Goal: Task Accomplishment & Management: Use online tool/utility

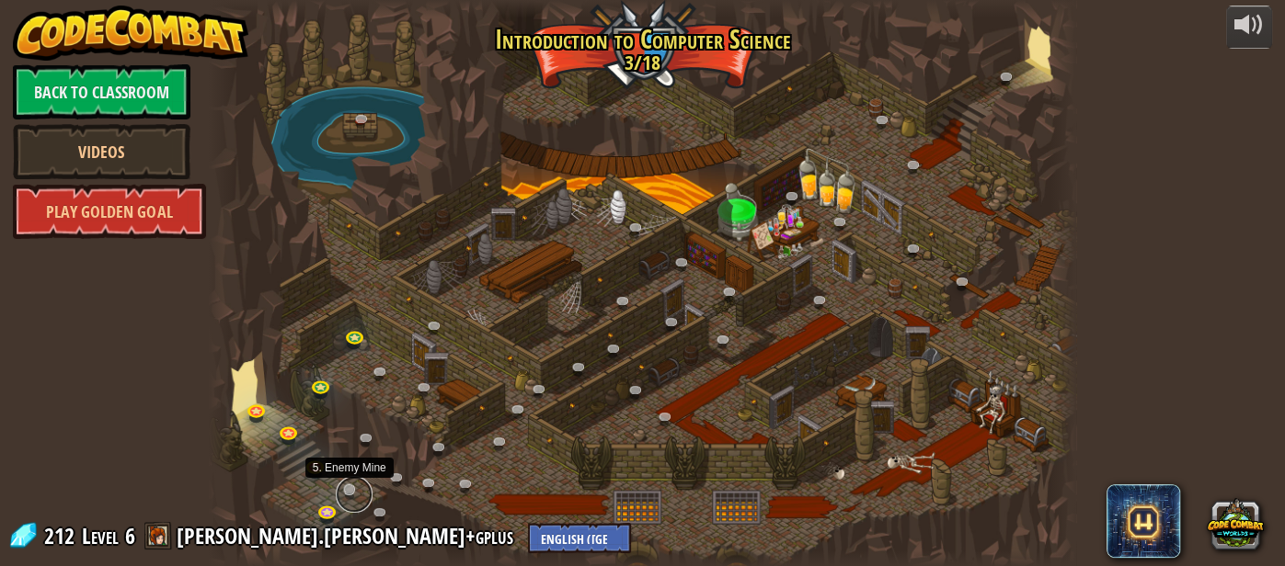
click at [349, 492] on link at bounding box center [354, 494] width 37 height 37
click at [353, 483] on img at bounding box center [349, 465] width 20 height 46
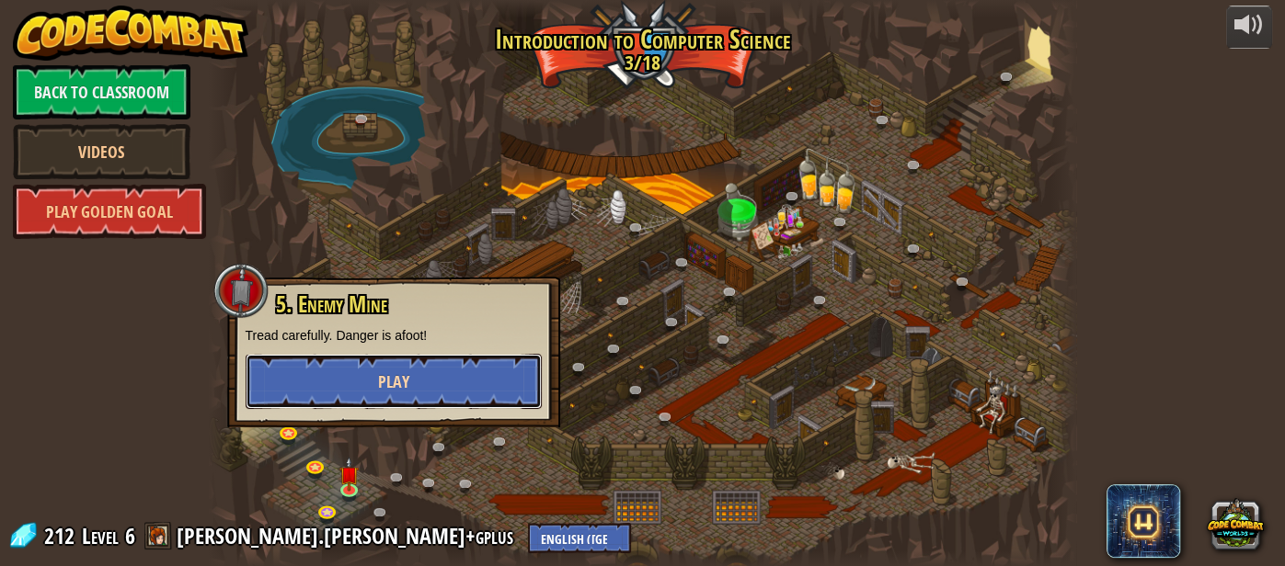
click at [383, 379] on span "Play" at bounding box center [393, 382] width 31 height 23
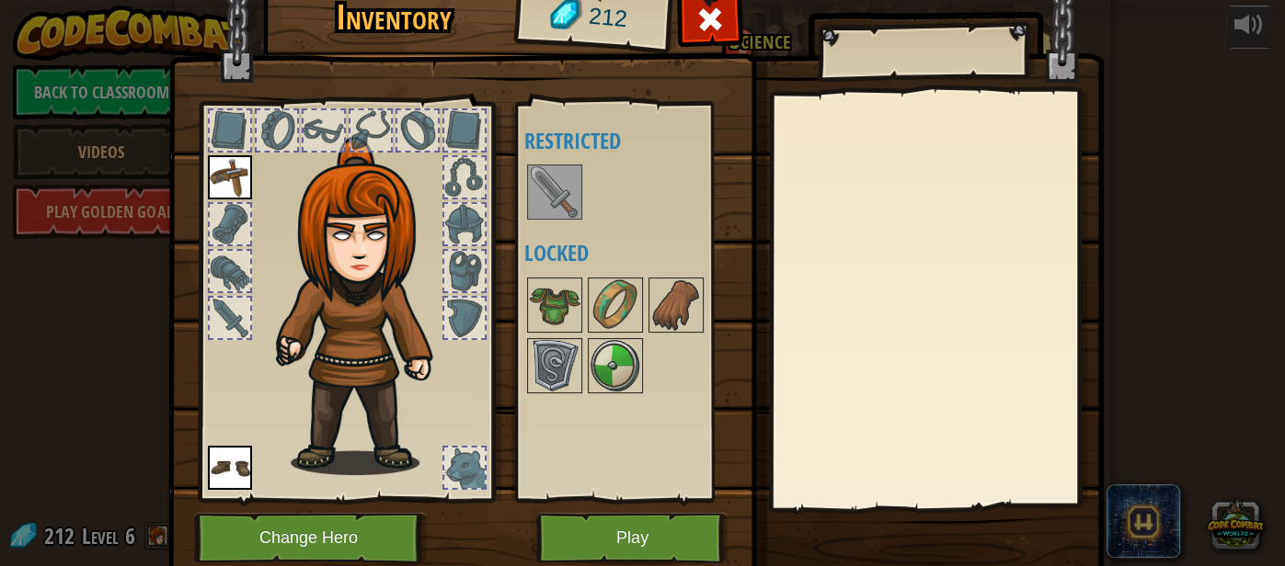
click at [538, 183] on img at bounding box center [554, 191] width 51 height 51
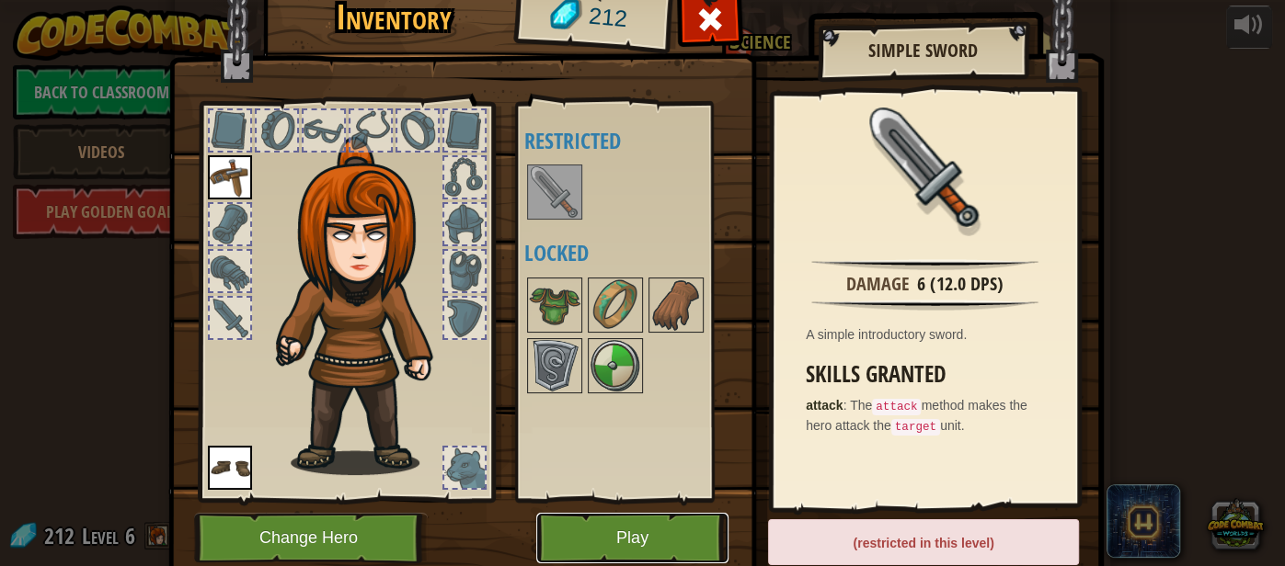
click at [615, 524] on button "Play" at bounding box center [632, 538] width 192 height 51
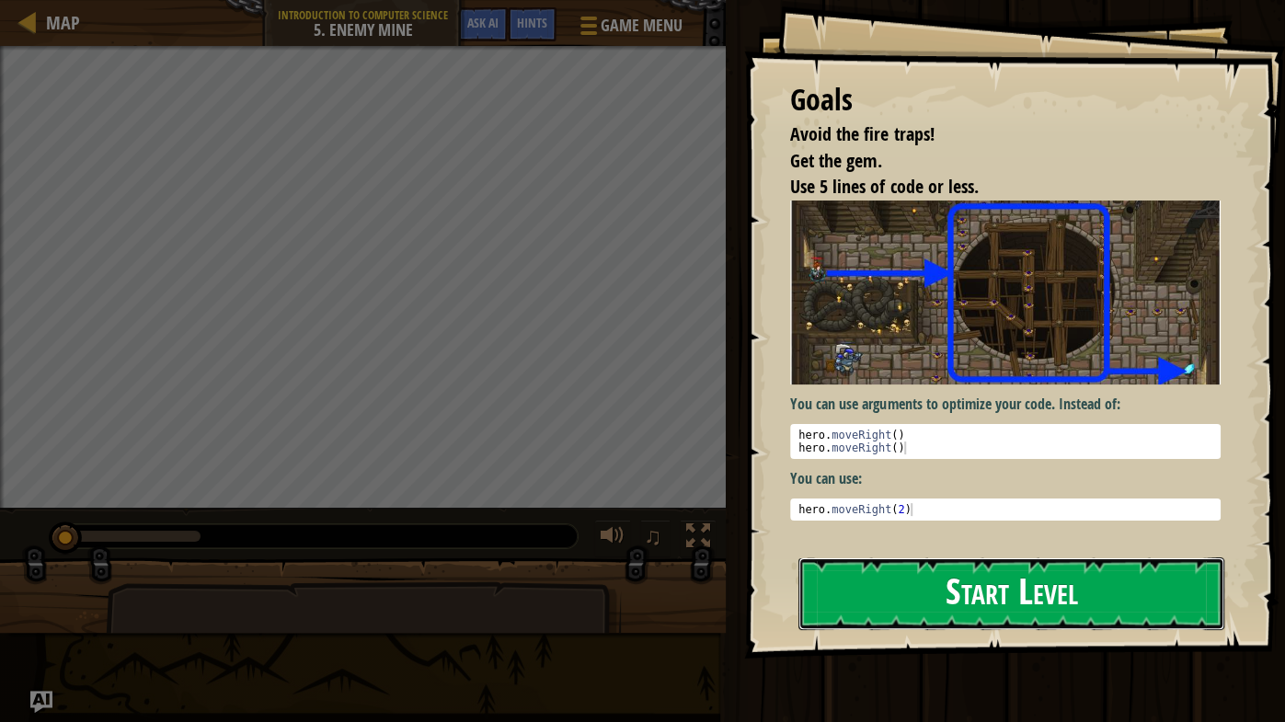
click at [969, 566] on button "Start Level" at bounding box center [1011, 593] width 426 height 73
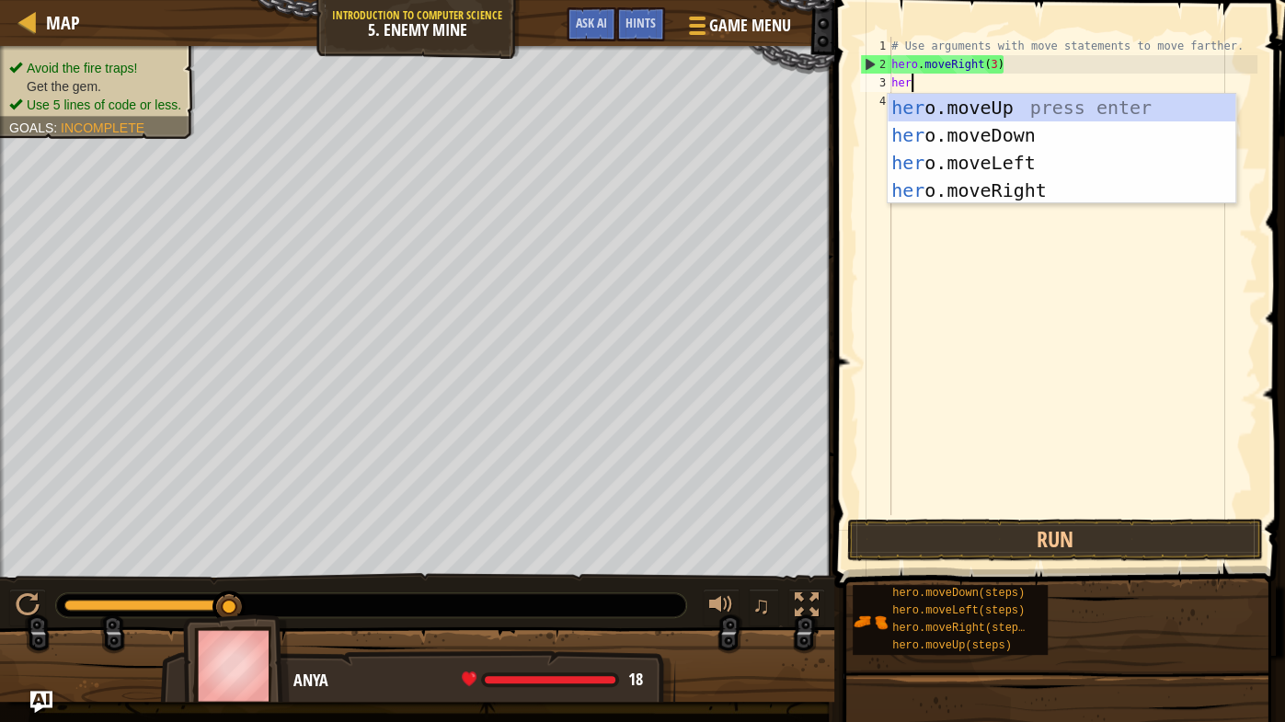
scroll to position [7, 0]
type textarea "hero"
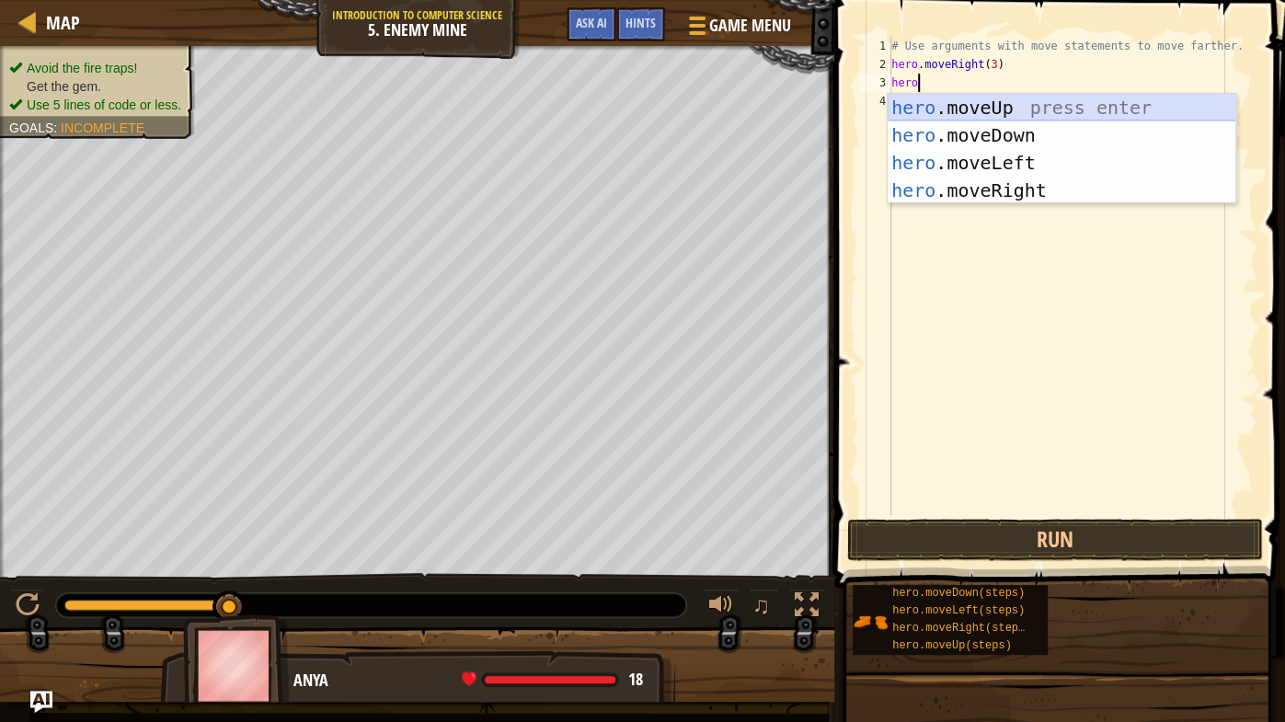
click at [1092, 104] on div "hero .moveUp press enter hero .moveDown press enter hero .moveLeft press enter …" at bounding box center [1061, 177] width 349 height 166
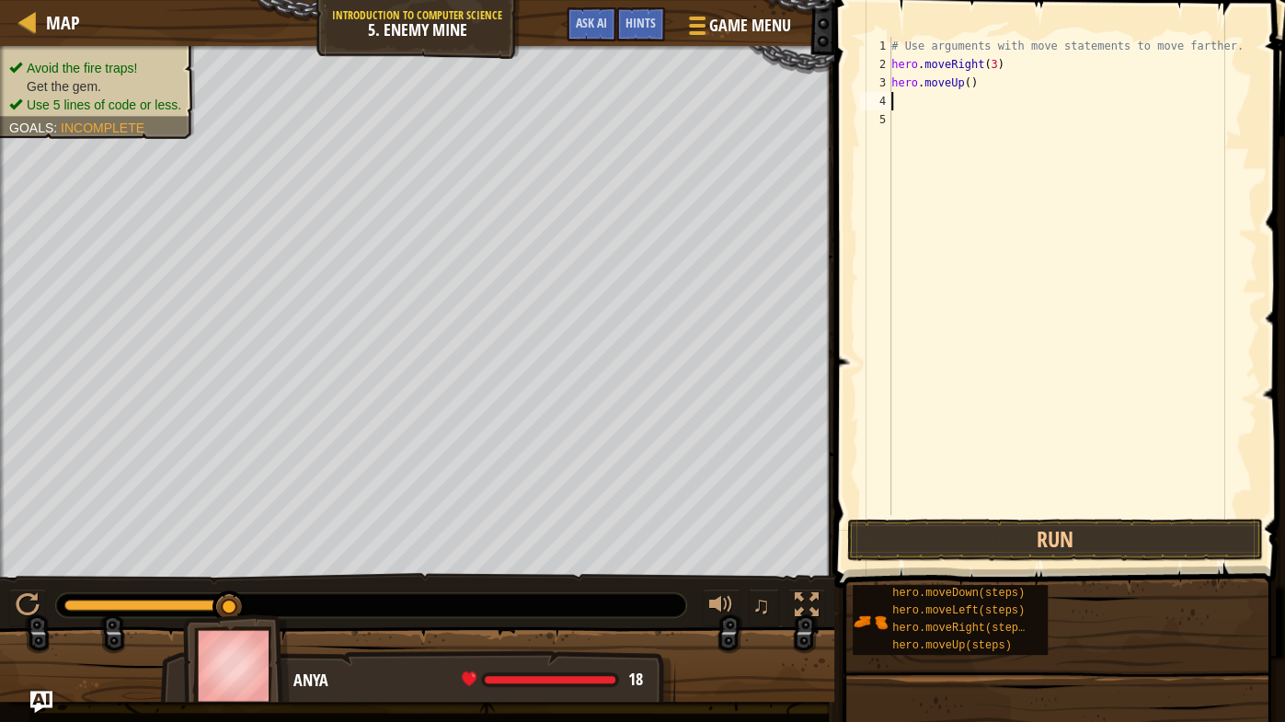
scroll to position [7, 0]
click at [1000, 534] on button "Run" at bounding box center [1055, 540] width 416 height 42
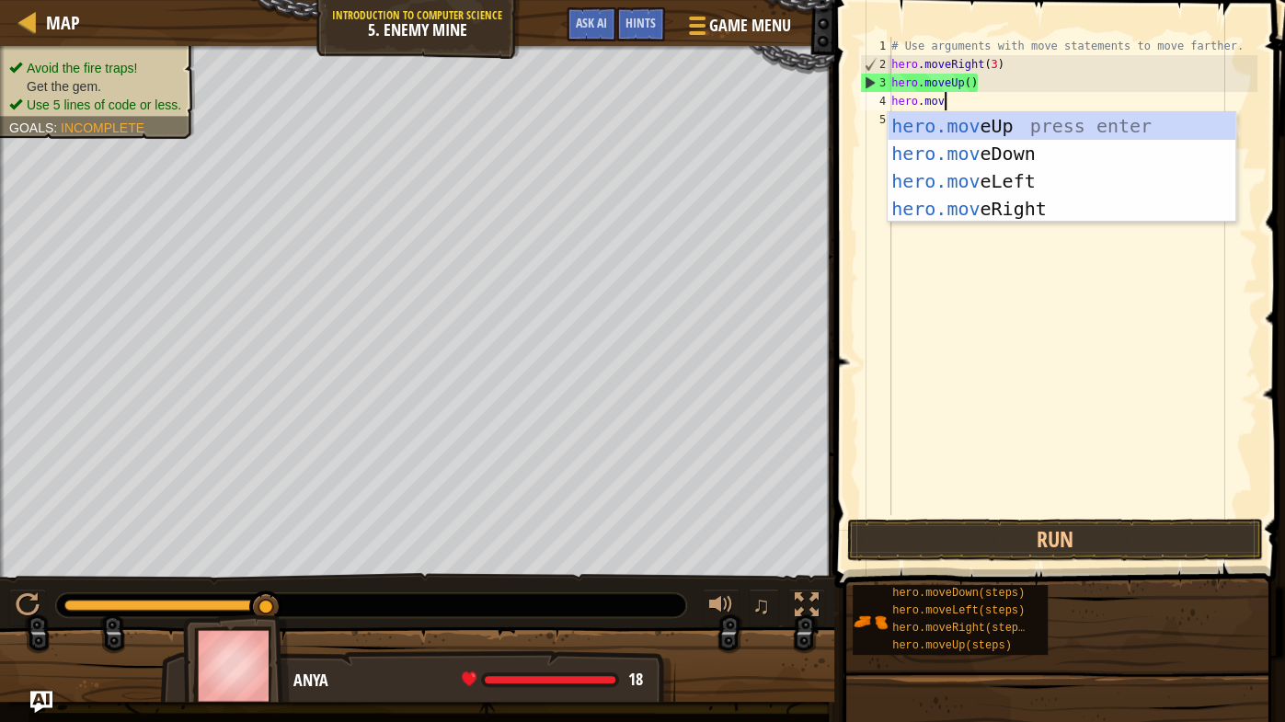
scroll to position [8, 3]
type textarea "hero.move"
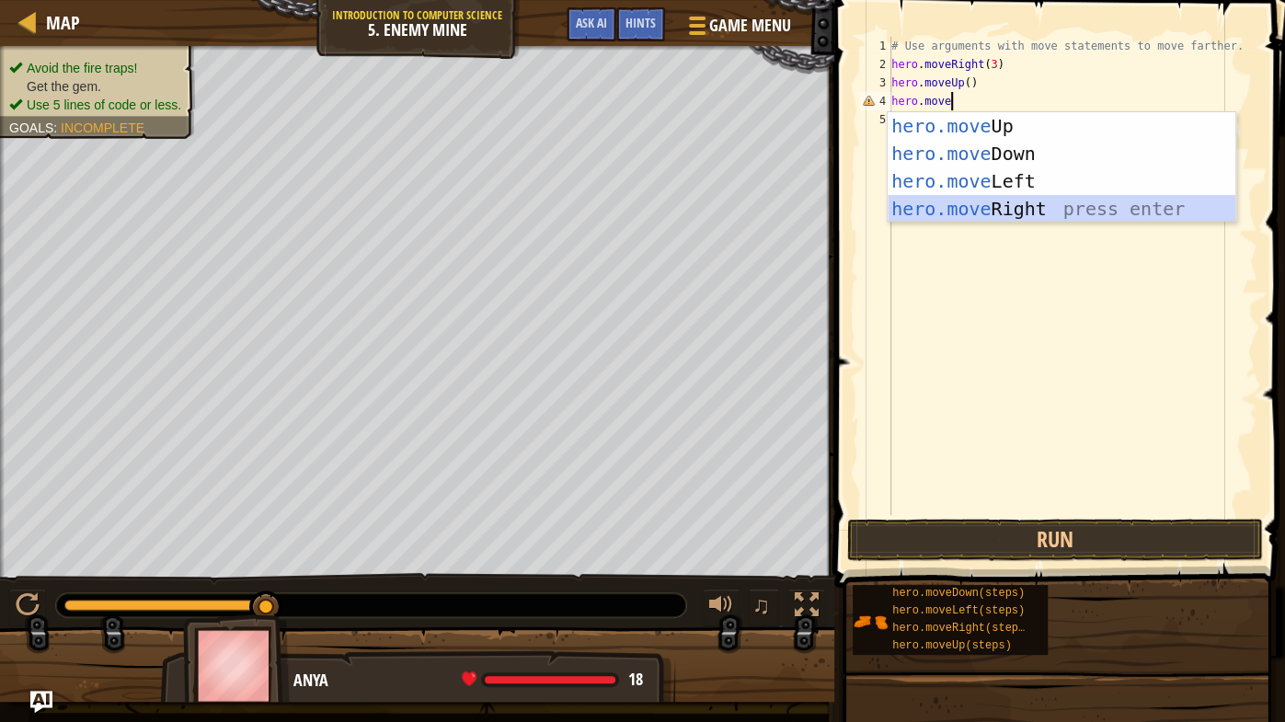
click at [1005, 205] on div "hero.move Up press enter hero.move Down press enter hero.move Left press enter …" at bounding box center [1061, 195] width 349 height 166
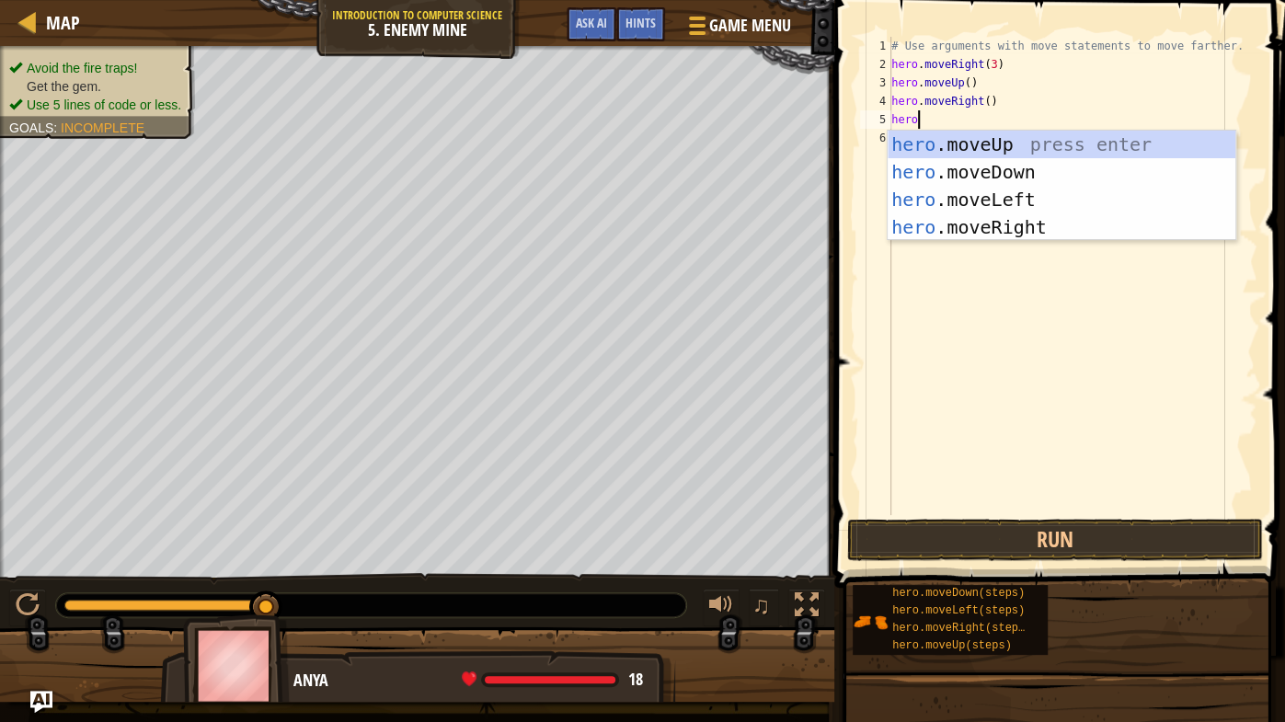
scroll to position [8, 1]
type textarea "heromove"
click at [994, 151] on div "hero . move Up press enter hero . move Down press enter hero . move Left press …" at bounding box center [1061, 214] width 349 height 166
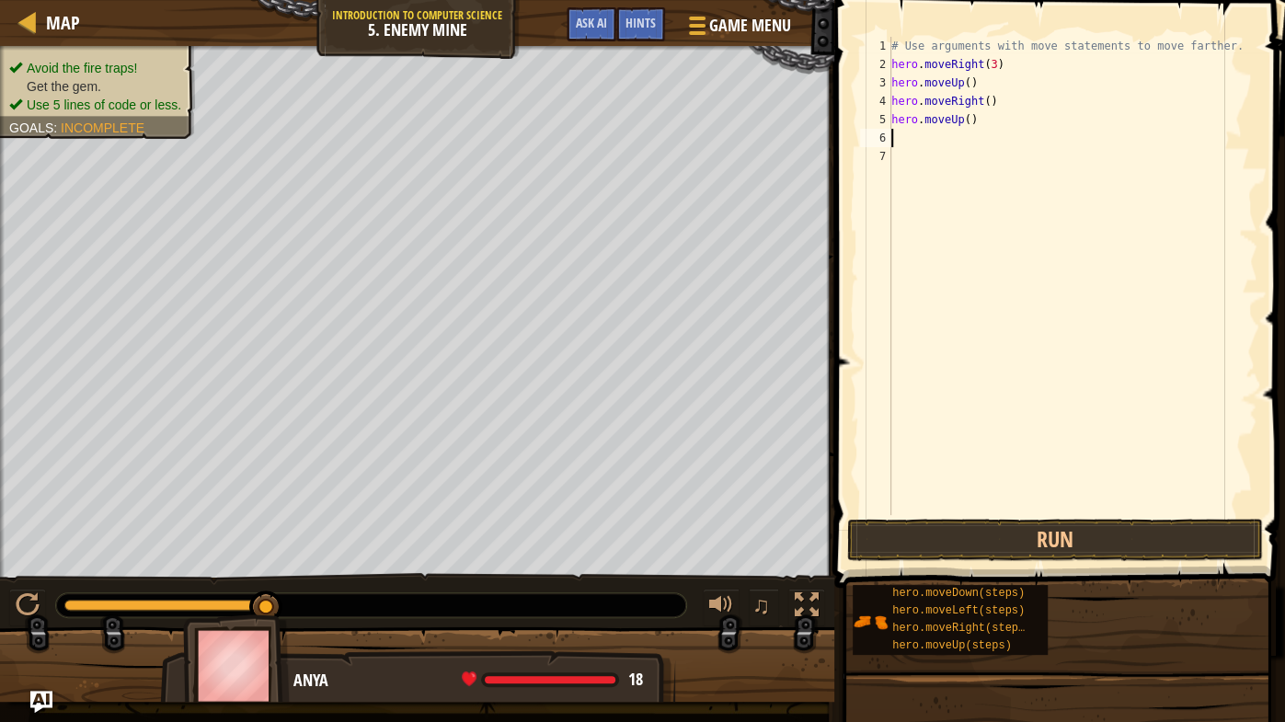
scroll to position [8, 0]
click at [965, 124] on div "# Use arguments with move statements to move farther. hero . moveRight ( 3 ) he…" at bounding box center [1072, 294] width 370 height 515
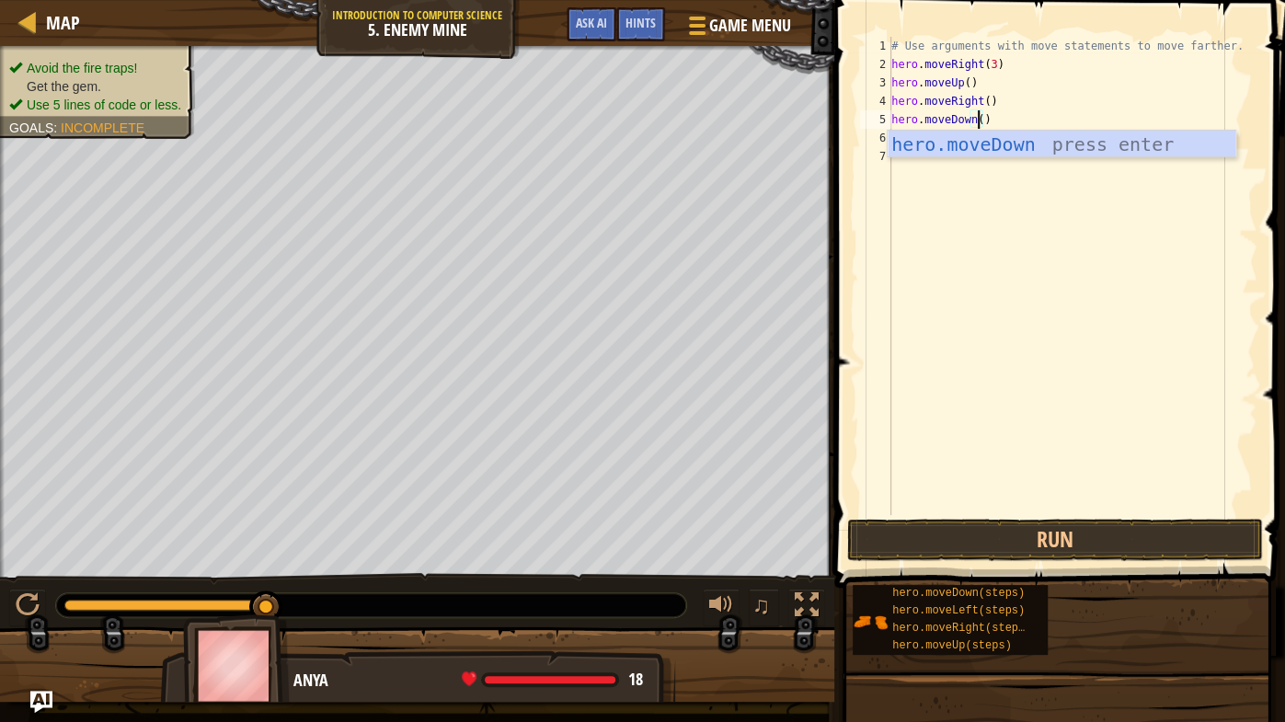
scroll to position [8, 6]
type textarea "hero.moveDown"
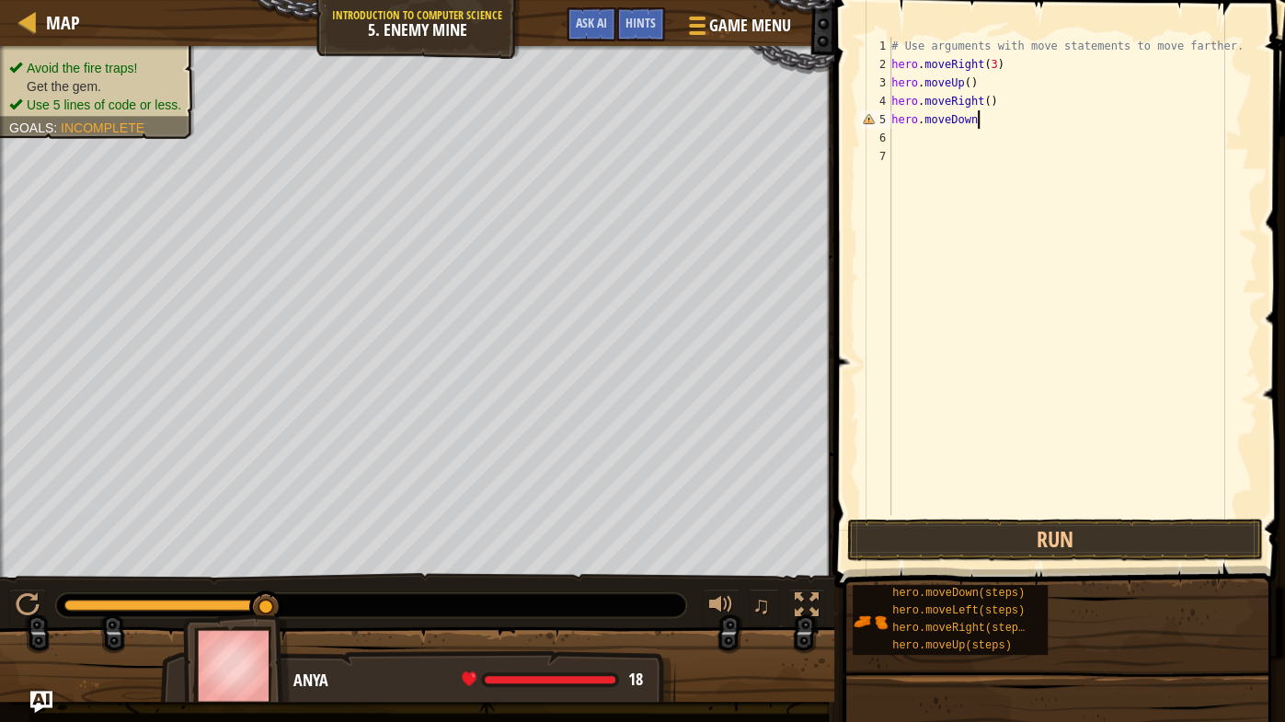
click at [914, 134] on div "# Use arguments with move statements to move farther. hero . moveRight ( 3 ) he…" at bounding box center [1072, 294] width 370 height 515
click at [981, 119] on div "# Use arguments with move statements to move farther. hero . moveRight ( 3 ) he…" at bounding box center [1072, 294] width 370 height 515
type textarea "hero.moveDown()"
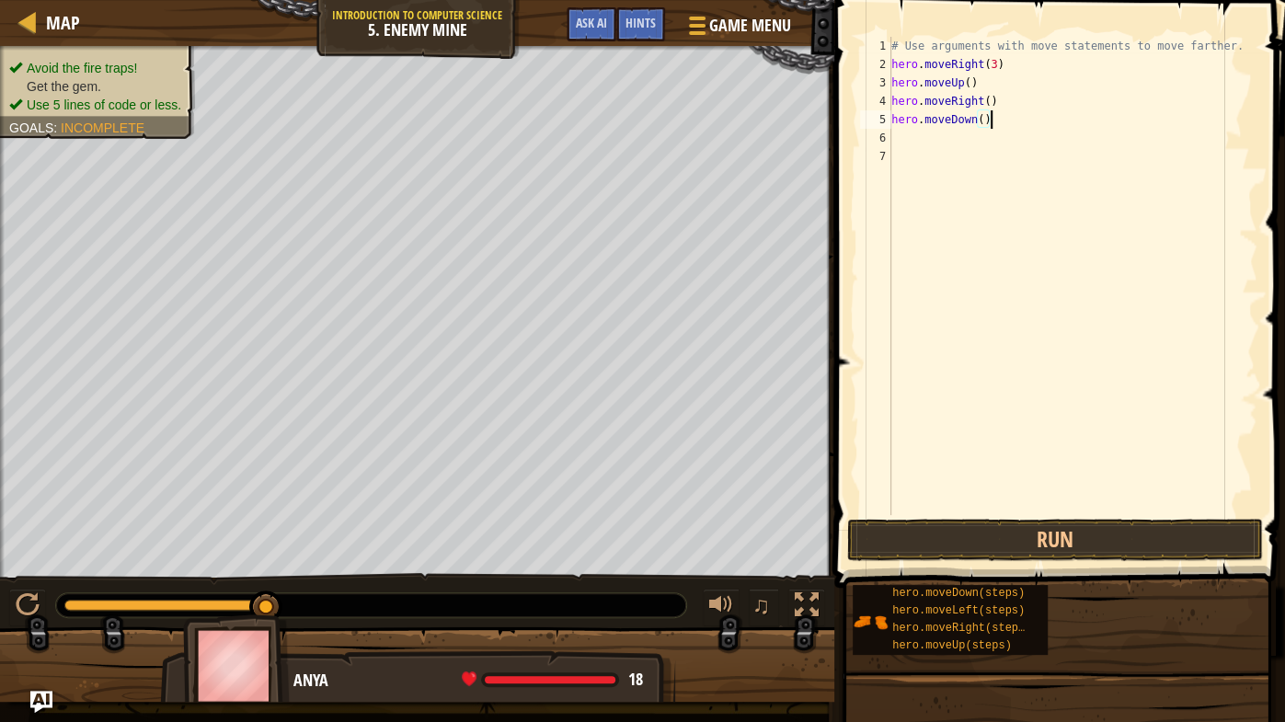
click at [909, 141] on div "# Use arguments with move statements to move farther. hero . moveRight ( 3 ) he…" at bounding box center [1072, 294] width 370 height 515
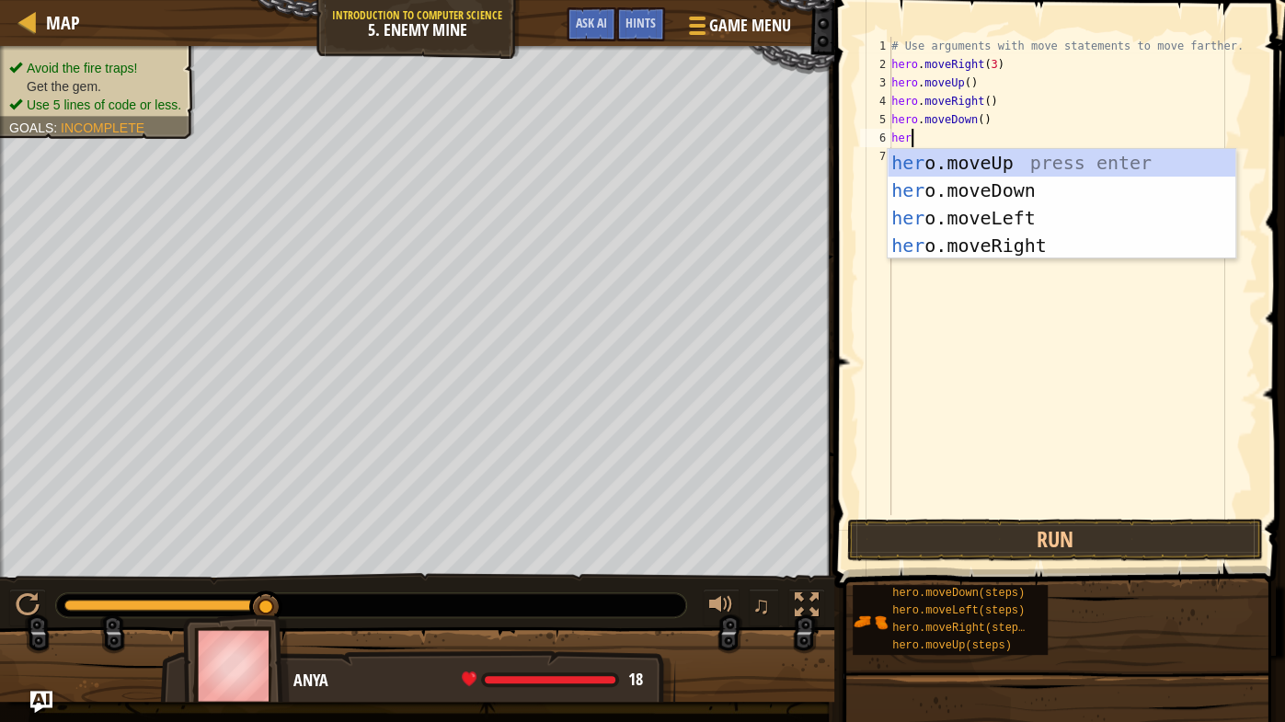
scroll to position [8, 0]
type textarea "h"
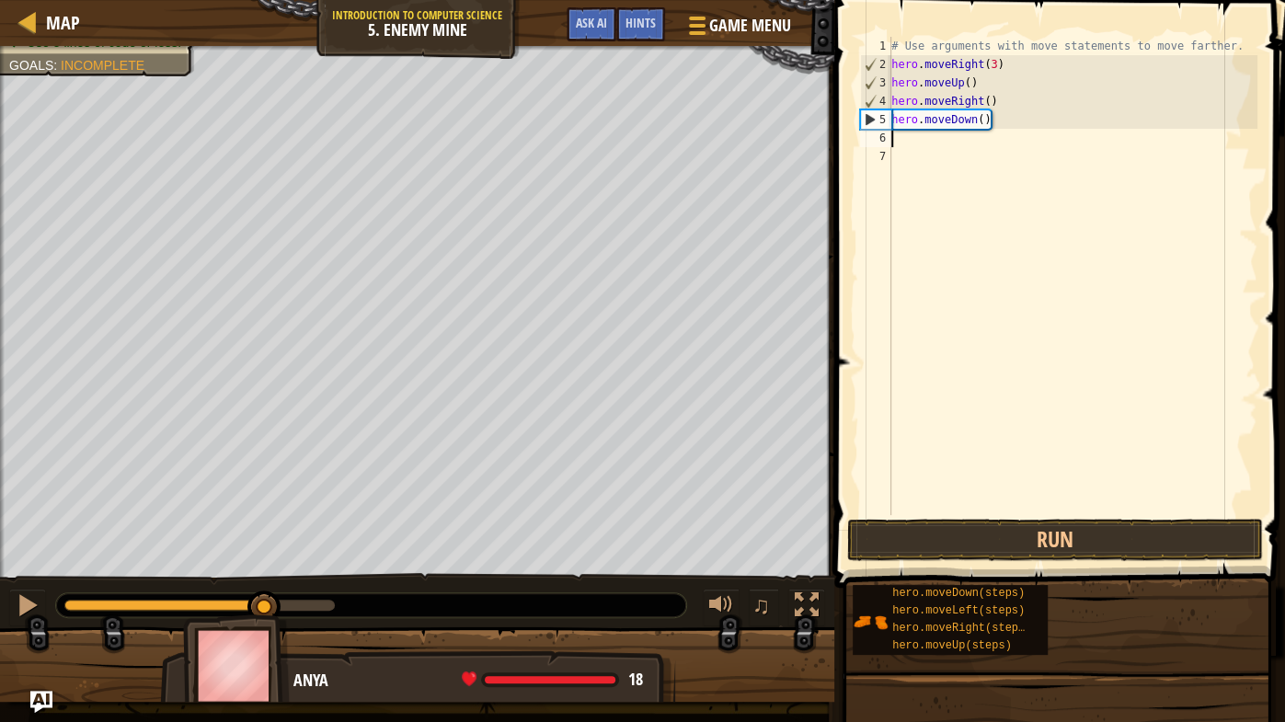
click at [982, 121] on div "# Use arguments with move statements to move farther. hero . moveRight ( 3 ) he…" at bounding box center [1072, 294] width 370 height 515
type textarea "hero.moveDown(3)"
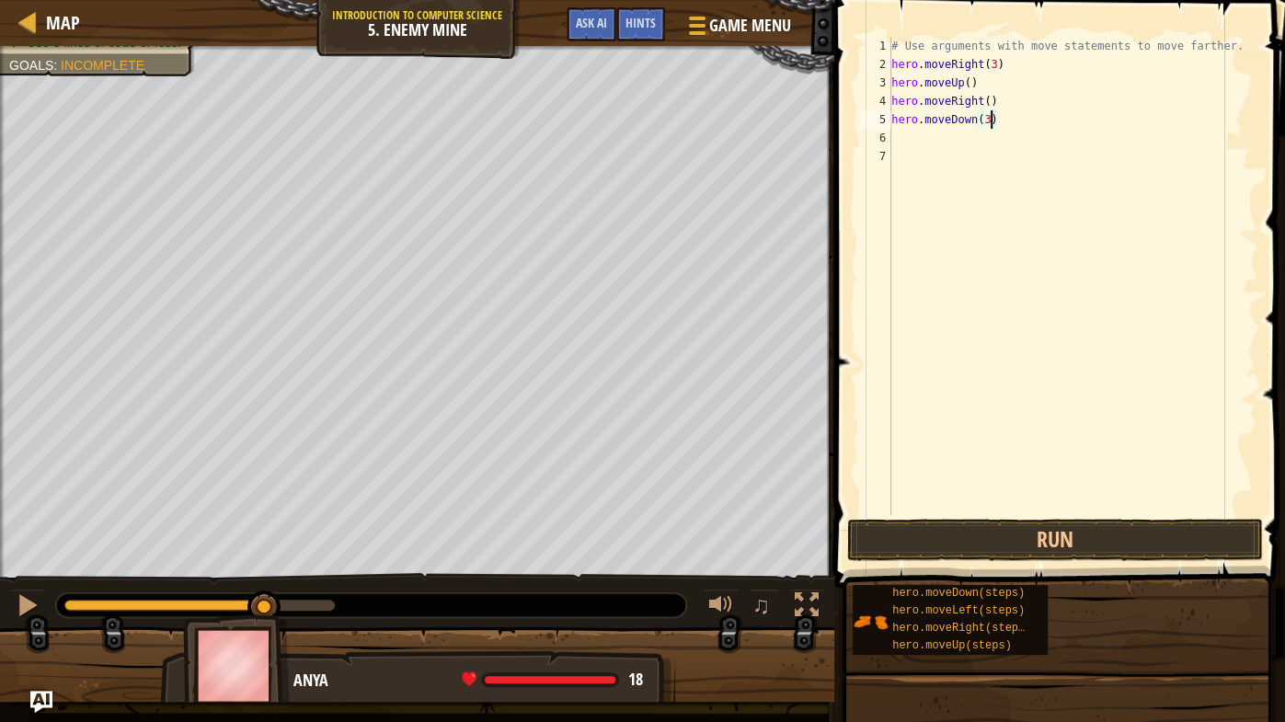
click at [897, 146] on div "# Use arguments with move statements to move farther. hero . moveRight ( 3 ) he…" at bounding box center [1072, 294] width 370 height 515
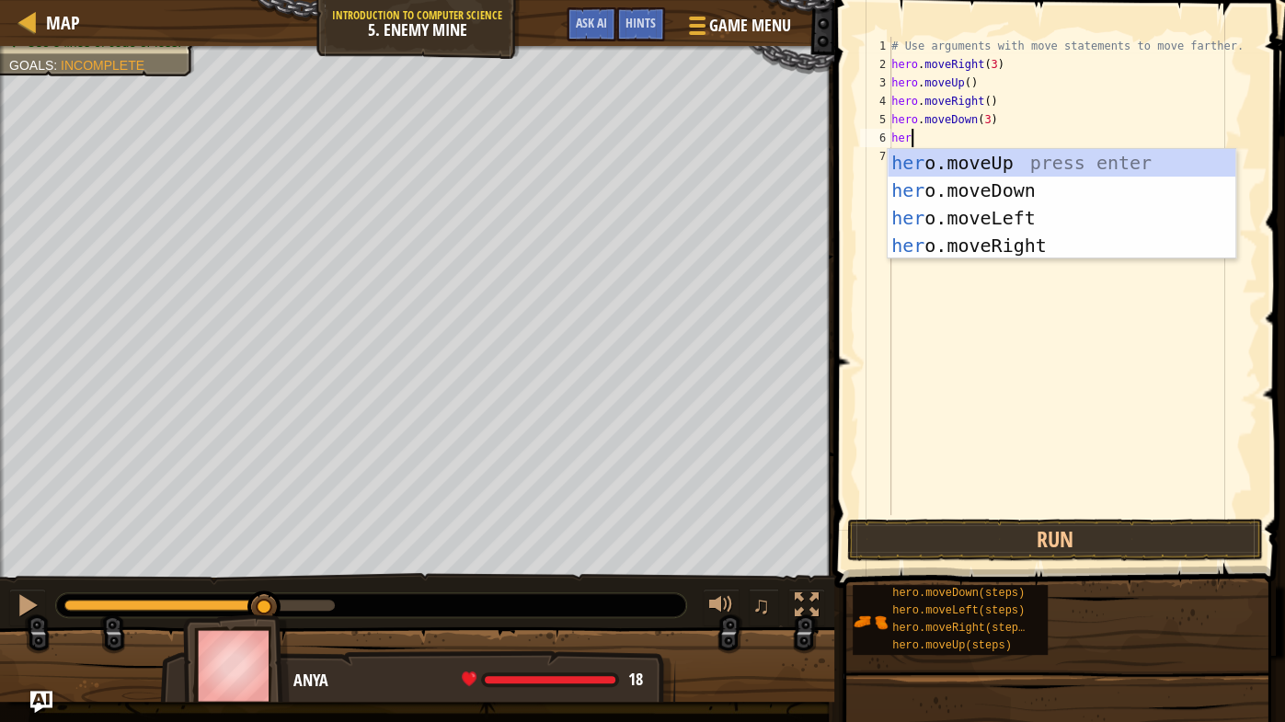
scroll to position [8, 1]
type textarea "hero."
click at [977, 247] on div "hero. moveUp press enter hero. moveDown press enter hero. moveLeft press enter …" at bounding box center [1061, 232] width 349 height 166
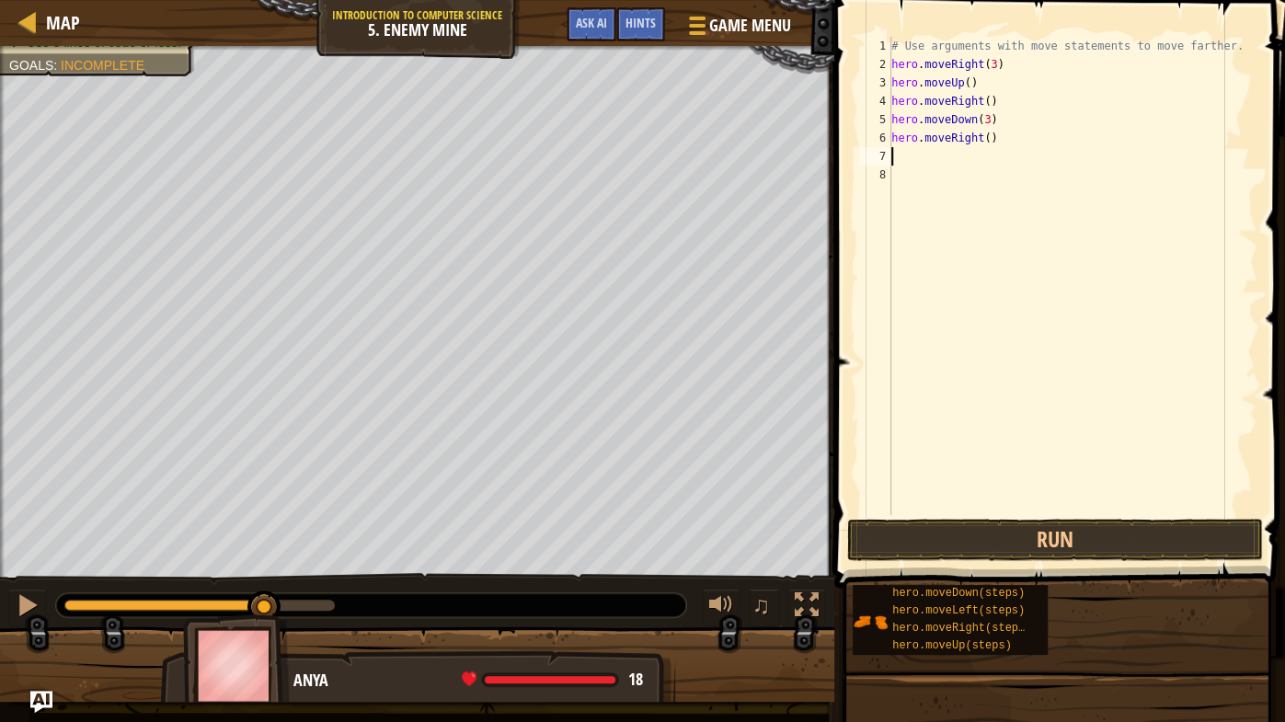
scroll to position [8, 0]
click at [990, 141] on div "# Use arguments with move statements to move farther. hero . moveRight ( 3 ) he…" at bounding box center [1072, 294] width 370 height 515
type textarea "hero.moveRight(2)"
click at [1051, 525] on button "Run" at bounding box center [1055, 540] width 416 height 42
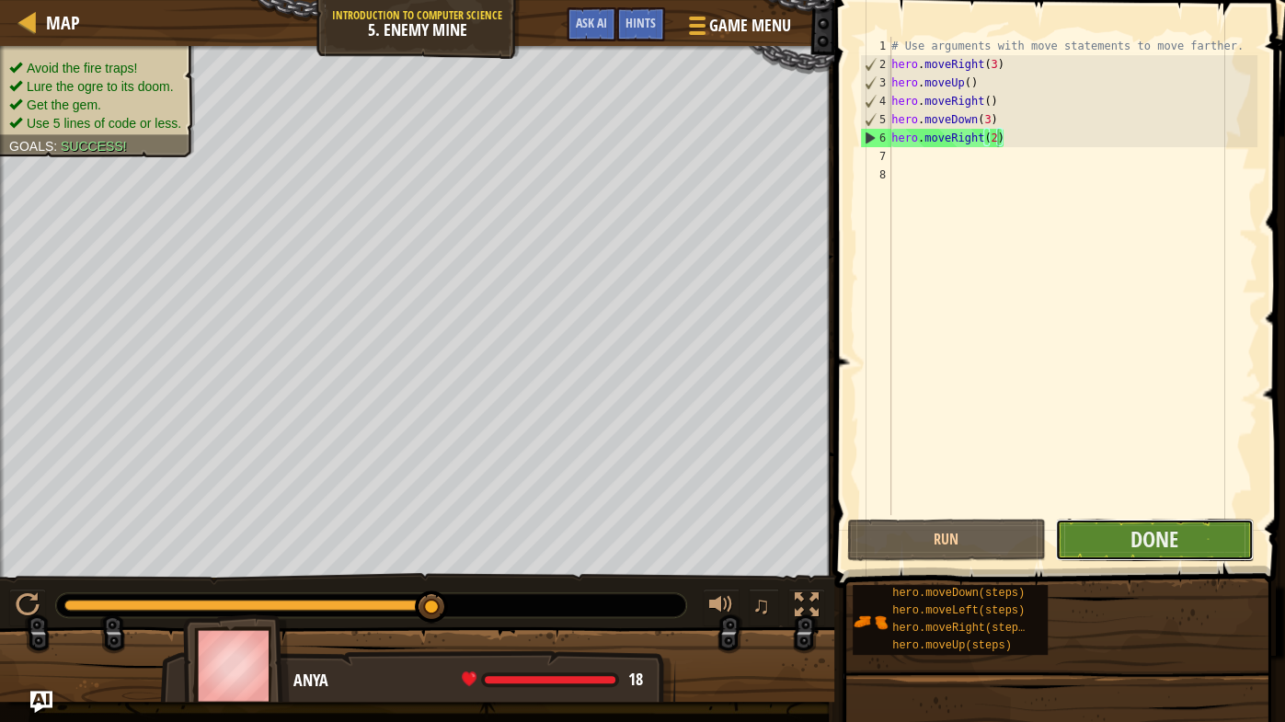
click at [1124, 543] on button "Done" at bounding box center [1154, 540] width 199 height 42
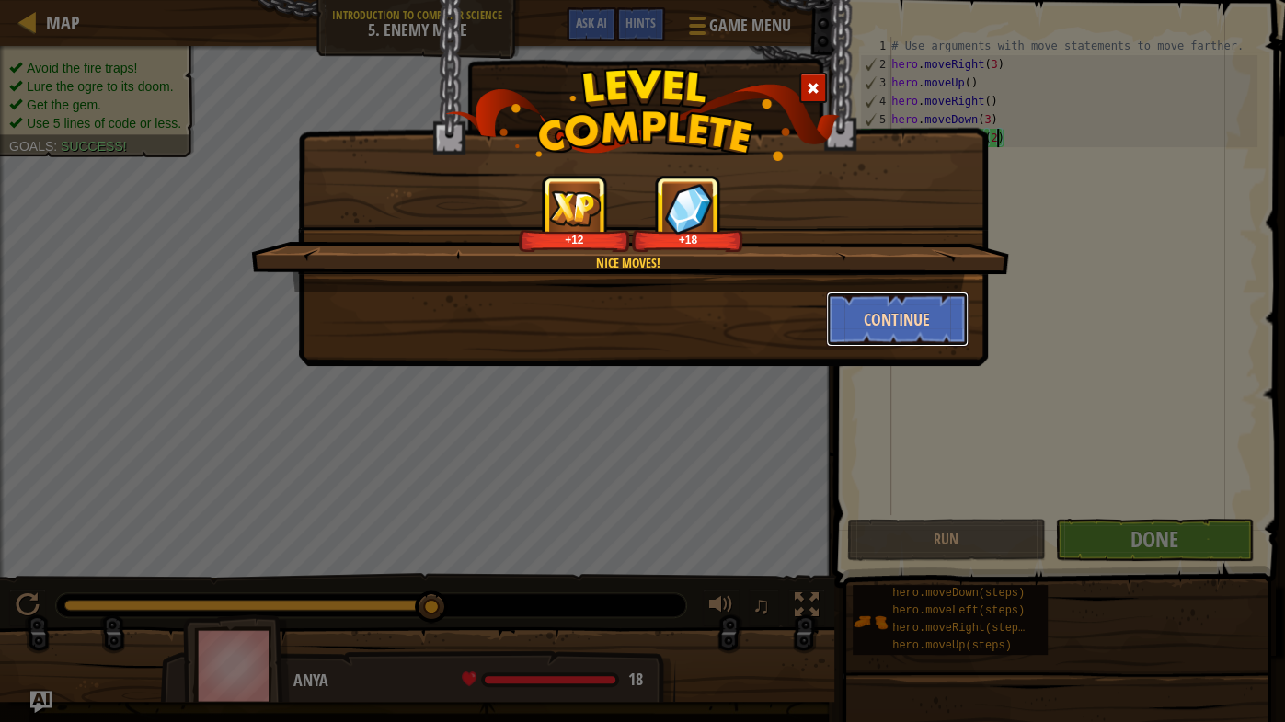
click at [860, 326] on button "Continue" at bounding box center [897, 318] width 143 height 55
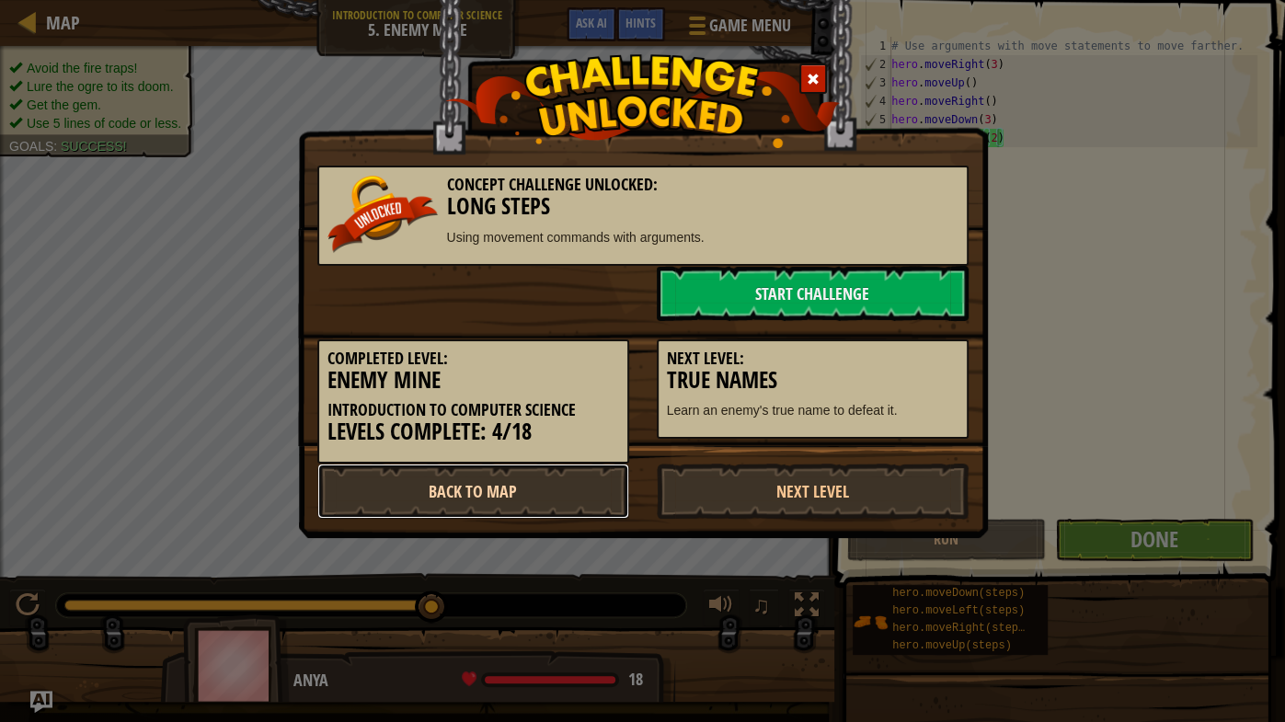
click at [508, 478] on link "Back to Map" at bounding box center [473, 490] width 312 height 55
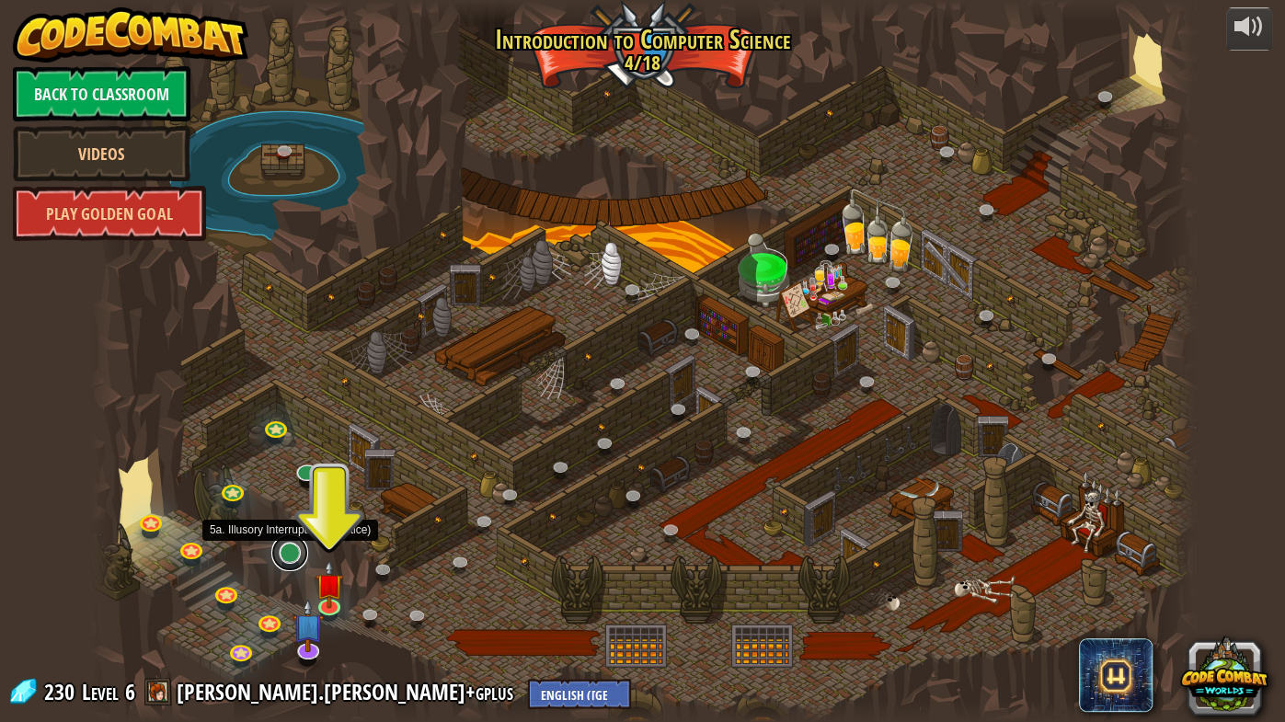
click at [287, 557] on link at bounding box center [289, 552] width 37 height 37
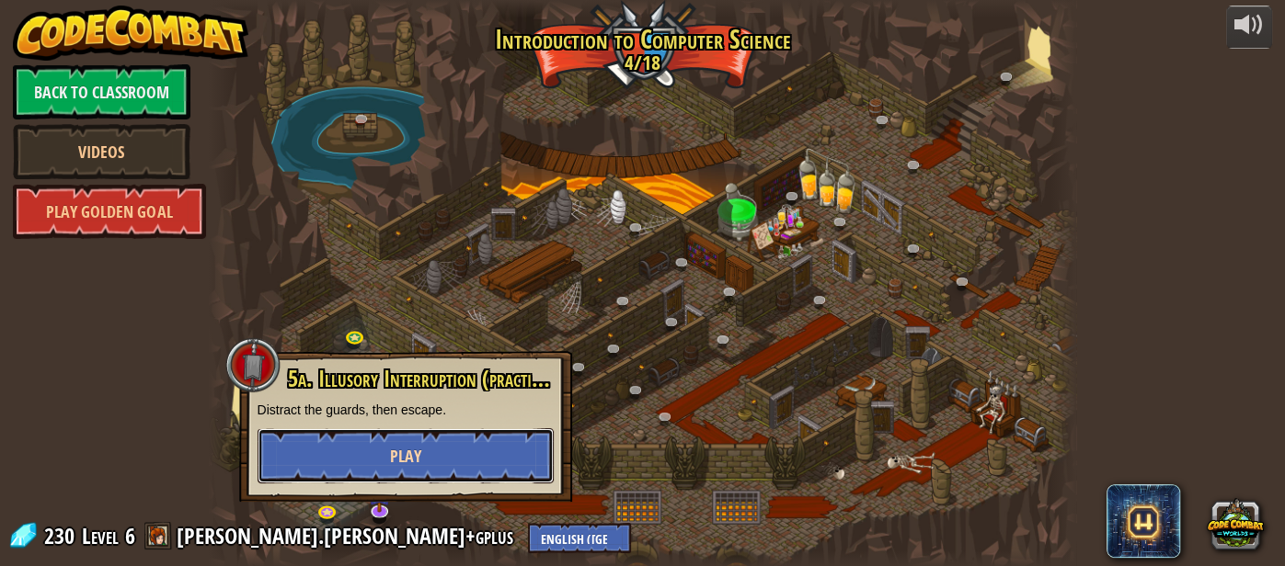
click at [406, 459] on span "Play" at bounding box center [405, 456] width 31 height 23
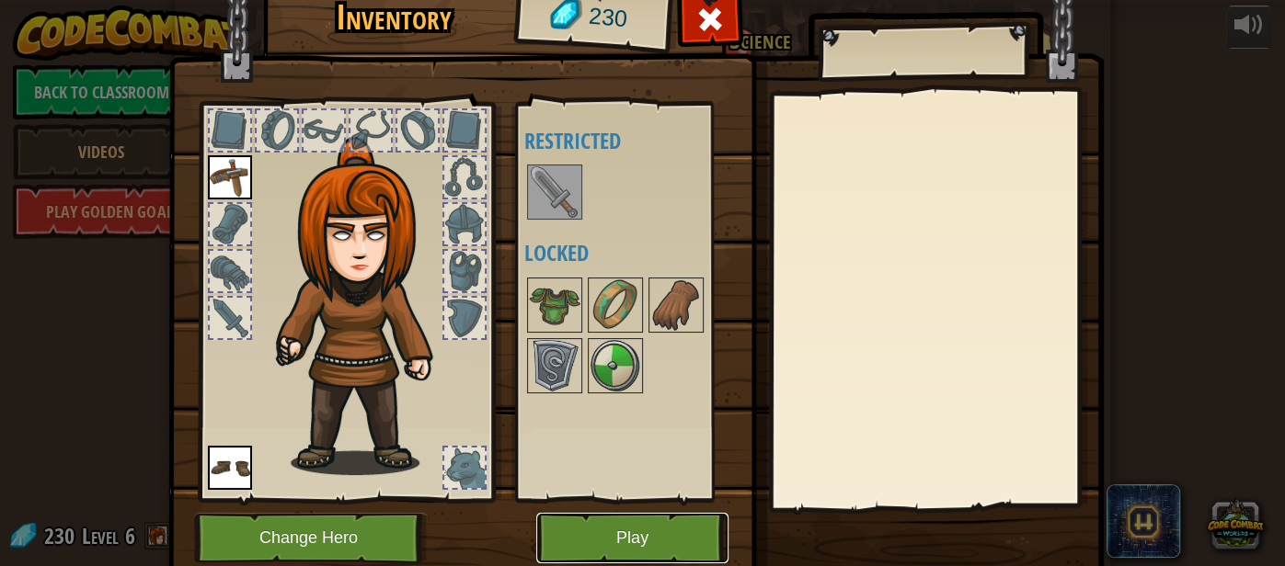
click at [650, 541] on button "Play" at bounding box center [632, 538] width 192 height 51
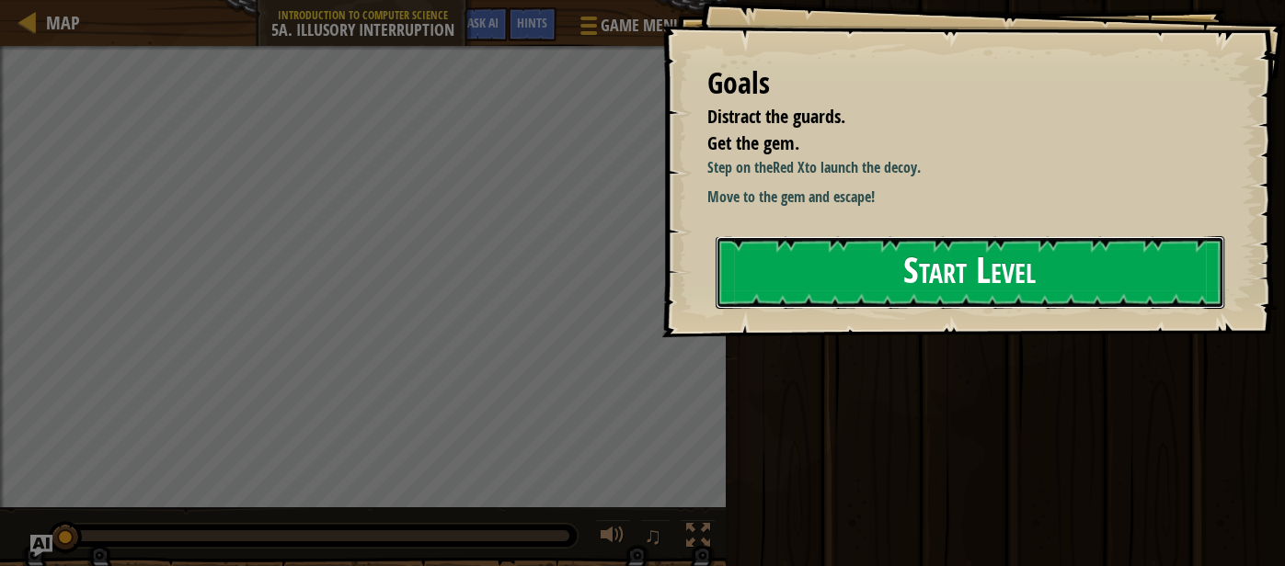
click at [846, 276] on button "Start Level" at bounding box center [969, 272] width 509 height 73
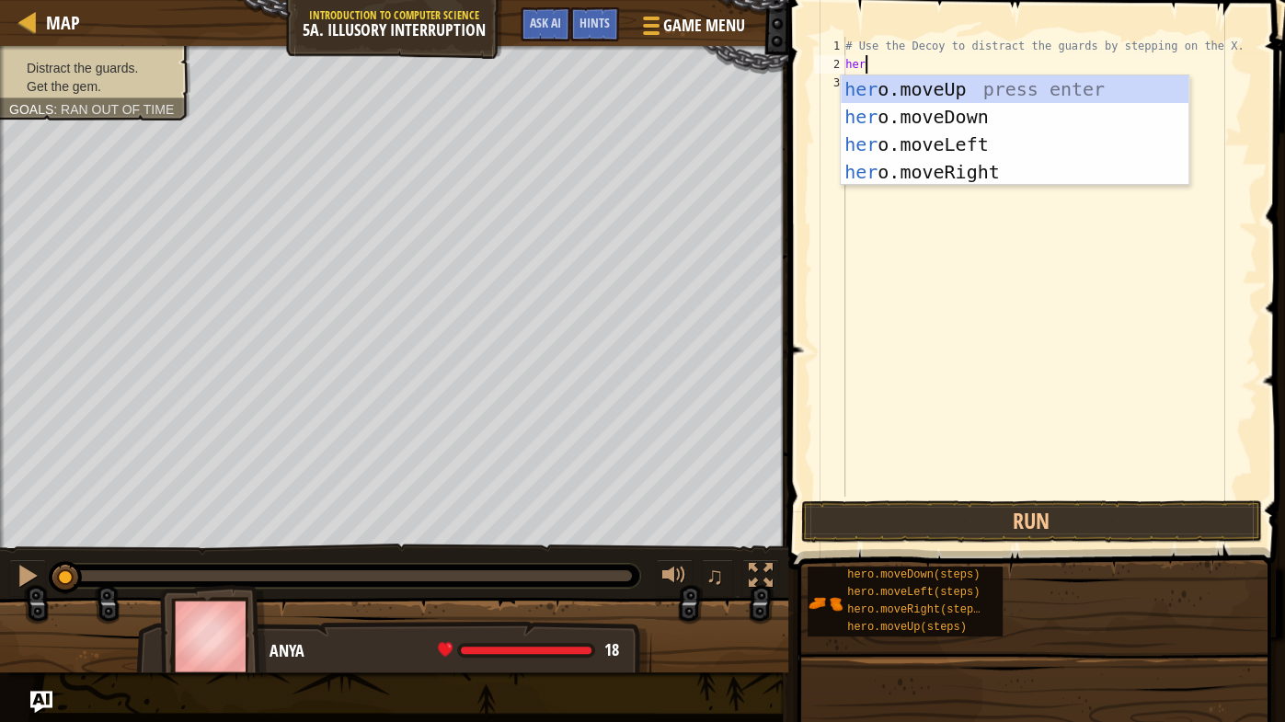
scroll to position [8, 0]
type textarea "hero"
click at [915, 166] on div "hero .moveUp press enter hero .moveDown press enter hero .moveLeft press enter …" at bounding box center [1014, 158] width 349 height 166
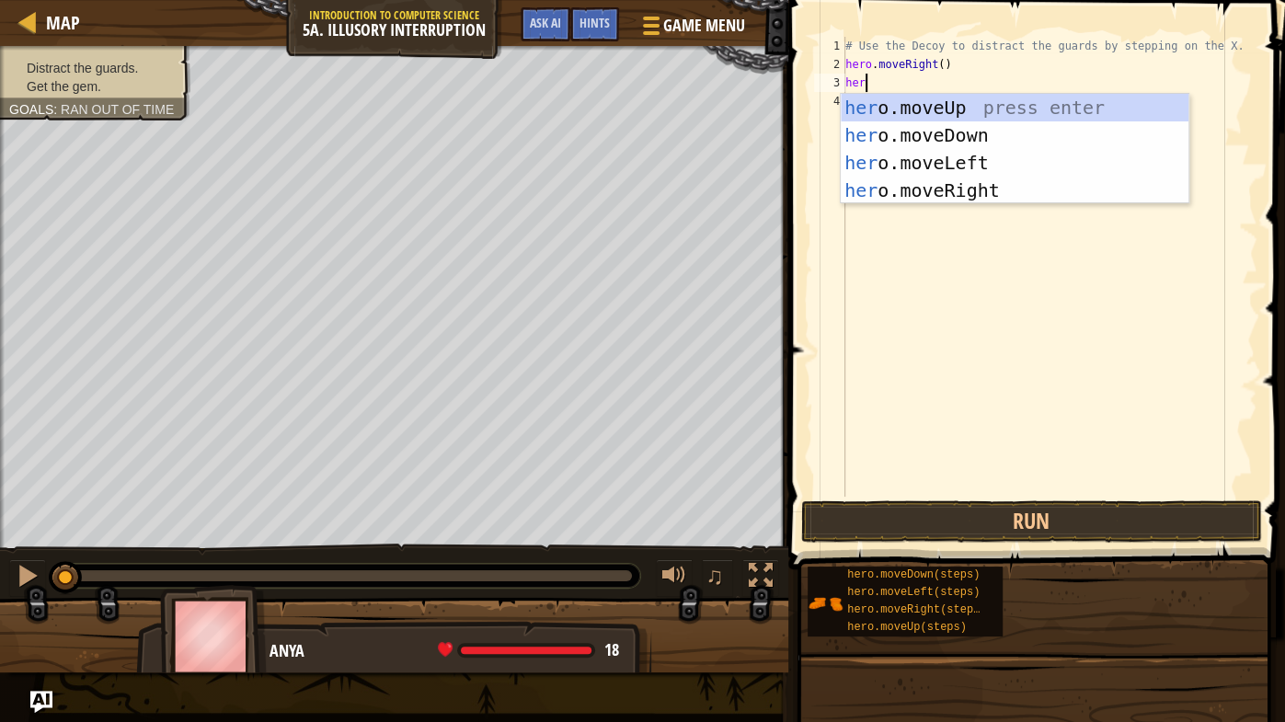
type textarea "hero"
click at [908, 132] on div "hero .moveUp press enter hero .moveDown press enter hero .moveLeft press enter …" at bounding box center [1014, 177] width 349 height 166
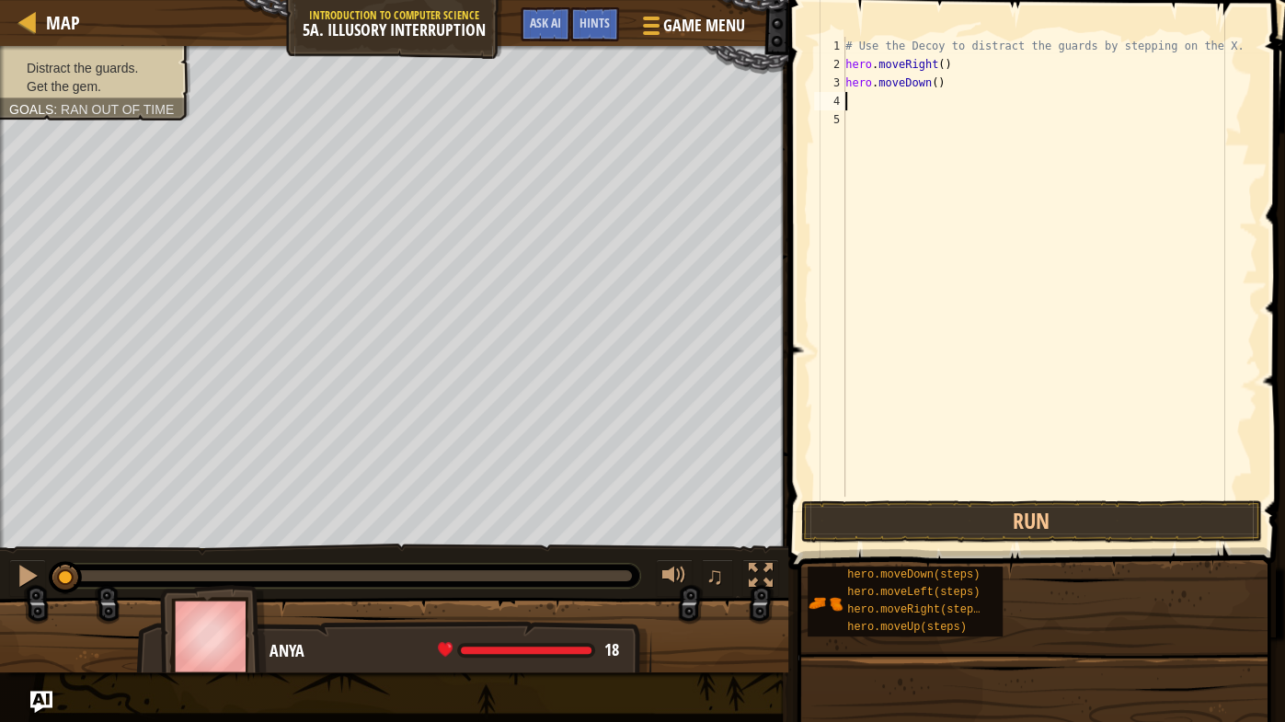
click at [937, 84] on div "# Use the Decoy to distract the guards by stepping on the X. hero . moveRight (…" at bounding box center [1049, 285] width 416 height 497
type textarea "hero.moveDown(2)"
click at [966, 515] on button "Run" at bounding box center [1031, 521] width 461 height 42
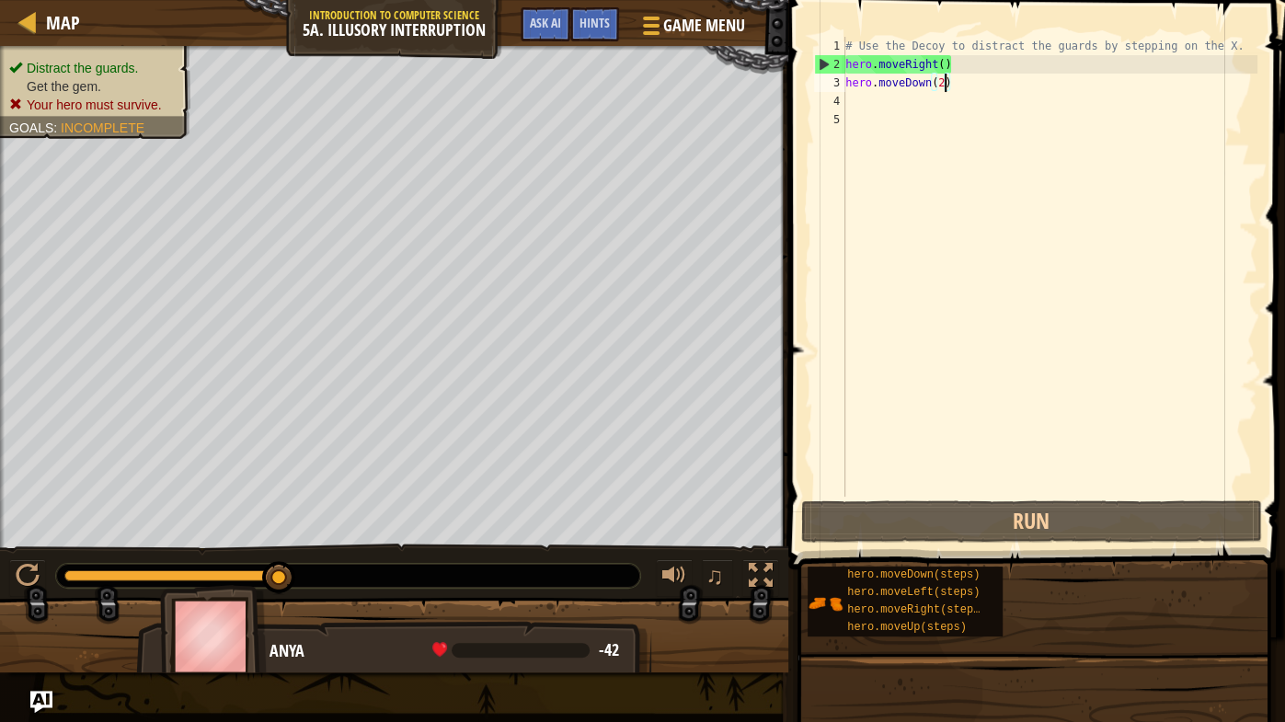
click at [871, 109] on div "# Use the Decoy to distract the guards by stepping on the X. hero . moveRight (…" at bounding box center [1049, 285] width 416 height 497
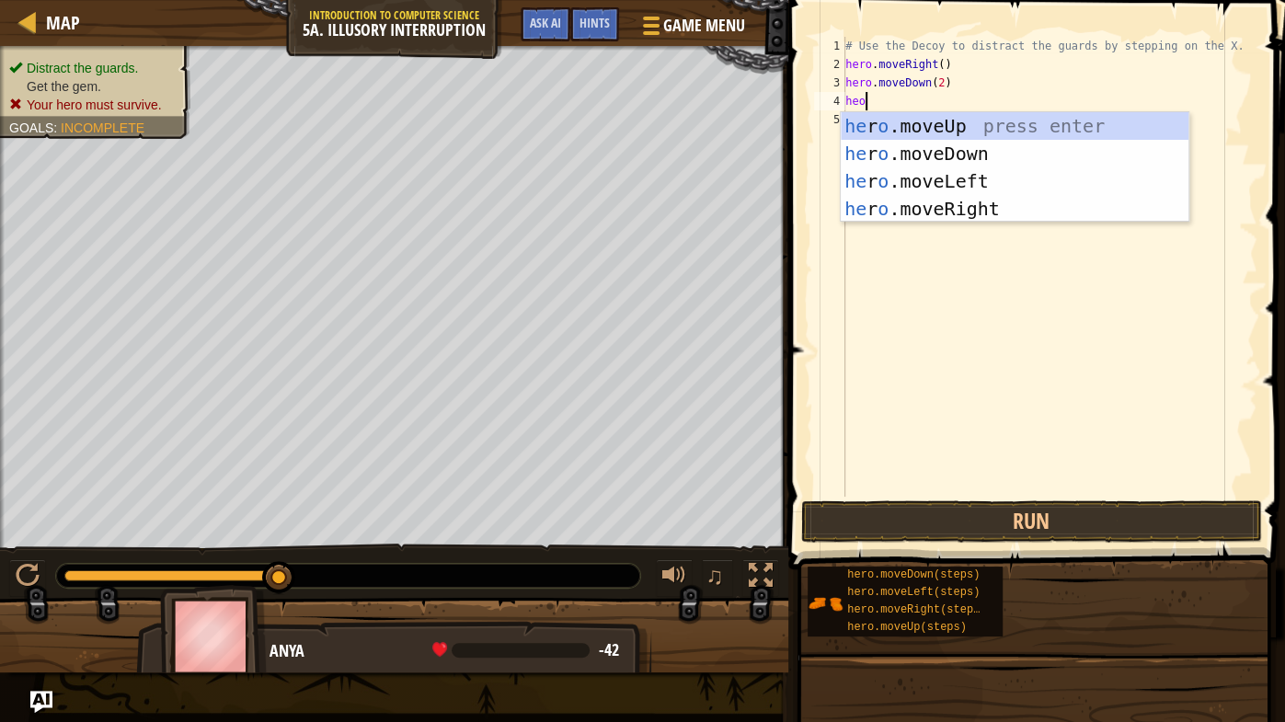
type textarea "he"
click at [926, 121] on div "he ro.moveUp press enter he ro.moveDown press enter he ro.moveLeft press enter …" at bounding box center [1014, 195] width 349 height 166
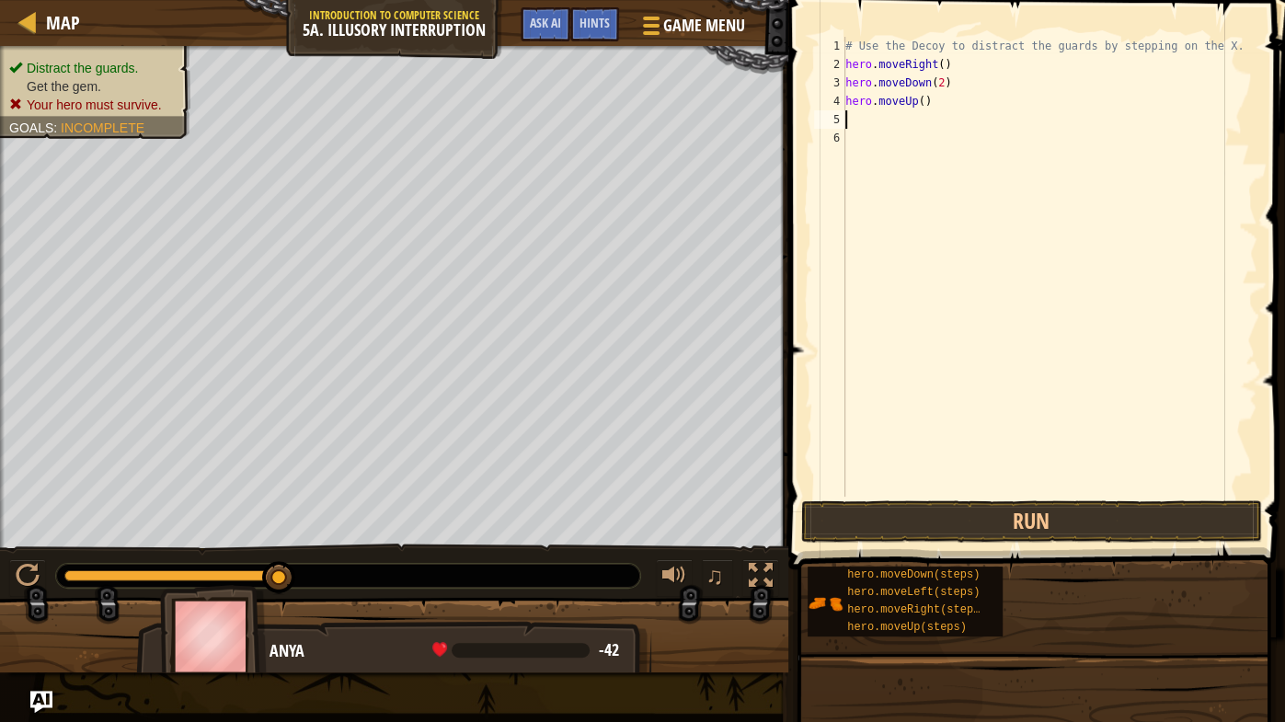
click at [925, 101] on div "# Use the Decoy to distract the guards by stepping on the X. hero . moveRight (…" at bounding box center [1049, 285] width 416 height 497
type textarea "hero.moveUp(2)"
click at [856, 126] on div "# Use the Decoy to distract the guards by stepping on the X. hero . moveRight (…" at bounding box center [1049, 285] width 416 height 497
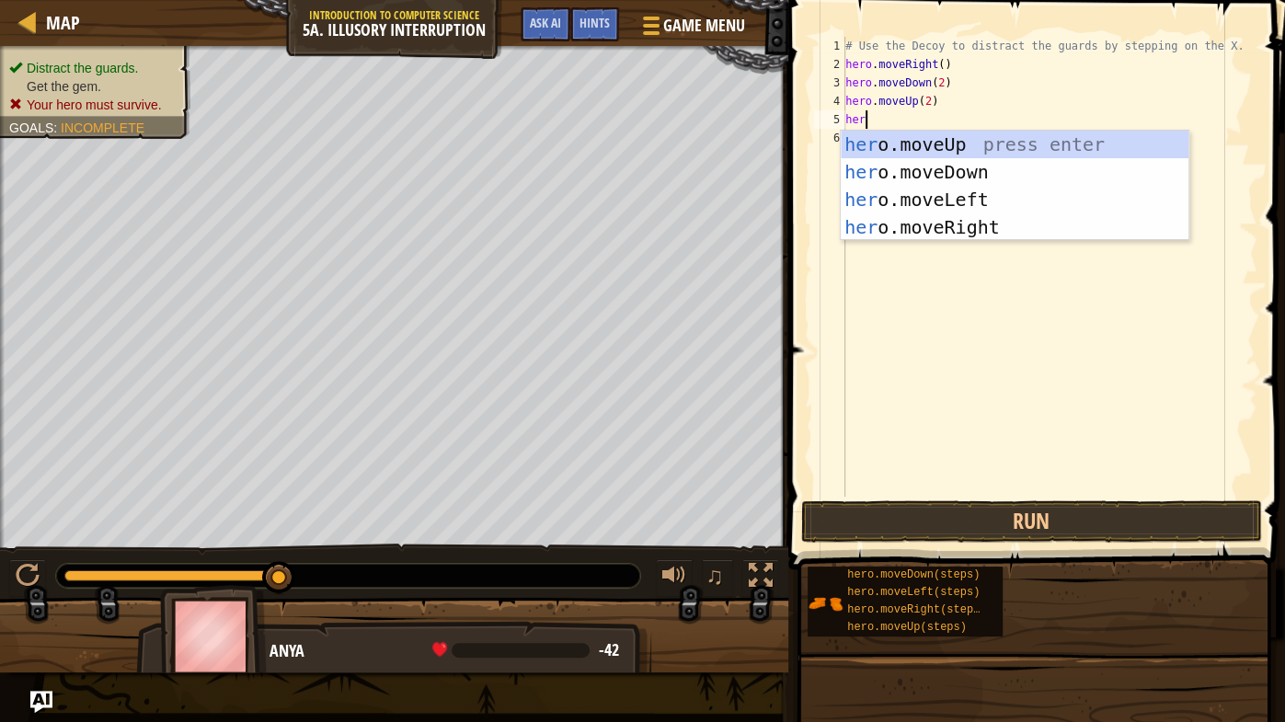
scroll to position [8, 0]
type textarea "hero"
click at [909, 228] on div "hero .moveUp press enter hero .moveDown press enter hero .moveLeft press enter …" at bounding box center [1014, 214] width 349 height 166
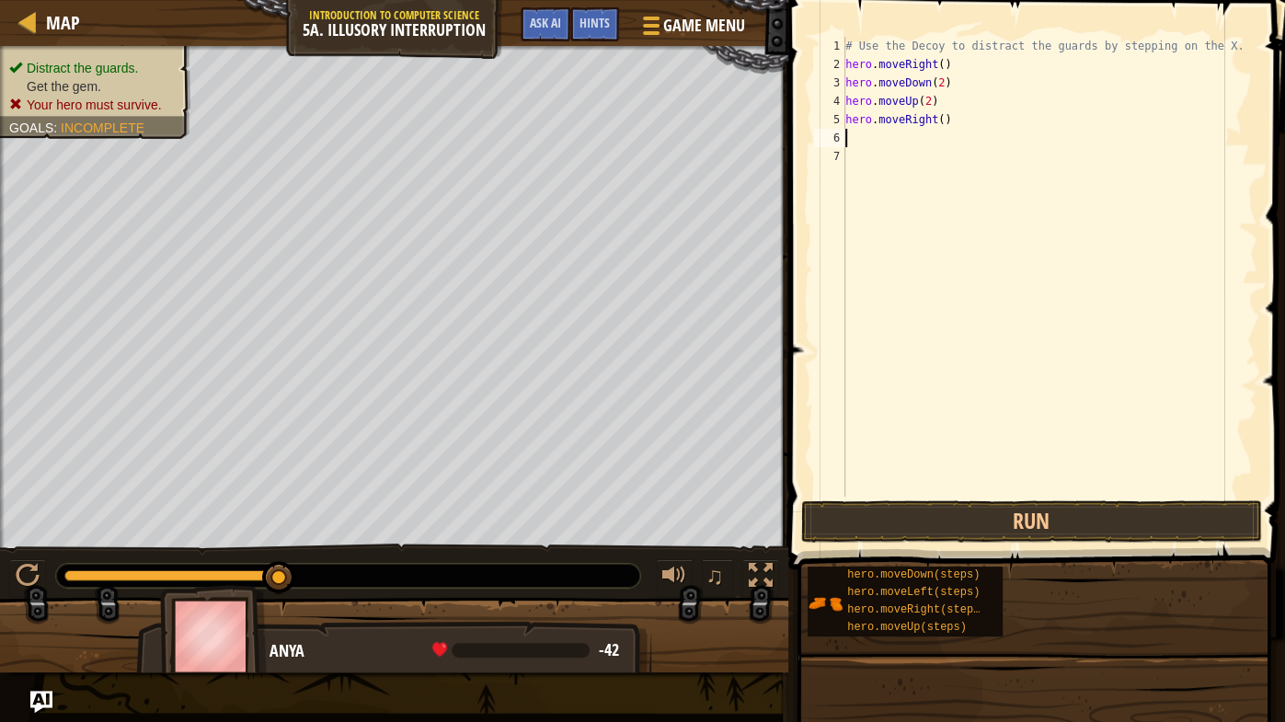
click at [942, 124] on div "# Use the Decoy to distract the guards by stepping on the X. hero . moveRight (…" at bounding box center [1049, 285] width 416 height 497
click at [937, 527] on button "Run" at bounding box center [1031, 521] width 461 height 42
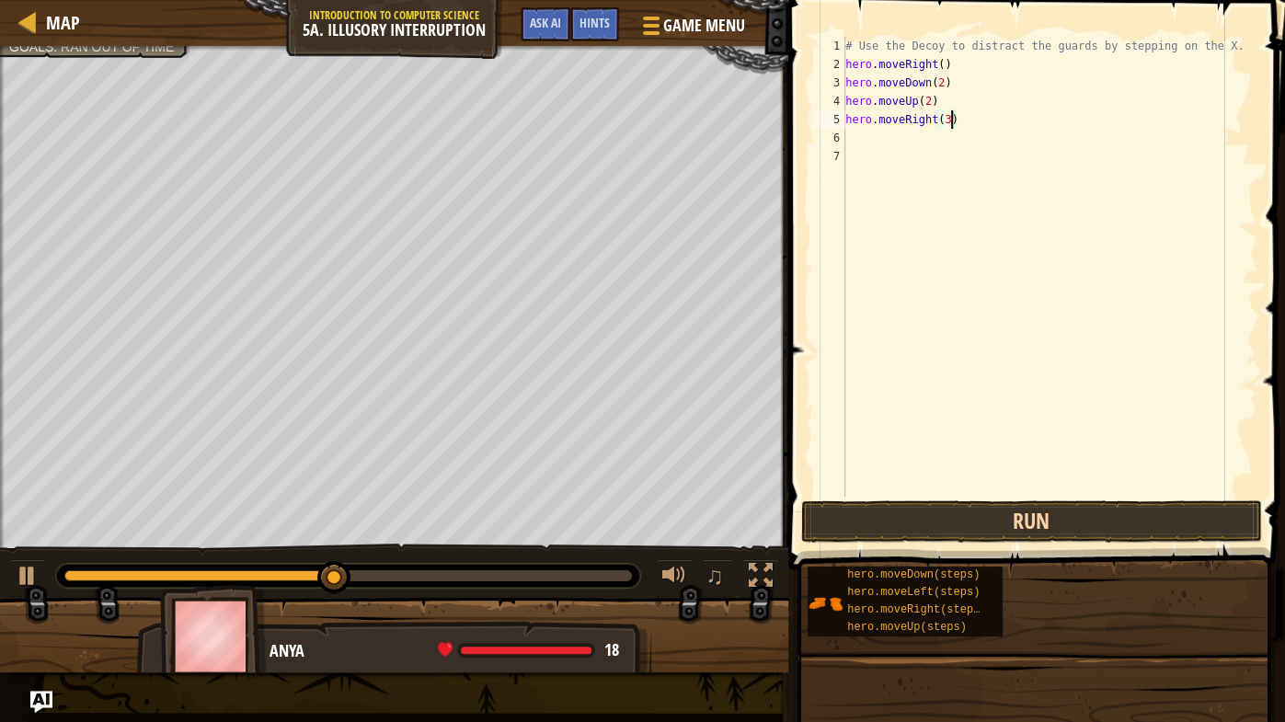
type textarea "hero.moveRight(3)"
click at [893, 509] on button "Run" at bounding box center [1031, 521] width 461 height 42
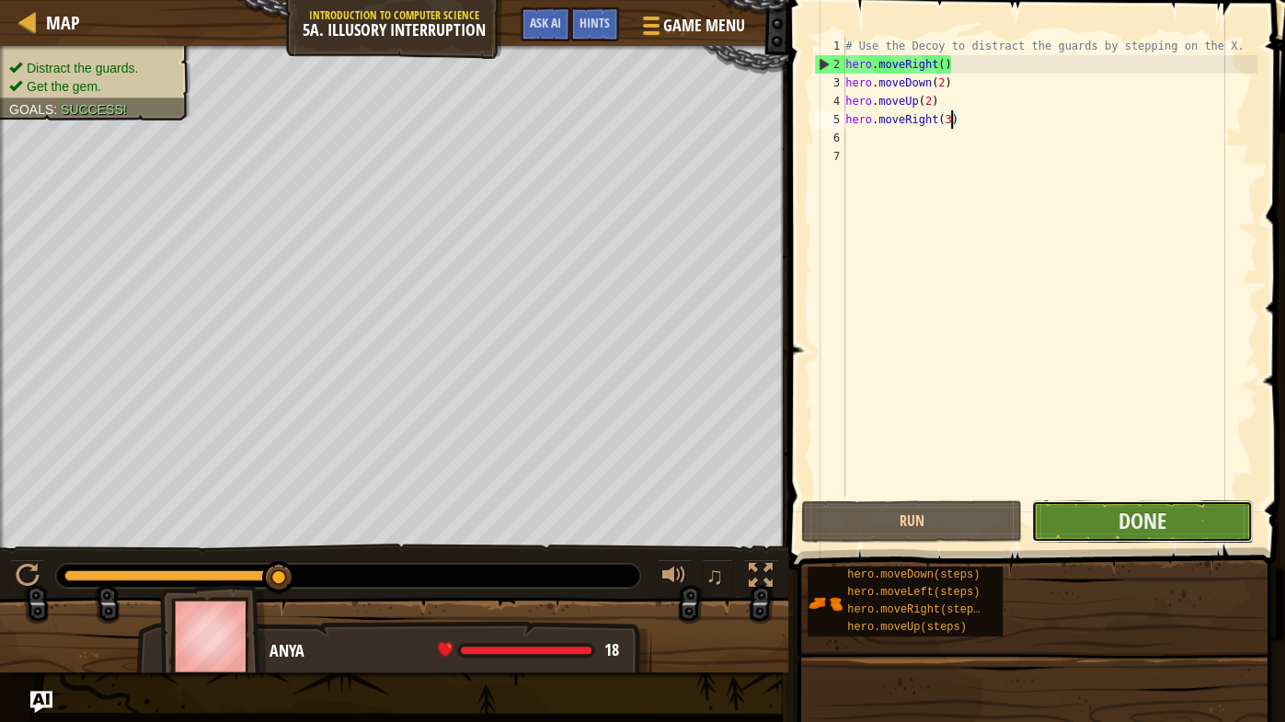
click at [1099, 517] on button "Done" at bounding box center [1141, 521] width 221 height 42
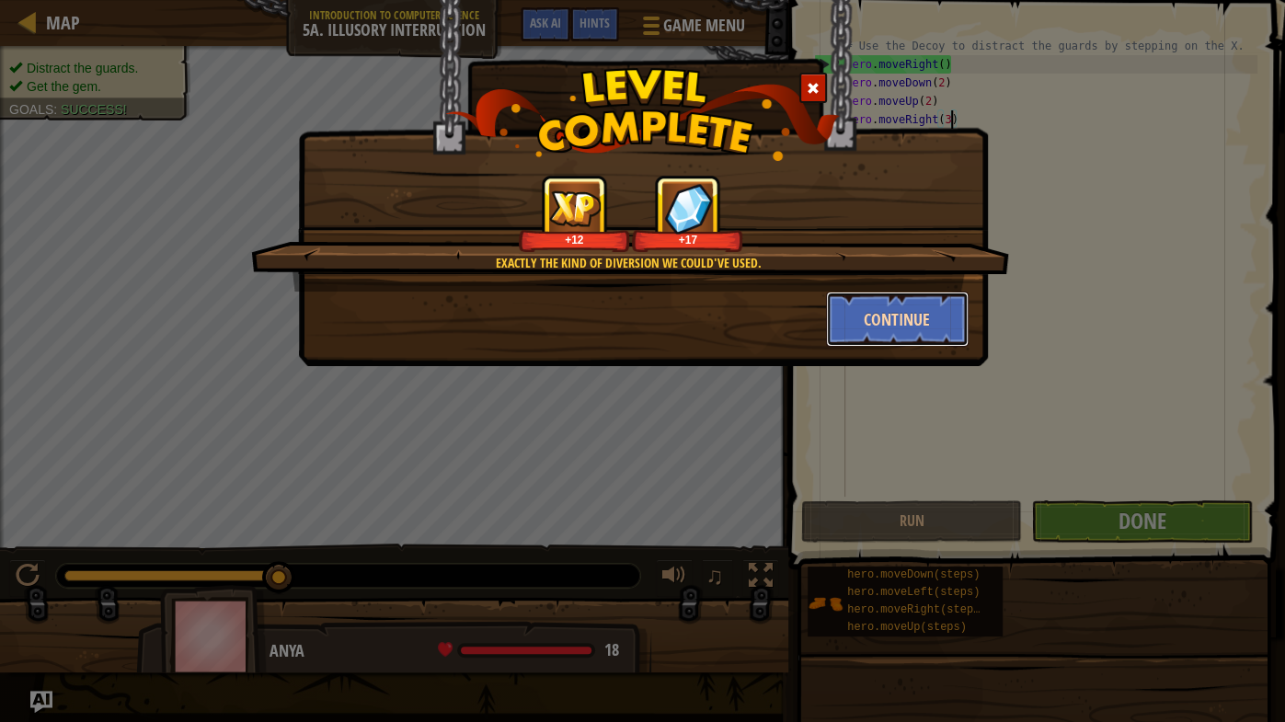
click at [853, 318] on button "Continue" at bounding box center [897, 318] width 143 height 55
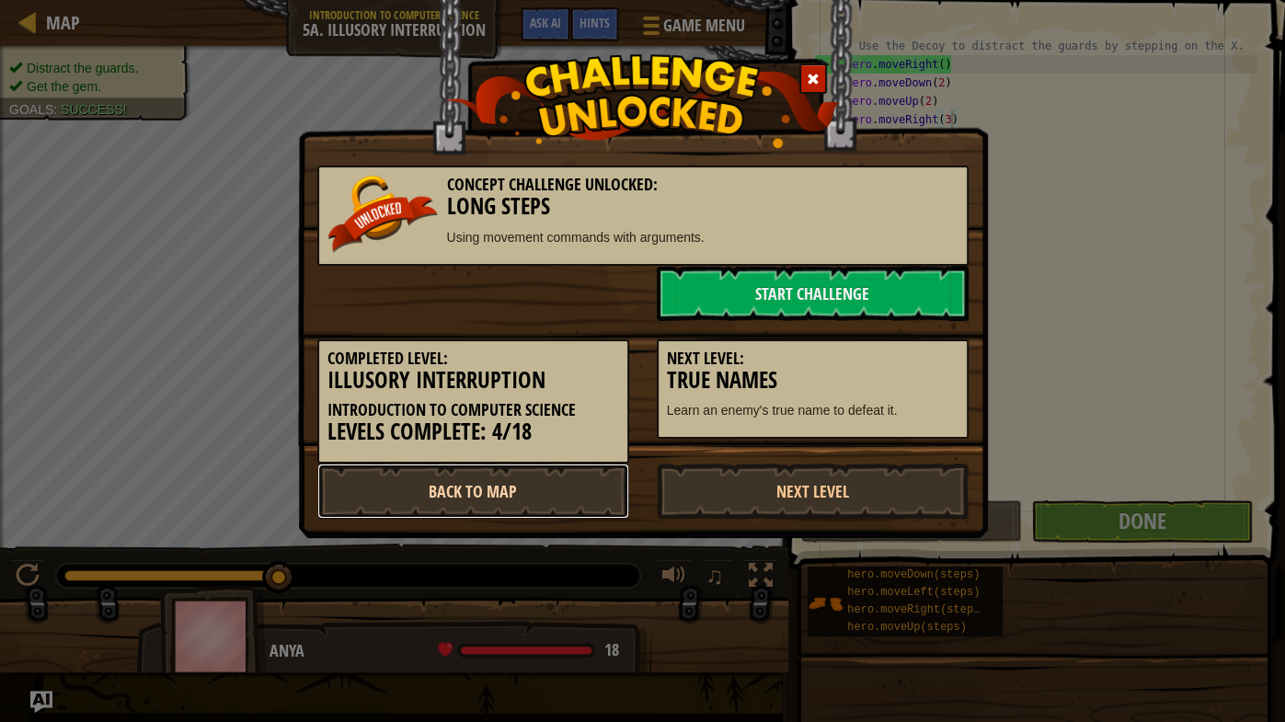
click at [431, 491] on link "Back to Map" at bounding box center [473, 490] width 312 height 55
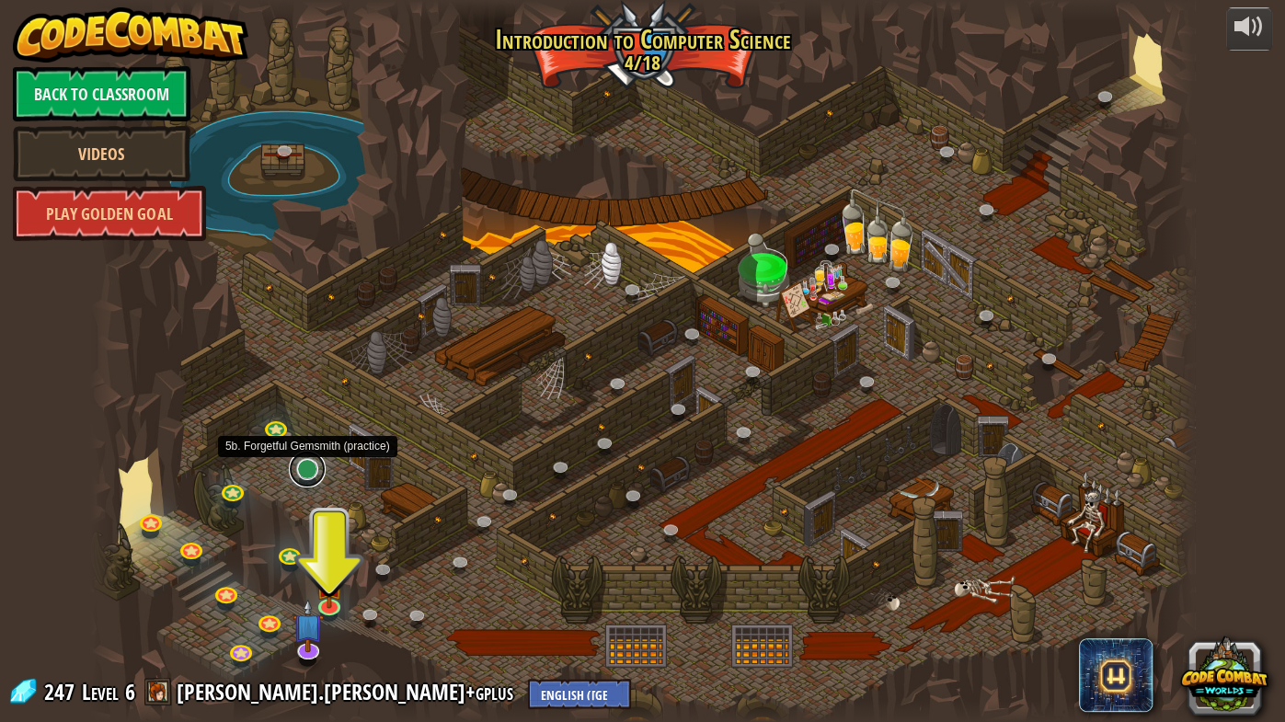
click at [306, 464] on link at bounding box center [307, 469] width 37 height 37
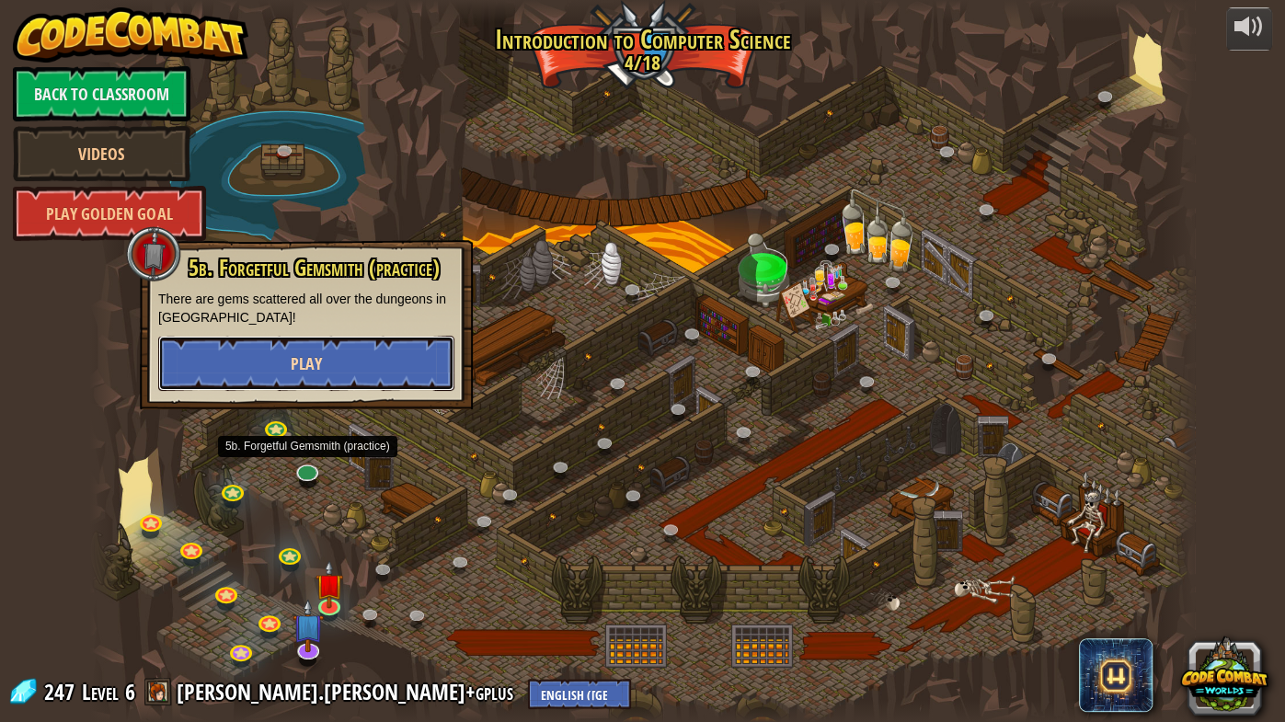
click at [309, 362] on span "Play" at bounding box center [306, 363] width 31 height 23
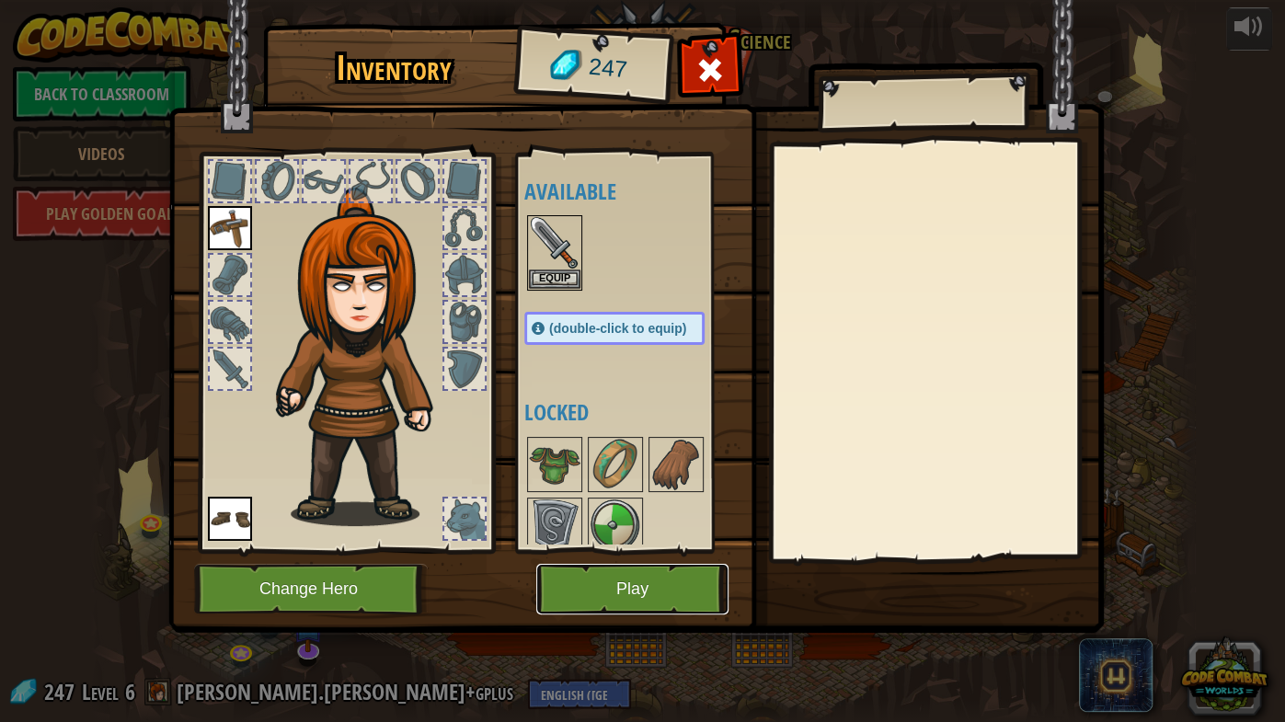
click at [652, 566] on button "Play" at bounding box center [632, 589] width 192 height 51
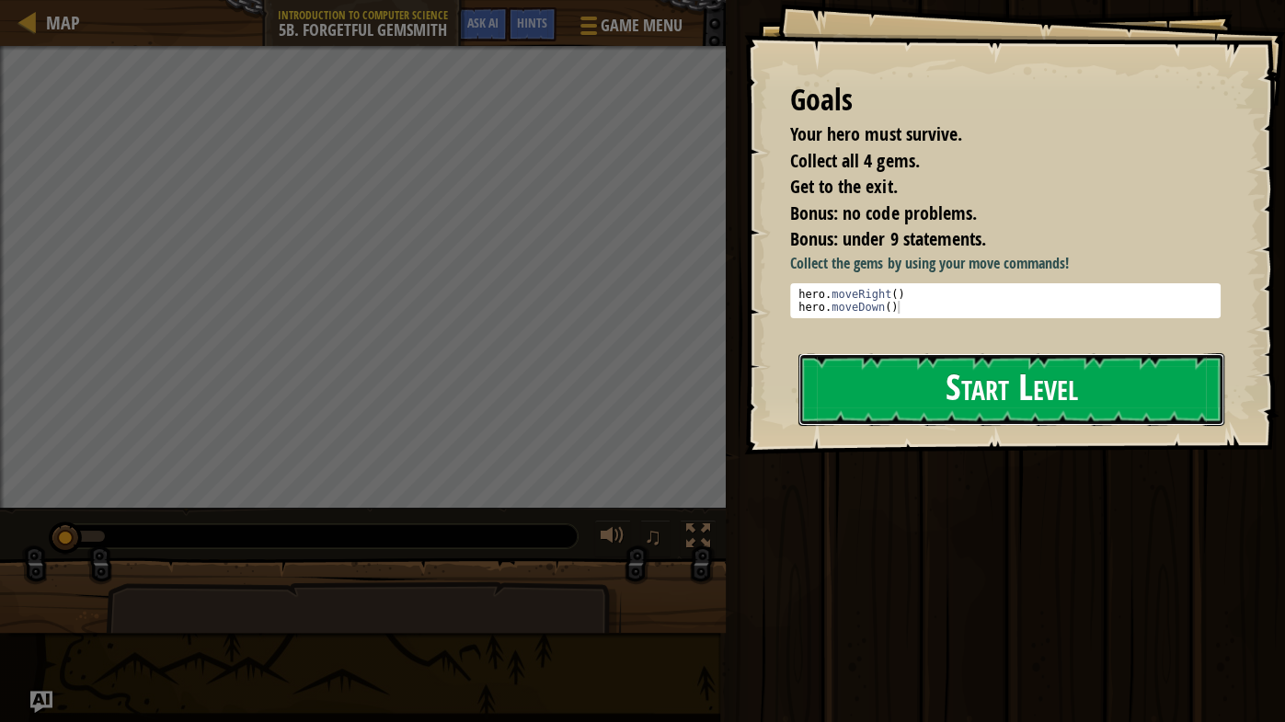
click at [925, 382] on button "Start Level" at bounding box center [1011, 389] width 426 height 73
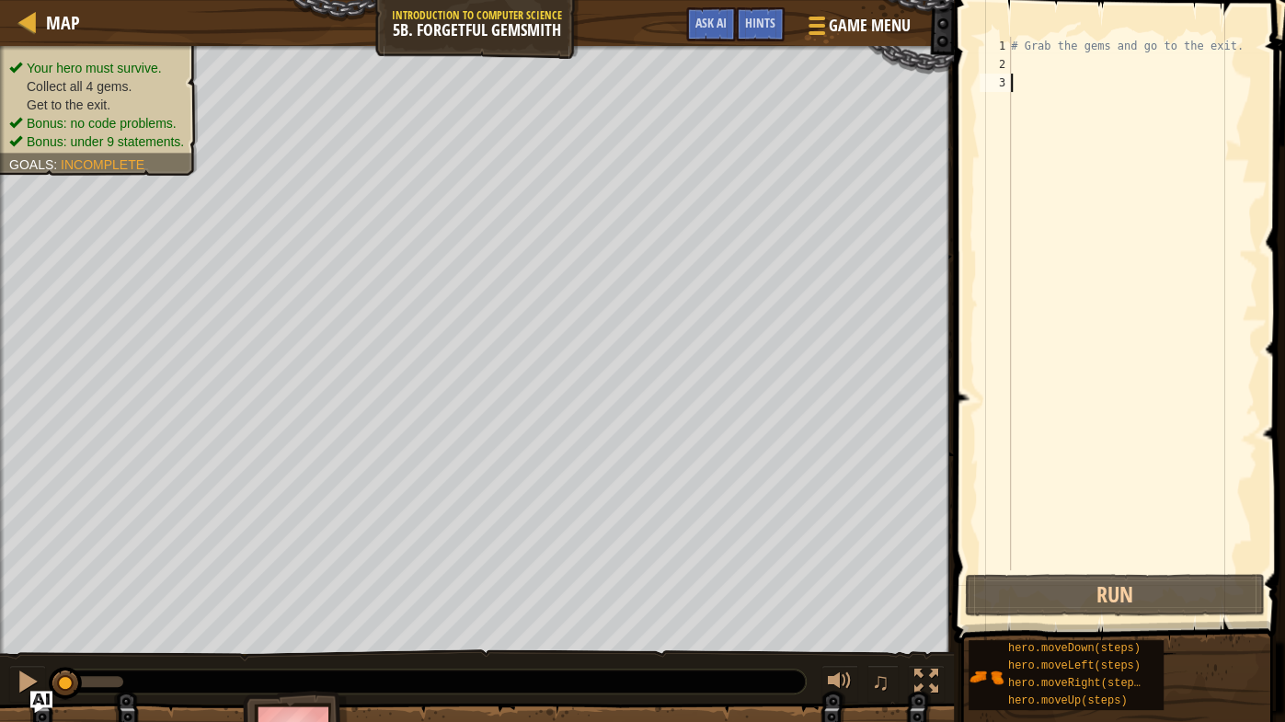
click at [1018, 71] on div "# Grab the gems and go to the exit." at bounding box center [1132, 322] width 250 height 570
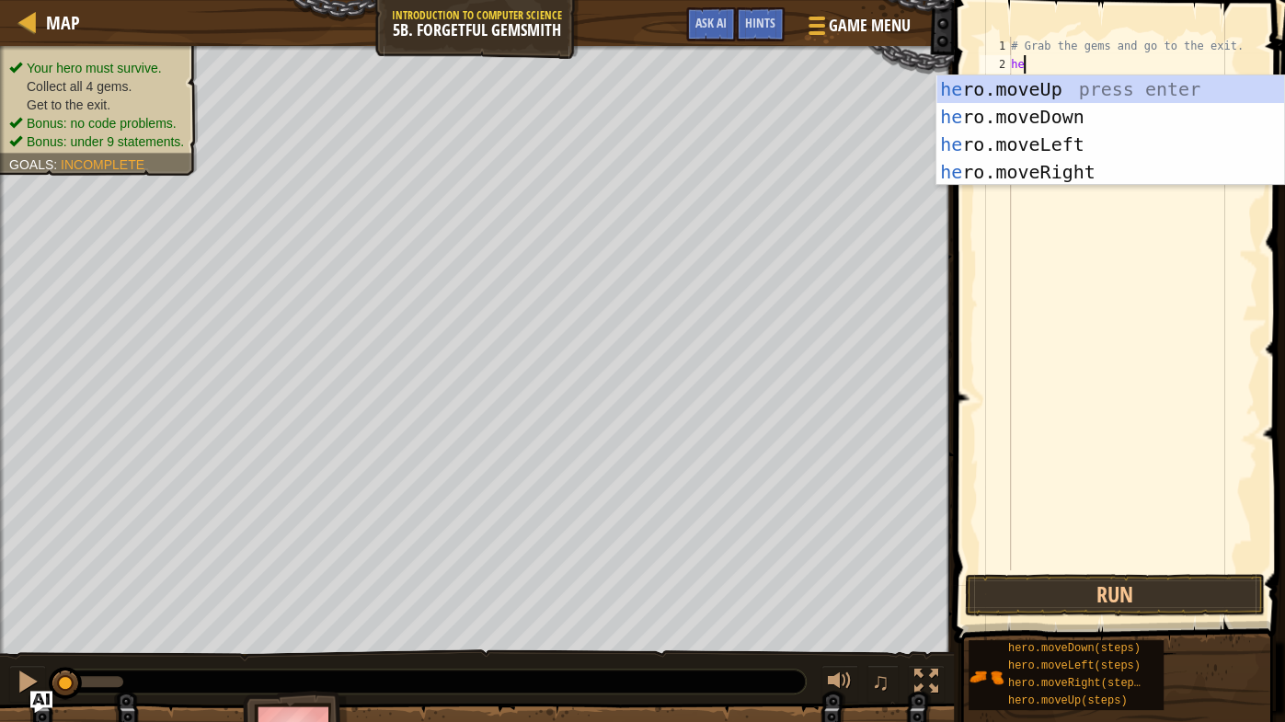
scroll to position [8, 0]
type textarea "hero"
click at [1094, 169] on div "hero .moveUp press enter hero .moveDown press enter hero .moveLeft press enter …" at bounding box center [1110, 158] width 349 height 166
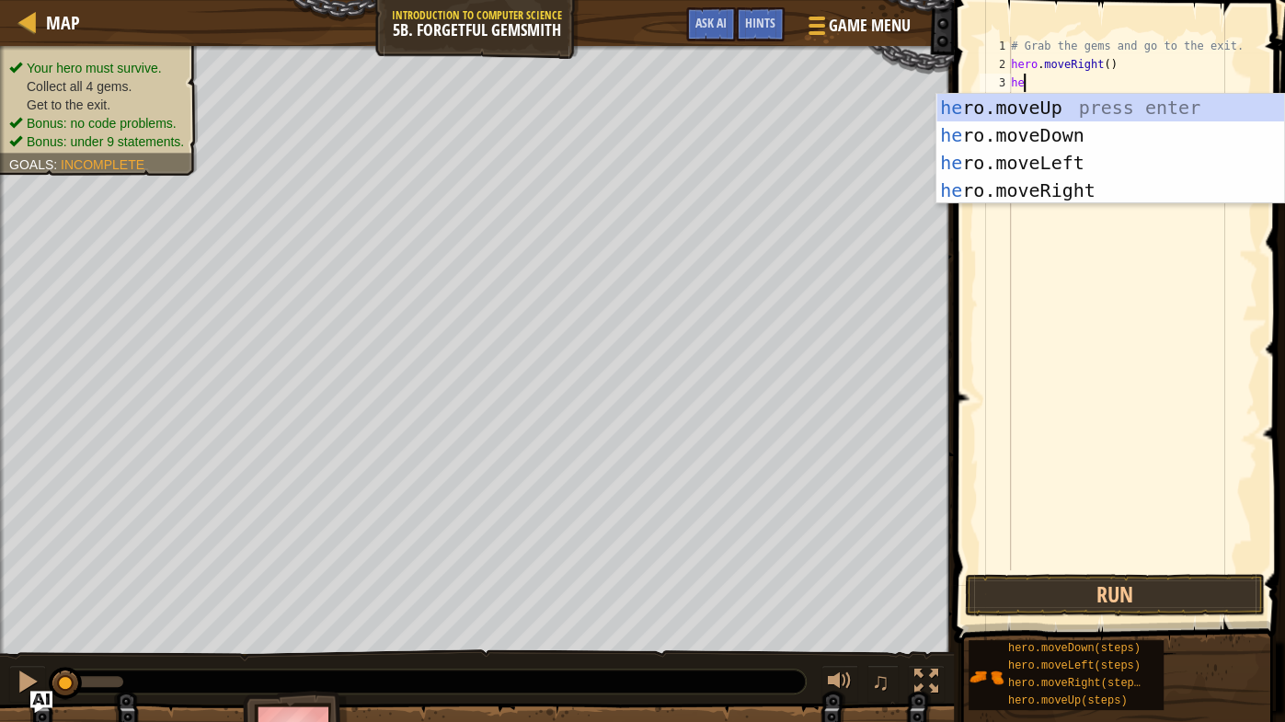
scroll to position [8, 0]
type textarea "hero"
click at [1076, 133] on div "hero .moveUp press enter hero .moveDown press enter hero .moveLeft press enter …" at bounding box center [1110, 177] width 349 height 166
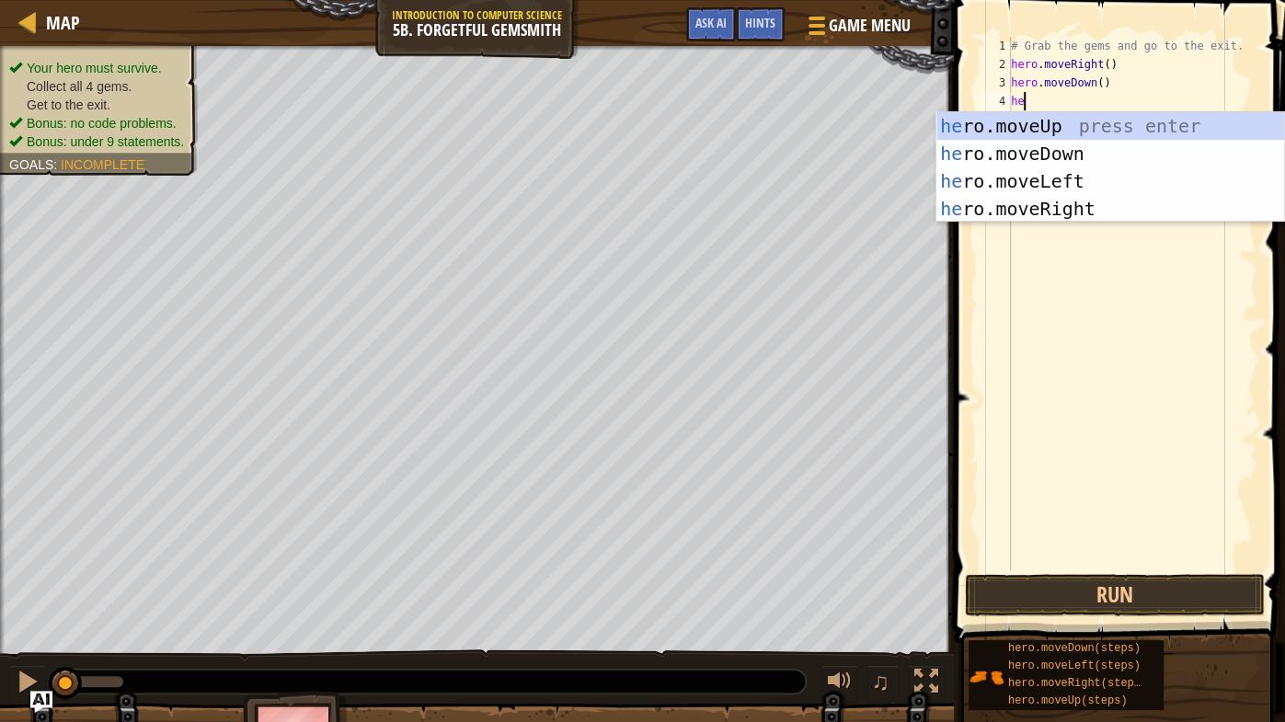
scroll to position [8, 0]
type textarea "hero"
click at [1048, 210] on div "hero .moveUp press enter hero .moveDown press enter hero .moveLeft press enter …" at bounding box center [1110, 195] width 349 height 166
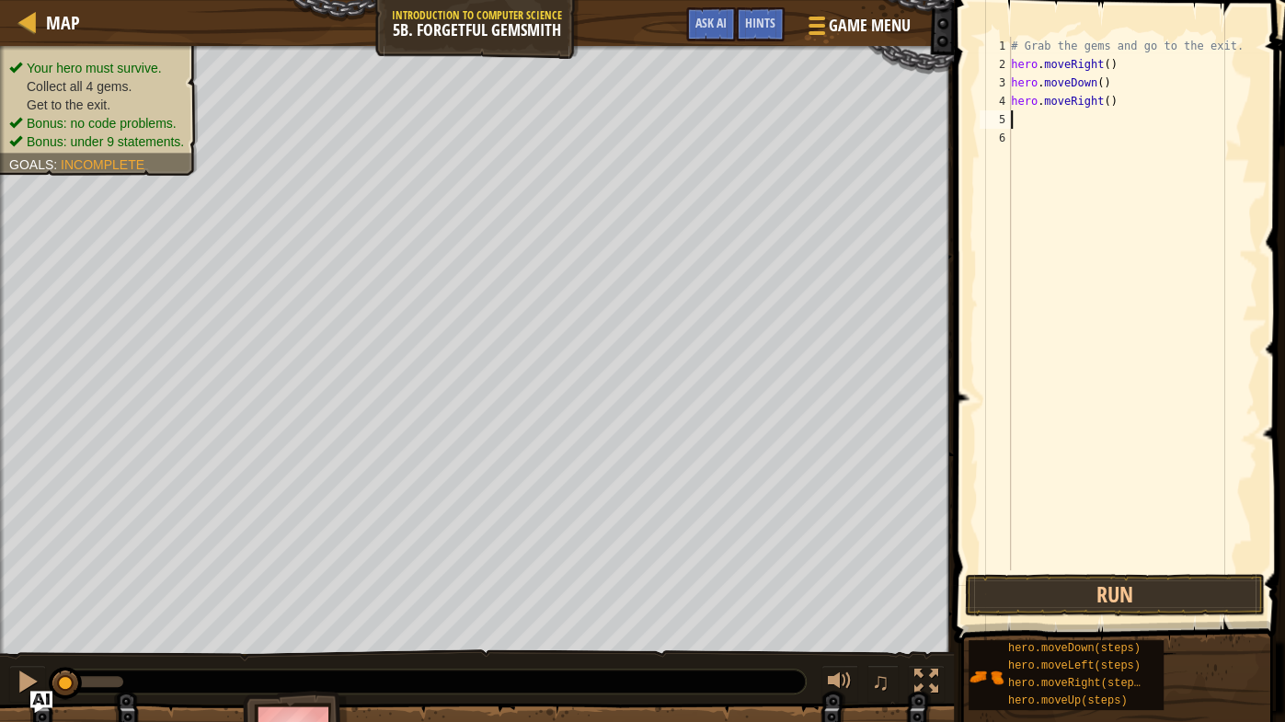
click at [1108, 102] on div "# Grab the gems and go to the exit. hero . moveRight ( ) hero . moveDown ( ) he…" at bounding box center [1132, 322] width 250 height 570
type textarea "hero.moveRight(2)"
click at [1037, 134] on div "# Grab the gems and go to the exit. hero . moveRight ( ) hero . moveDown ( ) he…" at bounding box center [1132, 322] width 250 height 570
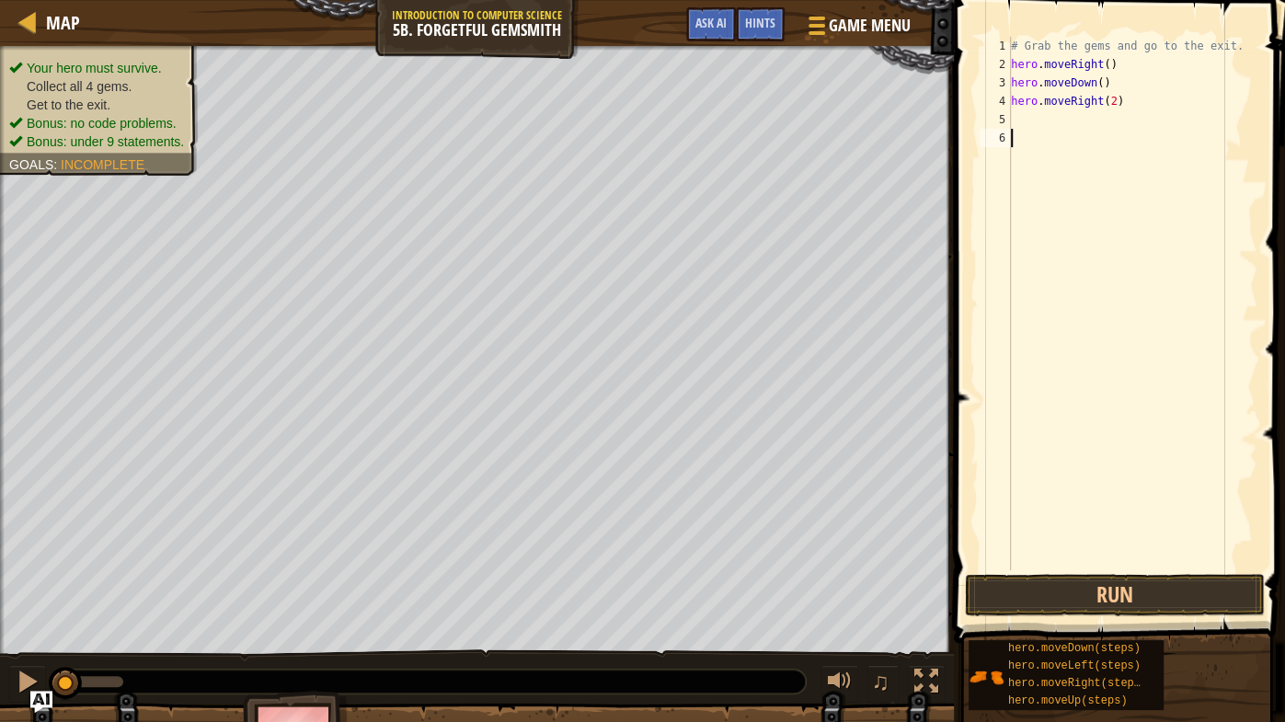
click at [1026, 124] on div "# Grab the gems and go to the exit. hero . moveRight ( ) hero . moveDown ( ) he…" at bounding box center [1132, 322] width 250 height 570
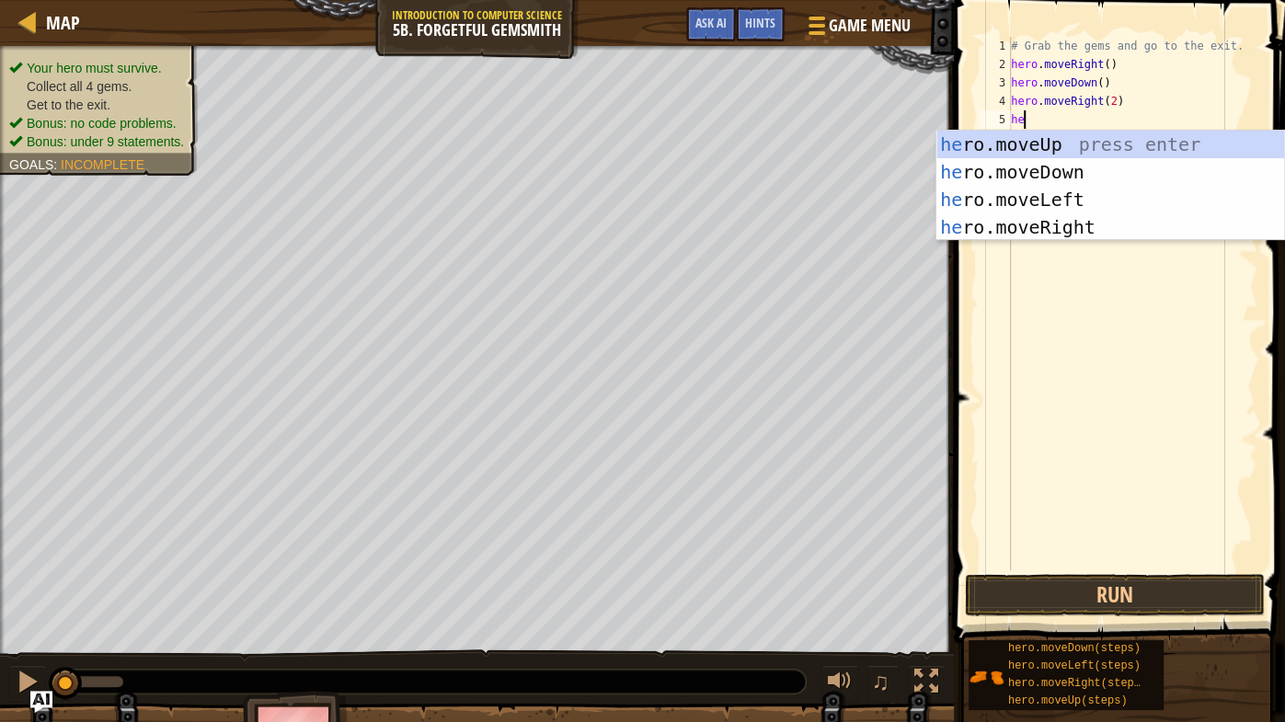
type textarea "hero"
click at [1033, 145] on div "hero .moveUp press enter hero .moveDown press enter hero .moveLeft press enter …" at bounding box center [1110, 214] width 349 height 166
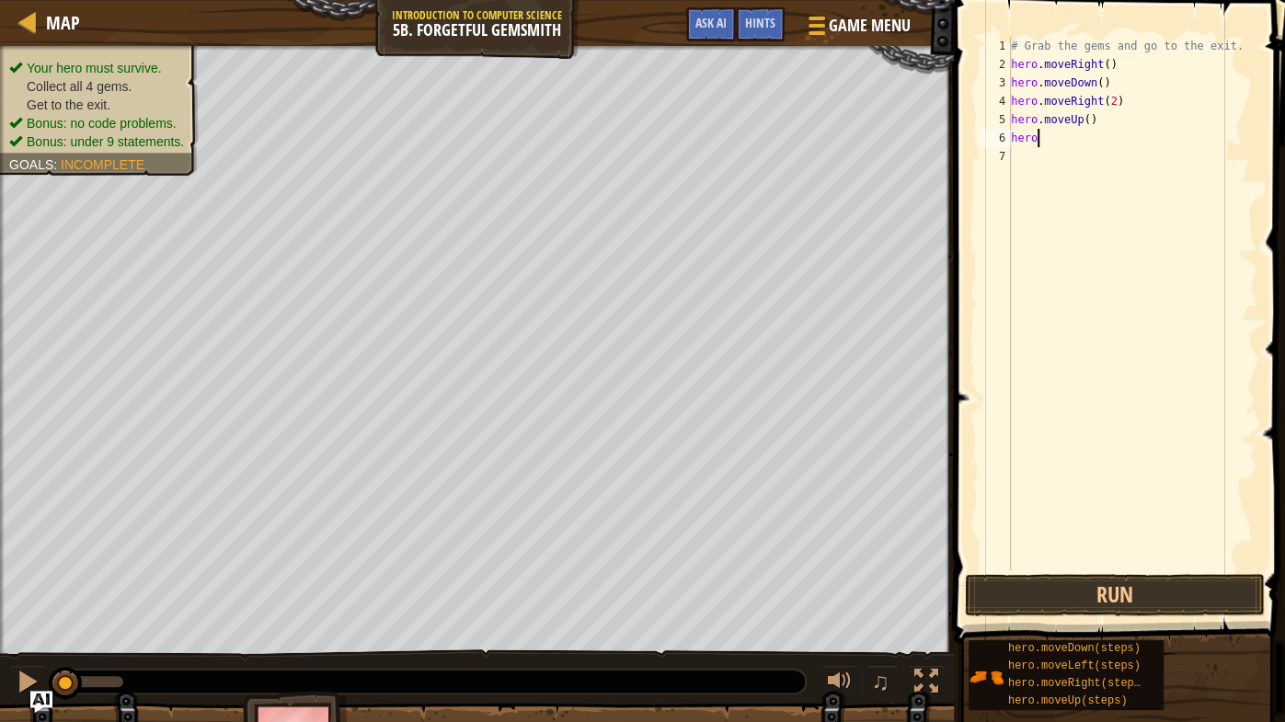
type textarea "hero."
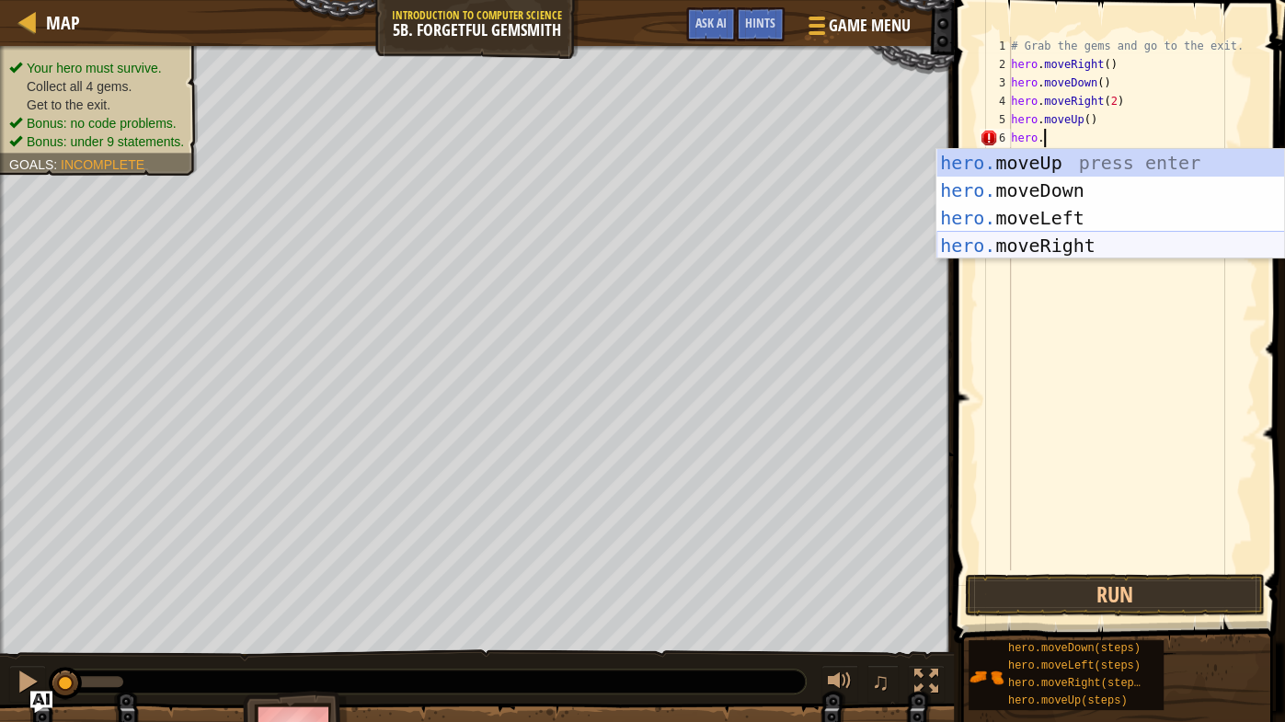
click at [1051, 250] on div "hero. moveUp press enter hero. moveDown press enter hero. moveLeft press enter …" at bounding box center [1110, 232] width 349 height 166
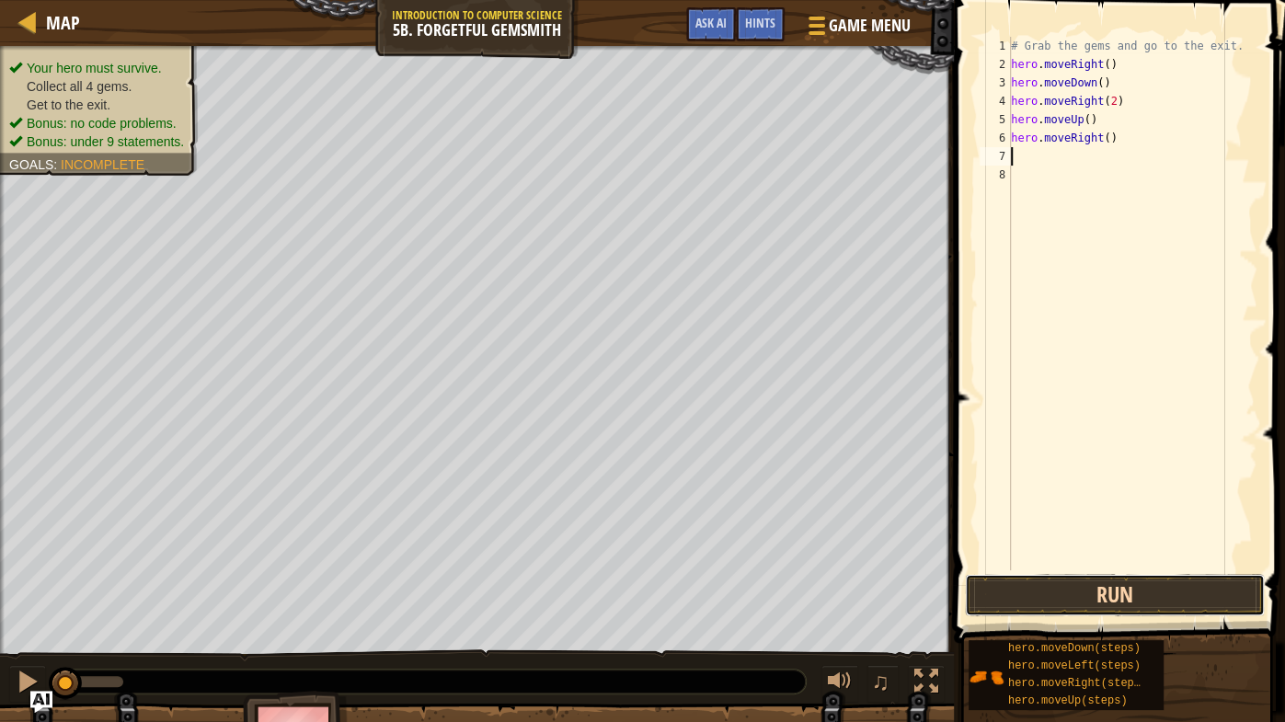
click at [1056, 566] on button "Run" at bounding box center [1115, 595] width 300 height 42
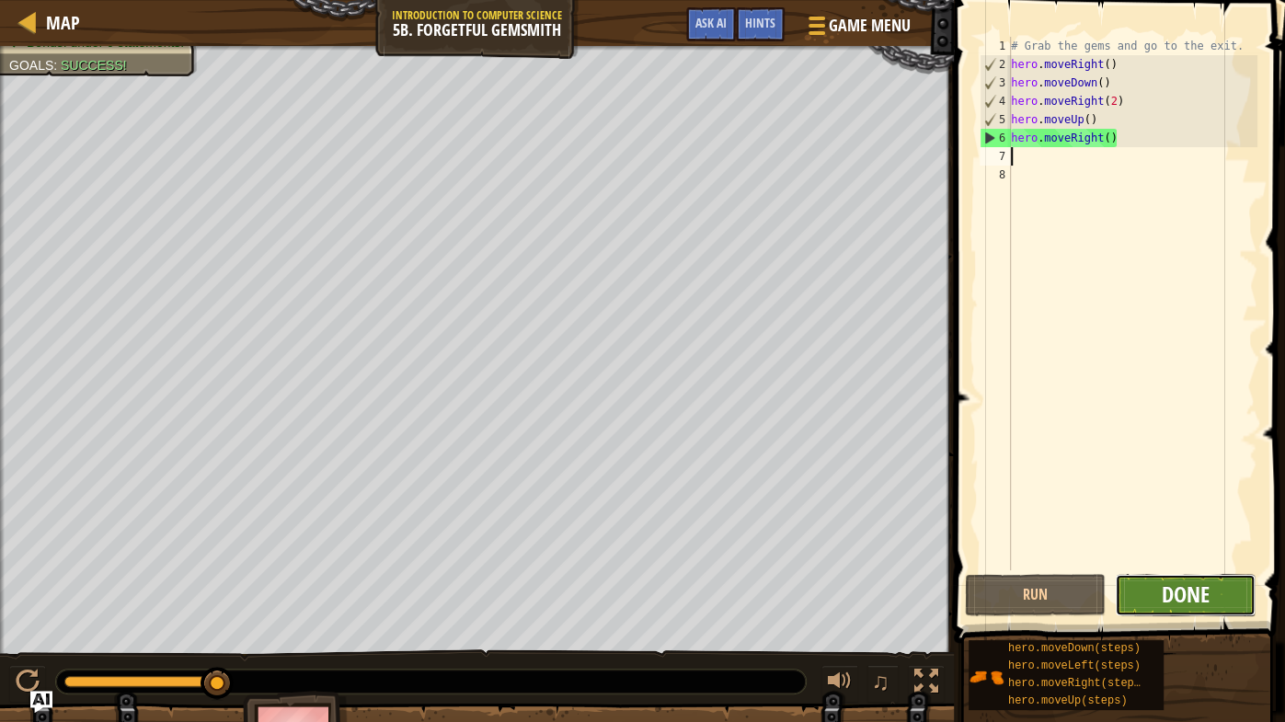
click at [1164, 566] on span "Done" at bounding box center [1185, 593] width 48 height 29
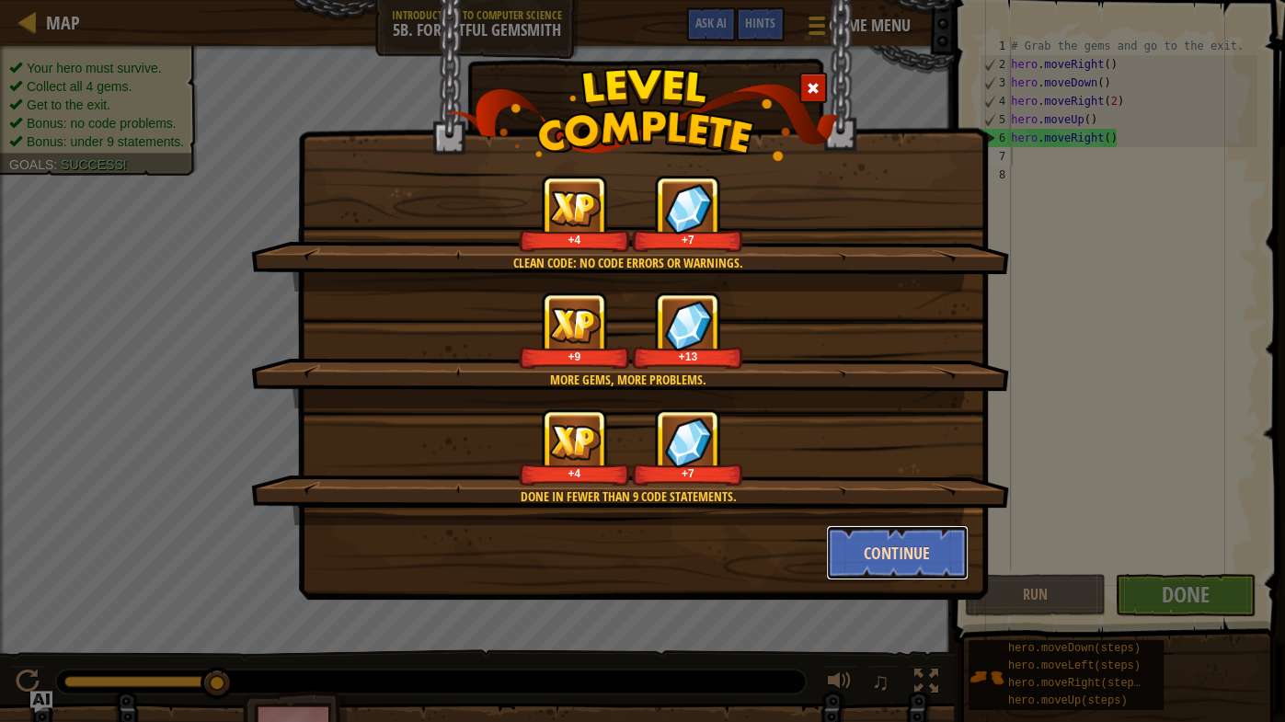
click at [873, 548] on button "Continue" at bounding box center [897, 552] width 143 height 55
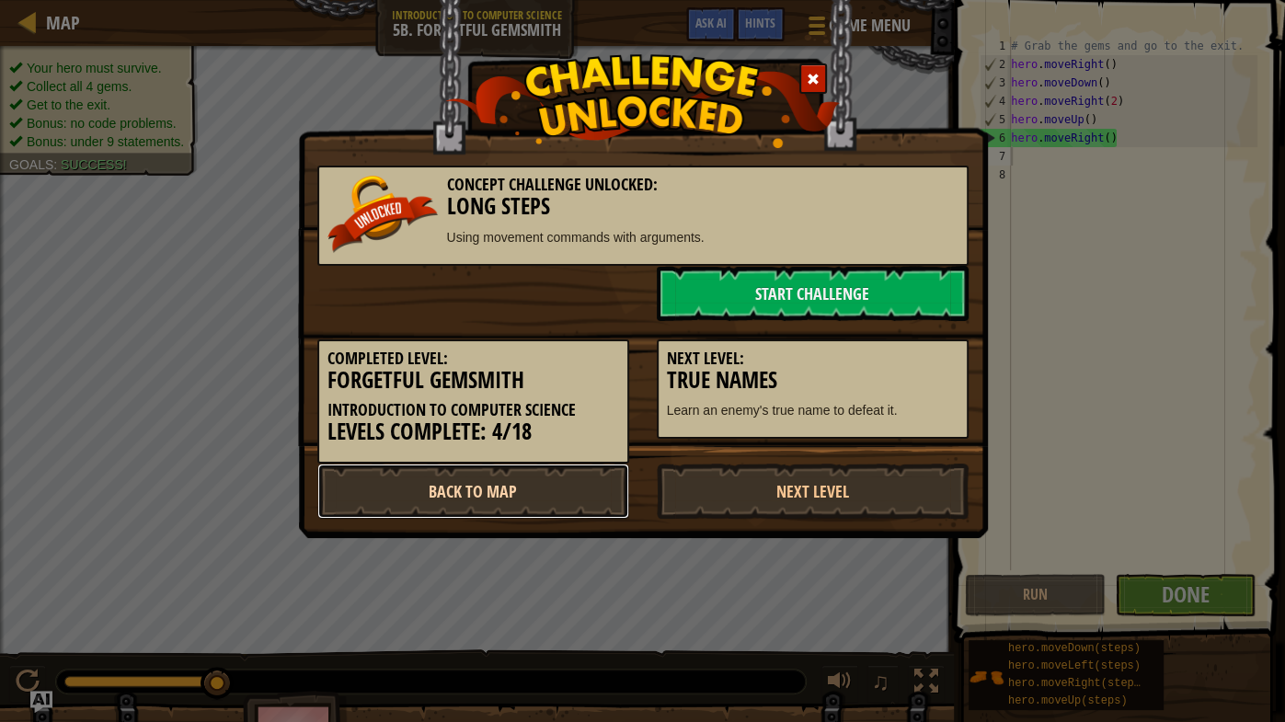
click at [525, 493] on link "Back to Map" at bounding box center [473, 490] width 312 height 55
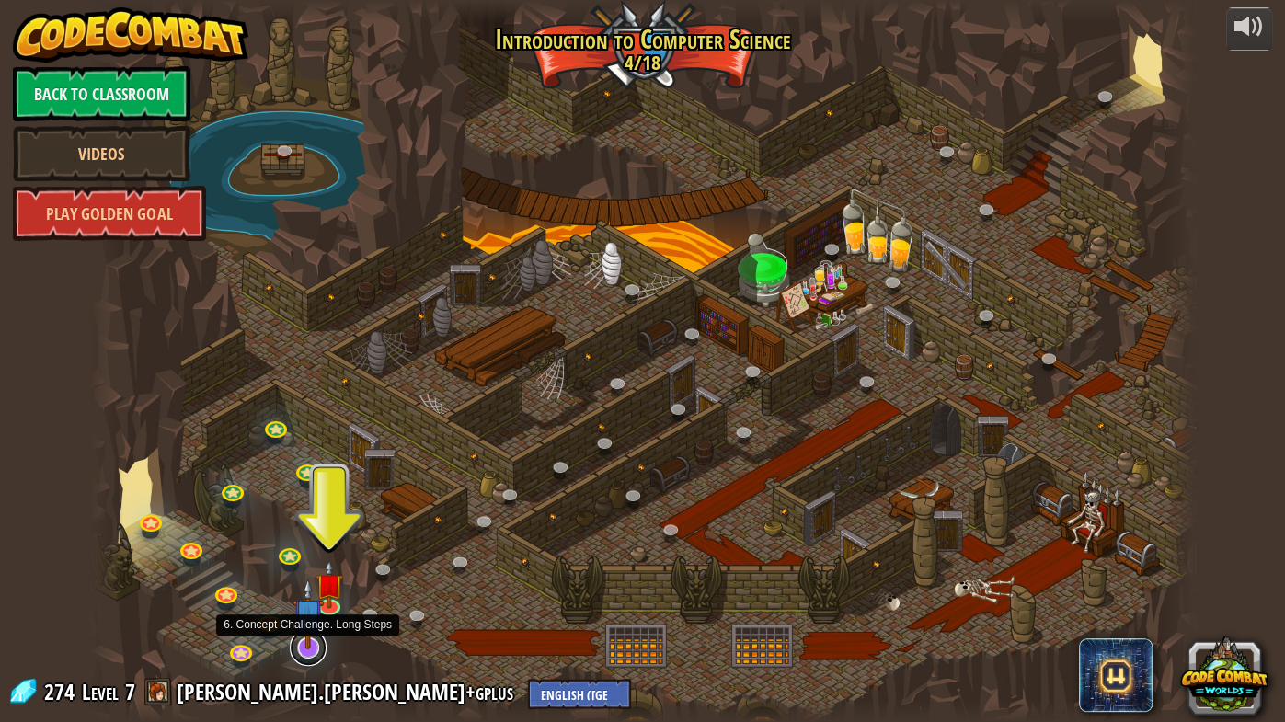
click at [309, 566] on link at bounding box center [308, 647] width 37 height 37
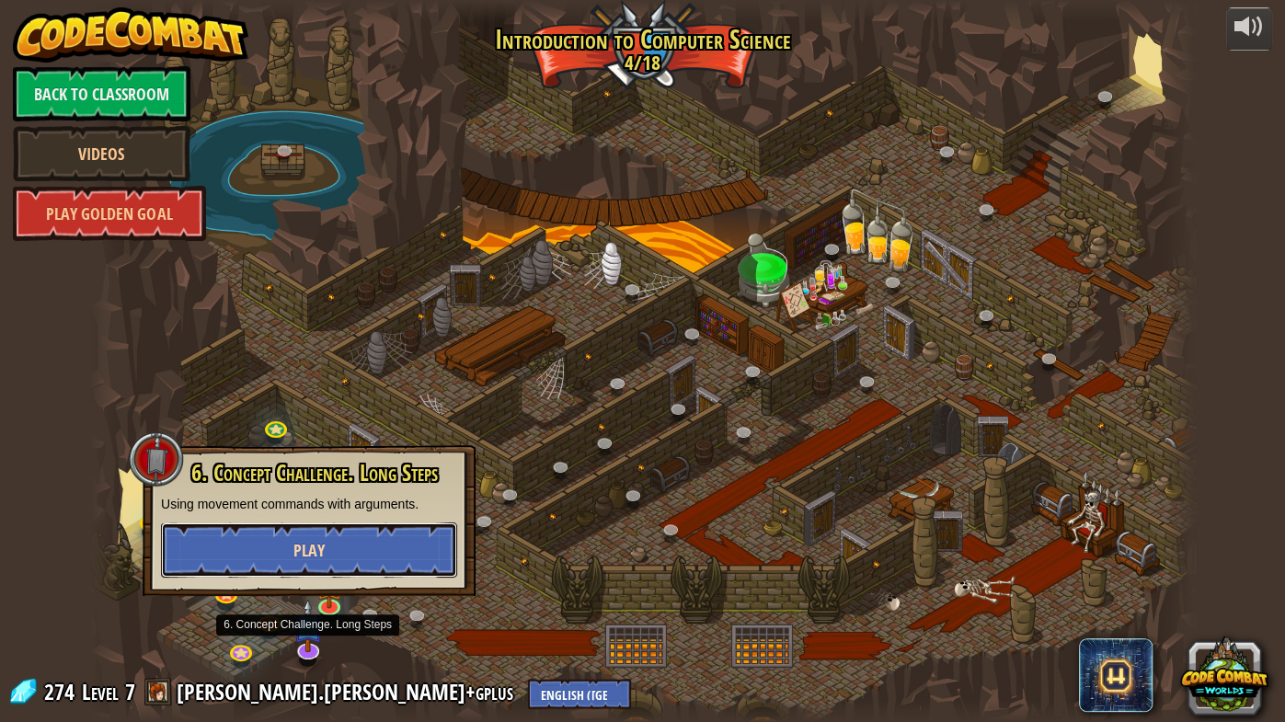
click at [307, 554] on span "Play" at bounding box center [308, 550] width 31 height 23
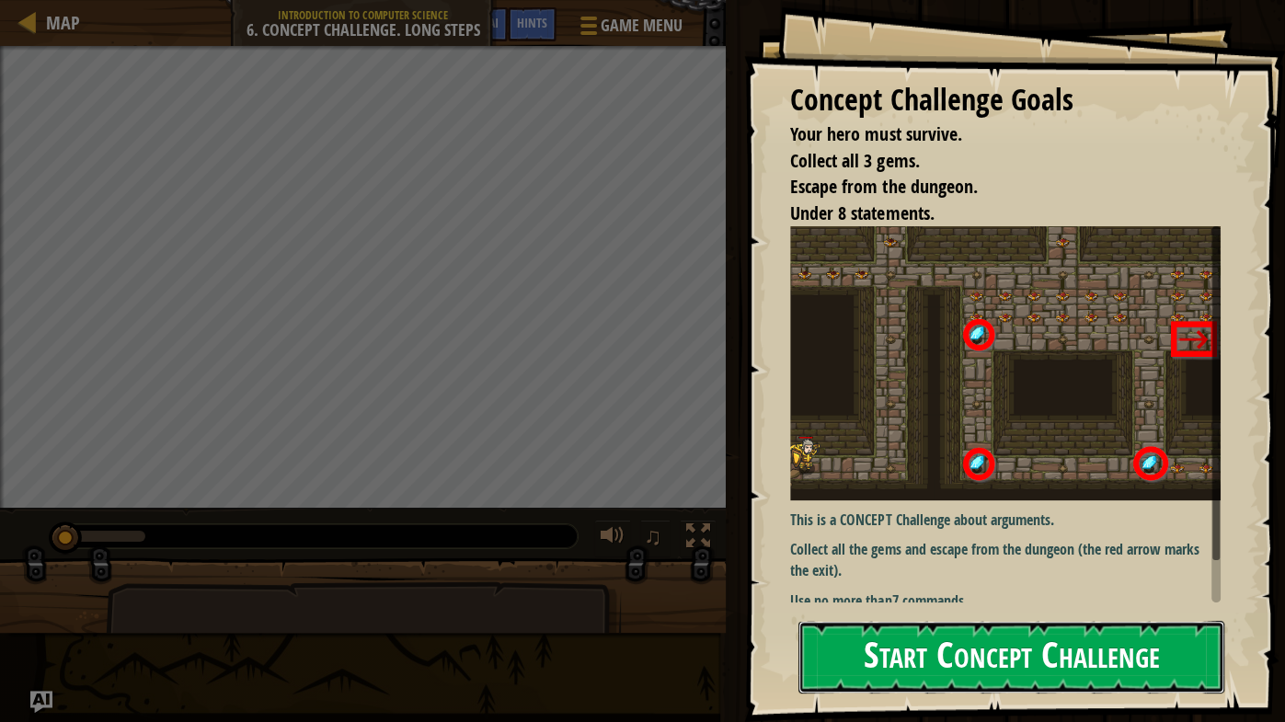
click at [976, 566] on button "Start Concept Challenge" at bounding box center [1011, 657] width 426 height 73
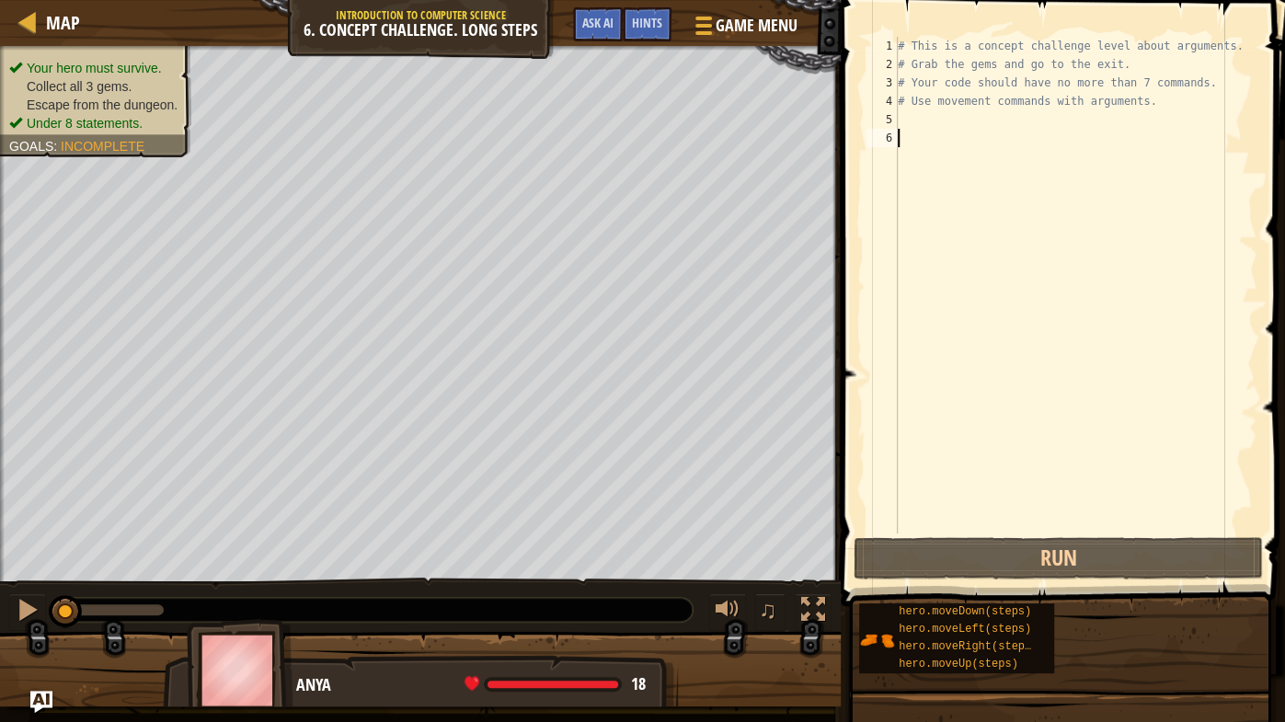
click at [916, 124] on div "# This is a concept challenge level about arguments. # Grab the gems and go to …" at bounding box center [1075, 303] width 363 height 533
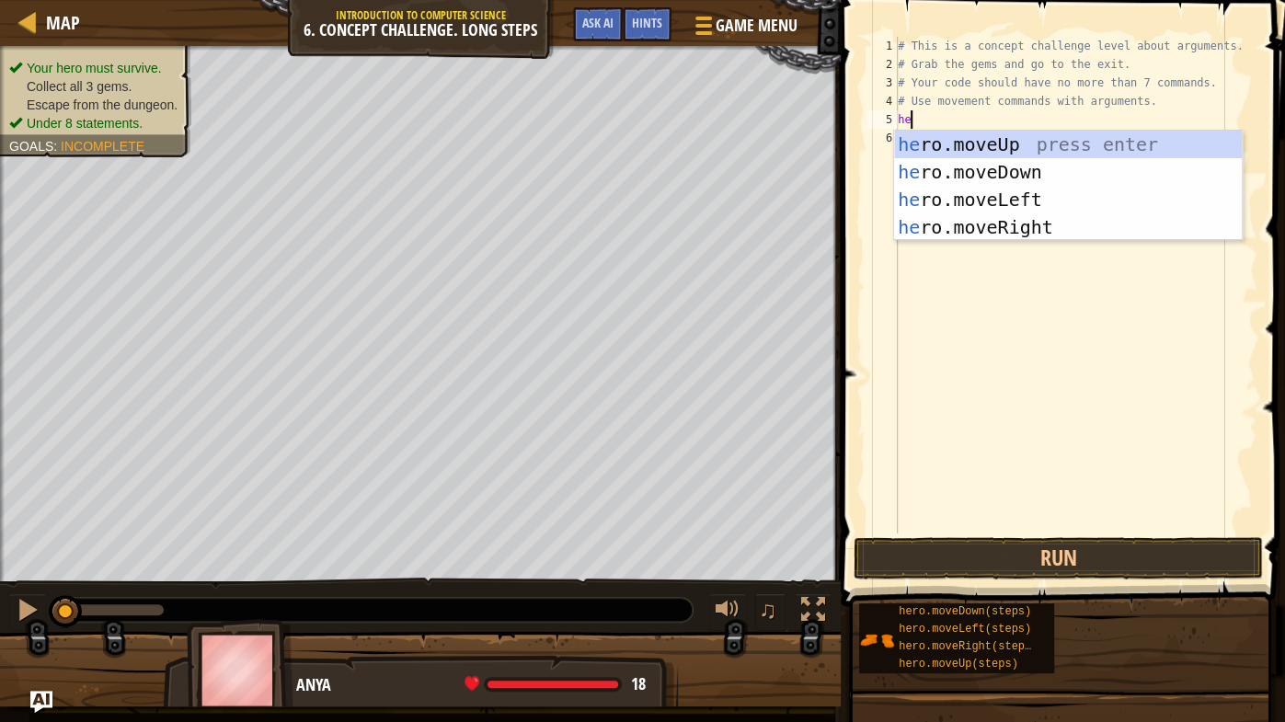
scroll to position [7, 0]
type textarea "hero"
click at [981, 224] on div "hero .moveUp press enter hero .moveDown press enter hero .moveLeft press enter …" at bounding box center [1068, 214] width 349 height 166
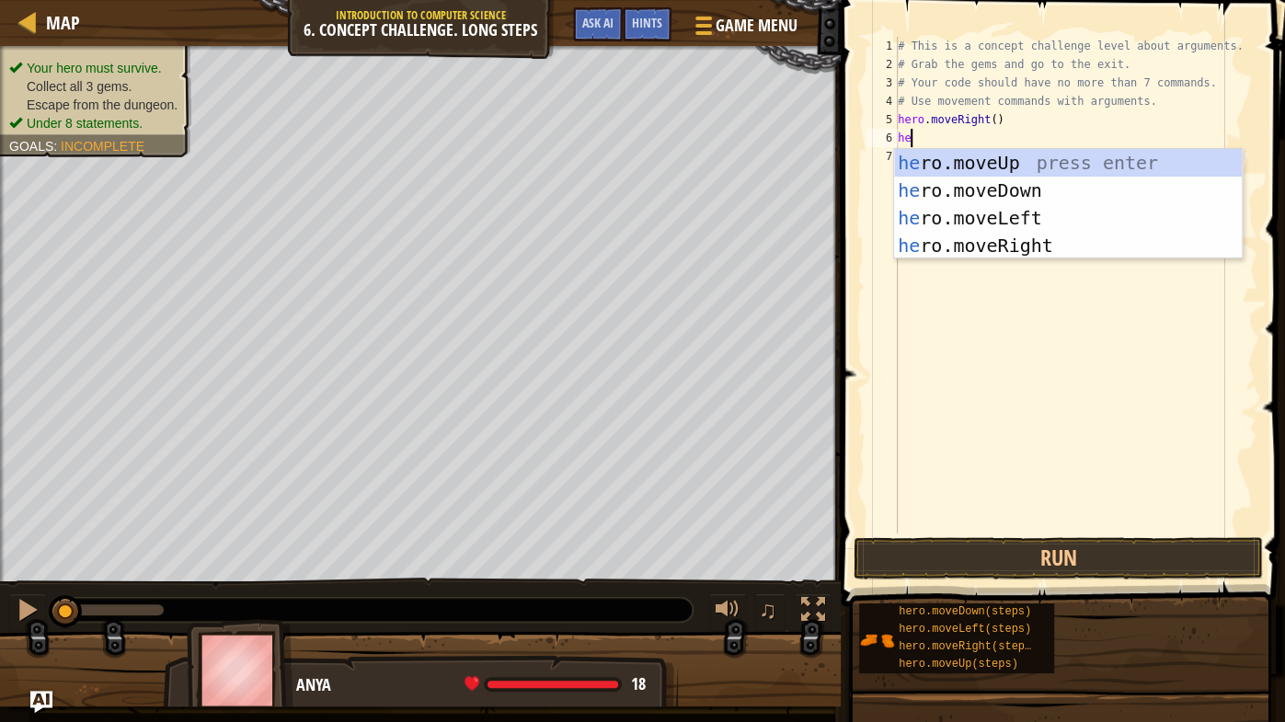
scroll to position [8, 0]
type textarea "hero"
click at [986, 155] on div "hero .moveUp press enter hero .moveDown press enter hero .moveLeft press enter …" at bounding box center [1068, 232] width 349 height 166
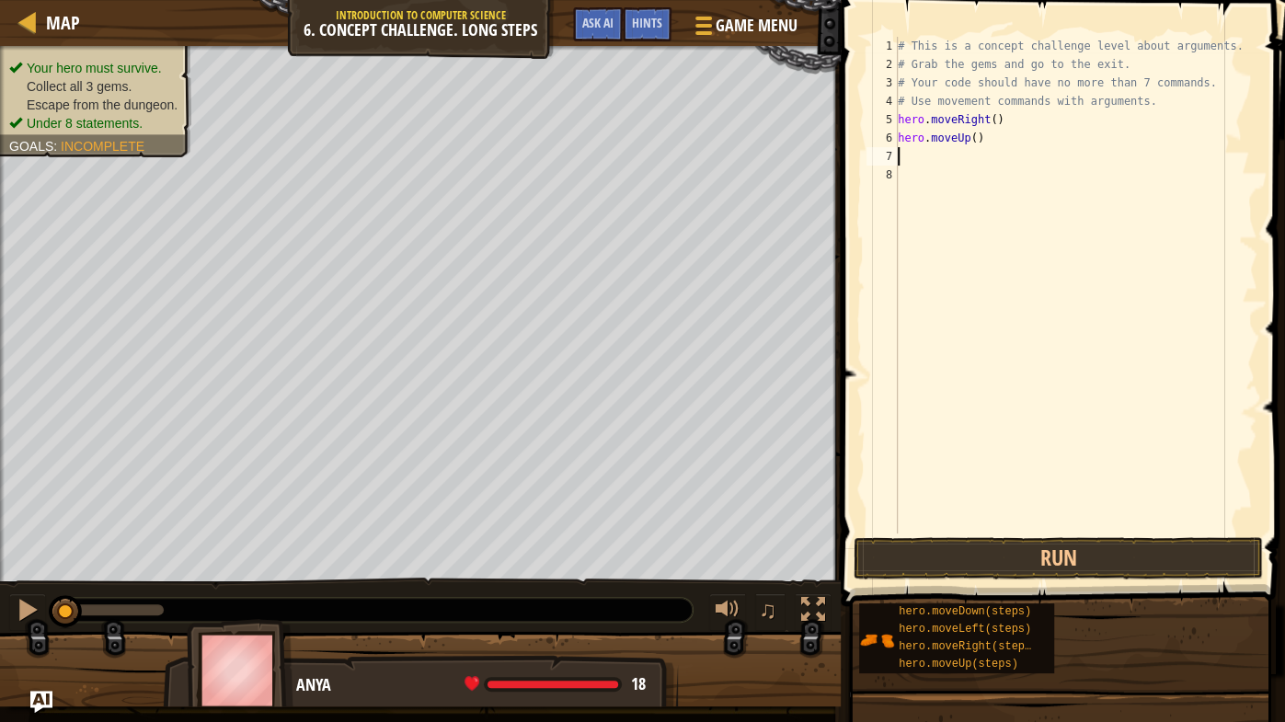
scroll to position [8, 0]
click at [977, 140] on div "# This is a concept challenge level about arguments. # Grab the gems and go to …" at bounding box center [1075, 303] width 363 height 533
type textarea "hero.moveUp(3)"
click at [912, 163] on div "# This is a concept challenge level about arguments. # Grab the gems and go to …" at bounding box center [1075, 303] width 363 height 533
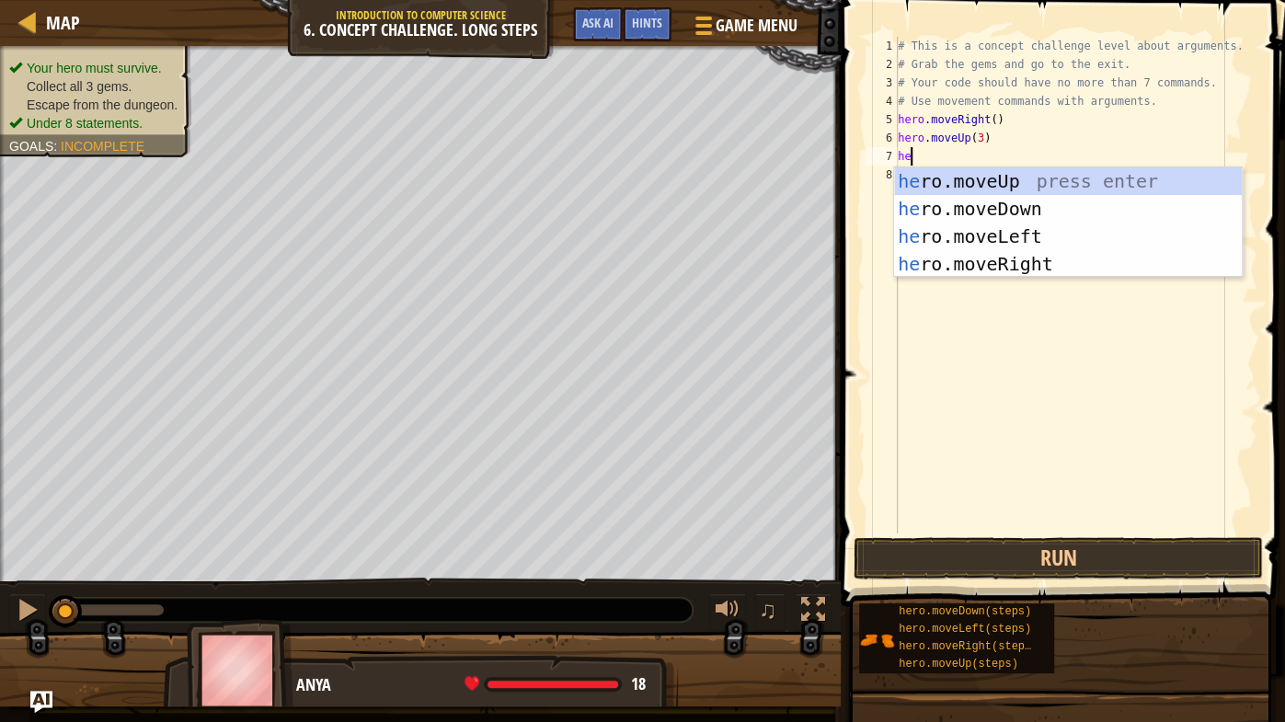
scroll to position [8, 0]
type textarea "hero"
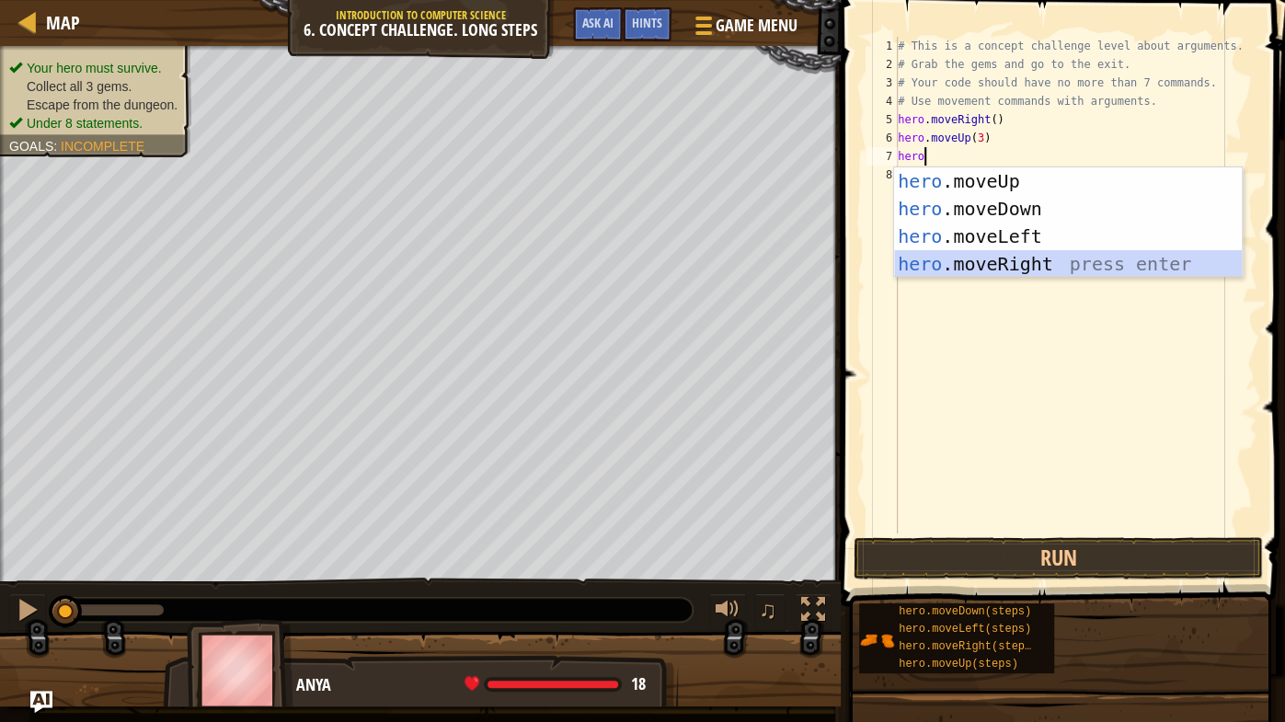
click at [971, 272] on div "hero .moveUp press enter hero .moveDown press enter hero .moveLeft press enter …" at bounding box center [1068, 250] width 349 height 166
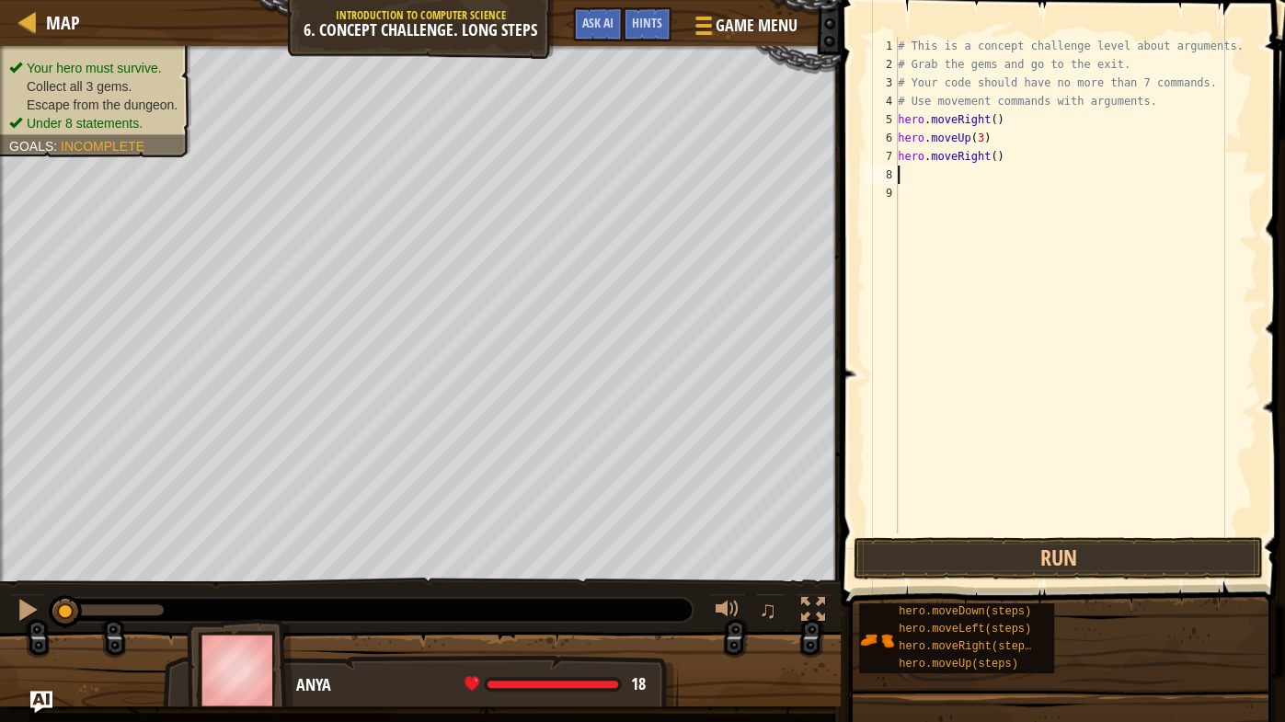
click at [998, 156] on div "# This is a concept challenge level about arguments. # Grab the gems and go to …" at bounding box center [1075, 303] width 363 height 533
type textarea "hero.moveRight(2)"
click at [906, 175] on div "# This is a concept challenge level about arguments. # Grab the gems and go to …" at bounding box center [1075, 303] width 363 height 533
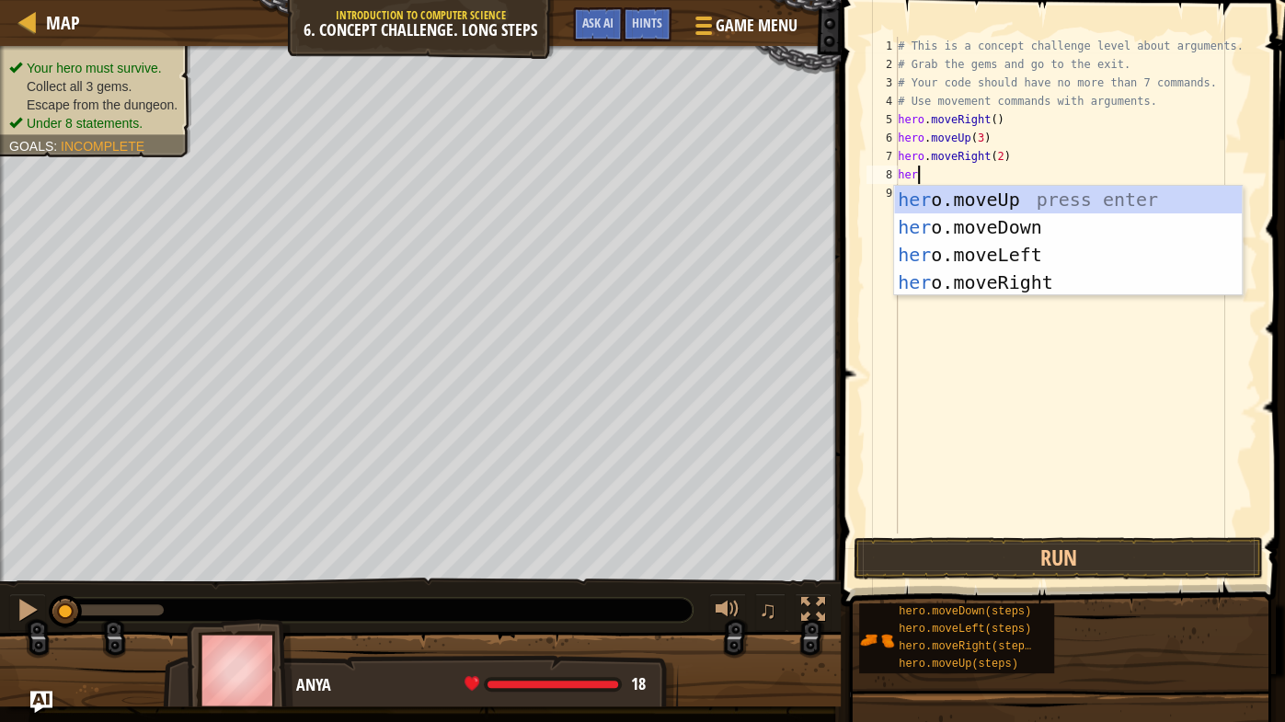
scroll to position [8, 1]
type textarea "hero."
click at [1011, 229] on div "hero. moveUp press enter hero. moveDown press enter hero. moveLeft press enter …" at bounding box center [1068, 269] width 349 height 166
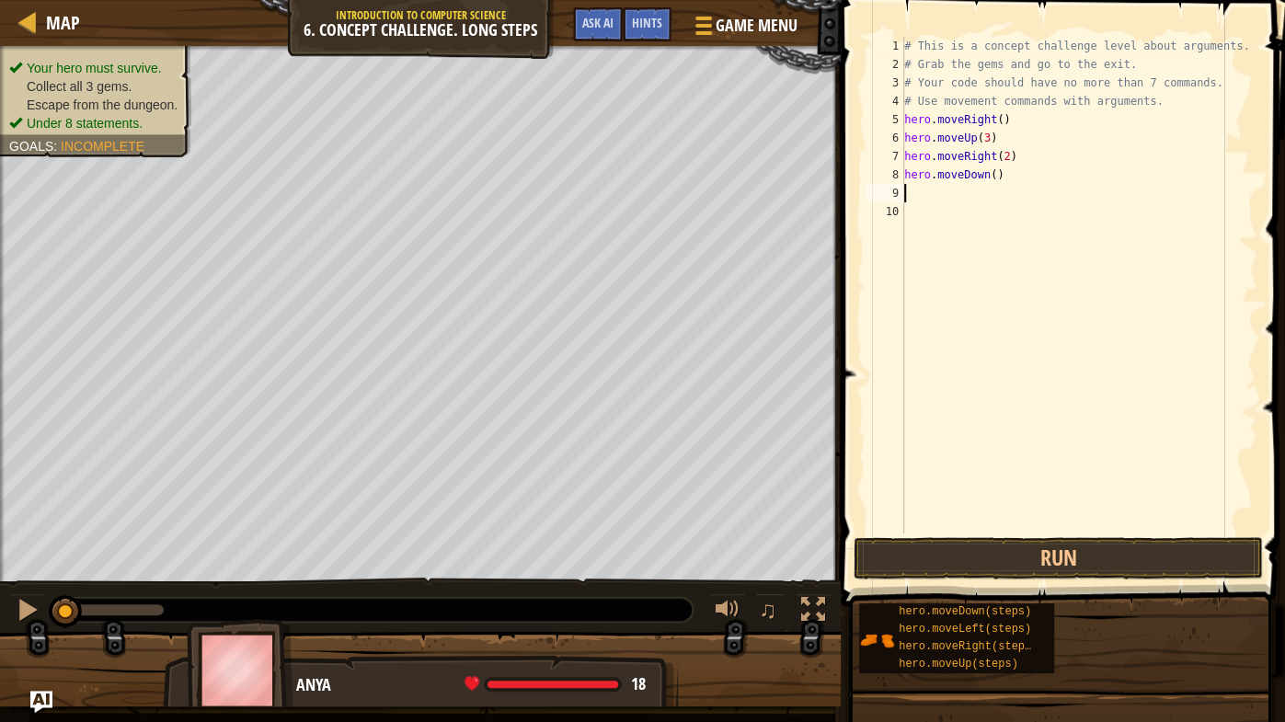
click at [995, 178] on div "# This is a concept challenge level about arguments. # Grab the gems and go to …" at bounding box center [1079, 303] width 358 height 533
type textarea "hero.moveDown(3)"
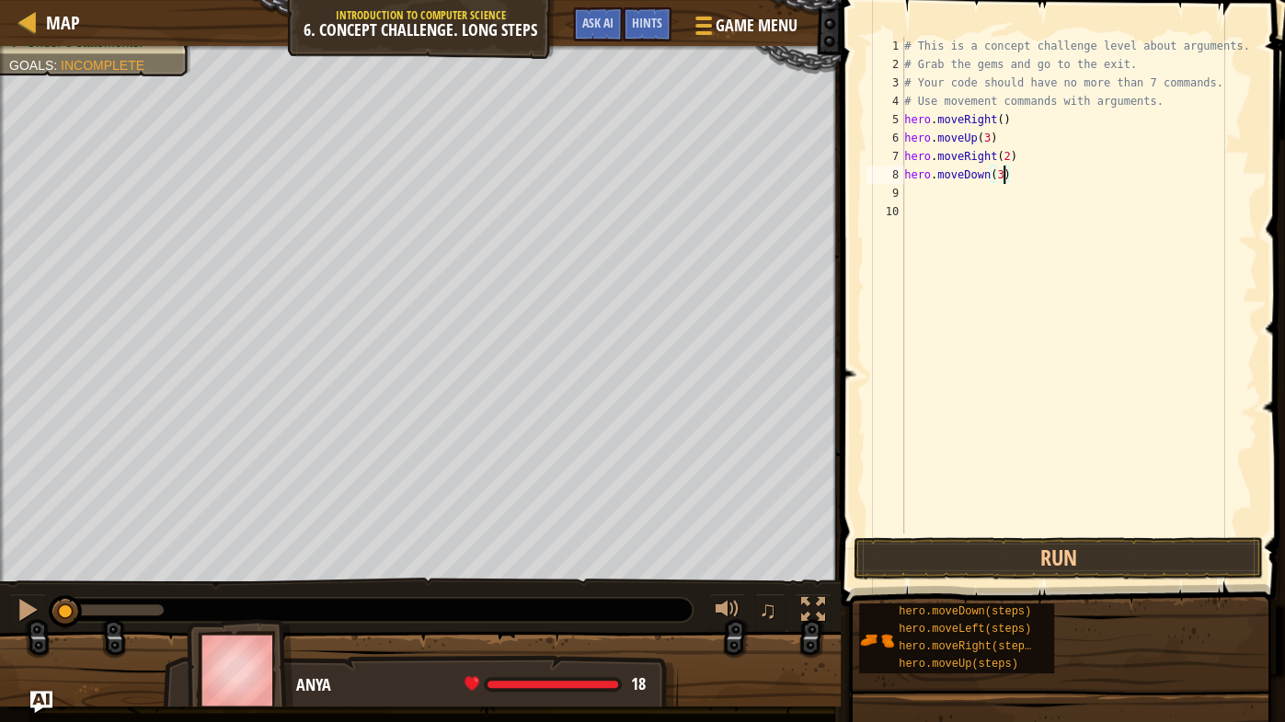
click at [928, 185] on div "# This is a concept challenge level about arguments. # Grab the gems and go to …" at bounding box center [1079, 303] width 358 height 533
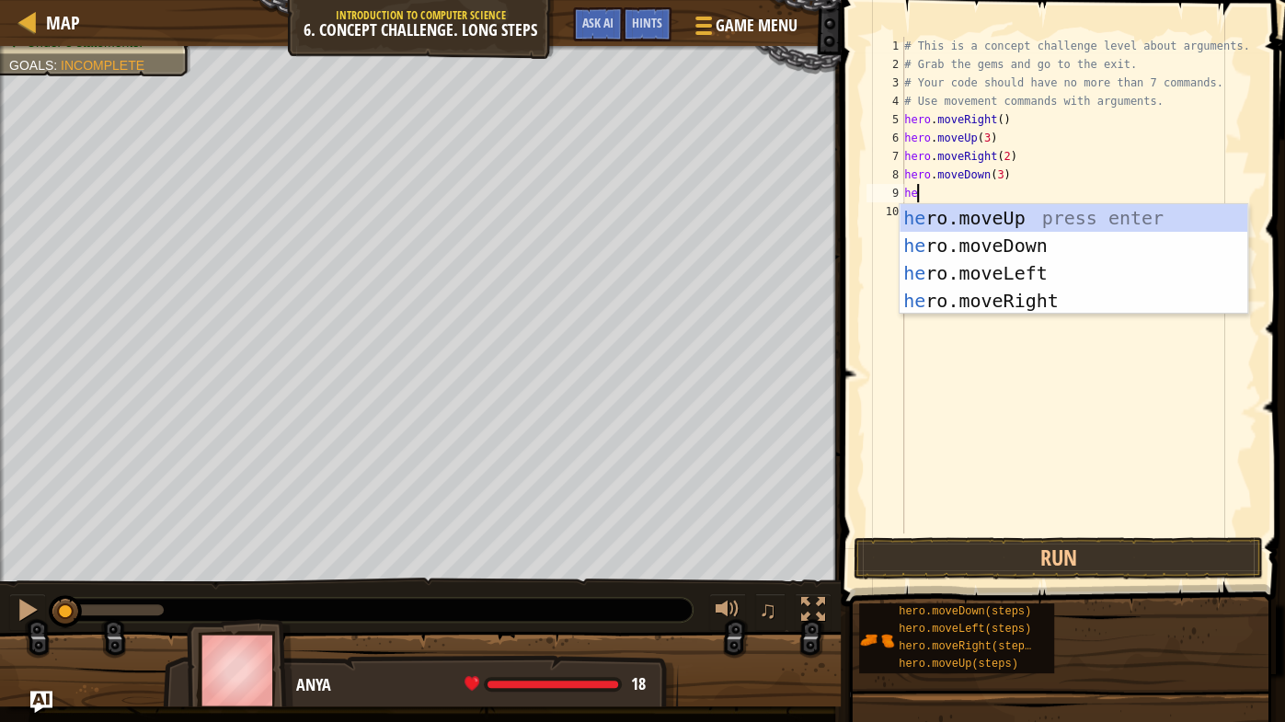
scroll to position [8, 0]
type textarea "hero."
click at [952, 276] on div "hero. moveUp press enter hero. moveDown press enter hero. moveLeft press enter …" at bounding box center [1073, 287] width 349 height 166
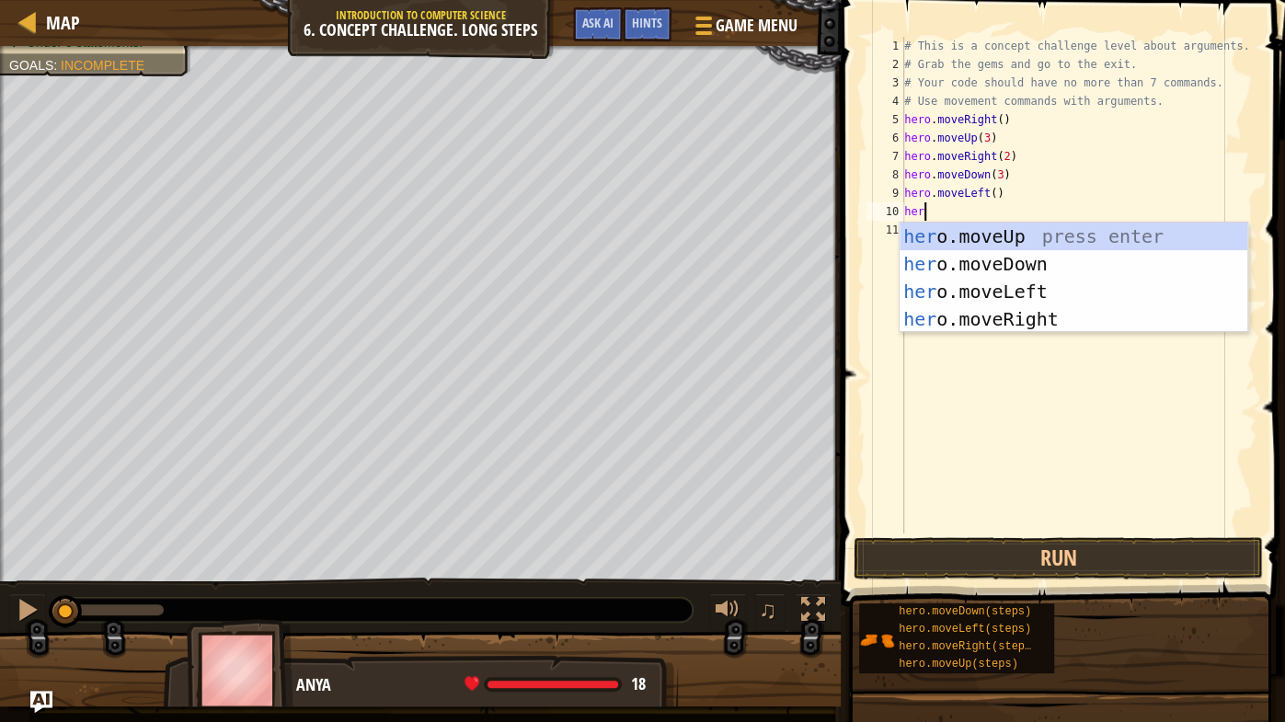
scroll to position [8, 0]
type textarea "hero"
click at [985, 237] on div "hero .moveUp press enter hero .moveDown press enter hero .moveLeft press enter …" at bounding box center [1073, 306] width 349 height 166
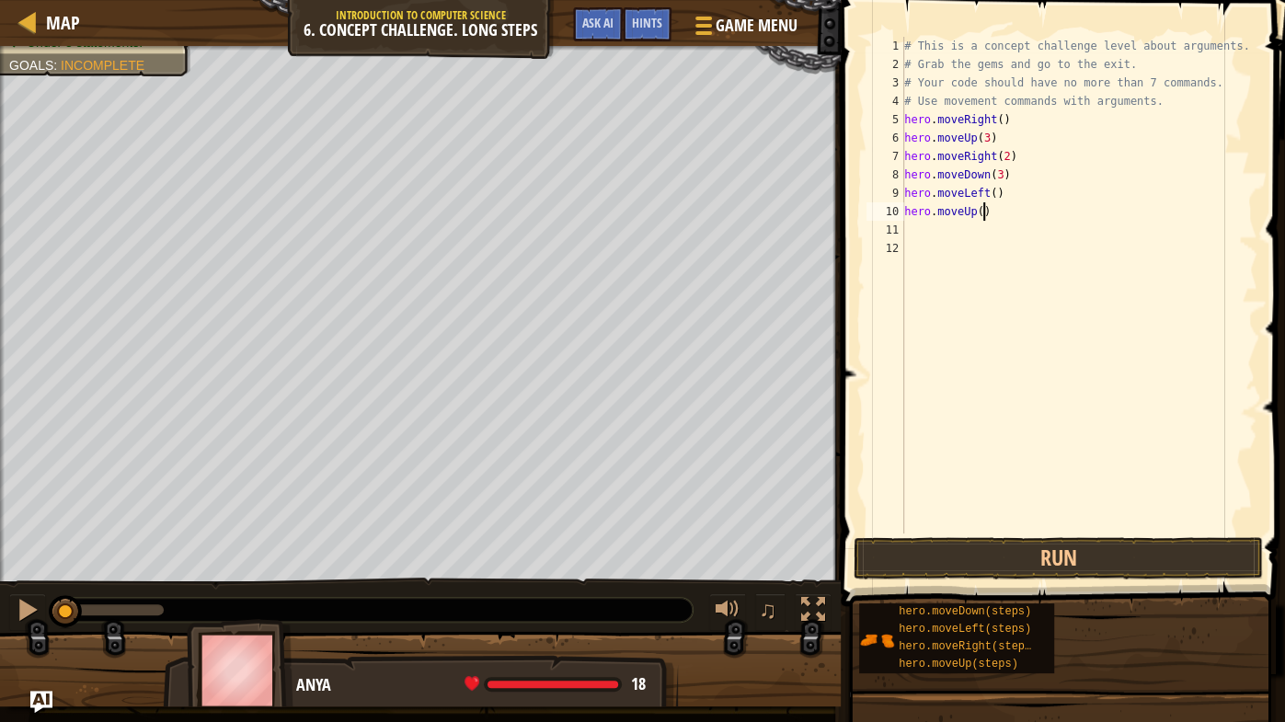
click at [986, 212] on div "# This is a concept challenge level about arguments. # Grab the gems and go to …" at bounding box center [1079, 303] width 358 height 533
type textarea "hero.moveUp(2)"
click at [913, 223] on div "# This is a concept challenge level about arguments. # Grab the gems and go to …" at bounding box center [1079, 303] width 358 height 533
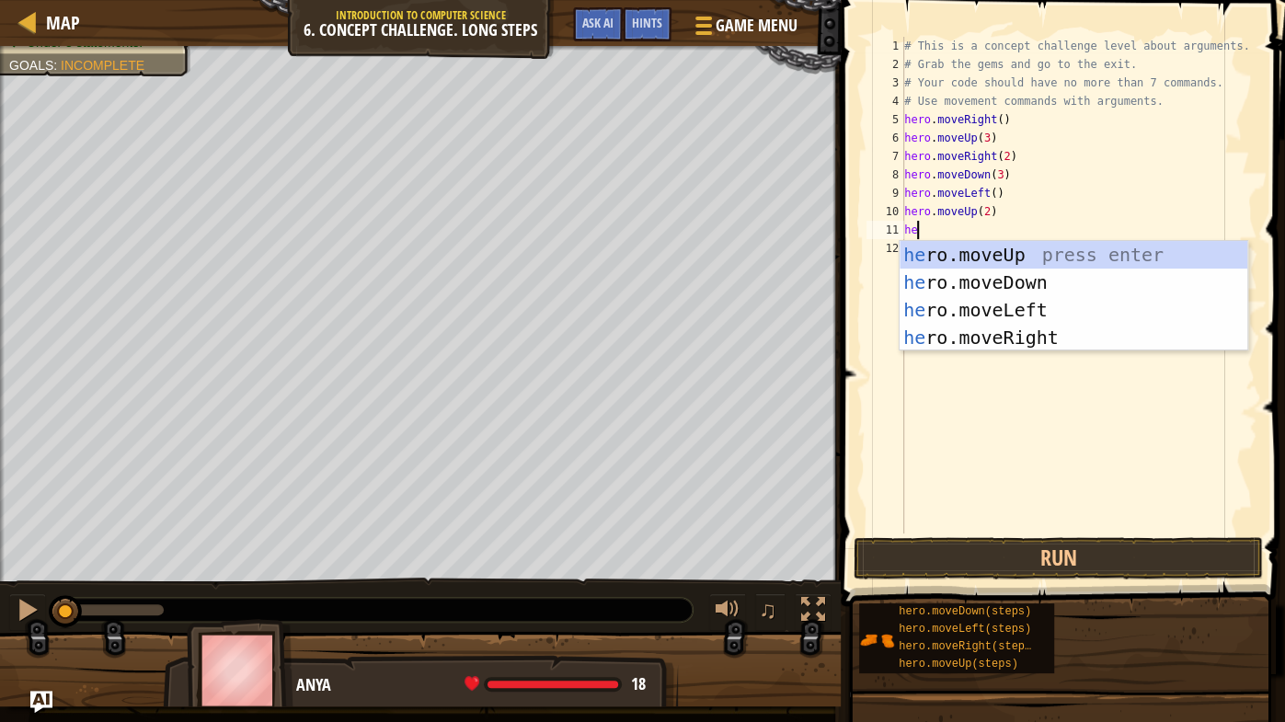
scroll to position [8, 0]
type textarea "hero"
click at [1025, 326] on div "hero .moveUp press enter hero .moveDown press enter hero .moveLeft press enter …" at bounding box center [1073, 324] width 349 height 166
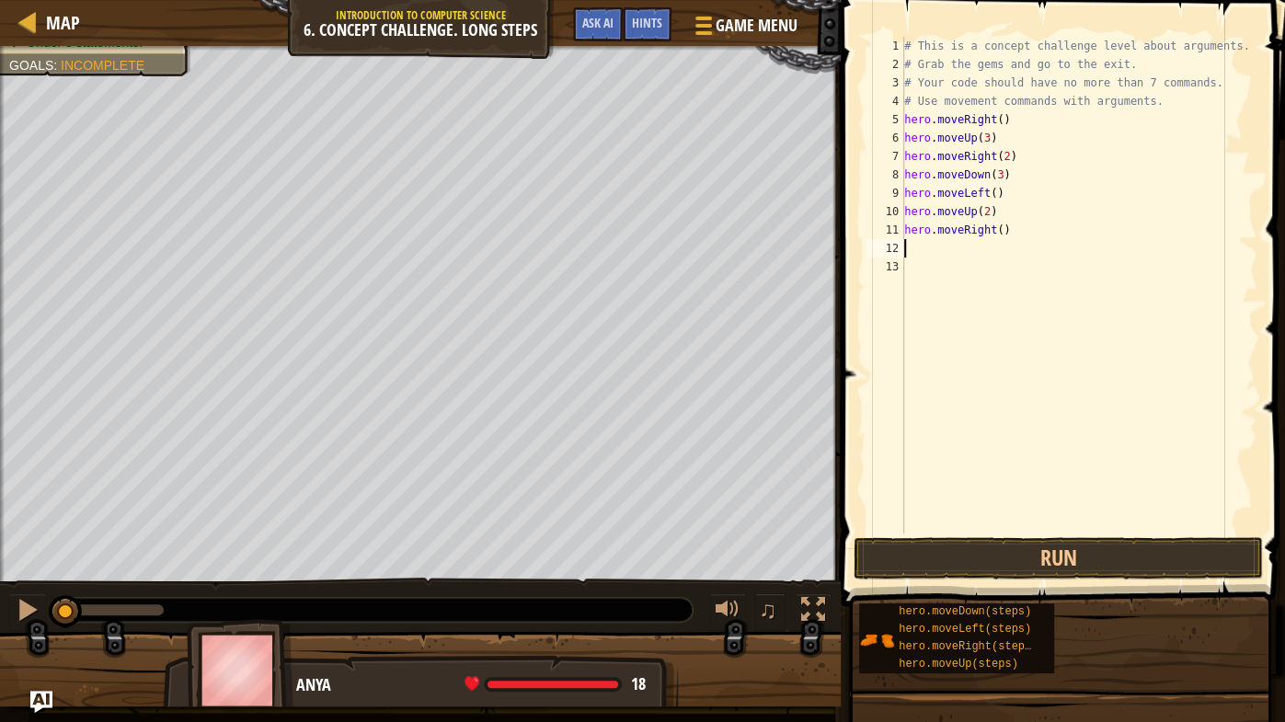
click at [1001, 230] on div "# This is a concept challenge level about arguments. # Grab the gems and go to …" at bounding box center [1079, 303] width 358 height 533
click at [1215, 565] on button "Run" at bounding box center [1057, 558] width 409 height 42
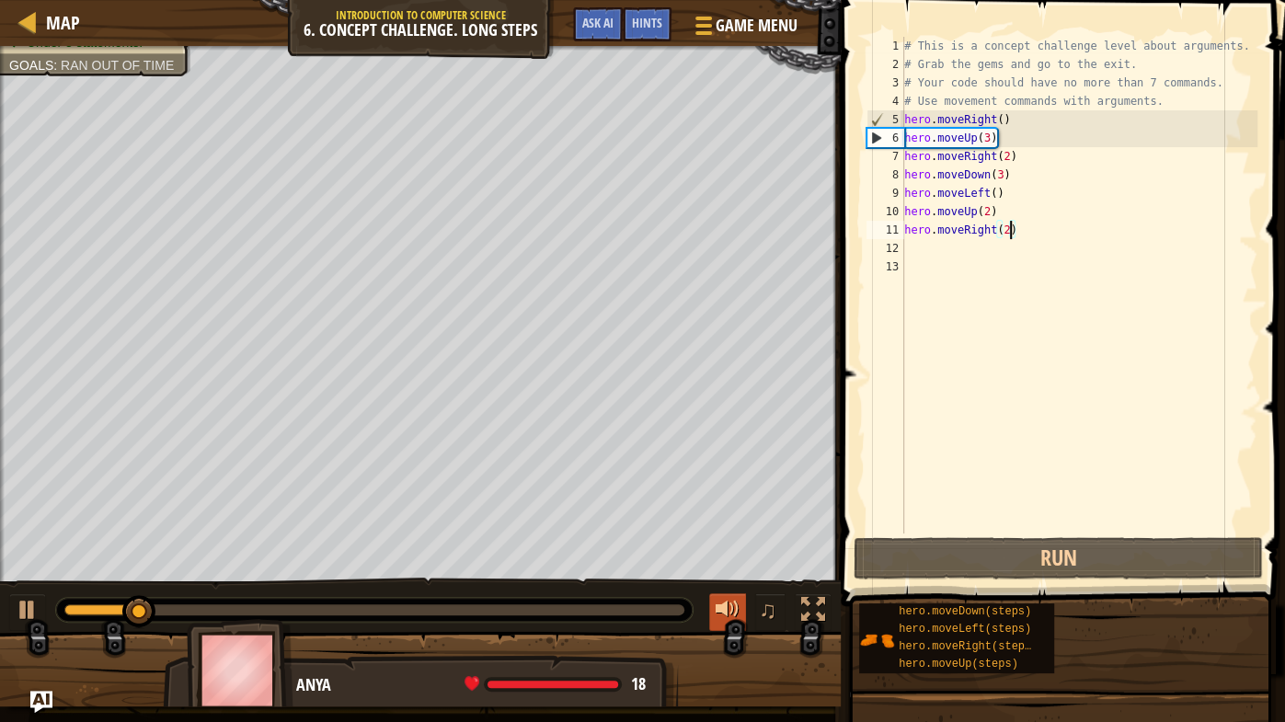
click at [727, 566] on div at bounding box center [727, 610] width 24 height 24
click at [761, 566] on span "♫" at bounding box center [768, 610] width 18 height 28
click at [771, 566] on span "♫" at bounding box center [768, 610] width 18 height 28
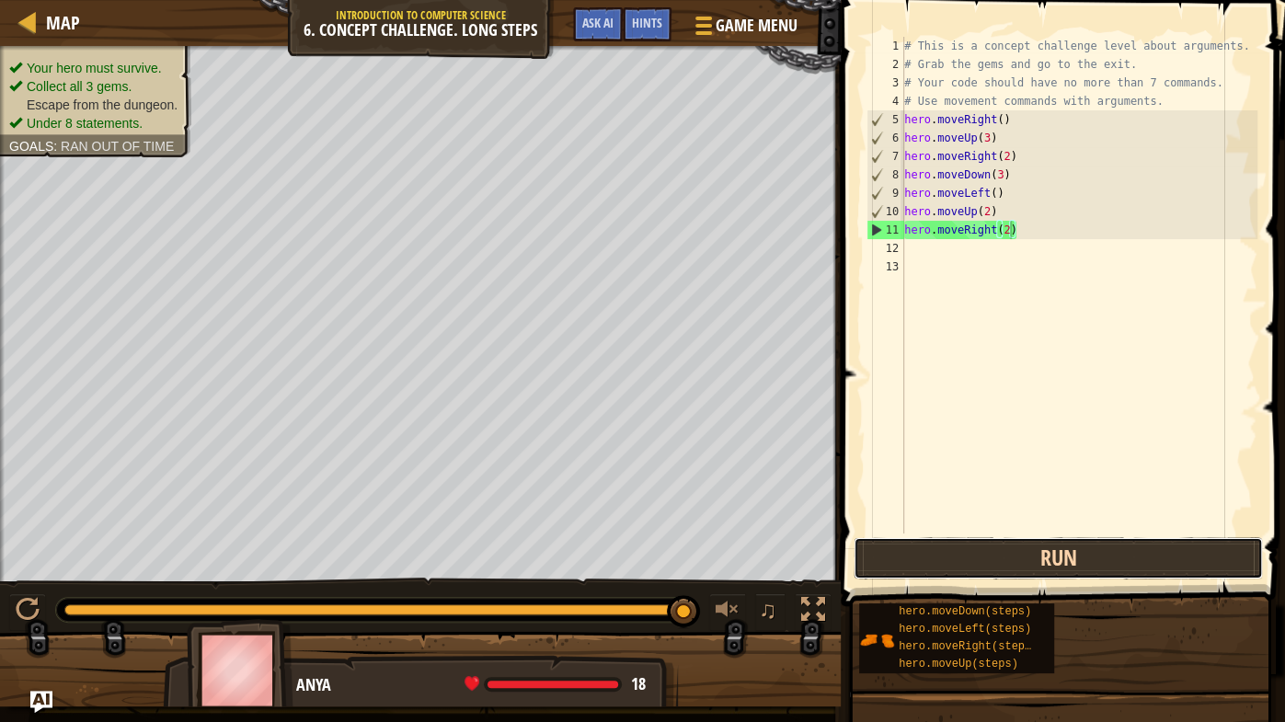
click at [930, 545] on button "Run" at bounding box center [1057, 558] width 409 height 42
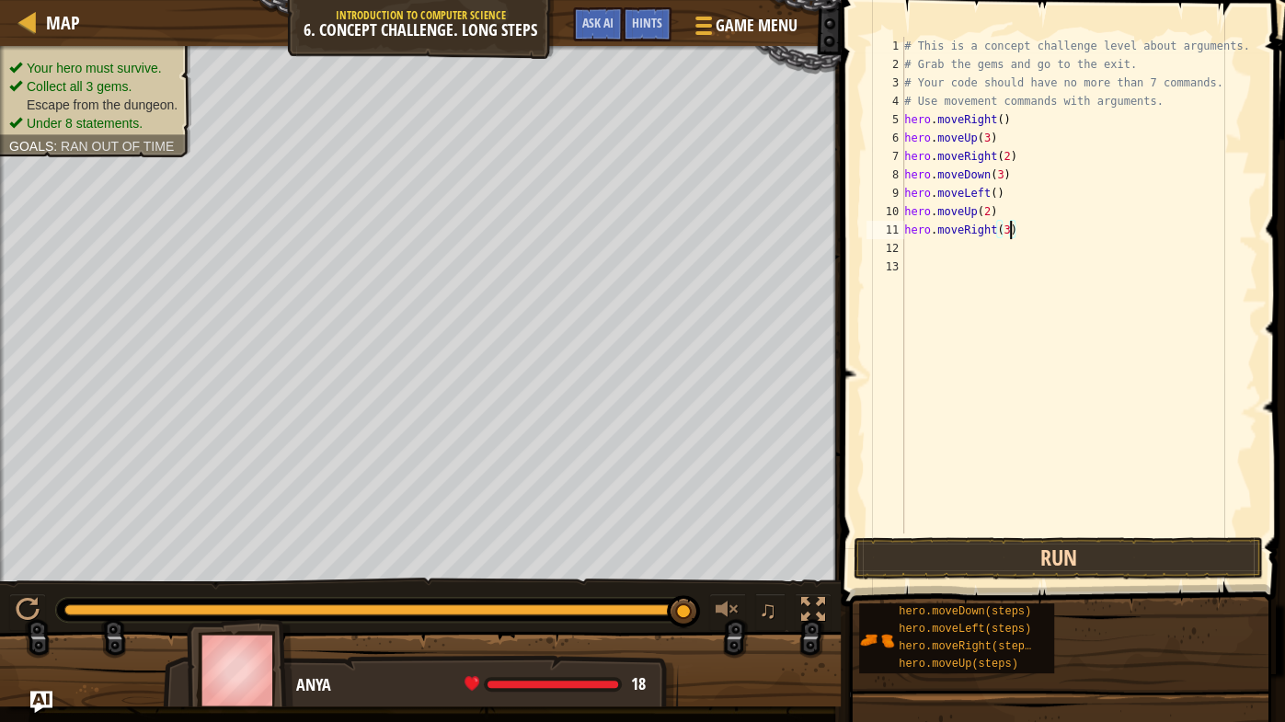
type textarea "hero.moveRight(3)"
click at [1010, 549] on button "Run" at bounding box center [1057, 558] width 409 height 42
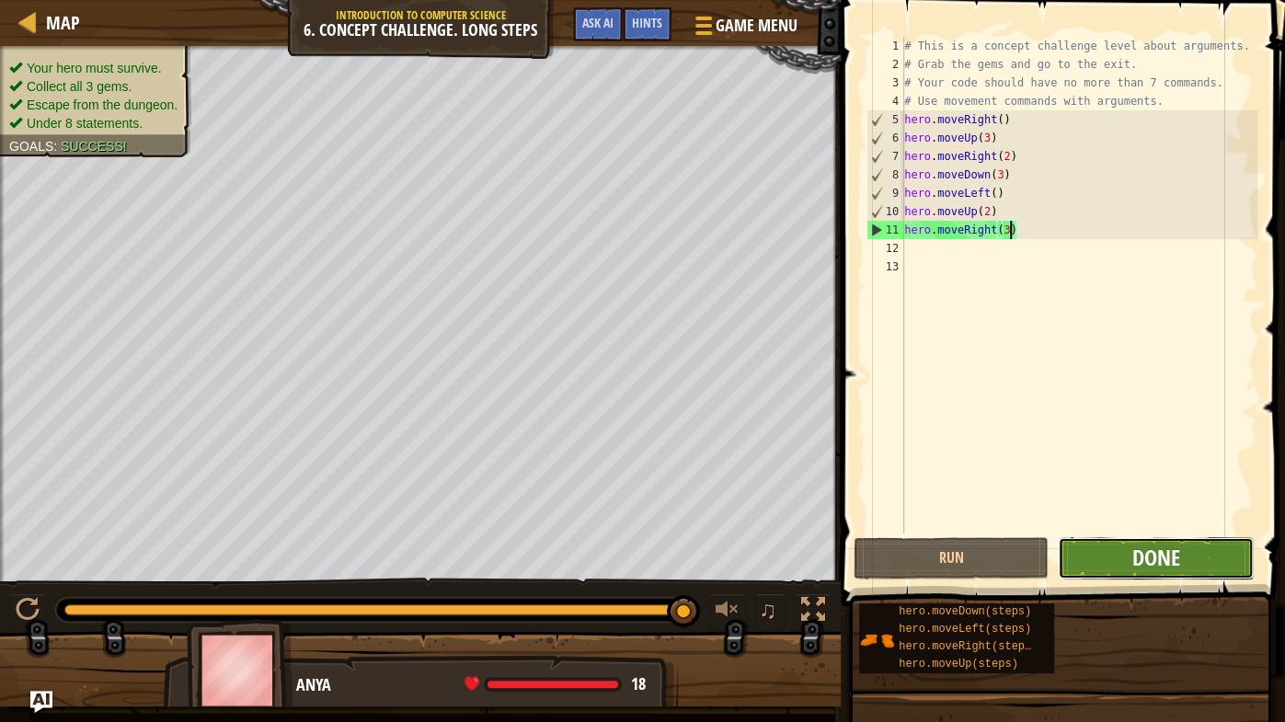
click at [1157, 563] on span "Done" at bounding box center [1156, 557] width 48 height 29
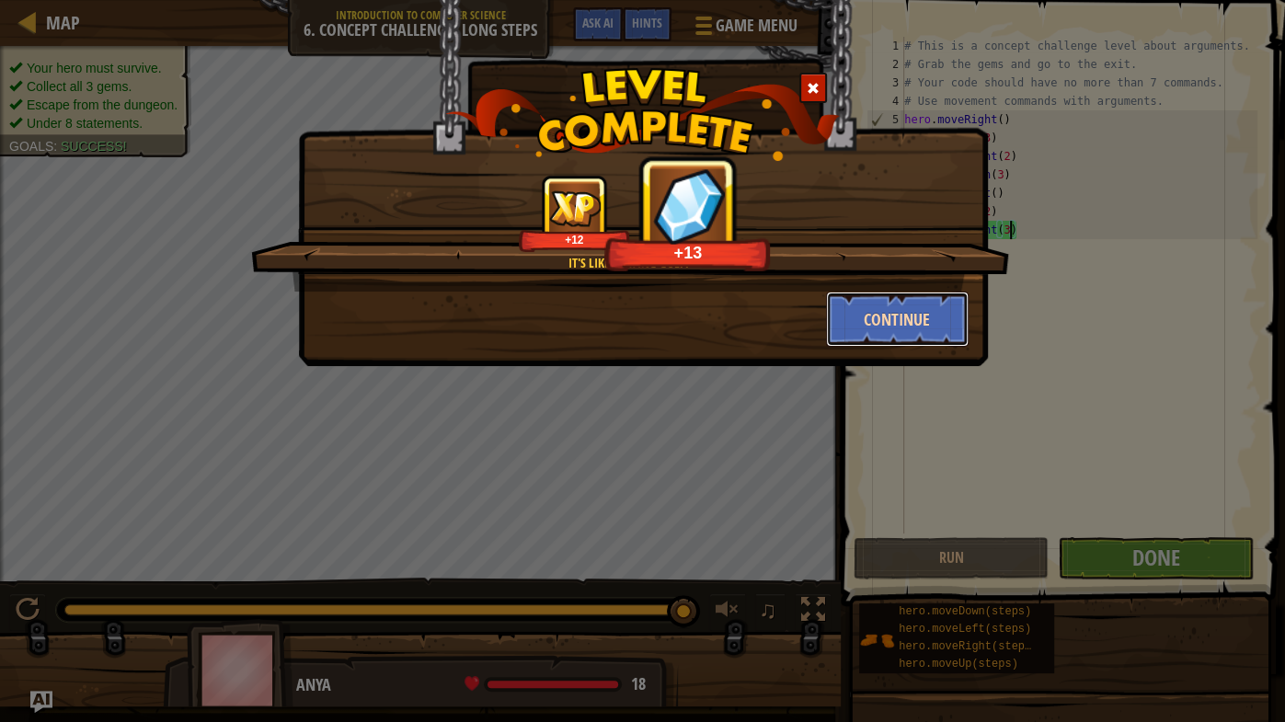
click at [923, 325] on button "Continue" at bounding box center [897, 318] width 143 height 55
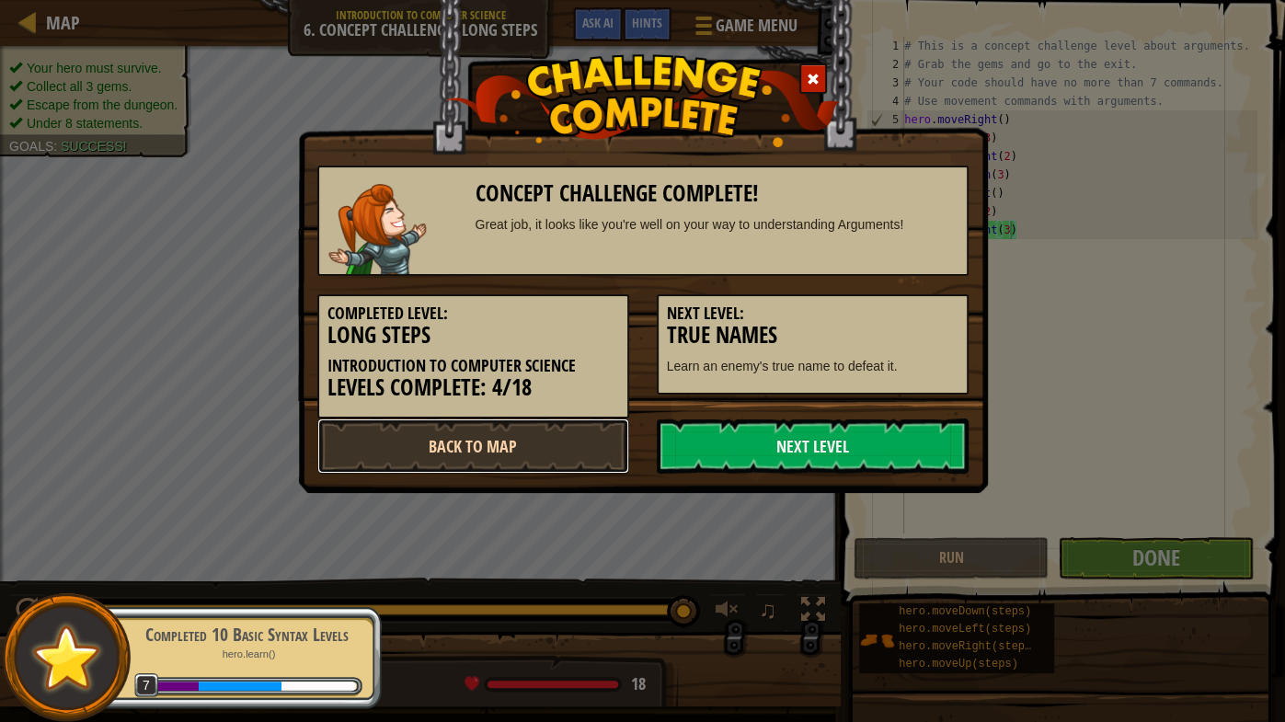
click at [586, 442] on link "Back to Map" at bounding box center [473, 445] width 312 height 55
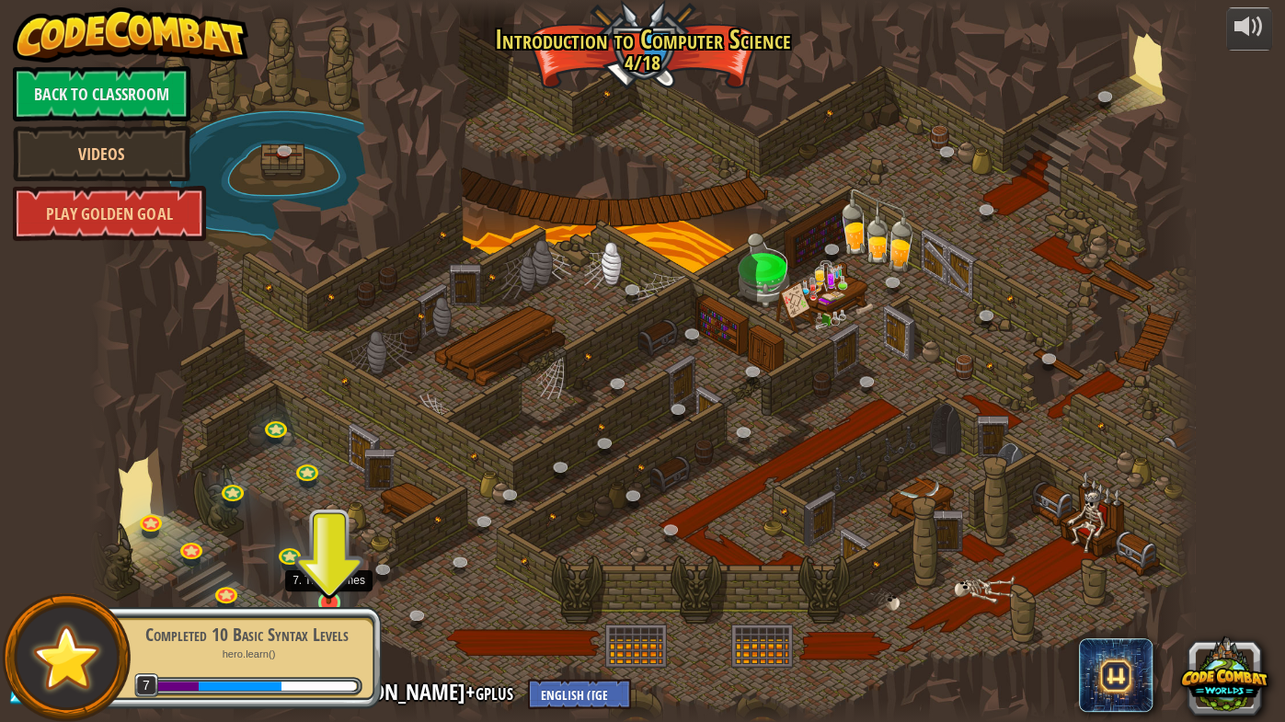
click at [328, 566] on img at bounding box center [328, 572] width 29 height 64
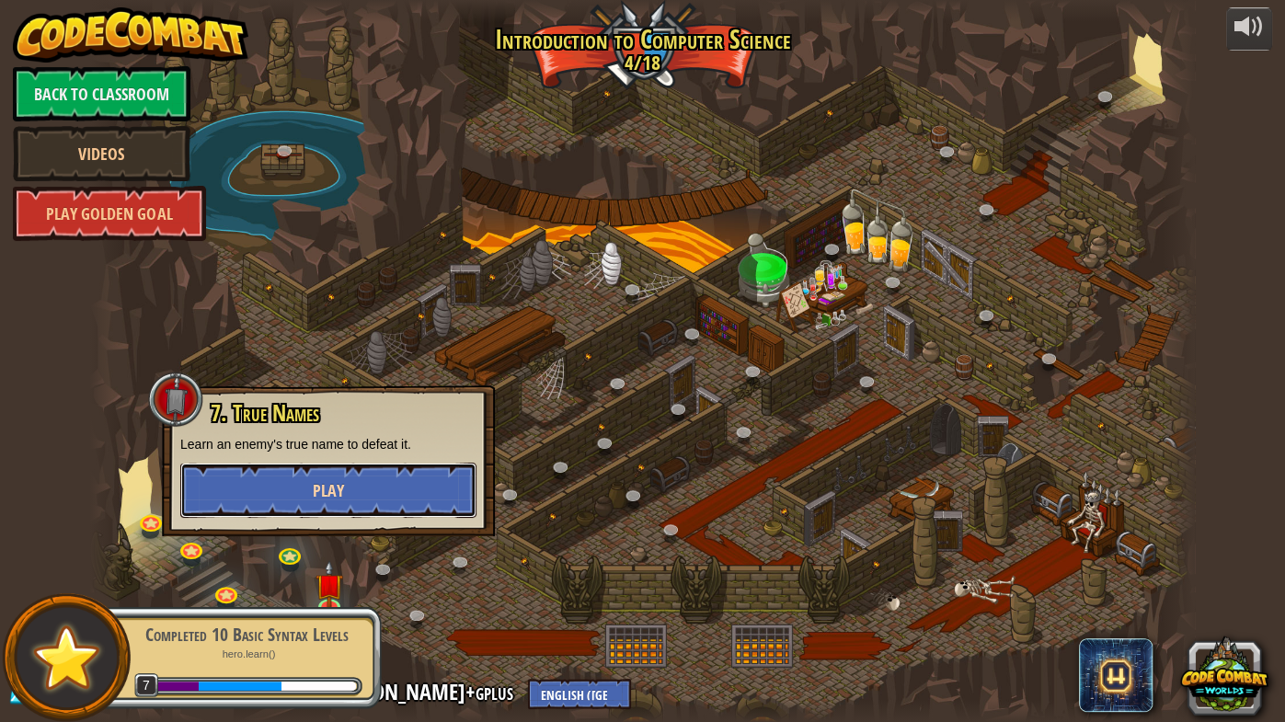
click at [365, 500] on button "Play" at bounding box center [328, 490] width 296 height 55
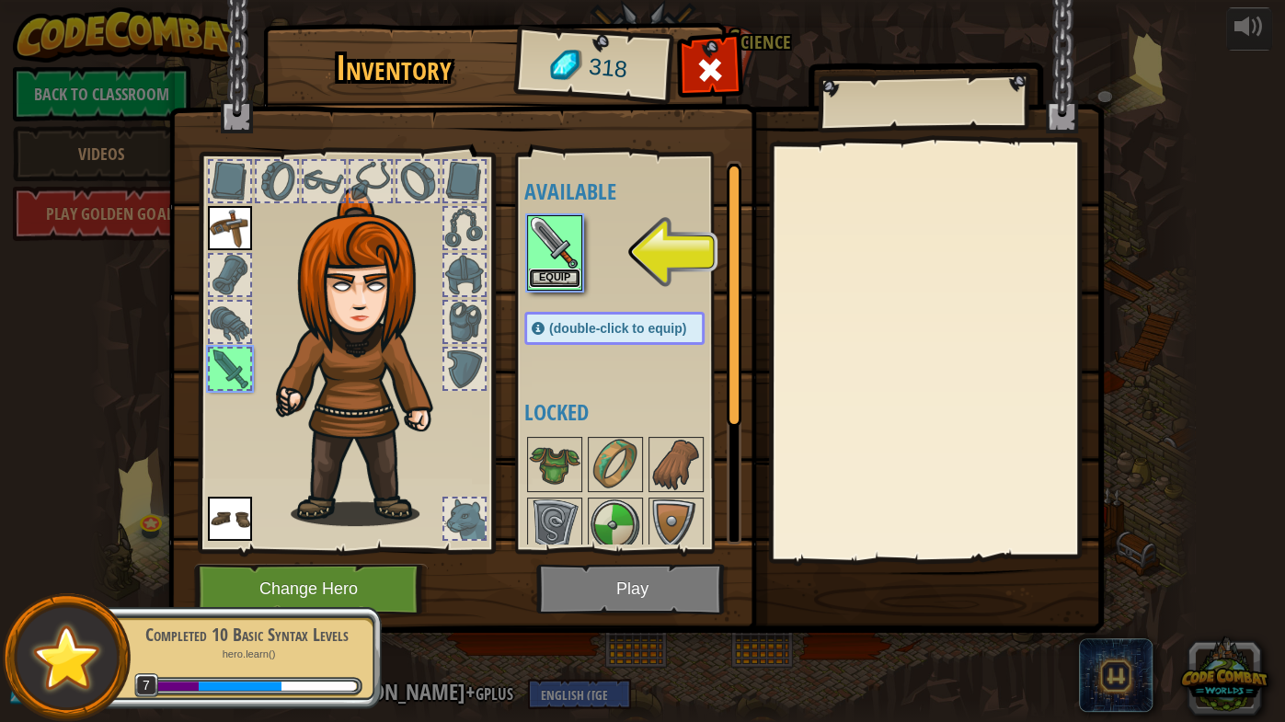
click at [552, 279] on button "Equip" at bounding box center [554, 278] width 51 height 19
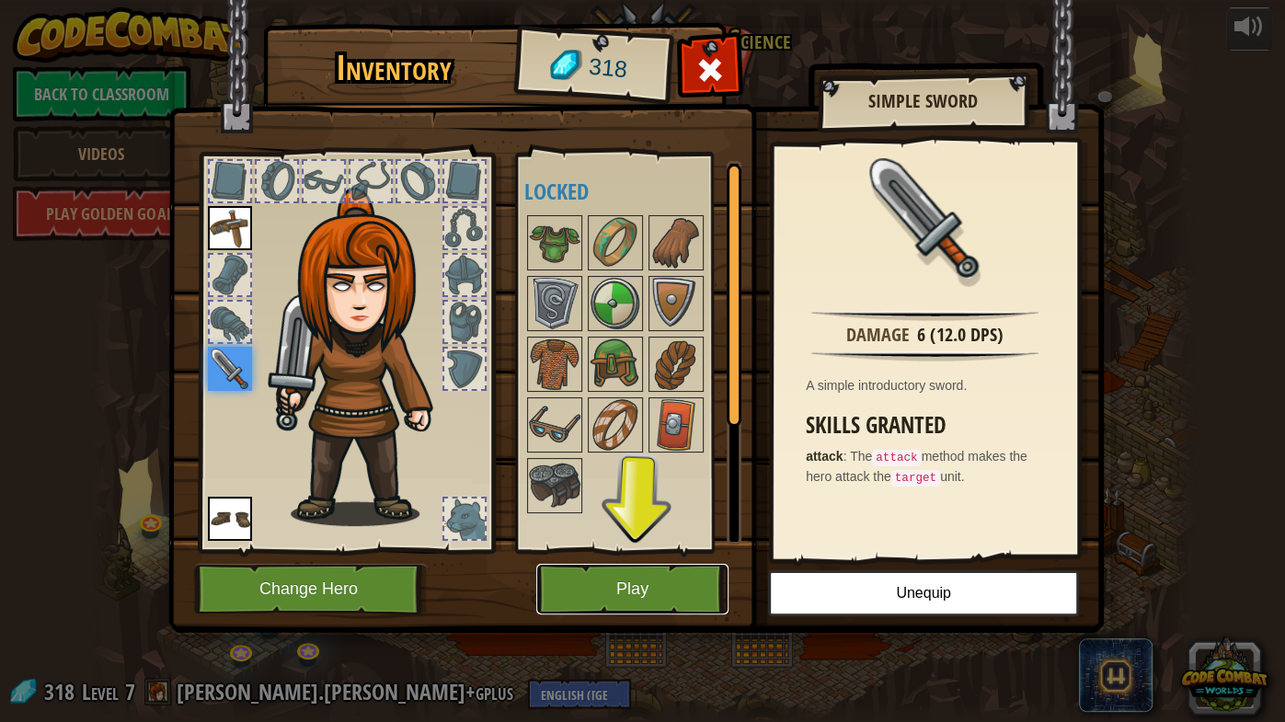
click at [650, 566] on button "Play" at bounding box center [632, 589] width 192 height 51
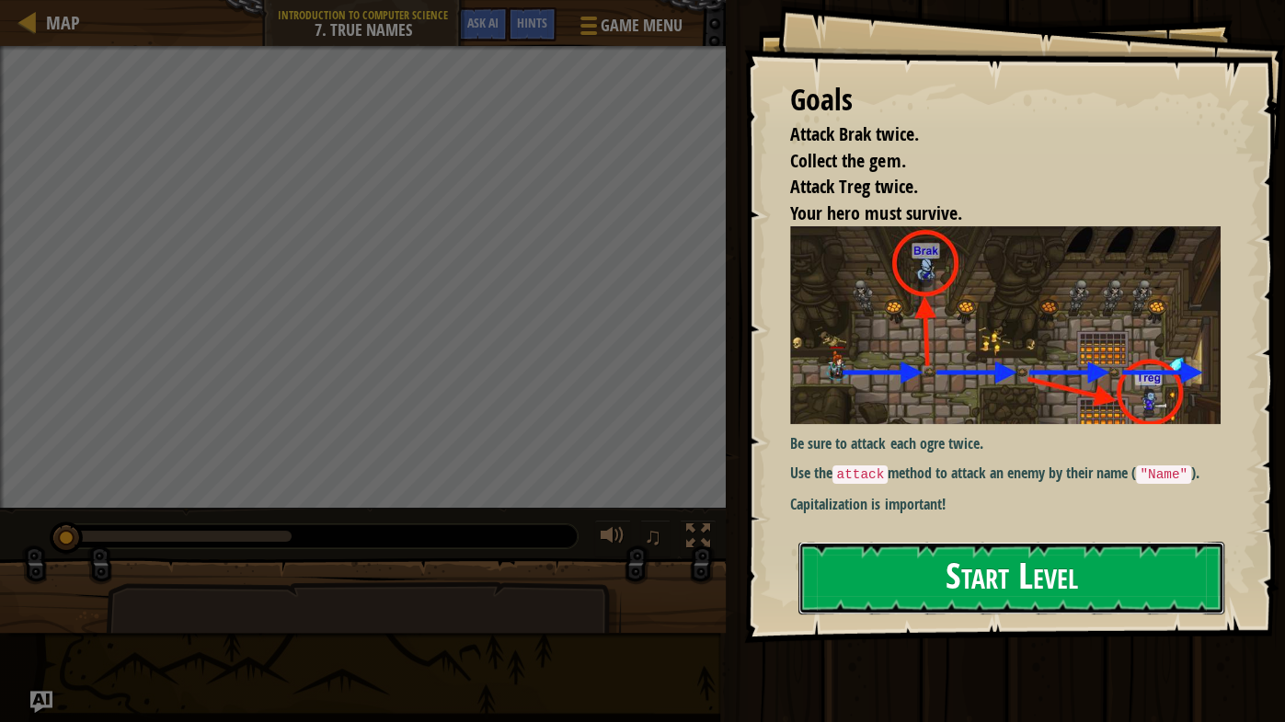
click at [911, 566] on button "Start Level" at bounding box center [1011, 578] width 426 height 73
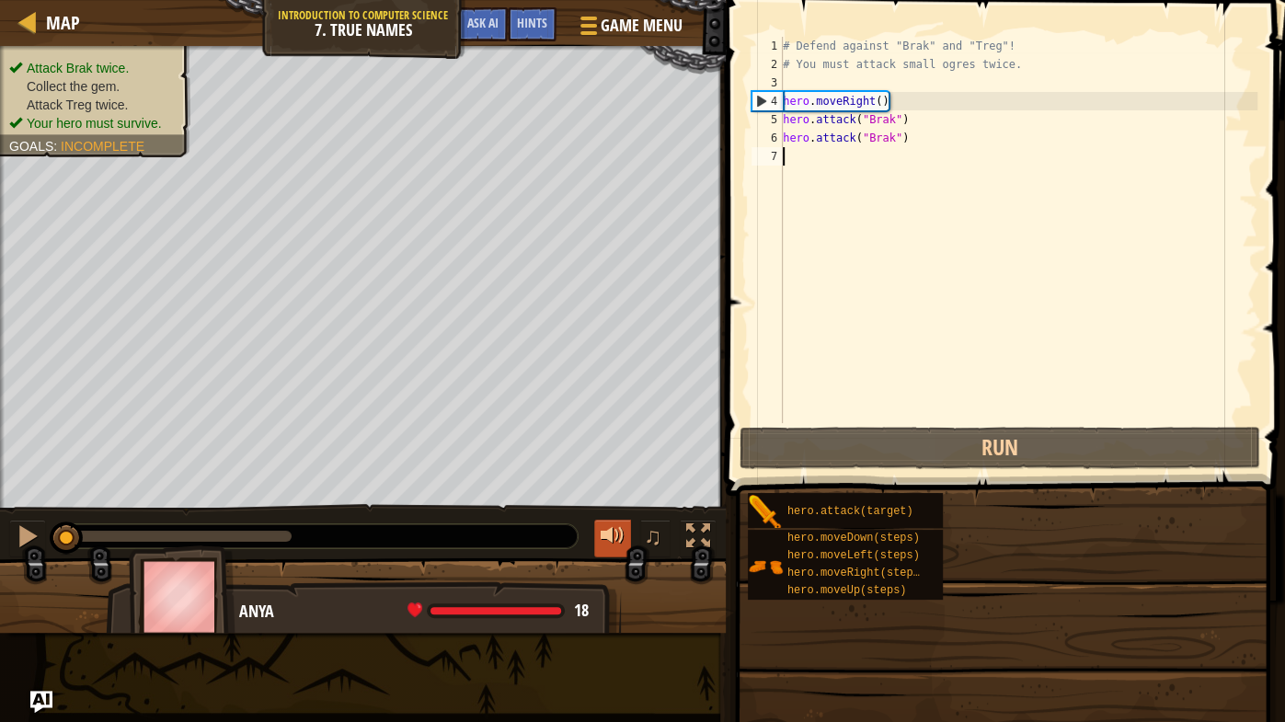
click at [621, 539] on div at bounding box center [612, 536] width 24 height 24
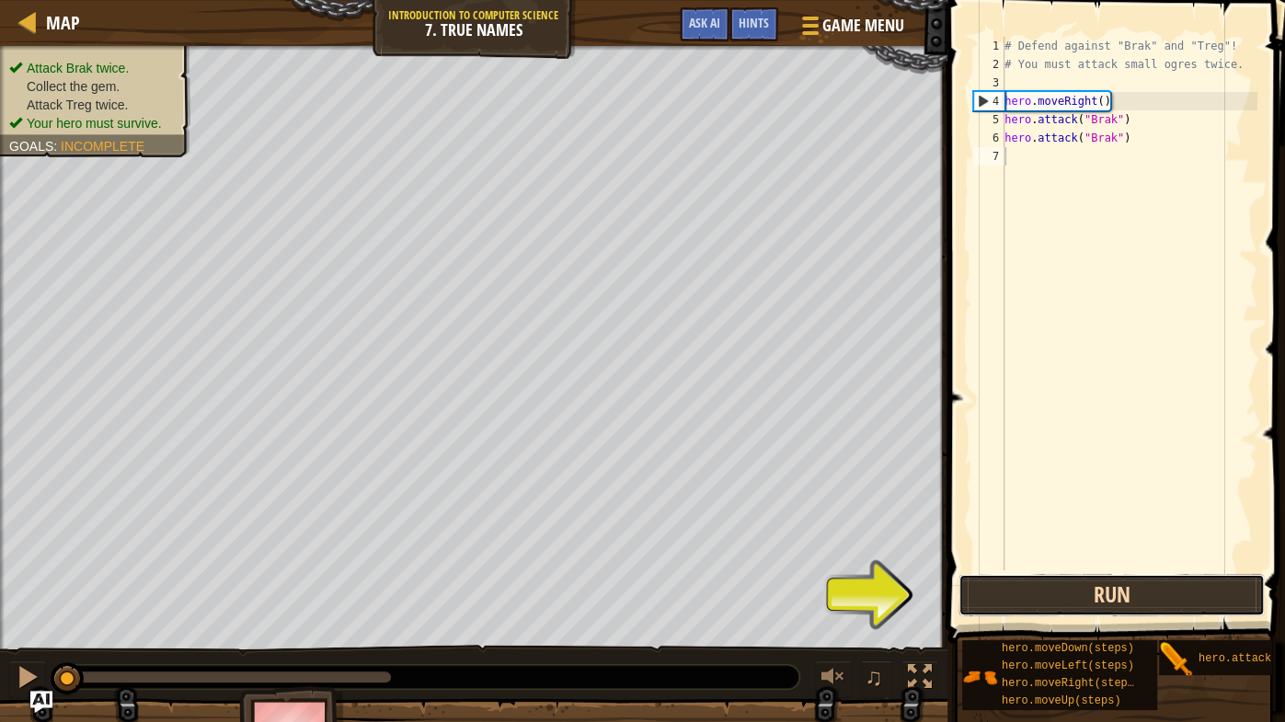
click at [1065, 566] on button "Run" at bounding box center [1111, 595] width 306 height 42
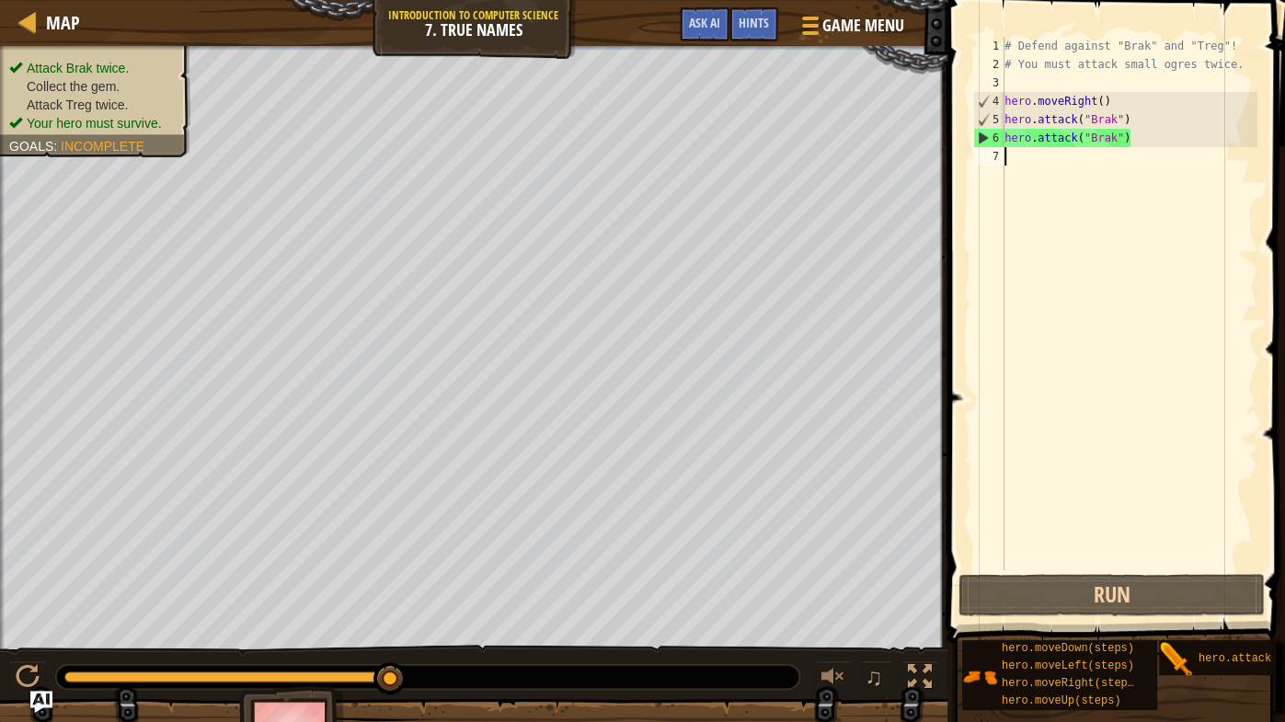
click at [1023, 169] on div "# Defend against "Brak" and "Treg"! # You must attack small ogres twice. hero .…" at bounding box center [1128, 322] width 257 height 570
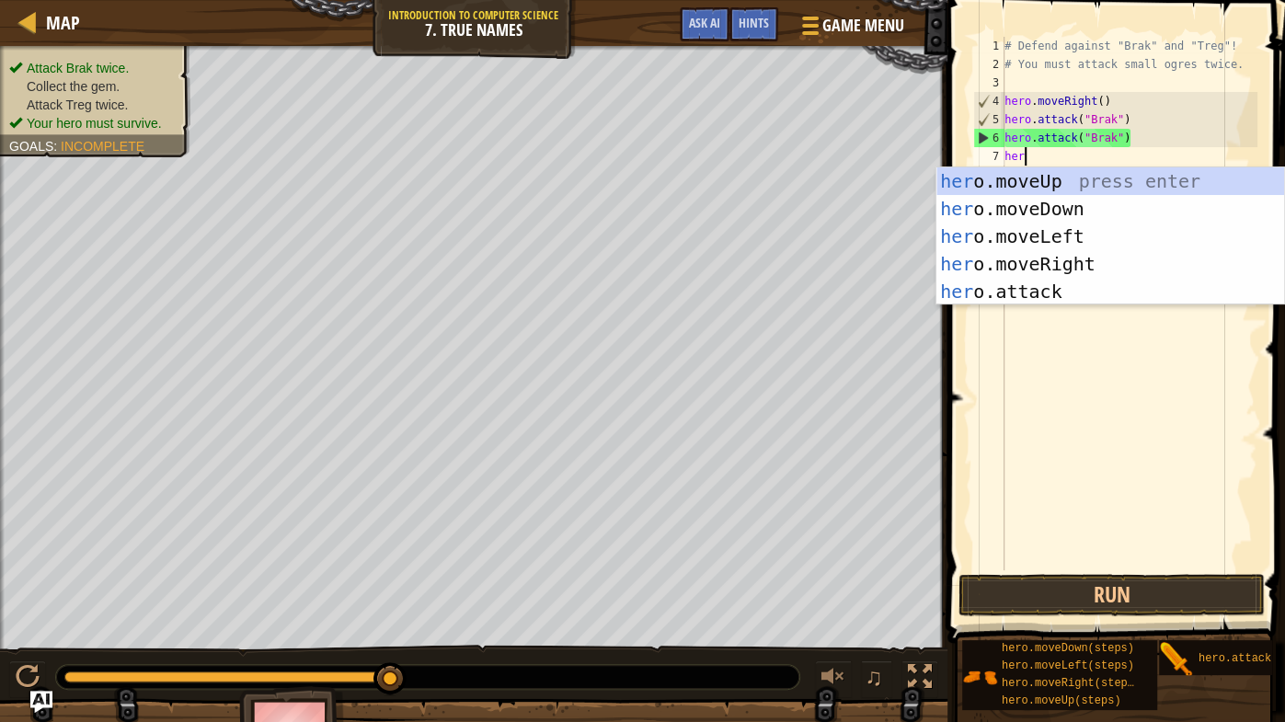
scroll to position [7, 0]
type textarea "hero"
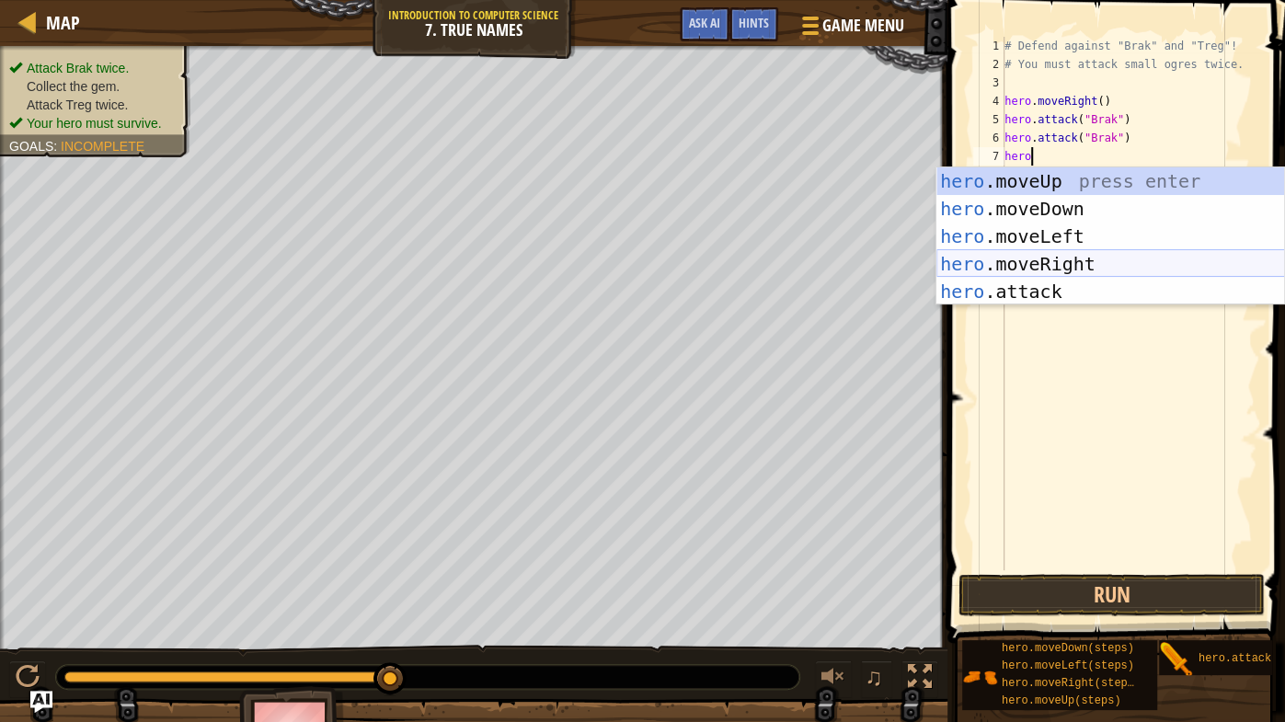
click at [1078, 259] on div "hero .moveUp press enter hero .moveDown press enter hero .moveLeft press enter …" at bounding box center [1110, 263] width 349 height 193
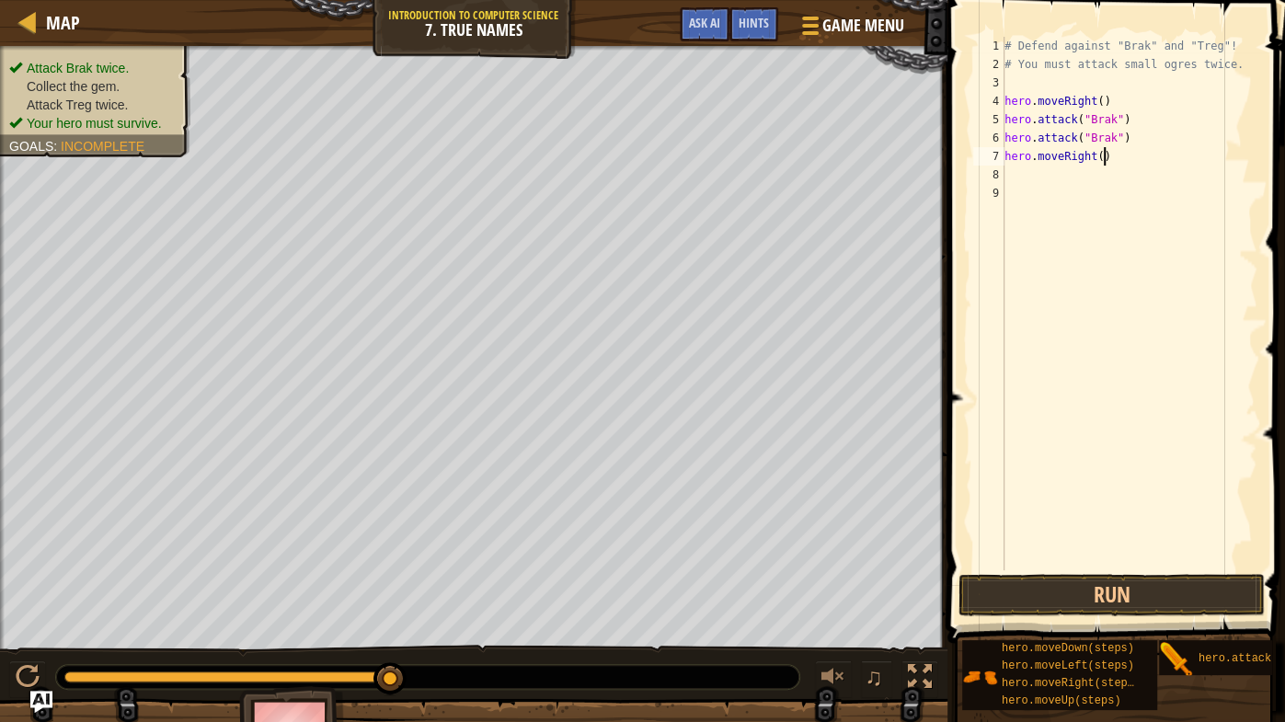
click at [1101, 154] on div "# Defend against "Brak" and "Treg"! # You must attack small ogres twice. hero .…" at bounding box center [1128, 322] width 257 height 570
type textarea "hero.moveRight(1)"
click at [1091, 566] on button "Run" at bounding box center [1111, 595] width 306 height 42
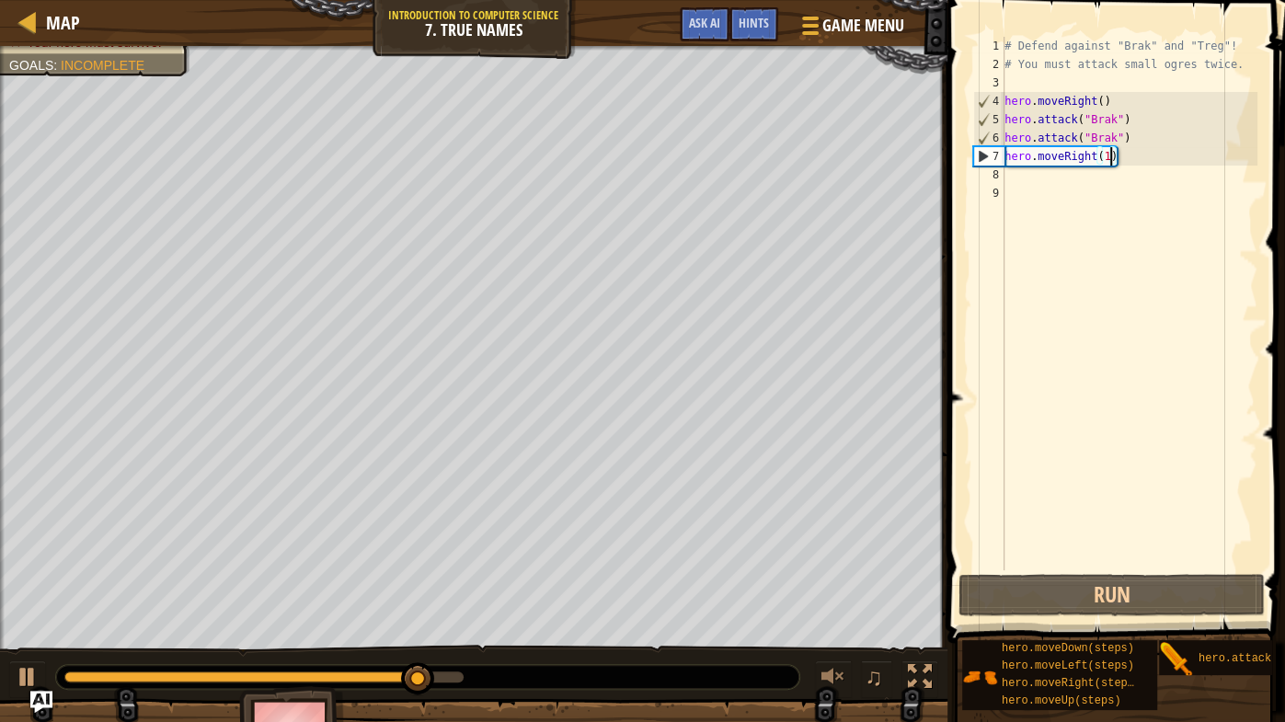
click at [1027, 178] on div "# Defend against "Brak" and "Treg"! # You must attack small ogres twice. hero .…" at bounding box center [1128, 322] width 257 height 570
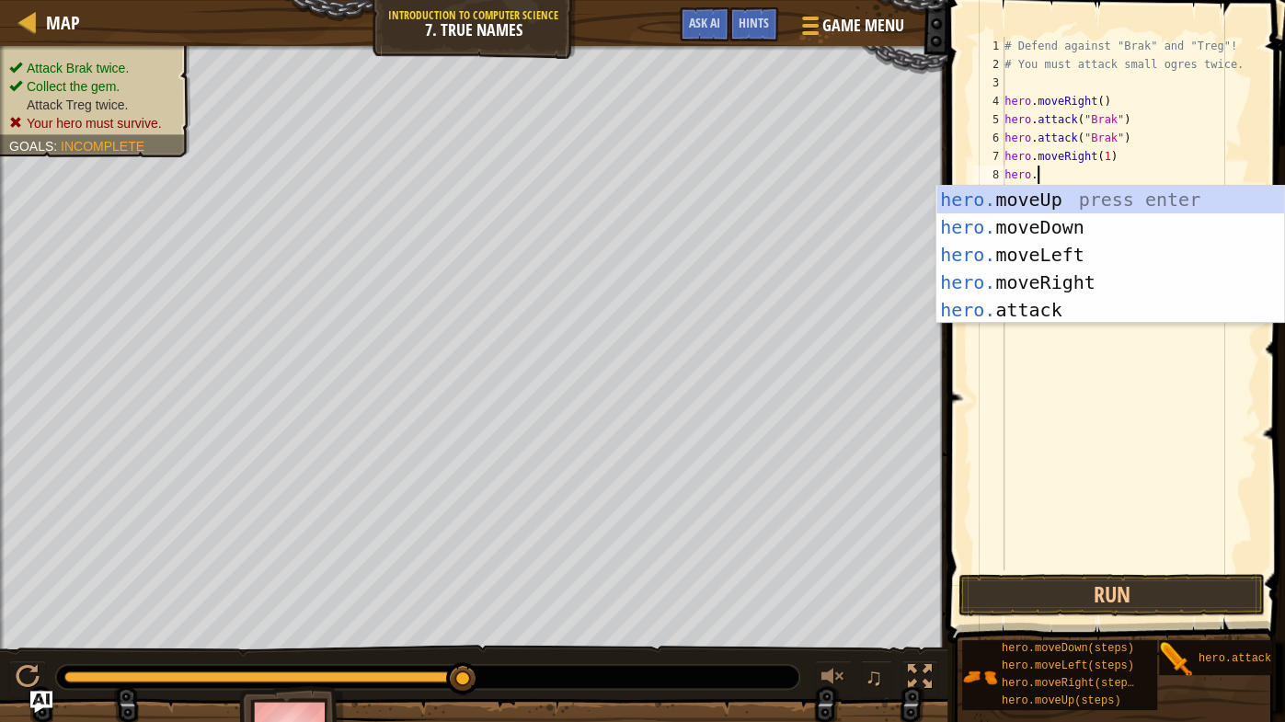
scroll to position [8, 1]
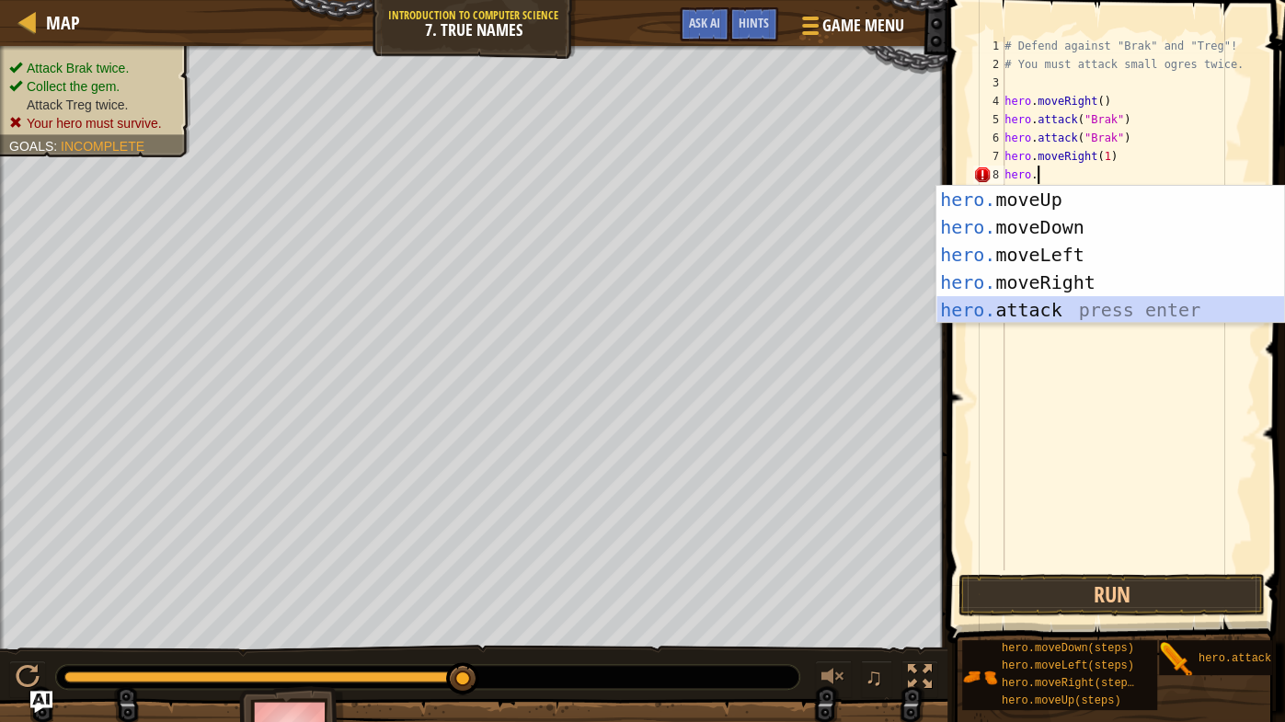
click at [1028, 309] on div "hero. moveUp press enter hero. moveDown press enter hero. moveLeft press enter …" at bounding box center [1110, 282] width 349 height 193
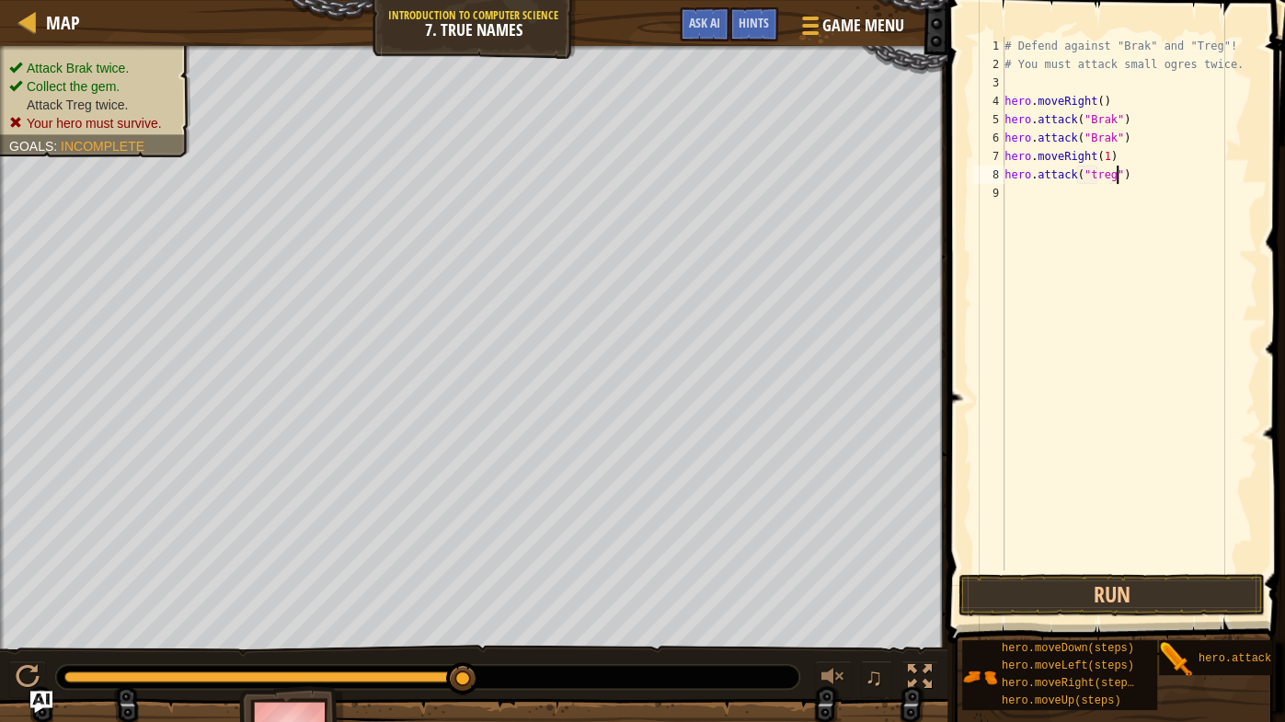
scroll to position [8, 9]
type textarea "hero.attack("Treg")"
click at [1023, 196] on div "# Defend against "Brak" and "Treg"! # You must attack small ogres twice. hero .…" at bounding box center [1128, 322] width 257 height 570
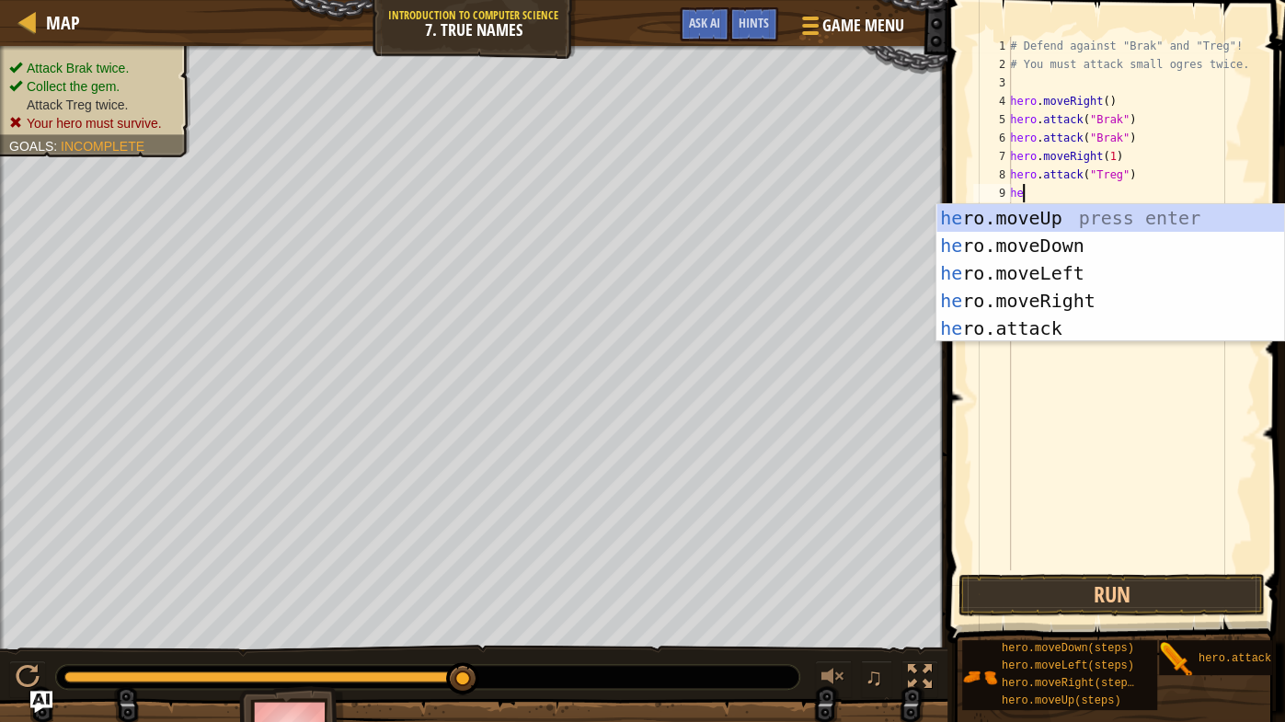
scroll to position [8, 0]
click at [1044, 327] on div "hero .moveUp press enter hero .moveDown press enter hero .moveLeft press enter …" at bounding box center [1110, 300] width 349 height 193
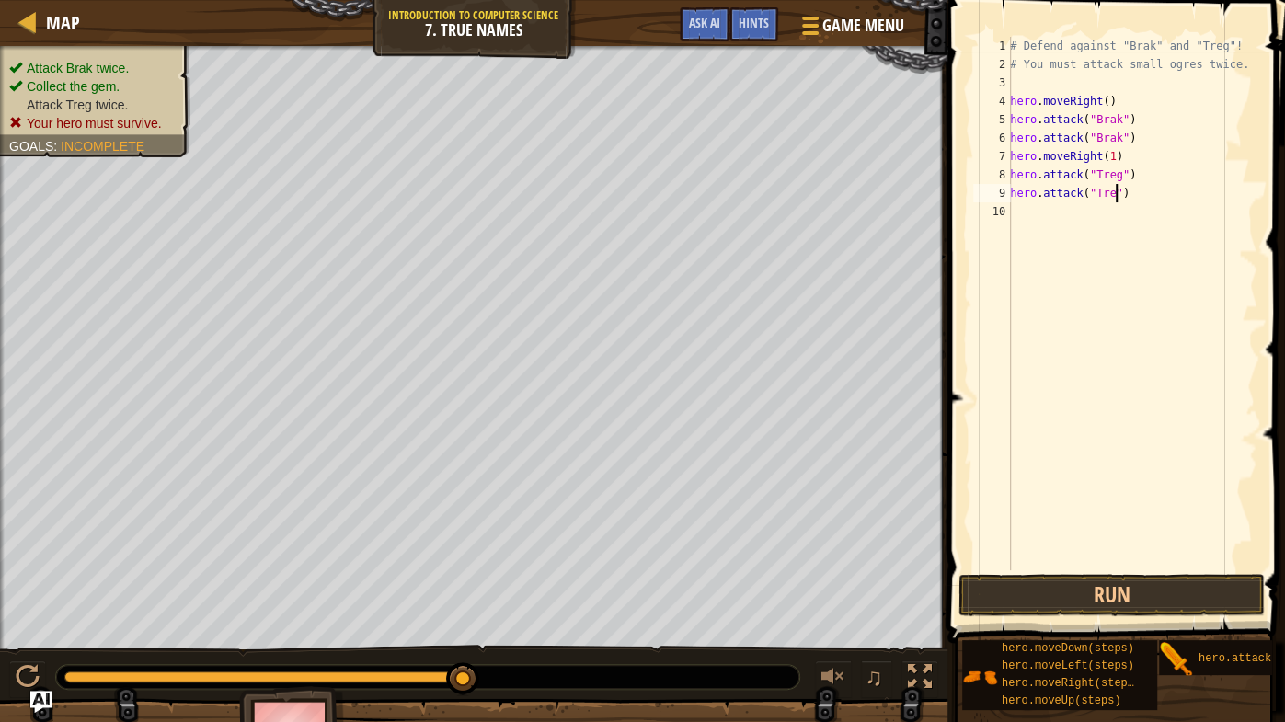
scroll to position [8, 9]
type textarea "hero.attack("Treg")"
click at [1110, 566] on button "Run" at bounding box center [1111, 595] width 306 height 42
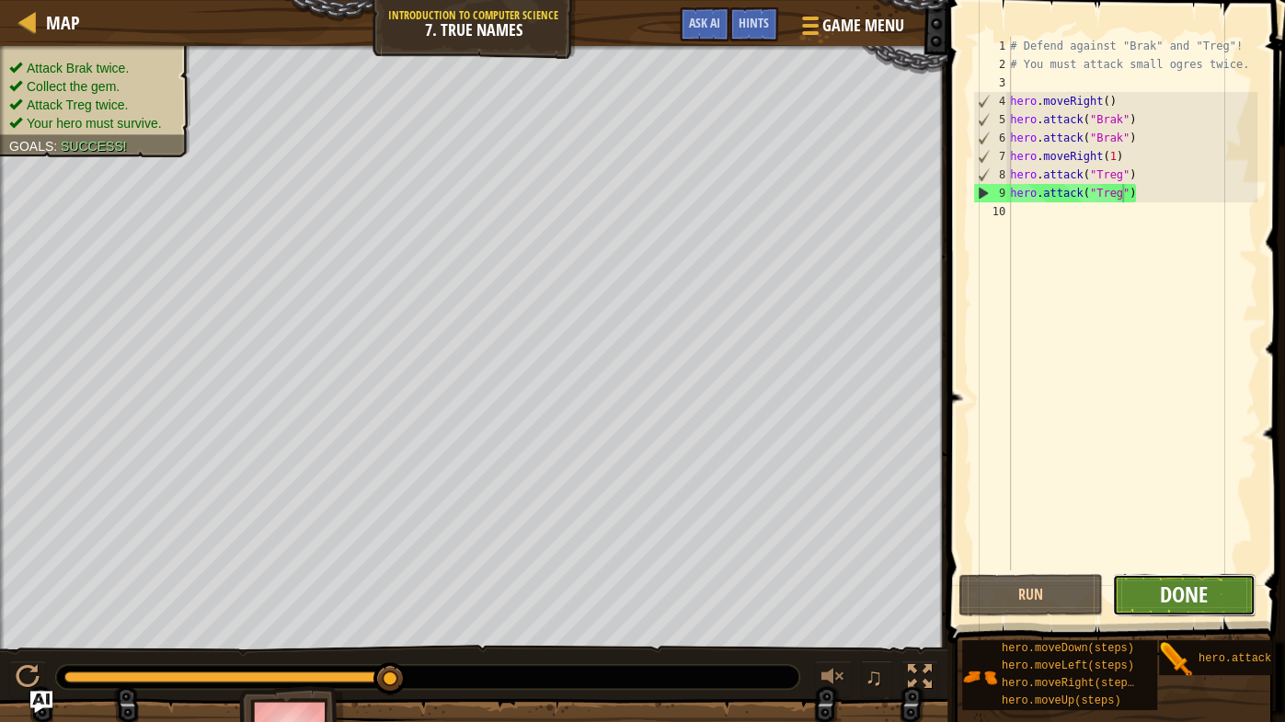
click at [1182, 566] on span "Done" at bounding box center [1184, 593] width 48 height 29
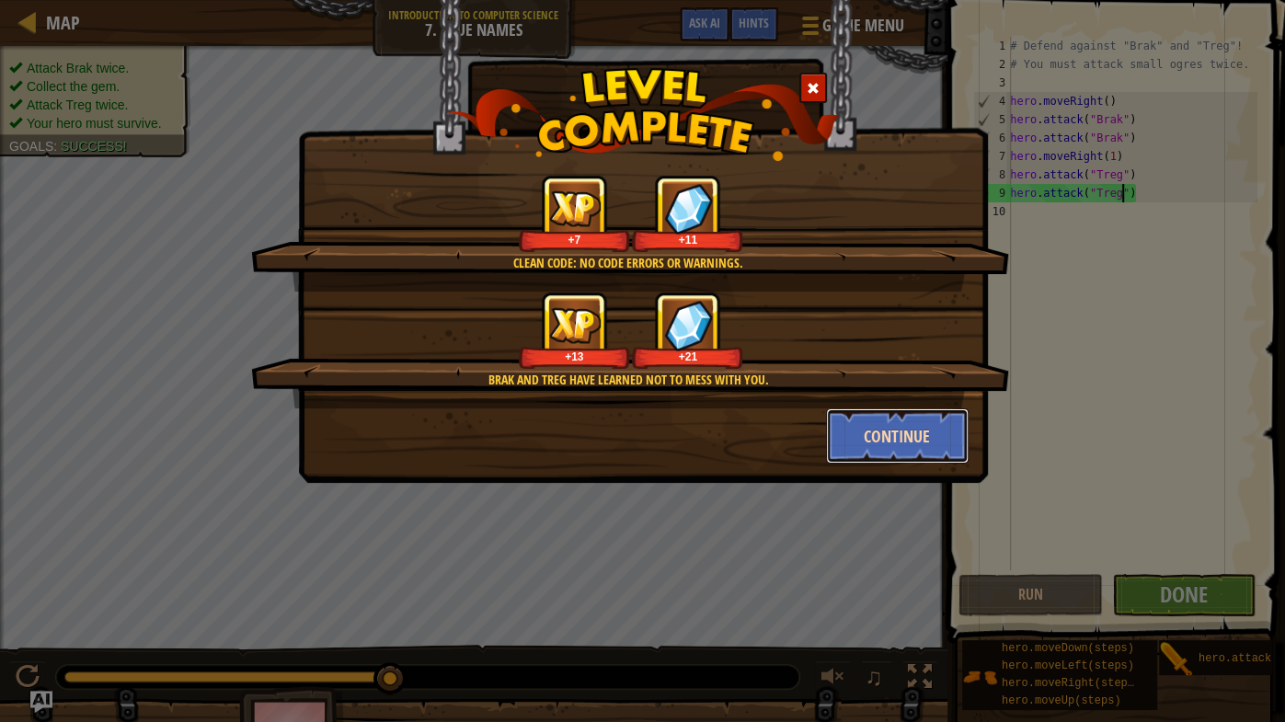
click at [927, 429] on button "Continue" at bounding box center [897, 435] width 143 height 55
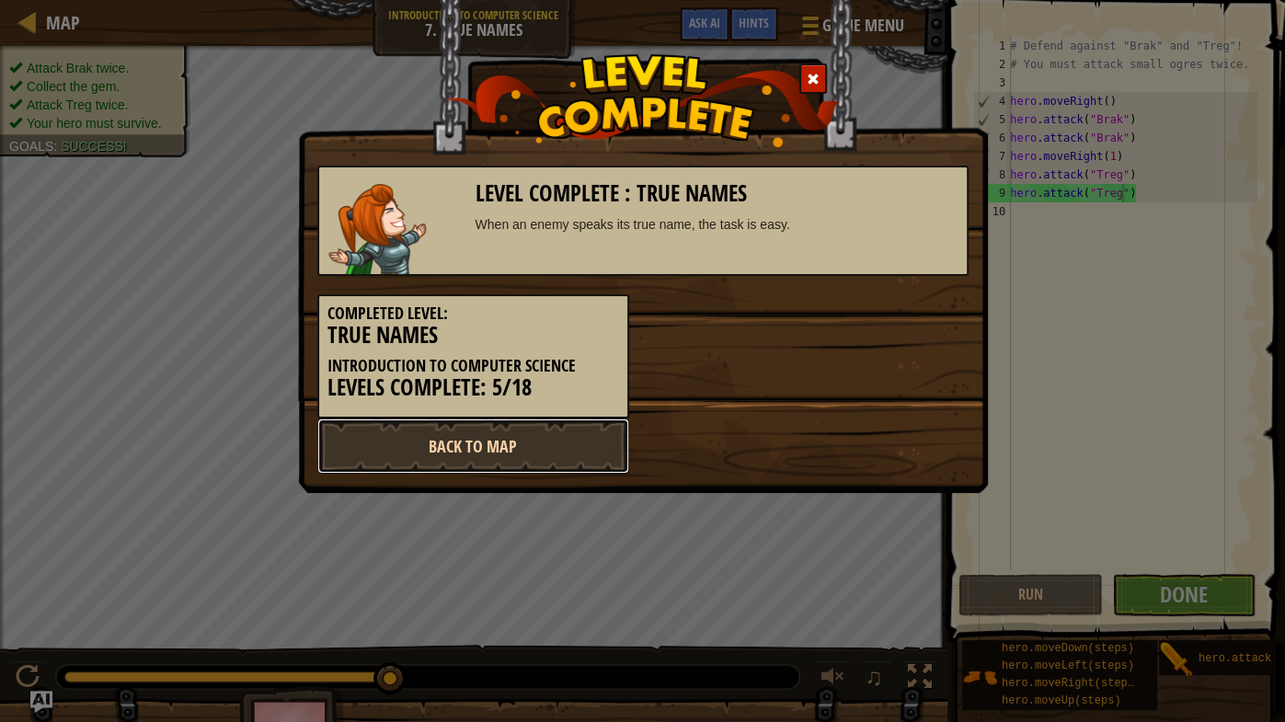
click at [486, 452] on link "Back to Map" at bounding box center [473, 445] width 312 height 55
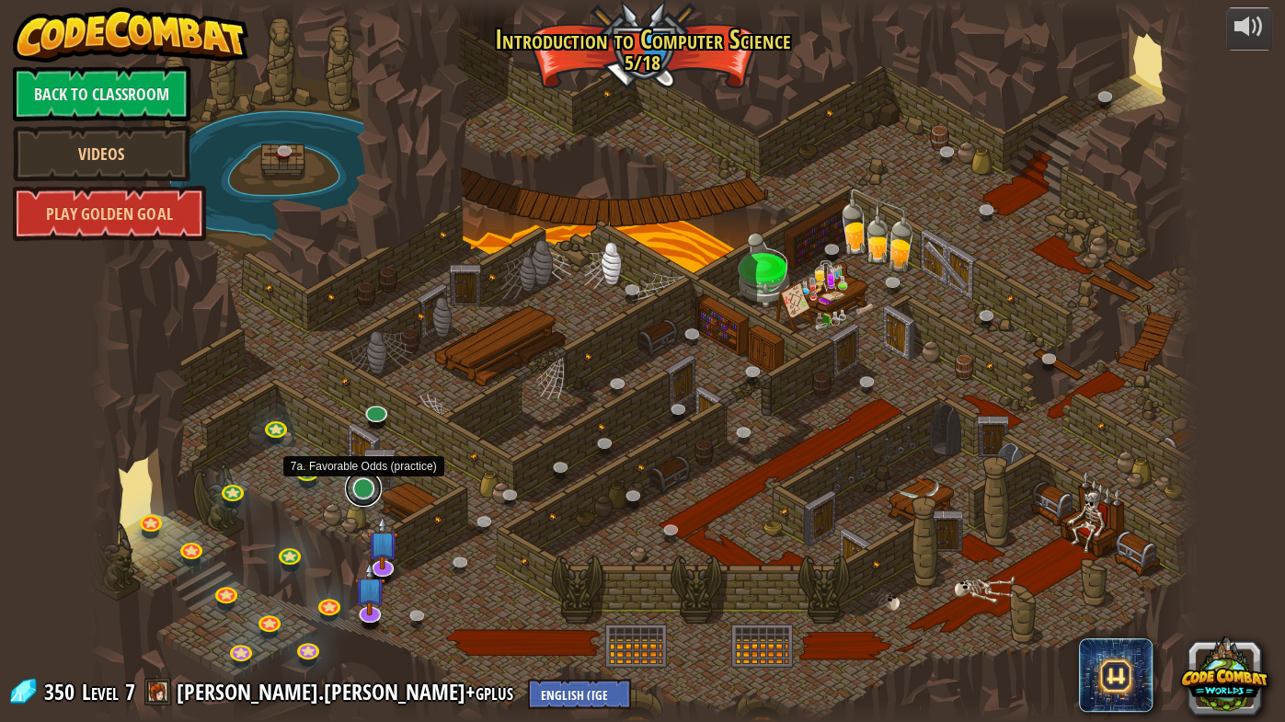
click at [363, 489] on link at bounding box center [363, 488] width 37 height 37
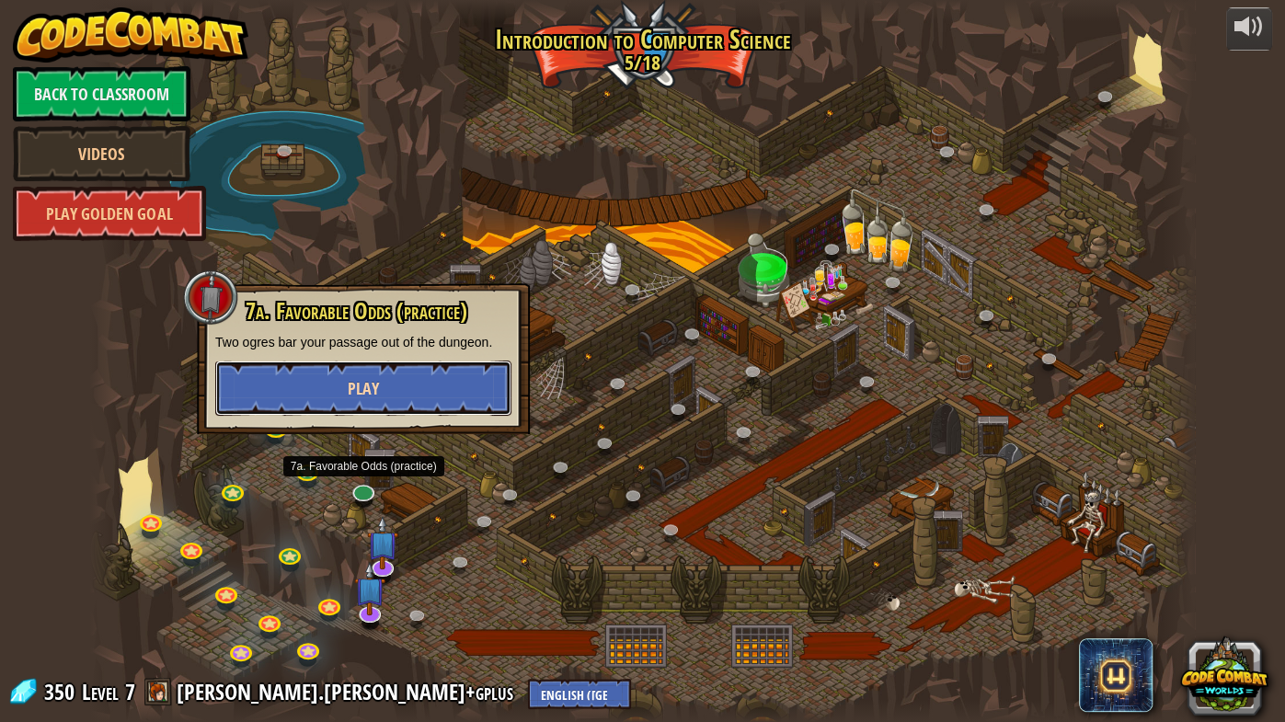
click at [387, 394] on button "Play" at bounding box center [363, 387] width 296 height 55
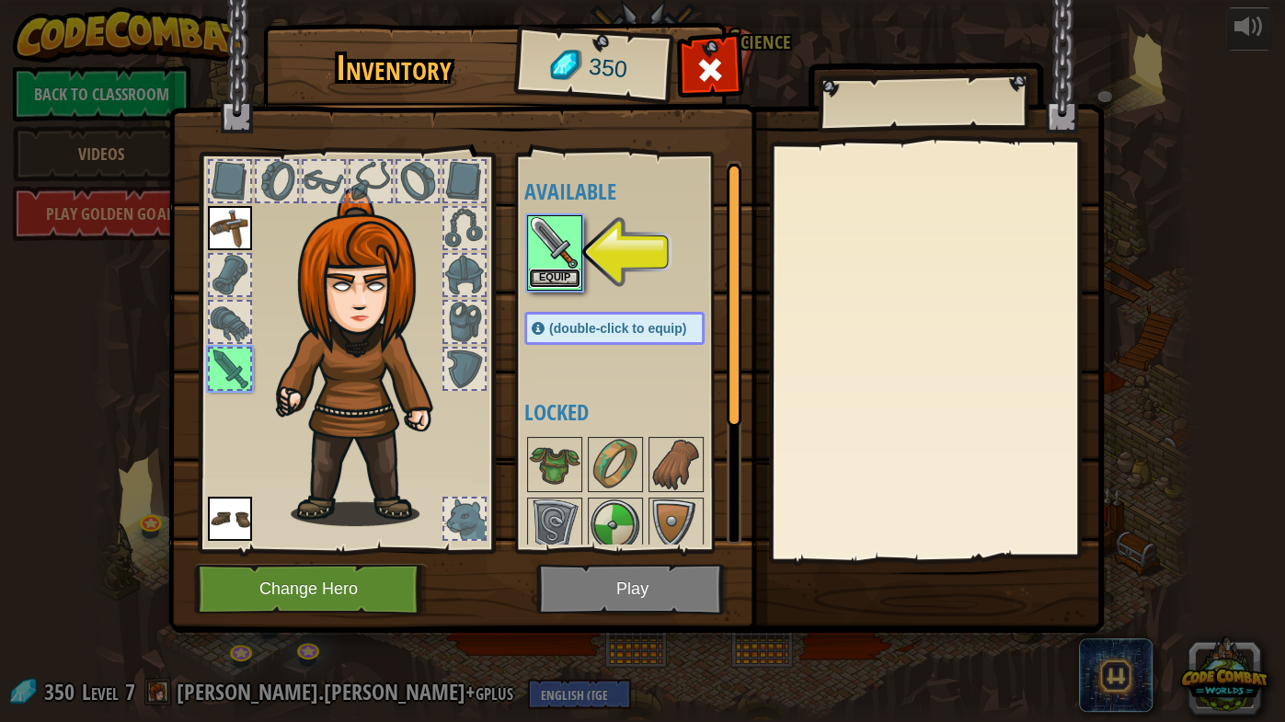
click at [561, 269] on button "Equip" at bounding box center [554, 278] width 51 height 19
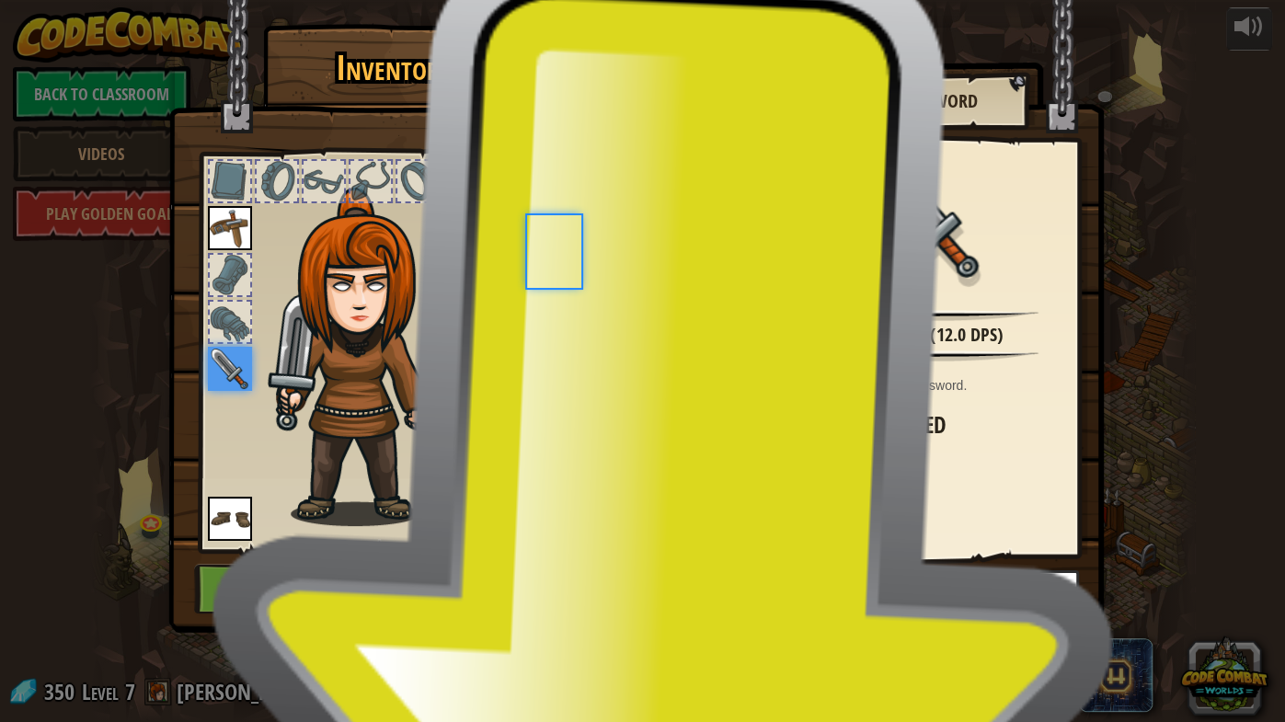
click at [561, 269] on div at bounding box center [554, 242] width 55 height 55
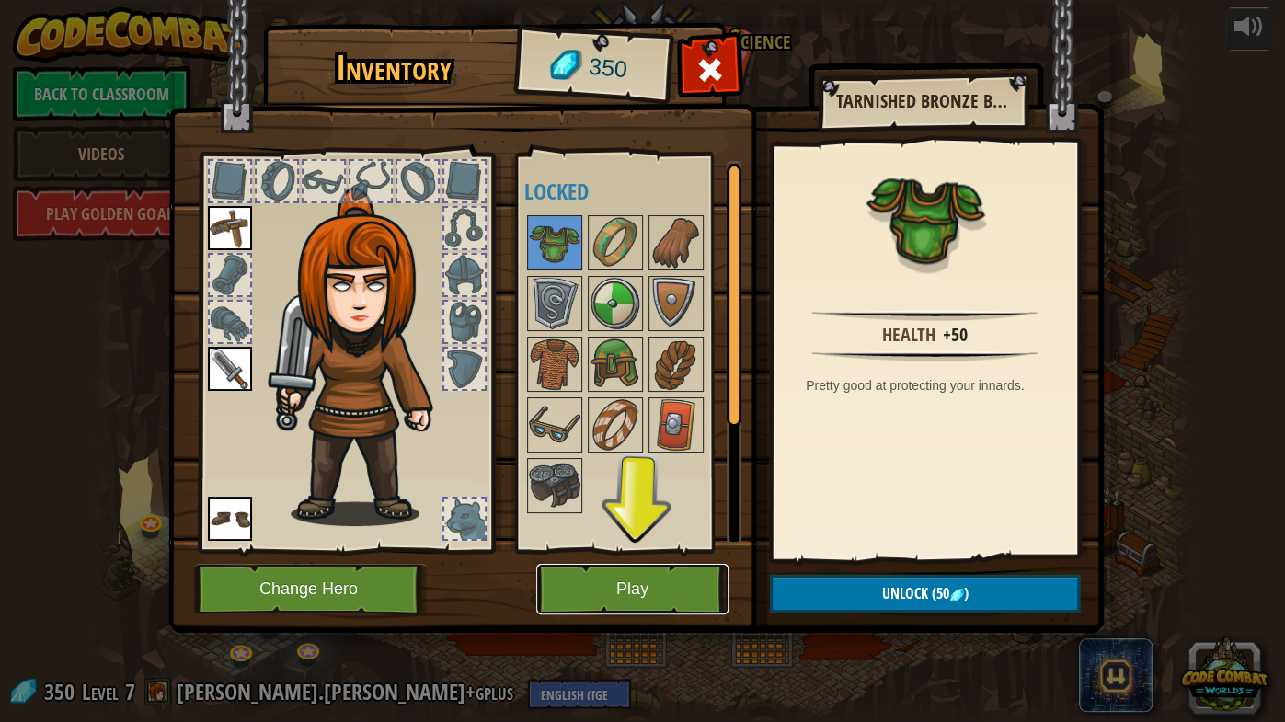
click at [615, 566] on button "Play" at bounding box center [632, 589] width 192 height 51
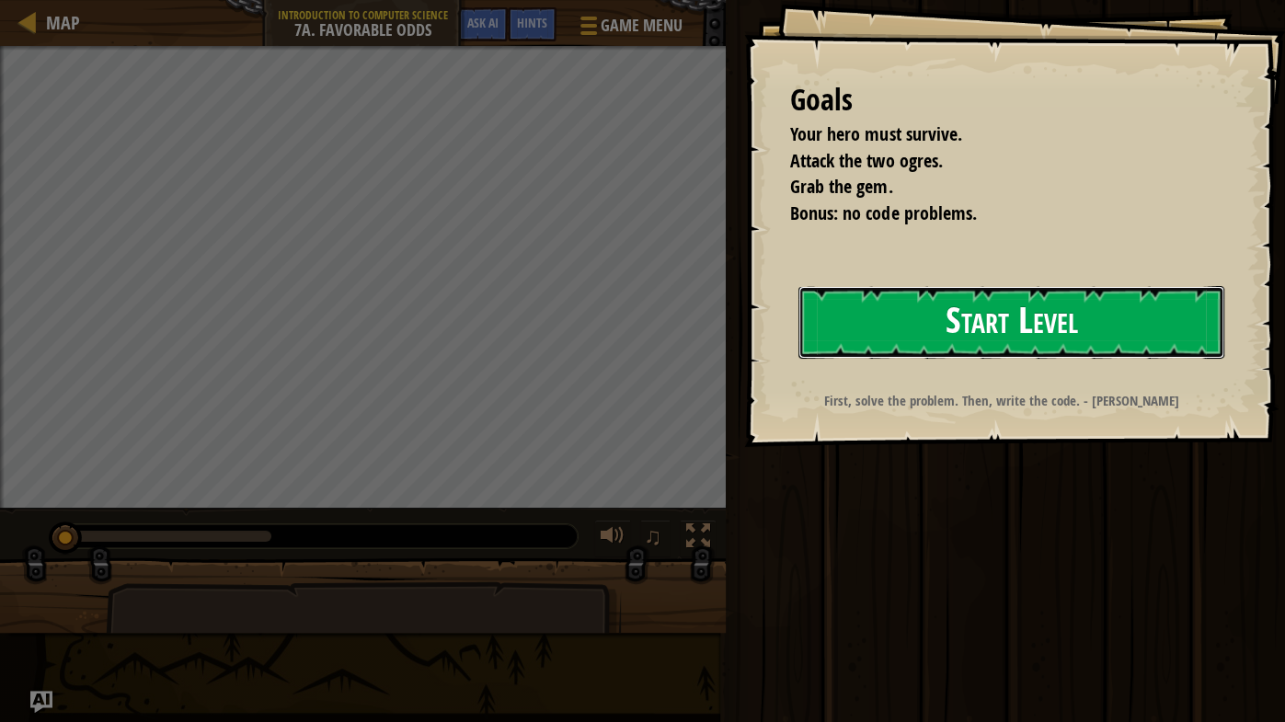
click at [1171, 312] on button "Start Level" at bounding box center [1011, 322] width 426 height 73
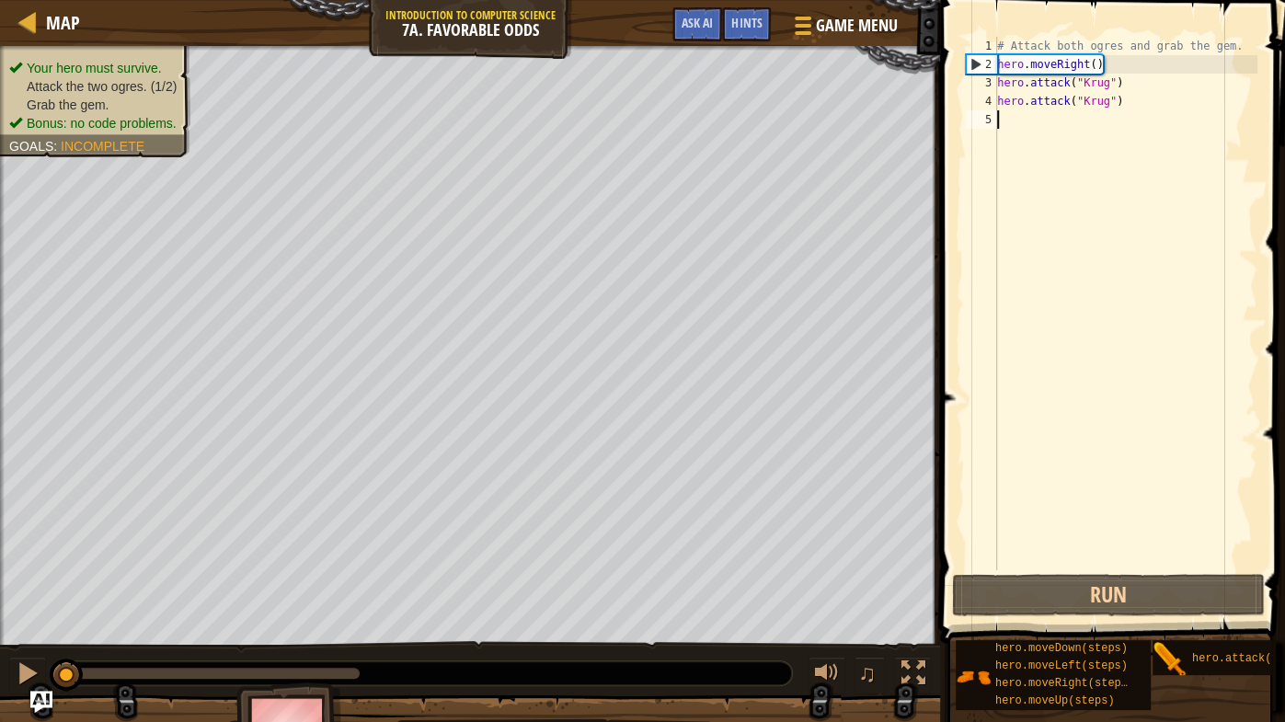
click at [1021, 126] on div "# Attack both ogres and grab the gem. hero . moveRight ( ) hero . attack ( "[PE…" at bounding box center [1125, 322] width 264 height 570
click at [1028, 131] on div "# Attack both ogres and grab the gem. hero . moveRight ( ) hero . attack ( "[PE…" at bounding box center [1125, 322] width 264 height 570
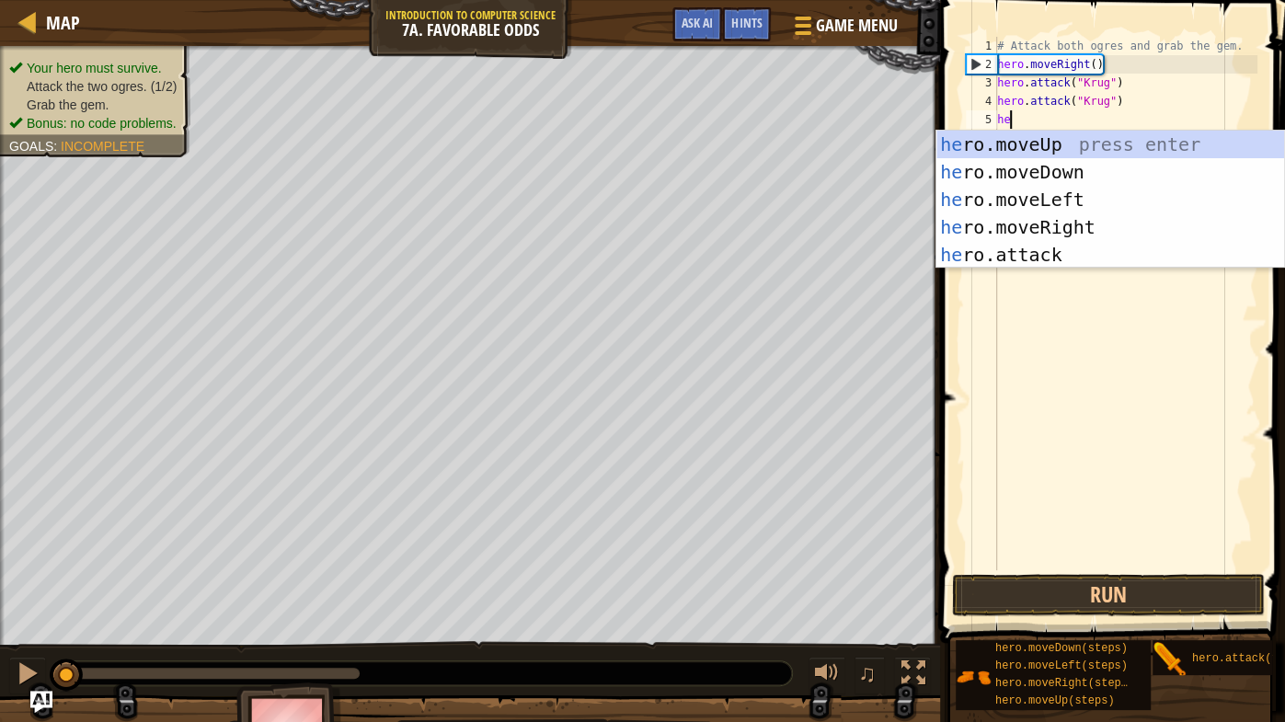
scroll to position [7, 0]
type textarea "hero"
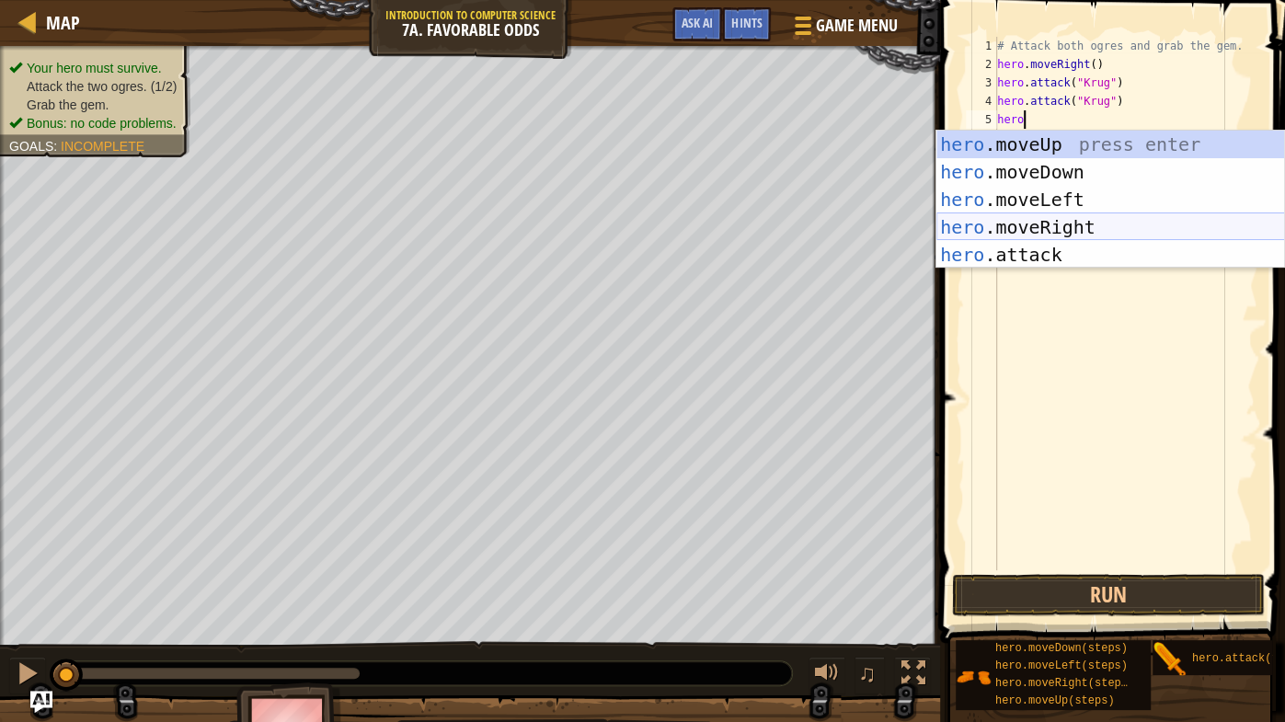
click at [1029, 211] on div "hero .moveUp press enter hero .moveDown press enter hero .moveLeft press enter …" at bounding box center [1110, 227] width 349 height 193
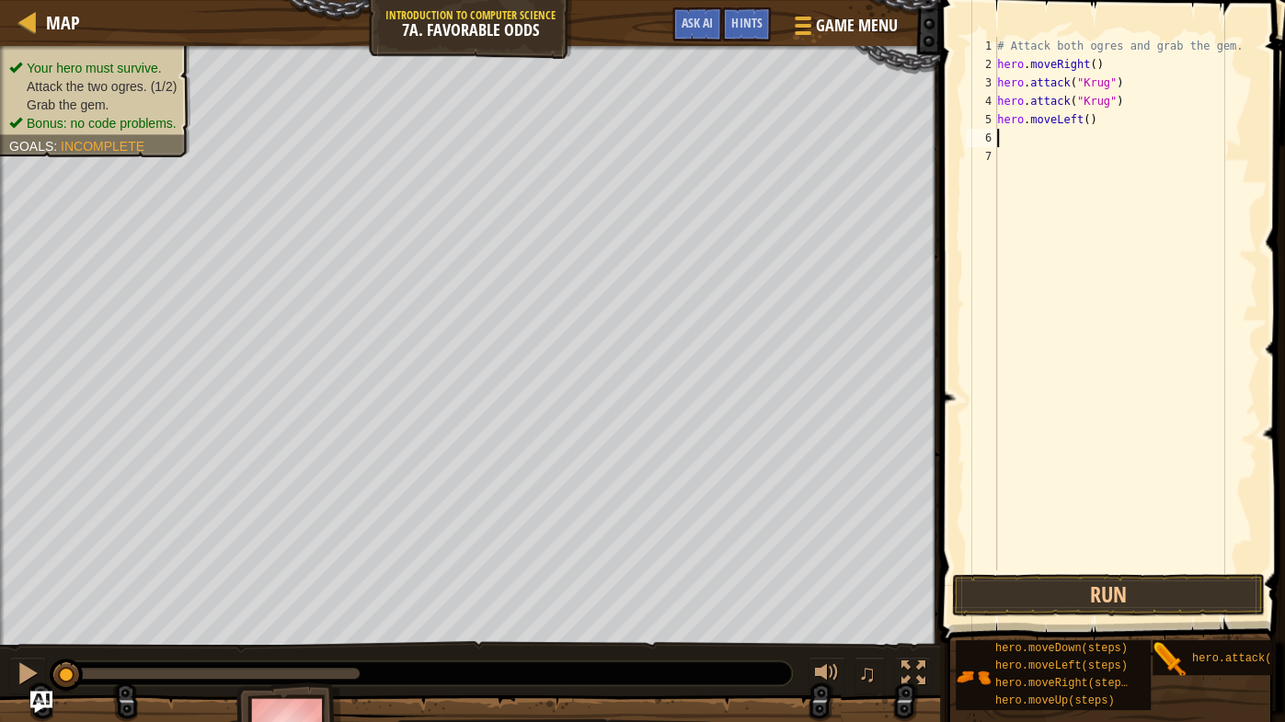
click at [1077, 120] on div "# Attack both ogres and grab the gem. hero . moveRight ( ) hero . attack ( "[PE…" at bounding box center [1125, 322] width 264 height 570
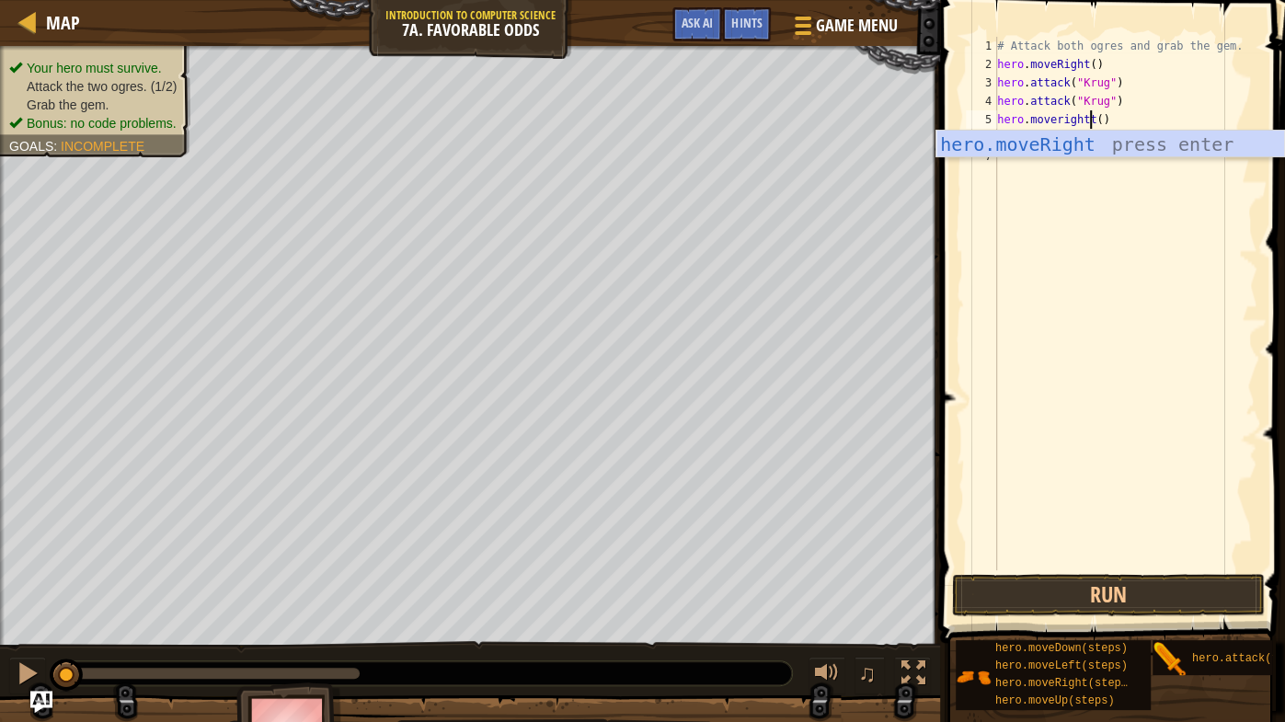
scroll to position [7, 6]
click at [1064, 145] on div "hero.moveRight press enter" at bounding box center [1110, 172] width 349 height 83
type textarea "hero.moveRight()"
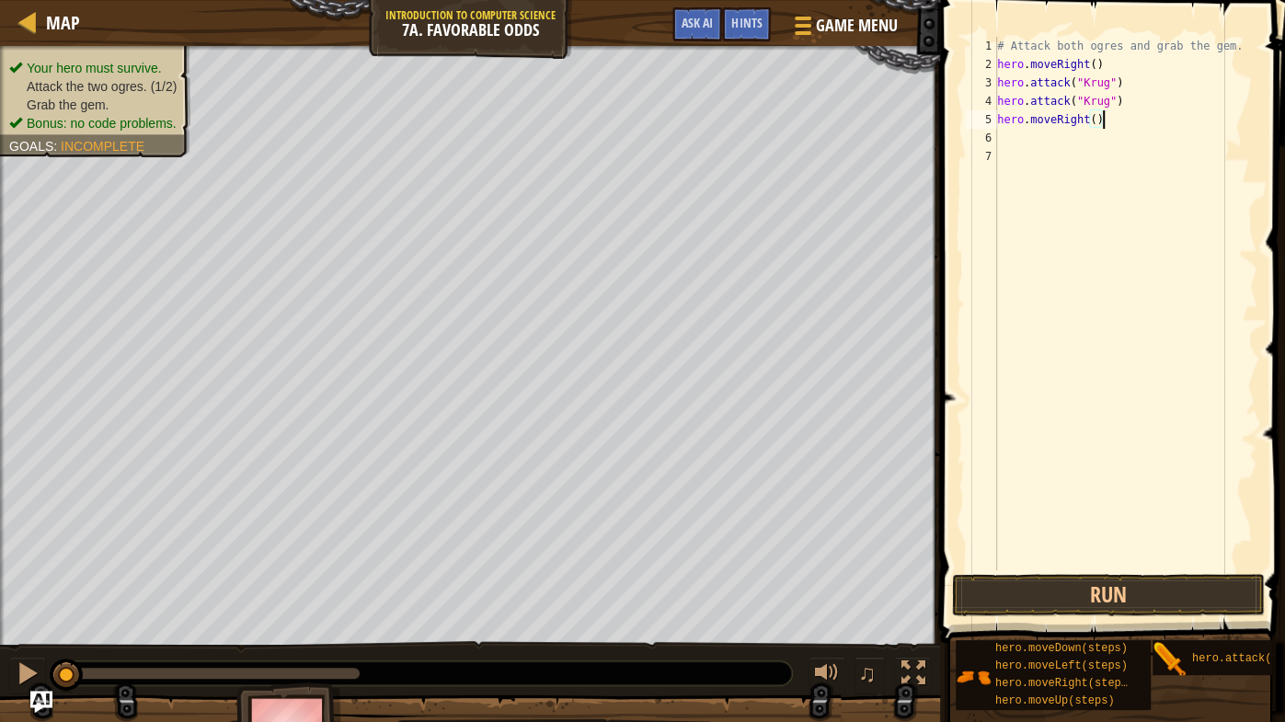
click at [1017, 136] on div "# Attack both ogres and grab the gem. hero . moveRight ( ) hero . attack ( "[PE…" at bounding box center [1125, 322] width 264 height 570
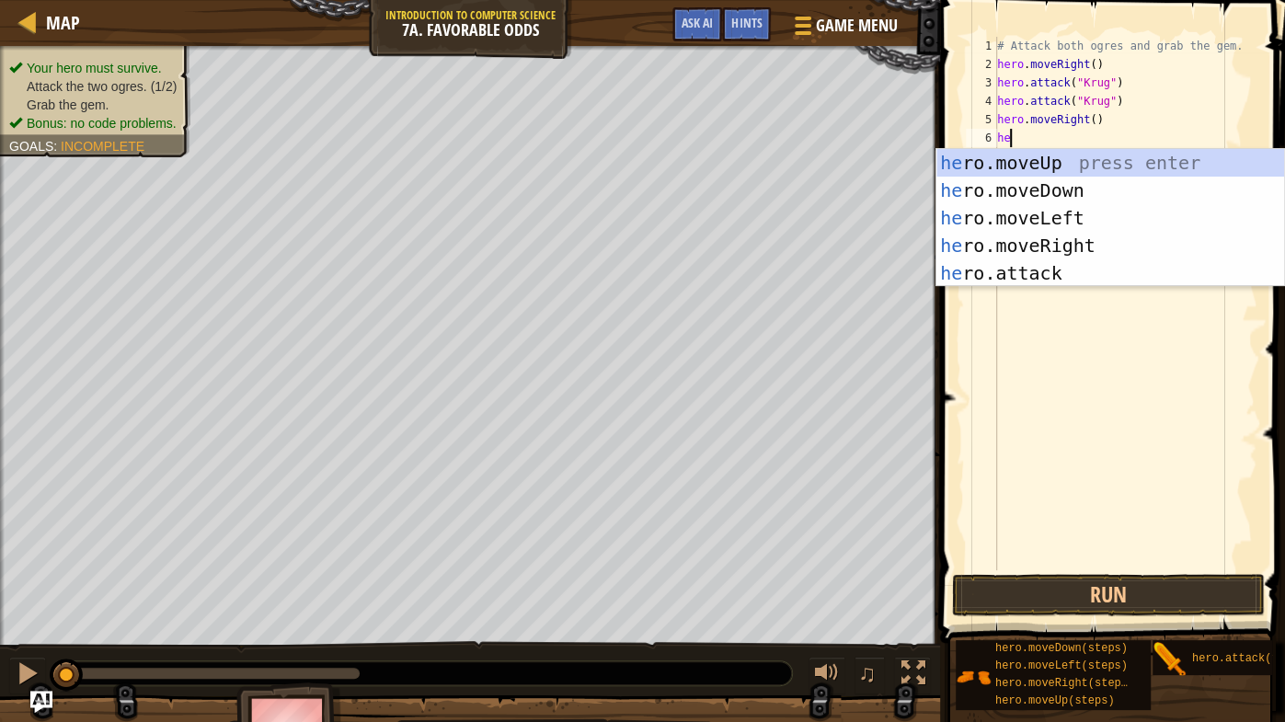
scroll to position [8, 0]
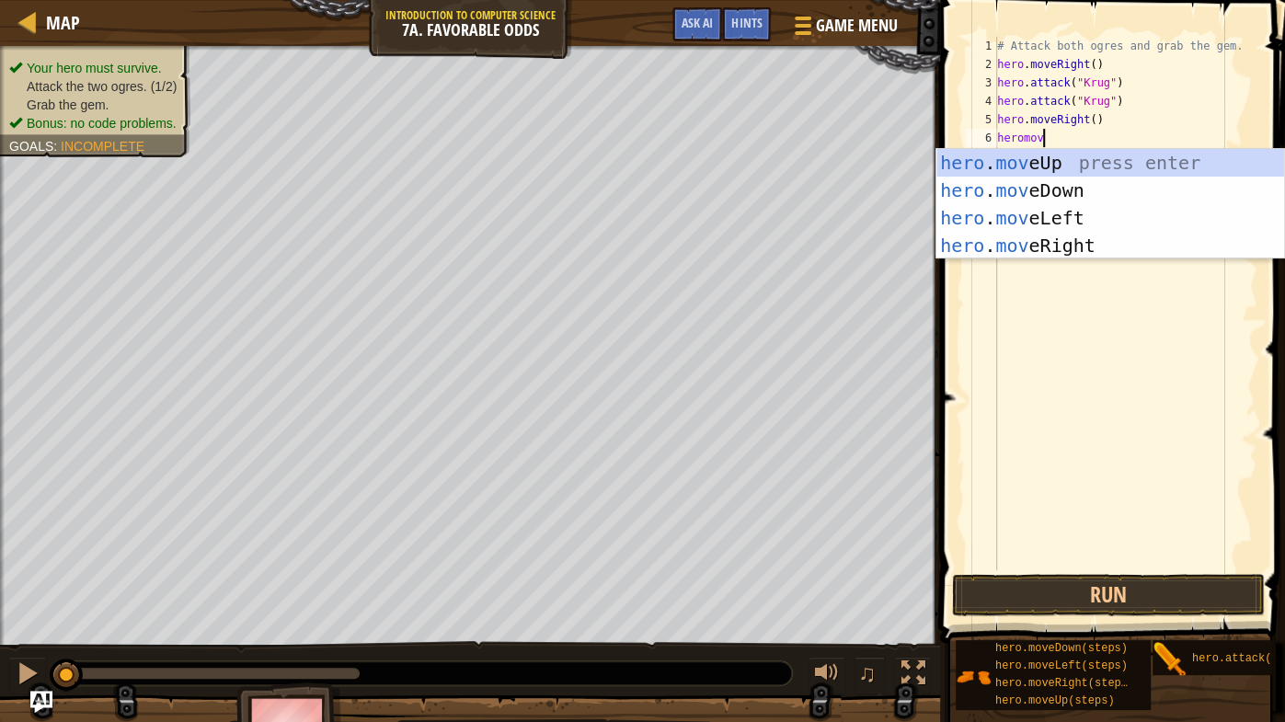
type textarea "heromove"
click at [1043, 159] on div "hero . move Up press enter hero . move Down press enter hero . move Left press …" at bounding box center [1110, 232] width 349 height 166
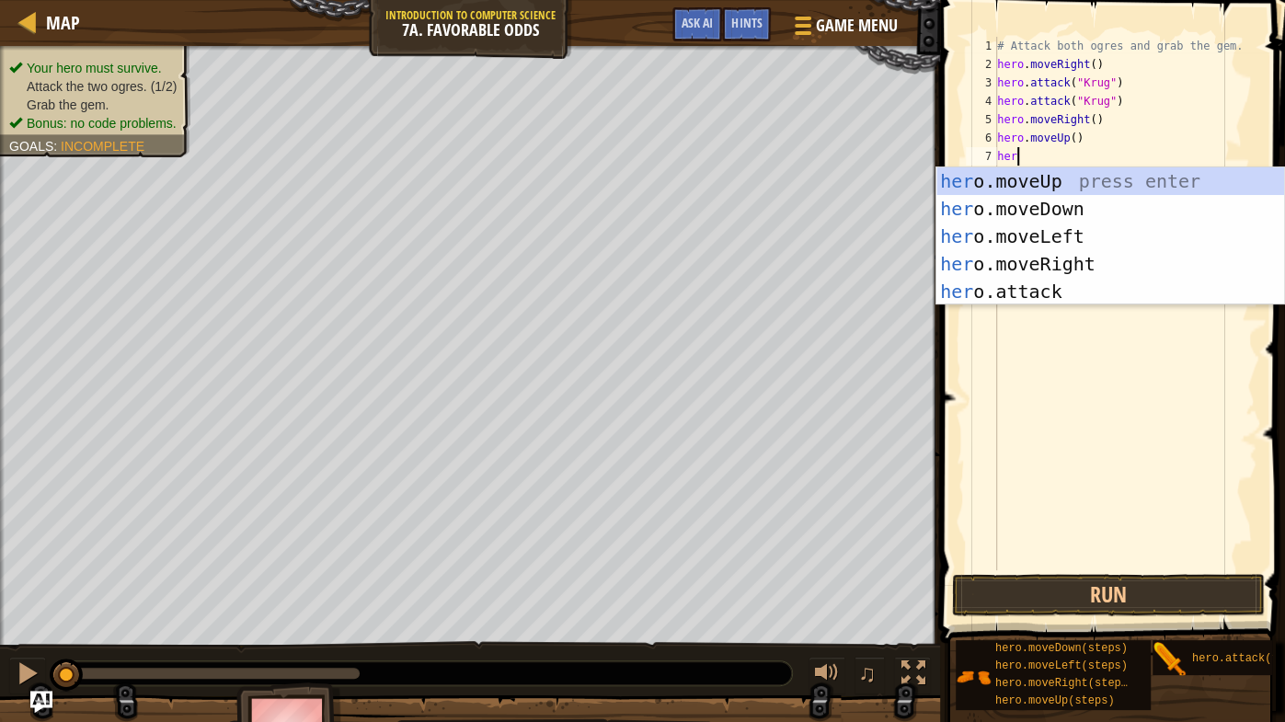
scroll to position [8, 0]
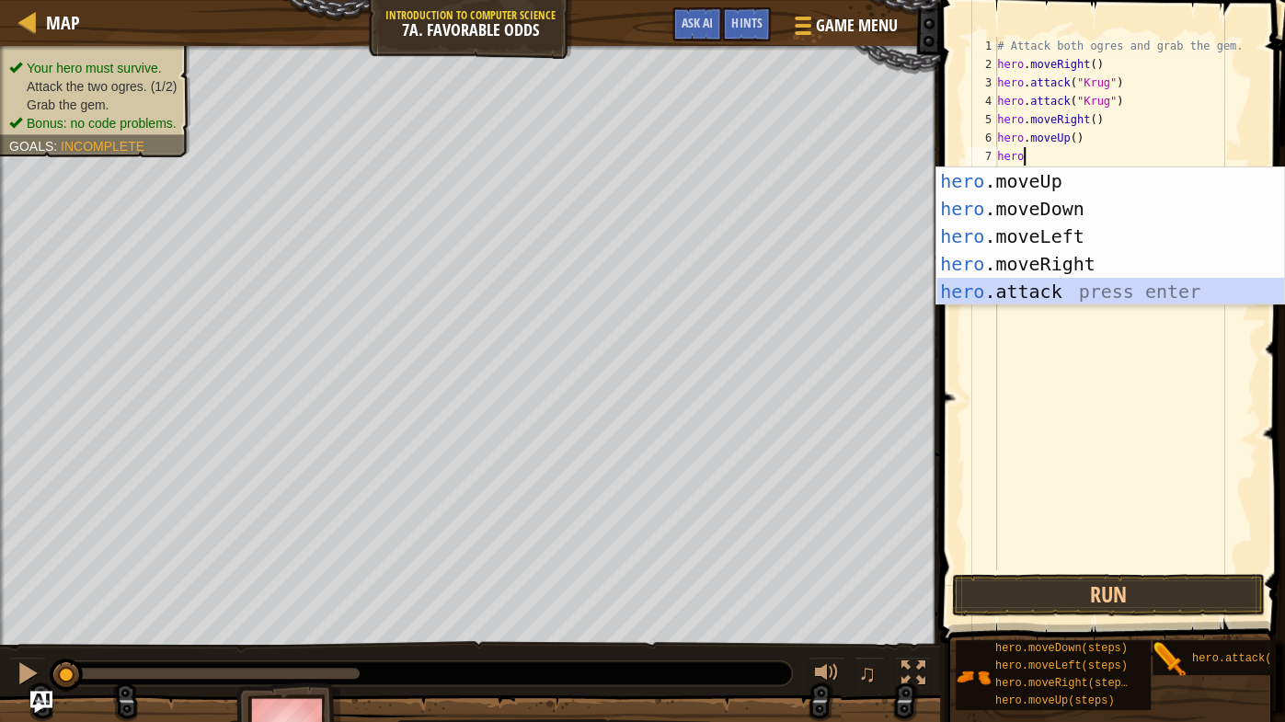
click at [1049, 288] on div "hero .moveUp press enter hero .moveDown press enter hero .moveLeft press enter …" at bounding box center [1110, 263] width 349 height 193
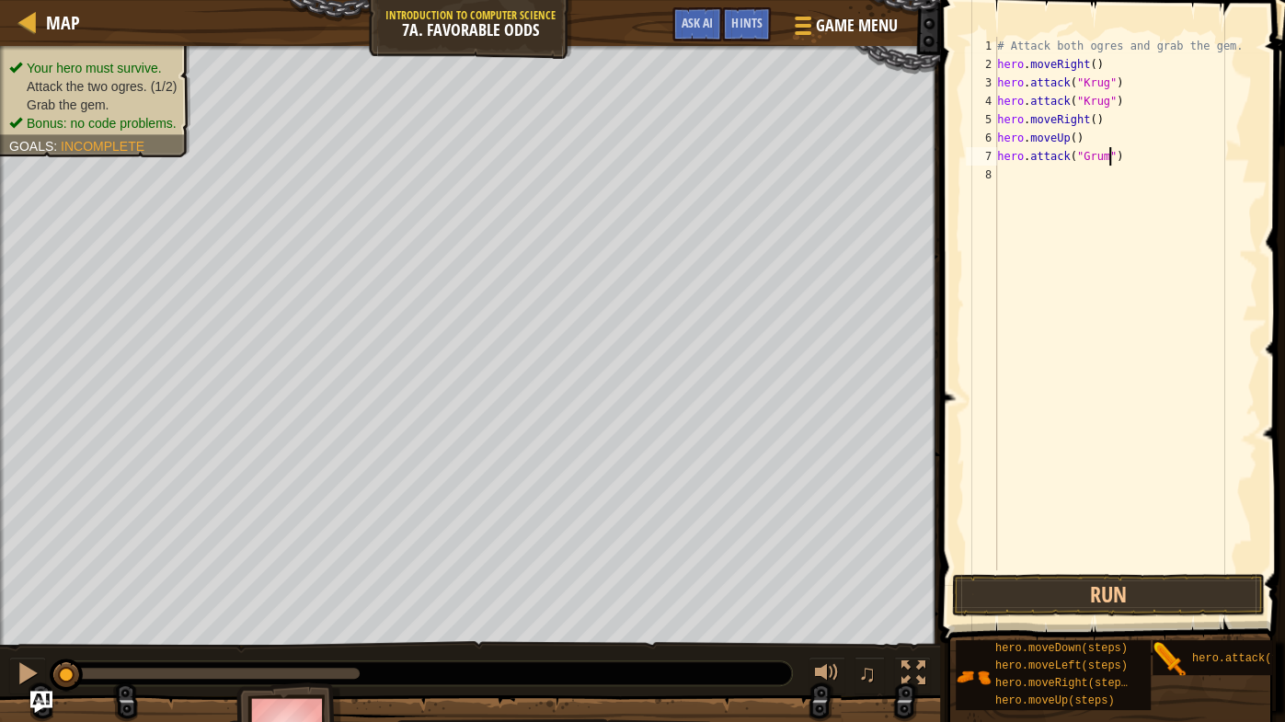
type textarea "hero.attack("Grump")"
click at [1031, 170] on div "# Attack both ogres and grab the gem. hero . moveRight ( ) hero . attack ( "[PE…" at bounding box center [1125, 322] width 264 height 570
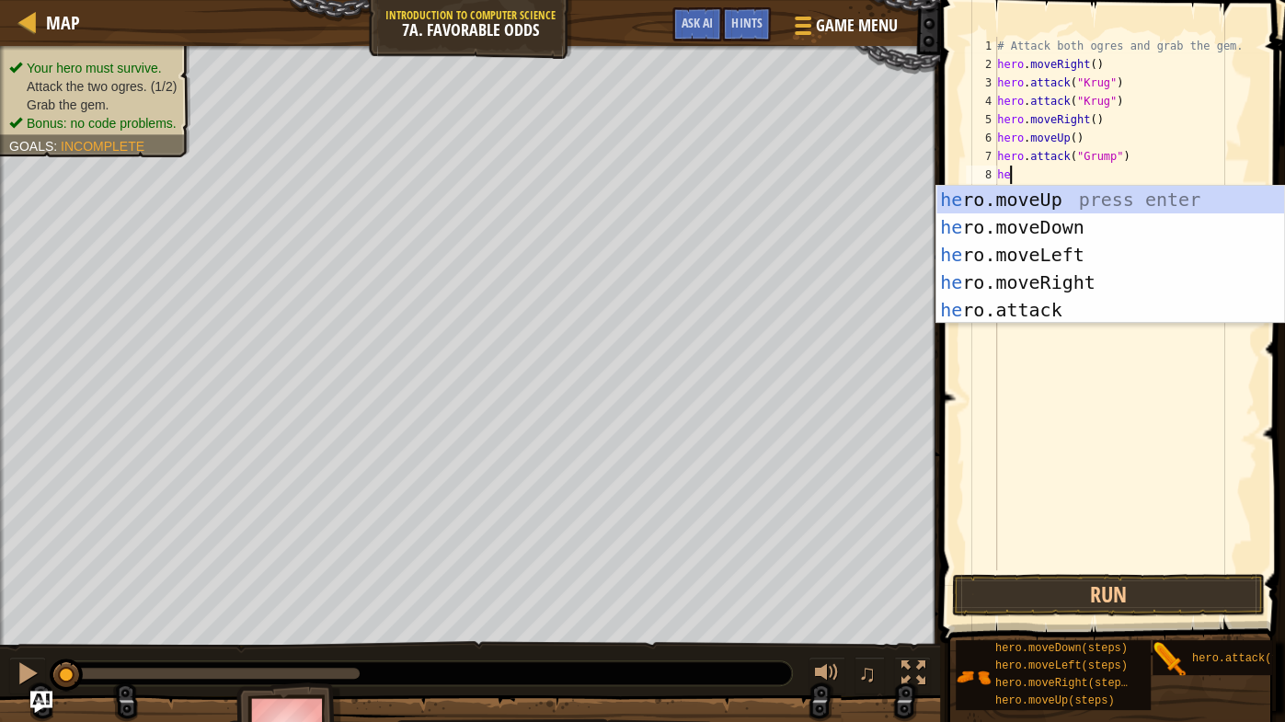
scroll to position [8, 0]
click at [1057, 300] on div "hero .moveUp press enter hero .moveDown press enter hero .moveLeft press enter …" at bounding box center [1110, 282] width 349 height 193
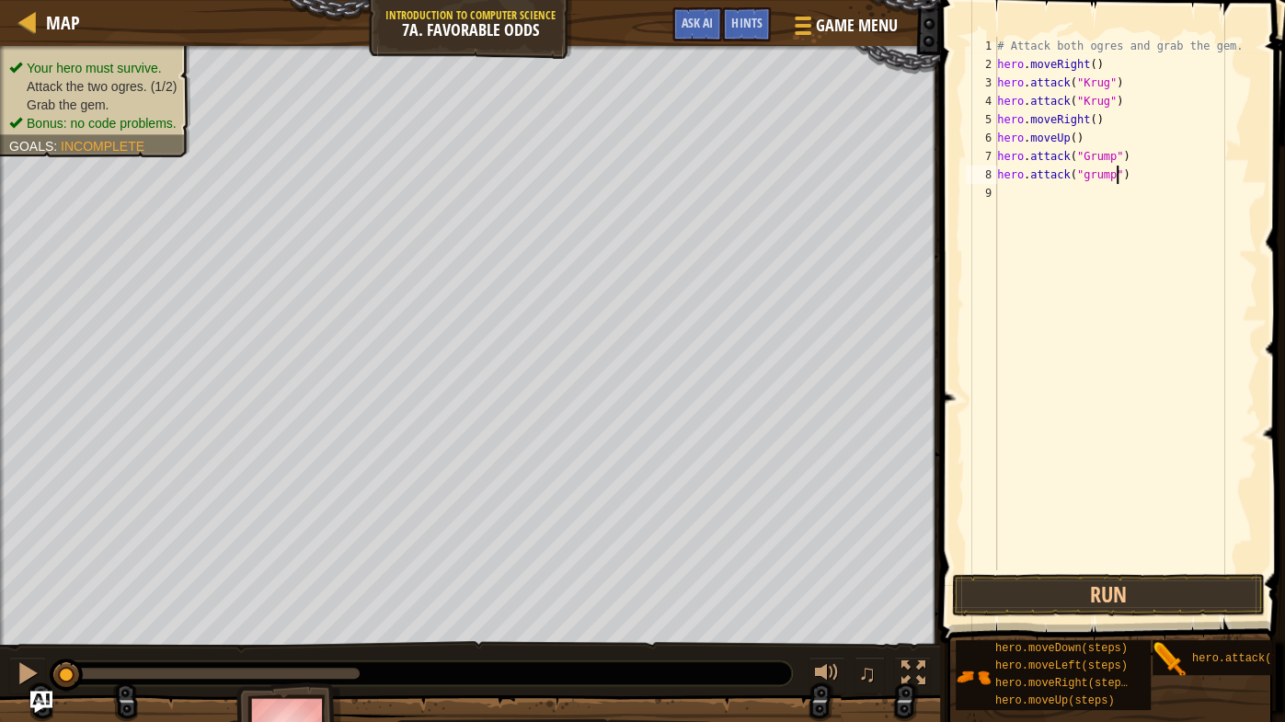
scroll to position [8, 9]
click at [1088, 178] on div "# Attack both ogres and grab the gem. hero . moveRight ( ) hero . attack ( "[PE…" at bounding box center [1125, 322] width 264 height 570
type textarea "hero.attack("Grump")"
click at [1024, 195] on div "# Attack both ogres and grab the gem. hero . moveRight ( ) hero . attack ( "[PE…" at bounding box center [1125, 322] width 264 height 570
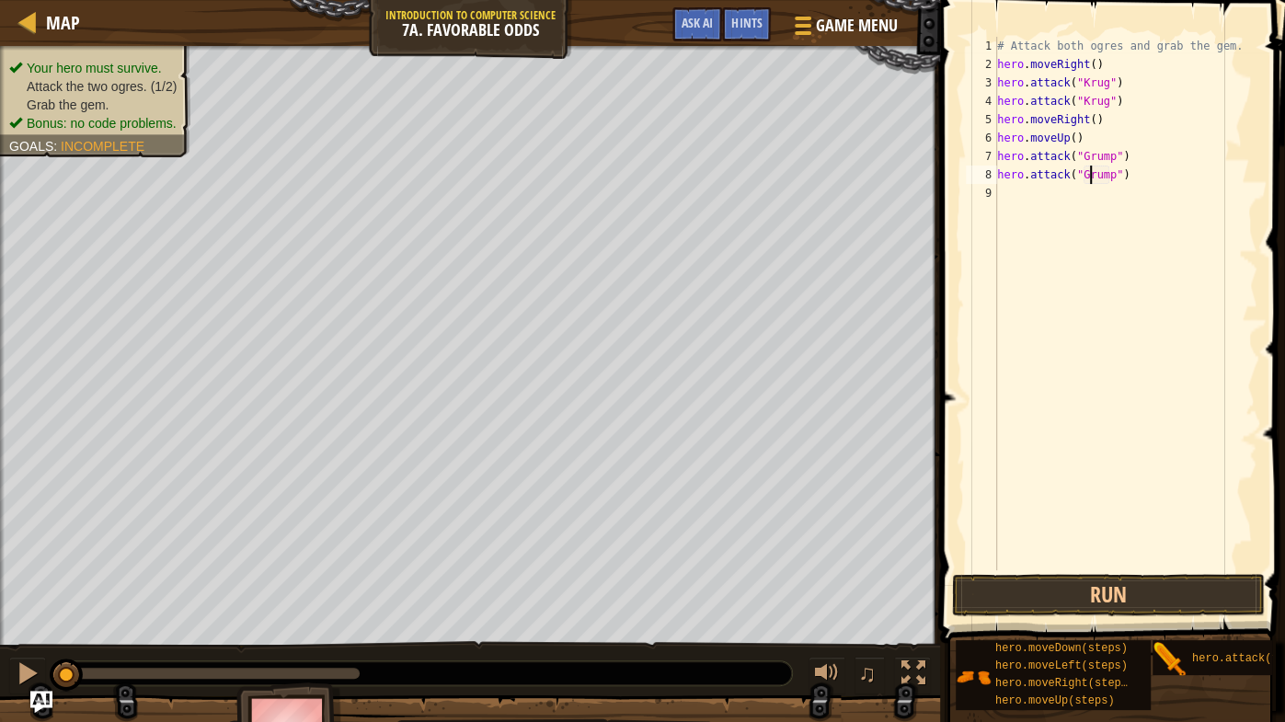
scroll to position [8, 0]
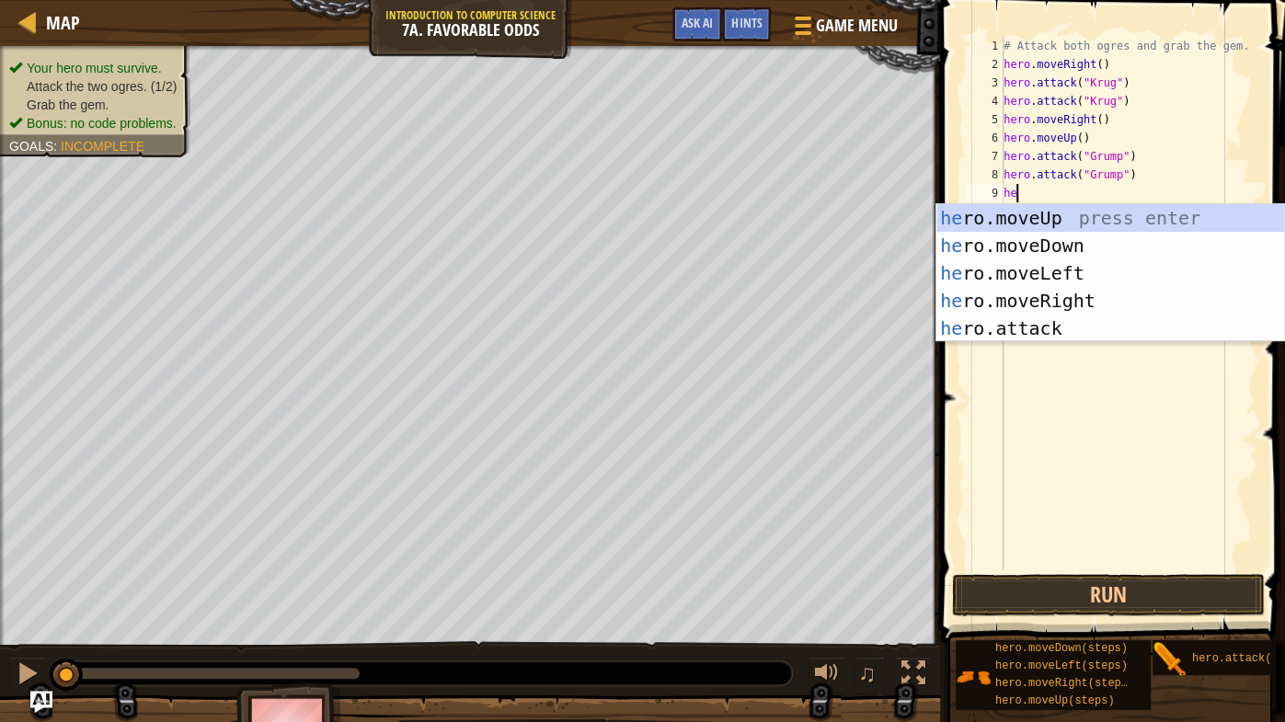
type textarea "her"
click at [1042, 276] on div "her o.moveUp press enter her o.moveDown press enter her o.moveLeft press enter …" at bounding box center [1110, 300] width 349 height 193
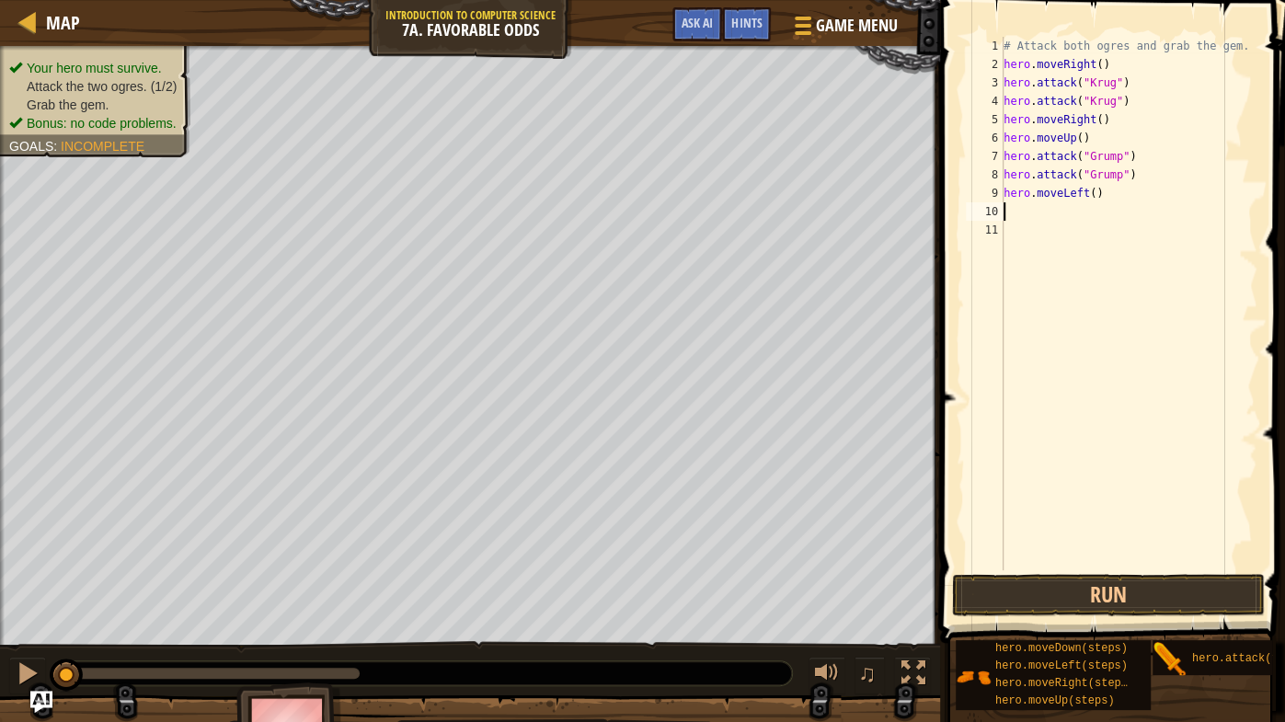
click at [1094, 192] on div "# Attack both ogres and grab the gem. hero . moveRight ( ) hero . attack ( "[PE…" at bounding box center [1129, 322] width 258 height 570
type textarea "hero.moveLeft(2)"
click at [1085, 566] on button "Run" at bounding box center [1108, 595] width 313 height 42
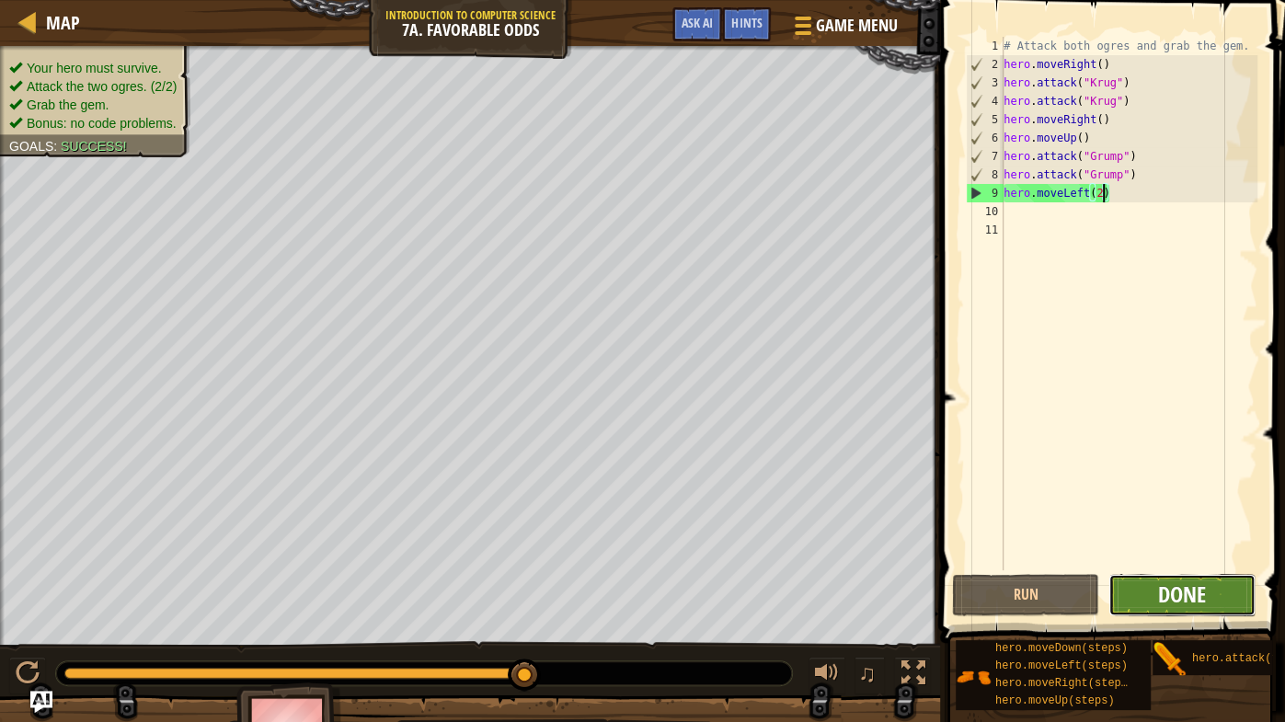
click at [1203, 566] on span "Done" at bounding box center [1182, 593] width 48 height 29
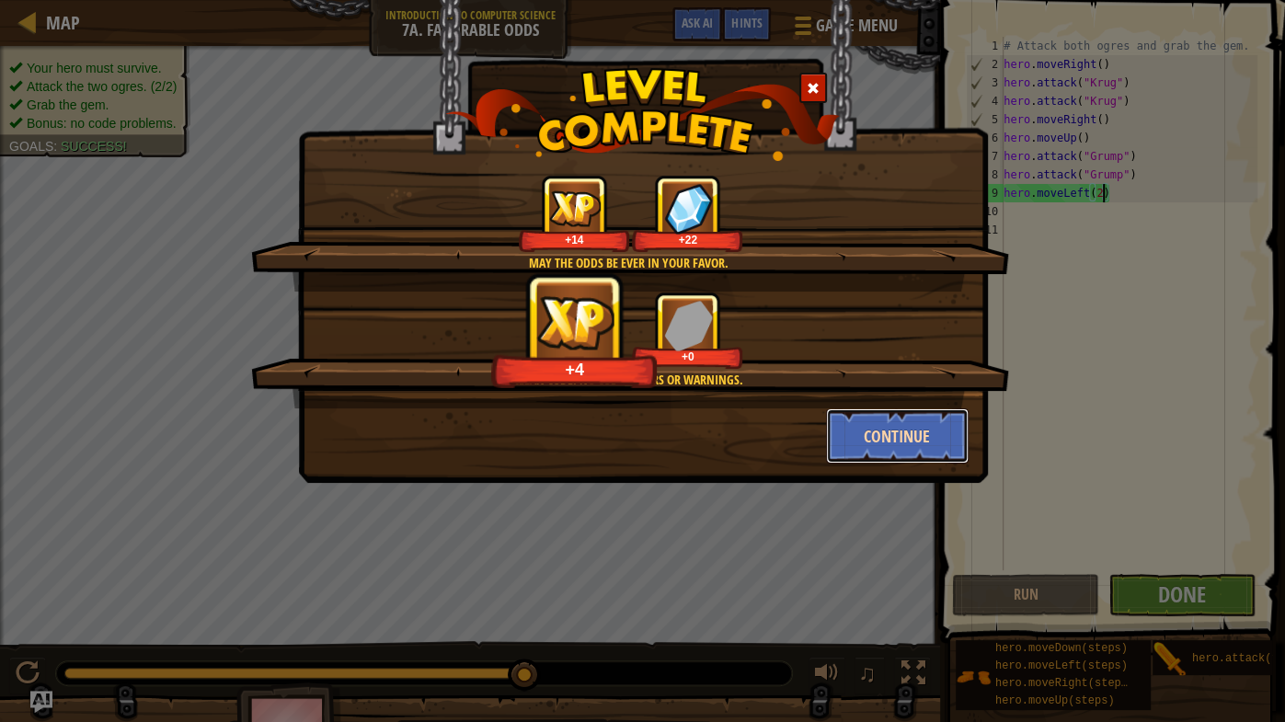
click at [897, 433] on button "Continue" at bounding box center [897, 435] width 143 height 55
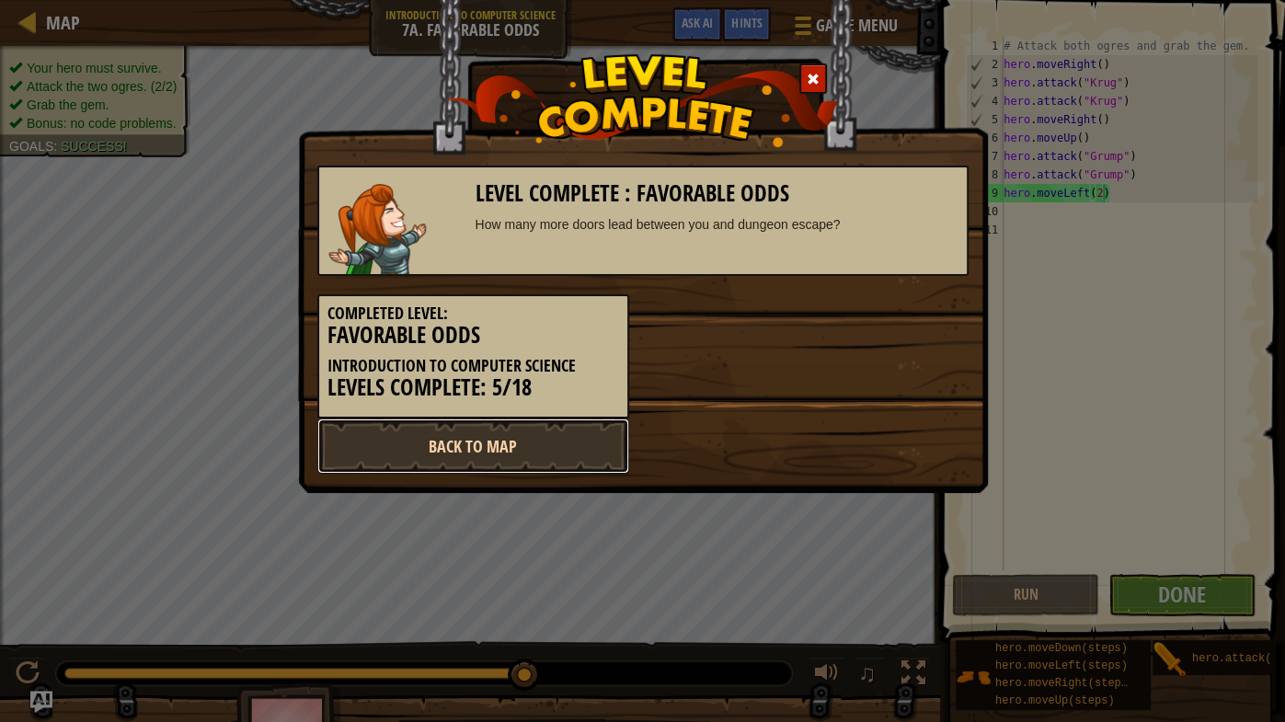
click at [517, 457] on link "Back to Map" at bounding box center [473, 445] width 312 height 55
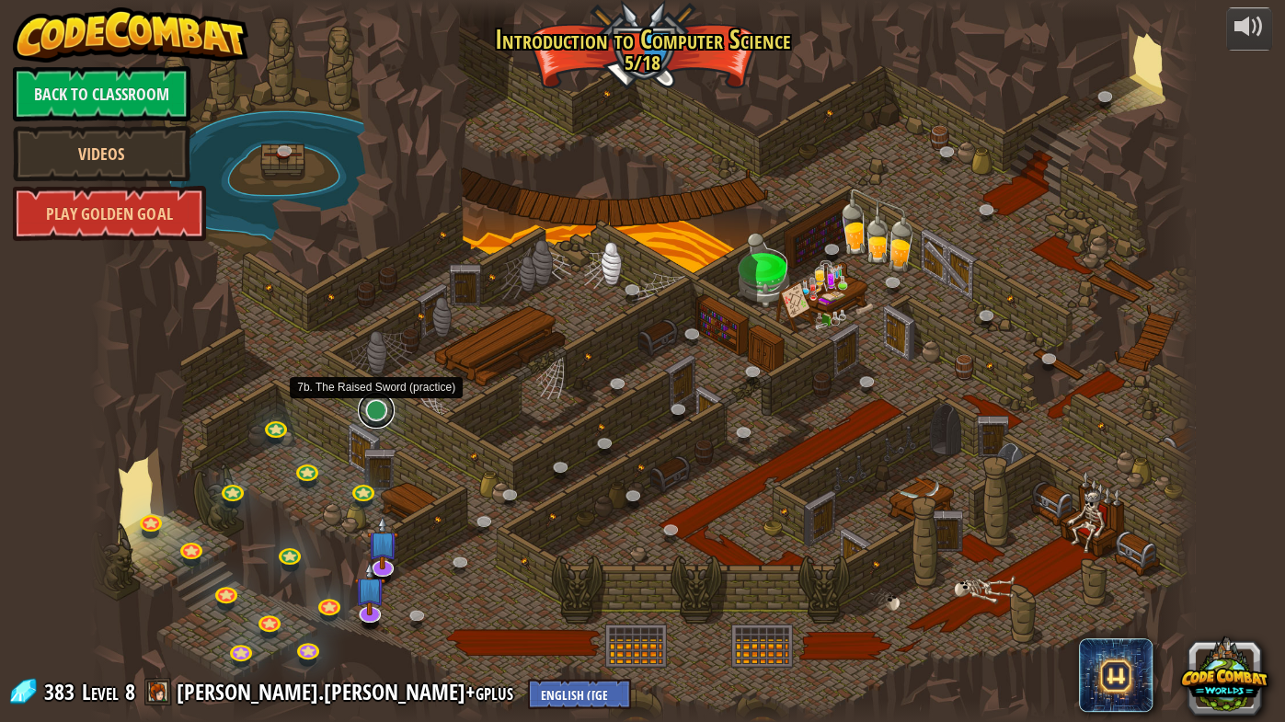
click at [382, 417] on link at bounding box center [376, 410] width 37 height 37
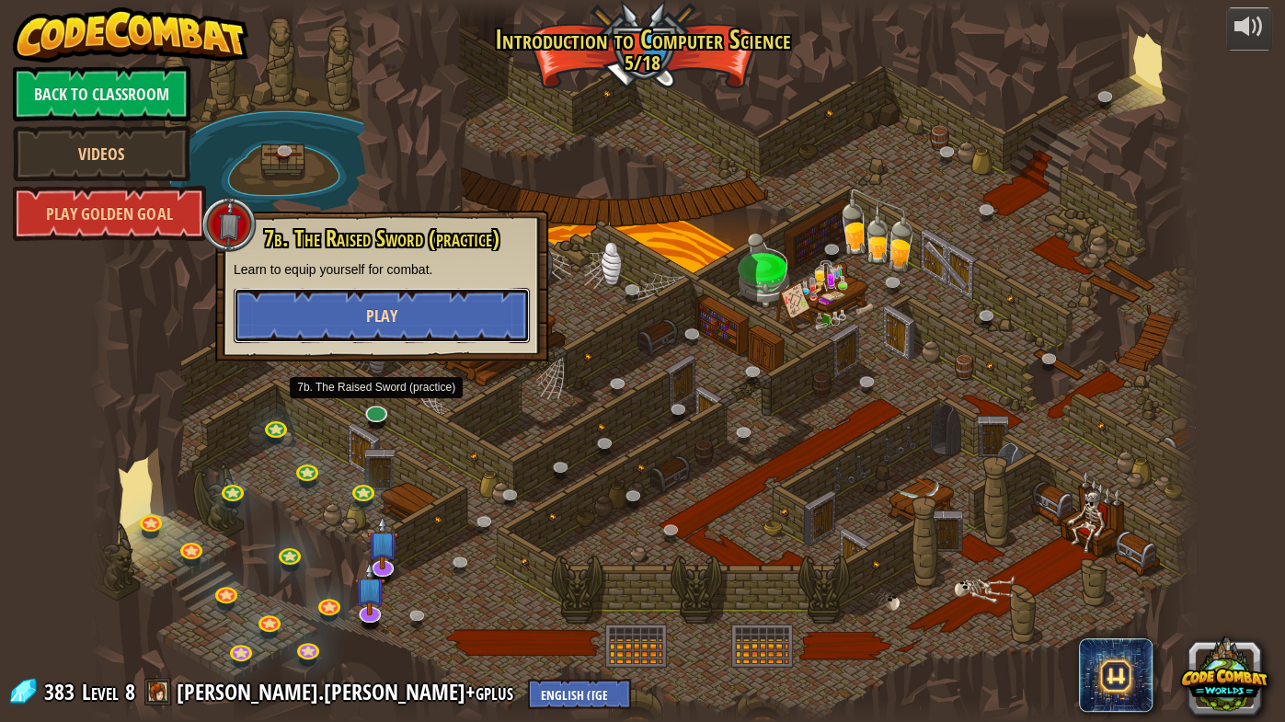
click at [379, 317] on span "Play" at bounding box center [381, 315] width 31 height 23
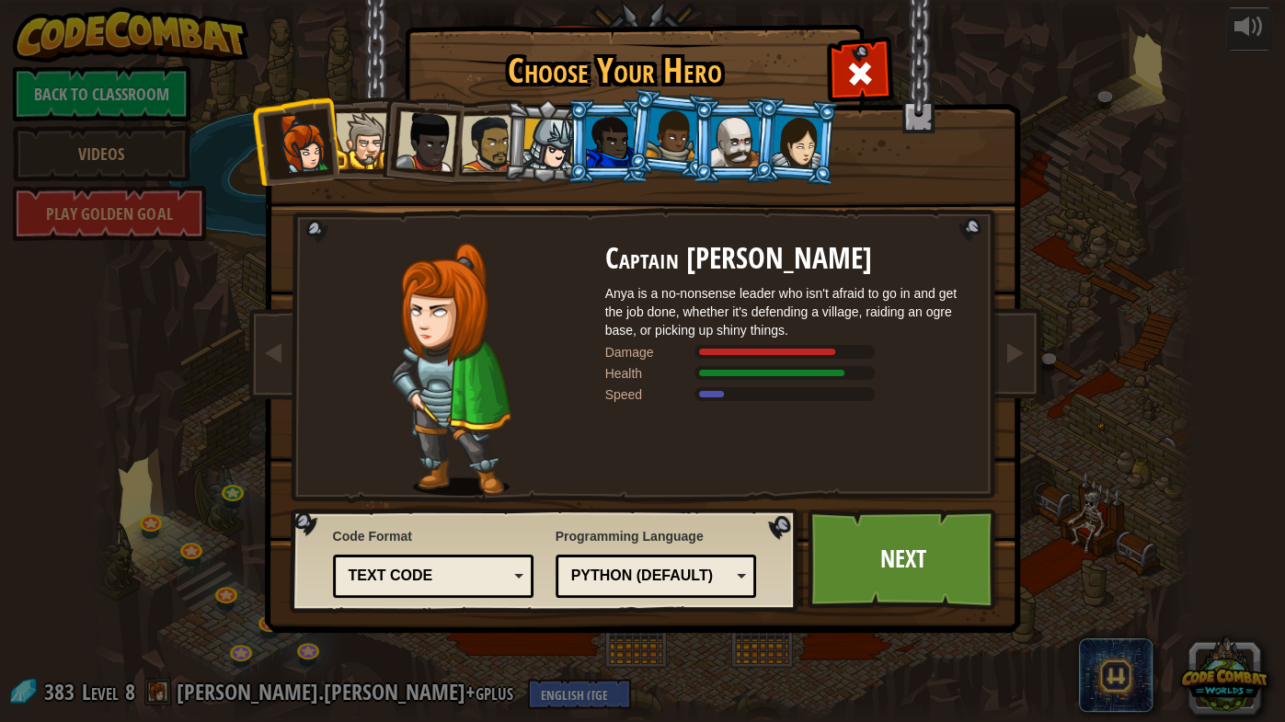
click at [799, 143] on div at bounding box center [797, 141] width 51 height 52
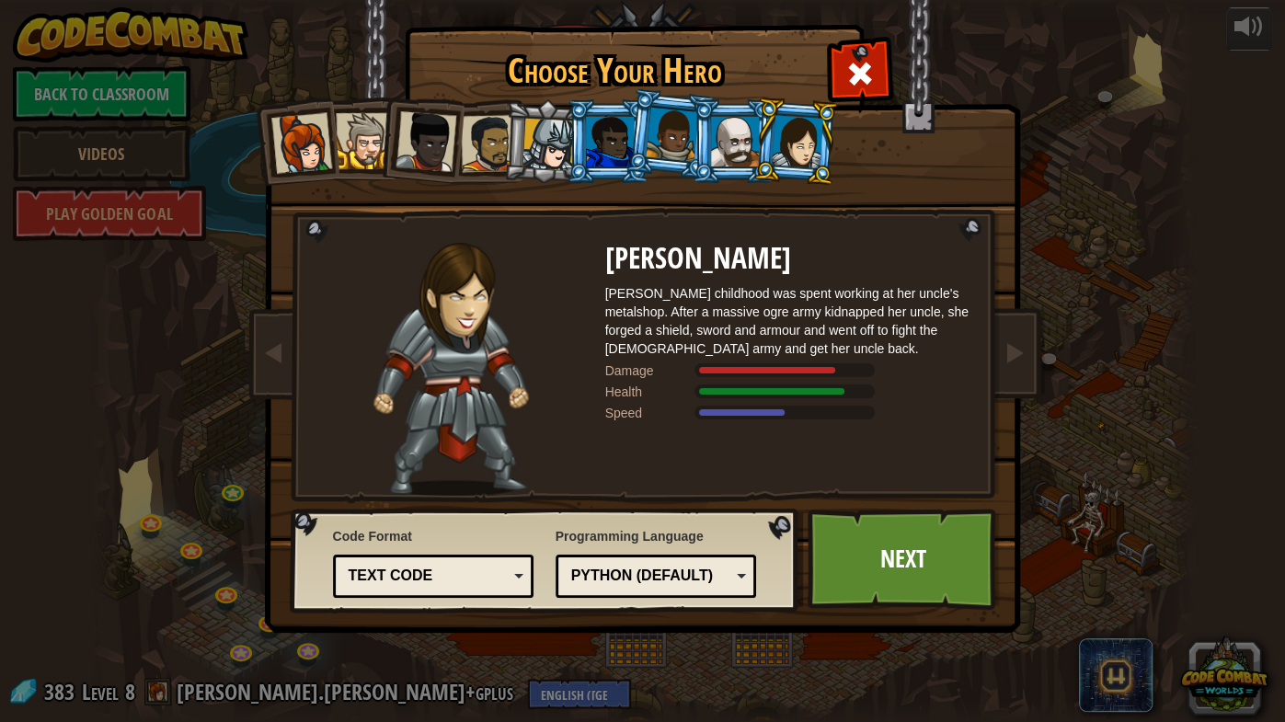
click at [731, 133] on div at bounding box center [735, 142] width 48 height 50
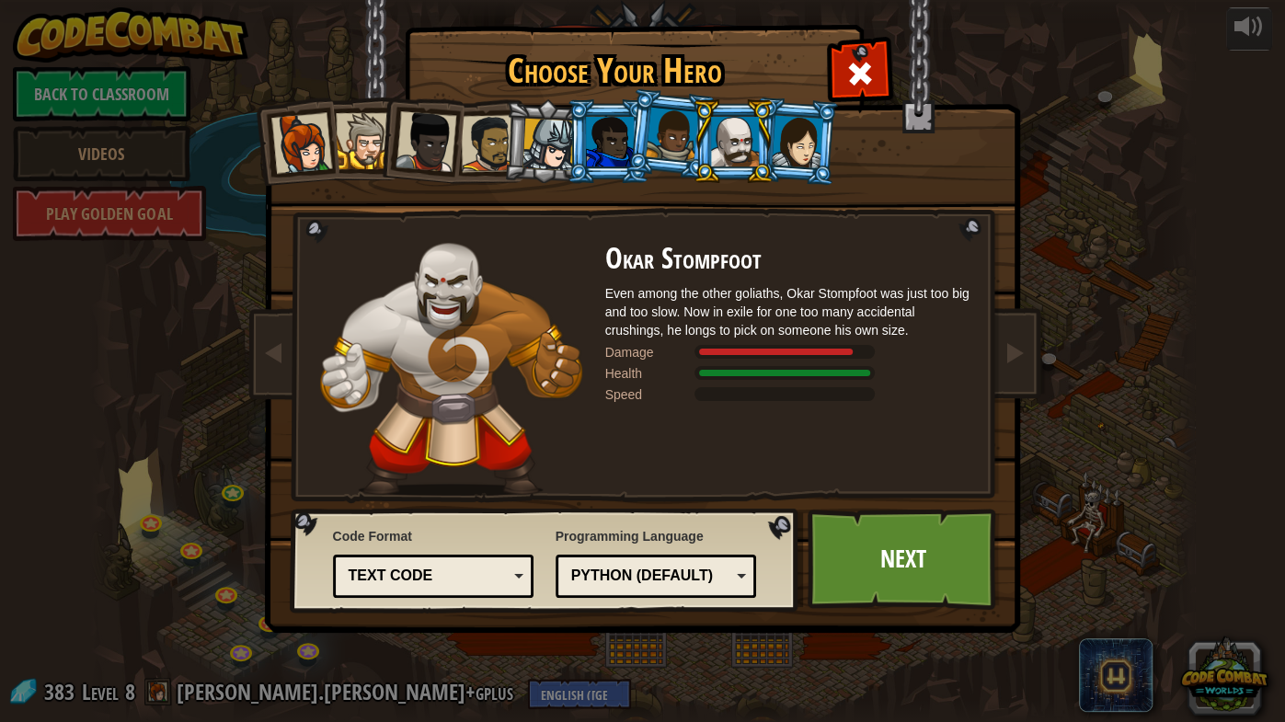
click at [322, 144] on div at bounding box center [300, 143] width 61 height 61
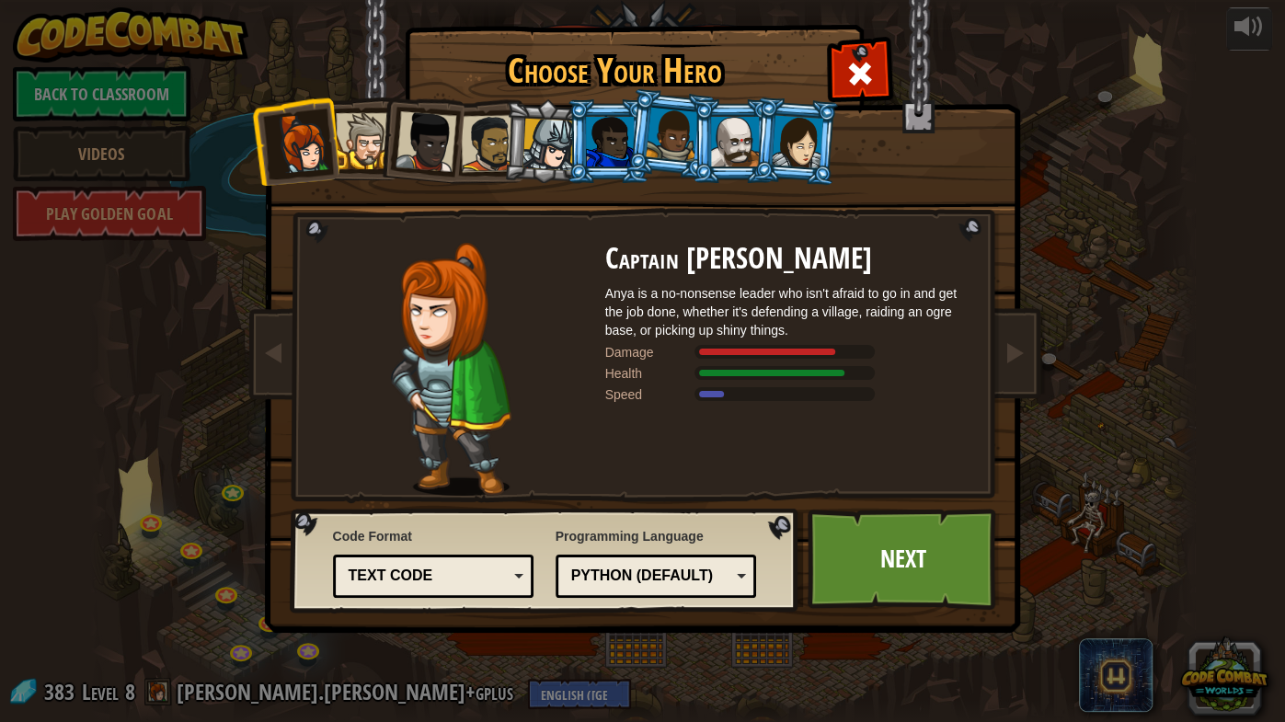
click at [553, 136] on div at bounding box center [548, 145] width 52 height 52
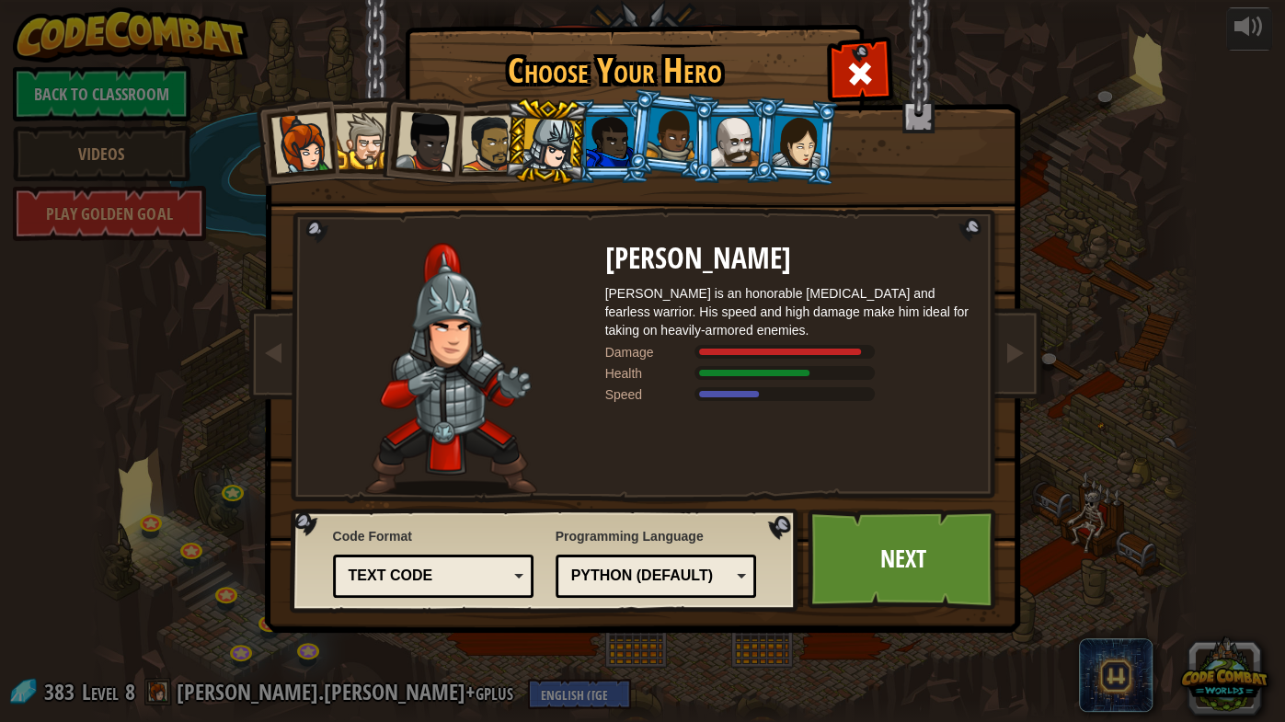
click at [622, 133] on div at bounding box center [610, 142] width 48 height 50
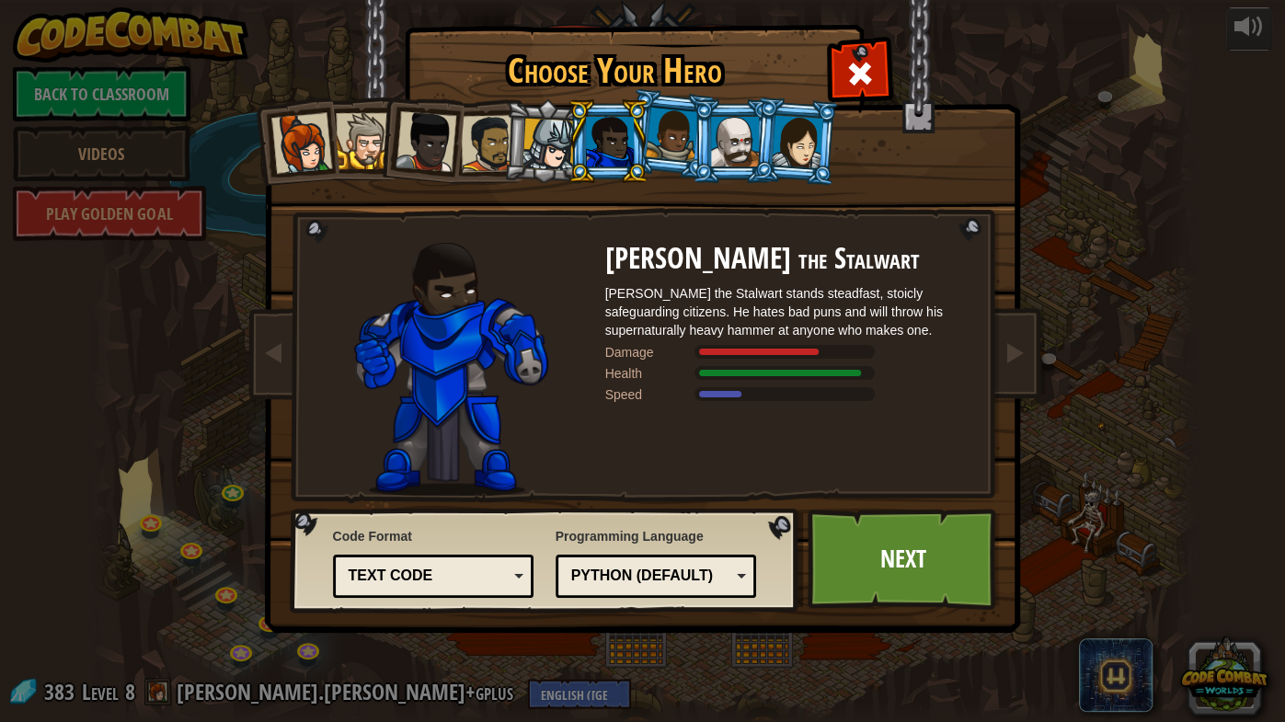
click at [668, 154] on div at bounding box center [672, 135] width 52 height 54
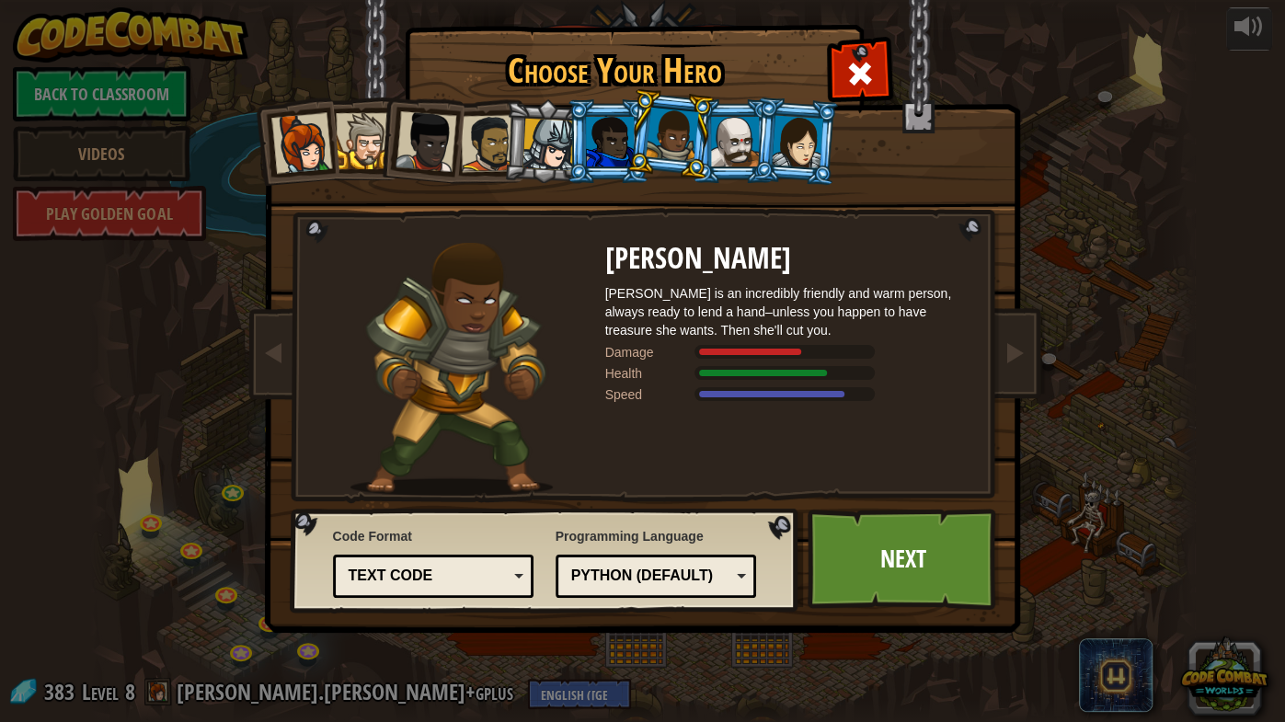
click at [717, 147] on div at bounding box center [735, 142] width 48 height 50
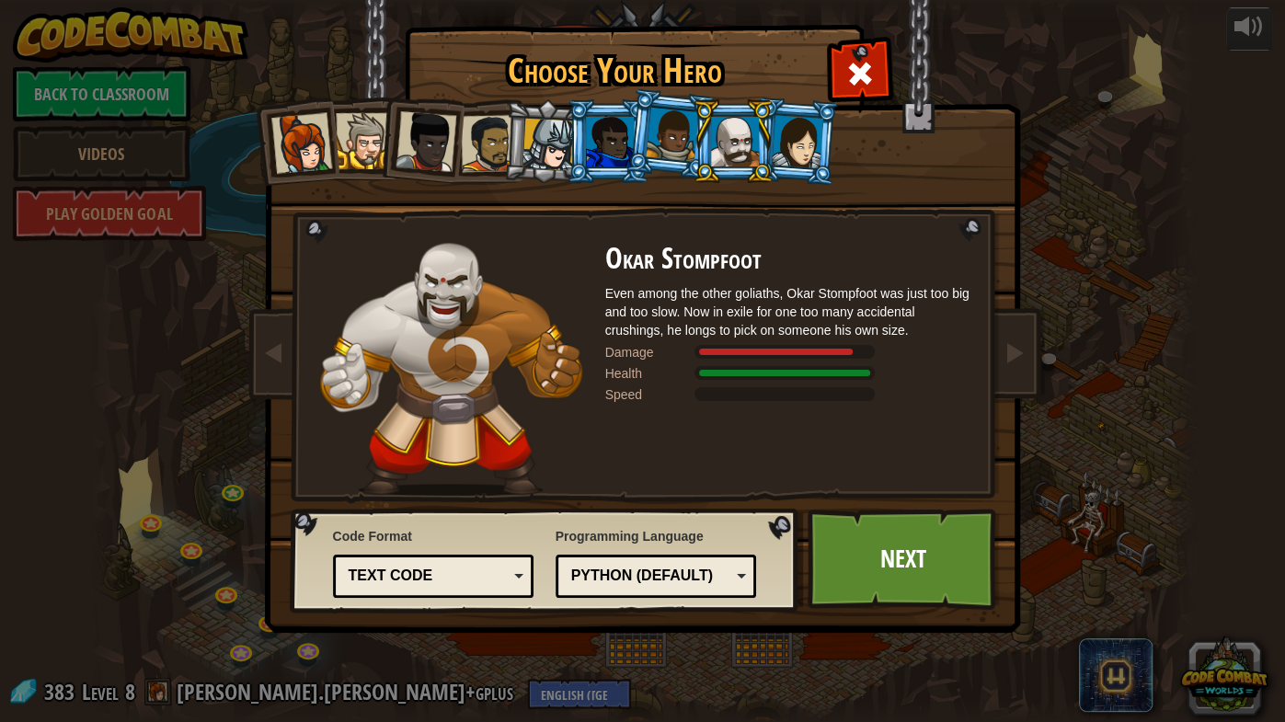
click at [787, 155] on div at bounding box center [797, 141] width 51 height 52
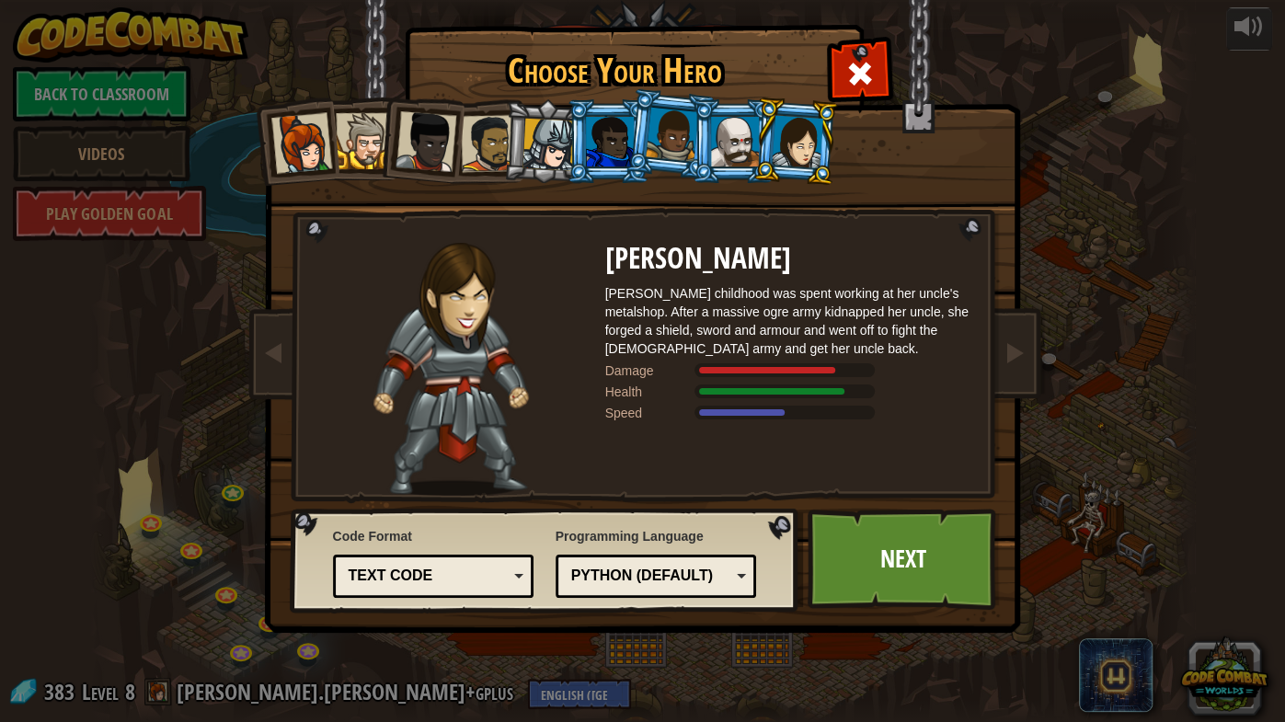
click at [442, 127] on div at bounding box center [425, 141] width 61 height 61
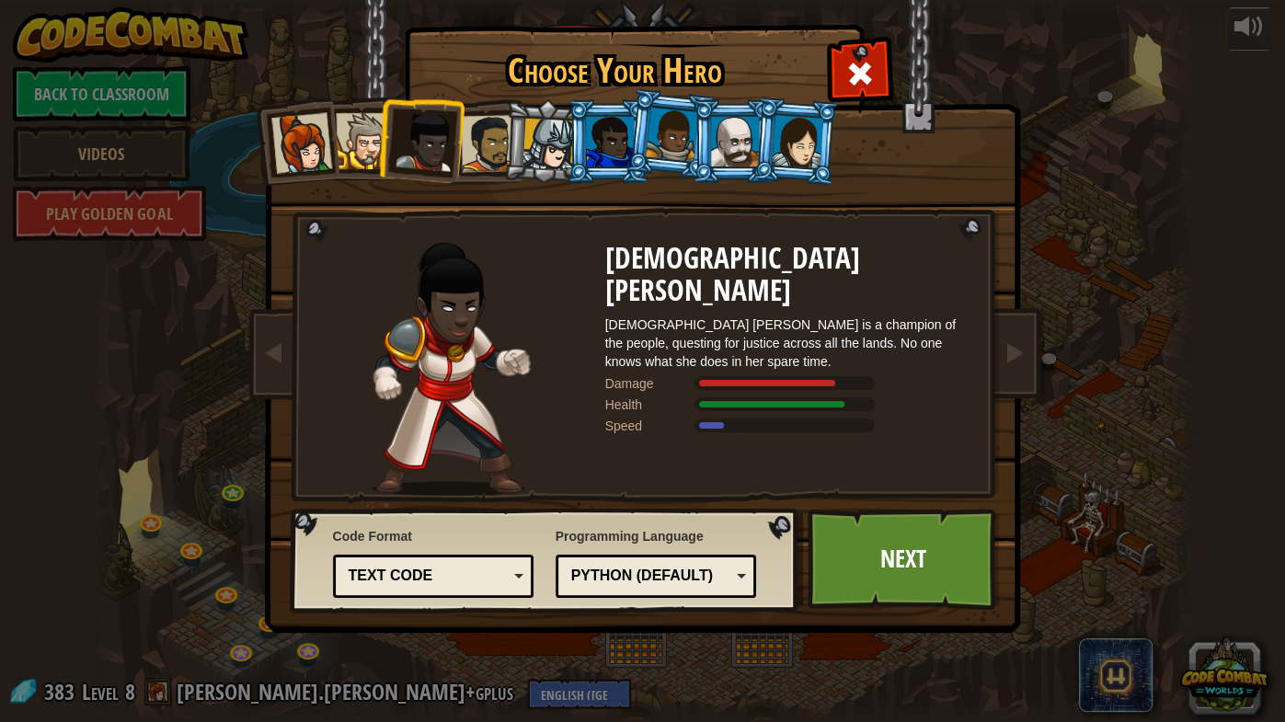
click at [480, 142] on div at bounding box center [488, 143] width 57 height 57
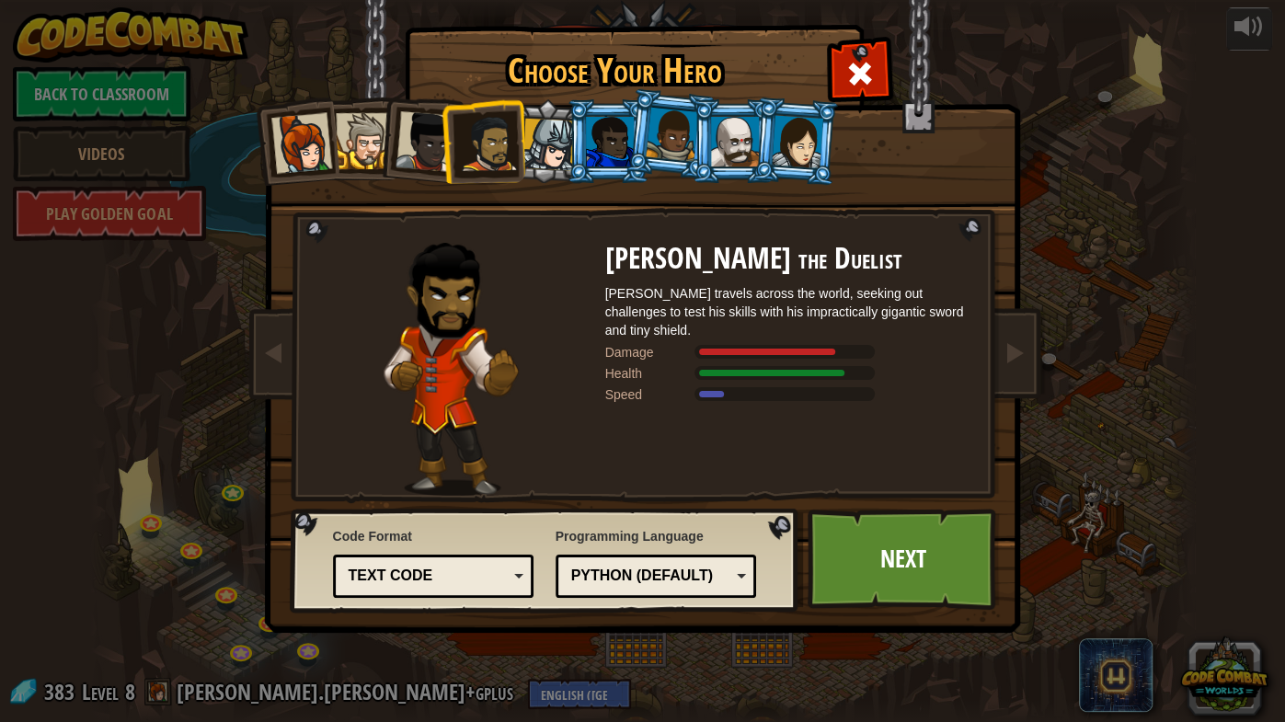
click at [386, 137] on li at bounding box center [420, 138] width 90 height 90
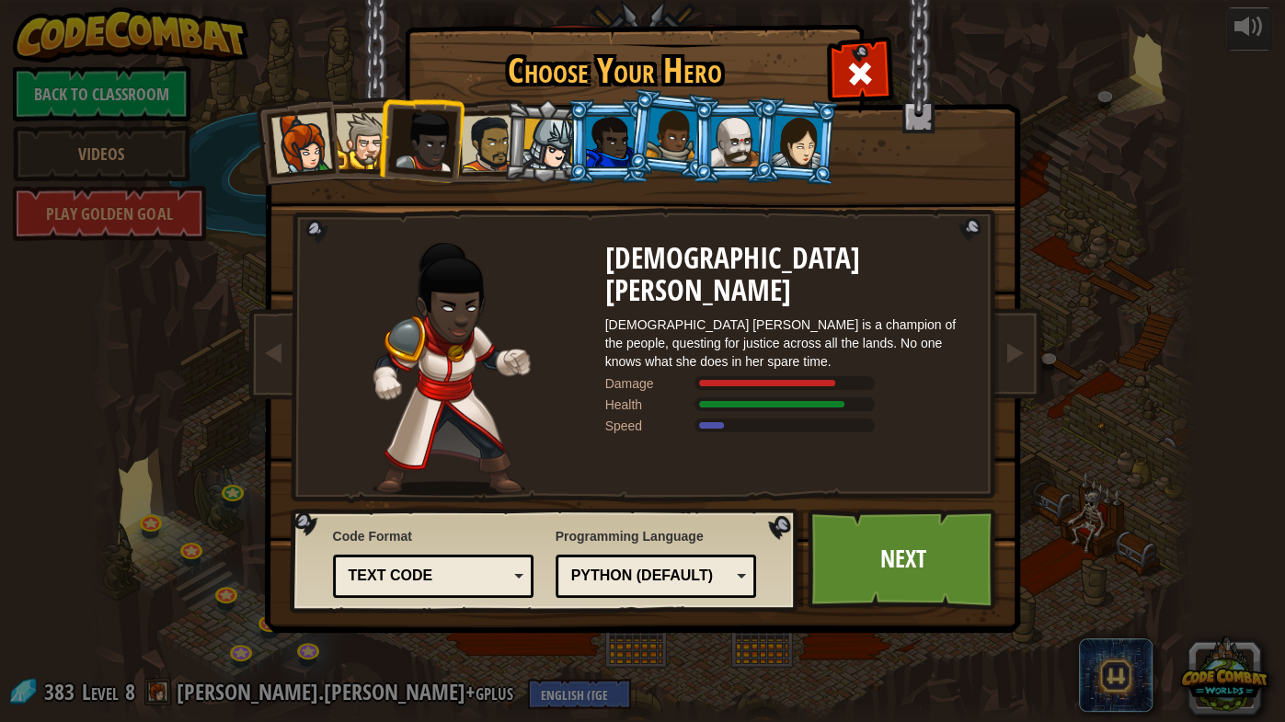
click at [303, 146] on div at bounding box center [300, 143] width 61 height 61
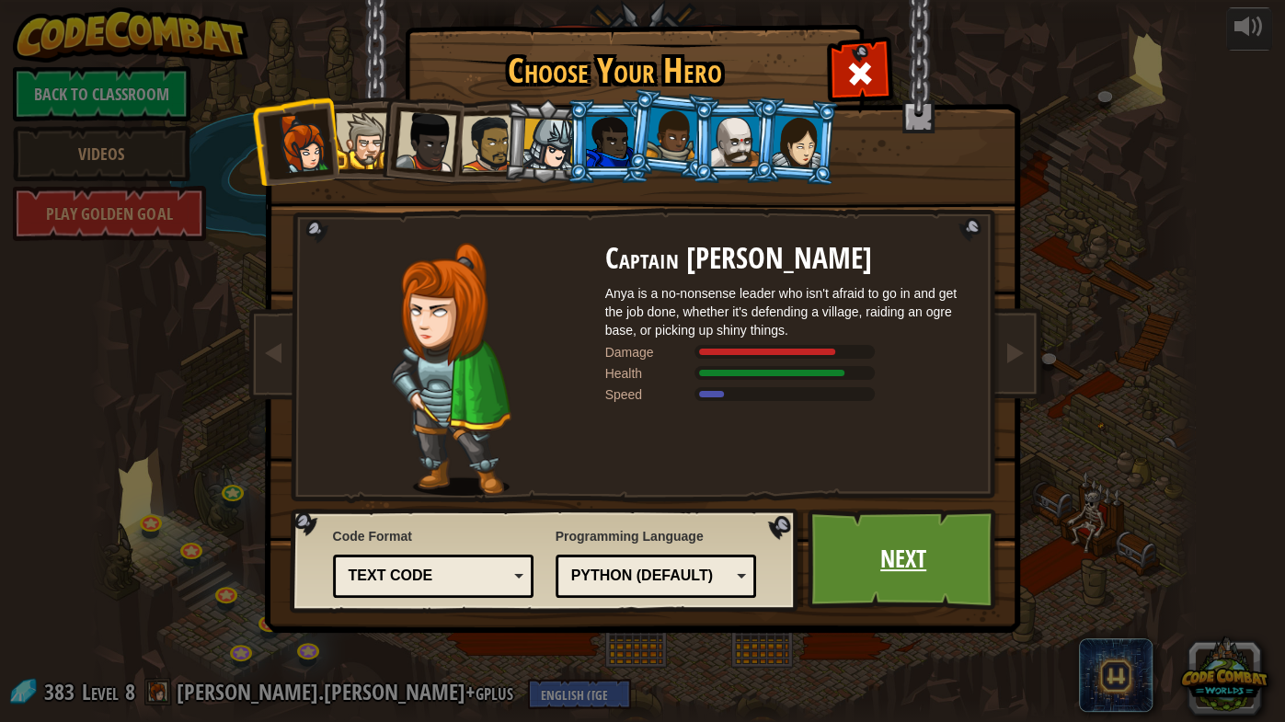
click at [886, 553] on link "Next" at bounding box center [903, 559] width 192 height 101
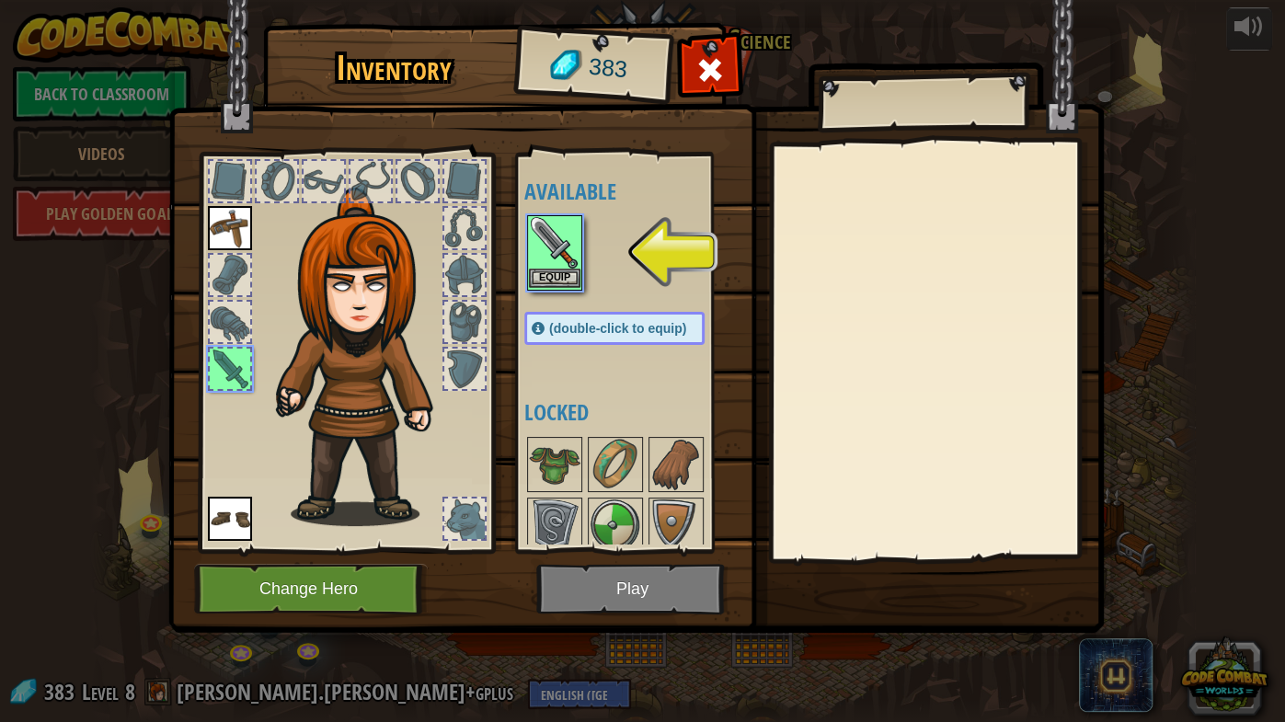
click at [551, 251] on img at bounding box center [554, 242] width 51 height 51
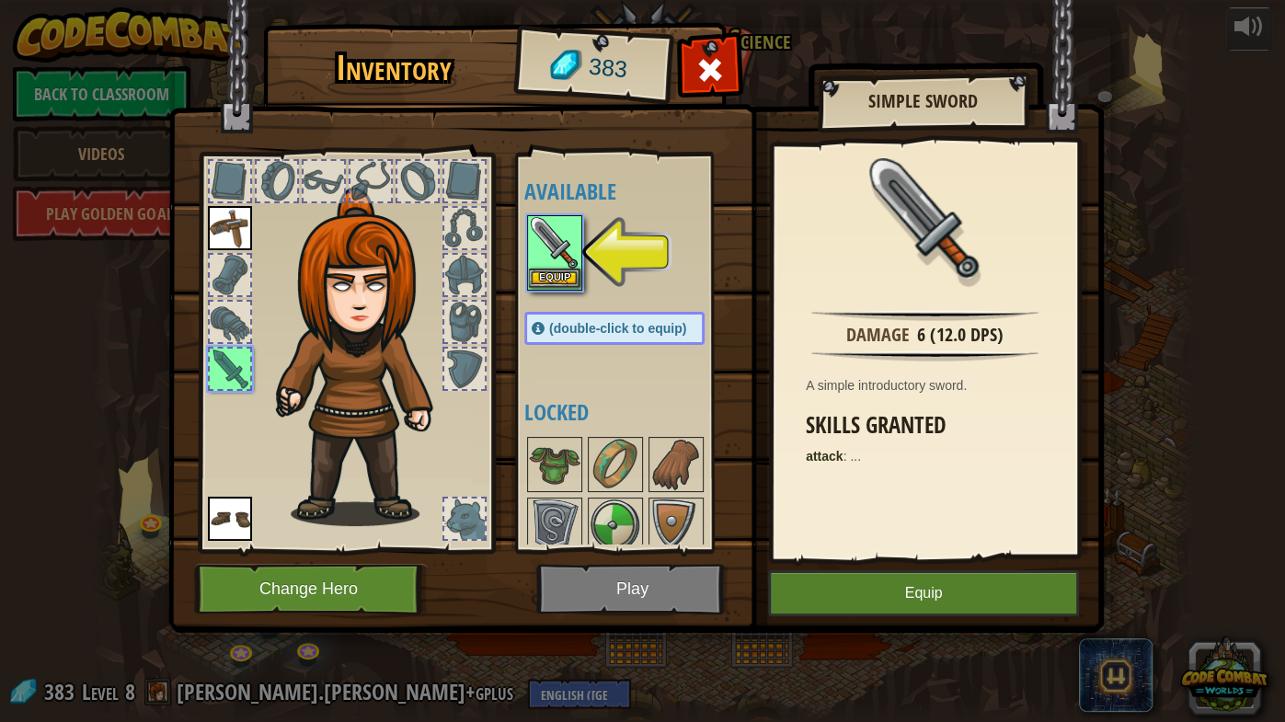
click at [551, 251] on img at bounding box center [554, 242] width 51 height 51
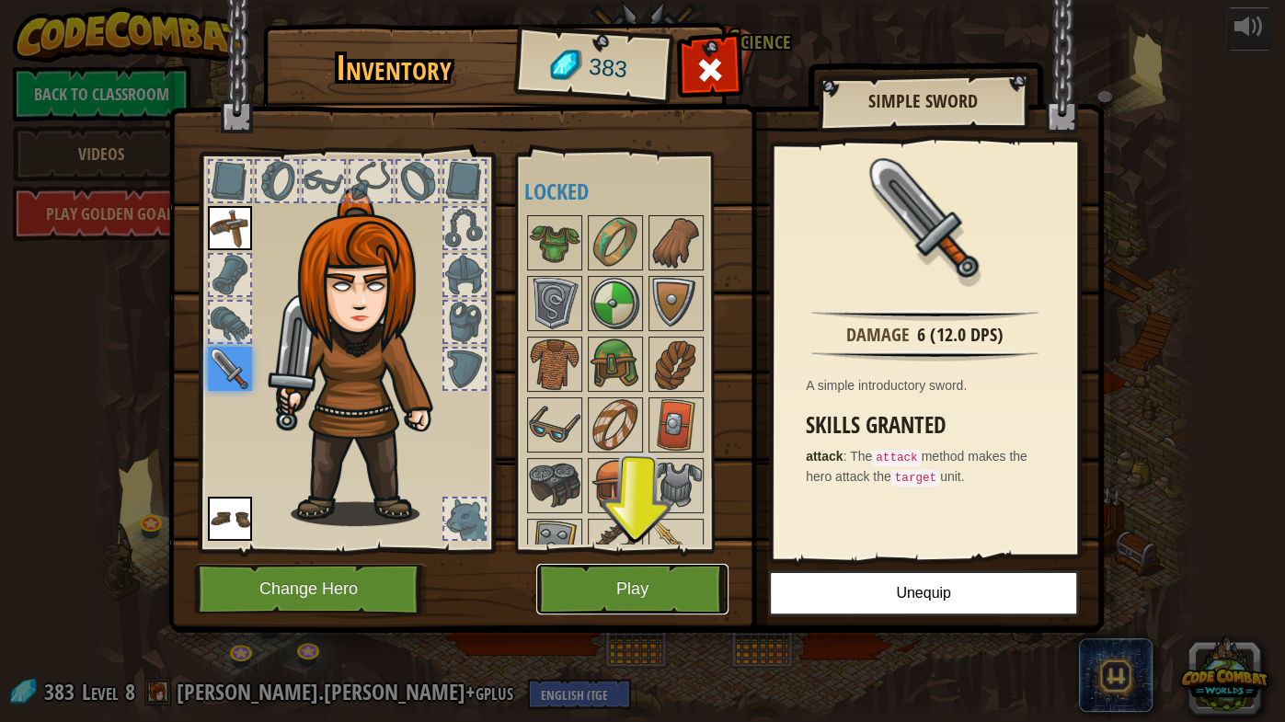
click at [625, 566] on button "Play" at bounding box center [632, 589] width 192 height 51
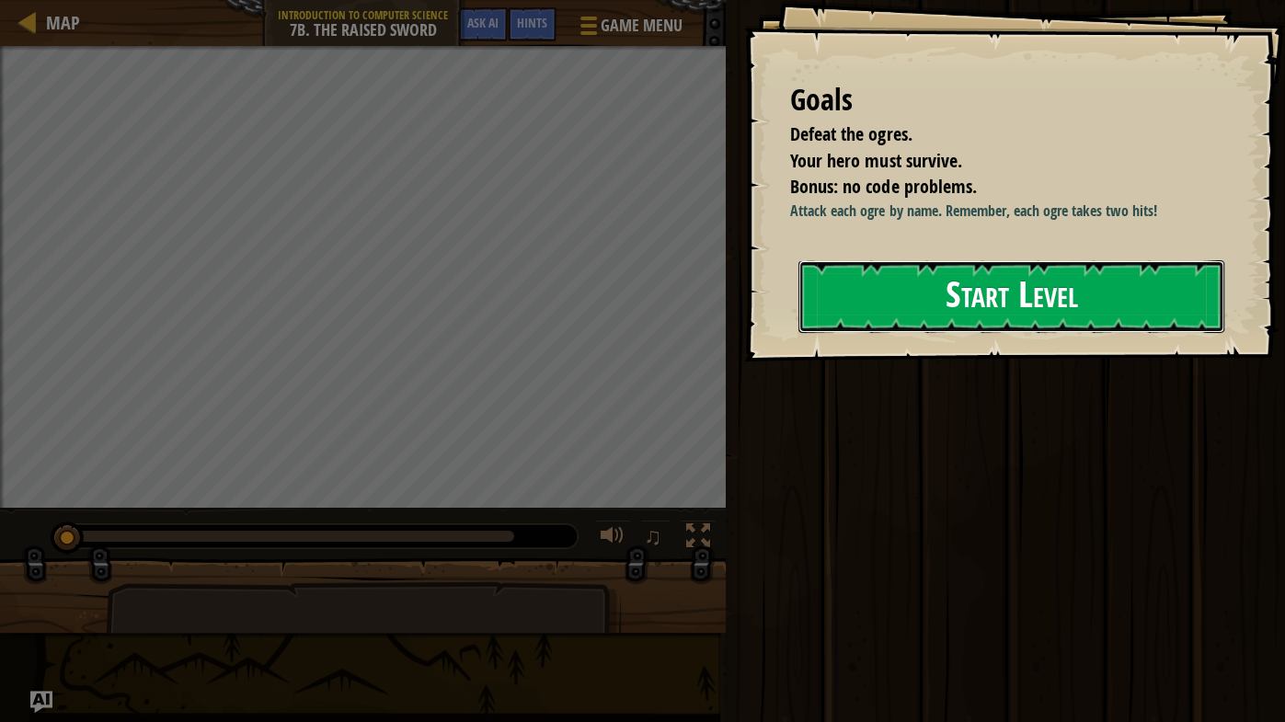
click at [1134, 297] on button "Start Level" at bounding box center [1011, 296] width 426 height 73
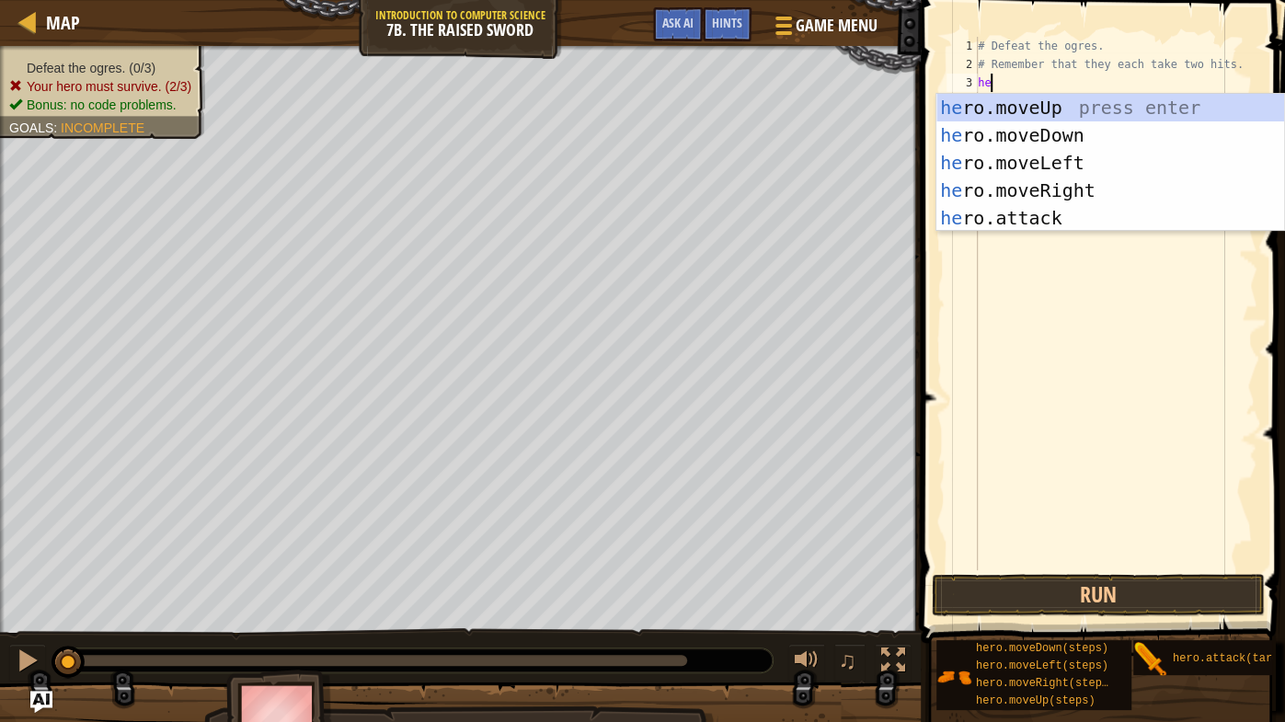
scroll to position [7, 0]
click at [953, 214] on div "her o.moveRight press enter her o.moveUp press enter her o.moveDown press enter…" at bounding box center [1110, 190] width 349 height 193
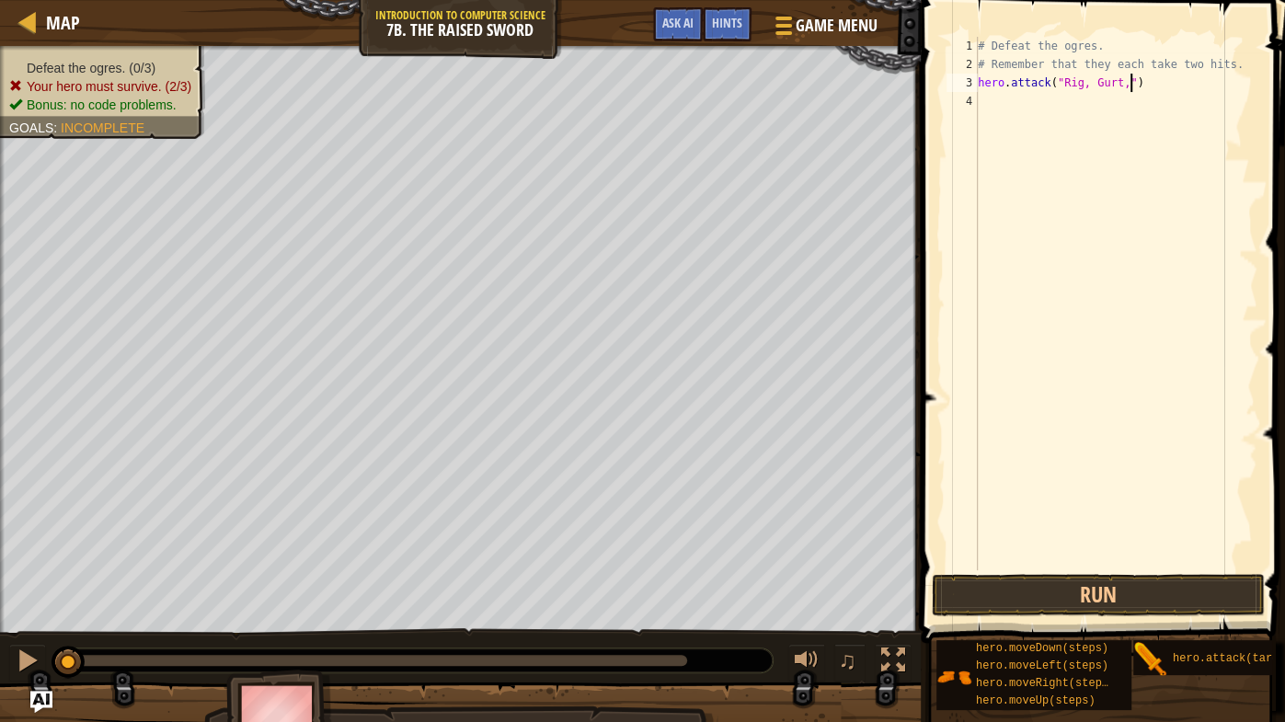
scroll to position [7, 12]
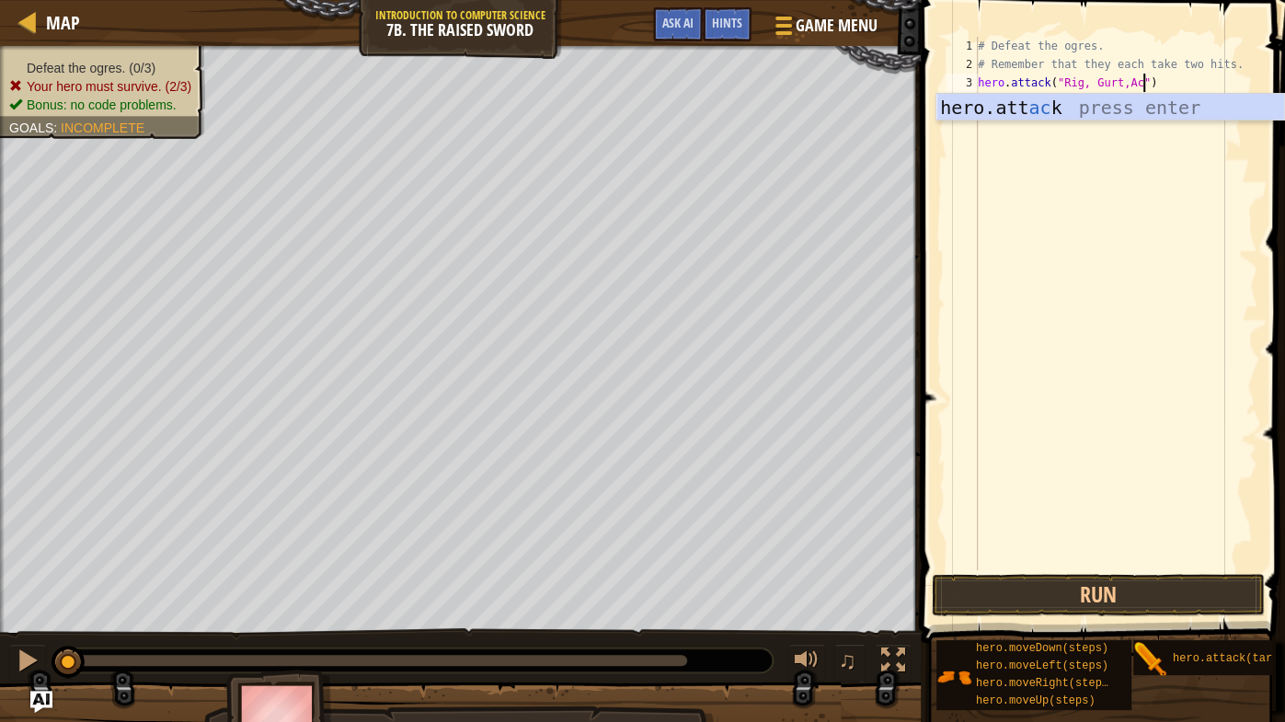
type textarea "hero.attack("Rig, Gurt,Ack")"
click at [1029, 124] on div "# Defeat the ogres. # Remember that they each take two hits. hero . attack ( "R…" at bounding box center [1115, 322] width 283 height 570
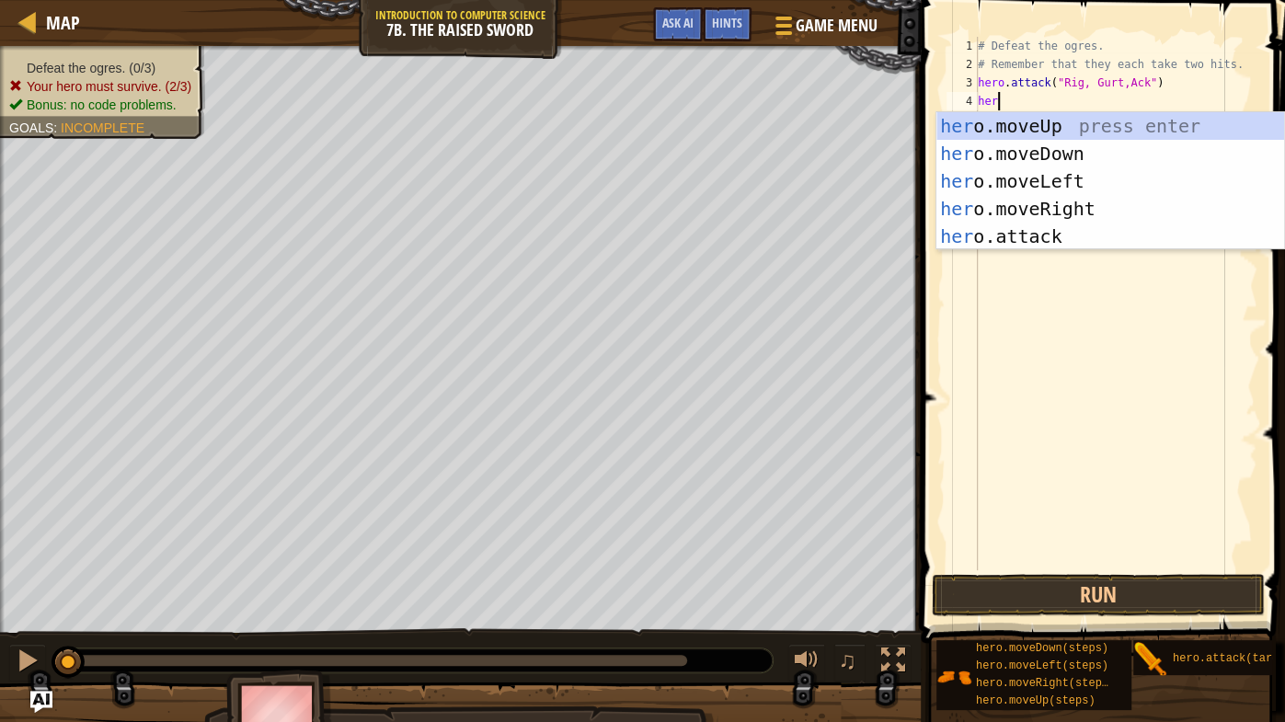
scroll to position [8, 0]
click at [1034, 233] on div "her o.moveUp press enter her o.moveDown press enter her o.moveLeft press enter …" at bounding box center [1110, 208] width 349 height 193
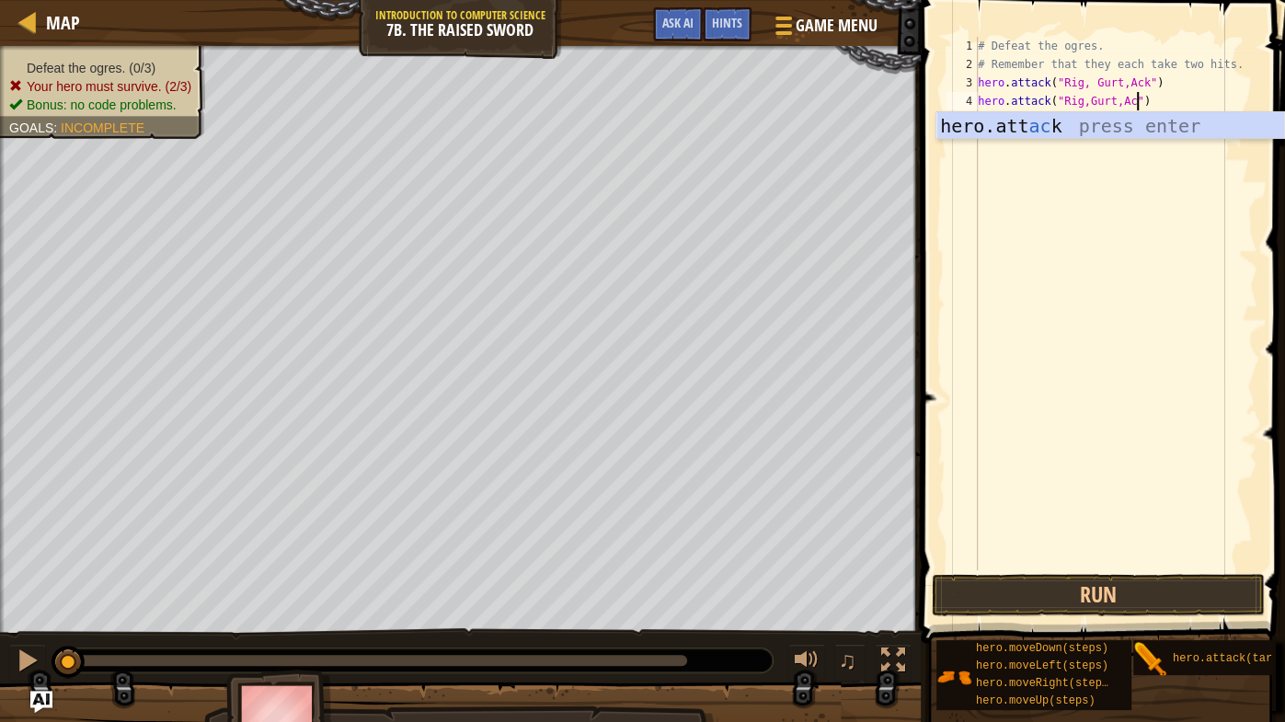
scroll to position [8, 13]
type textarea "hero.attack("Rig,Gurt,Ack")"
click at [1012, 157] on div "# Defeat the ogres. # Remember that they each take two hits. hero . attack ( "R…" at bounding box center [1115, 322] width 283 height 570
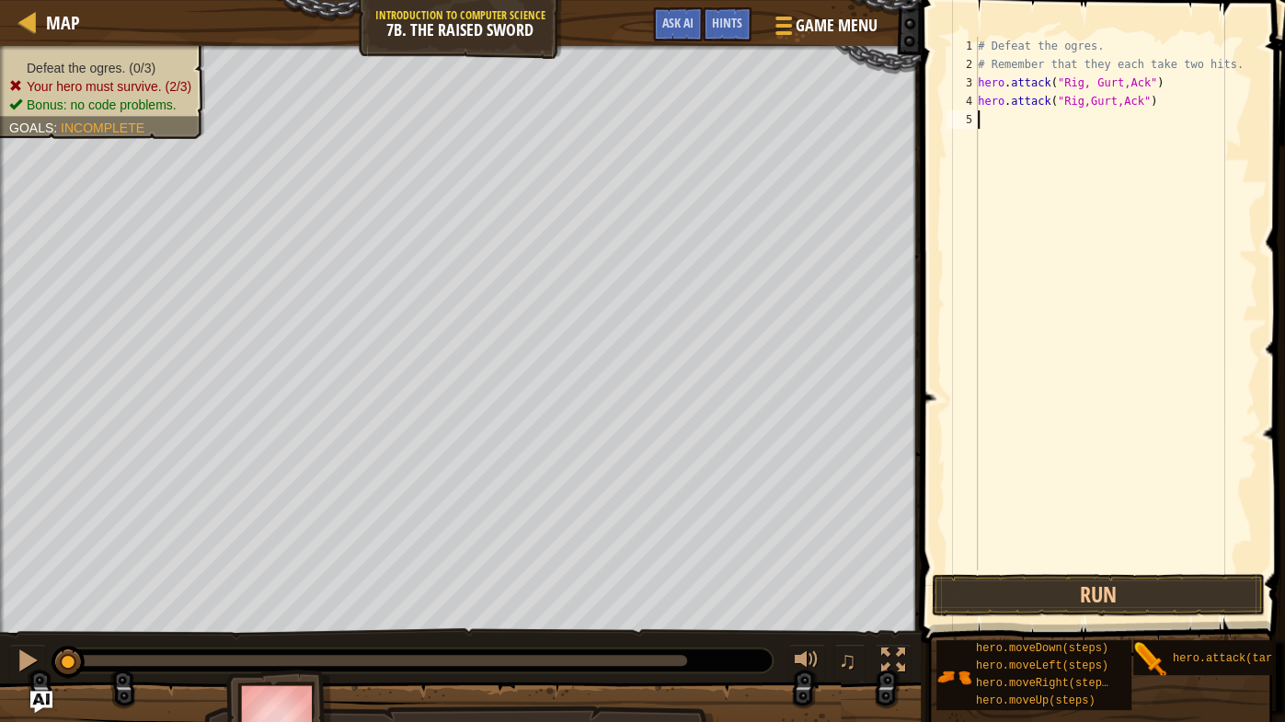
scroll to position [8, 0]
click at [1188, 566] on button "Run" at bounding box center [1098, 595] width 332 height 42
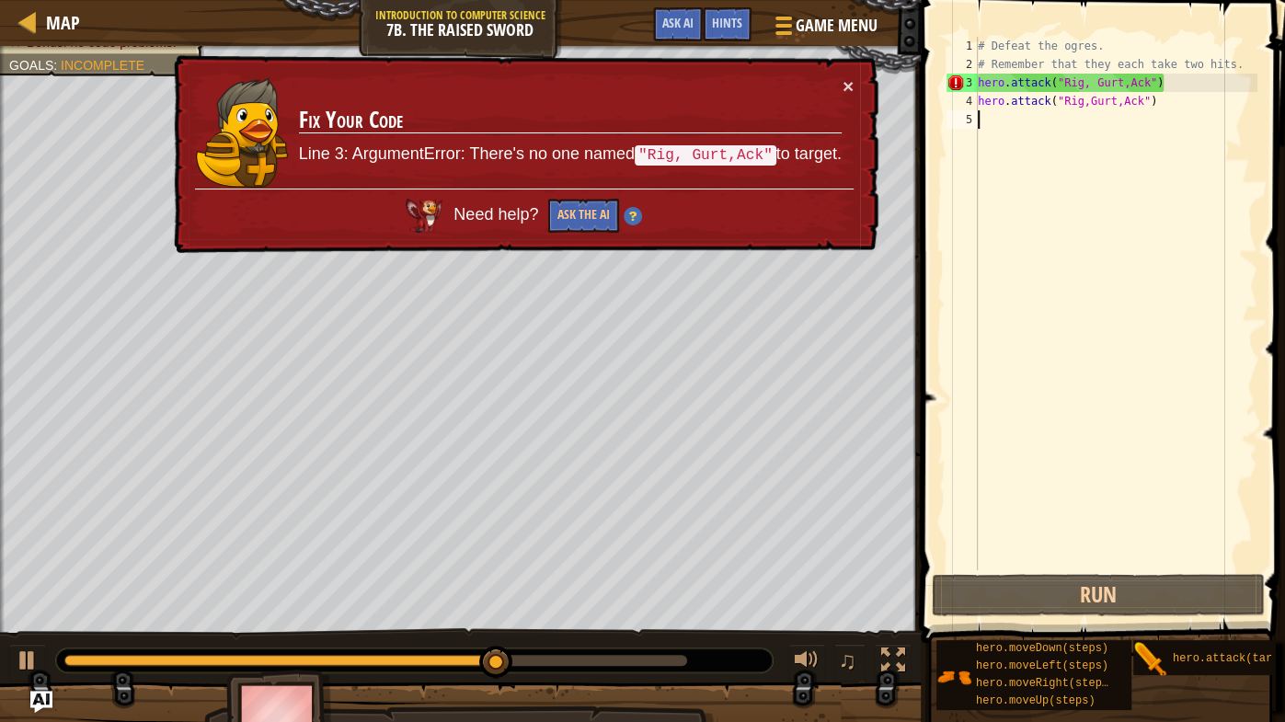
click at [1160, 91] on div "# Defeat the ogres. # Remember that they each take two hits. hero . attack ( "R…" at bounding box center [1115, 322] width 283 height 570
click at [845, 78] on button "×" at bounding box center [847, 85] width 11 height 19
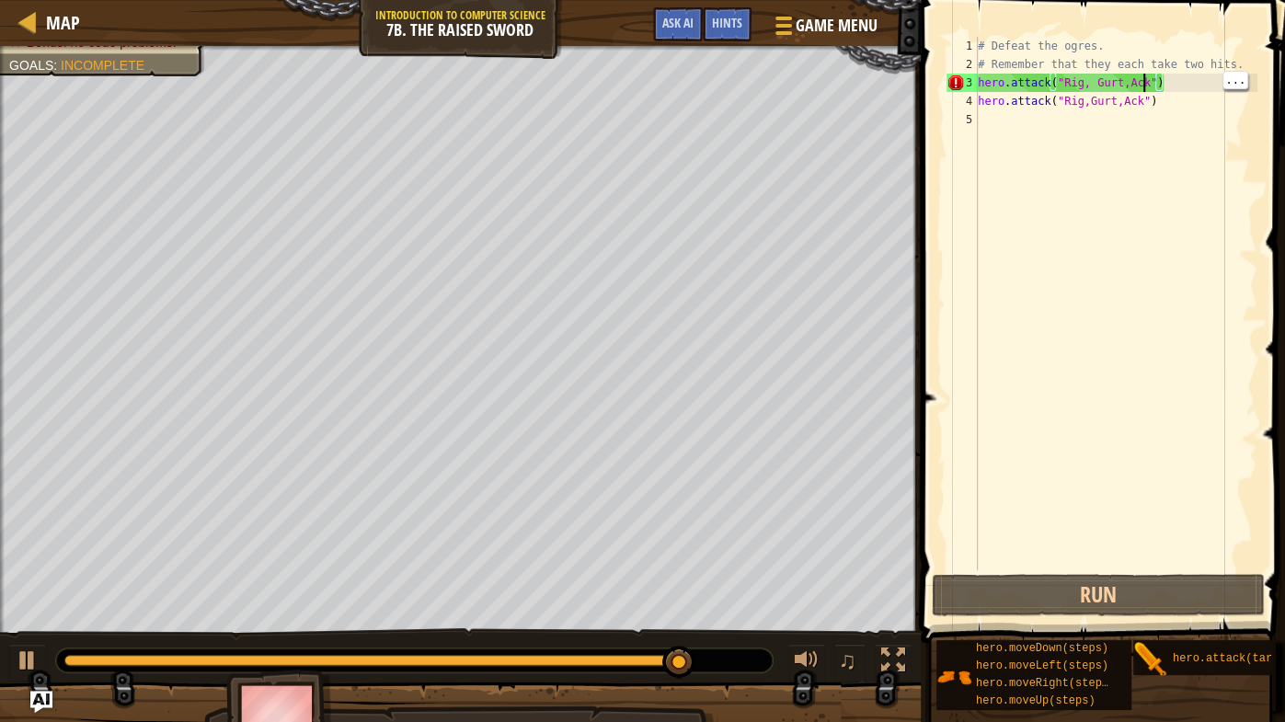
click at [1143, 80] on div "# Defeat the ogres. # Remember that they each take two hits. hero . attack ( "R…" at bounding box center [1115, 322] width 283 height 570
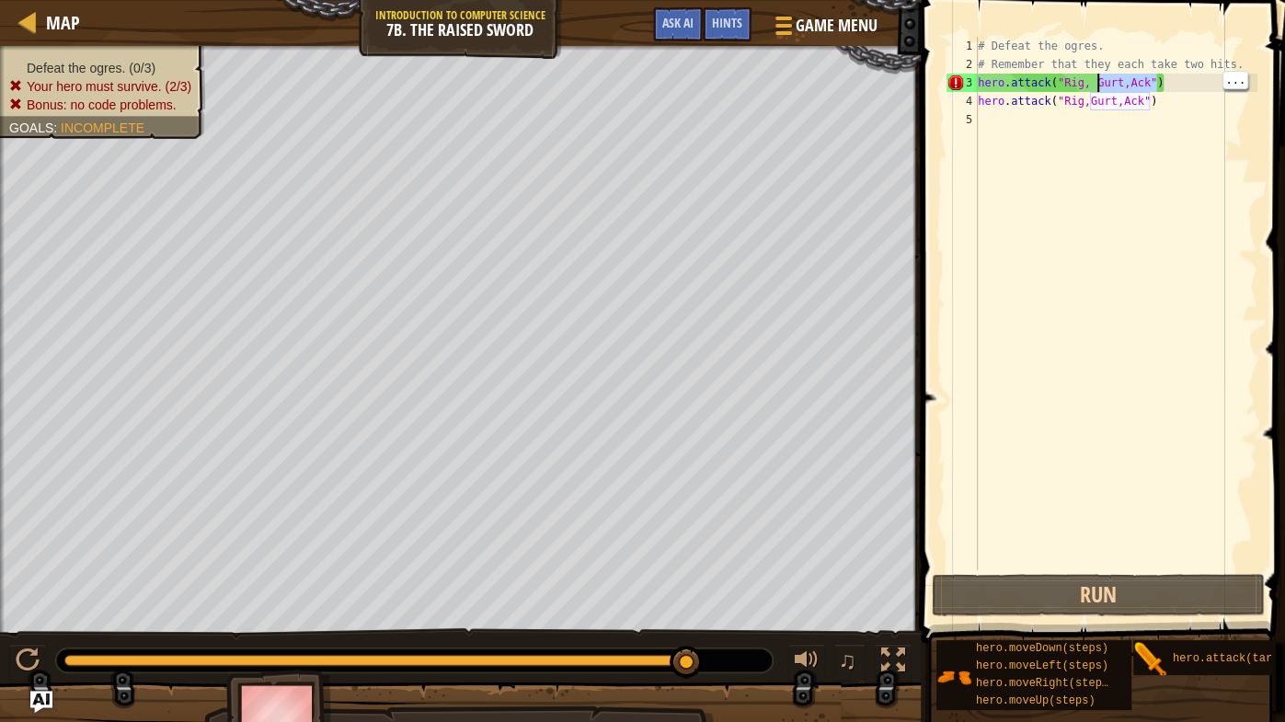
drag, startPoint x: 1154, startPoint y: 83, endPoint x: 1096, endPoint y: 86, distance: 58.0
click at [1096, 86] on div "# Defeat the ogres. # Remember that they each take two hits. hero . attack ( "R…" at bounding box center [1115, 322] width 283 height 570
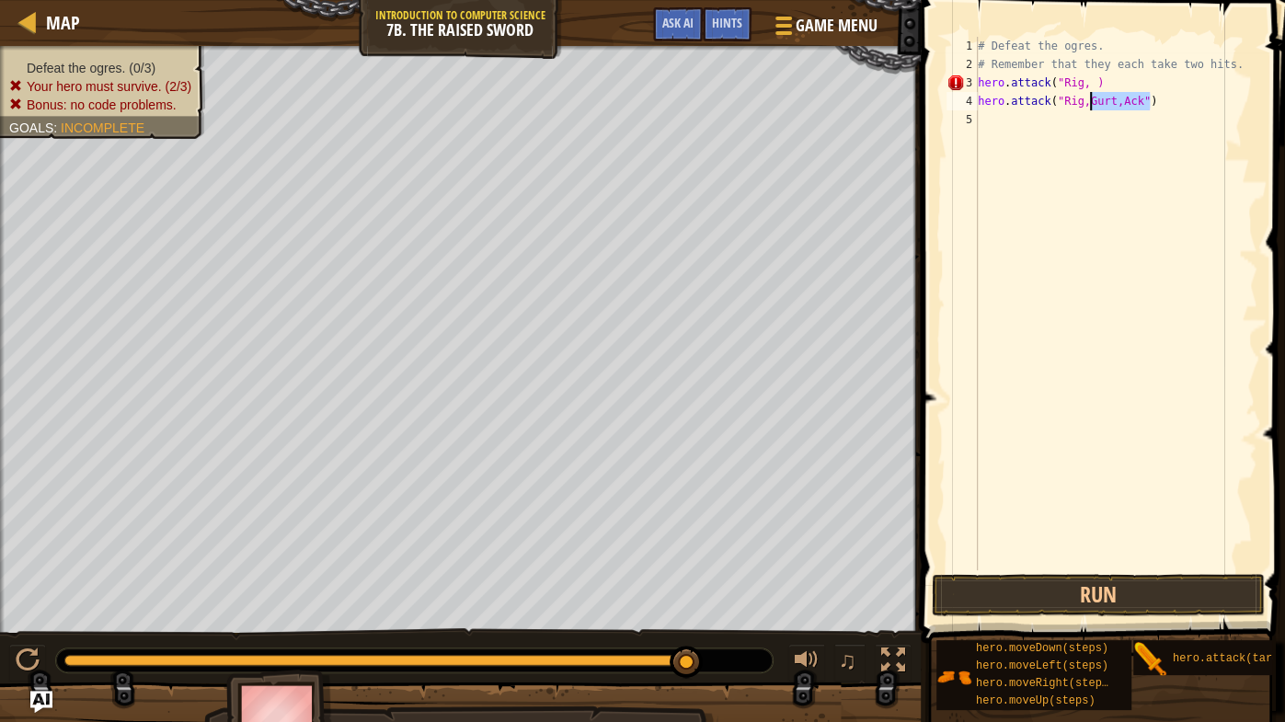
drag, startPoint x: 1147, startPoint y: 102, endPoint x: 1091, endPoint y: 102, distance: 56.1
click at [1091, 102] on div "# Defeat the ogres. # Remember that they each take two hits. hero . attack ( "R…" at bounding box center [1115, 322] width 283 height 570
click at [1091, 78] on div "# Defeat the ogres. # Remember that they each take two hits. hero . attack ( "R…" at bounding box center [1115, 322] width 283 height 570
type textarea "hero.attack("Rig")"
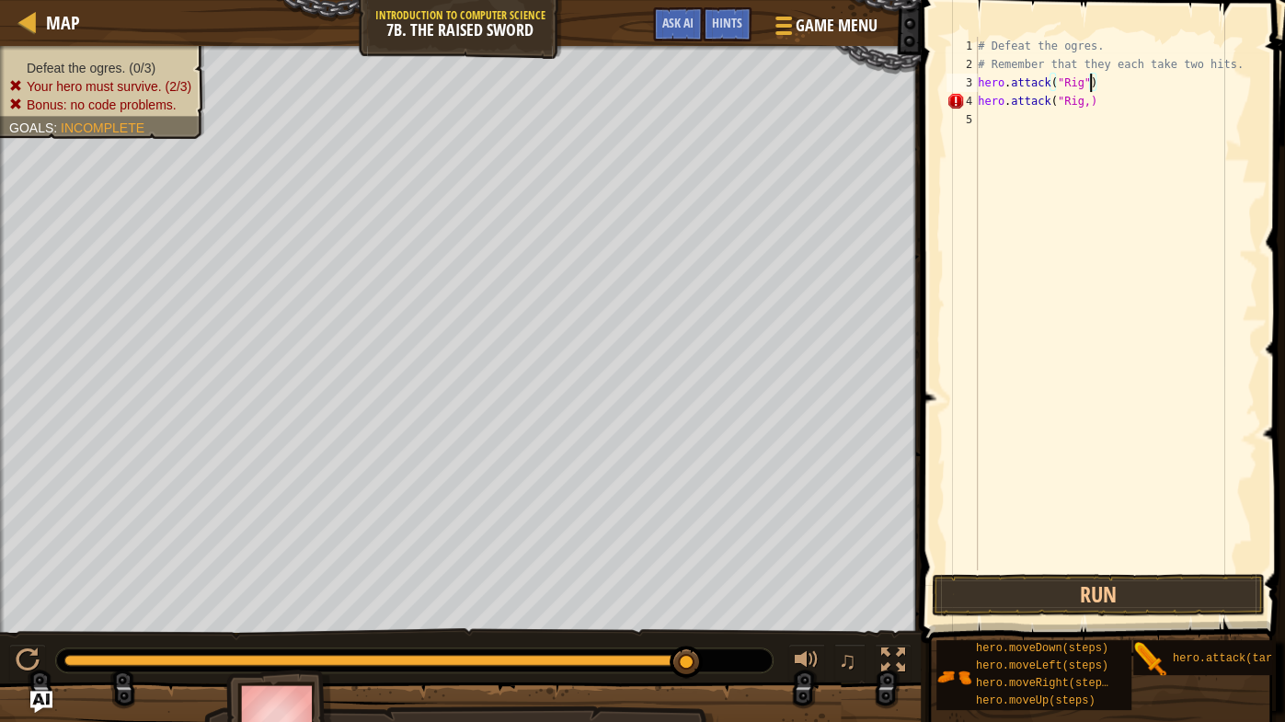
click at [1023, 120] on div "# Defeat the ogres. # Remember that they each take two hits. hero . attack ( "R…" at bounding box center [1115, 322] width 283 height 570
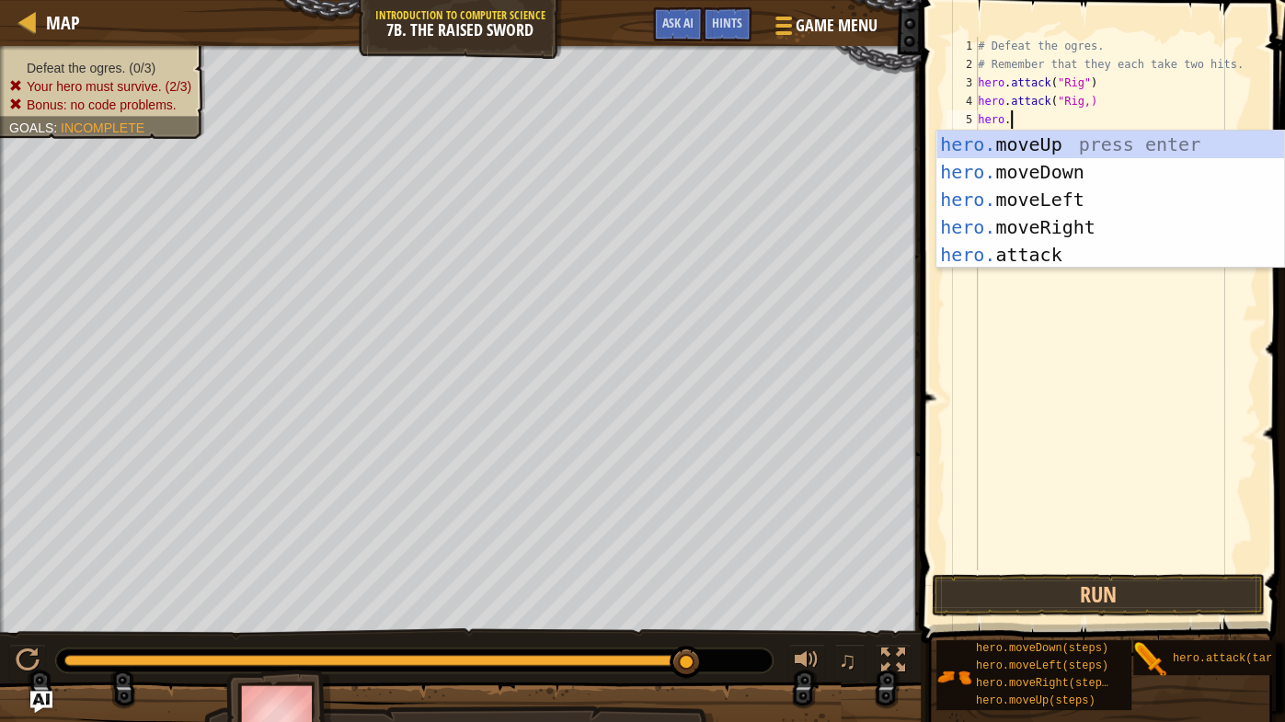
scroll to position [8, 1]
click at [1034, 250] on div "hero. moveUp press enter hero. moveDown press enter hero. moveLeft press enter …" at bounding box center [1110, 227] width 349 height 193
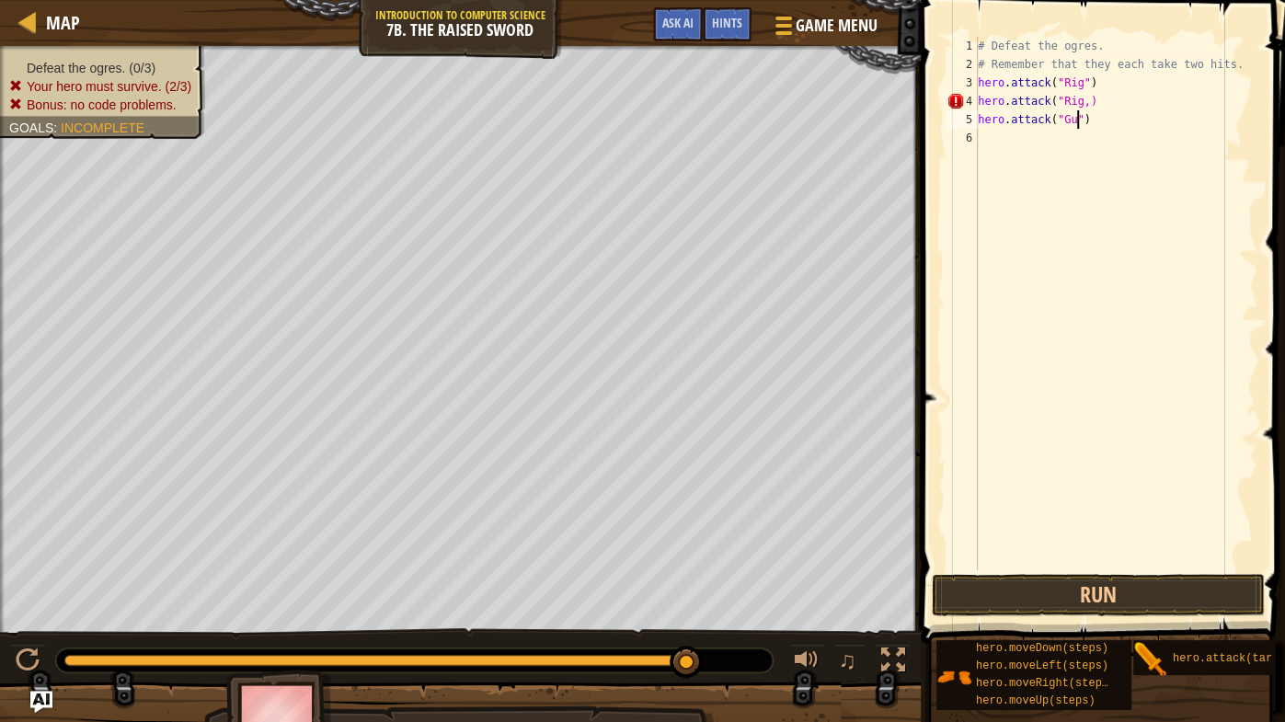
scroll to position [8, 8]
type textarea "hero.attack("Gurt")"
click at [1002, 136] on div "# Defeat the ogres. # Remember that they each take two hits. hero . attack ( "R…" at bounding box center [1115, 322] width 283 height 570
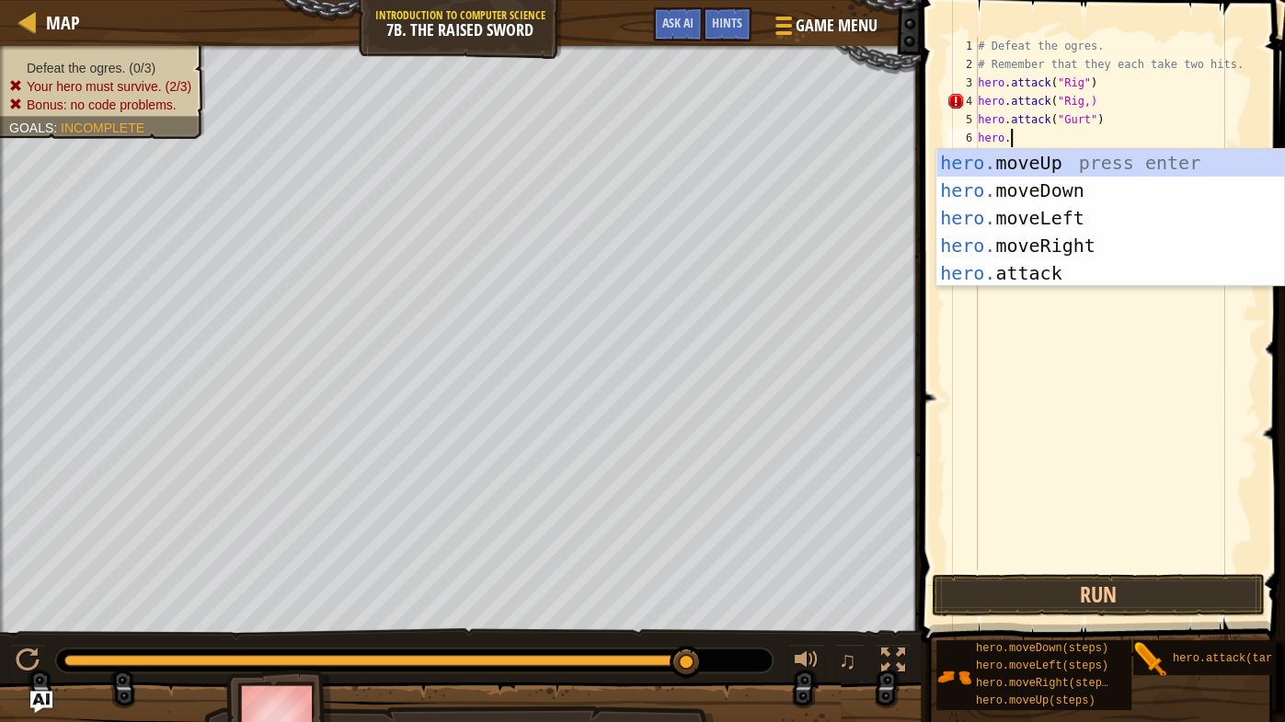
scroll to position [8, 1]
click at [1033, 272] on div "hero. moveUp press enter hero. moveDown press enter hero. moveLeft press enter …" at bounding box center [1110, 245] width 349 height 193
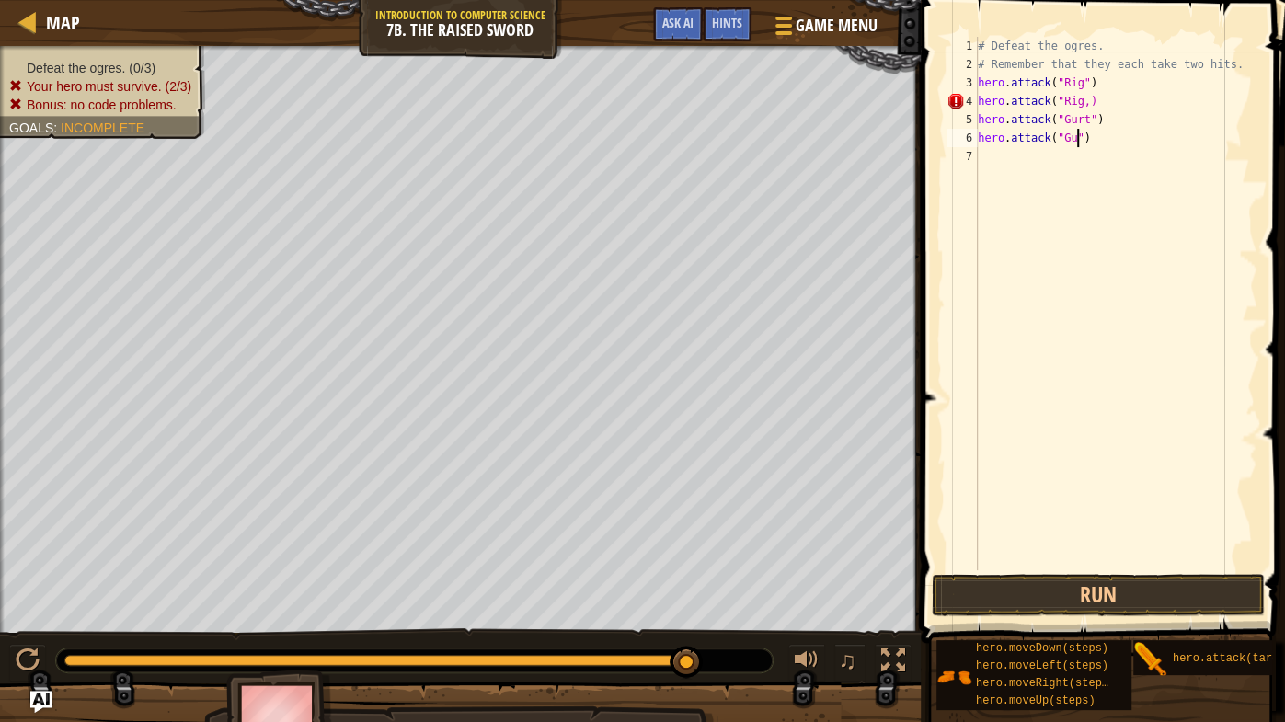
scroll to position [8, 8]
type textarea "hero.attack("Gurt")"
click at [1005, 174] on div "# Defeat the ogres. # Remember that they each take two hits. hero . attack ( "R…" at bounding box center [1115, 322] width 283 height 570
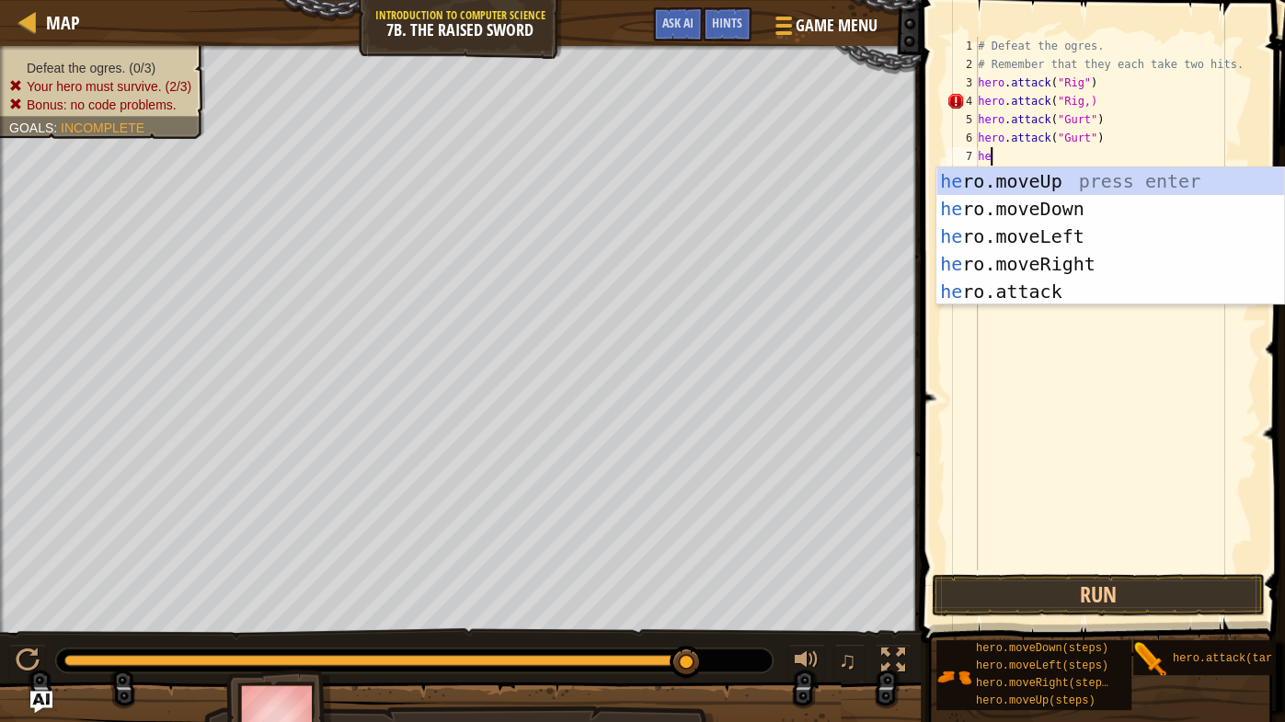
scroll to position [8, 0]
click at [974, 291] on div "hero .moveUp press enter hero .moveDown press enter hero .moveLeft press enter …" at bounding box center [1110, 263] width 349 height 193
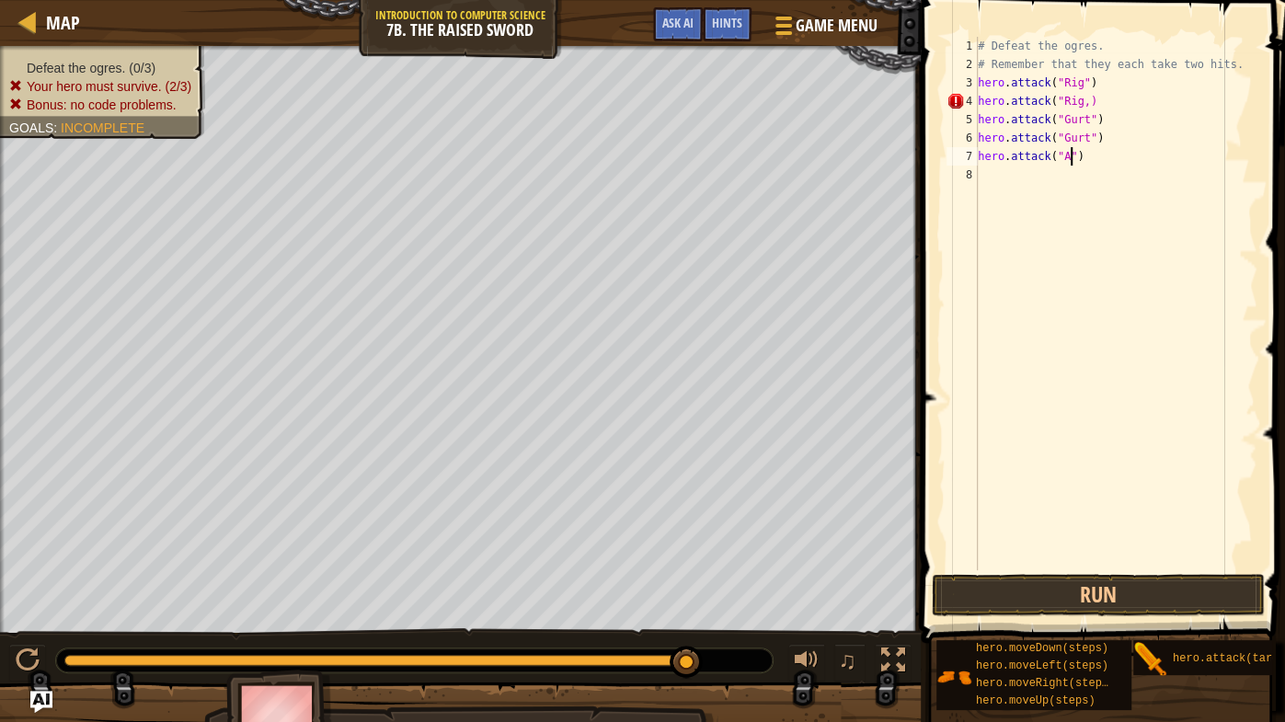
type textarea "hero.attack("Ack")"
click at [1019, 176] on div "# Defeat the ogres. # Remember that they each take two hits. hero . attack ( "R…" at bounding box center [1115, 322] width 283 height 570
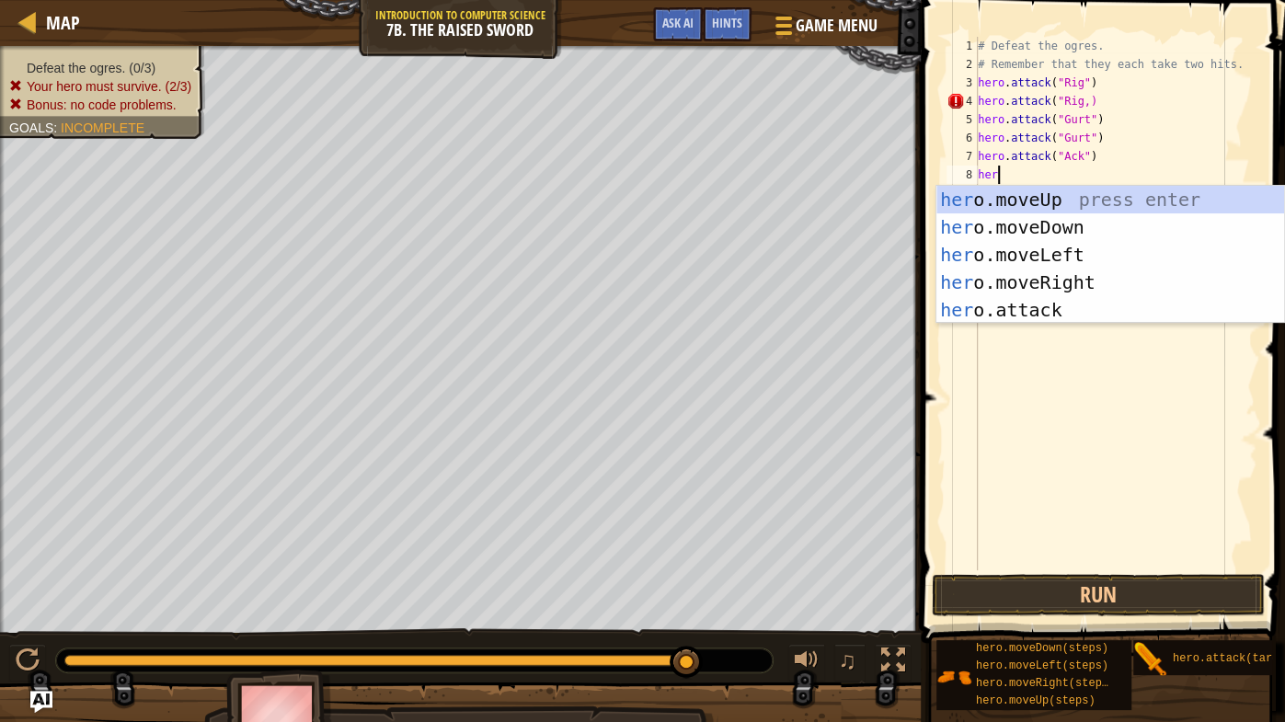
scroll to position [8, 0]
click at [1091, 101] on div "# Defeat the ogres. # Remember that they each take two hits. hero . attack ( "R…" at bounding box center [1115, 322] width 283 height 570
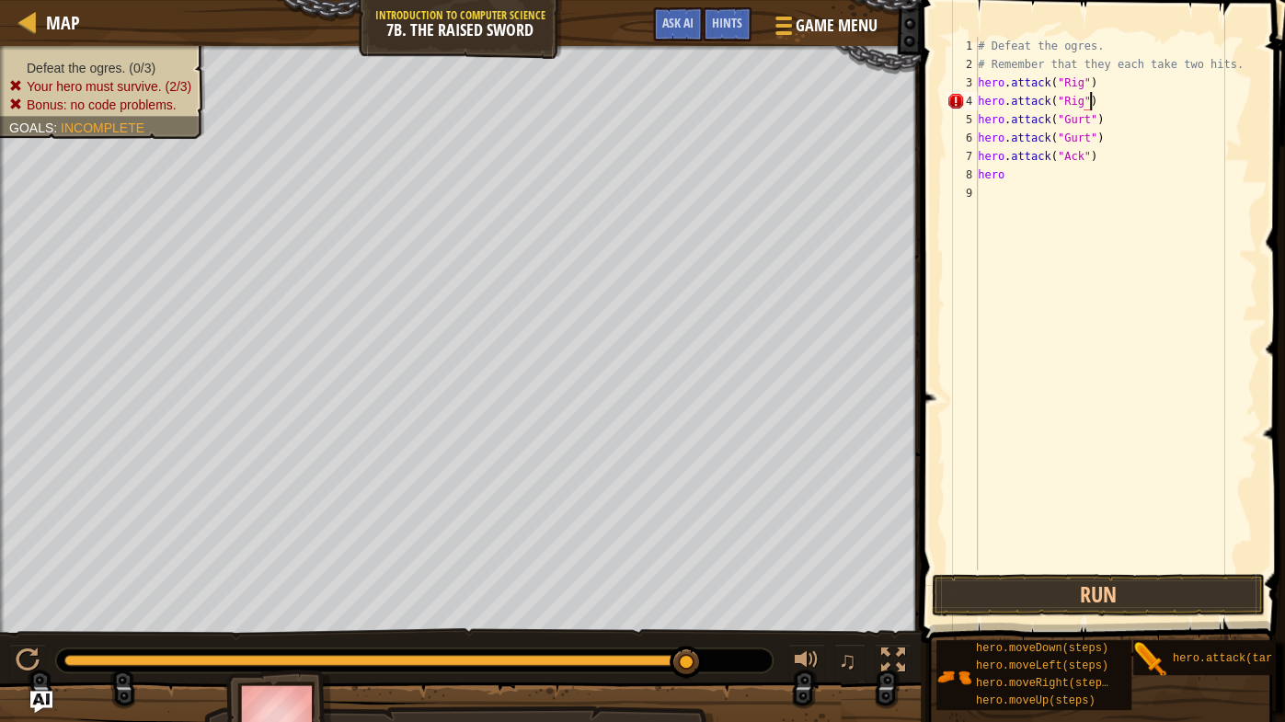
scroll to position [8, 8]
click at [1012, 183] on div "# Defeat the ogres. # Remember that they each take two hits. hero . attack ( "R…" at bounding box center [1115, 322] width 283 height 570
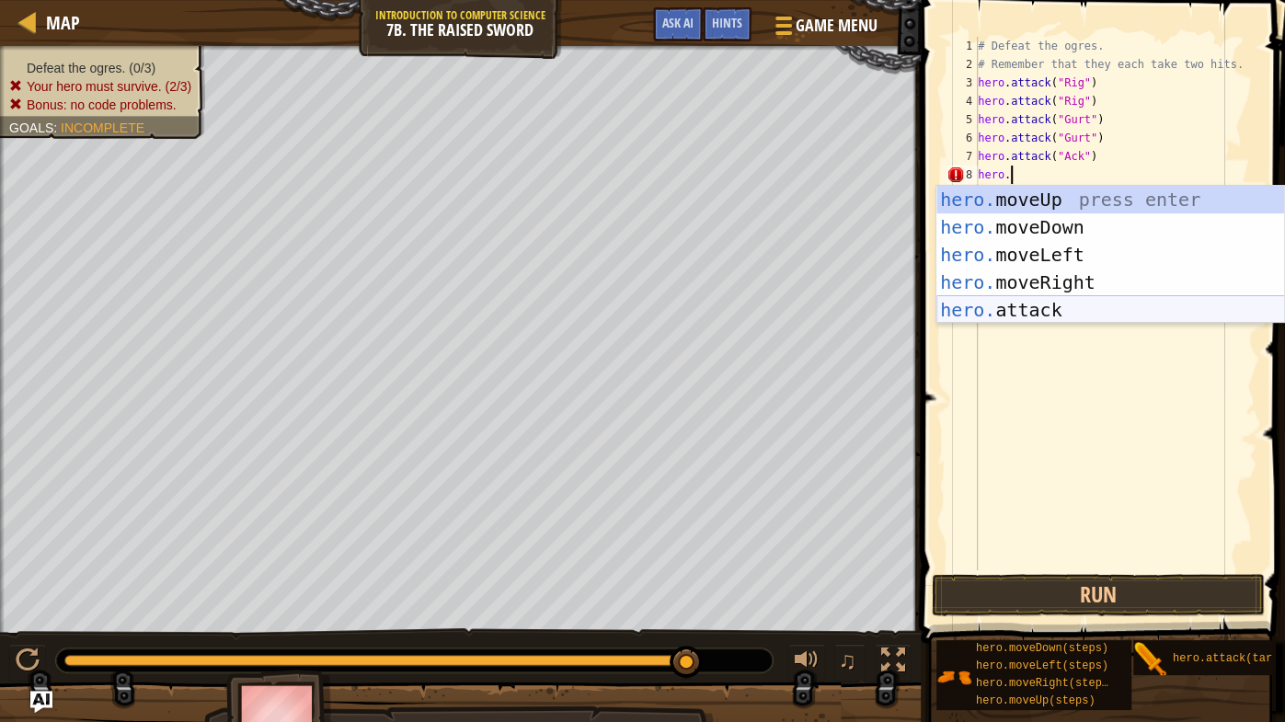
click at [1006, 308] on div "hero. moveUp press enter hero. moveDown press enter hero. moveLeft press enter …" at bounding box center [1110, 282] width 349 height 193
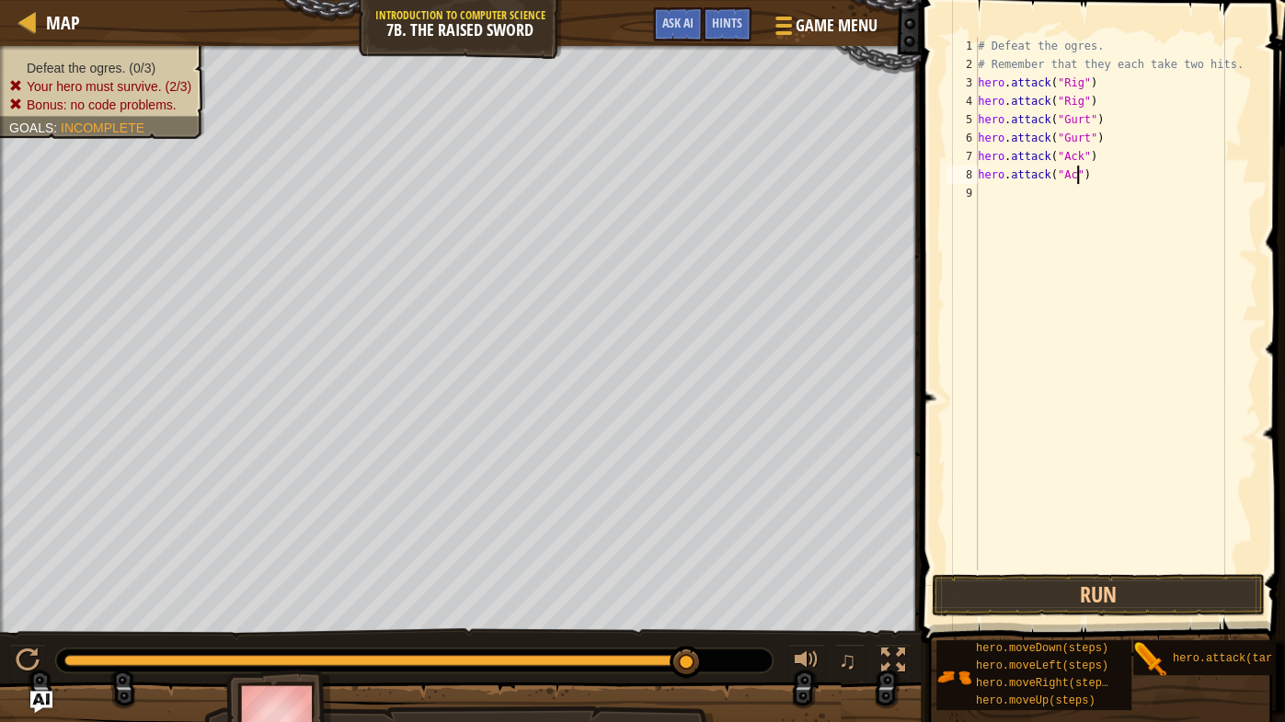
scroll to position [8, 8]
type textarea "hero.attack("Ack")"
click at [1188, 566] on button "Run" at bounding box center [1098, 595] width 332 height 42
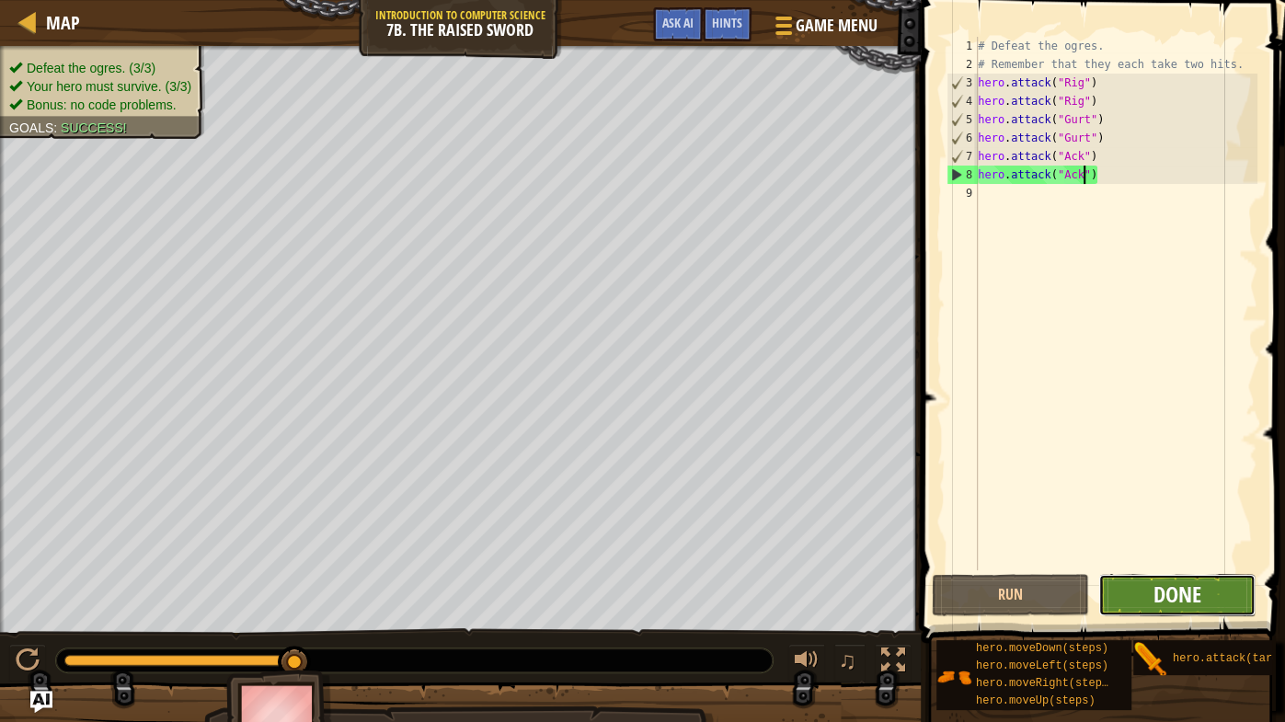
click at [1177, 566] on span "Done" at bounding box center [1176, 593] width 48 height 29
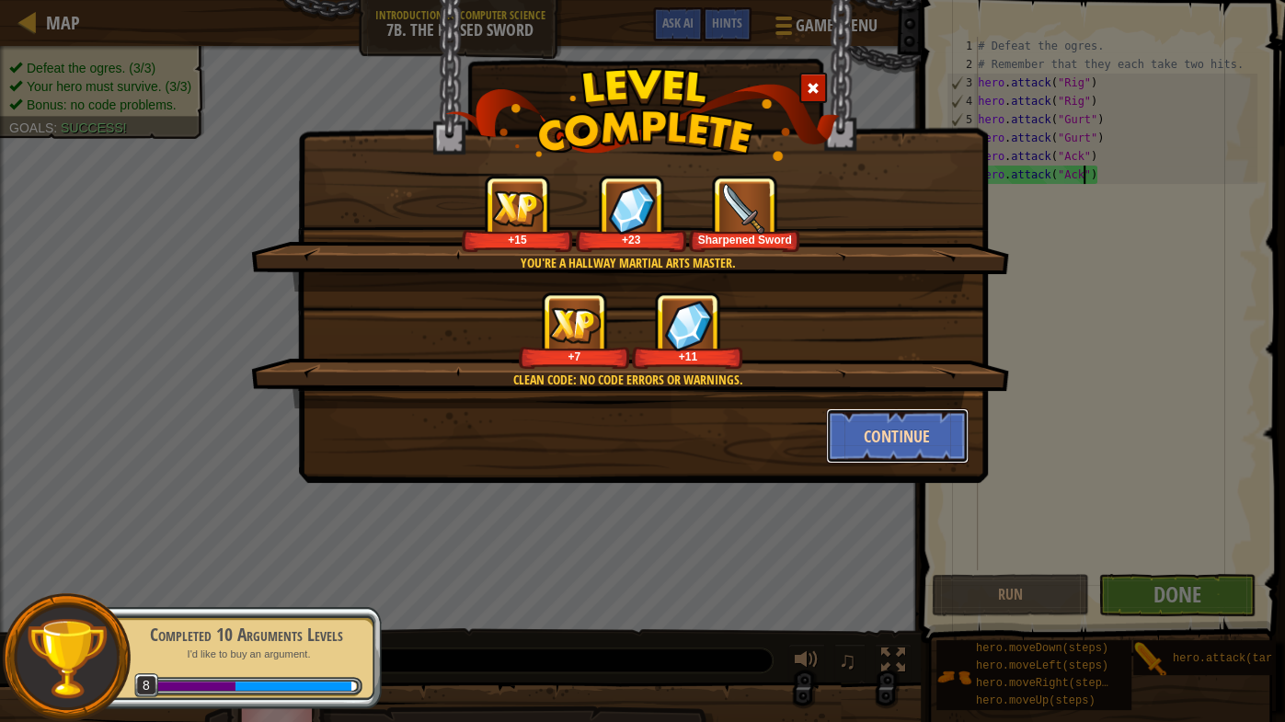
click at [921, 429] on button "Continue" at bounding box center [897, 435] width 143 height 55
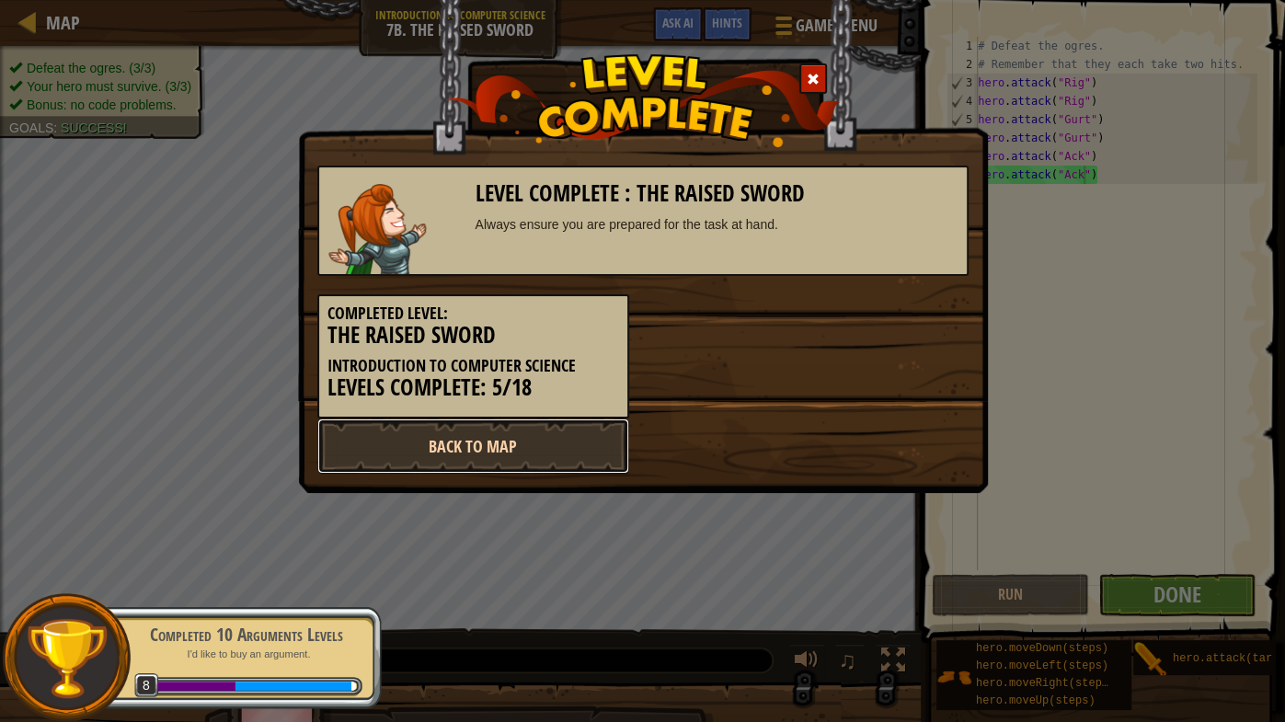
click at [583, 432] on link "Back to Map" at bounding box center [473, 445] width 312 height 55
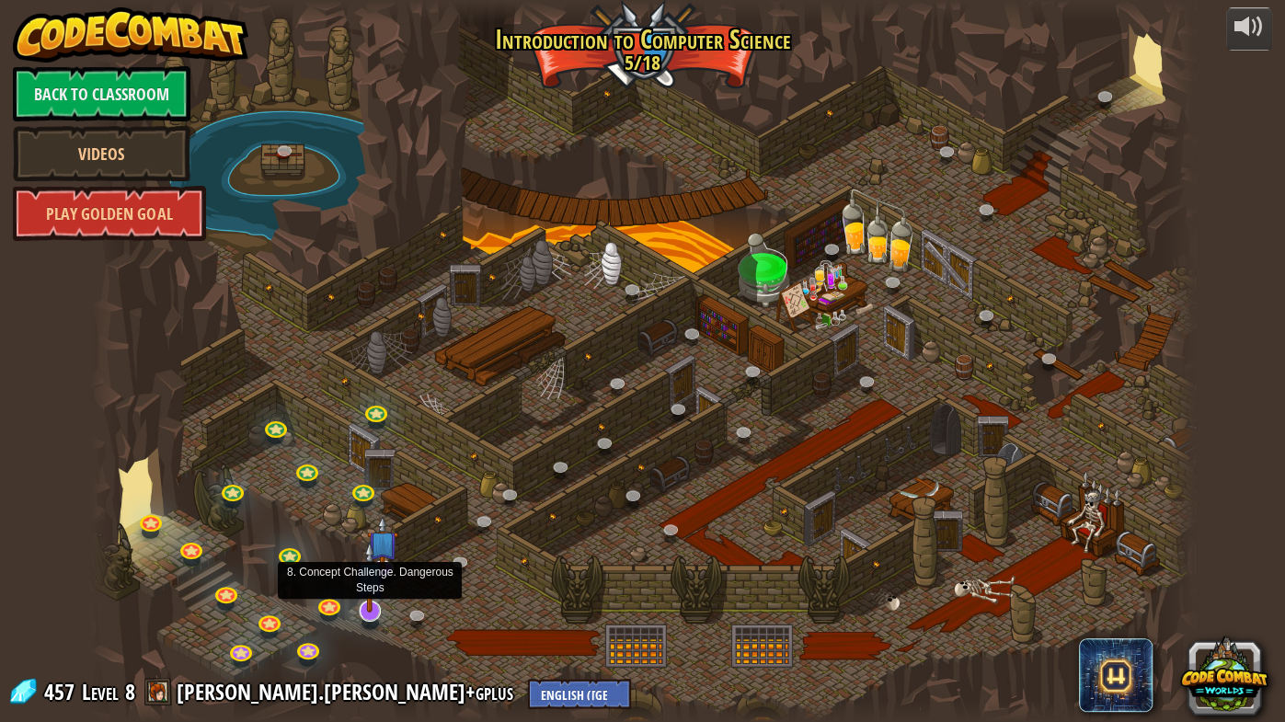
click at [370, 566] on img at bounding box center [369, 577] width 31 height 72
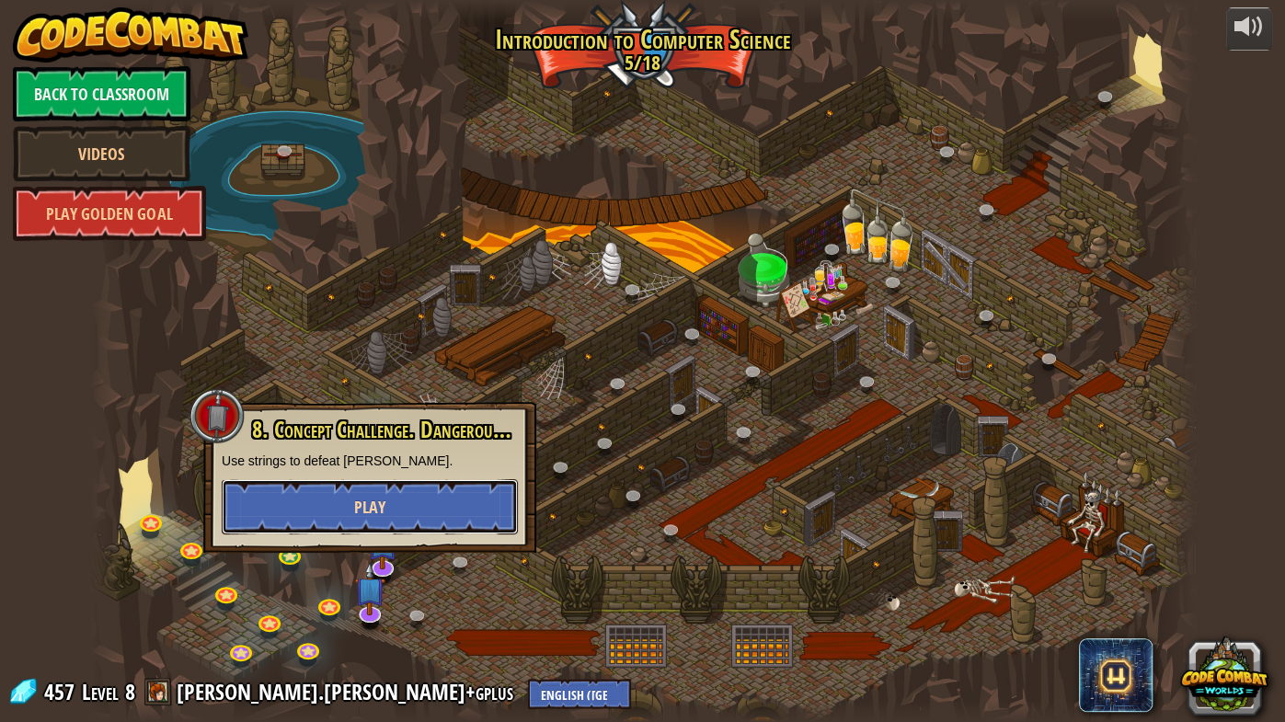
click at [380, 515] on span "Play" at bounding box center [369, 507] width 31 height 23
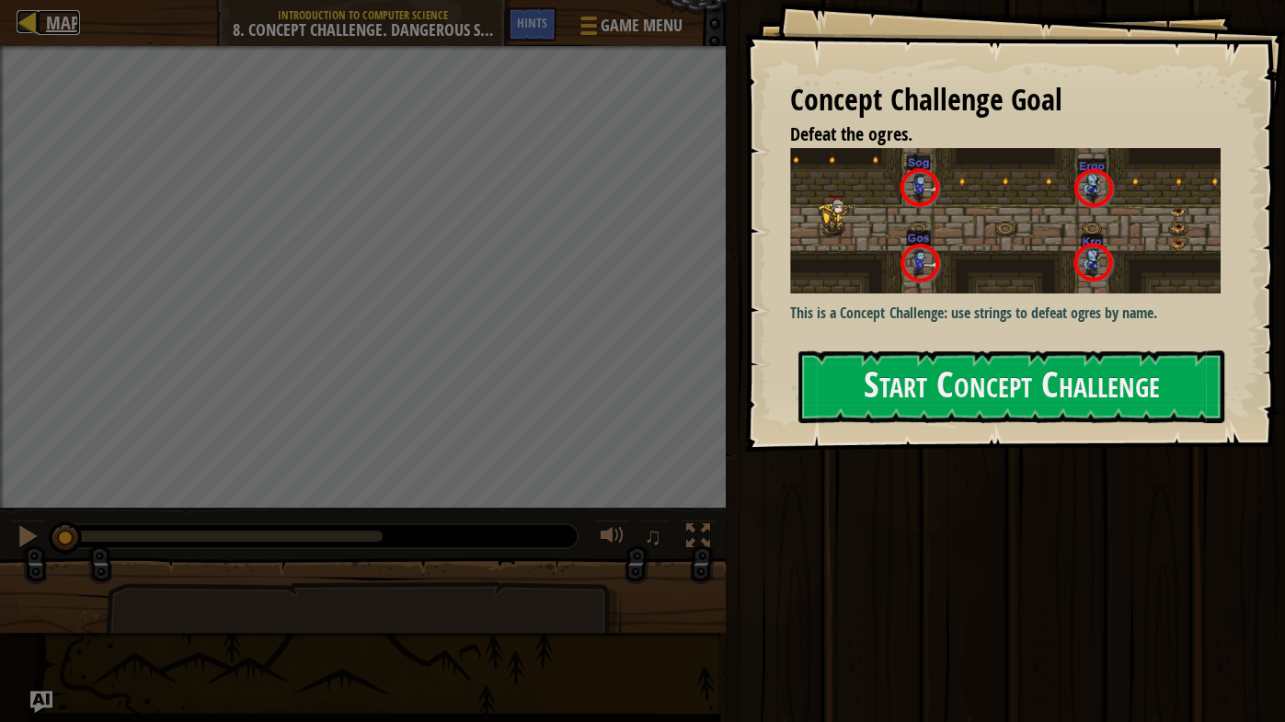
click at [46, 29] on span "Map" at bounding box center [63, 22] width 34 height 25
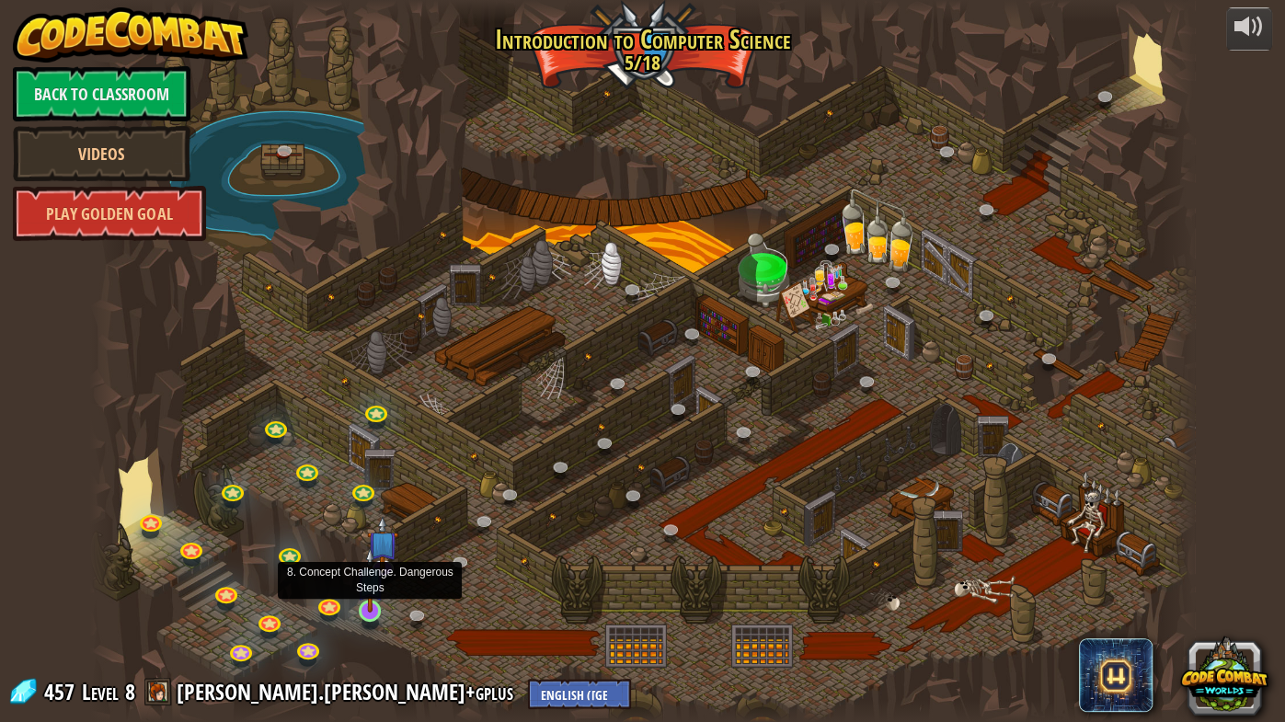
click at [363, 566] on img at bounding box center [370, 579] width 29 height 64
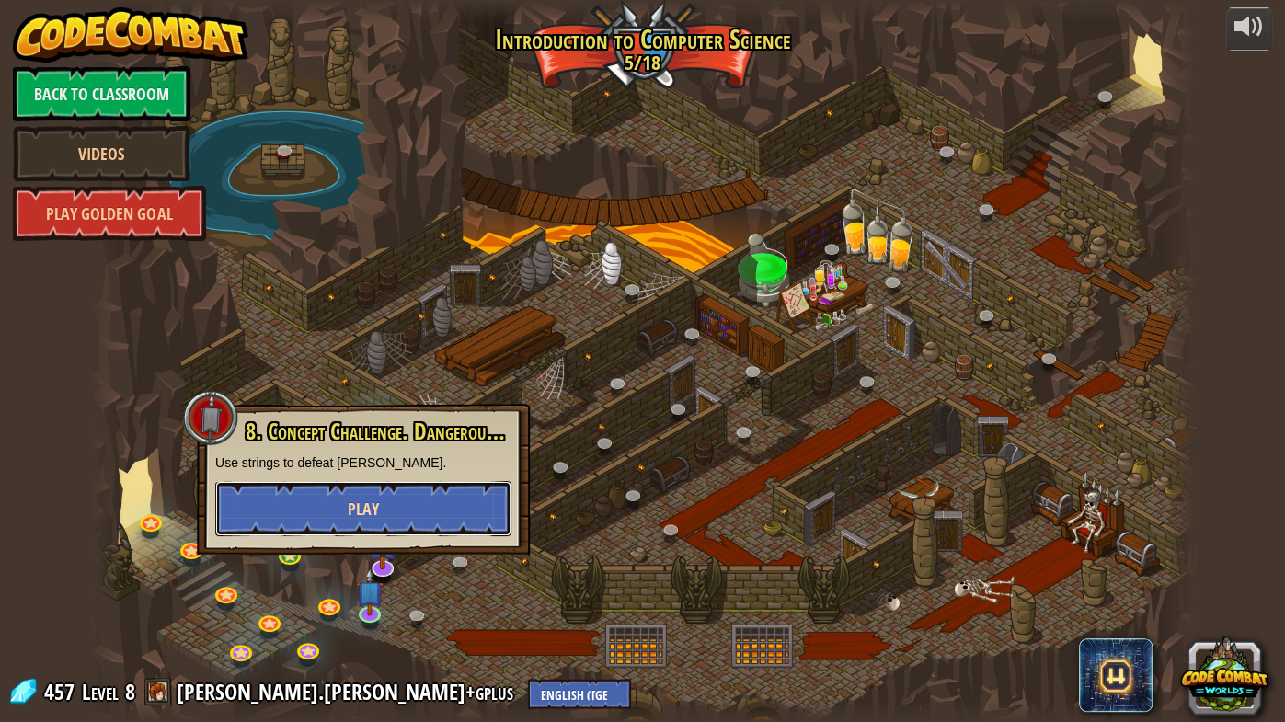
click at [417, 495] on button "Play" at bounding box center [363, 508] width 296 height 55
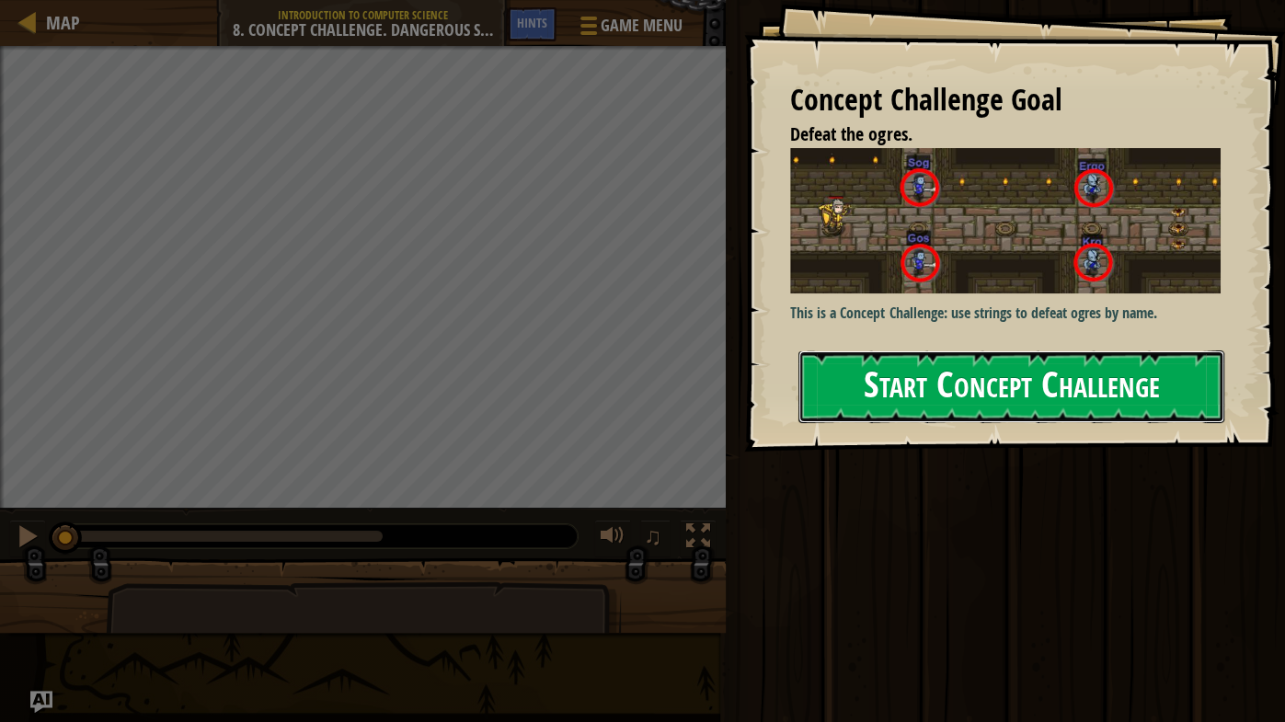
click at [1154, 389] on button "Start Concept Challenge" at bounding box center [1011, 386] width 426 height 73
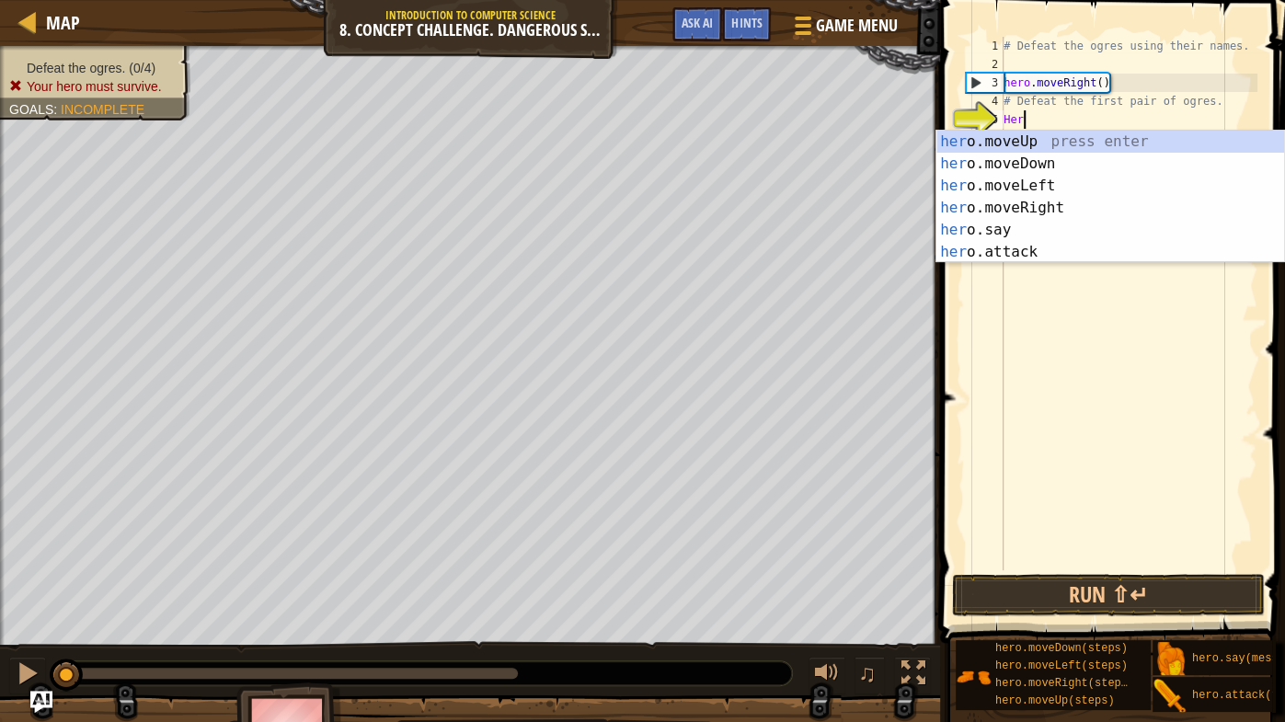
scroll to position [7, 0]
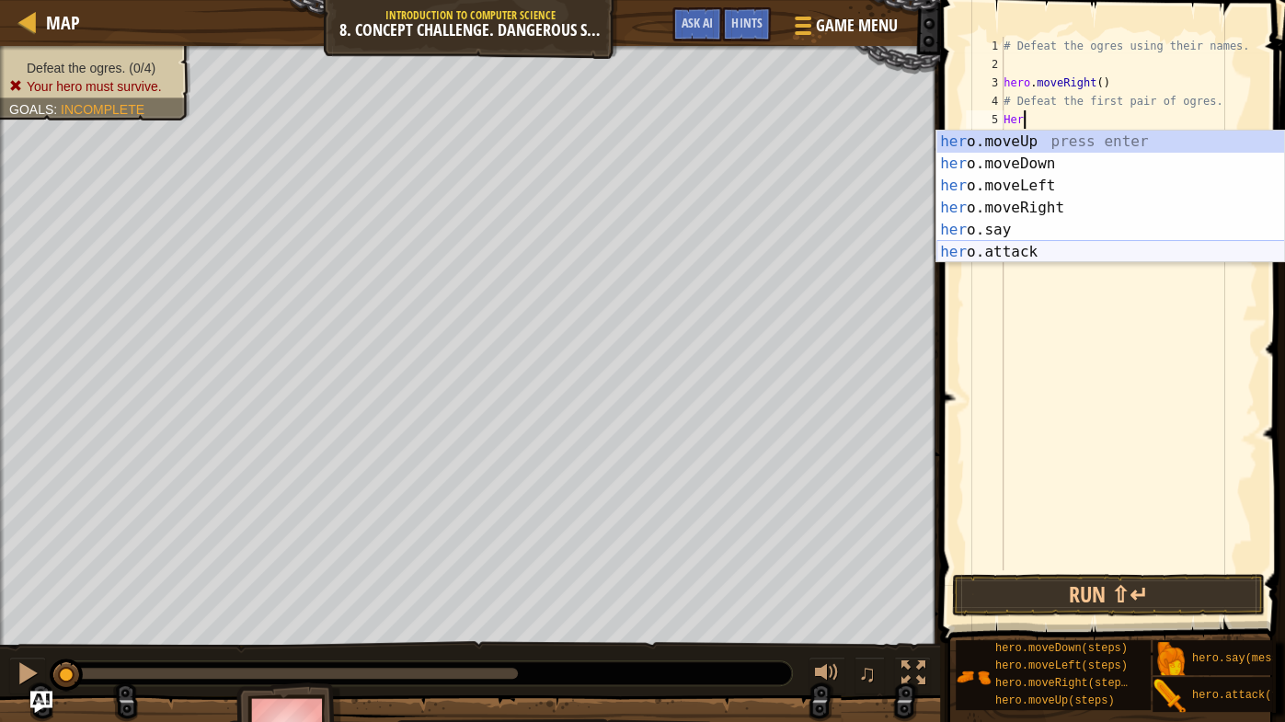
click at [980, 245] on div "her o.moveUp press enter her o.moveDown press enter her o.moveLeft press enter …" at bounding box center [1110, 219] width 349 height 177
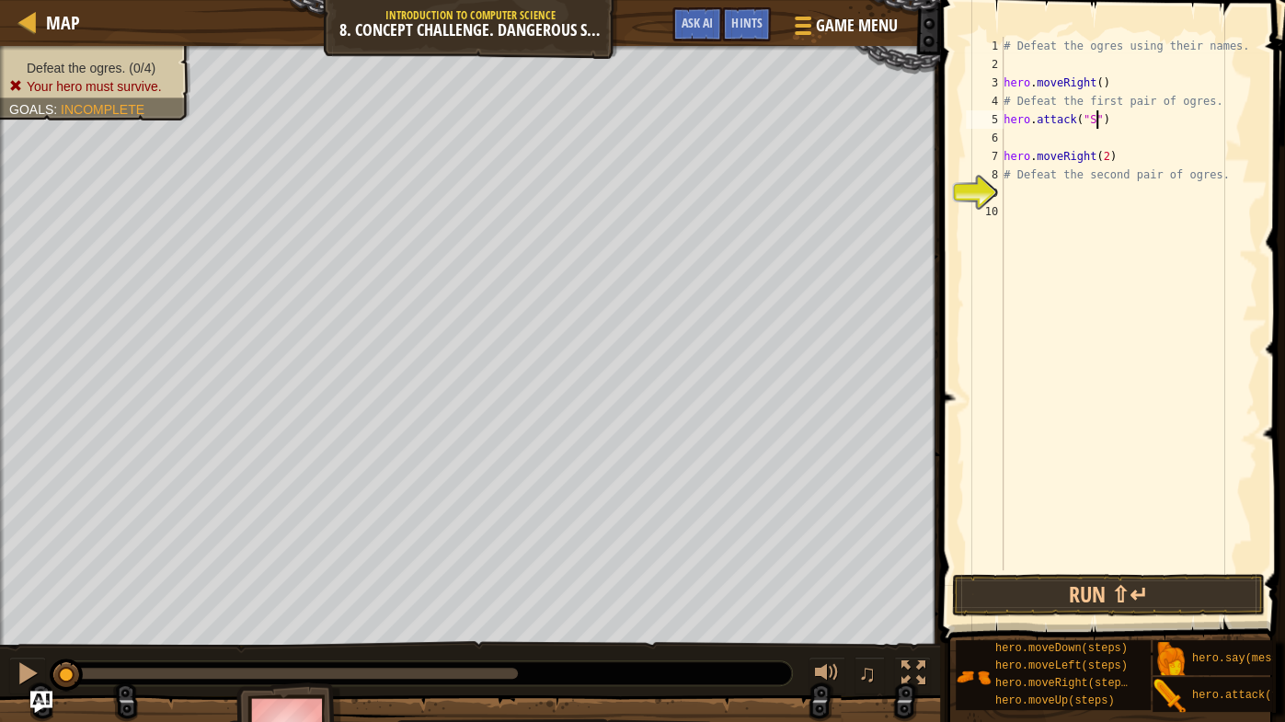
scroll to position [7, 7]
type textarea "hero.attack("Sog")"
click at [1019, 136] on div "# Defeat the ogres using their names. hero . moveRight ( ) # Defeat the first p…" at bounding box center [1128, 322] width 257 height 570
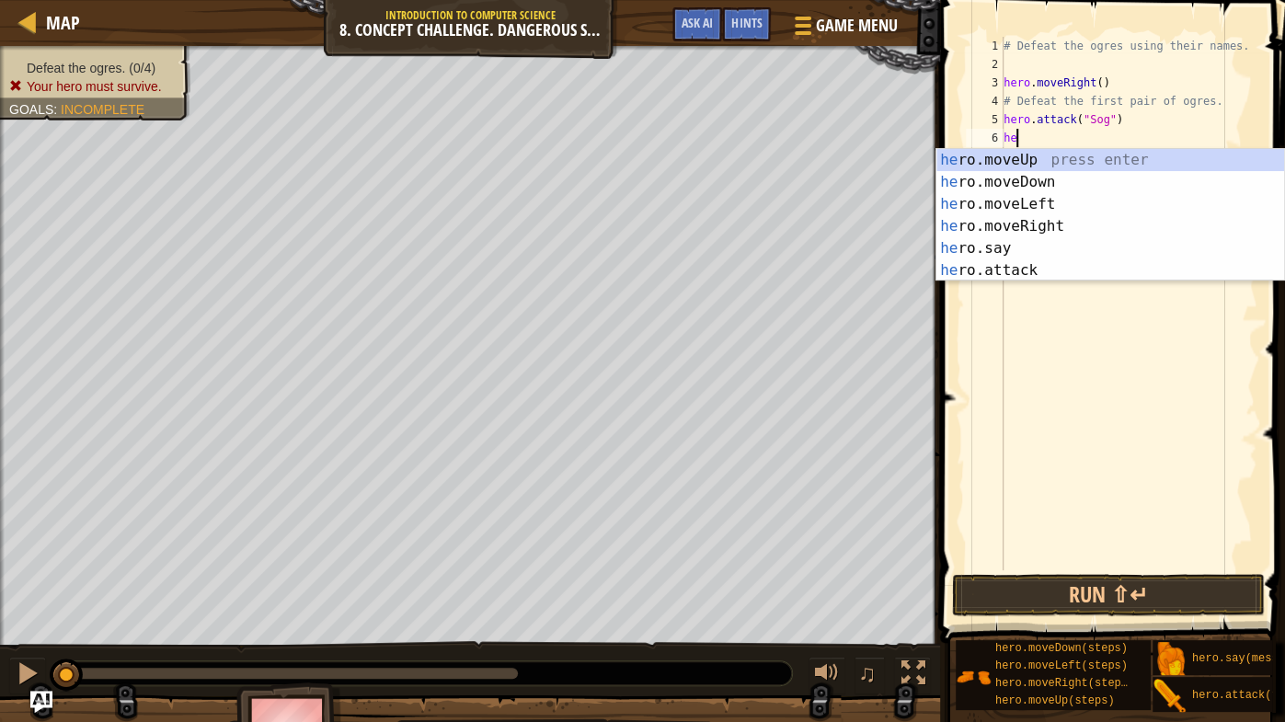
scroll to position [8, 1]
click at [991, 267] on div "hero .moveUp press enter hero .moveDown press enter hero .moveLeft press enter …" at bounding box center [1110, 237] width 349 height 177
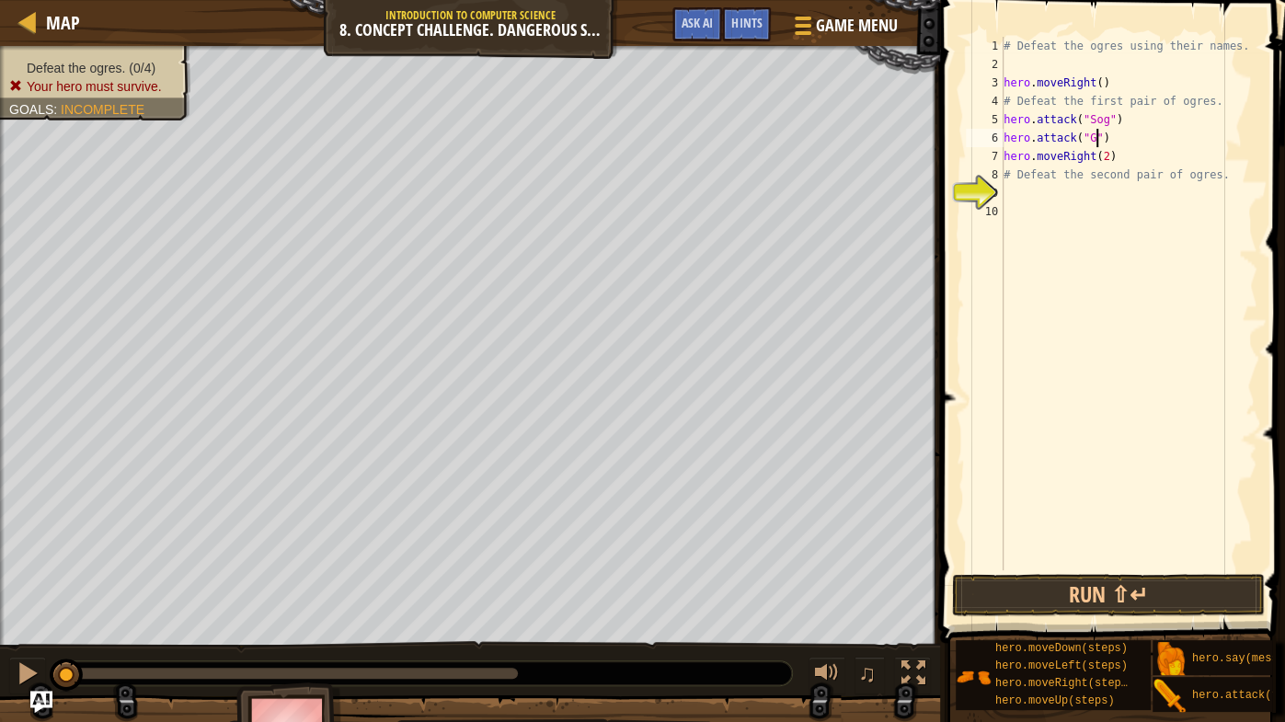
scroll to position [8, 7]
type textarea "hero.attack("Gos")"
click at [1043, 566] on button "Run ⇧↵" at bounding box center [1108, 595] width 313 height 42
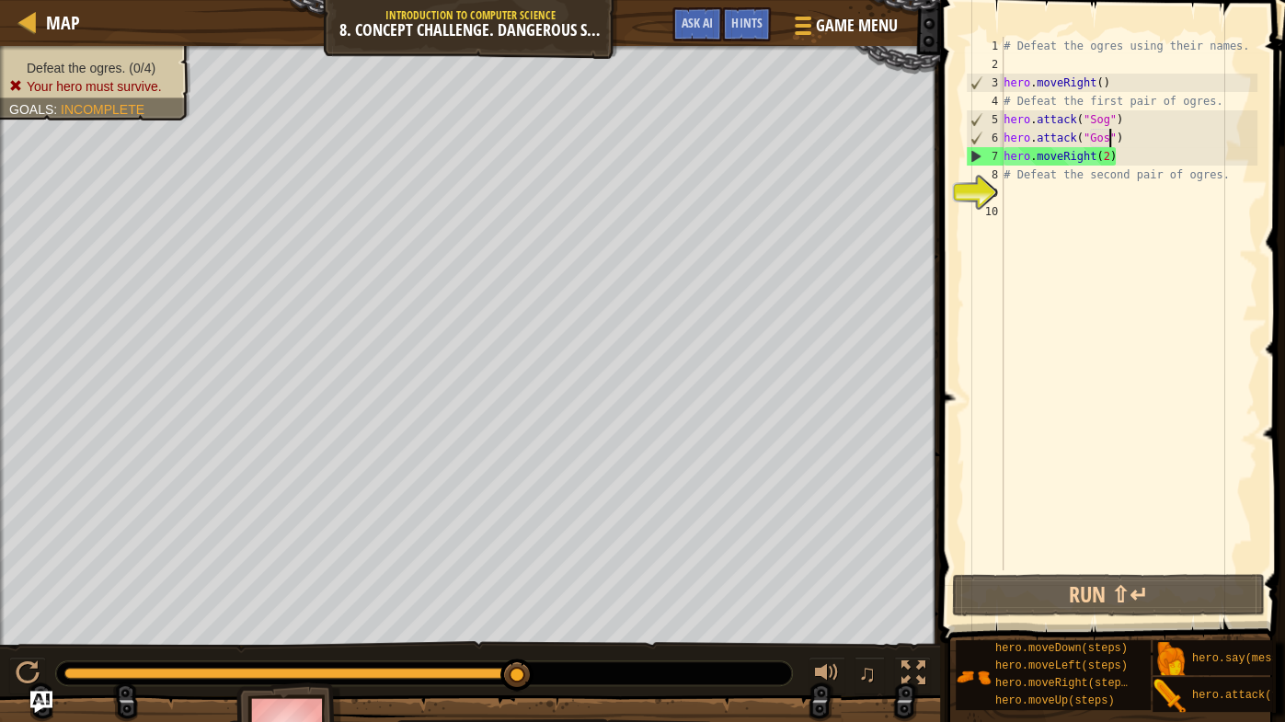
click at [1221, 315] on div "# Defeat the ogres using their names. hero . moveRight ( ) # Defeat the first p…" at bounding box center [1128, 322] width 257 height 570
type textarea "hero.moveRight(2)"
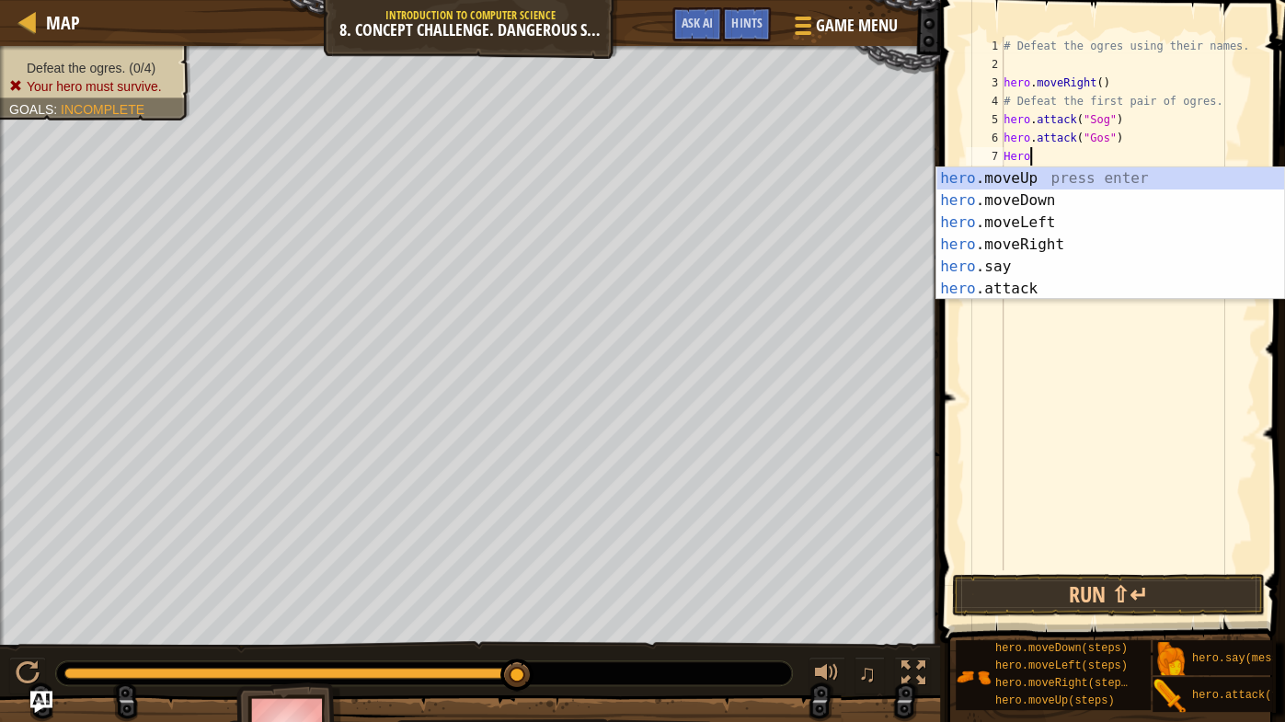
scroll to position [8, 1]
click at [1055, 159] on div "# Defeat the ogres using their names. hero . moveRight ( ) # Defeat the first p…" at bounding box center [1128, 322] width 257 height 570
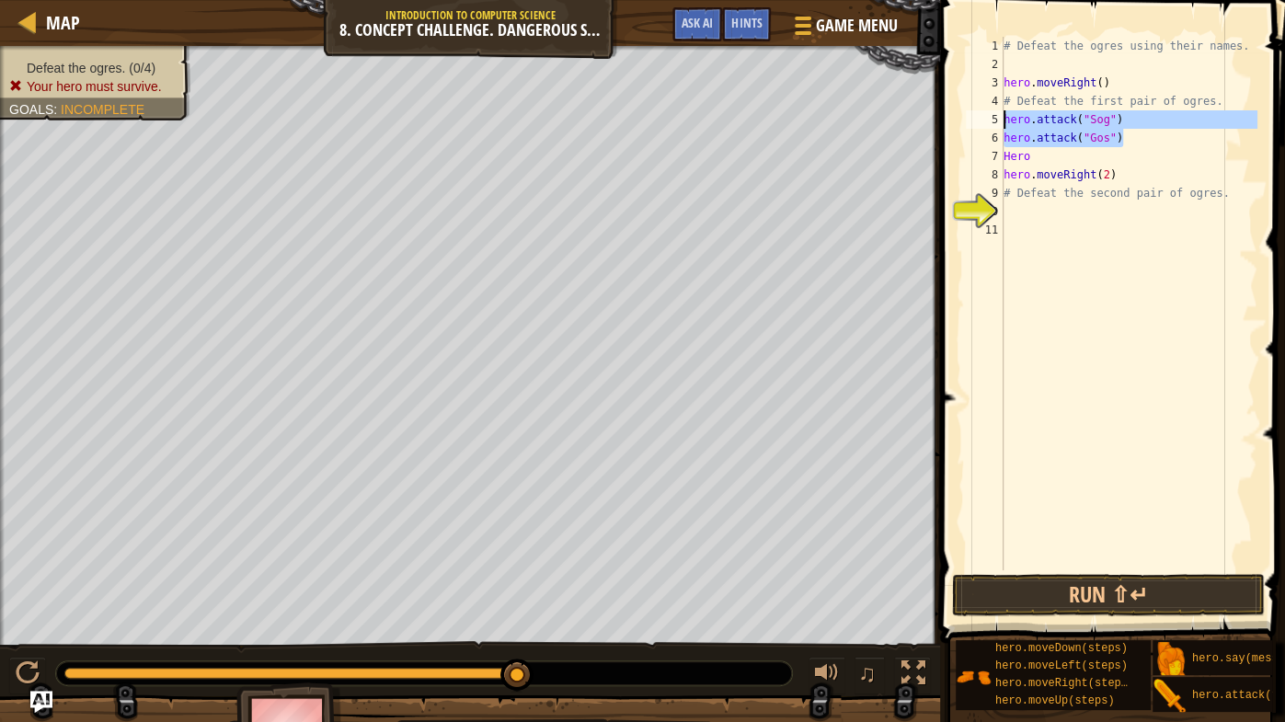
drag, startPoint x: 1133, startPoint y: 139, endPoint x: 1000, endPoint y: 121, distance: 133.6
click at [1000, 121] on div "Hero 1 2 3 4 5 6 7 8 9 10 11 # Defeat the ogres using their names. hero . moveR…" at bounding box center [1109, 303] width 295 height 533
type textarea "hero.attack("Sog") hero.attack("Gos")"
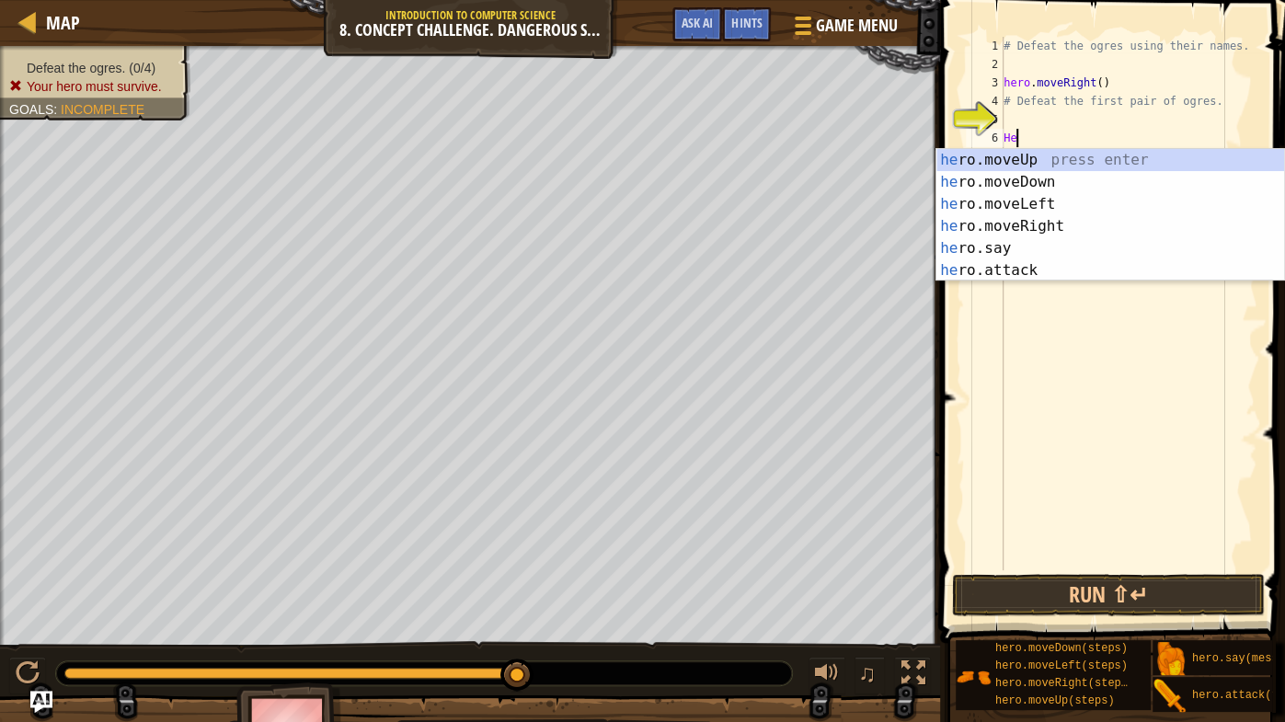
type textarea "H"
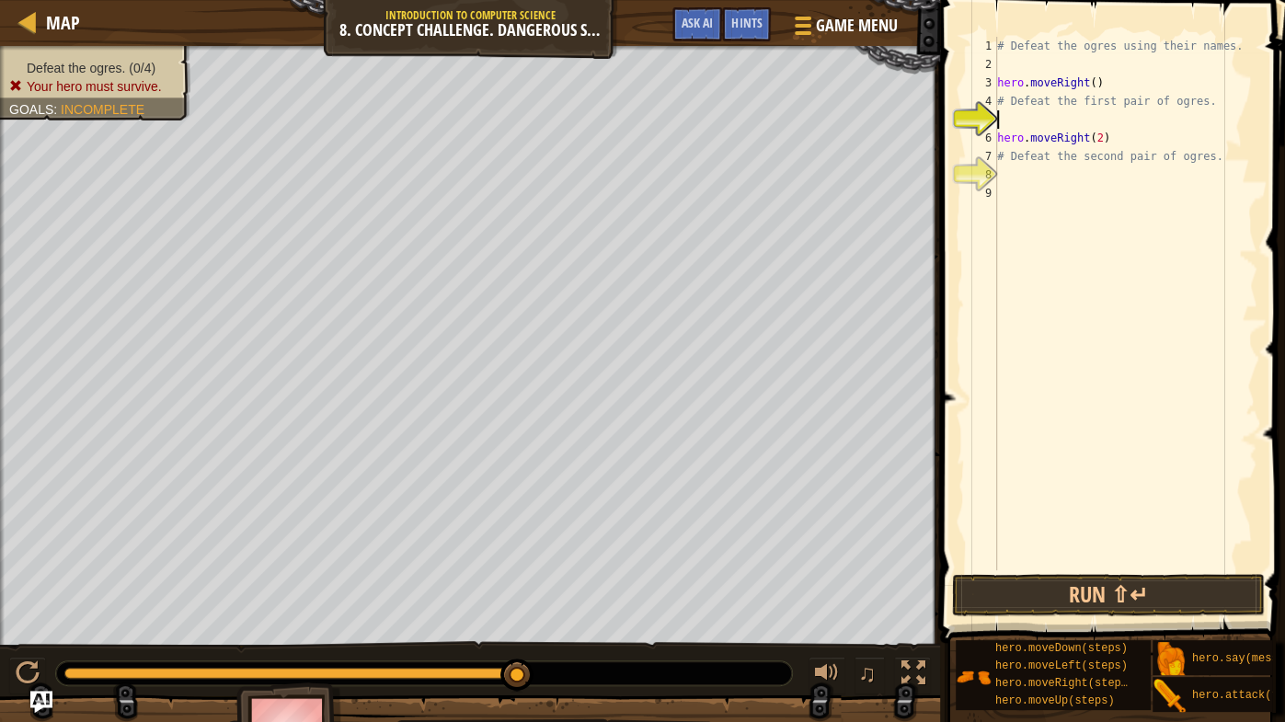
type textarea "# Defeat the first pair of ogres."
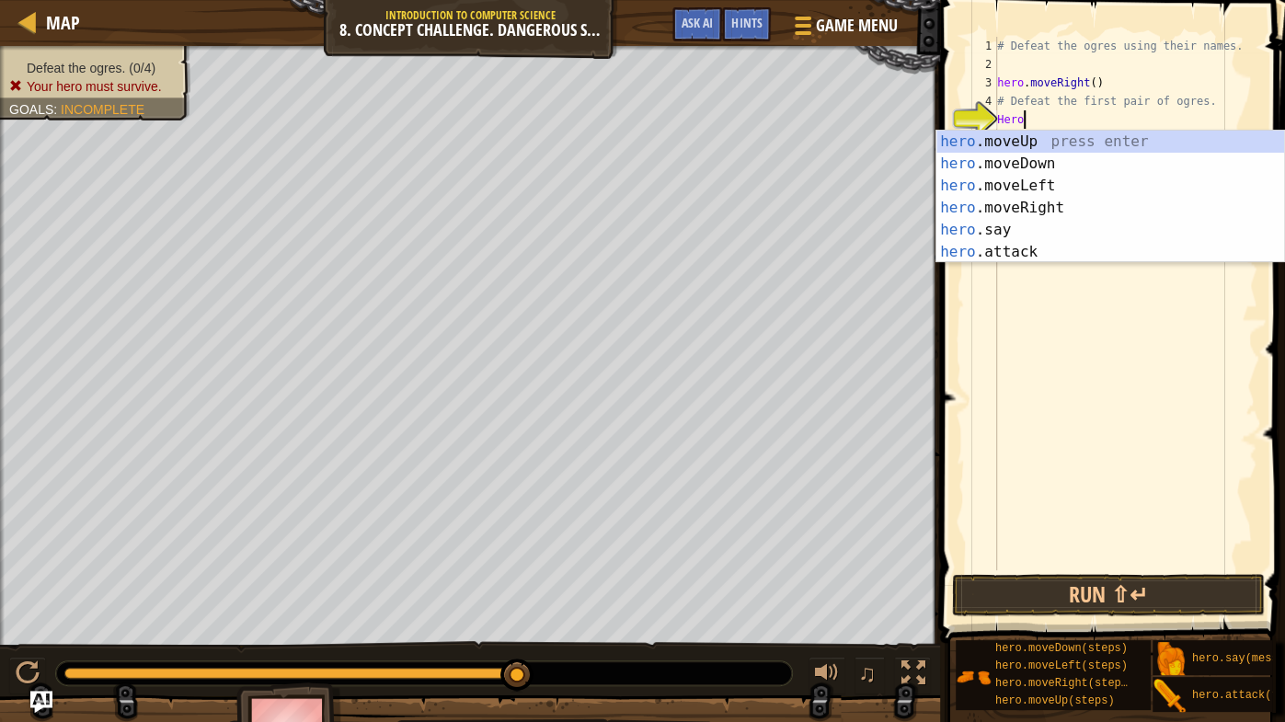
scroll to position [8, 1]
click at [1006, 227] on div "hero .moveUp press enter hero .moveDown press enter hero .moveLeft press enter …" at bounding box center [1110, 219] width 349 height 177
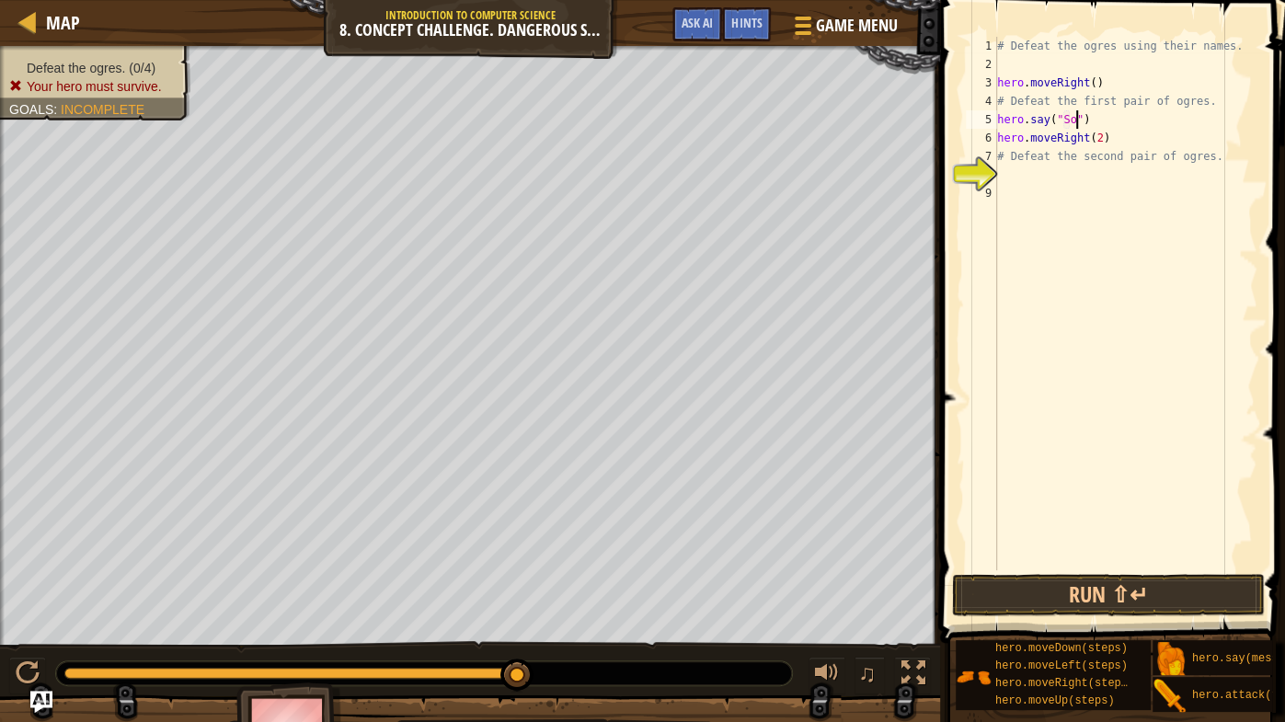
type textarea "hero.say("Sog")"
click at [1099, 120] on div "# Defeat the ogres using their names. hero . moveRight ( ) # Defeat the first p…" at bounding box center [1125, 322] width 265 height 570
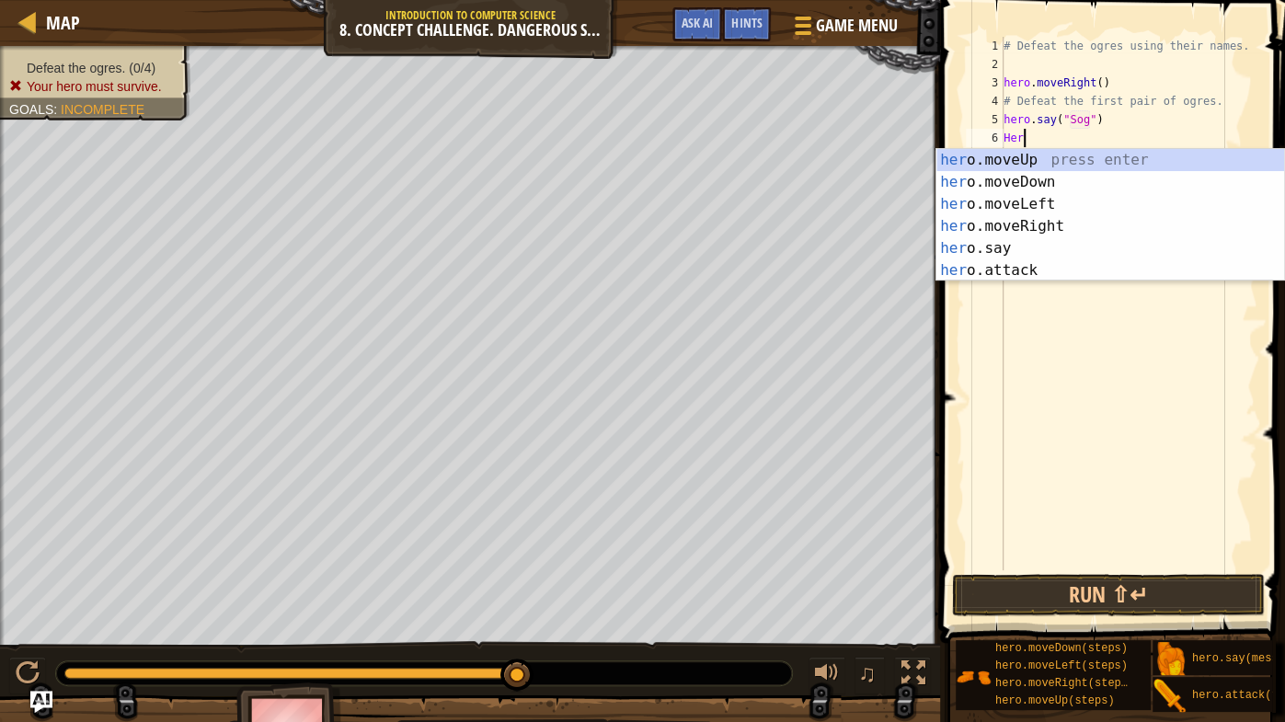
scroll to position [8, 0]
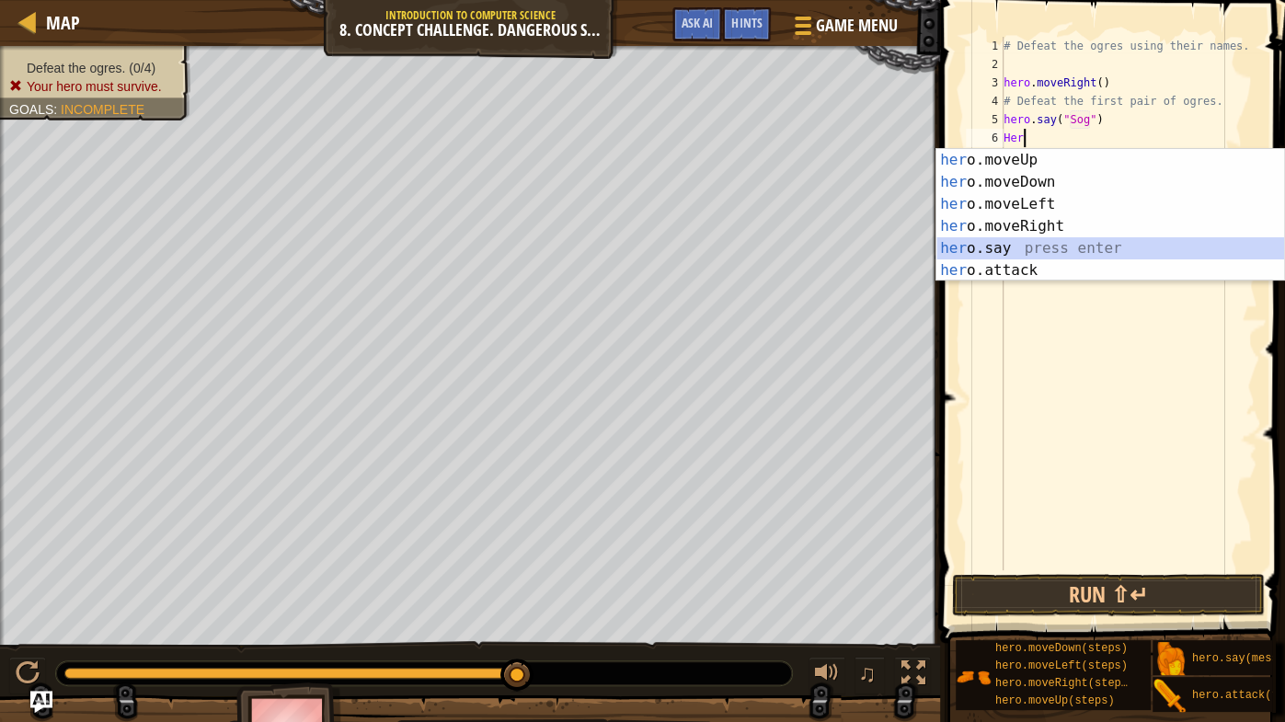
click at [1053, 243] on div "her o.moveUp press enter her o.moveDown press enter her o.moveLeft press enter …" at bounding box center [1110, 237] width 349 height 177
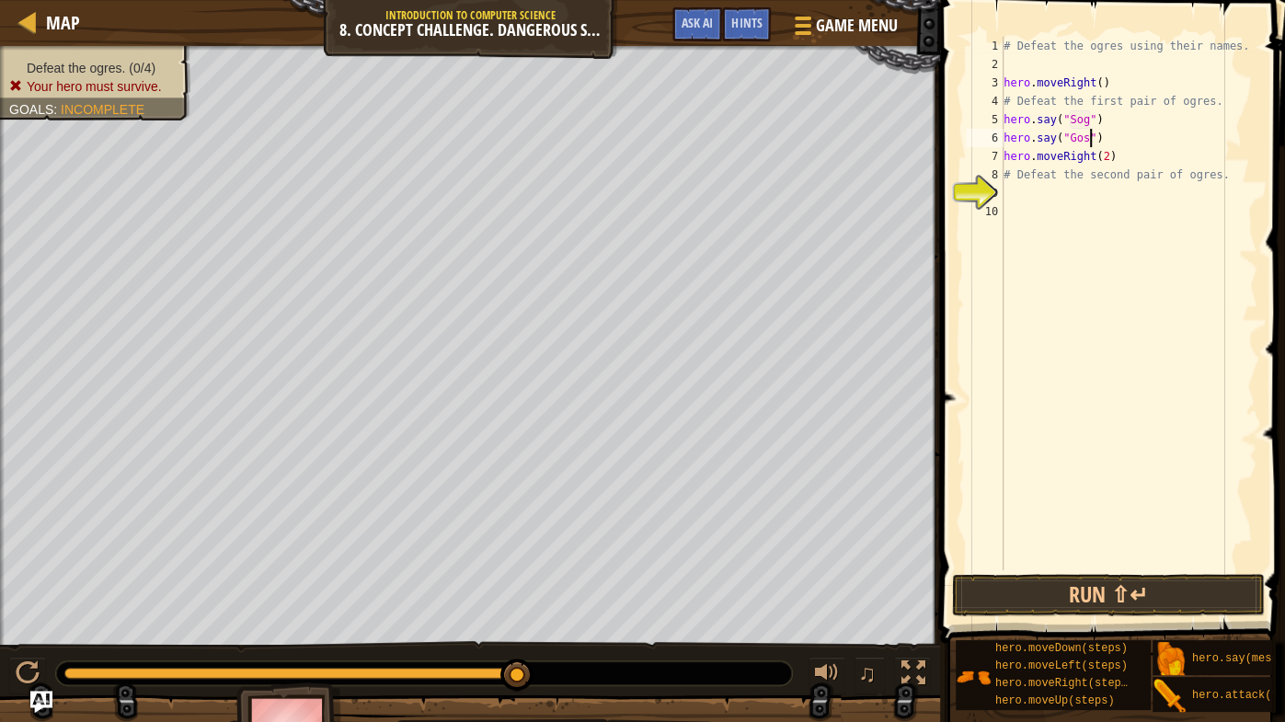
scroll to position [8, 6]
click at [1090, 566] on button "Run ⇧↵" at bounding box center [1108, 595] width 313 height 42
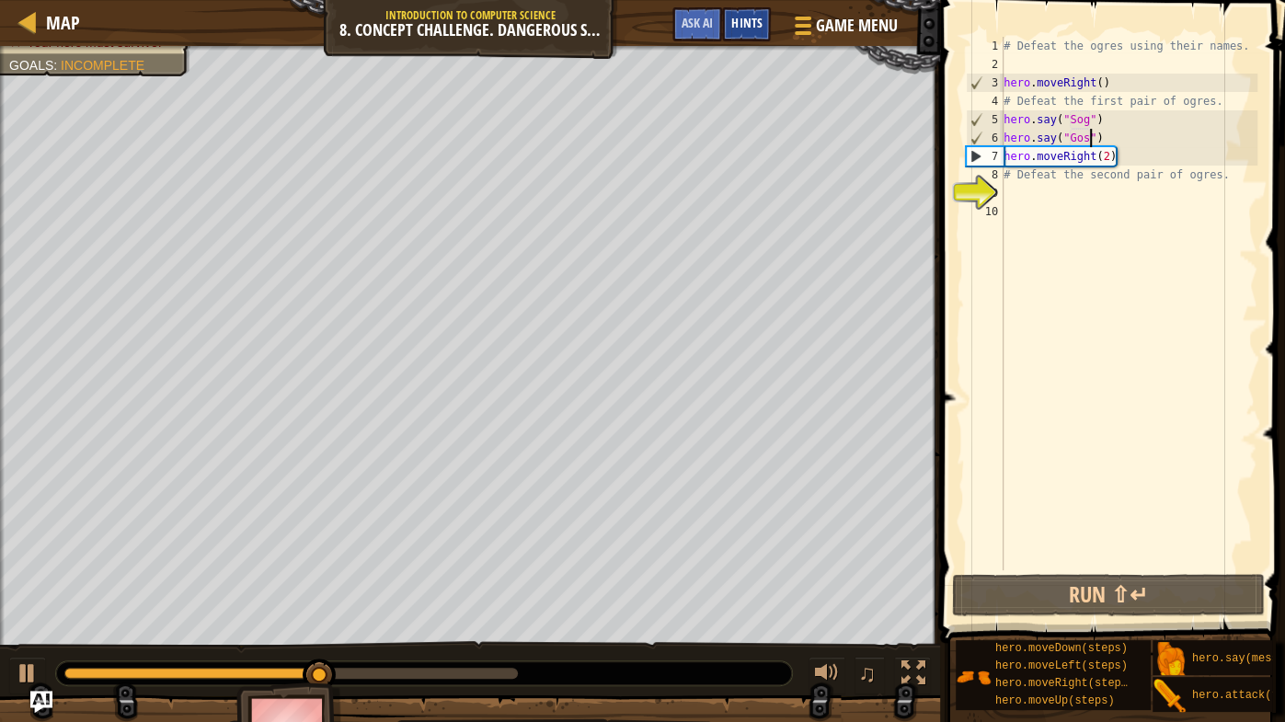
click at [760, 11] on div "Hints" at bounding box center [746, 24] width 49 height 34
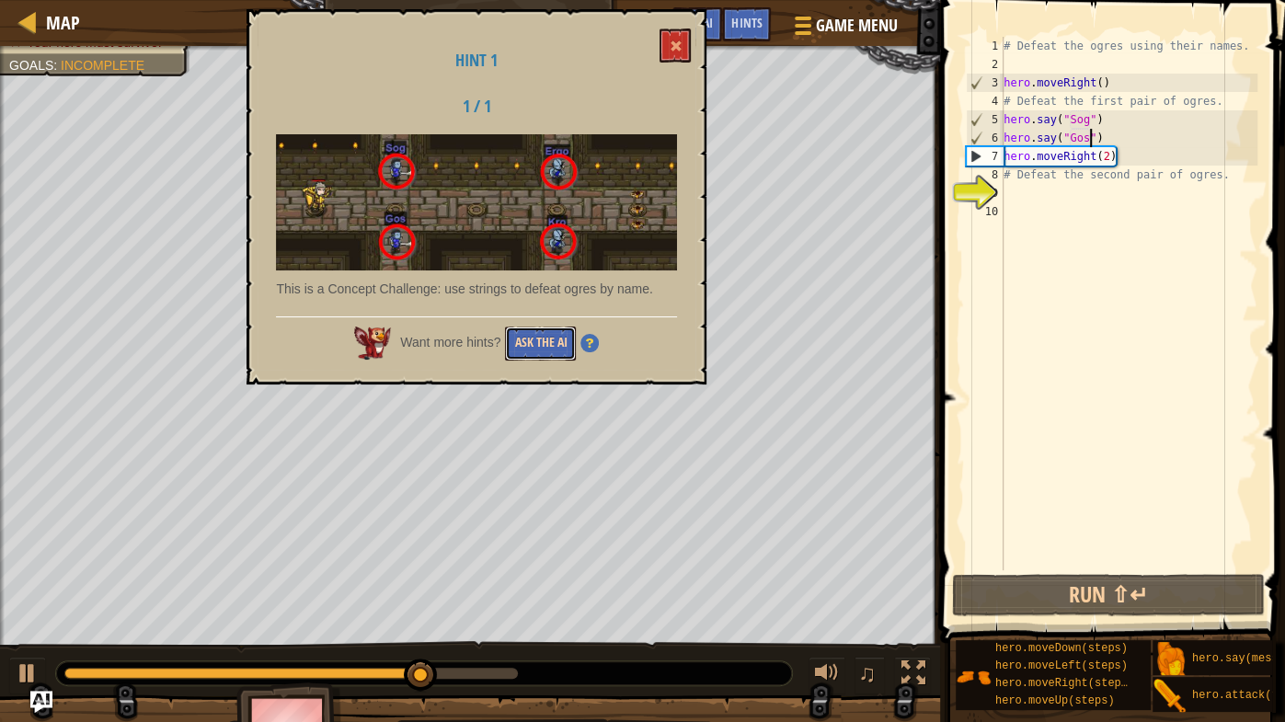
click at [519, 342] on button "Ask the AI" at bounding box center [540, 343] width 71 height 34
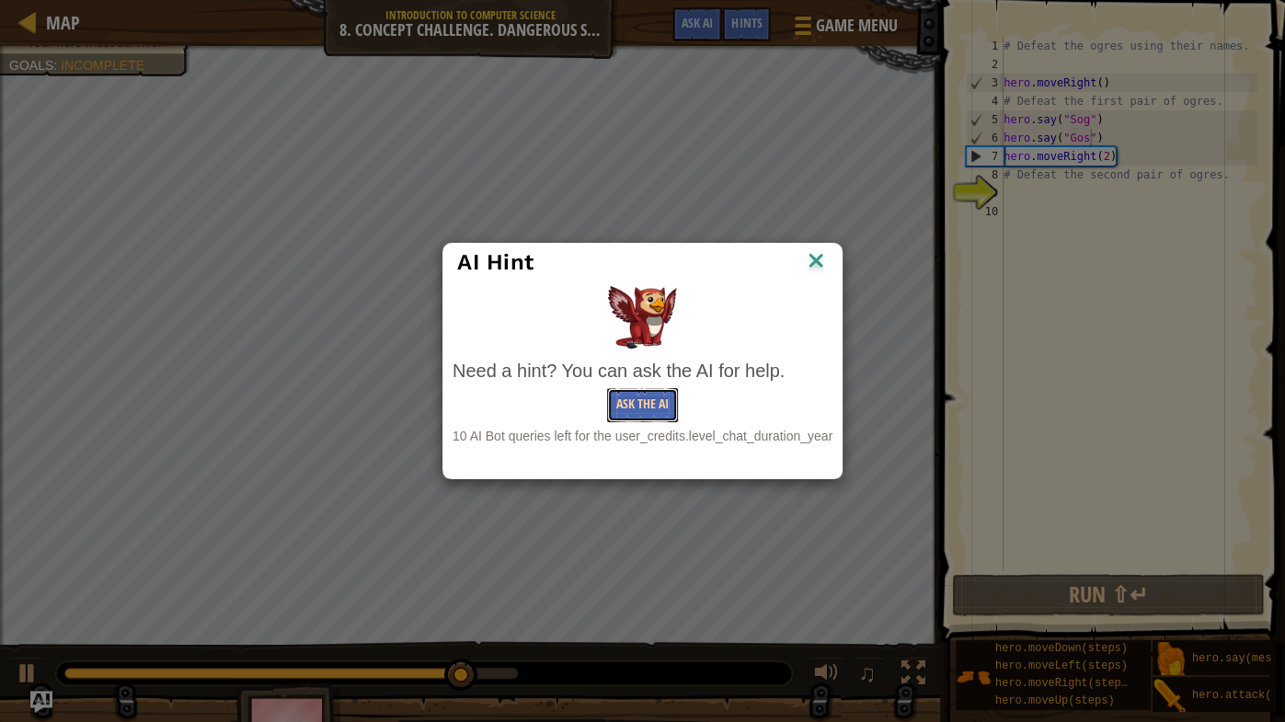
click at [635, 392] on button "Ask the AI" at bounding box center [642, 405] width 71 height 34
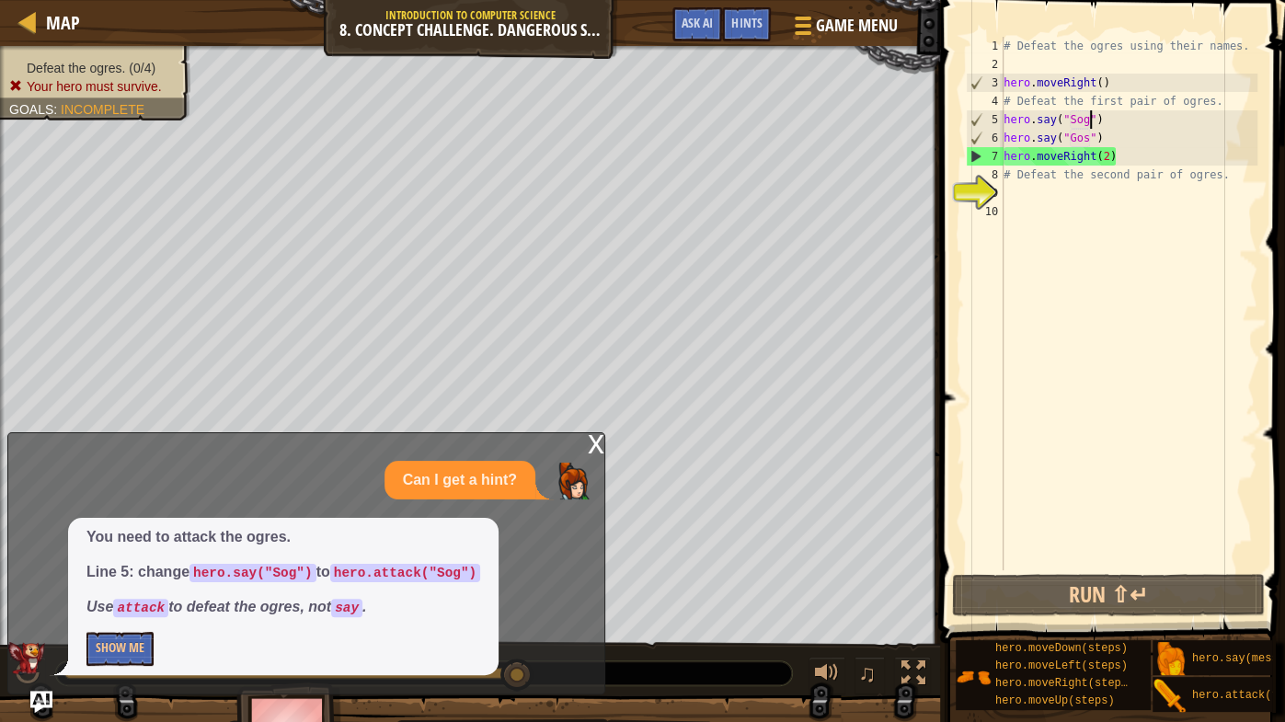
click at [1090, 115] on div "# Defeat the ogres using their names. hero . moveRight ( ) # Defeat the first p…" at bounding box center [1129, 322] width 258 height 570
click at [1054, 122] on div "# Defeat the ogres using their names. hero . moveRight ( ) # Defeat the first p…" at bounding box center [1129, 322] width 258 height 570
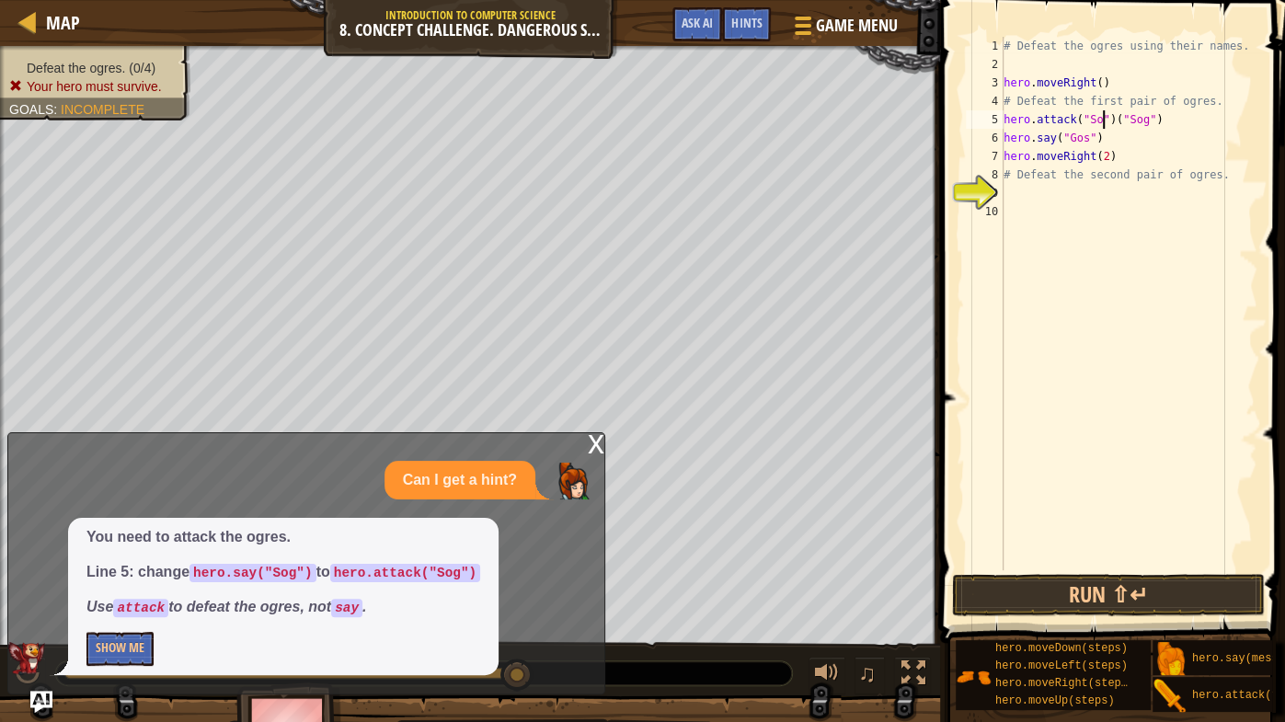
scroll to position [8, 8]
click at [1053, 139] on div "# Defeat the ogres using their names. hero . moveRight ( ) # Defeat the first p…" at bounding box center [1129, 322] width 258 height 570
type textarea "hero.attack("Gos")("Gos")"
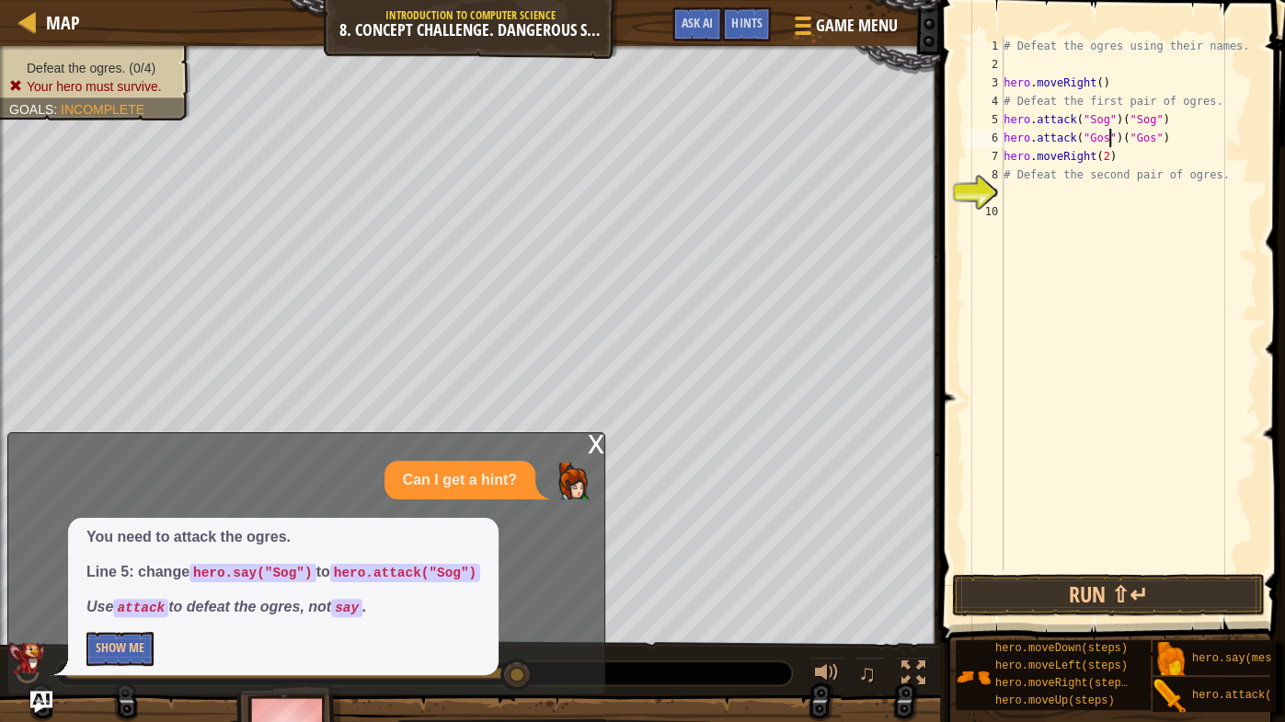
click at [1044, 208] on div "# Defeat the ogres using their names. hero . moveRight ( ) # Defeat the first p…" at bounding box center [1129, 322] width 258 height 570
click at [1048, 566] on button "Run ⇧↵" at bounding box center [1108, 595] width 313 height 42
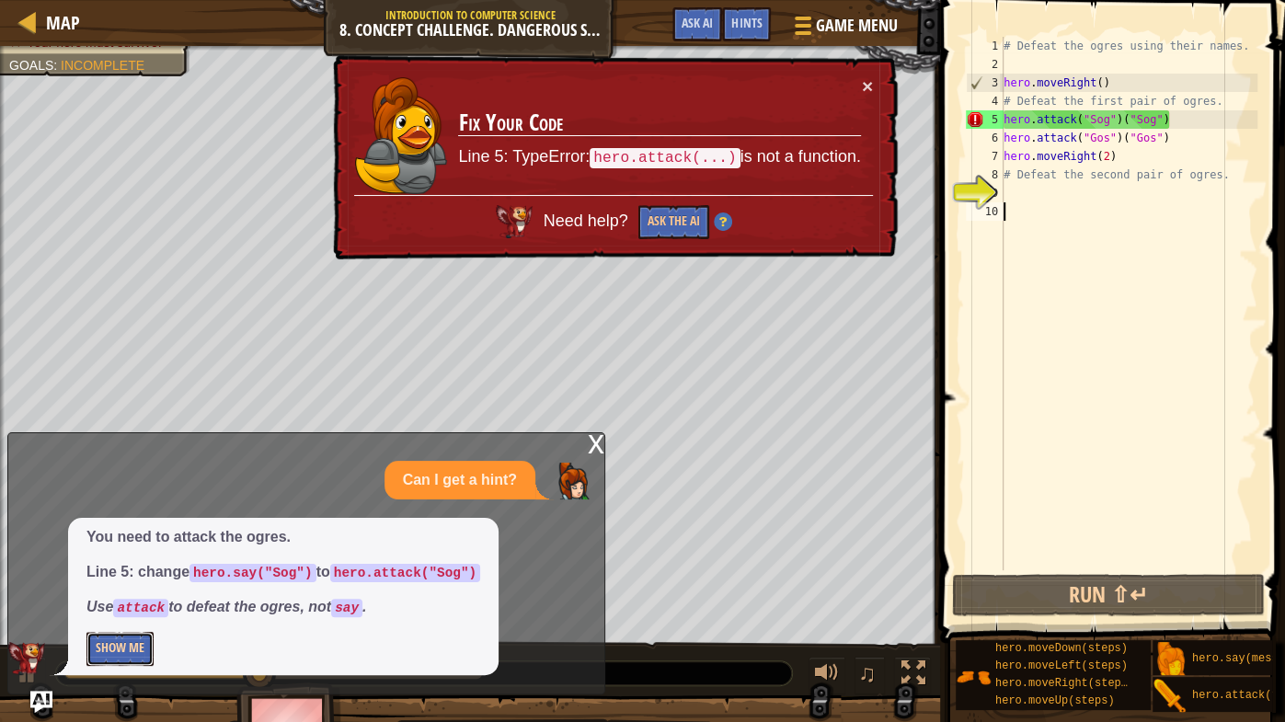
click at [114, 566] on button "Show Me" at bounding box center [119, 649] width 67 height 34
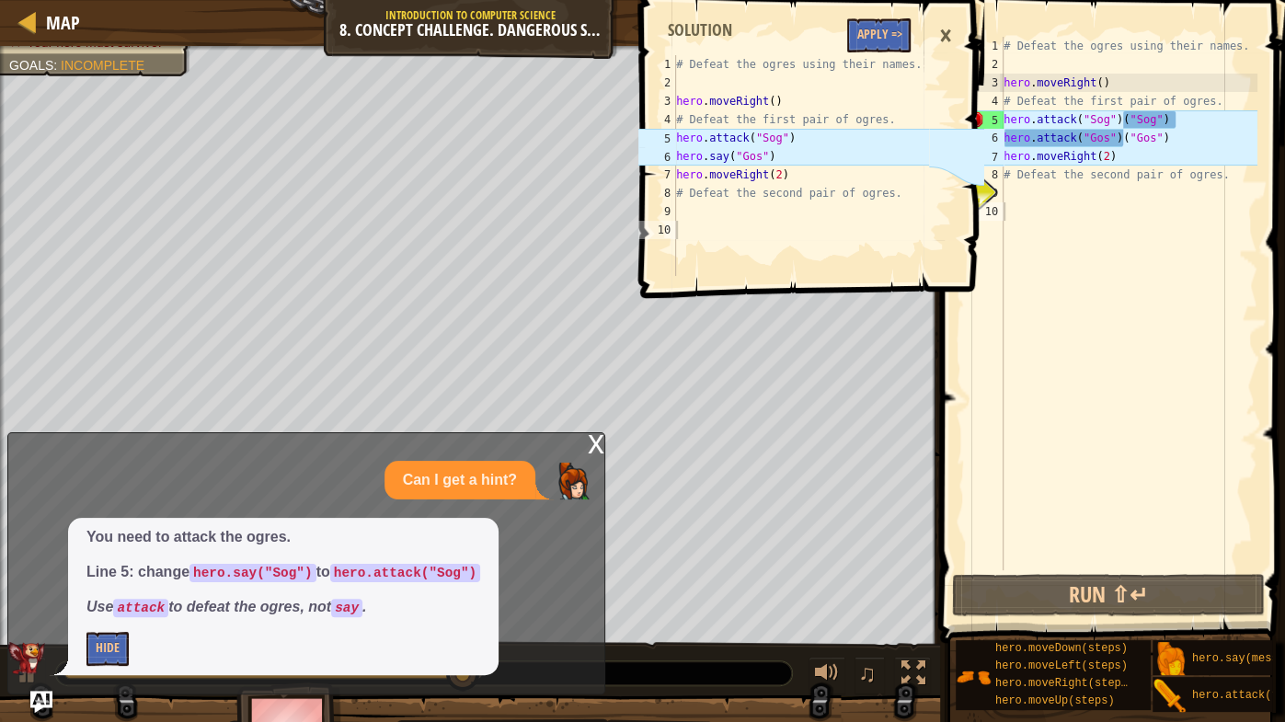
click at [597, 443] on div "x" at bounding box center [596, 442] width 17 height 18
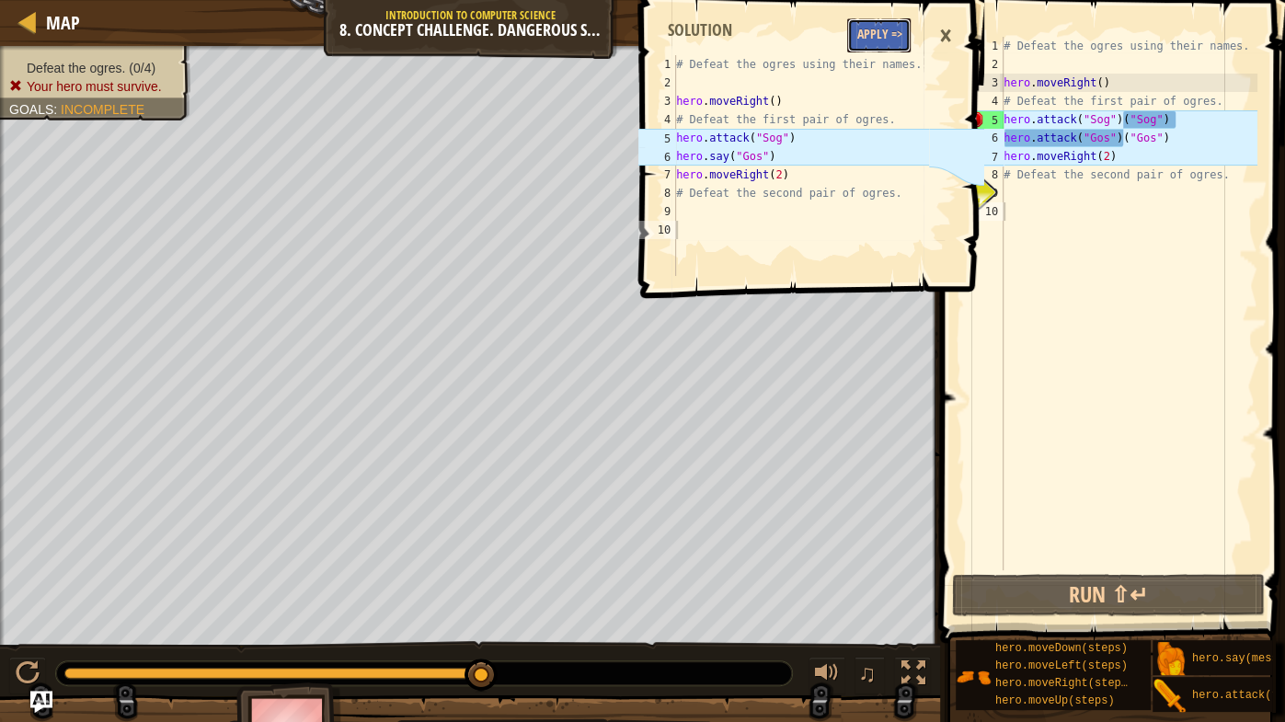
click at [879, 18] on button "Apply =>" at bounding box center [878, 35] width 63 height 34
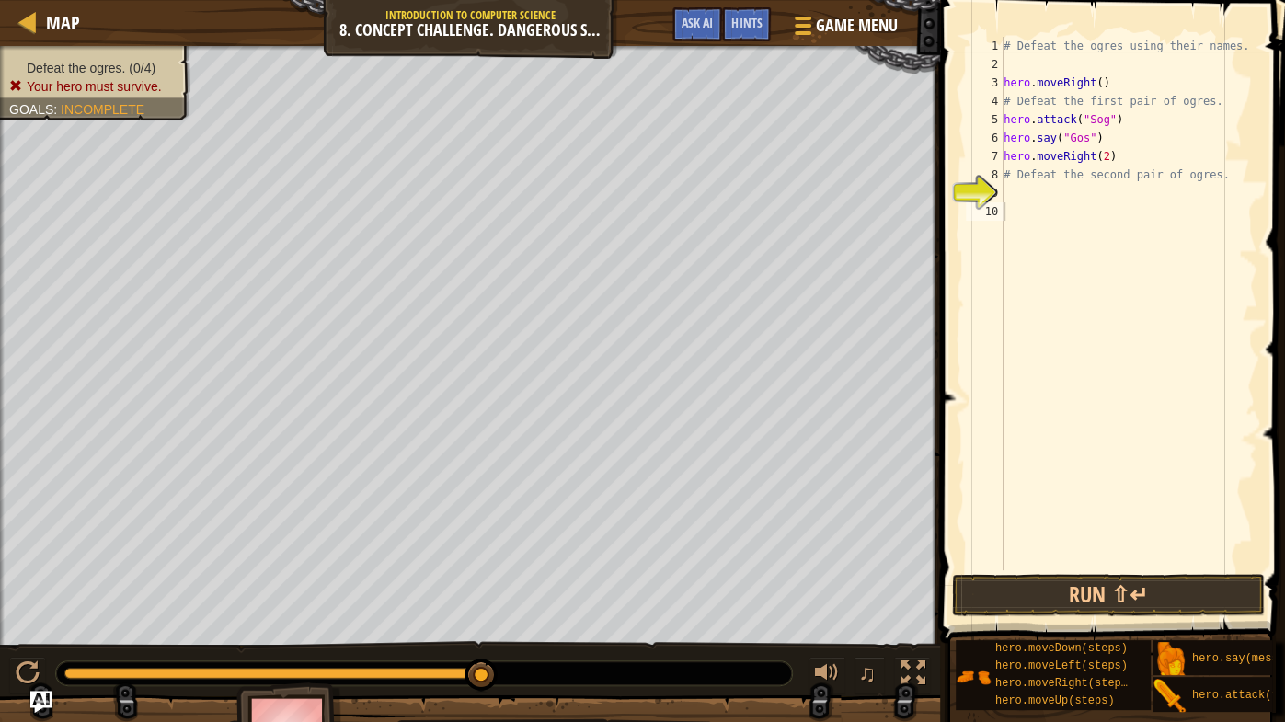
click at [1022, 193] on div "# Defeat the ogres using their names. hero . moveRight ( ) # Defeat the first p…" at bounding box center [1128, 322] width 257 height 570
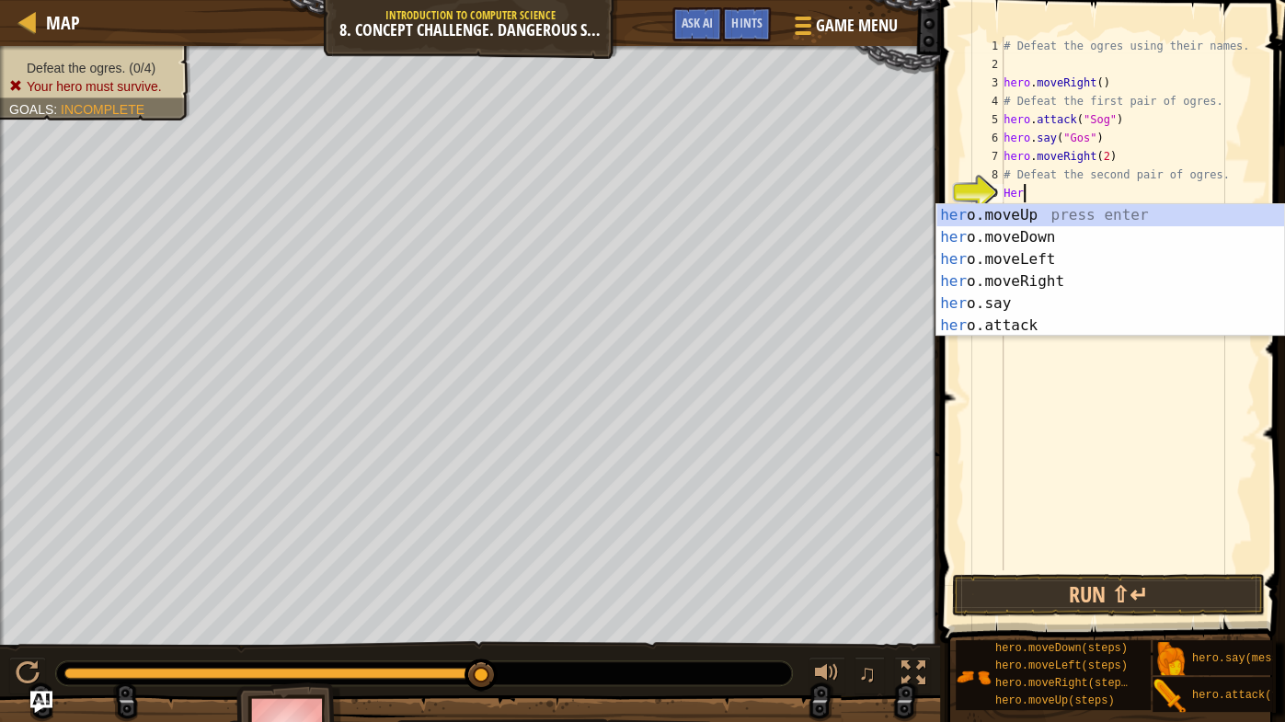
scroll to position [8, 1]
click at [1042, 315] on div "hero .moveUp press enter hero .moveDown press enter hero .moveLeft press enter …" at bounding box center [1110, 292] width 349 height 177
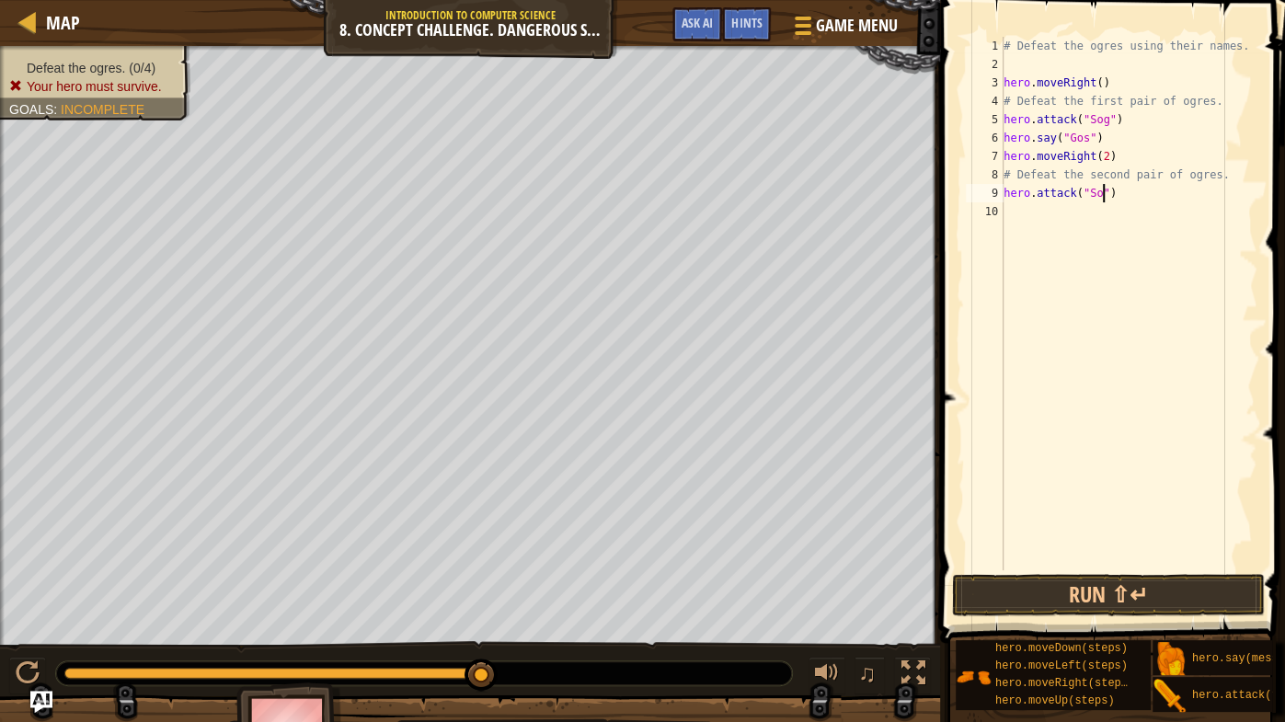
scroll to position [8, 7]
type textarea "hero.attack("Sog")"
click at [1038, 232] on div "# Defeat the ogres using their names. hero . moveRight ( ) # Defeat the first p…" at bounding box center [1128, 322] width 257 height 570
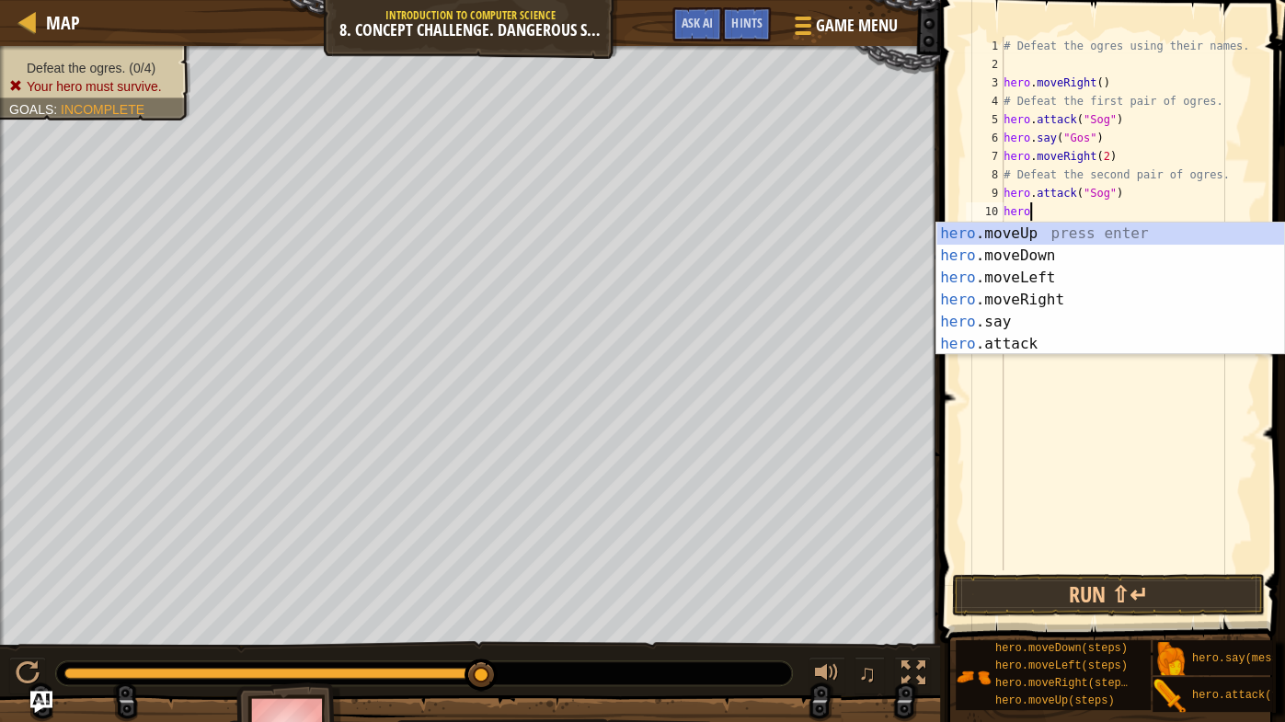
scroll to position [8, 1]
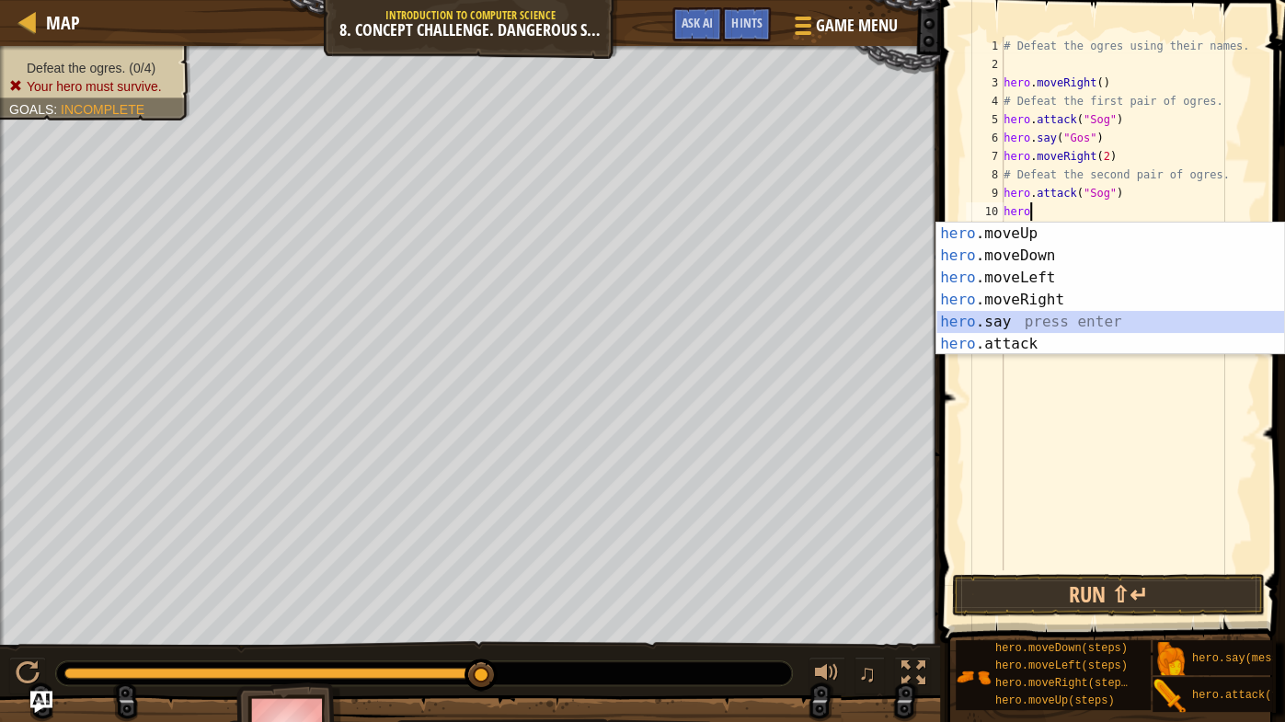
click at [1000, 314] on div "hero .moveUp press enter hero .moveDown press enter hero .moveLeft press enter …" at bounding box center [1110, 311] width 349 height 177
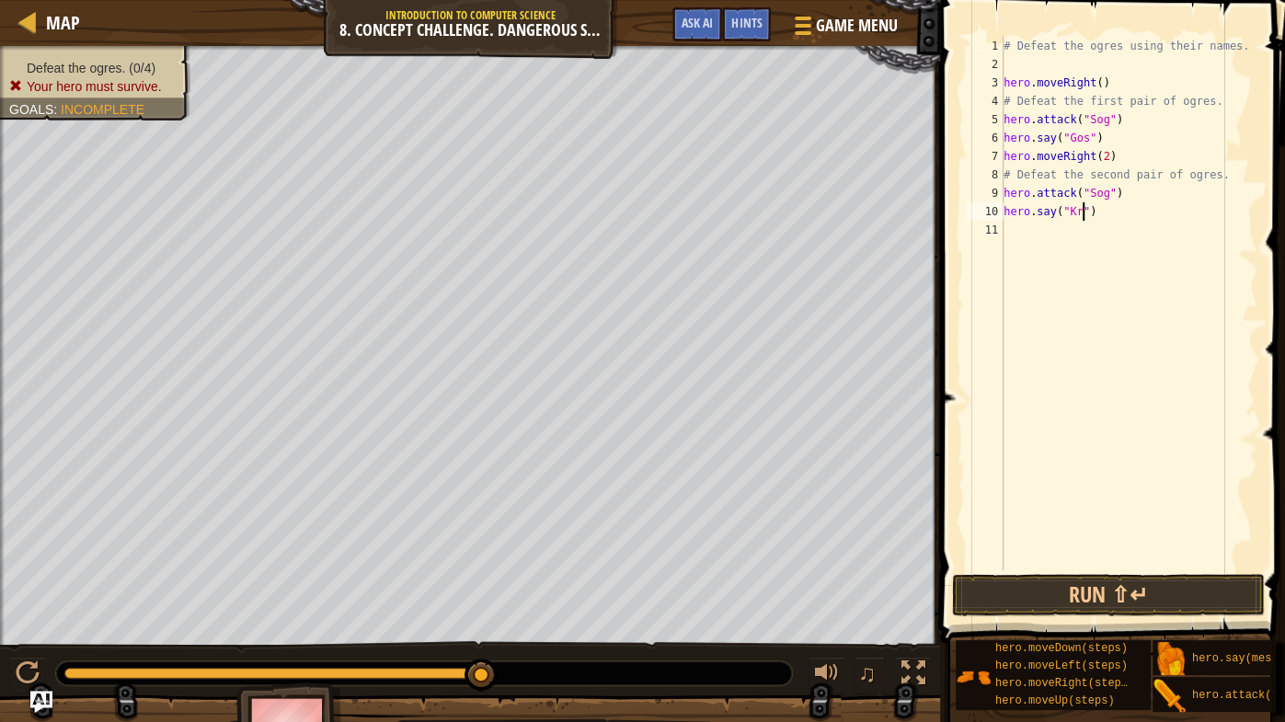
scroll to position [8, 6]
click at [1106, 193] on div "# Defeat the ogres using their names. hero . moveRight ( ) # Defeat the first p…" at bounding box center [1128, 322] width 257 height 570
type textarea "hero.attack("Ergo")"
click at [1080, 566] on button "Run ⇧↵" at bounding box center [1108, 595] width 313 height 42
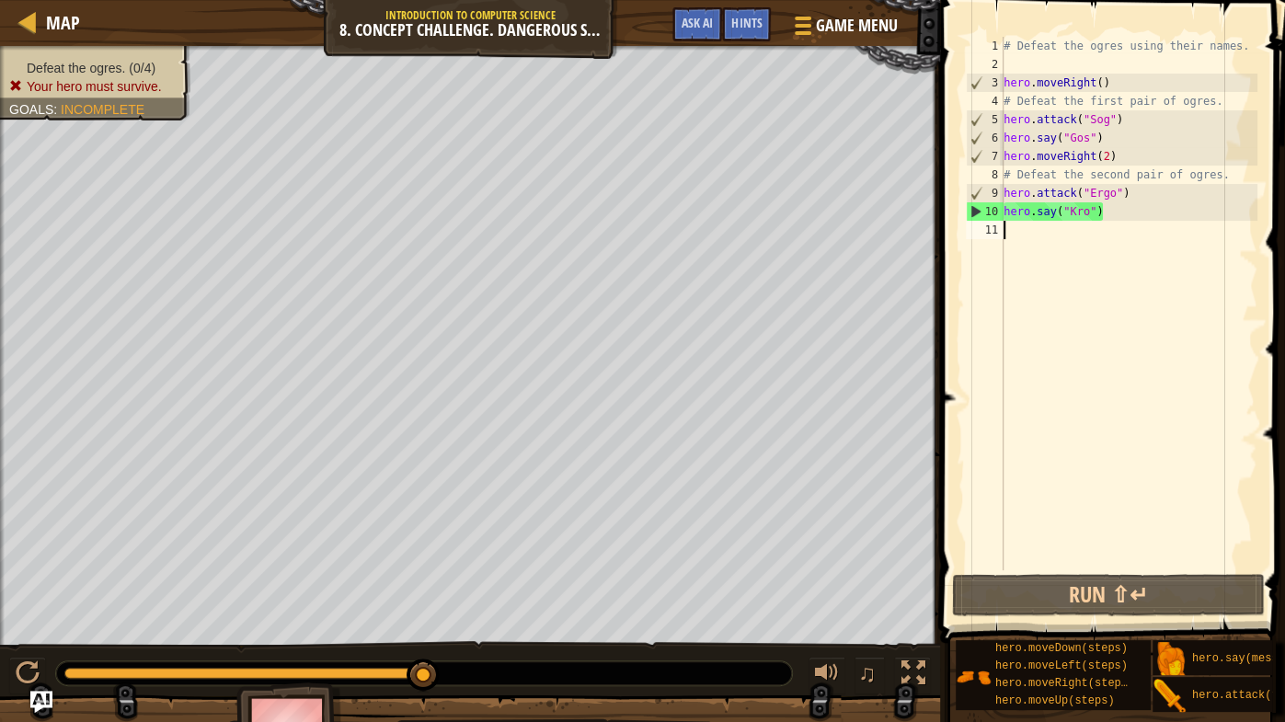
click at [1023, 238] on div "# Defeat the ogres using their names. hero . moveRight ( ) # Defeat the first p…" at bounding box center [1128, 322] width 257 height 570
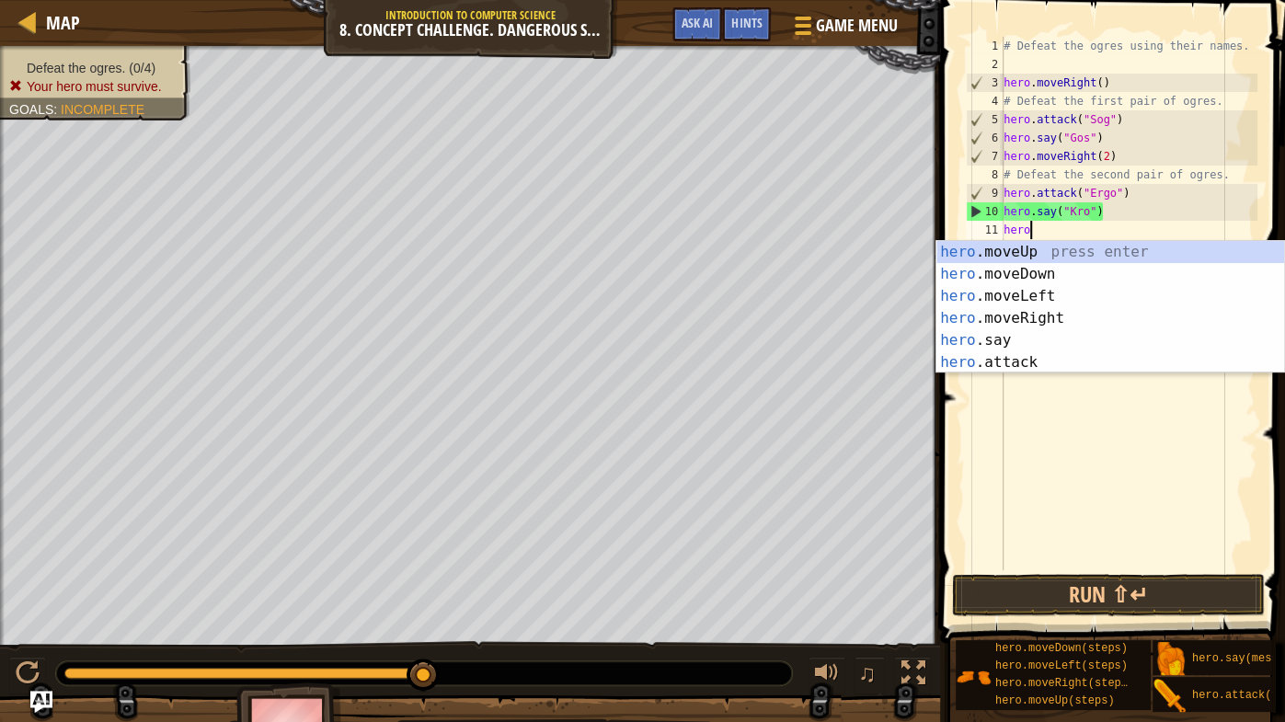
scroll to position [8, 1]
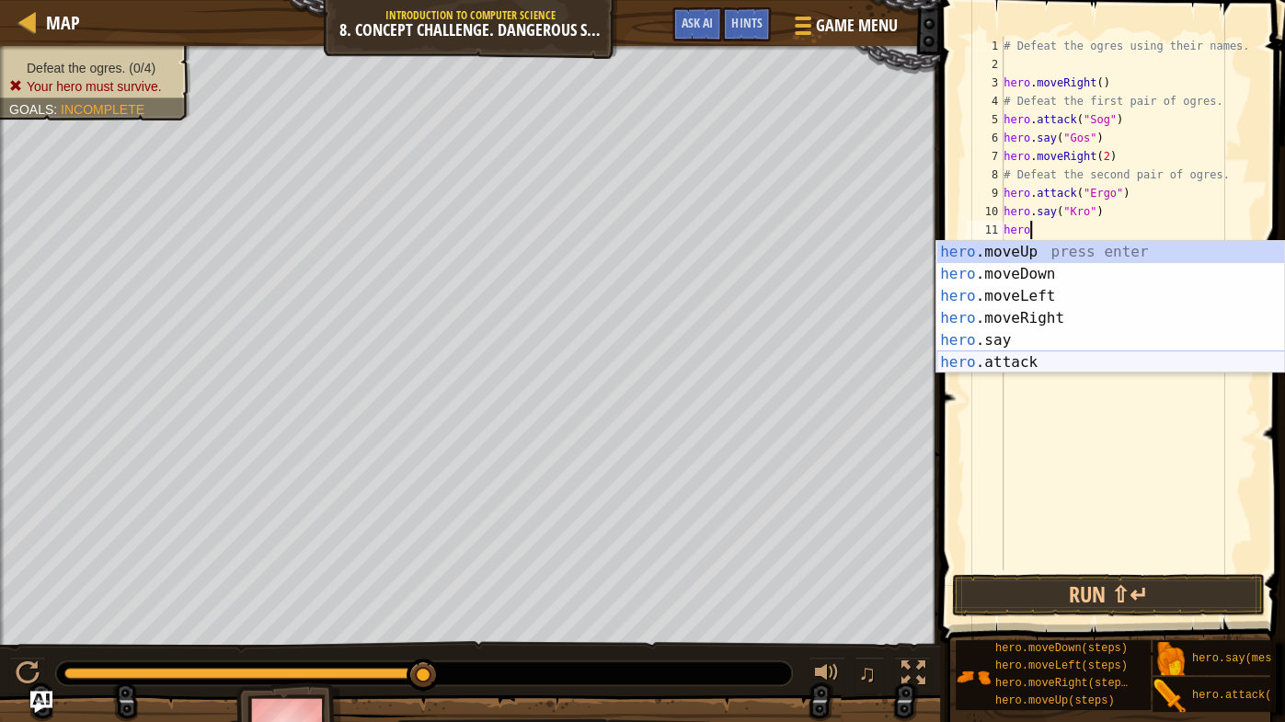
click at [1001, 357] on div "hero .moveUp press enter hero .moveDown press enter hero .moveLeft press enter …" at bounding box center [1110, 329] width 349 height 177
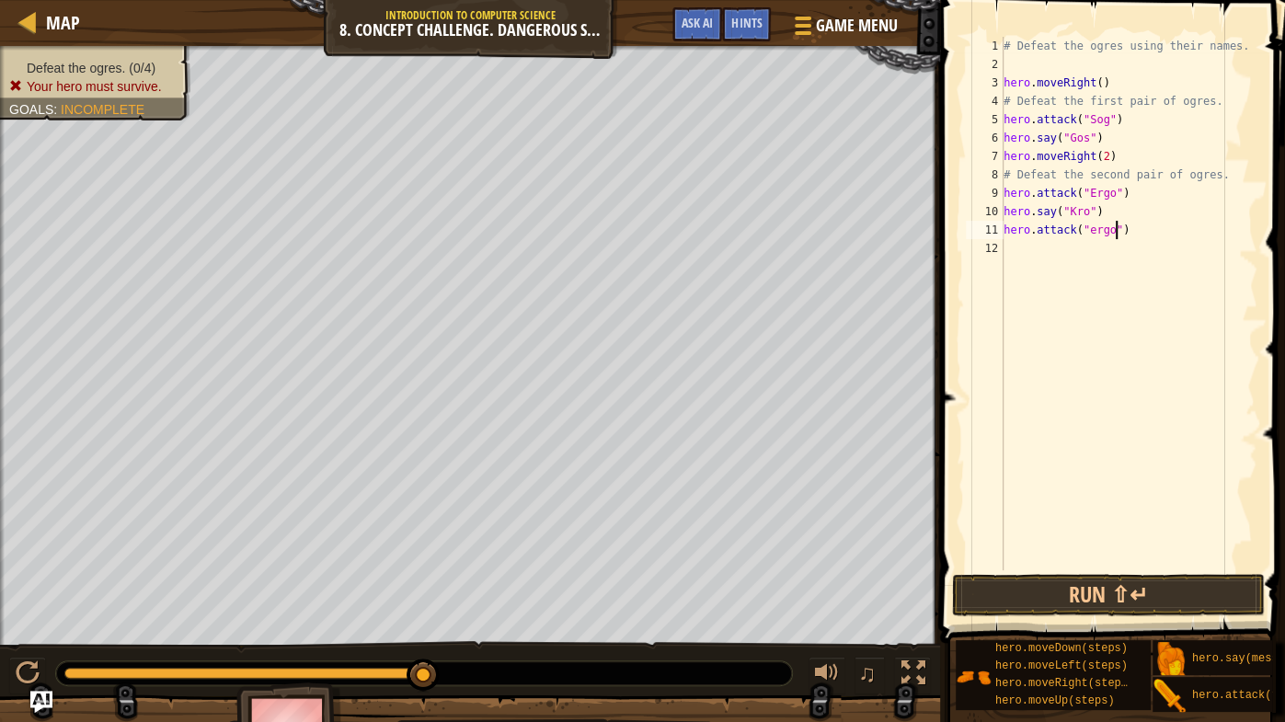
scroll to position [8, 9]
click at [1094, 229] on div "# Defeat the ogres using their names. hero . moveRight ( ) # Defeat the first p…" at bounding box center [1128, 322] width 257 height 570
type textarea "hero.attack("Ergo")"
click at [1058, 566] on button "Run ⇧↵" at bounding box center [1108, 595] width 313 height 42
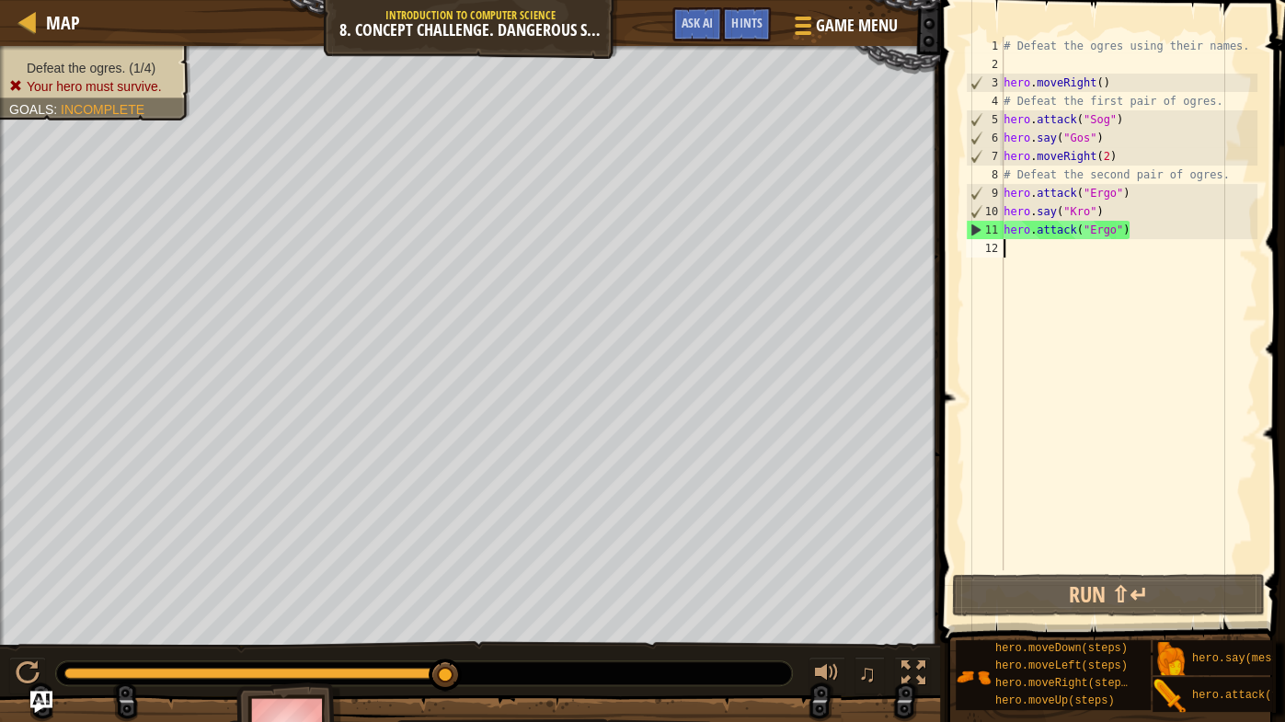
click at [1032, 259] on div "# Defeat the ogres using their names. hero . moveRight ( ) # Defeat the first p…" at bounding box center [1128, 322] width 257 height 570
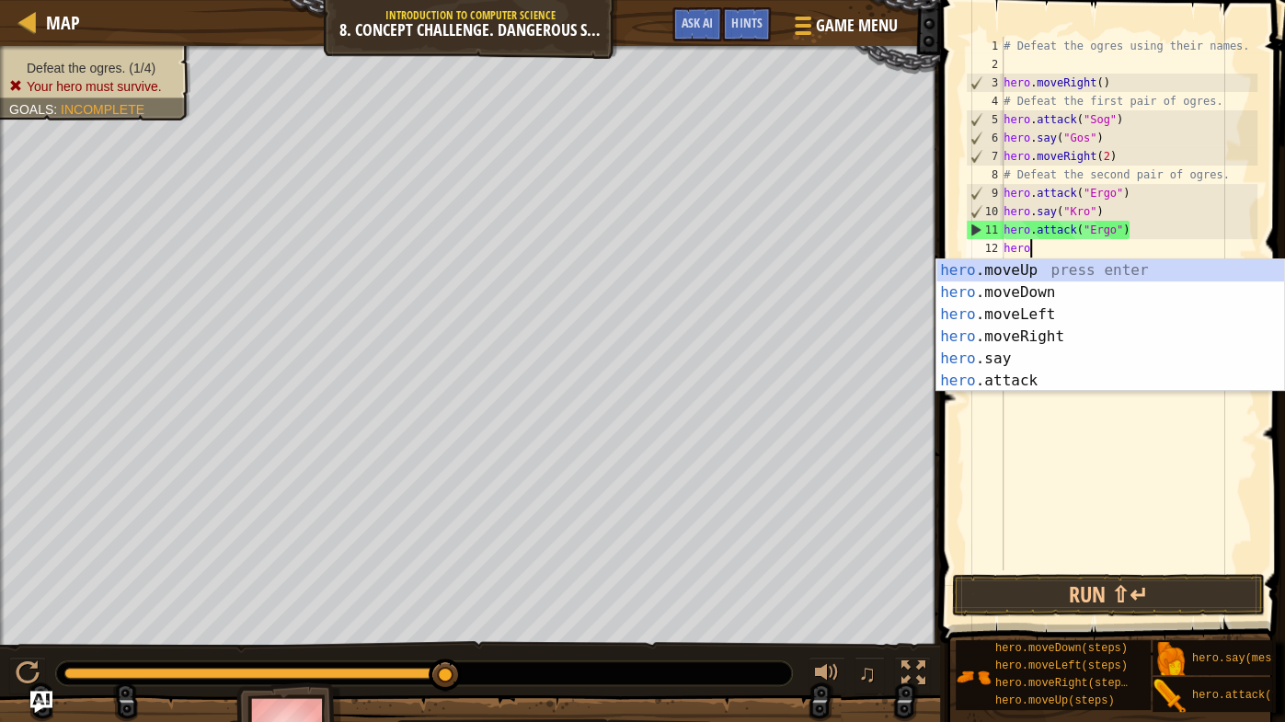
scroll to position [8, 1]
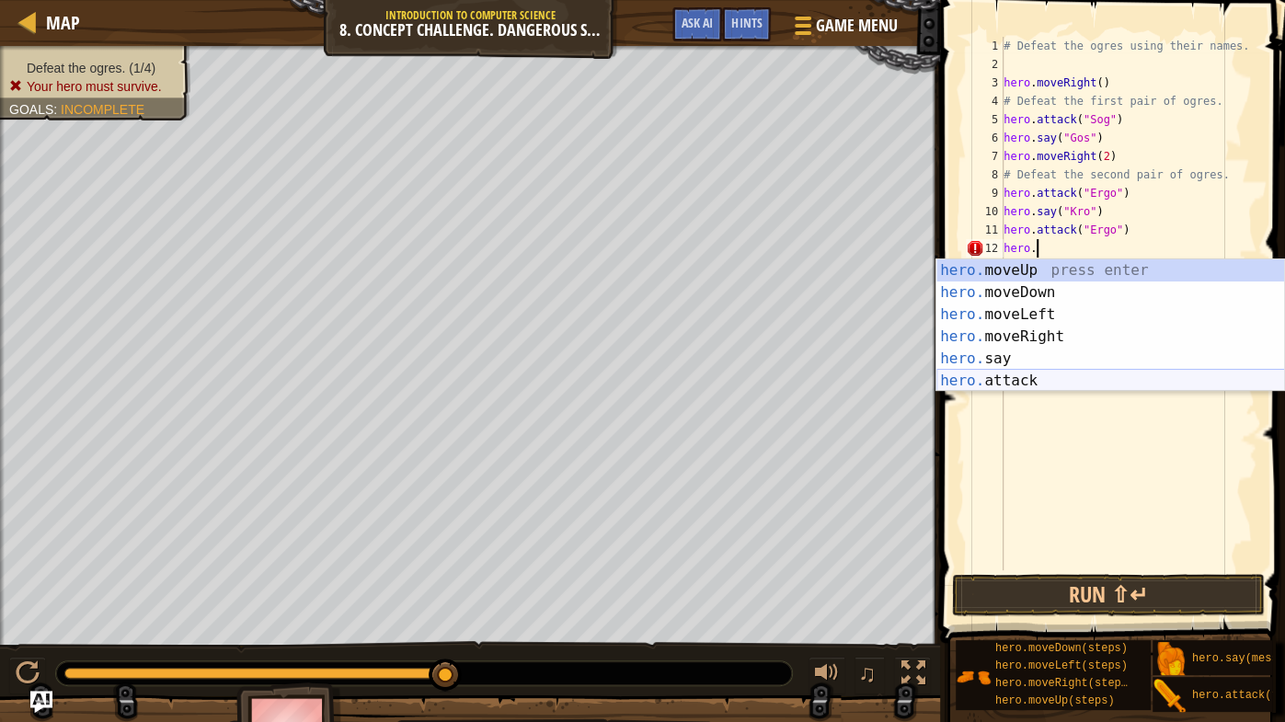
click at [1033, 383] on div "hero. moveUp press enter hero. moveDown press enter hero. moveLeft press enter …" at bounding box center [1110, 347] width 349 height 177
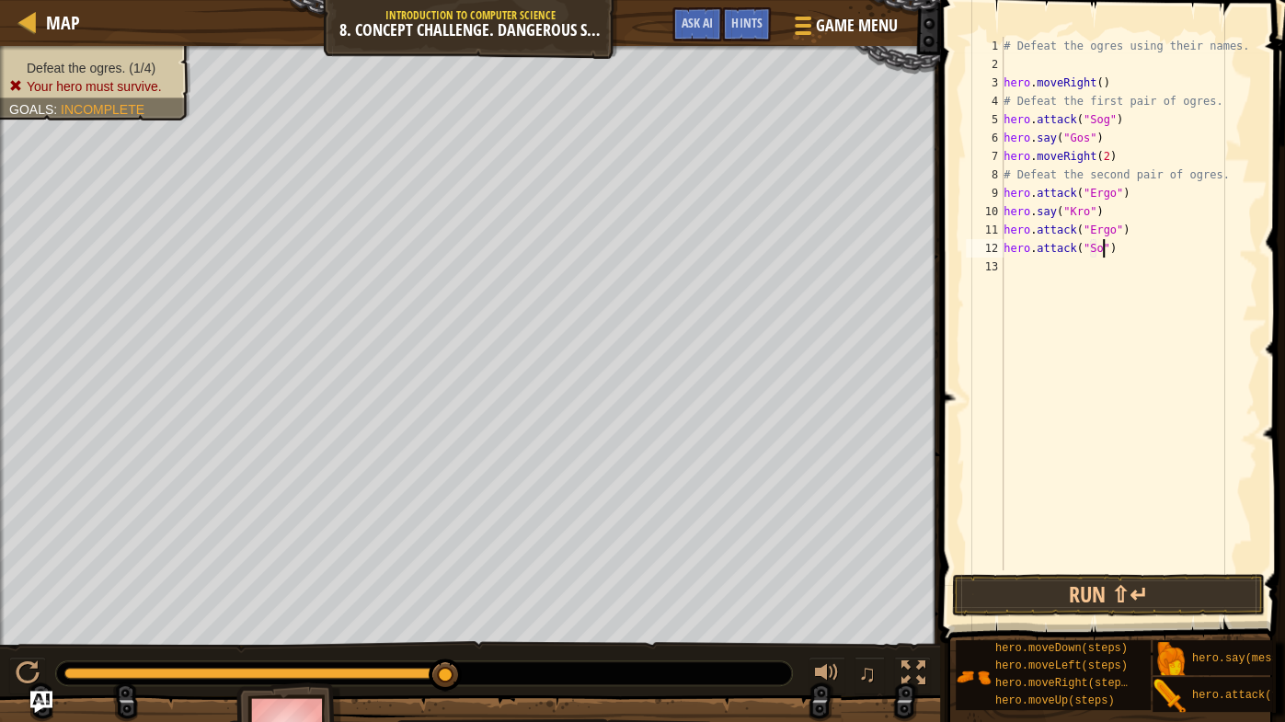
scroll to position [8, 7]
type textarea "hero.attack("Sog")"
click at [1012, 266] on div "# Defeat the ogres using their names. hero . moveRight ( ) # Defeat the first p…" at bounding box center [1128, 322] width 257 height 570
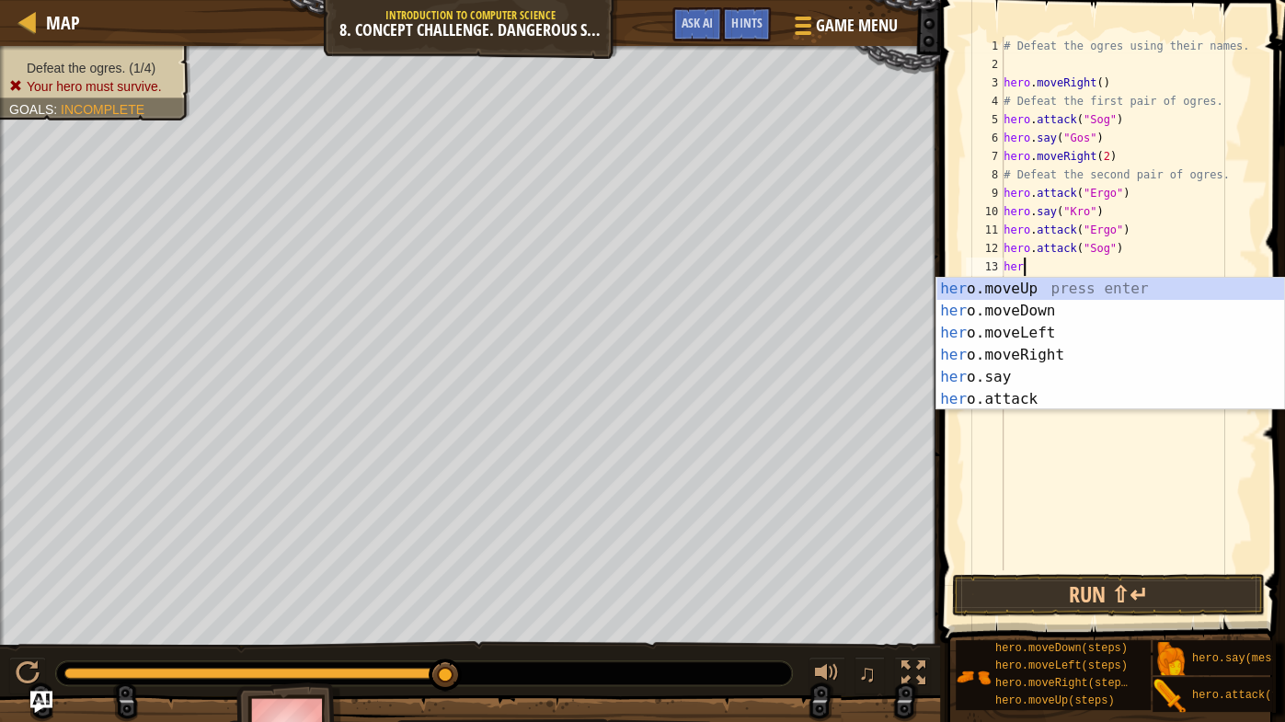
scroll to position [8, 1]
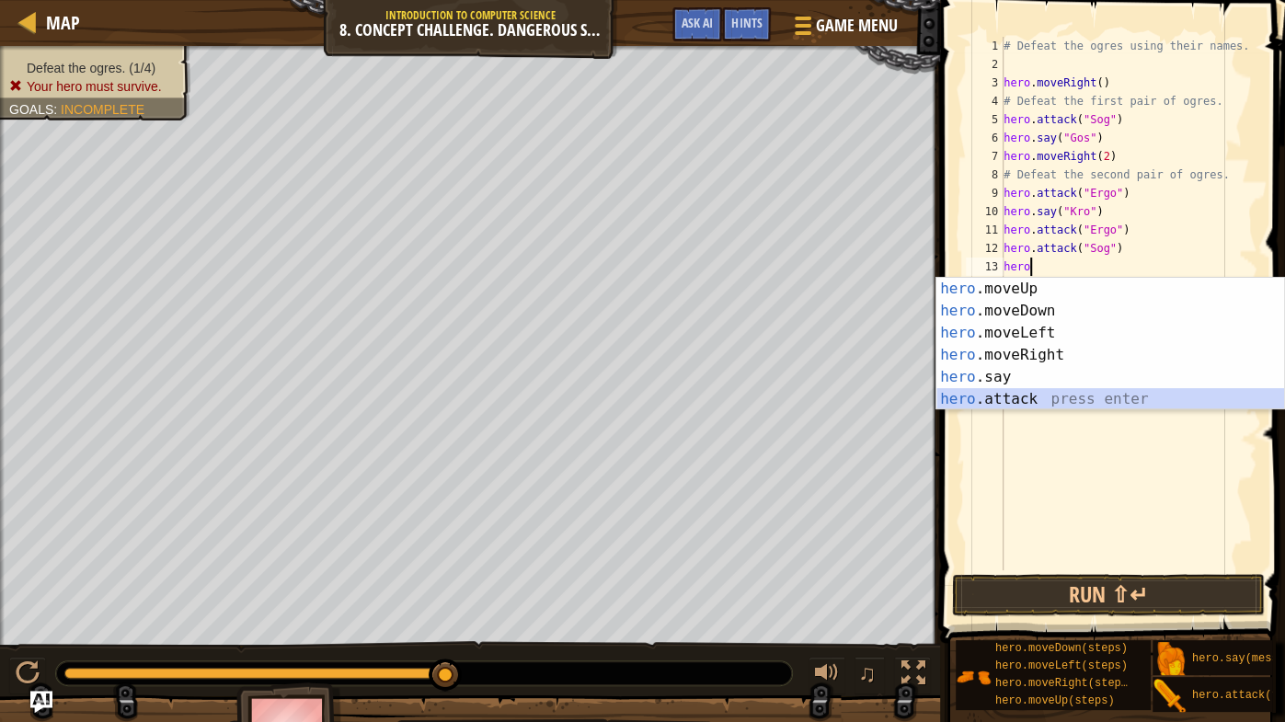
click at [998, 400] on div "hero .moveUp press enter hero .moveDown press enter hero .moveLeft press enter …" at bounding box center [1110, 366] width 349 height 177
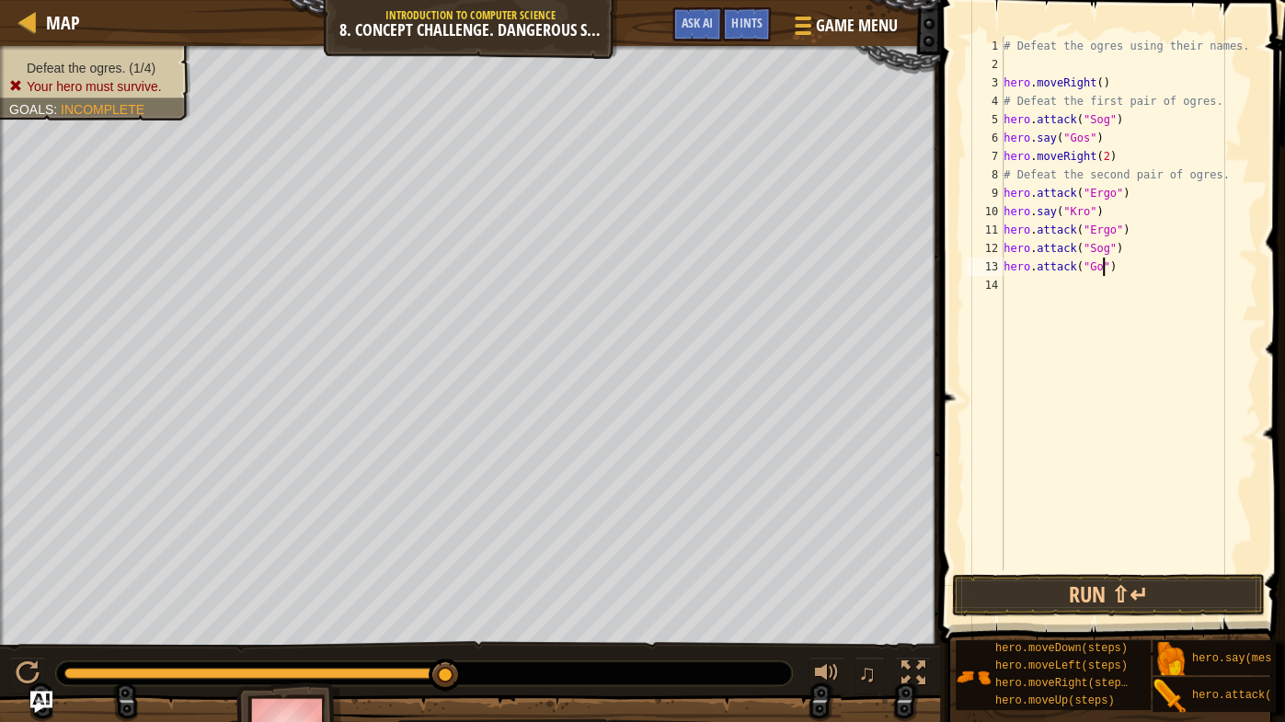
scroll to position [8, 7]
type textarea "hero.attack("Gos")"
click at [1015, 314] on div "# Defeat the ogres using their names. hero . moveRight ( ) # Defeat the first p…" at bounding box center [1128, 322] width 257 height 570
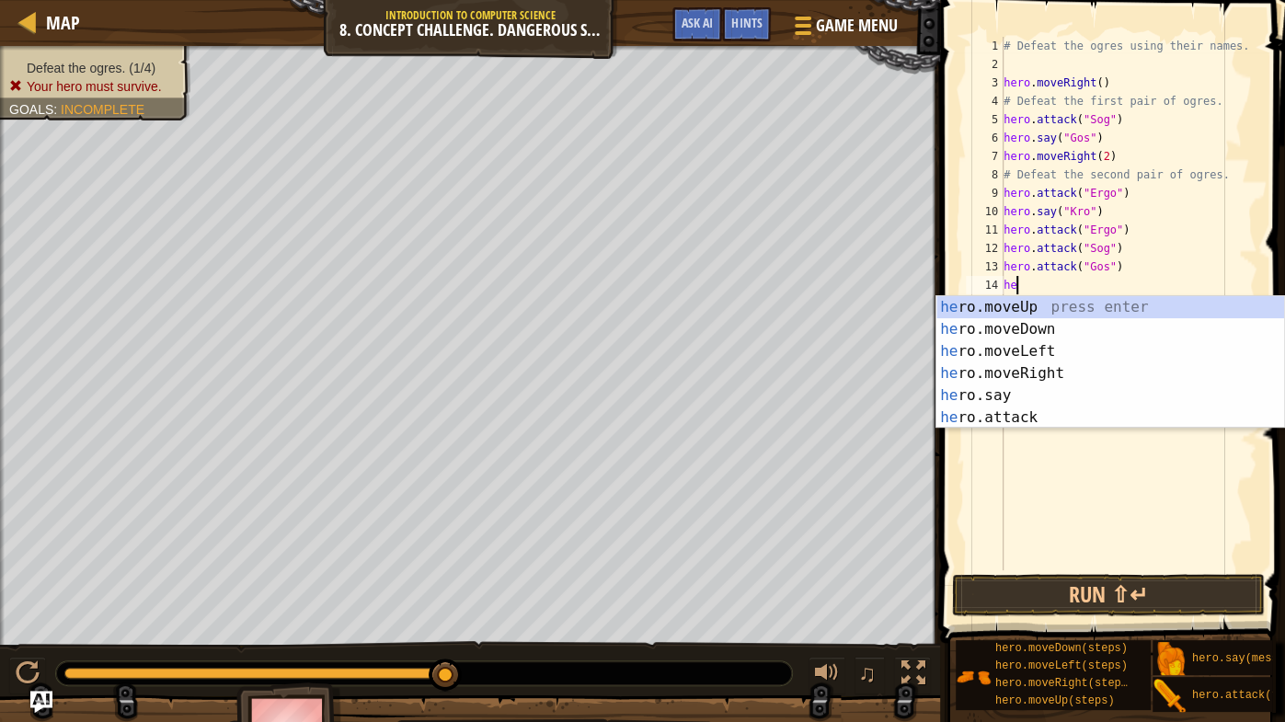
scroll to position [8, 0]
click at [1021, 415] on div "her o.moveUp press enter her o.moveDown press enter her o.moveLeft press enter …" at bounding box center [1110, 384] width 349 height 177
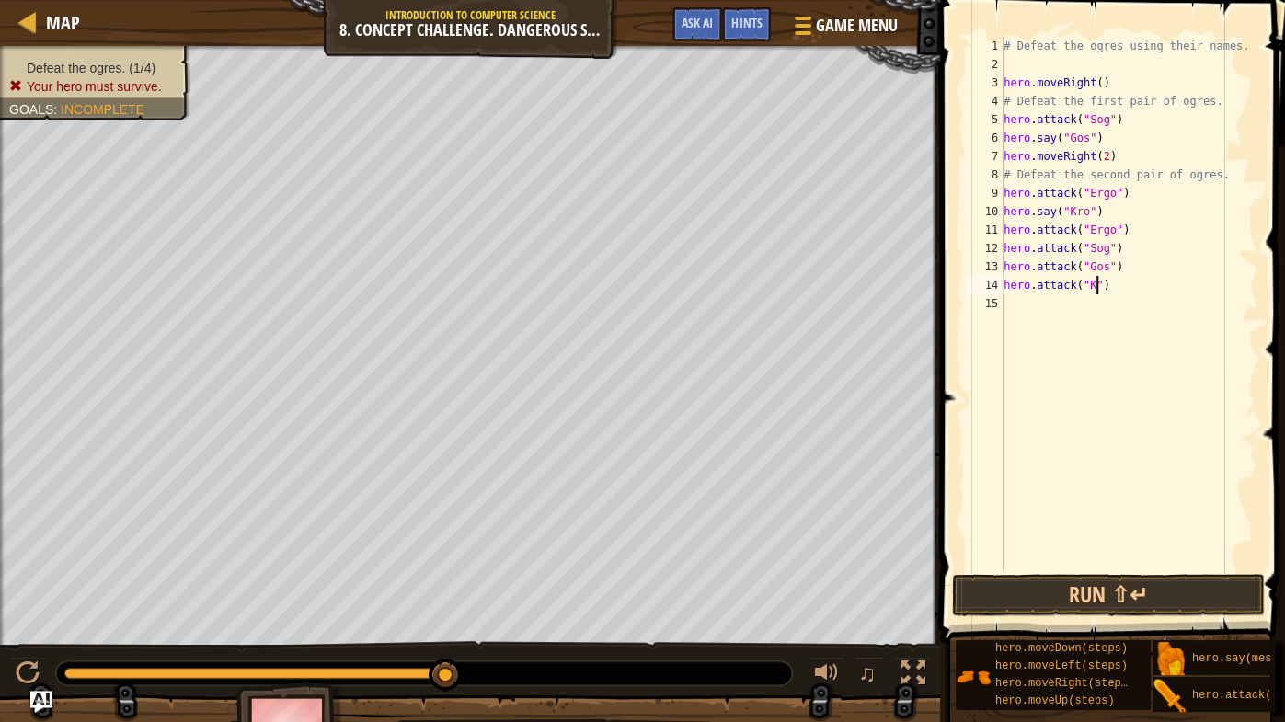
scroll to position [8, 7]
type textarea "hero.attack("Kro")"
click at [1050, 566] on button "Run ⇧↵" at bounding box center [1108, 595] width 313 height 42
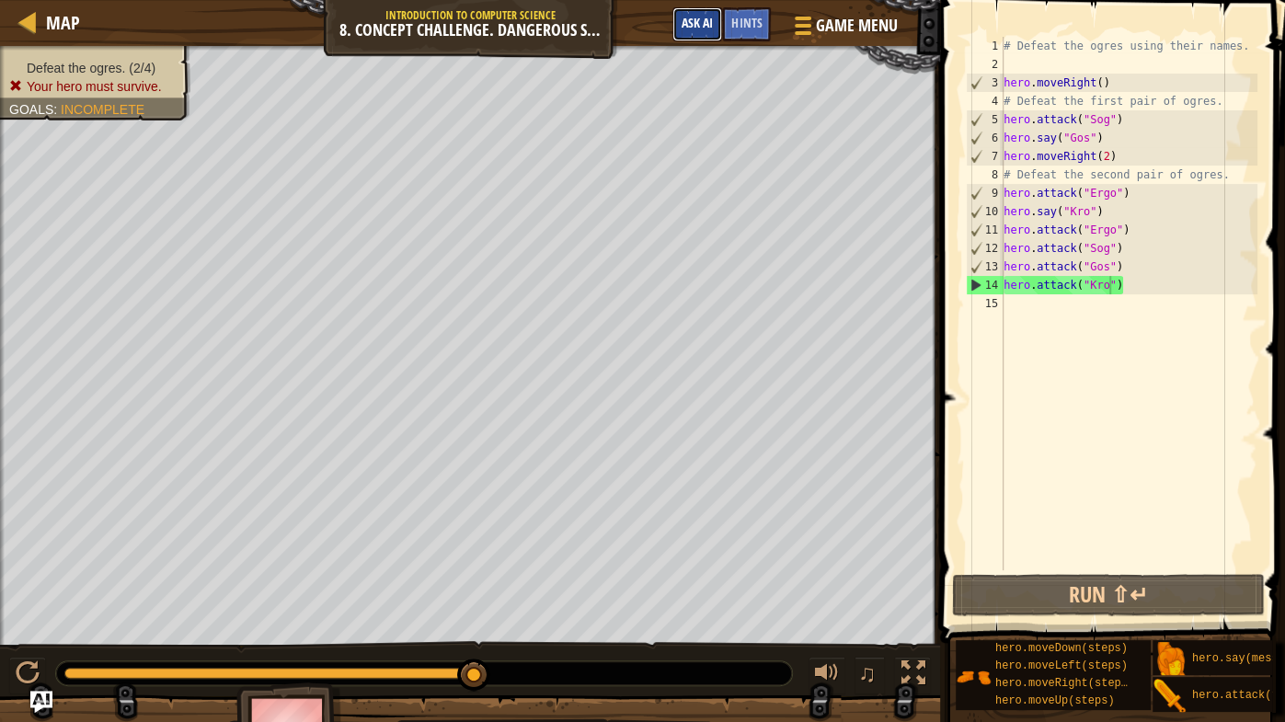
click at [703, 17] on span "Ask AI" at bounding box center [696, 22] width 31 height 17
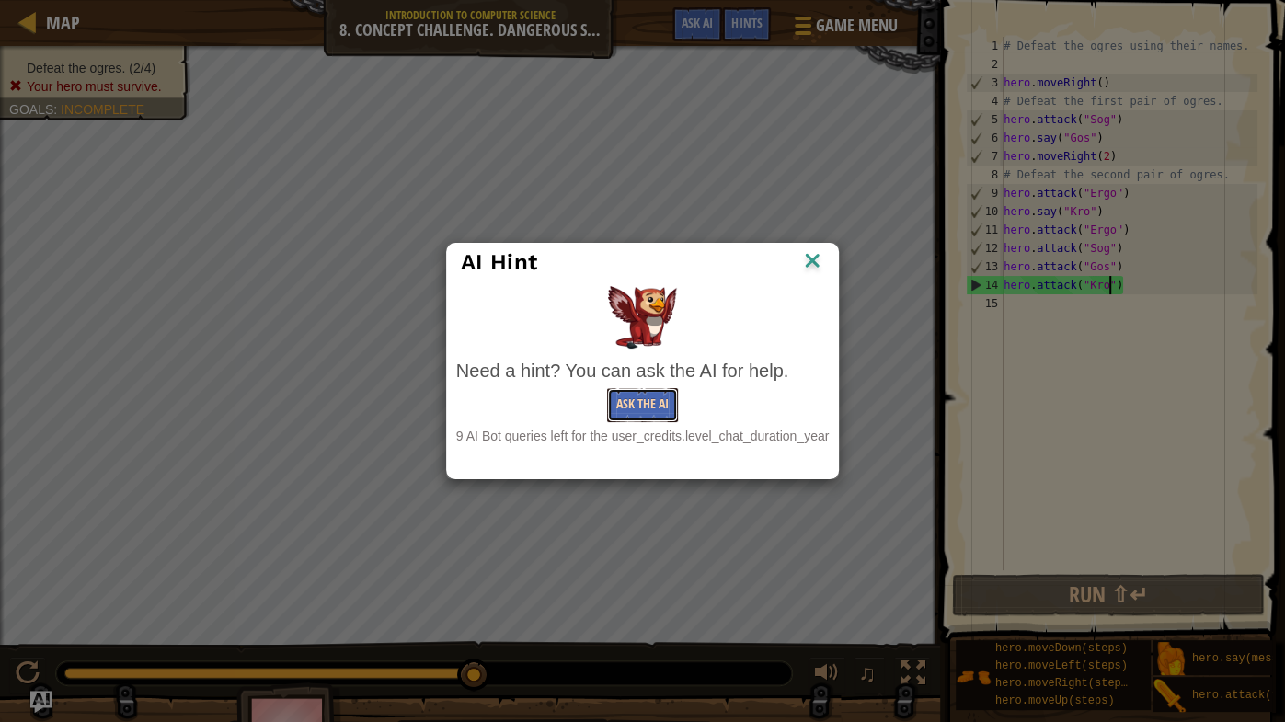
click at [629, 406] on button "Ask the AI" at bounding box center [642, 405] width 71 height 34
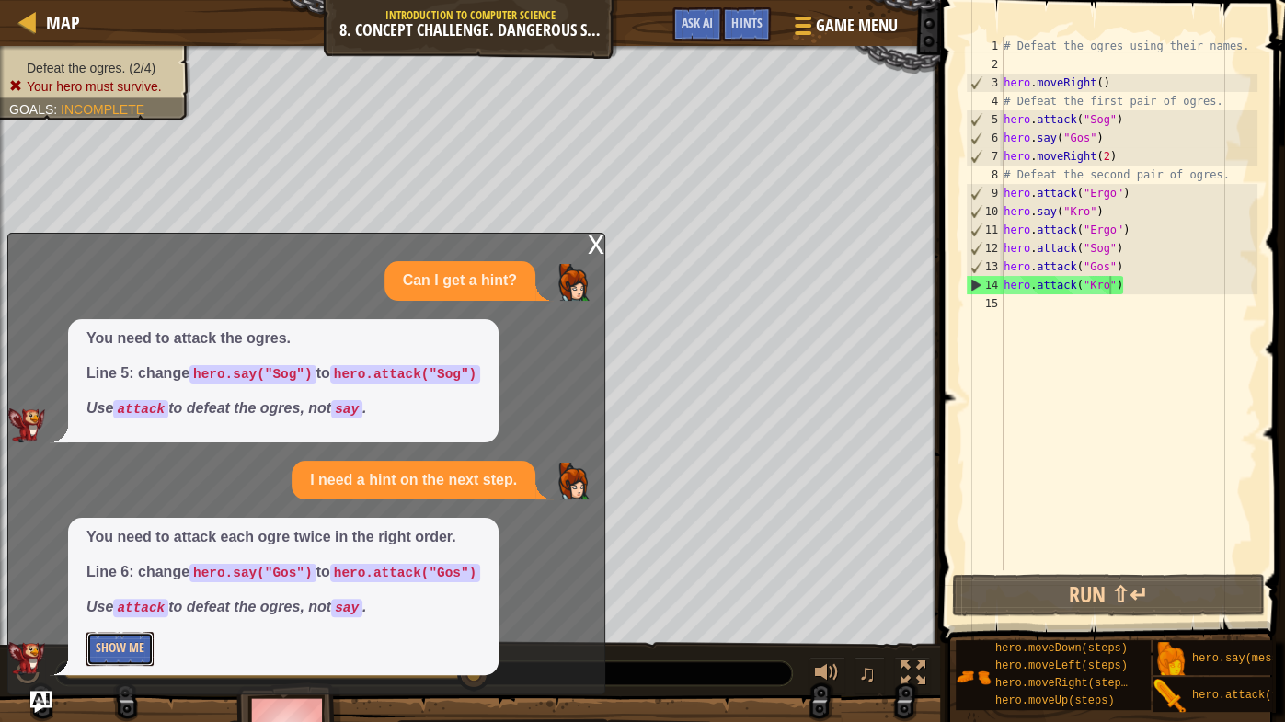
click at [108, 566] on button "Show Me" at bounding box center [119, 649] width 67 height 34
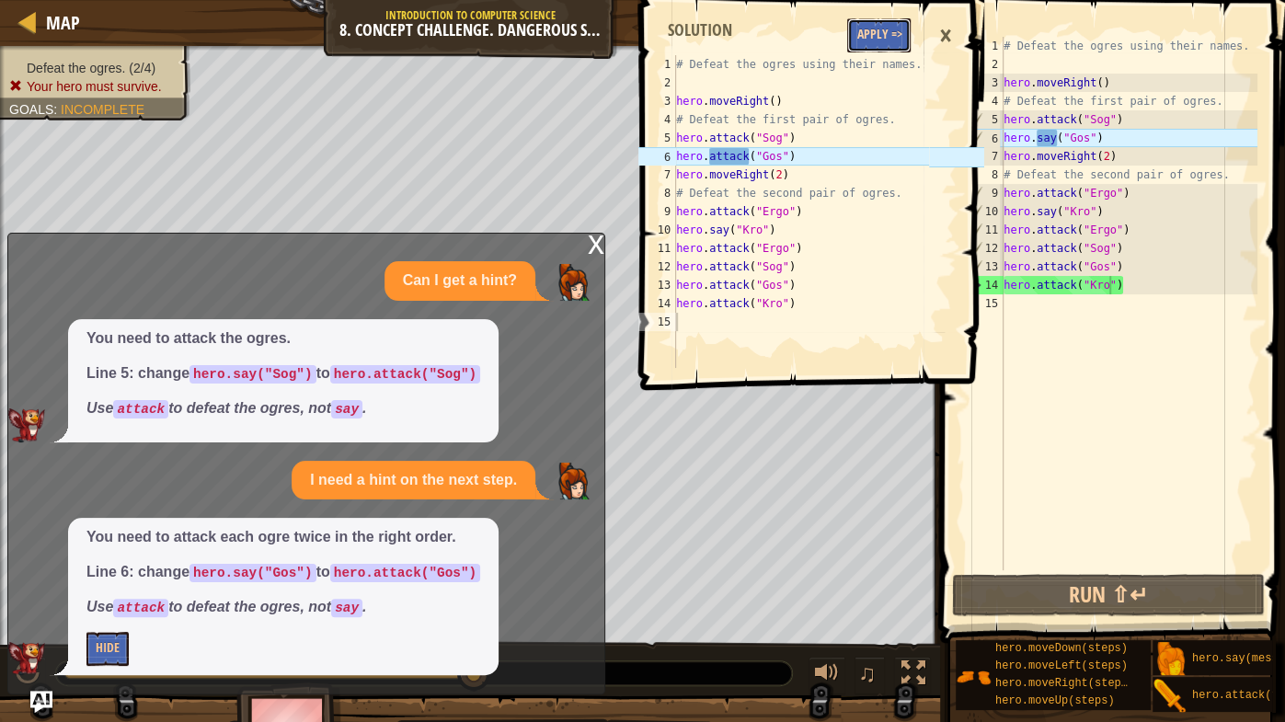
click at [871, 34] on button "Apply =>" at bounding box center [878, 35] width 63 height 34
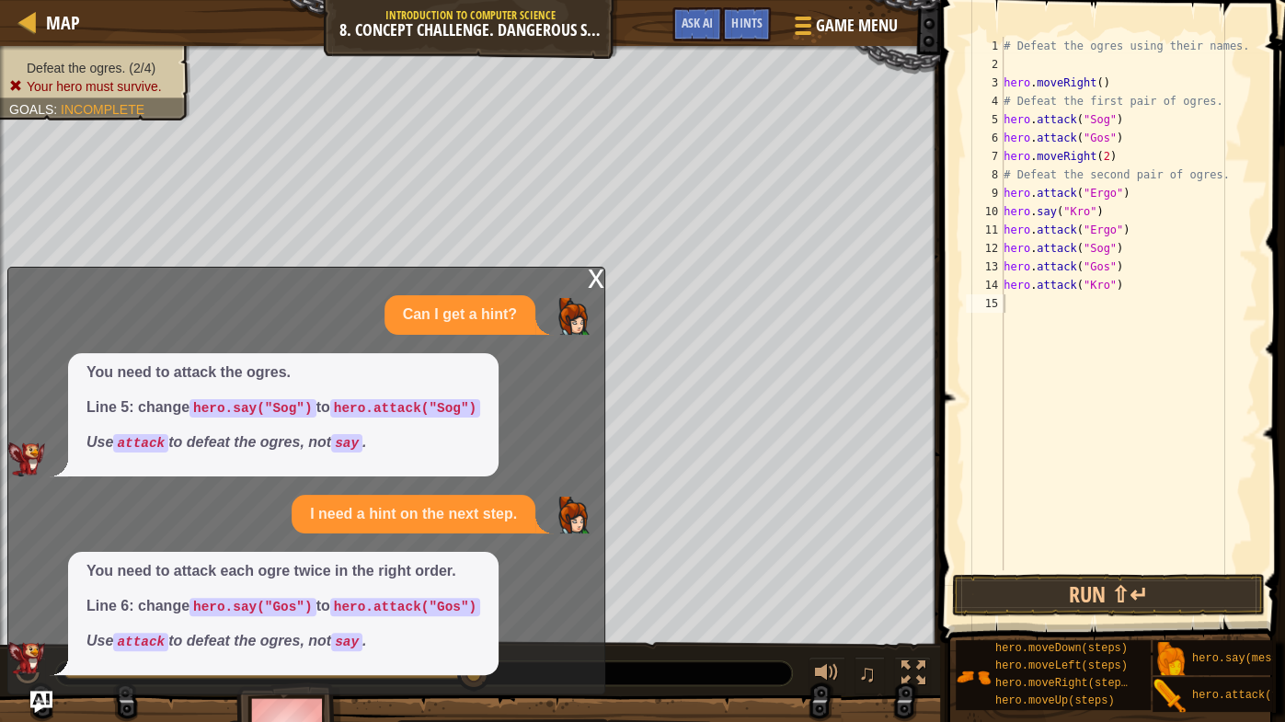
click at [558, 566] on div "You need to attack each ogre twice in the right order. Line 6: change hero.say(…" at bounding box center [301, 613] width 587 height 123
click at [532, 566] on div "You need to attack each ogre twice in the right order. Line 6: change hero.say(…" at bounding box center [301, 613] width 587 height 123
click at [709, 32] on button "Ask AI" at bounding box center [697, 24] width 50 height 34
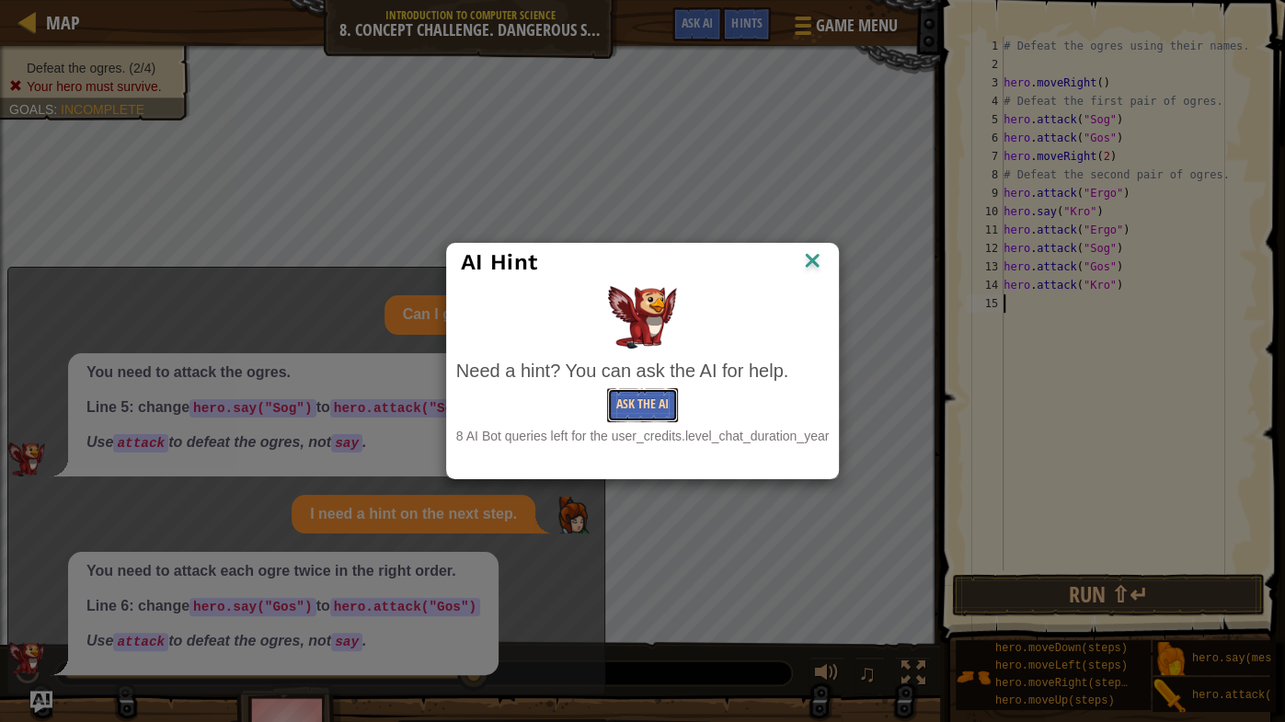
click at [612, 405] on button "Ask the AI" at bounding box center [642, 405] width 71 height 34
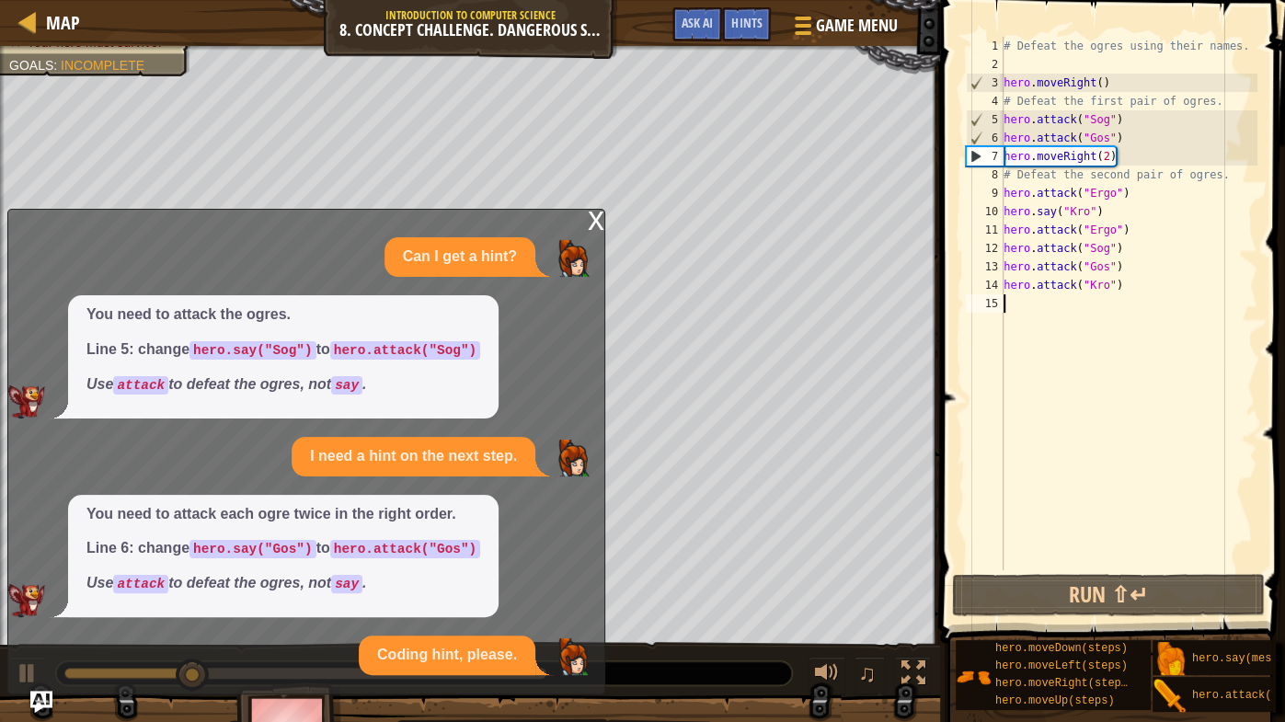
scroll to position [131, 0]
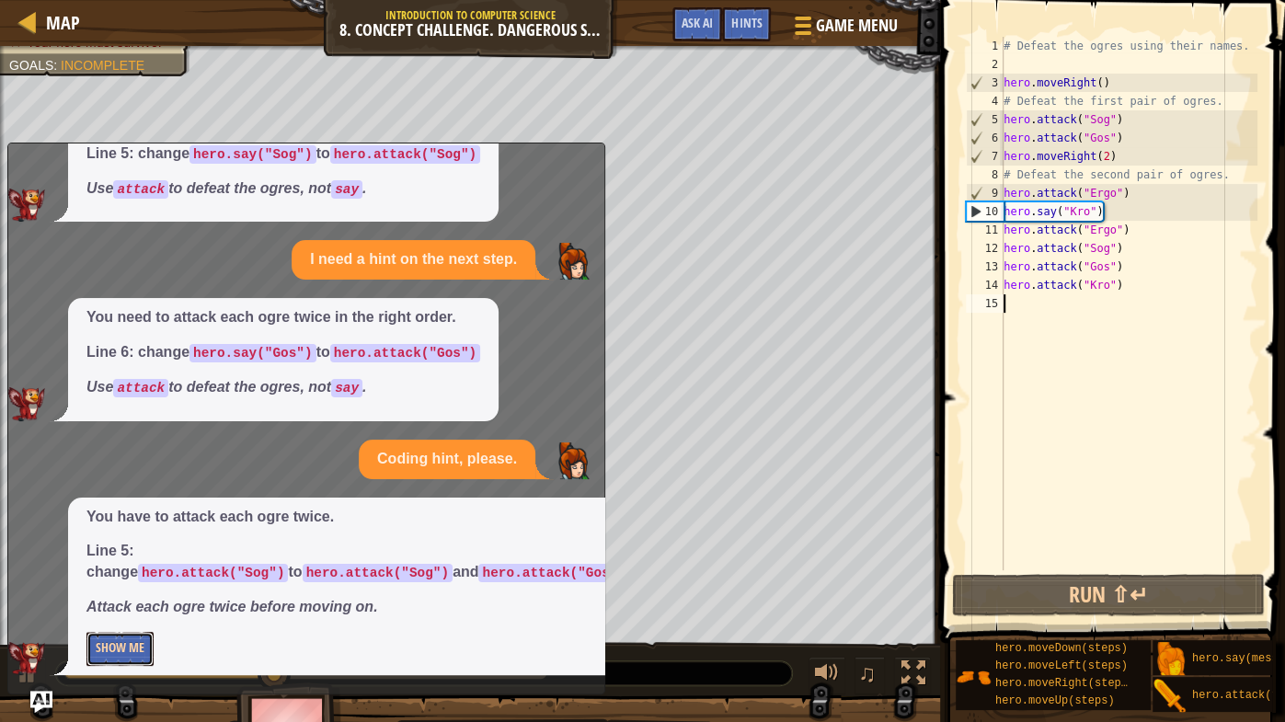
click at [123, 566] on button "Show Me" at bounding box center [119, 649] width 67 height 34
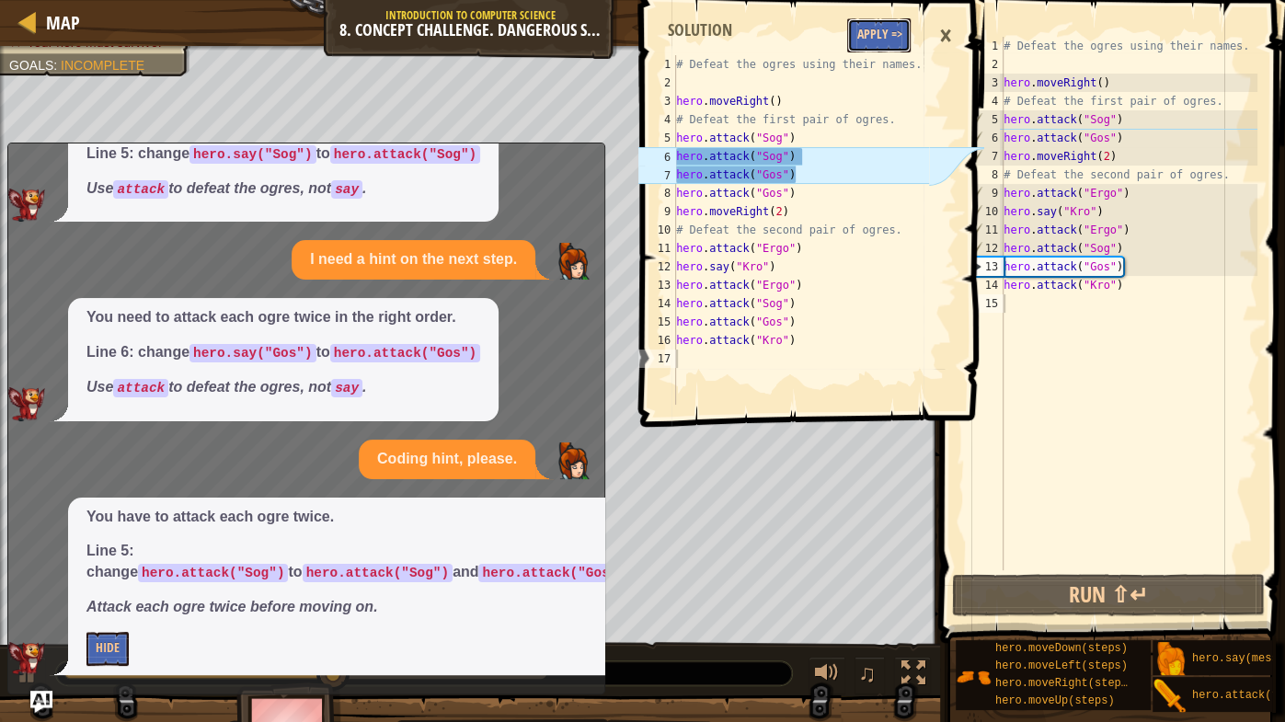
click at [890, 41] on button "Apply =>" at bounding box center [878, 35] width 63 height 34
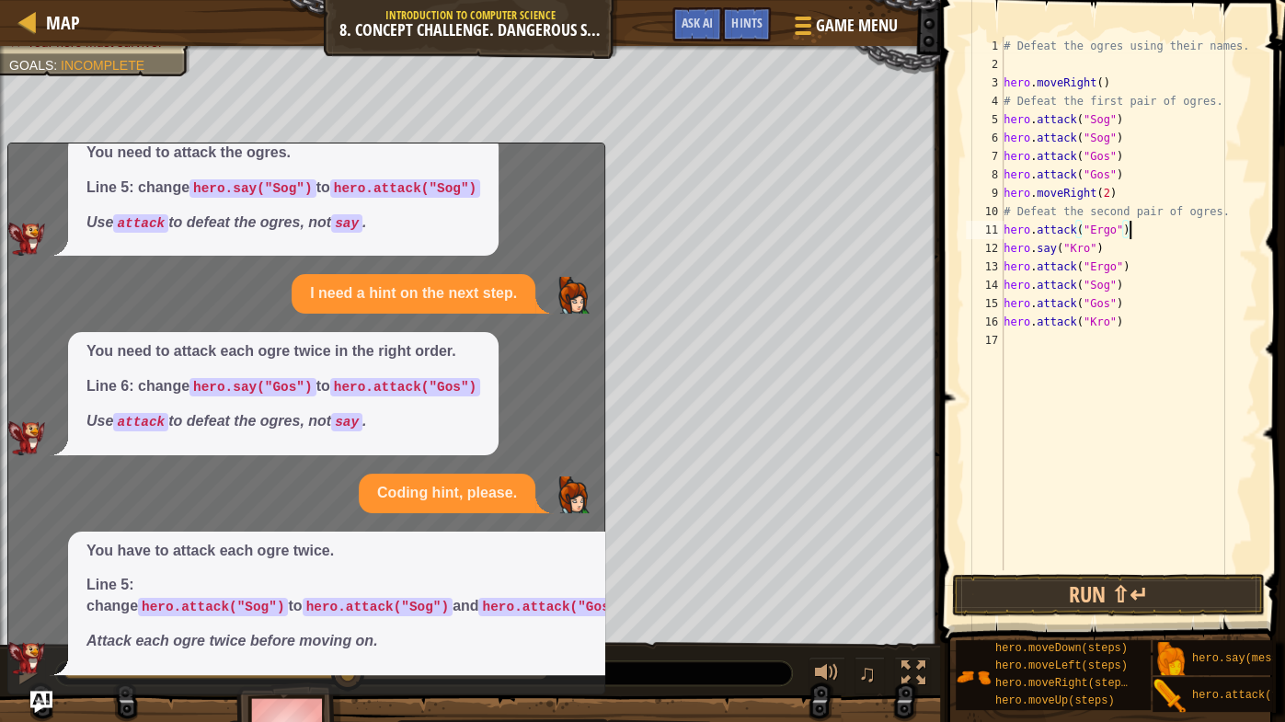
click at [1137, 236] on div "# Defeat the ogres using their names. hero . moveRight ( ) # Defeat the first p…" at bounding box center [1128, 322] width 257 height 570
drag, startPoint x: 1126, startPoint y: 302, endPoint x: 1001, endPoint y: 303, distance: 124.2
click at [1001, 303] on div "hero.attack("Ergo") 1 2 3 4 5 6 7 8 9 10 11 12 13 14 15 16 17 # Defeat the ogre…" at bounding box center [1109, 303] width 295 height 533
type textarea "hero.attack("Gos")"
drag, startPoint x: 1124, startPoint y: 285, endPoint x: 989, endPoint y: 290, distance: 135.3
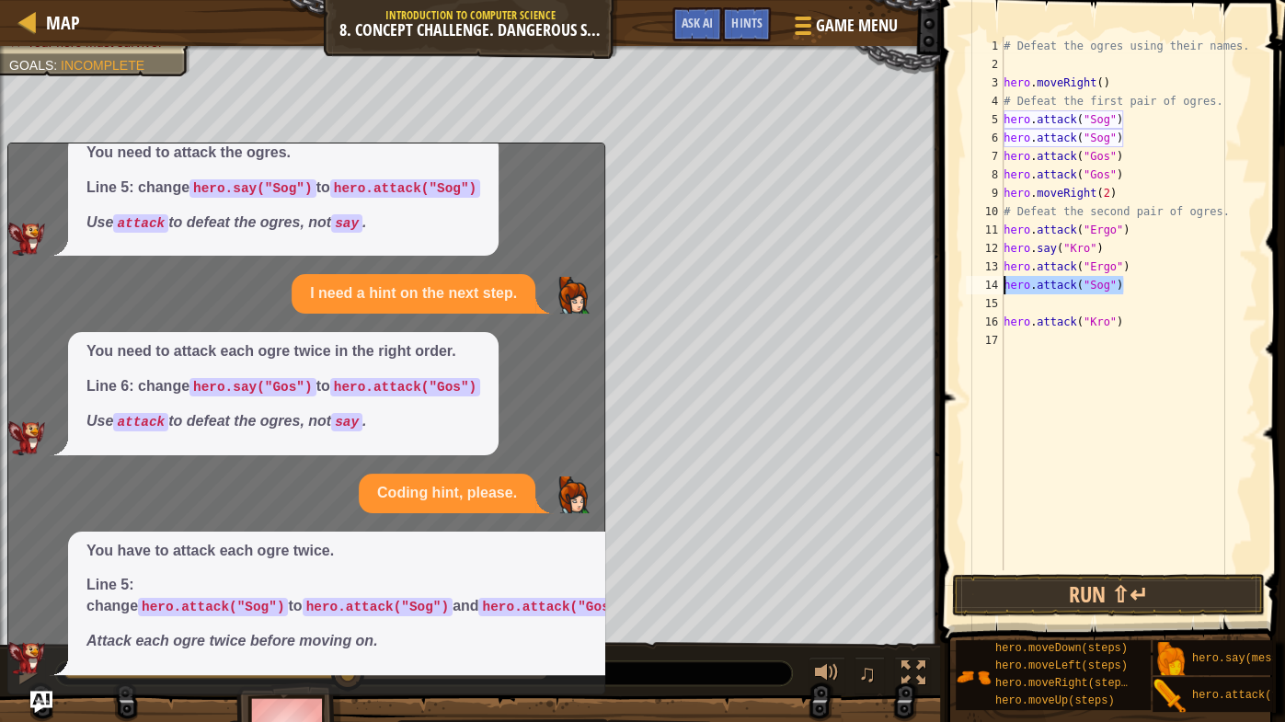
click at [989, 290] on div "1 2 3 4 5 6 7 8 9 10 11 12 13 14 15 16 17 # Defeat the ogres using their names.…" at bounding box center [1109, 303] width 295 height 533
type textarea "hero.attack("Sog")"
type textarea "hero.attack("Ergo")"
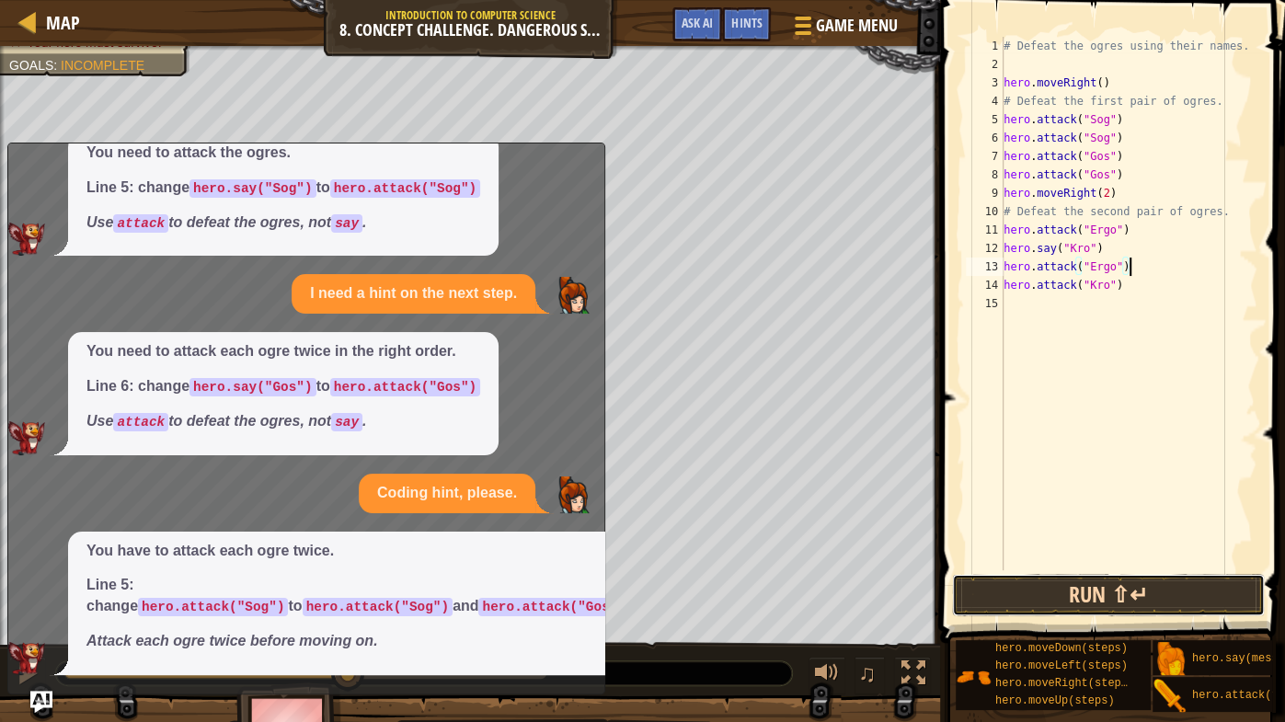
click at [1001, 566] on button "Run ⇧↵" at bounding box center [1108, 595] width 313 height 42
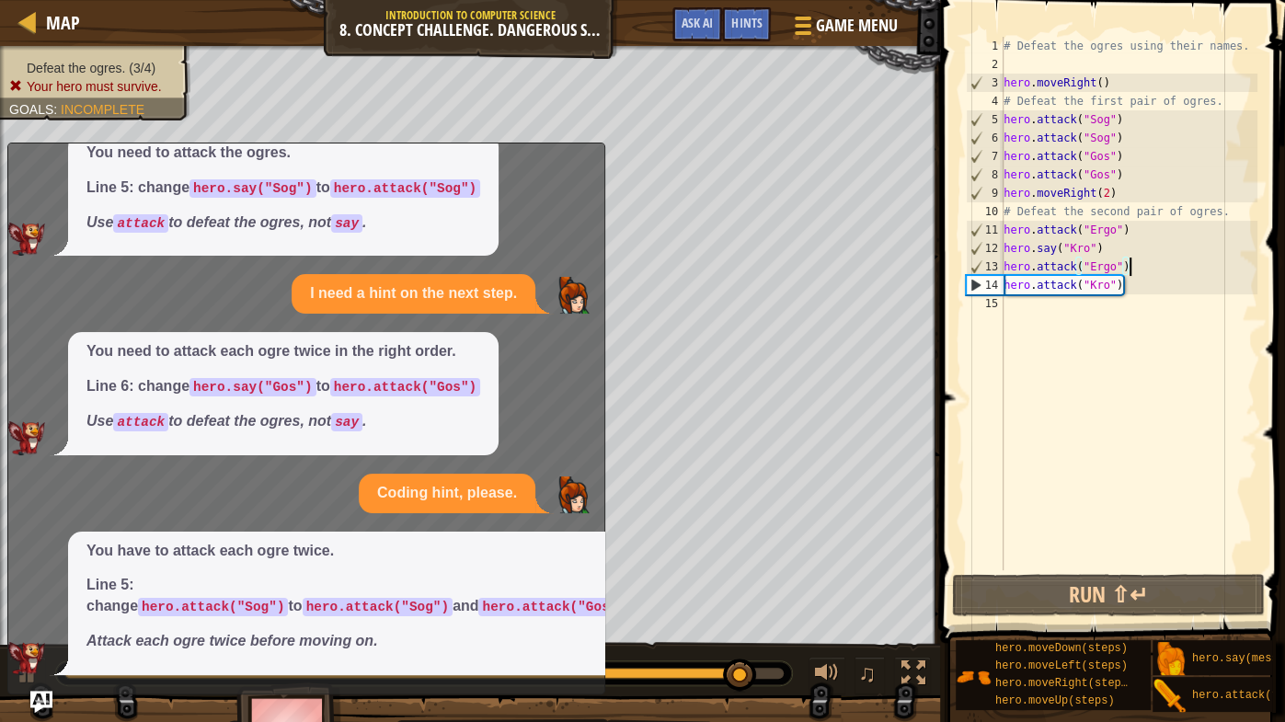
click at [98, 63] on span "Defeat the ogres. (3/4)" at bounding box center [91, 68] width 129 height 15
click at [1024, 308] on div "# Defeat the ogres using their names. hero . moveRight ( ) # Defeat the first p…" at bounding box center [1128, 322] width 257 height 570
click at [1183, 329] on div "# Defeat the ogres using their names. hero . moveRight ( ) # Defeat the first p…" at bounding box center [1128, 322] width 257 height 570
drag, startPoint x: 1129, startPoint y: 287, endPoint x: 1086, endPoint y: 303, distance: 46.0
click at [1086, 303] on div "# Defeat the ogres using their names. hero . moveRight ( ) # Defeat the first p…" at bounding box center [1128, 322] width 257 height 570
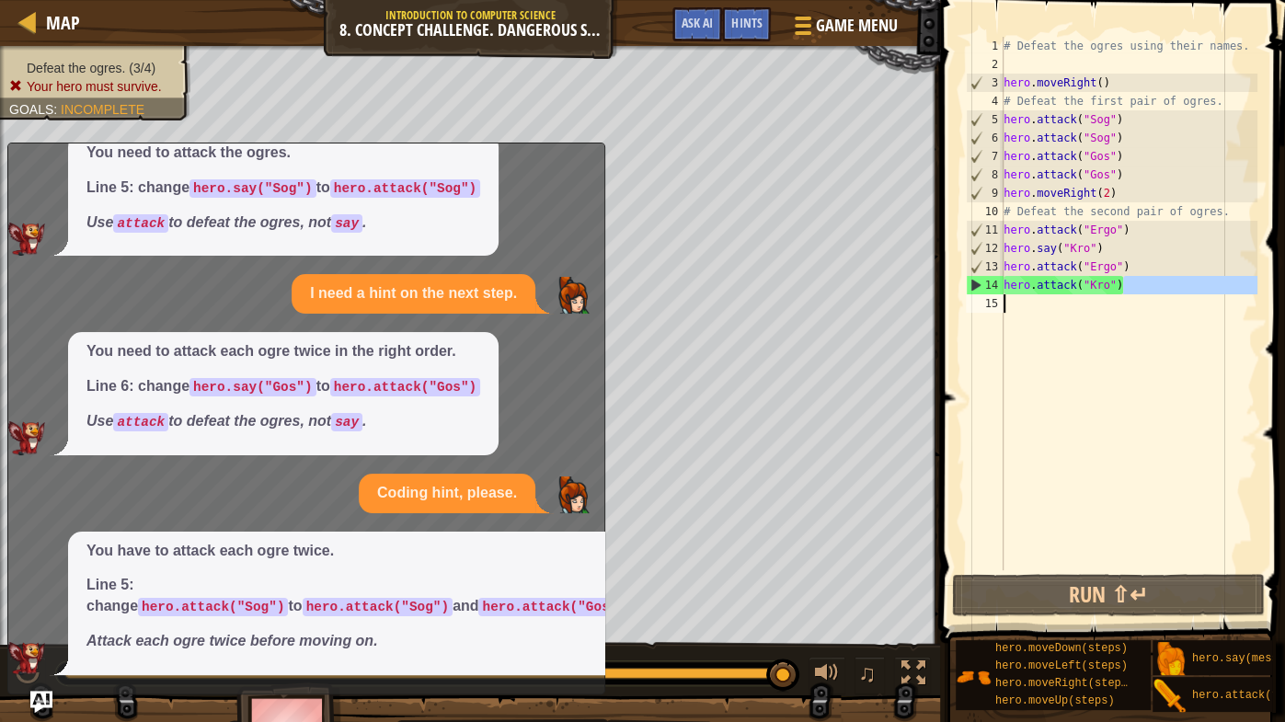
click at [1110, 283] on div "# Defeat the ogres using their names. hero . moveRight ( ) # Defeat the first p…" at bounding box center [1128, 322] width 257 height 570
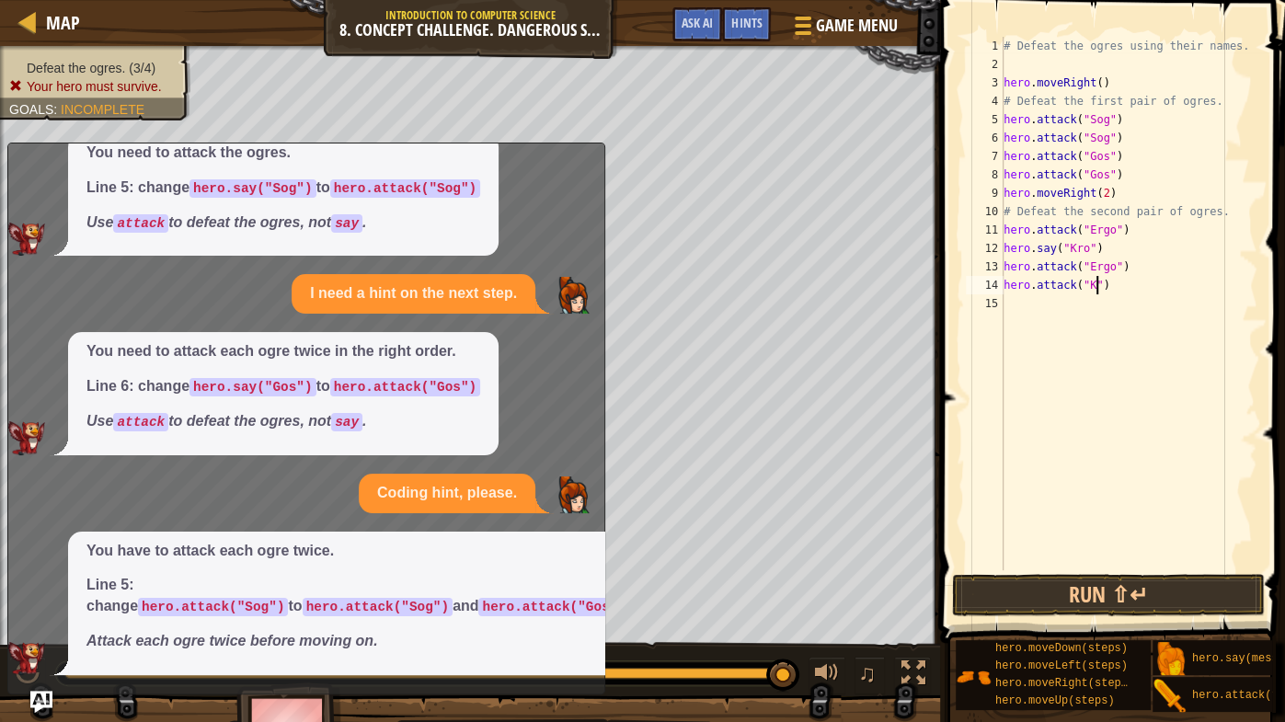
scroll to position [8, 7]
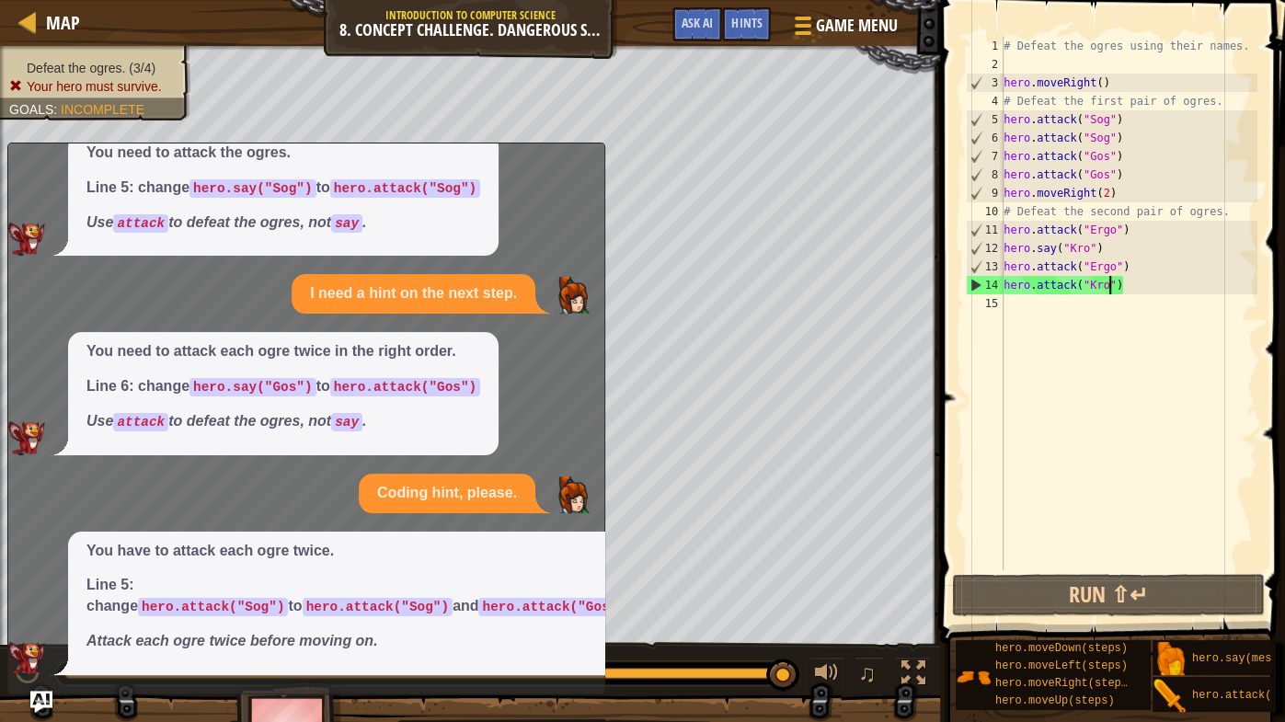
click at [1111, 263] on div "# Defeat the ogres using their names. hero . moveRight ( ) # Defeat the first p…" at bounding box center [1128, 322] width 257 height 570
drag, startPoint x: 1115, startPoint y: 267, endPoint x: 1090, endPoint y: 269, distance: 25.8
click at [1090, 269] on div "# Defeat the ogres using their names. hero . moveRight ( ) # Defeat the first p…" at bounding box center [1128, 322] width 257 height 570
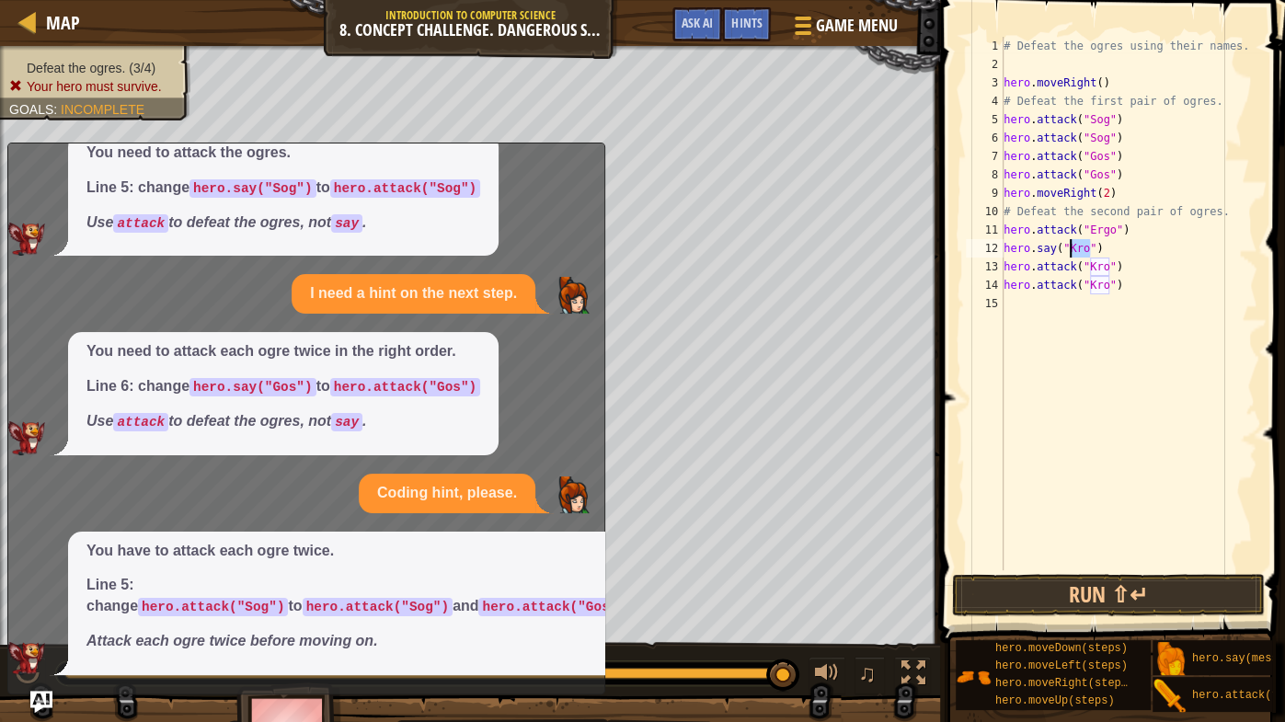
drag, startPoint x: 1087, startPoint y: 248, endPoint x: 1070, endPoint y: 252, distance: 17.0
click at [1070, 252] on div "# Defeat the ogres using their names. hero . moveRight ( ) # Defeat the first p…" at bounding box center [1128, 322] width 257 height 570
type textarea "hero.say("Ergo")"
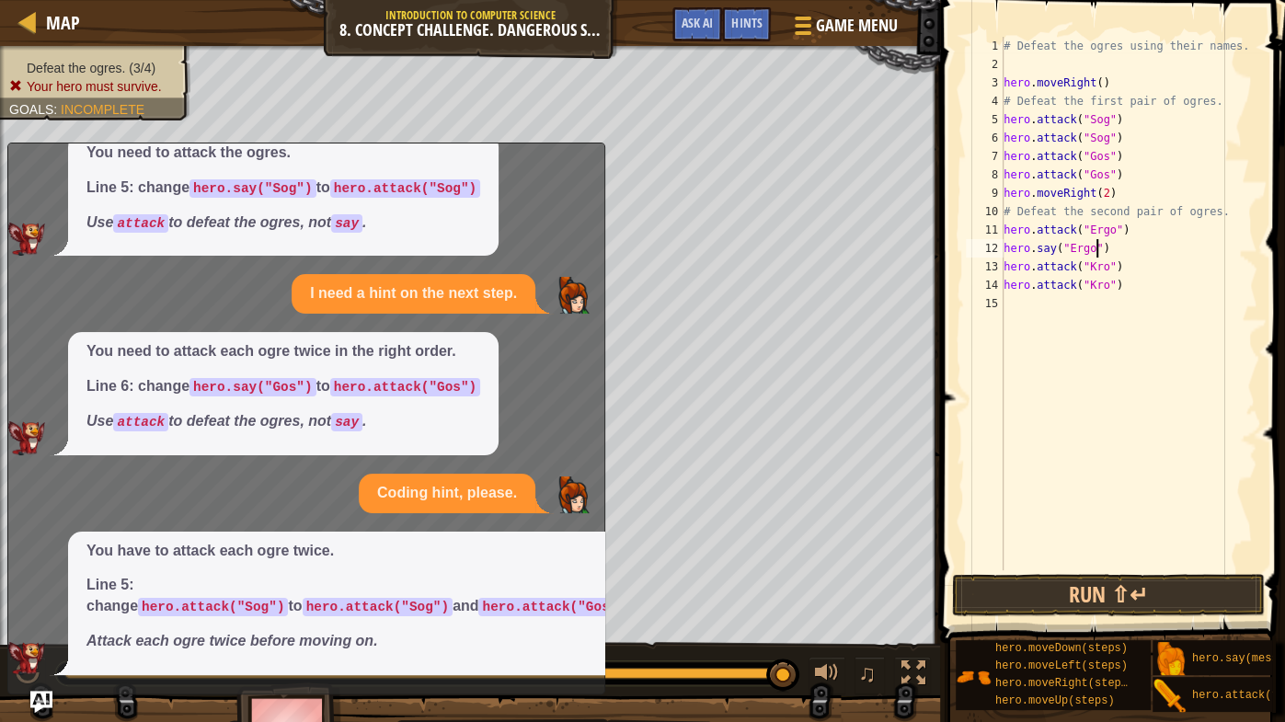
click at [1108, 563] on div "# Defeat the ogres using their names. hero . moveRight ( ) # Defeat the first p…" at bounding box center [1128, 322] width 257 height 570
click at [1072, 566] on button "Run ⇧↵" at bounding box center [1108, 595] width 313 height 42
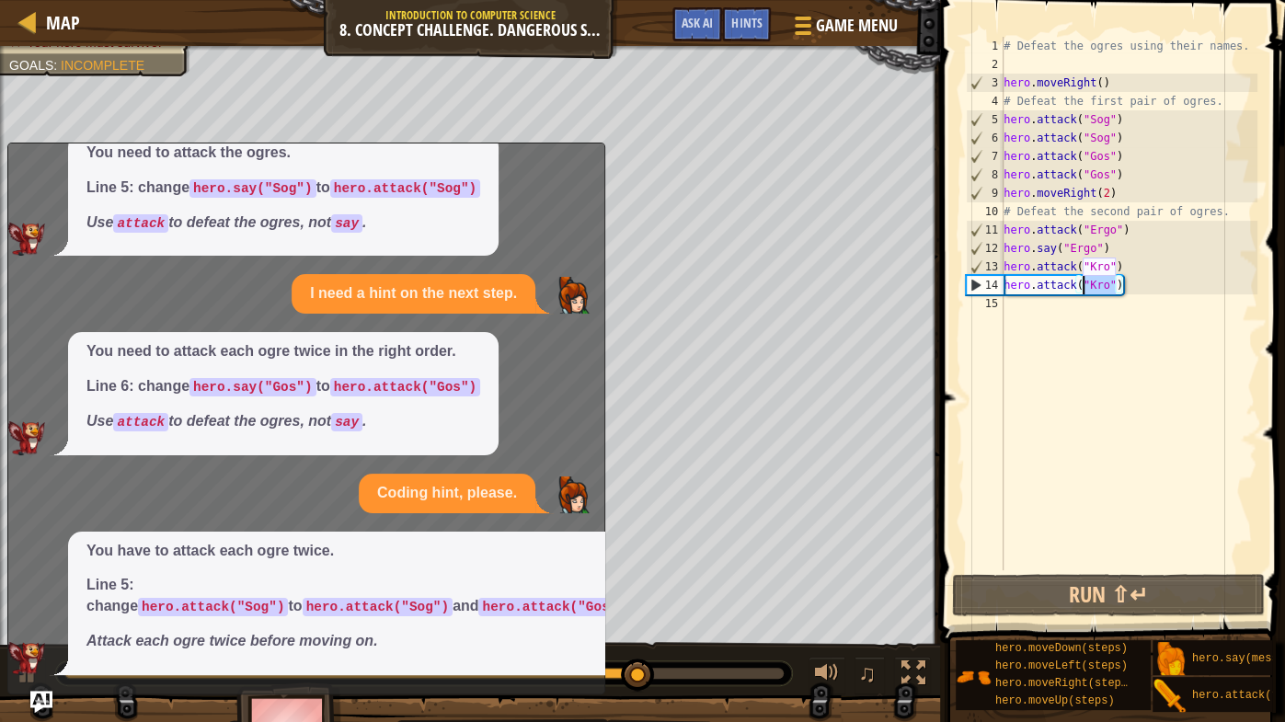
drag, startPoint x: 1114, startPoint y: 289, endPoint x: 1083, endPoint y: 286, distance: 31.4
click at [1083, 286] on div "# Defeat the ogres using their names. hero . moveRight ( ) # Defeat the first p…" at bounding box center [1128, 322] width 257 height 570
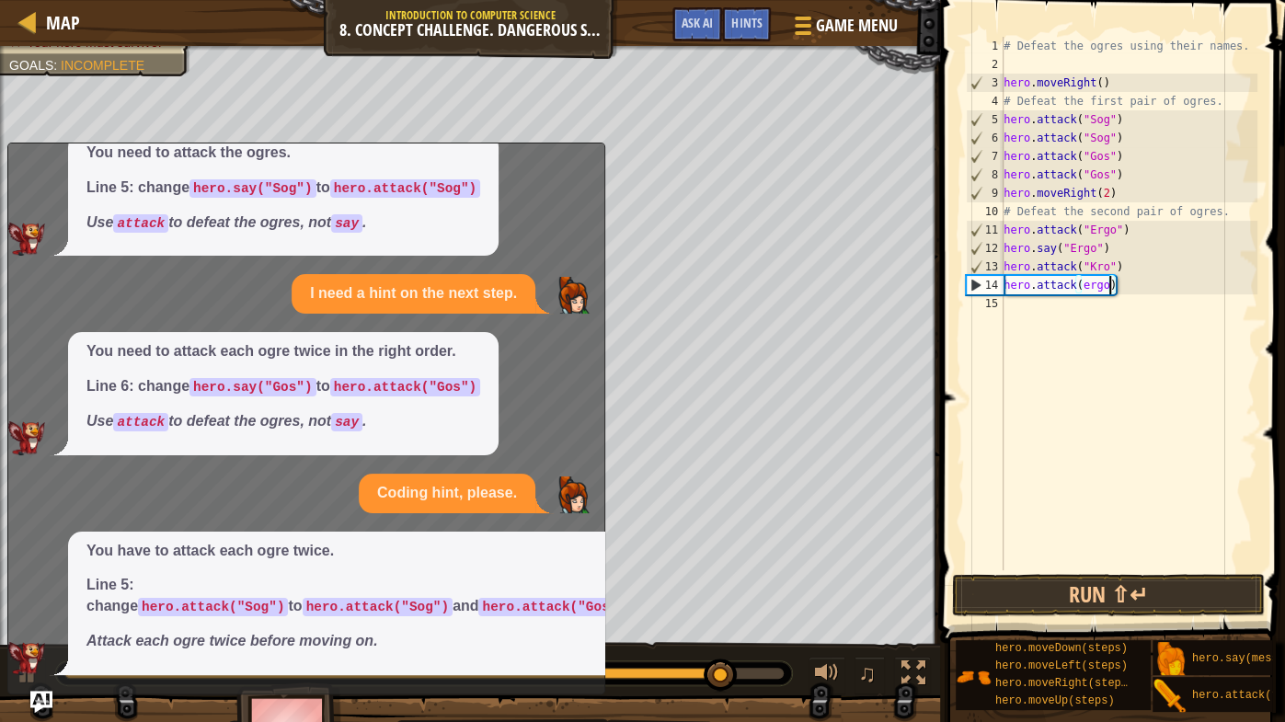
scroll to position [8, 7]
click at [1108, 269] on div "# Defeat the ogres using their names. hero . moveRight ( ) # Defeat the first p…" at bounding box center [1128, 322] width 257 height 570
drag, startPoint x: 1108, startPoint y: 269, endPoint x: 1085, endPoint y: 269, distance: 23.0
click at [1085, 269] on div "# Defeat the ogres using their names. hero . moveRight ( ) # Defeat the first p…" at bounding box center [1128, 322] width 257 height 570
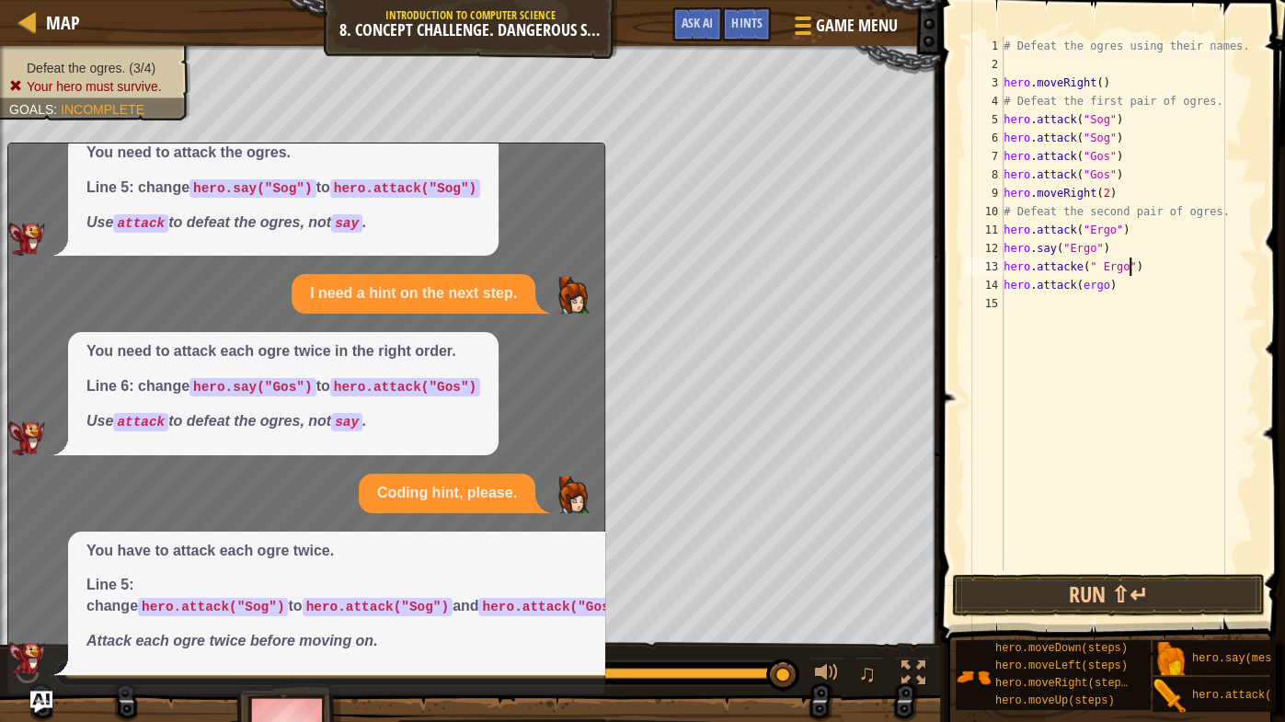
scroll to position [8, 9]
click at [1100, 266] on div "# Defeat the ogres using their names. hero . moveRight ( ) # Defeat the first p…" at bounding box center [1128, 322] width 257 height 570
click at [1087, 289] on div "# Defeat the ogres using their names. hero . moveRight ( ) # Defeat the first p…" at bounding box center [1128, 322] width 257 height 570
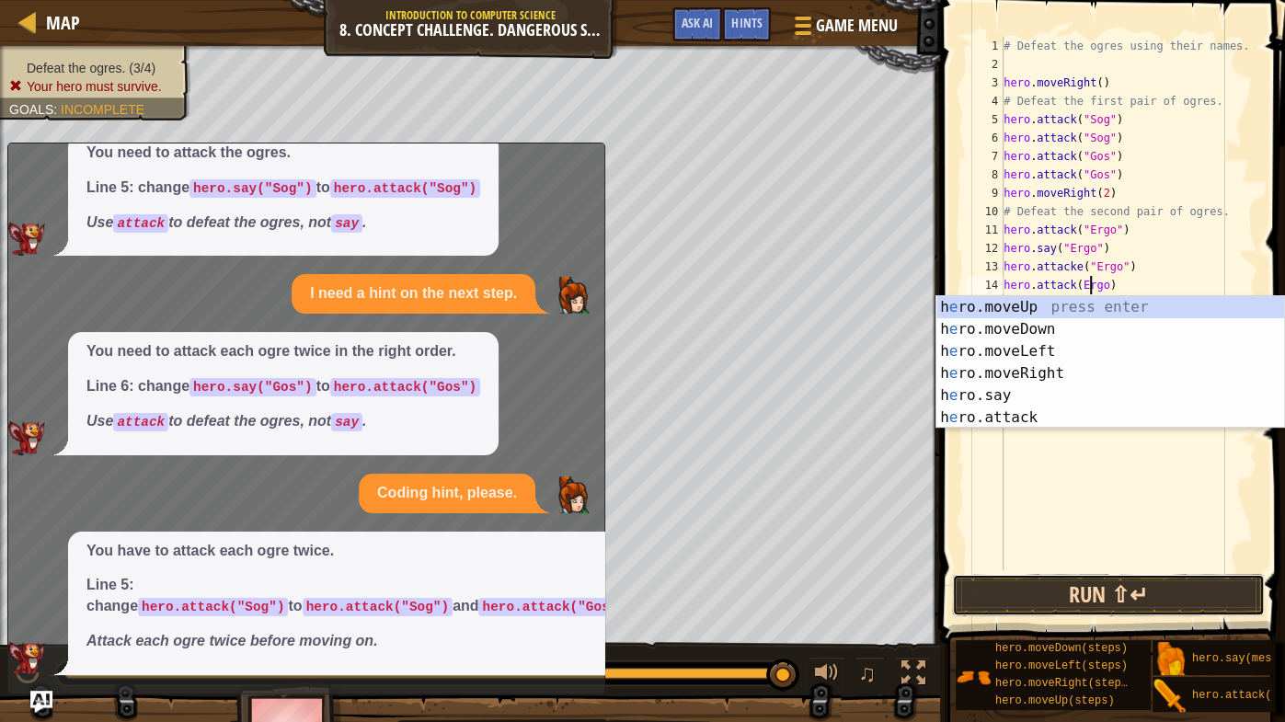
click at [1034, 566] on button "Run ⇧↵" at bounding box center [1108, 595] width 313 height 42
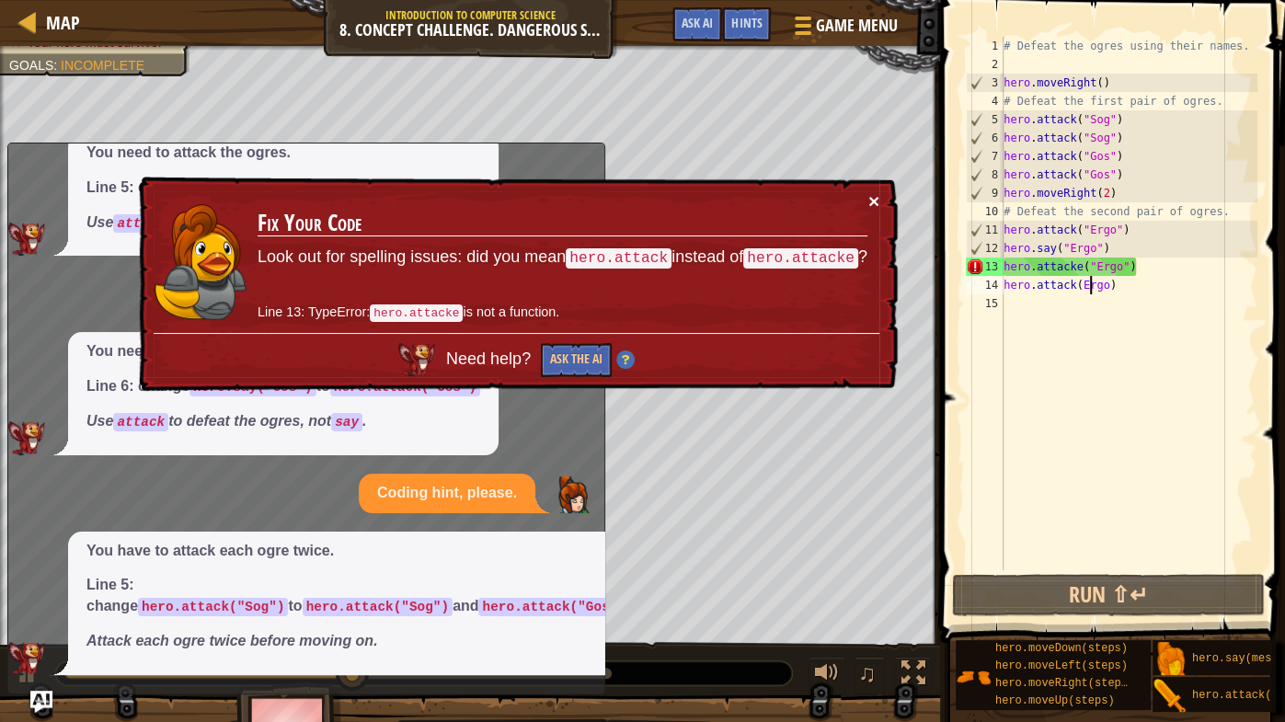
click at [877, 198] on button "×" at bounding box center [873, 200] width 11 height 19
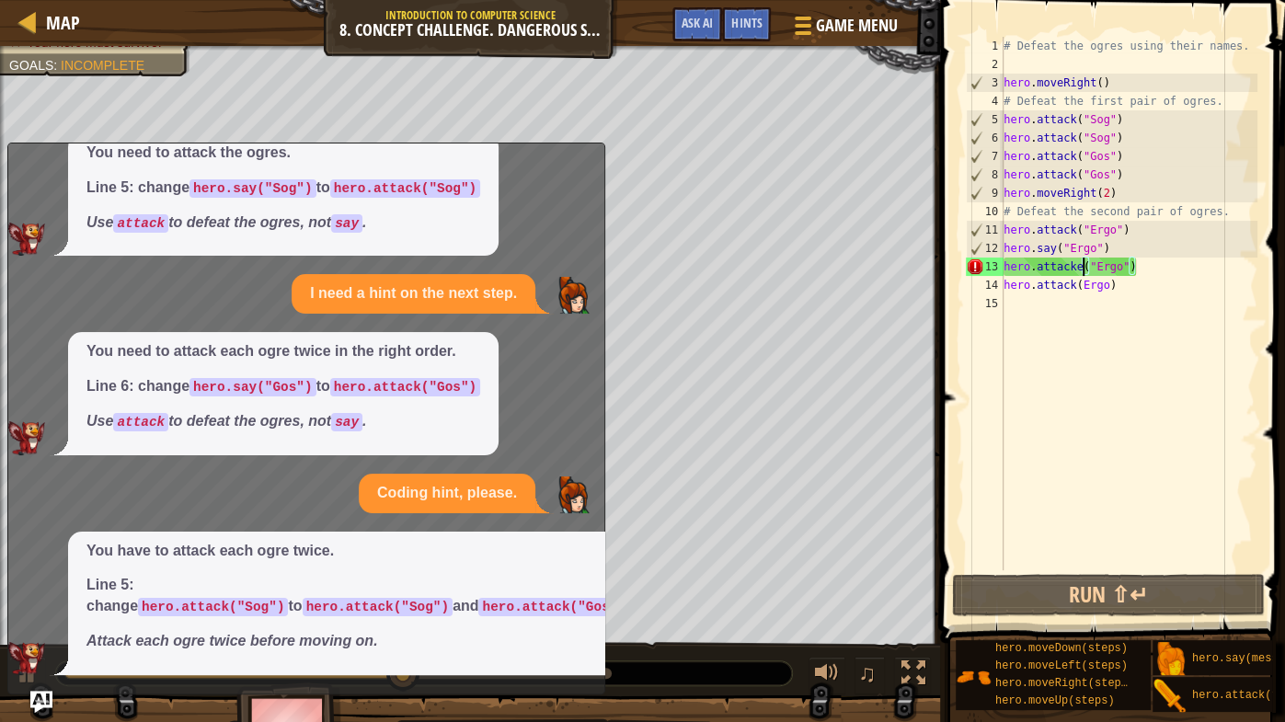
click at [1080, 267] on div "# Defeat the ogres using their names. hero . moveRight ( ) # Defeat the first p…" at bounding box center [1128, 322] width 257 height 570
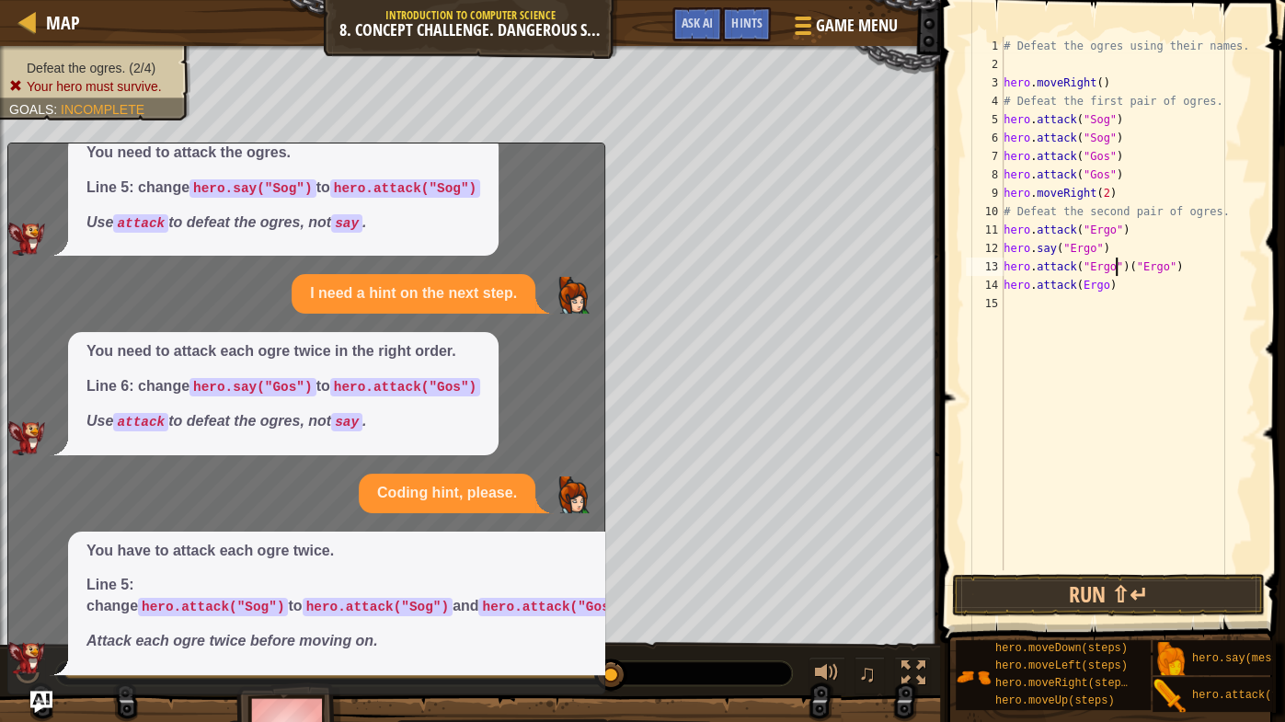
scroll to position [8, 9]
drag, startPoint x: 1192, startPoint y: 283, endPoint x: 1132, endPoint y: 263, distance: 63.1
click at [1132, 263] on div "# Defeat the ogres using their names. hero . moveRight ( ) # Defeat the first p…" at bounding box center [1128, 322] width 257 height 570
type textarea "hero.attack("Ergo")"
click at [1021, 280] on div "# Defeat the ogres using their names. hero . moveRight ( ) # Defeat the first p…" at bounding box center [1128, 322] width 257 height 570
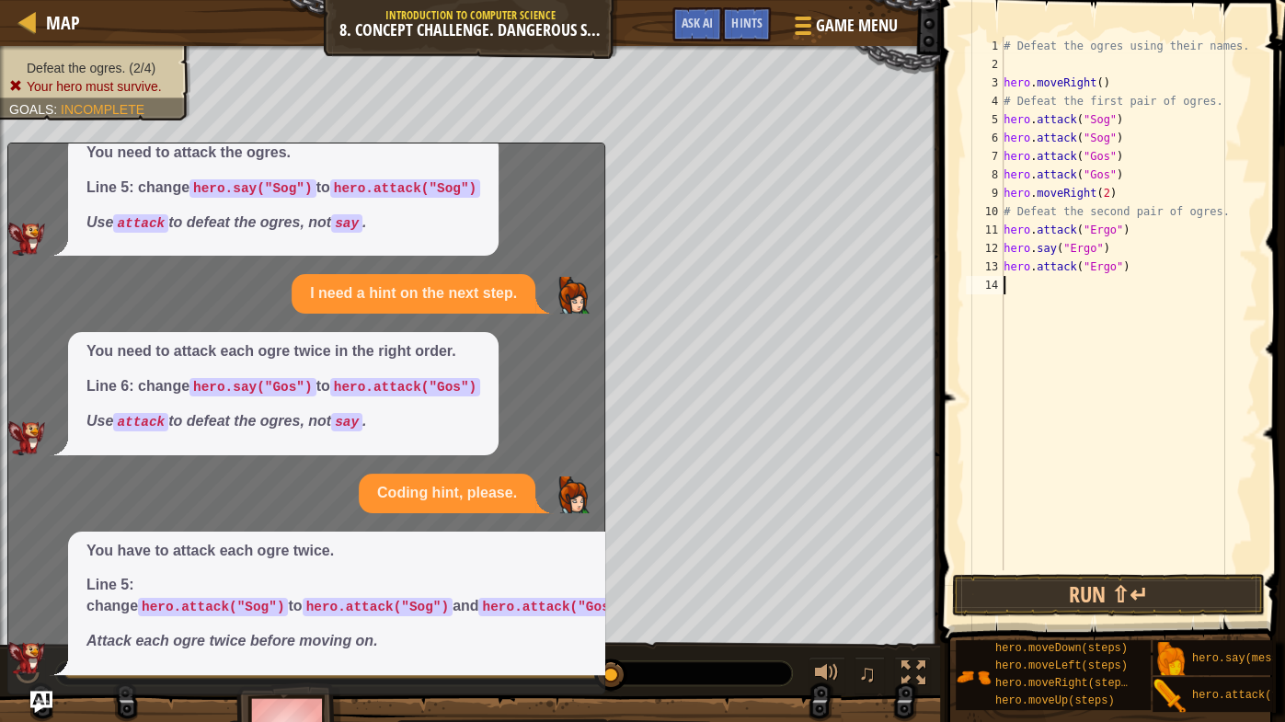
scroll to position [8, 0]
click at [1088, 566] on button "Run ⇧↵" at bounding box center [1108, 595] width 313 height 42
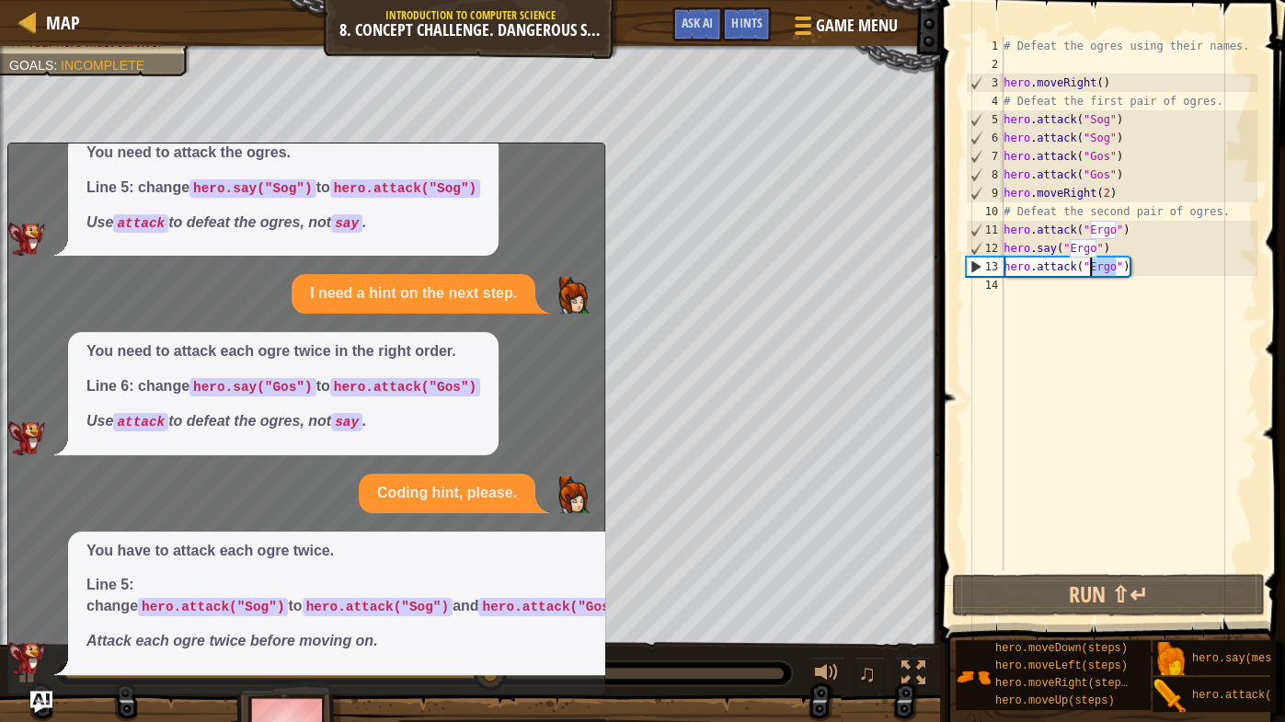
drag, startPoint x: 1118, startPoint y: 266, endPoint x: 1092, endPoint y: 266, distance: 26.7
click at [1092, 266] on div "# Defeat the ogres using their names. hero . moveRight ( ) # Defeat the first p…" at bounding box center [1128, 322] width 257 height 570
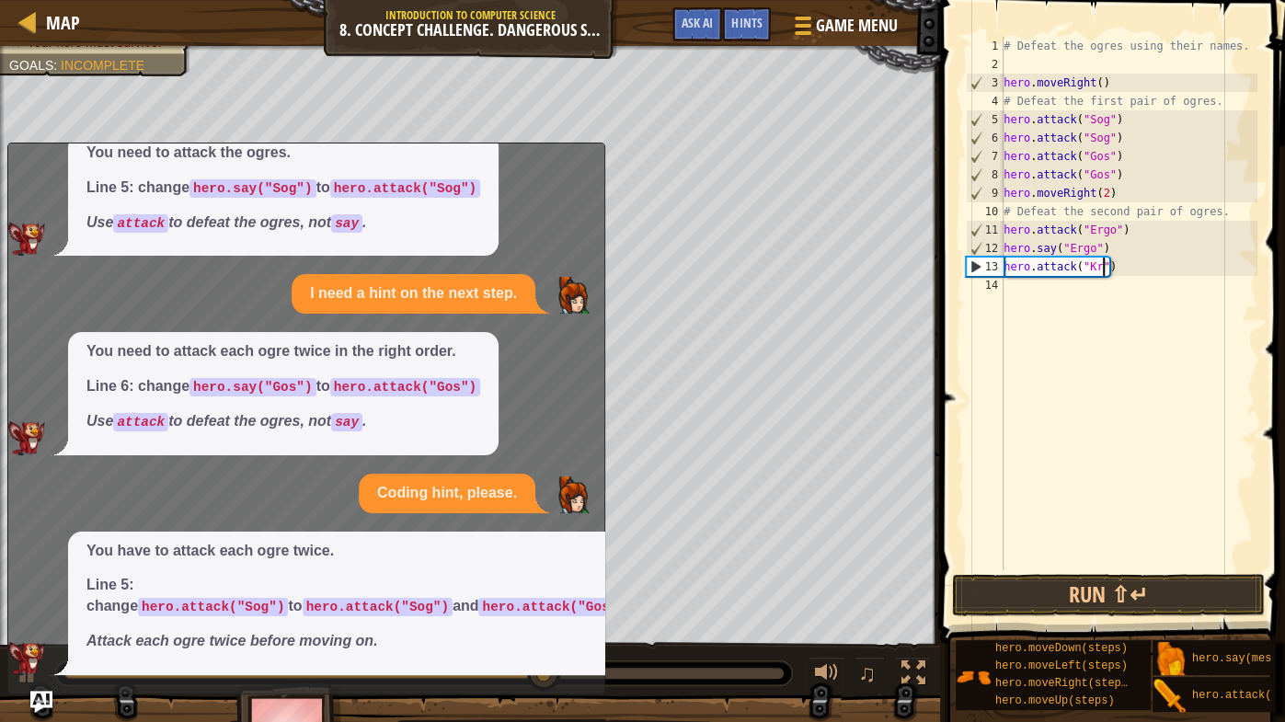
scroll to position [8, 7]
type textarea "hero.attack("Kro")"
click at [1031, 283] on div "# Defeat the ogres using their names. hero . moveRight ( ) # Defeat the first p…" at bounding box center [1128, 322] width 257 height 570
type textarea "j"
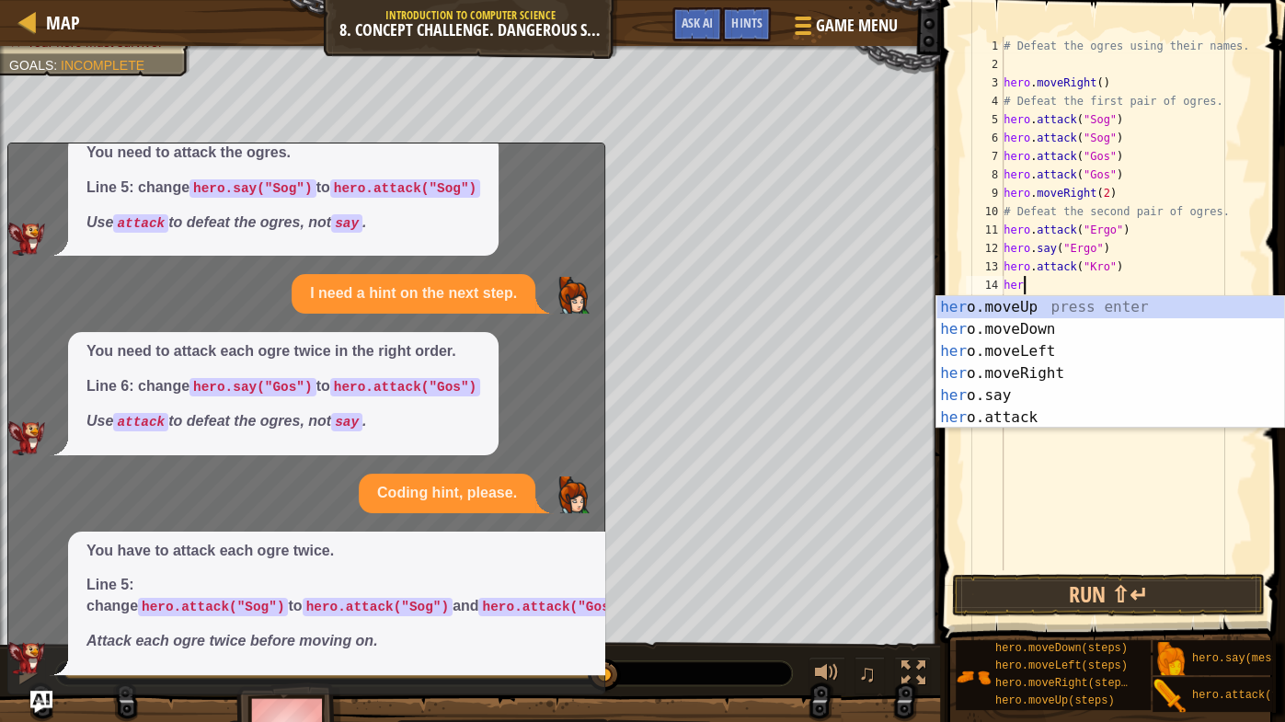
scroll to position [8, 1]
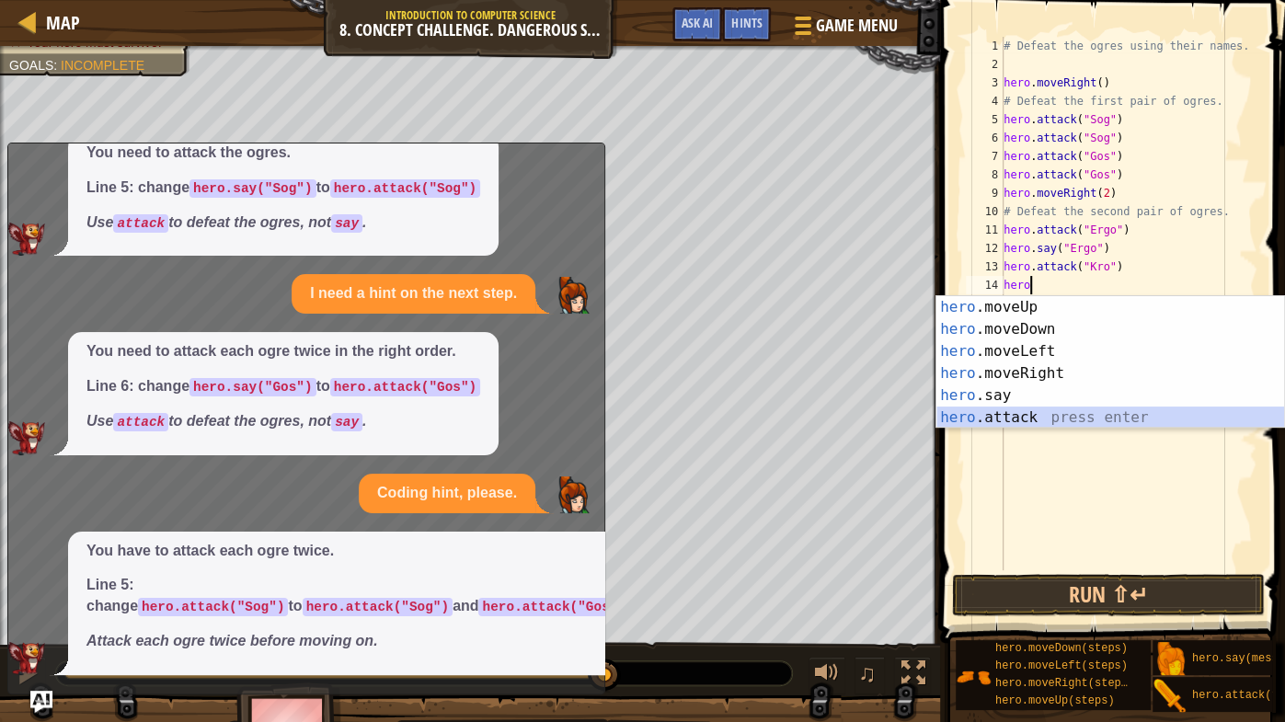
click at [1011, 417] on div "hero .moveUp press enter hero .moveDown press enter hero .moveLeft press enter …" at bounding box center [1110, 384] width 349 height 177
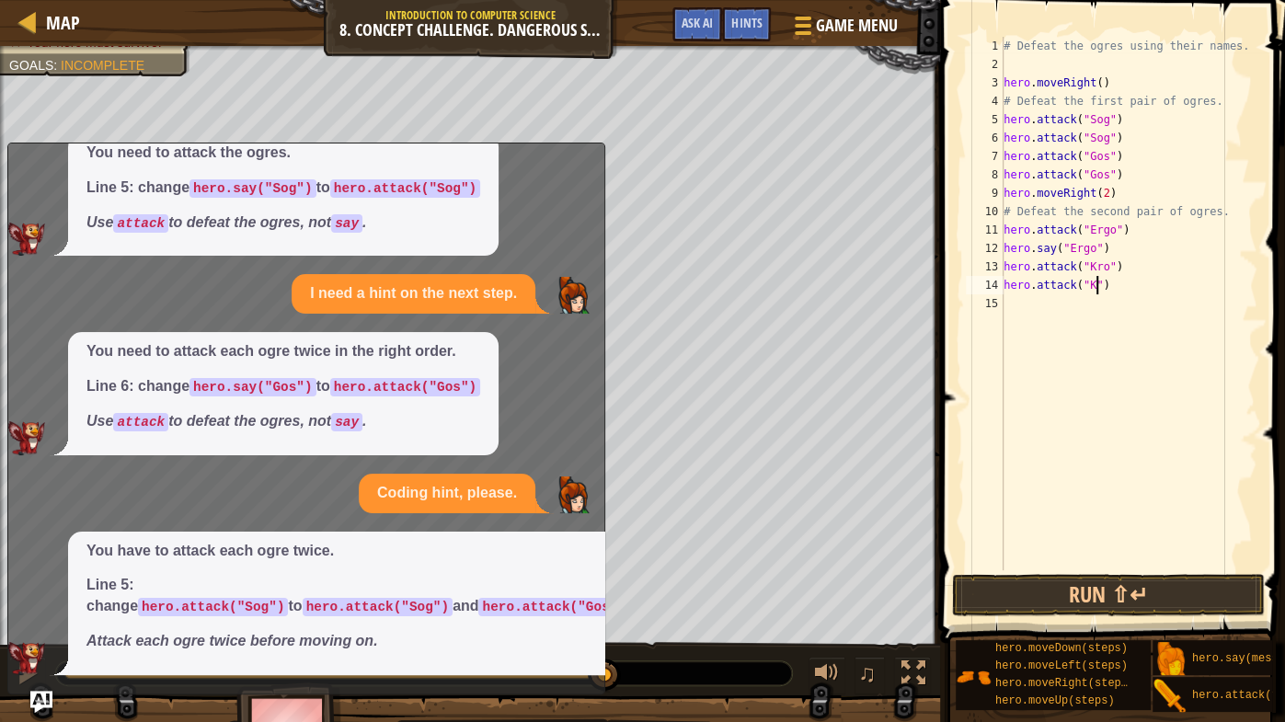
scroll to position [8, 7]
type textarea "hero.attack("Kro")"
click at [1022, 566] on button "Run ⇧↵" at bounding box center [1108, 595] width 313 height 42
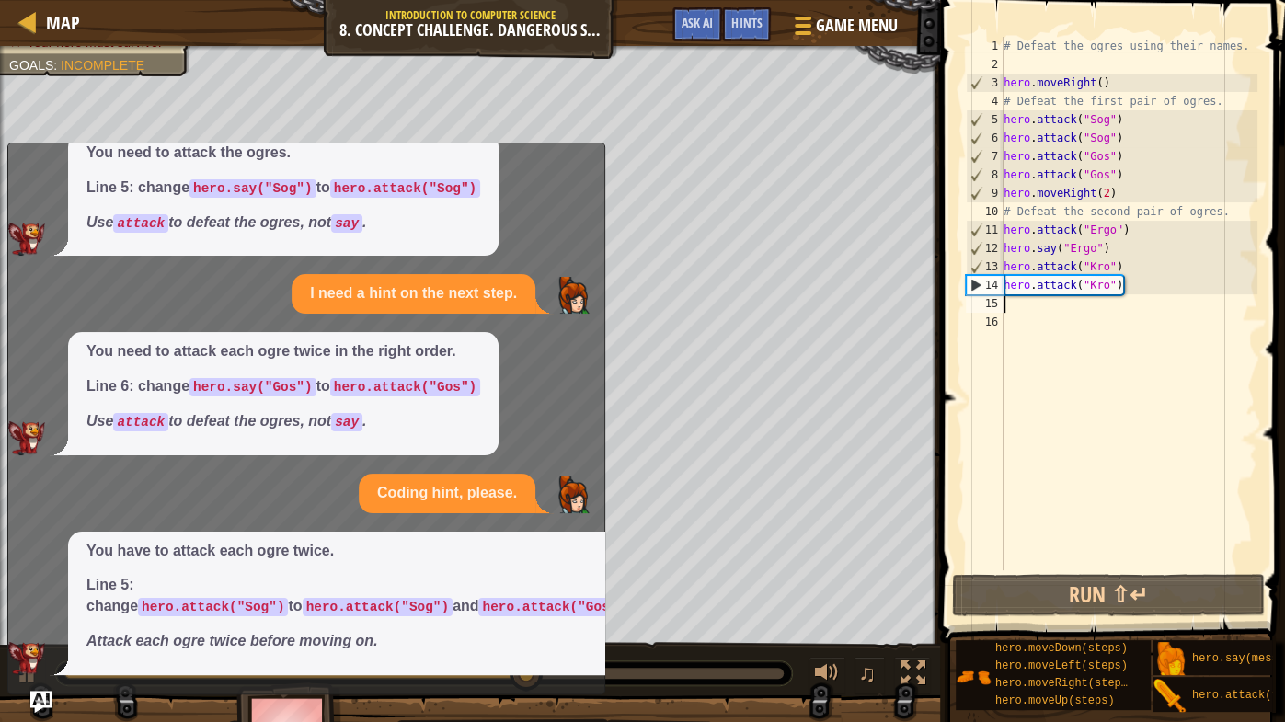
click at [1014, 309] on div "# Defeat the ogres using their names. hero . moveRight ( ) # Defeat the first p…" at bounding box center [1128, 322] width 257 height 570
click at [986, 76] on div "3" at bounding box center [984, 83] width 37 height 18
type textarea "hero.moveRight()"
click at [1011, 310] on div "# Defeat the ogres using their names. hero . moveRight ( ) # Defeat the first p…" at bounding box center [1128, 322] width 257 height 570
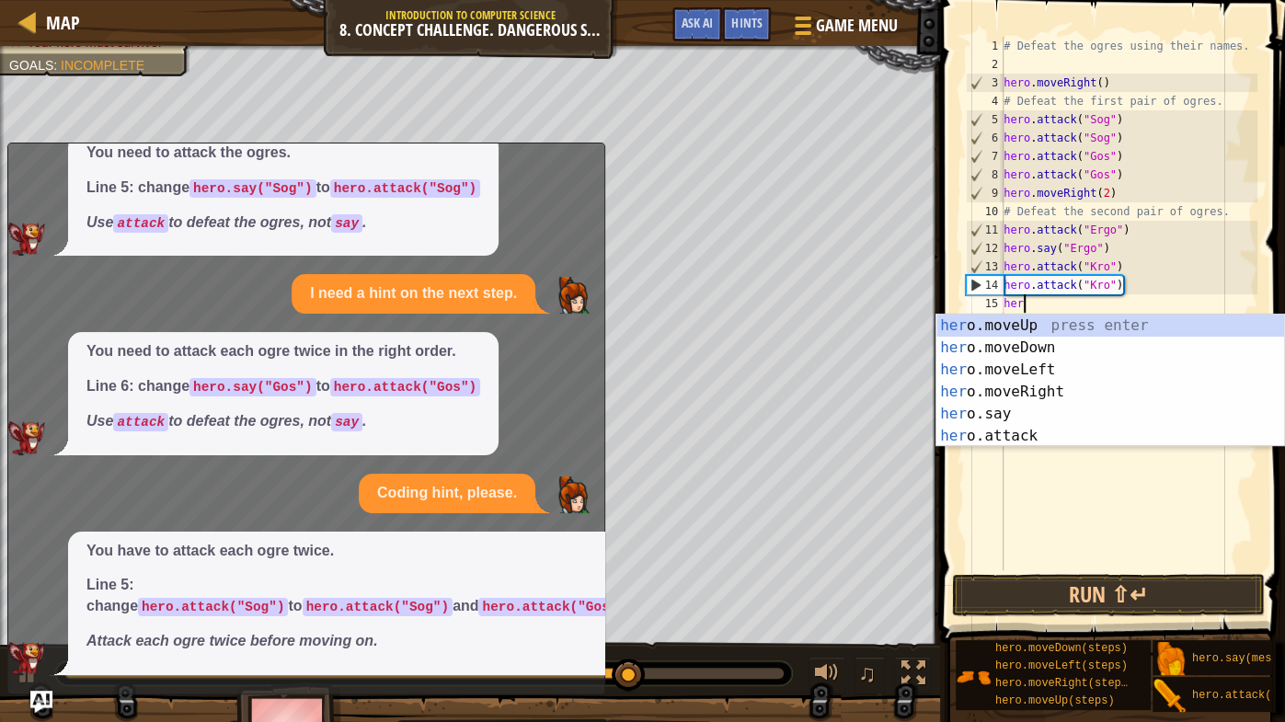
scroll to position [8, 1]
click at [1031, 429] on div "hero .moveUp press enter hero .moveDown press enter hero .moveLeft press enter …" at bounding box center [1110, 402] width 349 height 177
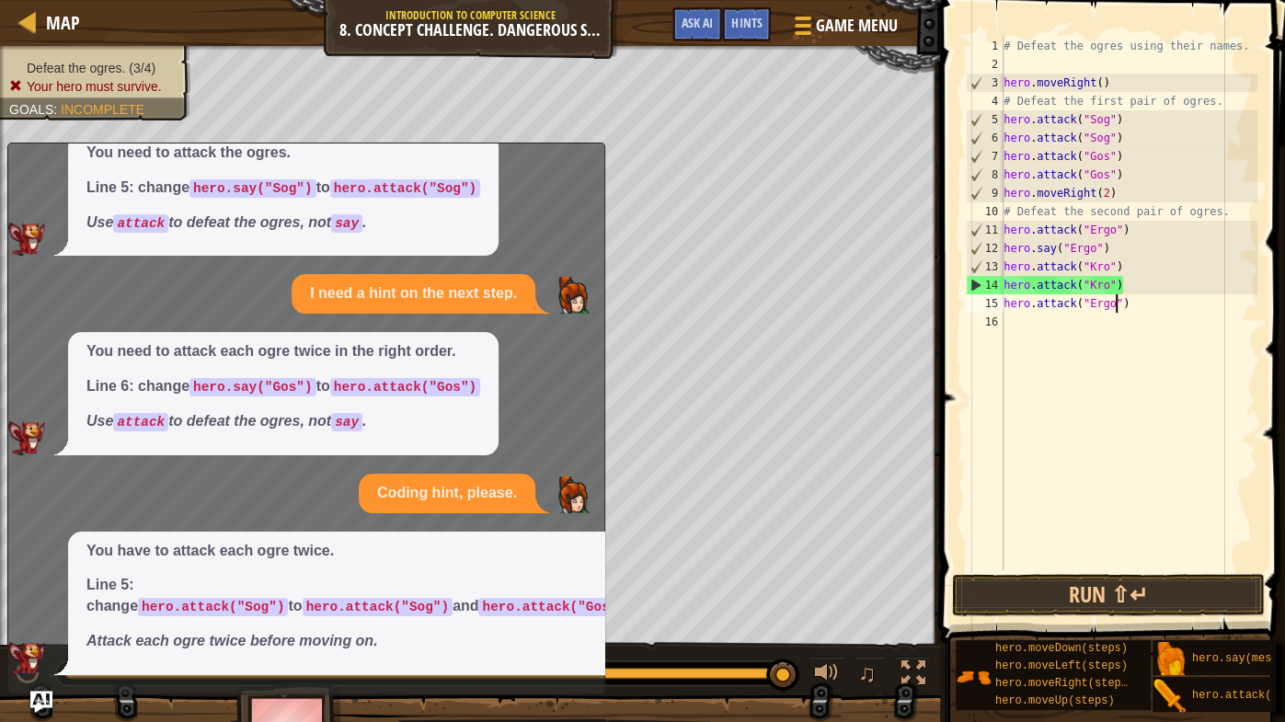
scroll to position [8, 9]
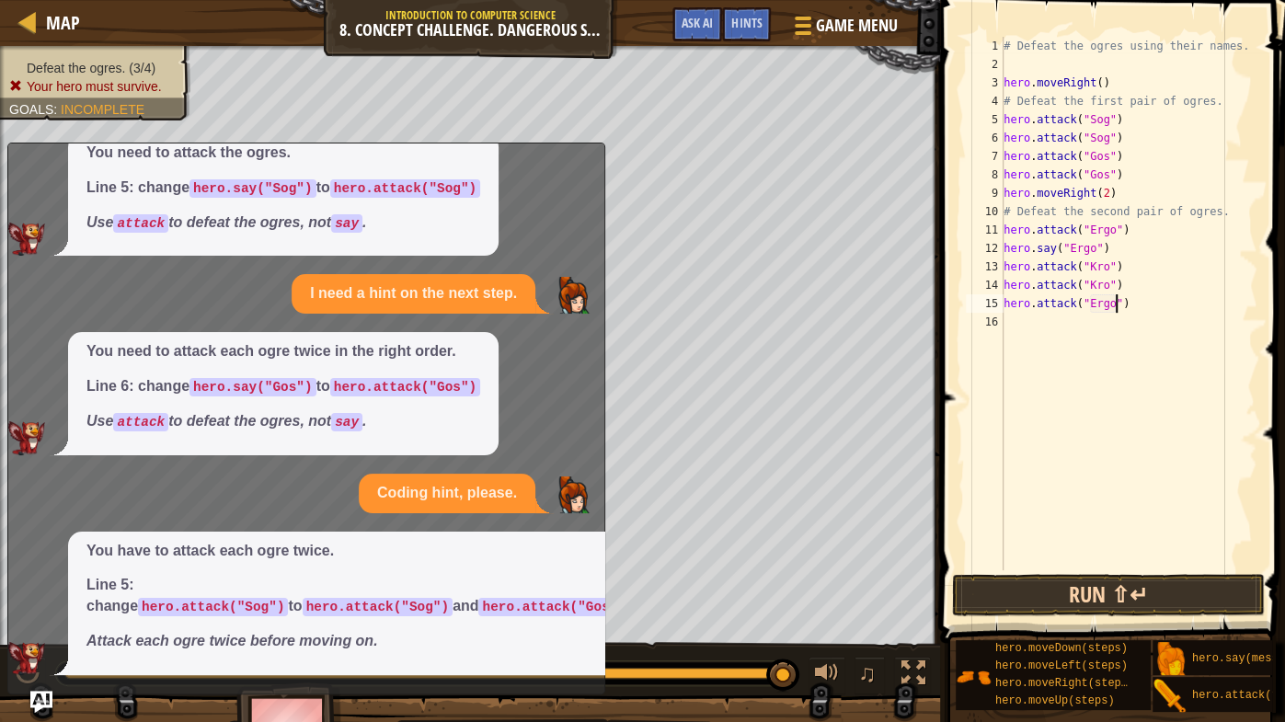
type textarea "hero.attack("Ergo")"
click at [1115, 566] on button "Run ⇧↵" at bounding box center [1108, 595] width 313 height 42
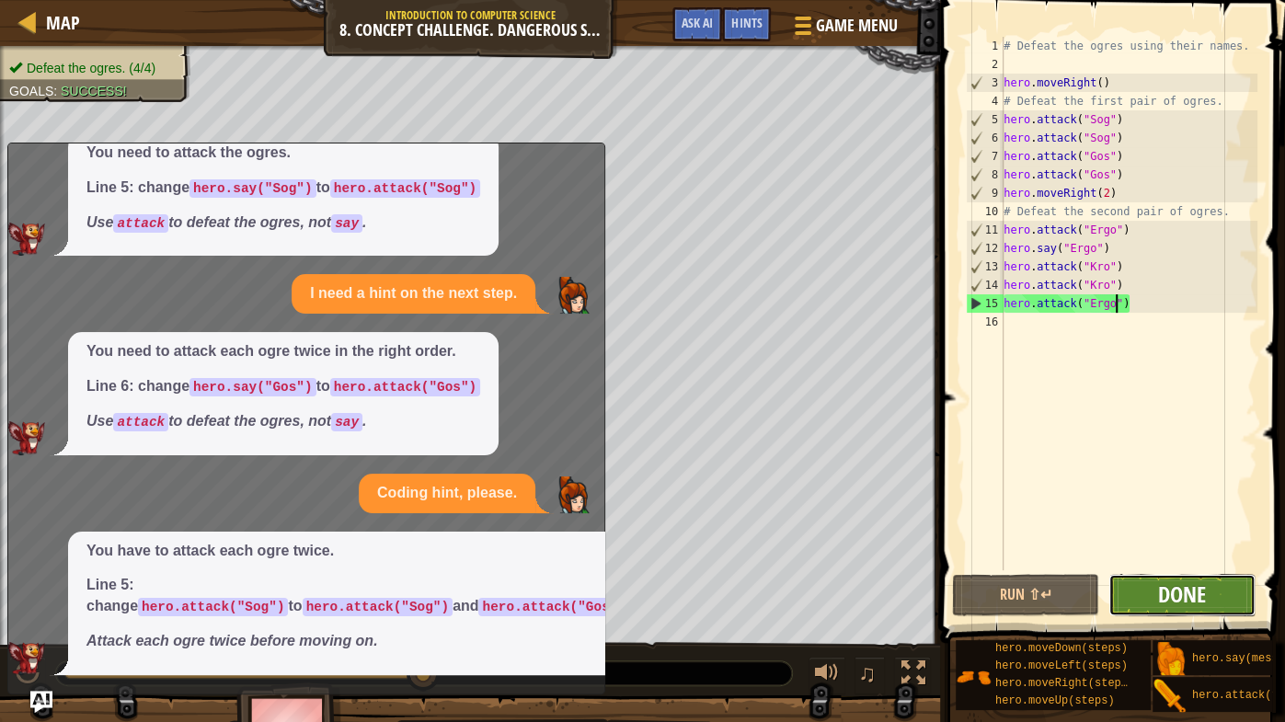
click at [1165, 566] on span "Done" at bounding box center [1182, 593] width 48 height 29
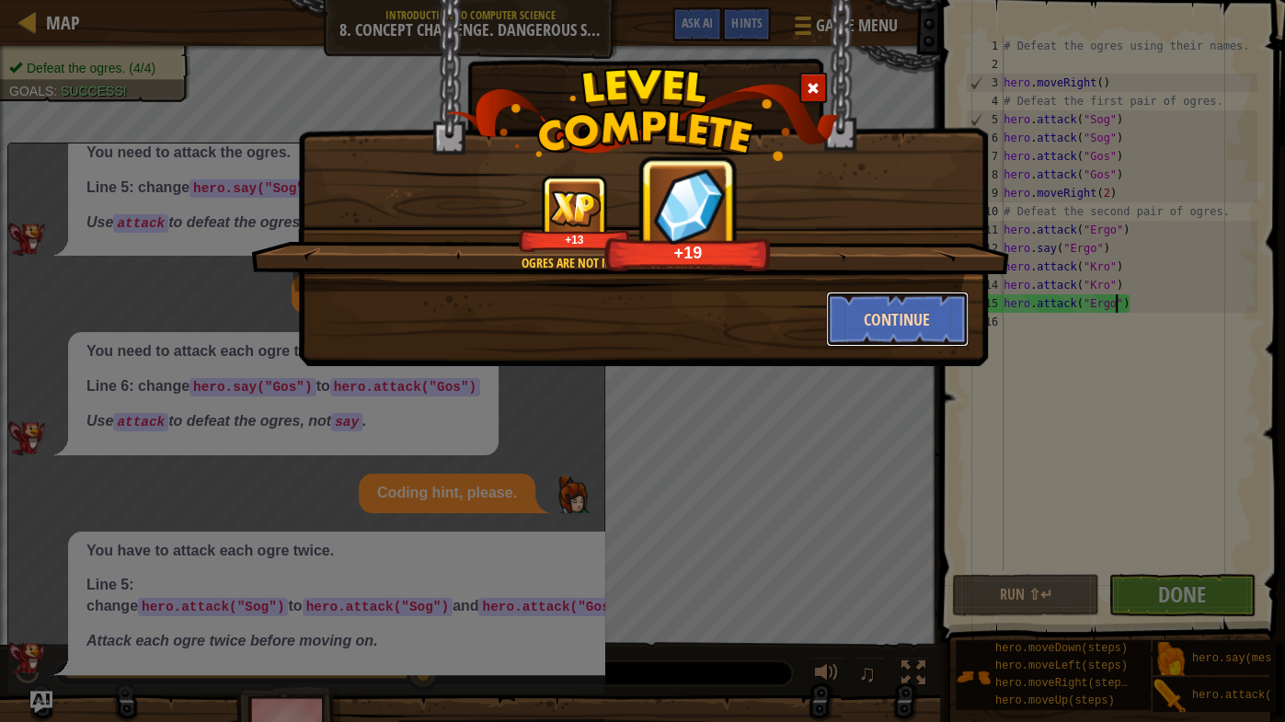
click at [884, 302] on button "Continue" at bounding box center [897, 318] width 143 height 55
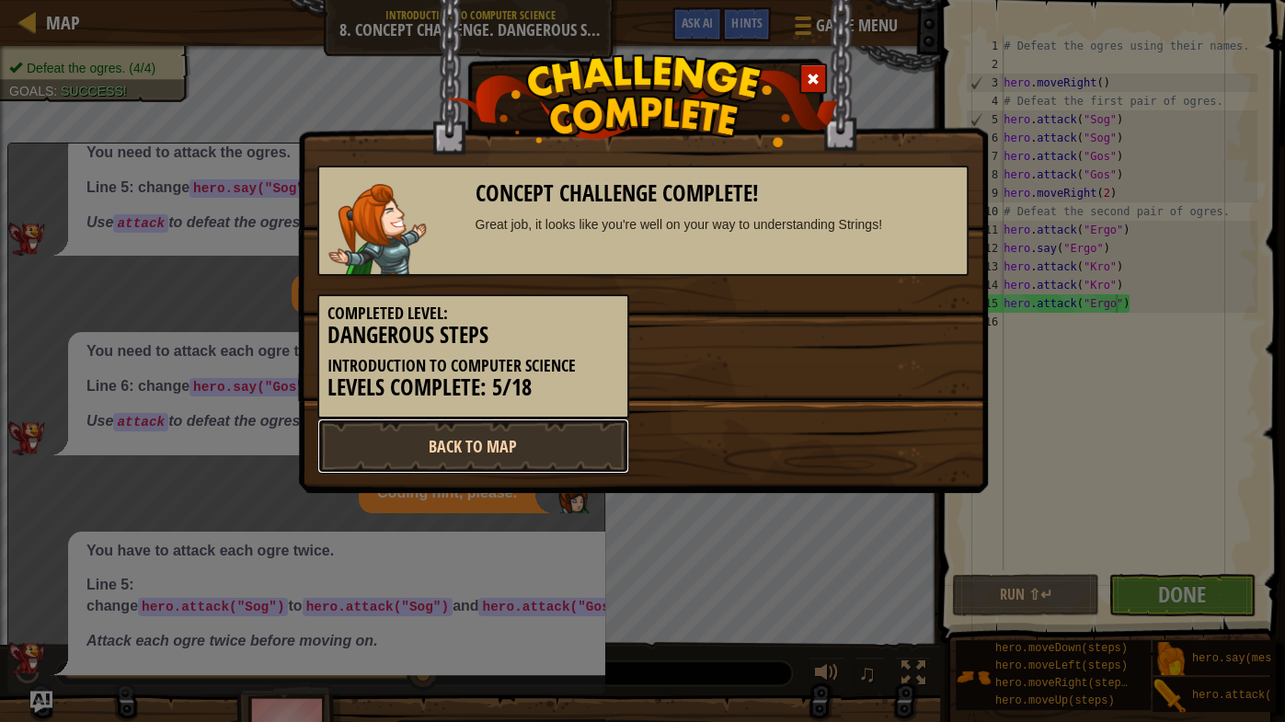
click at [446, 451] on link "Back to Map" at bounding box center [473, 445] width 312 height 55
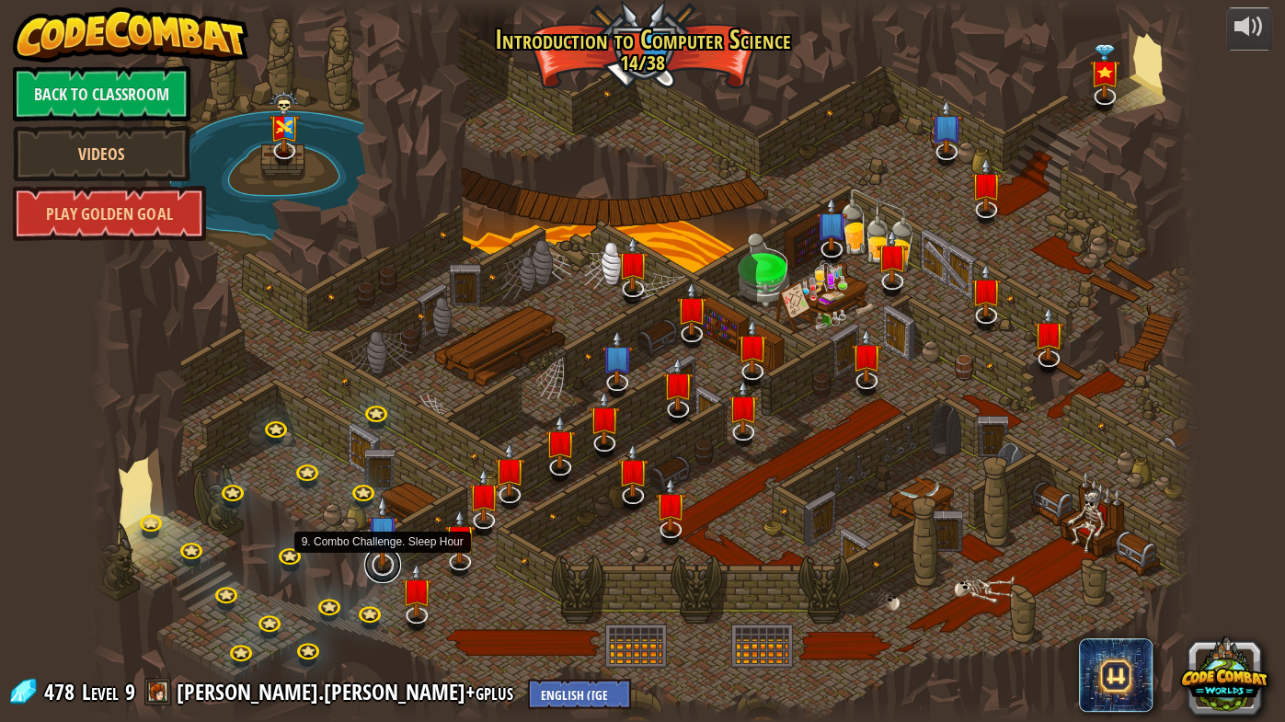
click at [387, 566] on link at bounding box center [382, 564] width 37 height 37
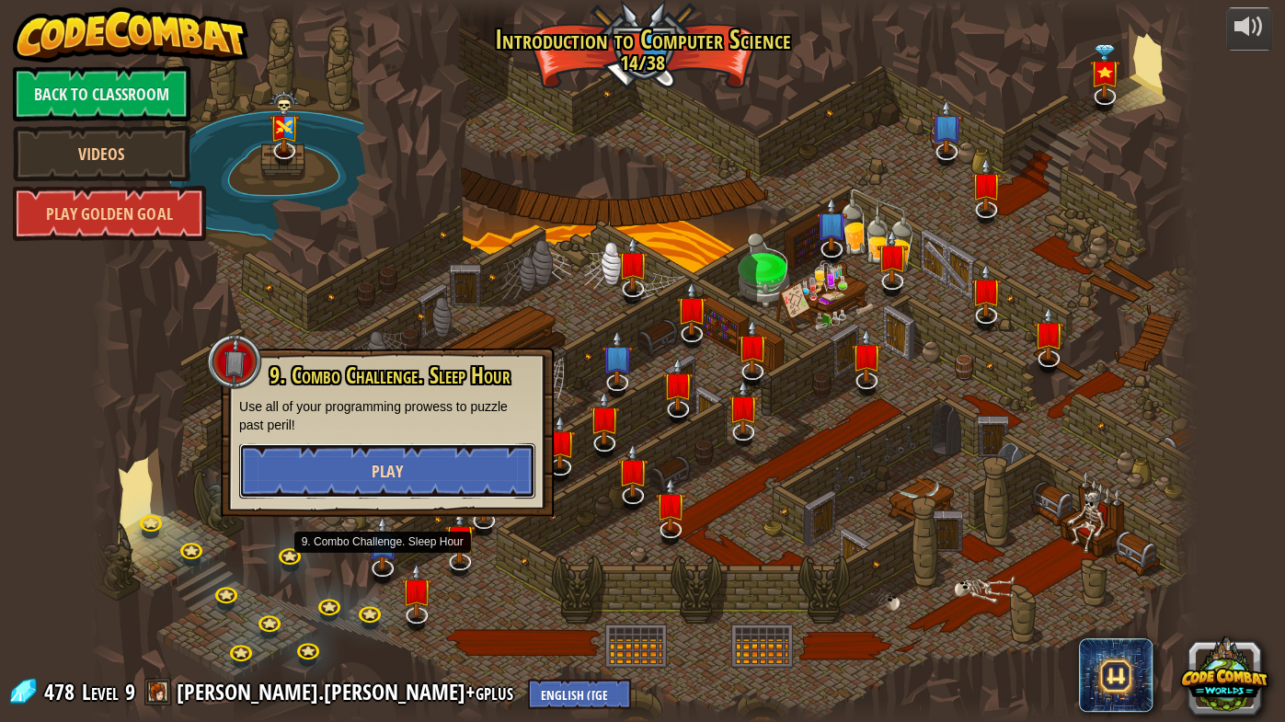
click at [422, 463] on button "Play" at bounding box center [387, 470] width 296 height 55
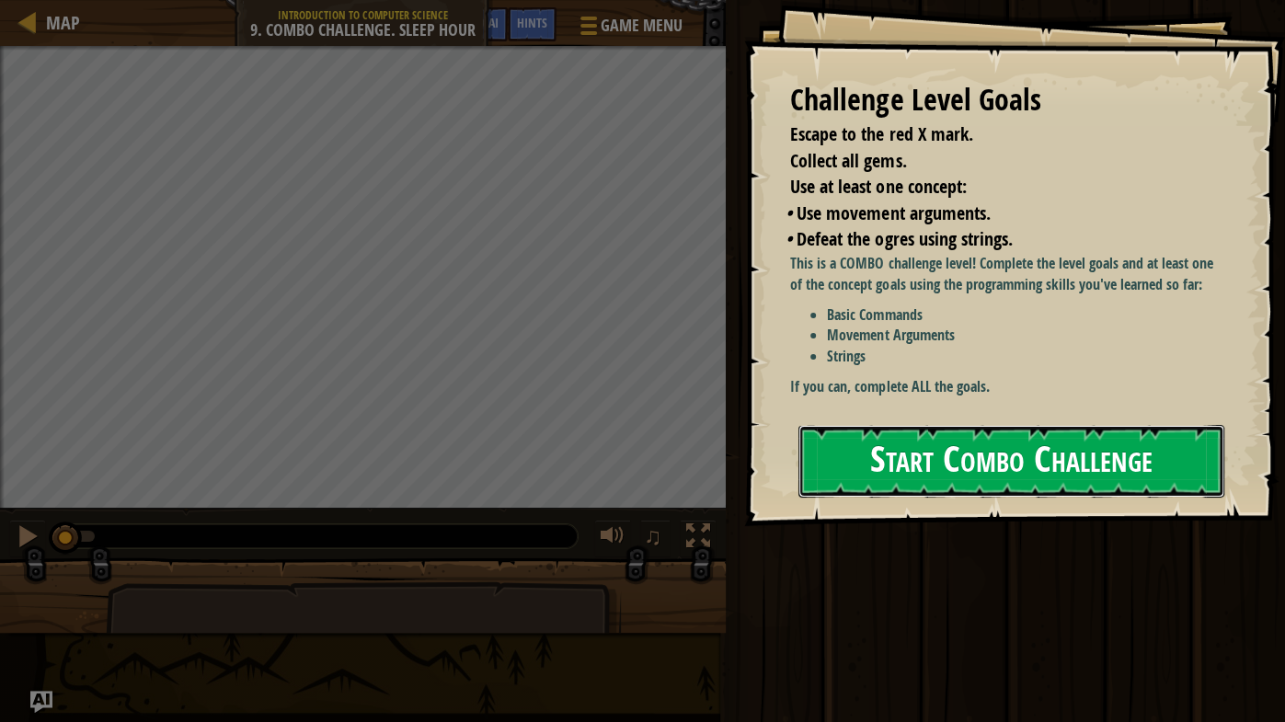
click at [1142, 460] on button "Start Combo Challenge" at bounding box center [1011, 461] width 426 height 73
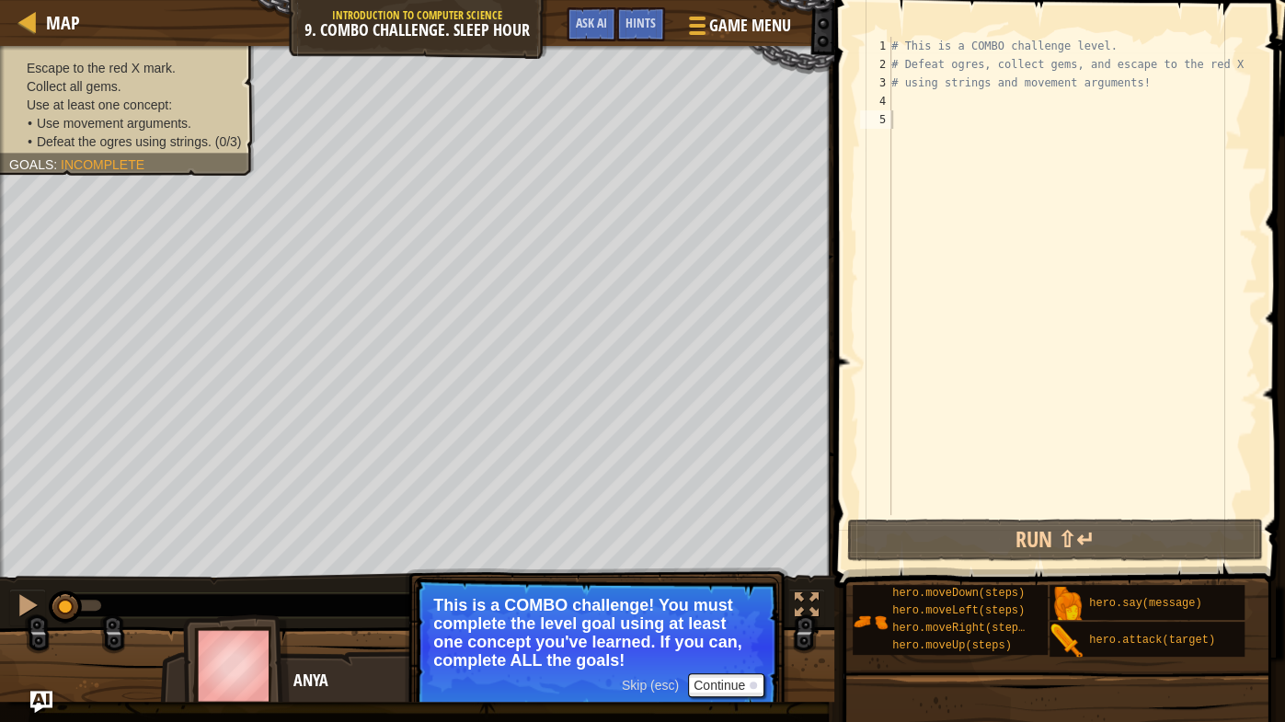
click at [59, 157] on span ":" at bounding box center [56, 164] width 7 height 15
drag, startPoint x: 137, startPoint y: 157, endPoint x: 133, endPoint y: 125, distance: 32.4
click at [133, 125] on div "Escape to the red X mark. Collect all gems. Use at least one concept: • Use mov…" at bounding box center [127, 105] width 236 height 92
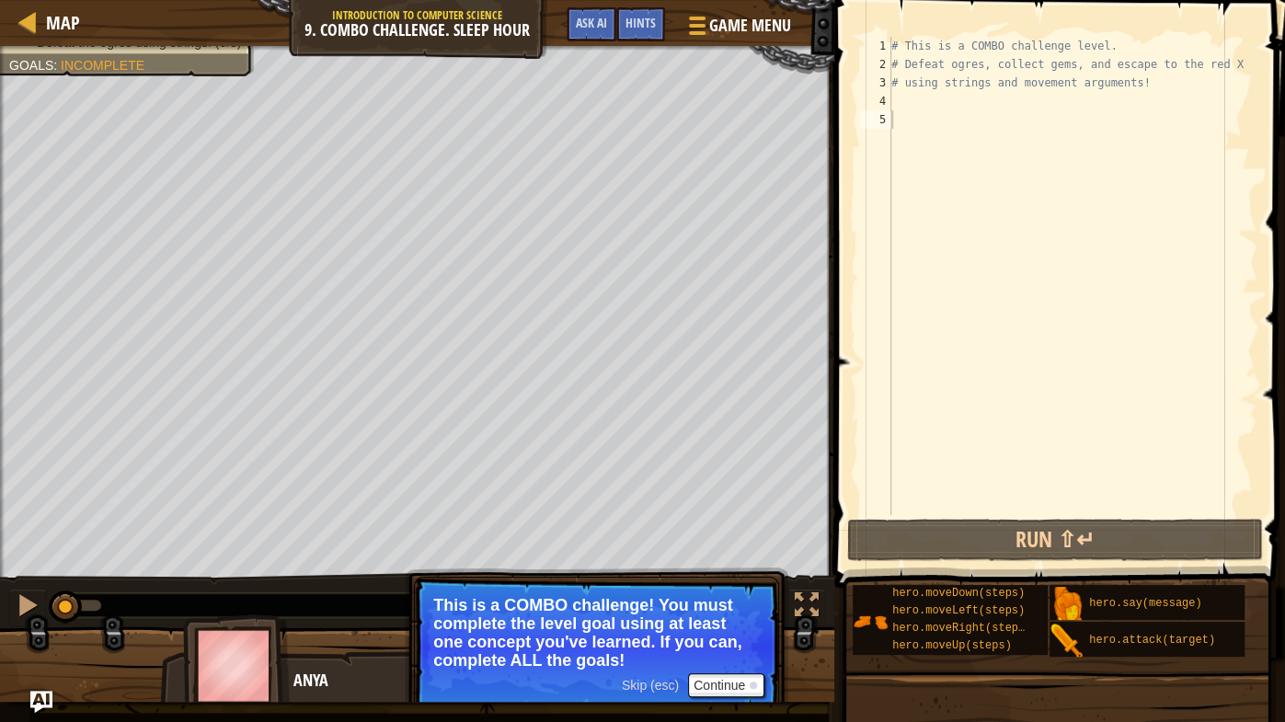
click at [914, 102] on div "# This is a COMBO challenge level. # Defeat [PERSON_NAME], collect gems, and es…" at bounding box center [1072, 294] width 370 height 515
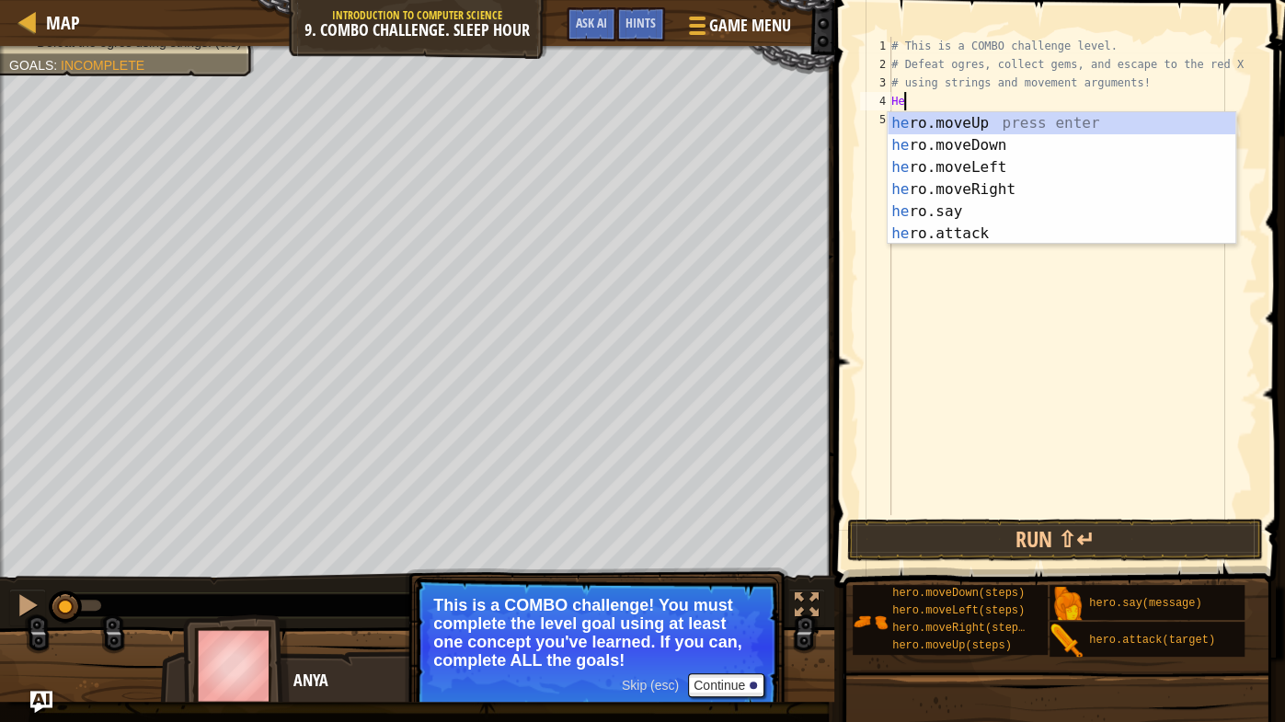
type textarea "Her"
click at [961, 120] on div "her o.moveUp press enter her o.moveDown press enter her o.moveLeft press enter …" at bounding box center [1061, 200] width 349 height 177
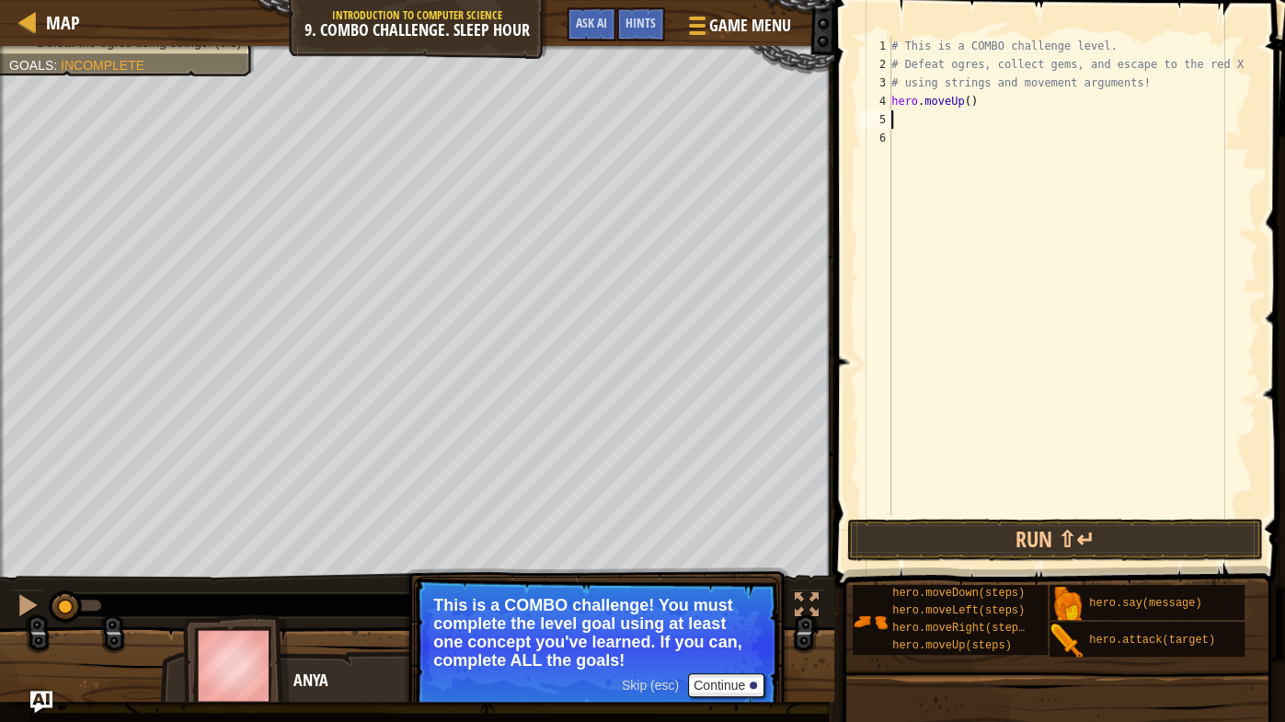
click at [910, 120] on div "# This is a COMBO challenge level. # Defeat [PERSON_NAME], collect gems, and es…" at bounding box center [1072, 294] width 370 height 515
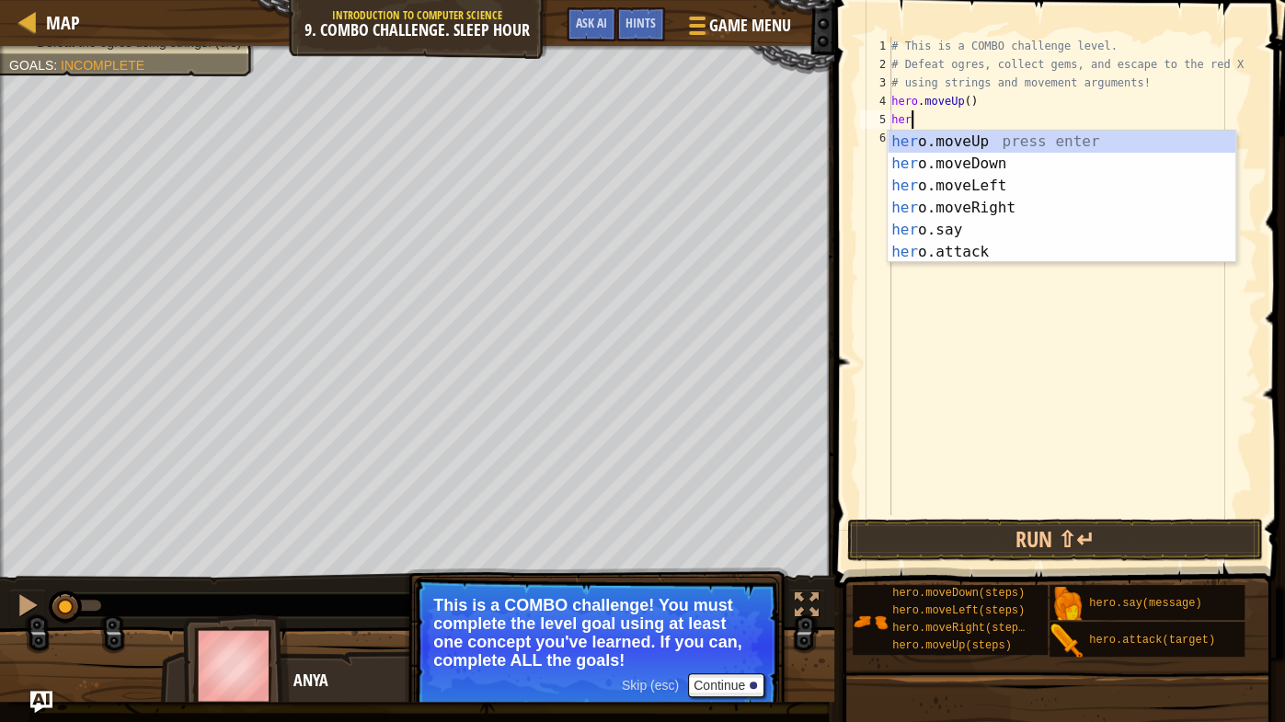
scroll to position [8, 1]
click at [977, 246] on div "hero .moveUp press enter hero .moveDown press enter hero .moveLeft press enter …" at bounding box center [1061, 219] width 349 height 177
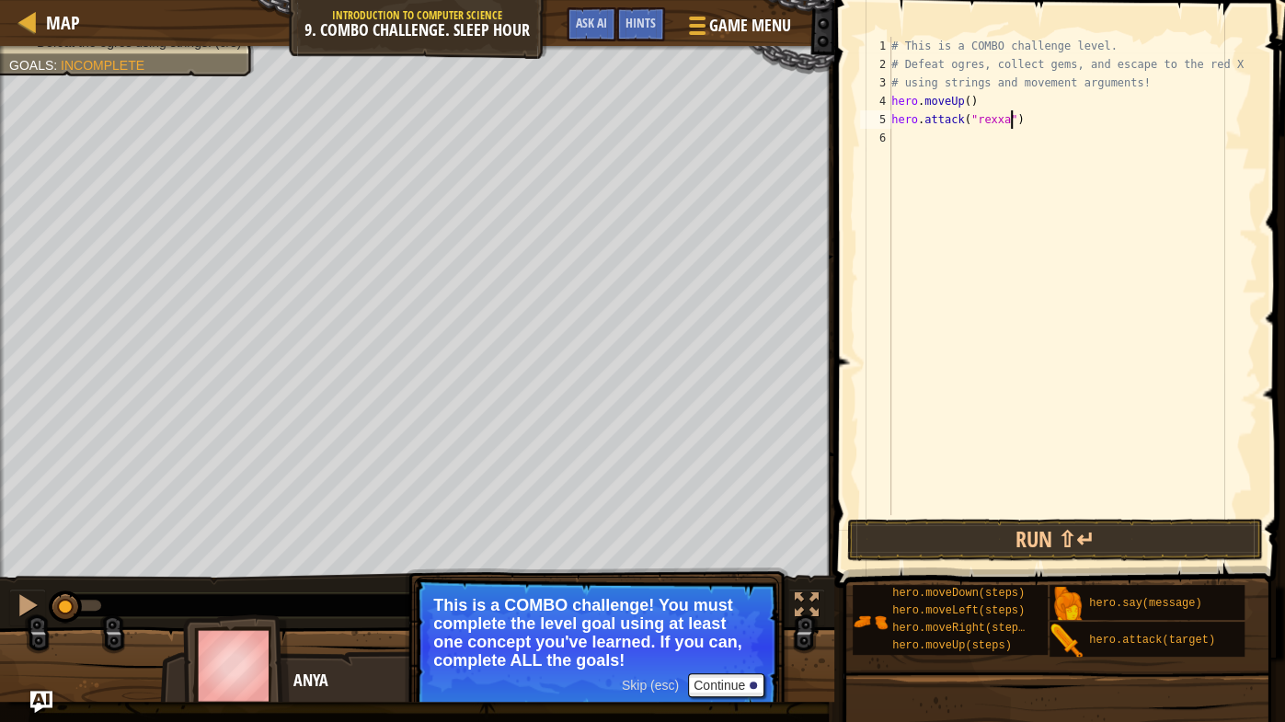
scroll to position [8, 9]
type textarea "hero.attack("Rexxar")"
click at [898, 123] on div "# This is a COMBO challenge level. # Defeat [PERSON_NAME], collect gems, and es…" at bounding box center [1072, 294] width 370 height 515
click at [899, 138] on div "# This is a COMBO challenge level. # Defeat [PERSON_NAME], collect gems, and es…" at bounding box center [1072, 294] width 370 height 515
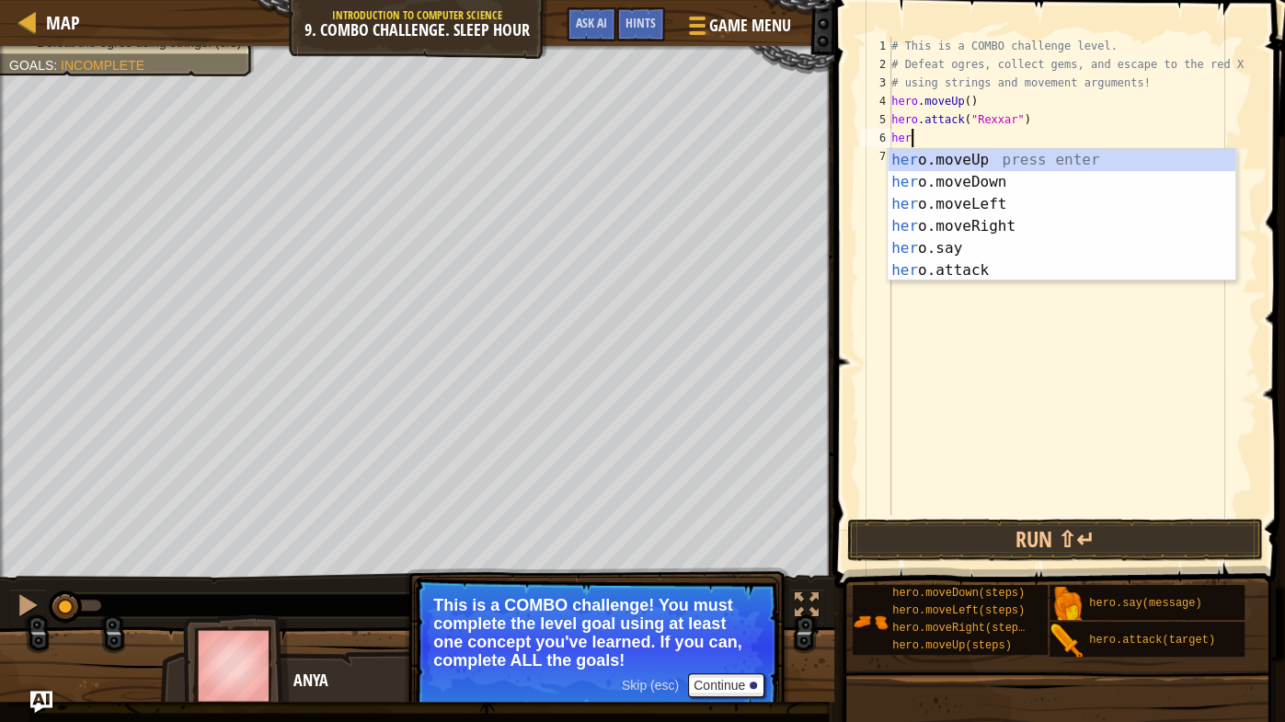
scroll to position [8, 1]
click at [950, 274] on div "hero .moveUp press enter hero .moveDown press enter hero .moveLeft press enter …" at bounding box center [1061, 237] width 349 height 177
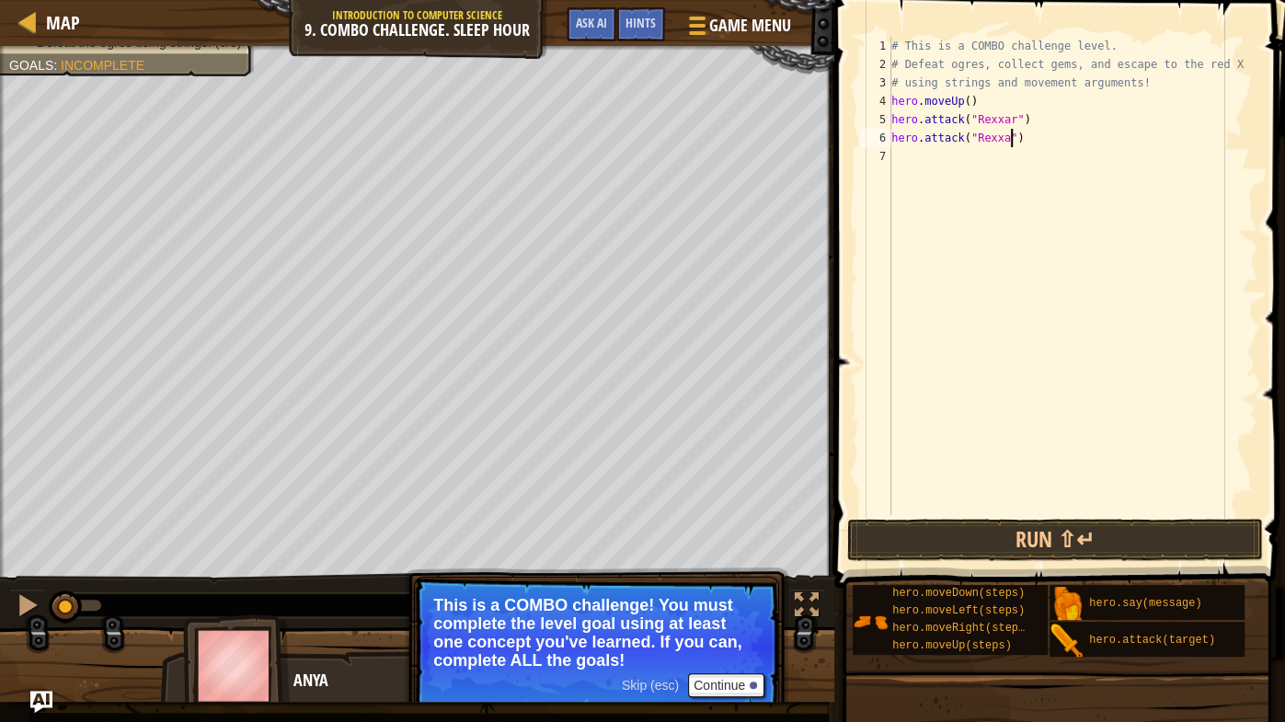
scroll to position [8, 9]
type textarea "hero.attack("Rexxar")"
click at [898, 156] on div "# This is a COMBO challenge level. # Defeat [PERSON_NAME], collect gems, and es…" at bounding box center [1072, 294] width 370 height 515
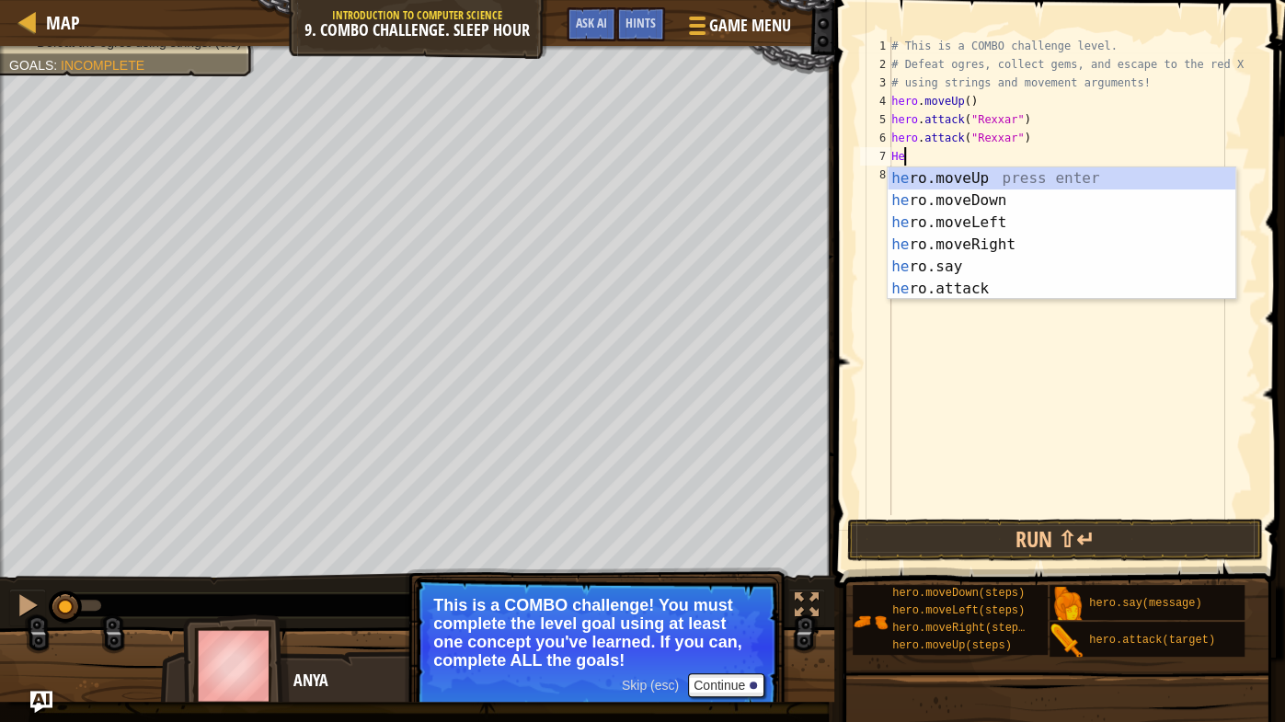
scroll to position [8, 0]
type textarea "Hero"
click at [948, 199] on div "hero .moveUp press enter hero .moveDown press enter hero .moveLeft press enter …" at bounding box center [1061, 255] width 349 height 177
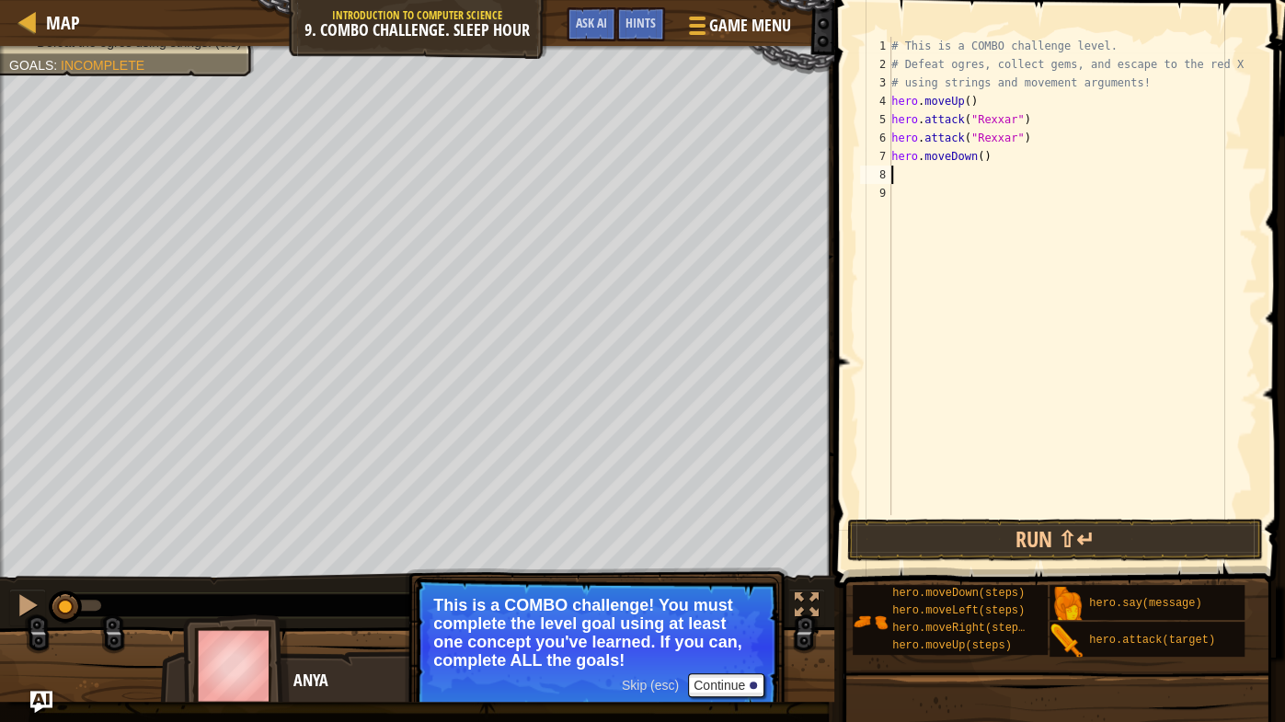
scroll to position [8, 0]
click at [982, 155] on div "# This is a COMBO challenge level. # Defeat [PERSON_NAME], collect gems, and es…" at bounding box center [1072, 294] width 370 height 515
type textarea "hero.moveDown(2)"
click at [902, 189] on div "# This is a COMBO challenge level. # Defeat [PERSON_NAME], collect gems, and es…" at bounding box center [1072, 294] width 370 height 515
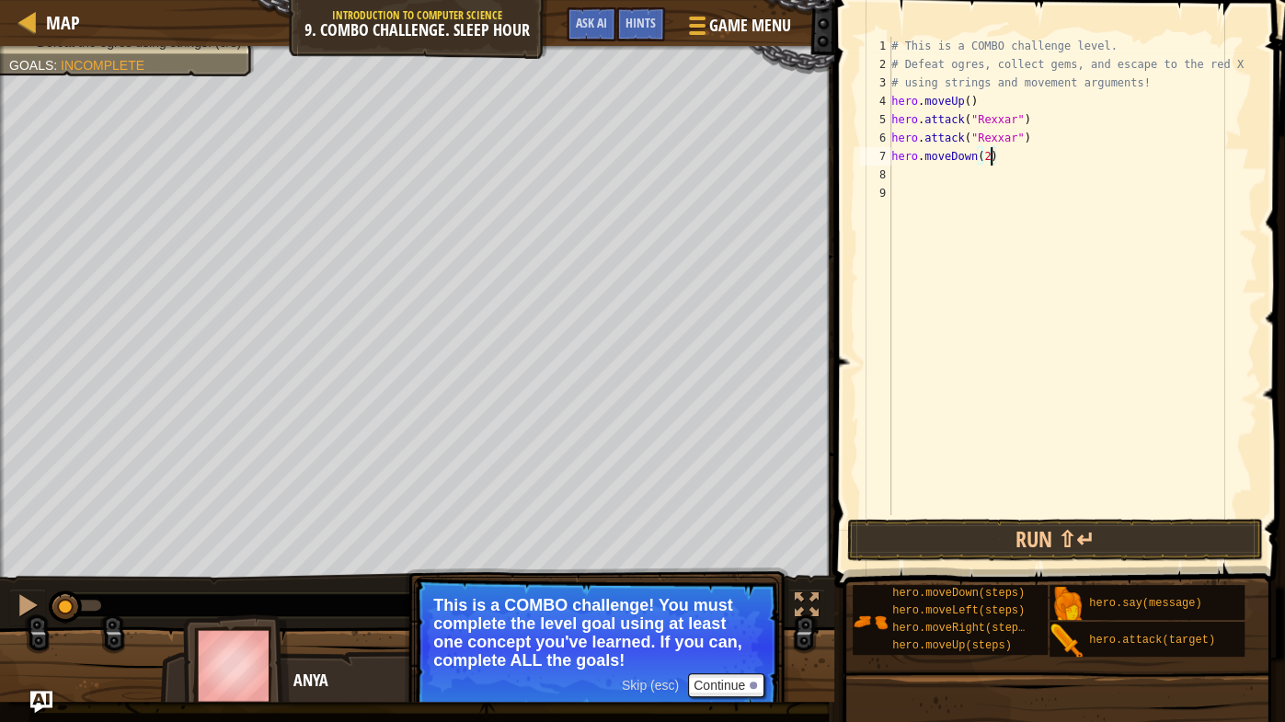
scroll to position [8, 0]
click at [901, 179] on div "# This is a COMBO challenge level. # Defeat [PERSON_NAME], collect gems, and es…" at bounding box center [1072, 294] width 370 height 515
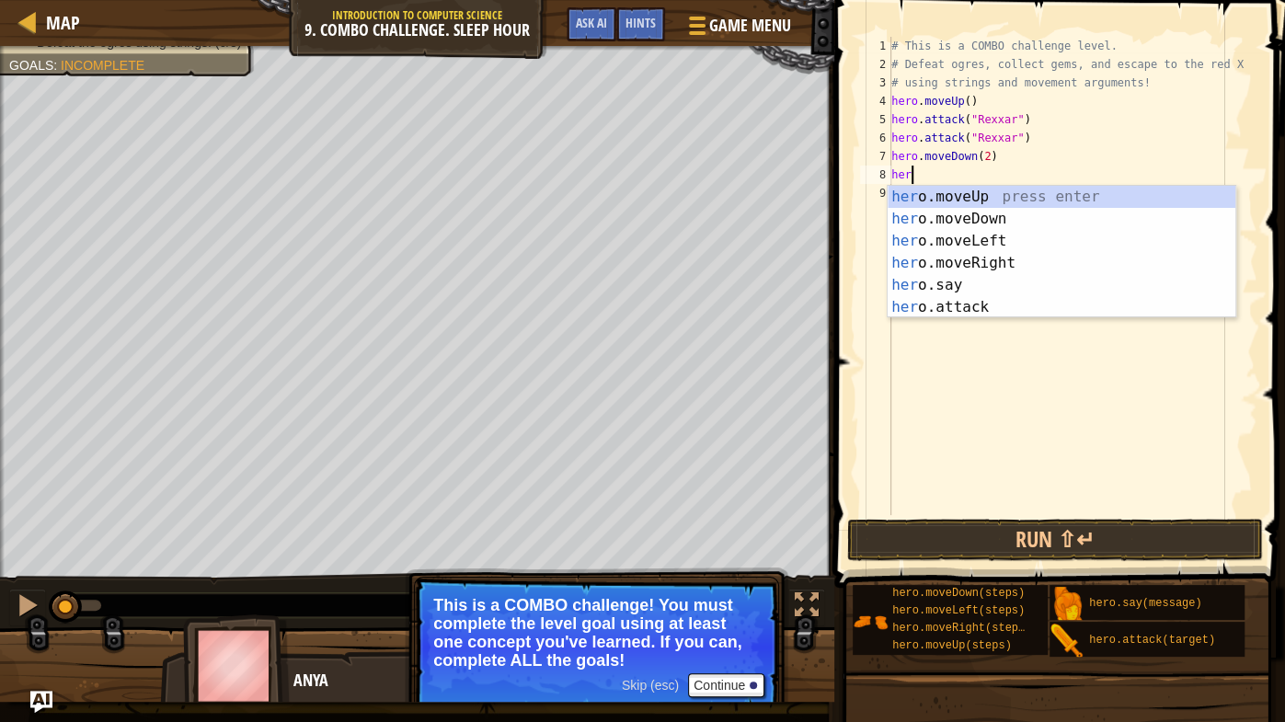
scroll to position [8, 1]
click at [942, 531] on button "Run ⇧↵" at bounding box center [1055, 540] width 416 height 42
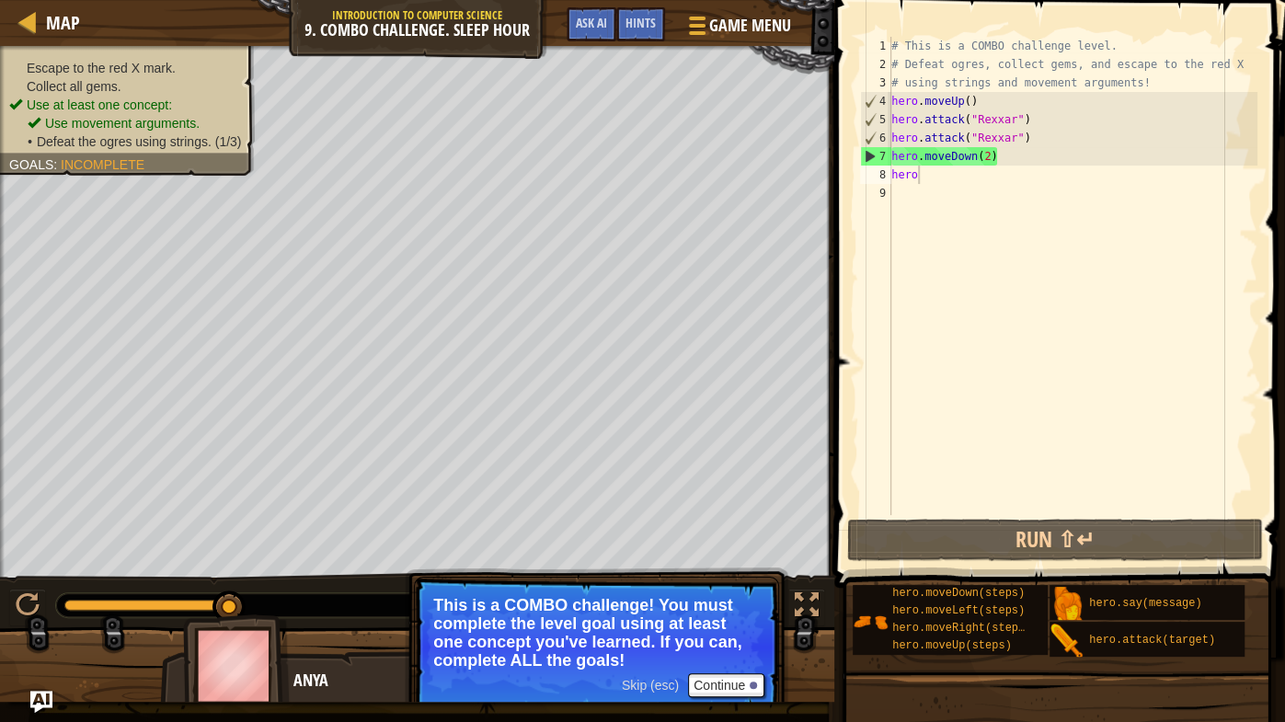
click at [649, 566] on span "Skip (esc)" at bounding box center [650, 685] width 57 height 15
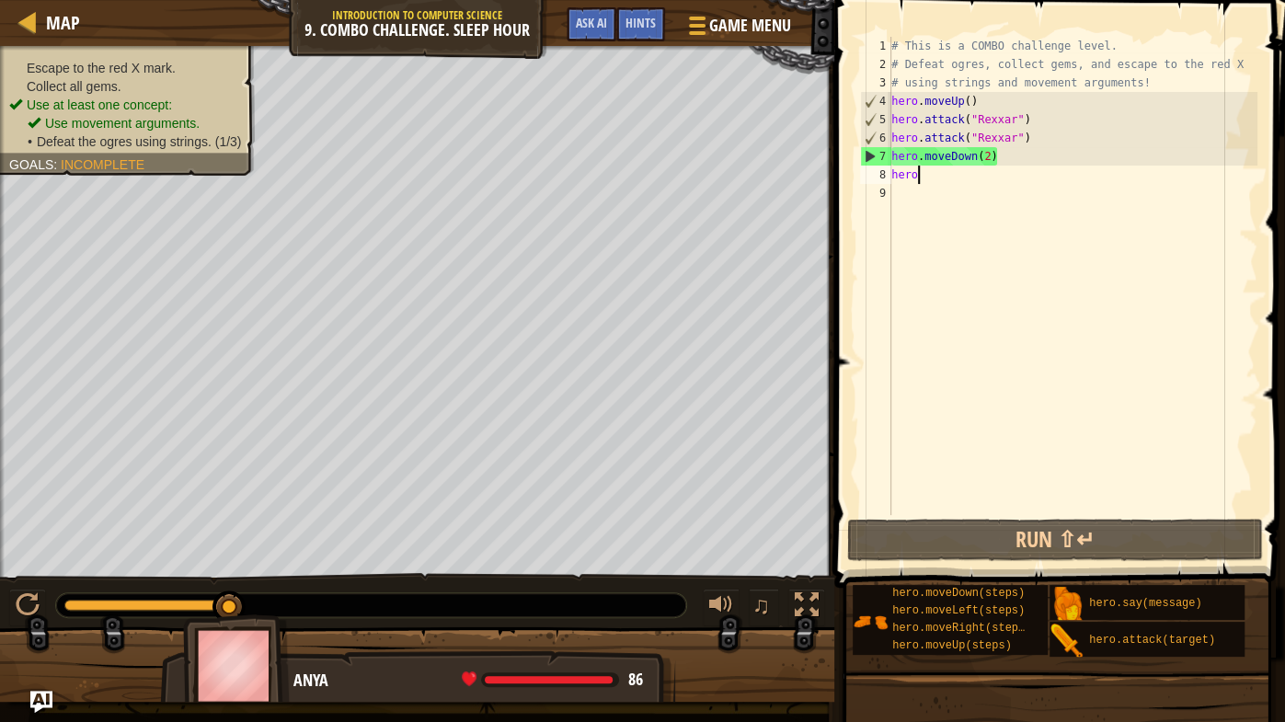
type textarea "hero."
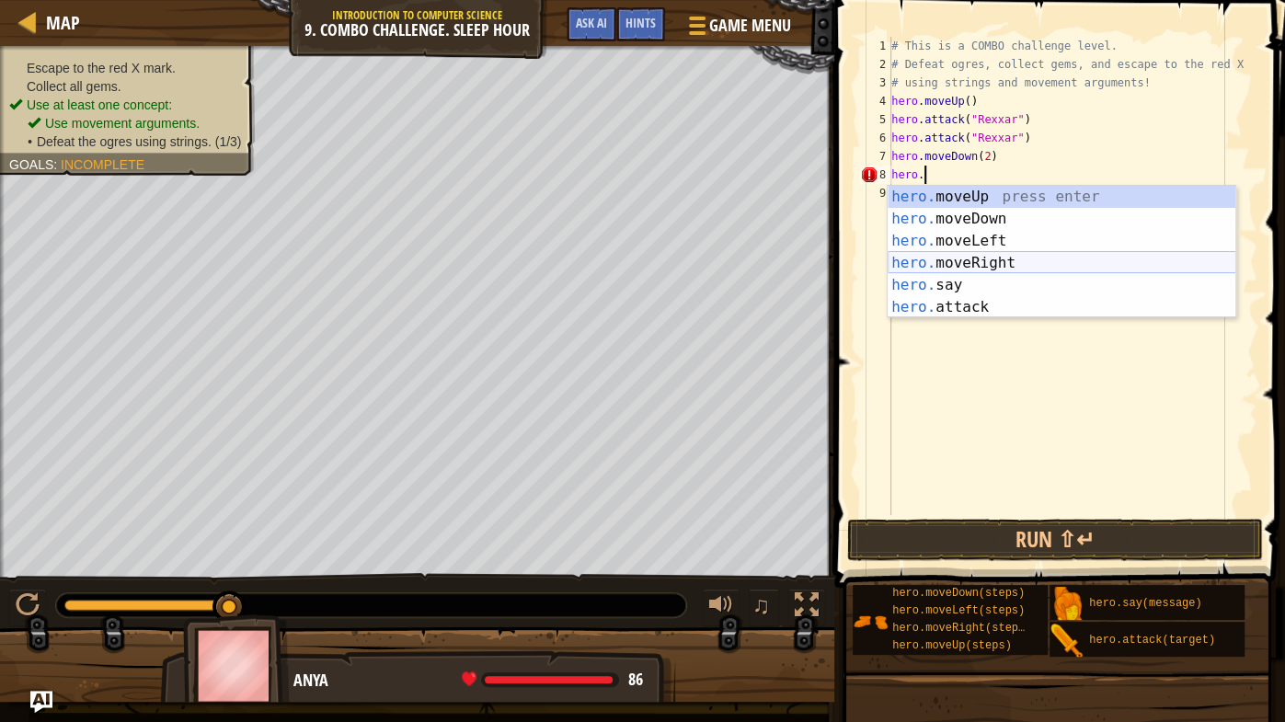
click at [989, 263] on div "hero. moveUp press enter hero. moveDown press enter hero. moveLeft press enter …" at bounding box center [1061, 274] width 349 height 177
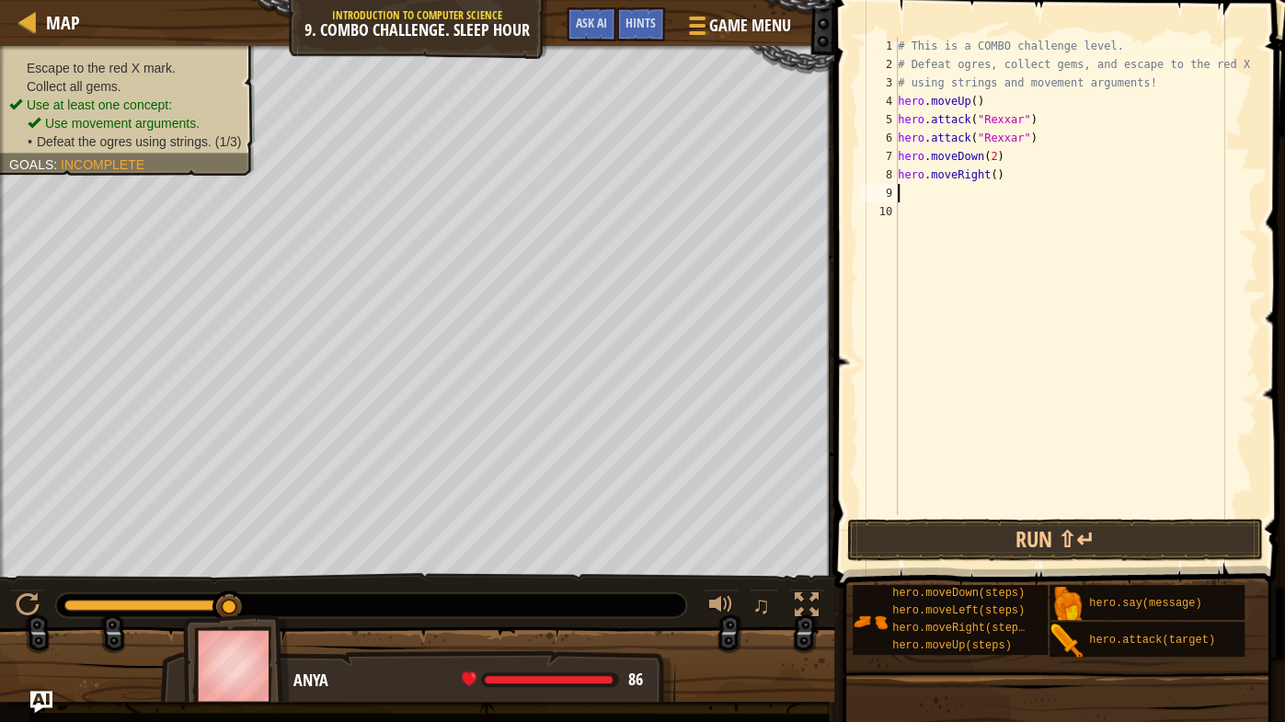
click at [994, 178] on div "# This is a COMBO challenge level. # Defeat [PERSON_NAME], collect gems, and es…" at bounding box center [1076, 294] width 364 height 515
type textarea "hero.moveRight(2)"
click at [919, 198] on div "# This is a COMBO challenge level. # Defeat [PERSON_NAME], collect gems, and es…" at bounding box center [1076, 294] width 364 height 515
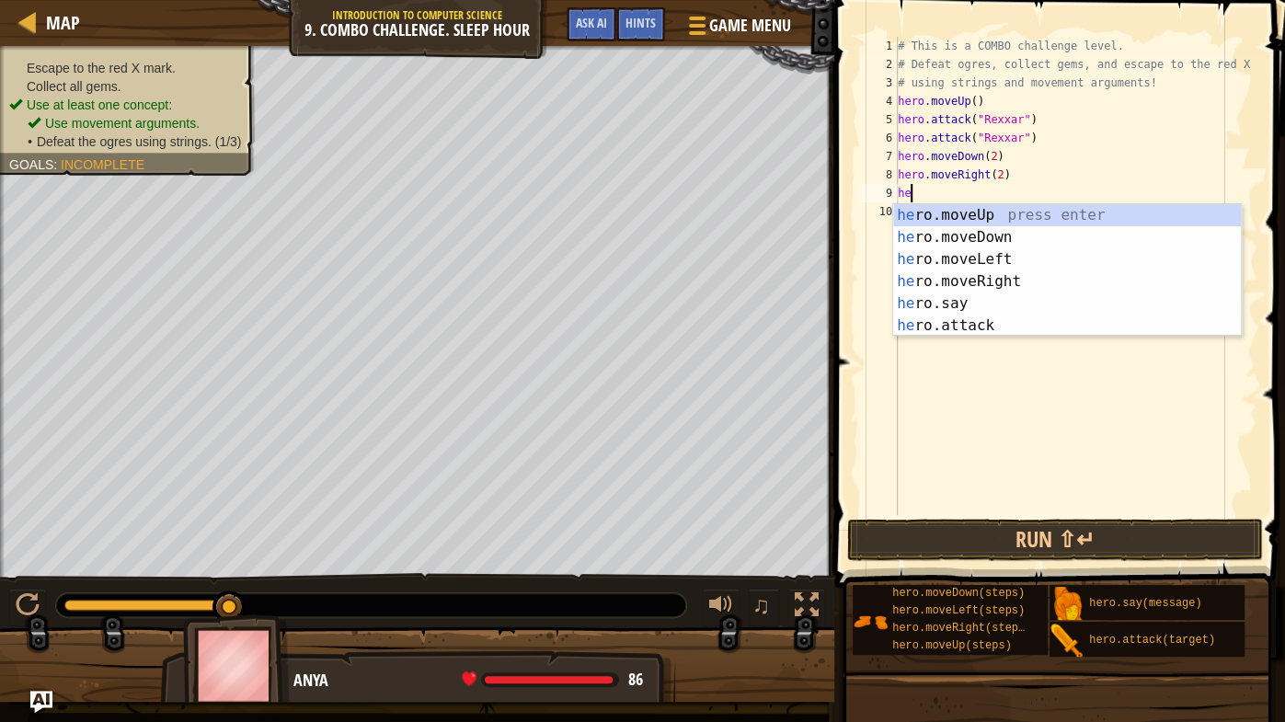
scroll to position [8, 0]
type textarea "hero"
click at [938, 213] on div "hero .moveUp press enter hero .moveDown press enter hero .moveLeft press enter …" at bounding box center [1067, 292] width 349 height 177
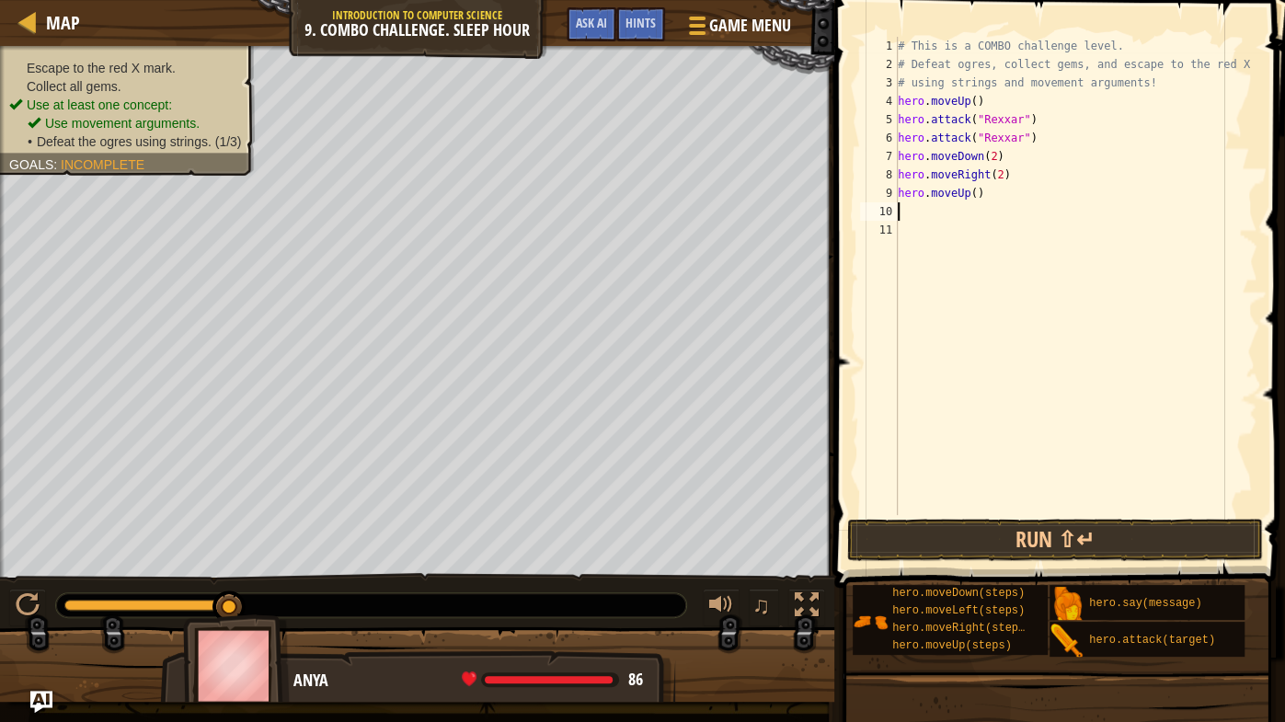
click at [916, 207] on div "# This is a COMBO challenge level. # Defeat [PERSON_NAME], collect gems, and es…" at bounding box center [1076, 294] width 364 height 515
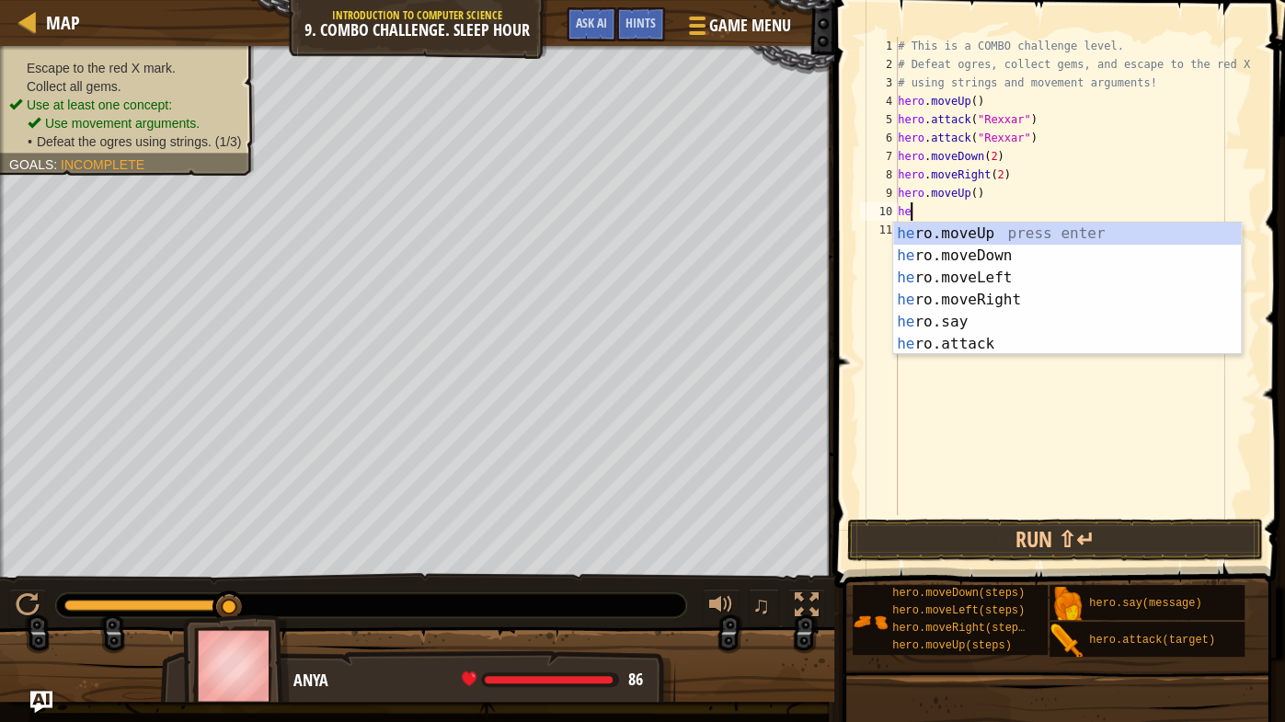
scroll to position [8, 1]
click at [954, 344] on div "hero .moveUp press enter hero .moveDown press enter hero .moveLeft press enter …" at bounding box center [1067, 311] width 349 height 177
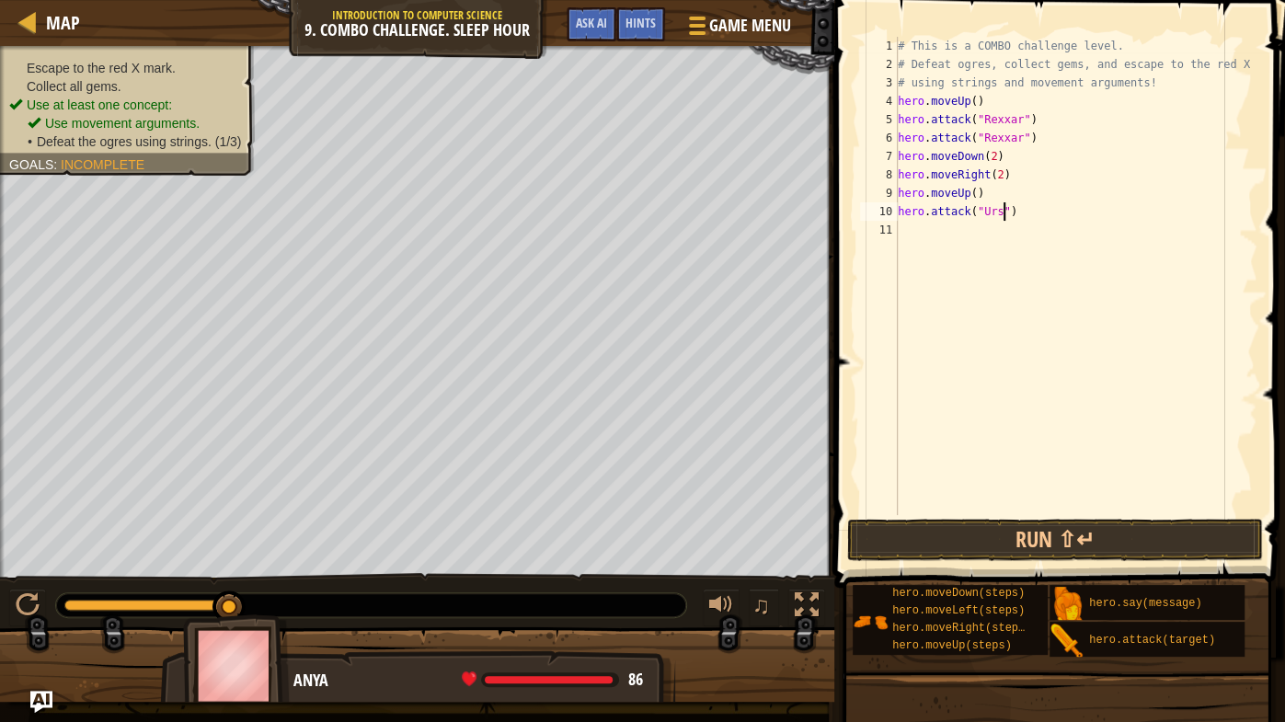
type textarea "hero.attack("Ursa")"
click at [922, 242] on div "# This is a COMBO challenge level. # Defeat [PERSON_NAME], collect gems, and es…" at bounding box center [1076, 294] width 364 height 515
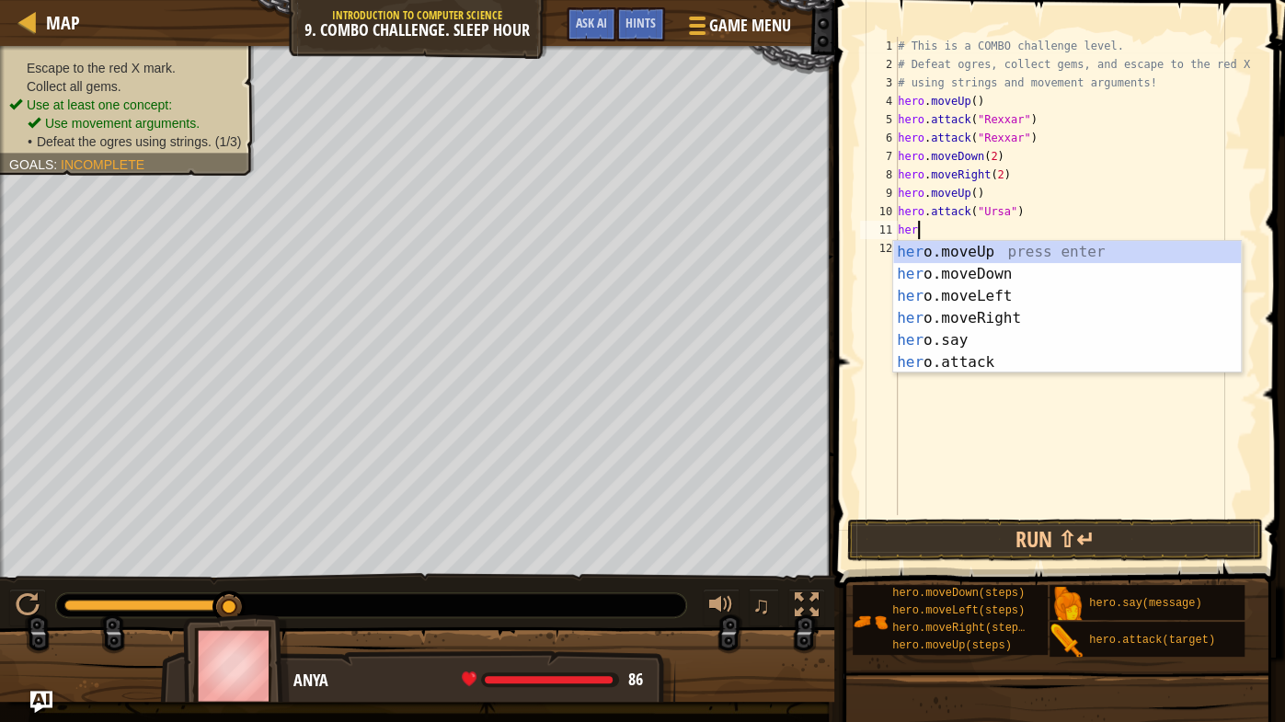
scroll to position [8, 0]
click at [947, 354] on div "her o.moveUp press enter her o.moveDown press enter her o.moveLeft press enter …" at bounding box center [1067, 329] width 349 height 177
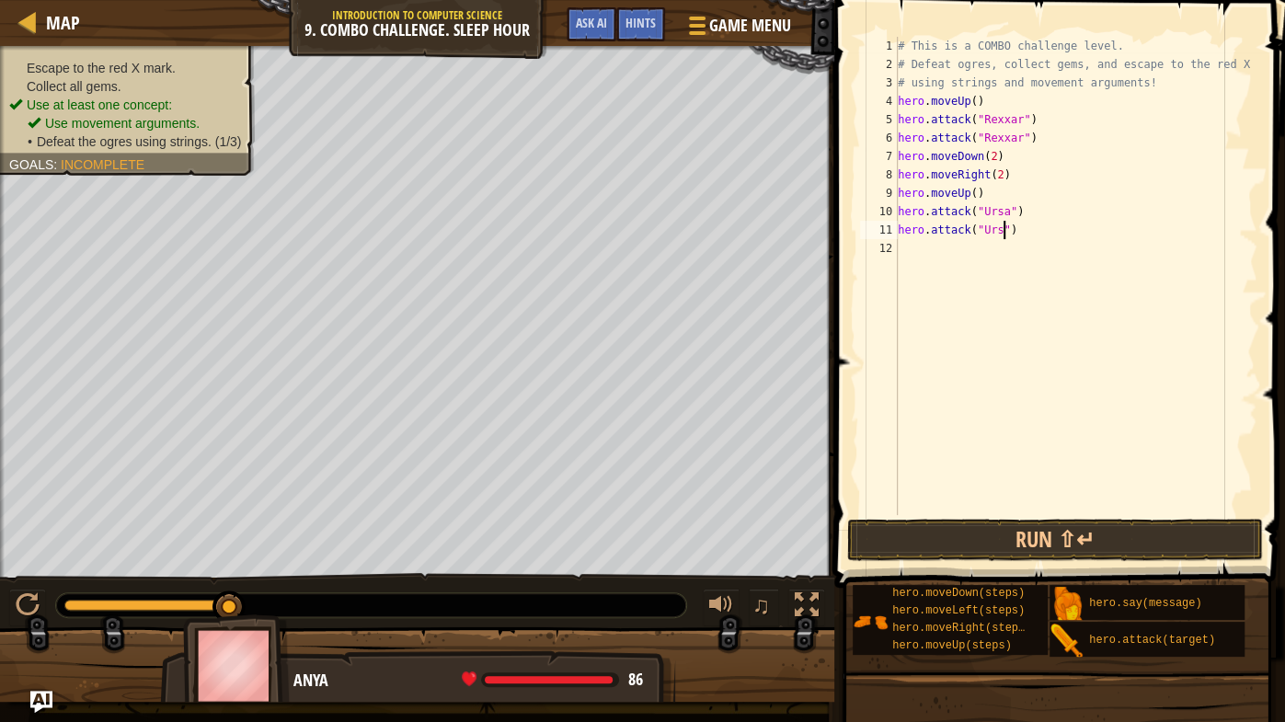
type textarea "hero.attack("Ursa")"
click at [909, 256] on div "# This is a COMBO challenge level. # Defeat [PERSON_NAME], collect gems, and es…" at bounding box center [1076, 294] width 364 height 515
type textarea "H"
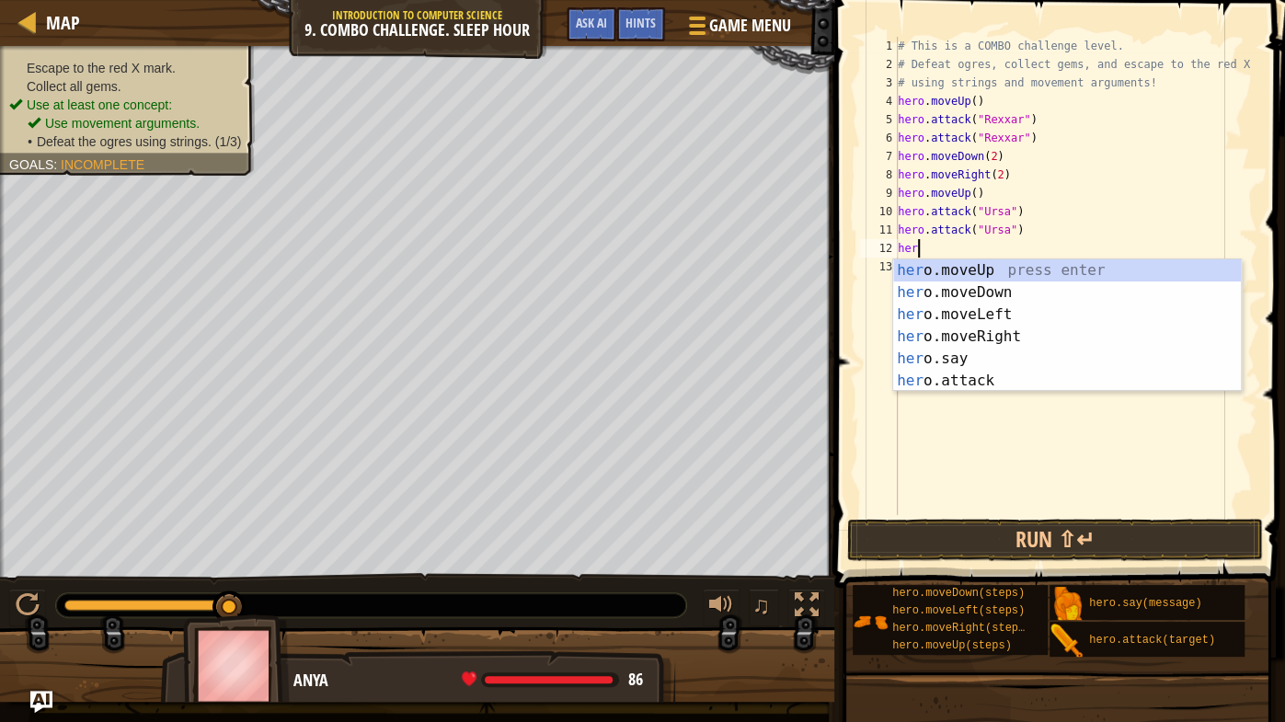
type textarea "hero"
click at [946, 315] on div "hero .moveUp press enter hero .moveDown press enter hero .moveLeft press enter …" at bounding box center [1067, 347] width 349 height 177
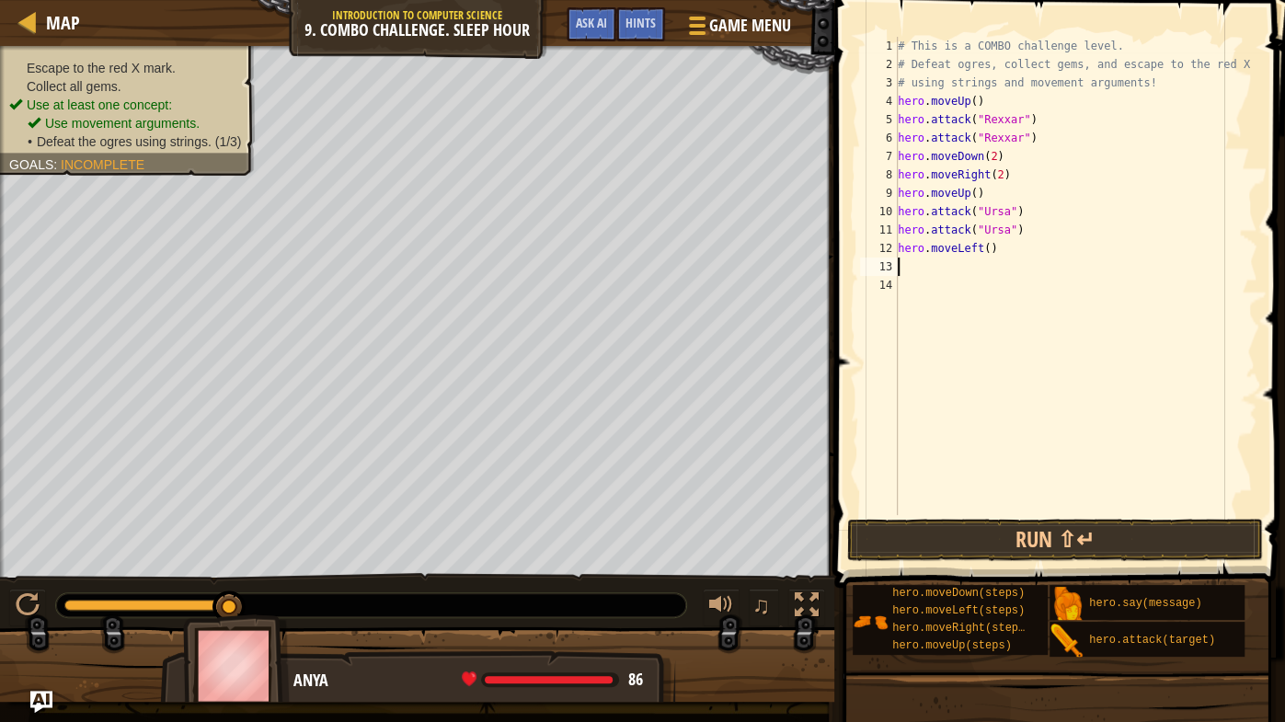
click at [991, 247] on div "# This is a COMBO challenge level. # Defeat [PERSON_NAME], collect gems, and es…" at bounding box center [1076, 294] width 364 height 515
type textarea "hero.moveLeft(2)"
click at [914, 271] on div "# This is a COMBO challenge level. # Defeat [PERSON_NAME], collect gems, and es…" at bounding box center [1076, 294] width 364 height 515
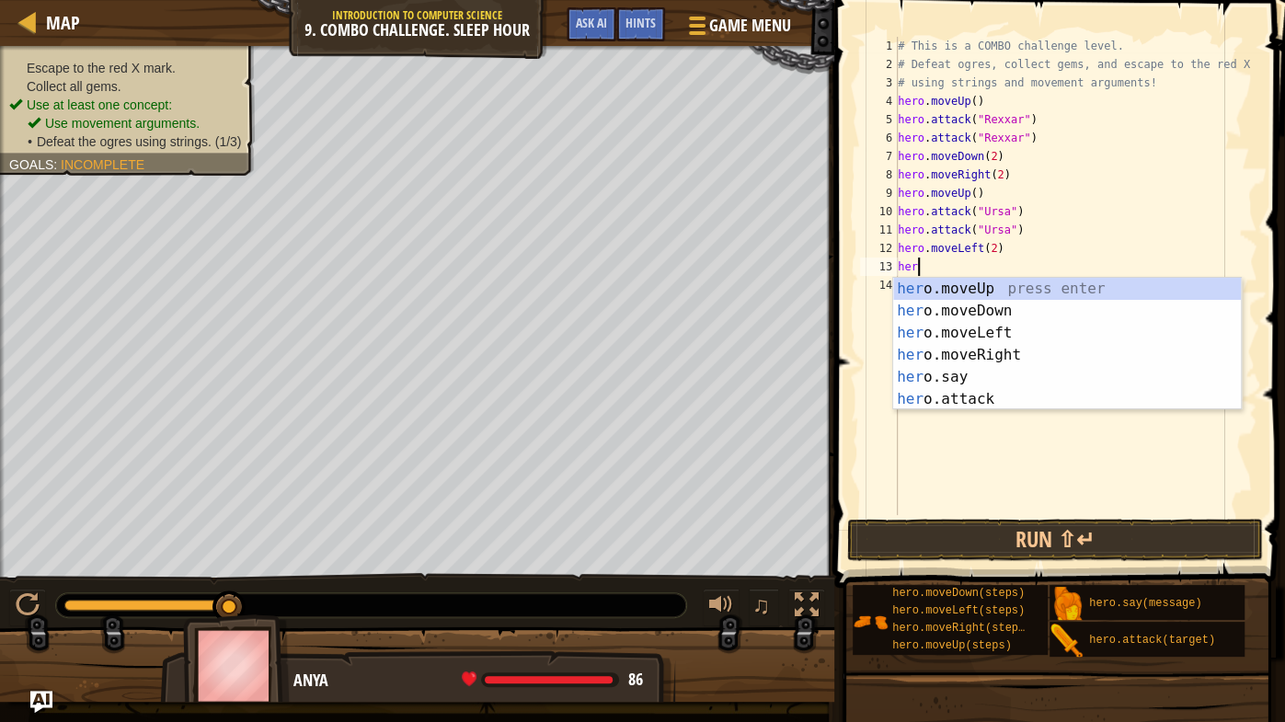
scroll to position [8, 1]
type textarea "hero."
click at [978, 286] on div "hero. moveUp press enter hero. moveDown press enter hero. moveLeft press enter …" at bounding box center [1067, 366] width 349 height 177
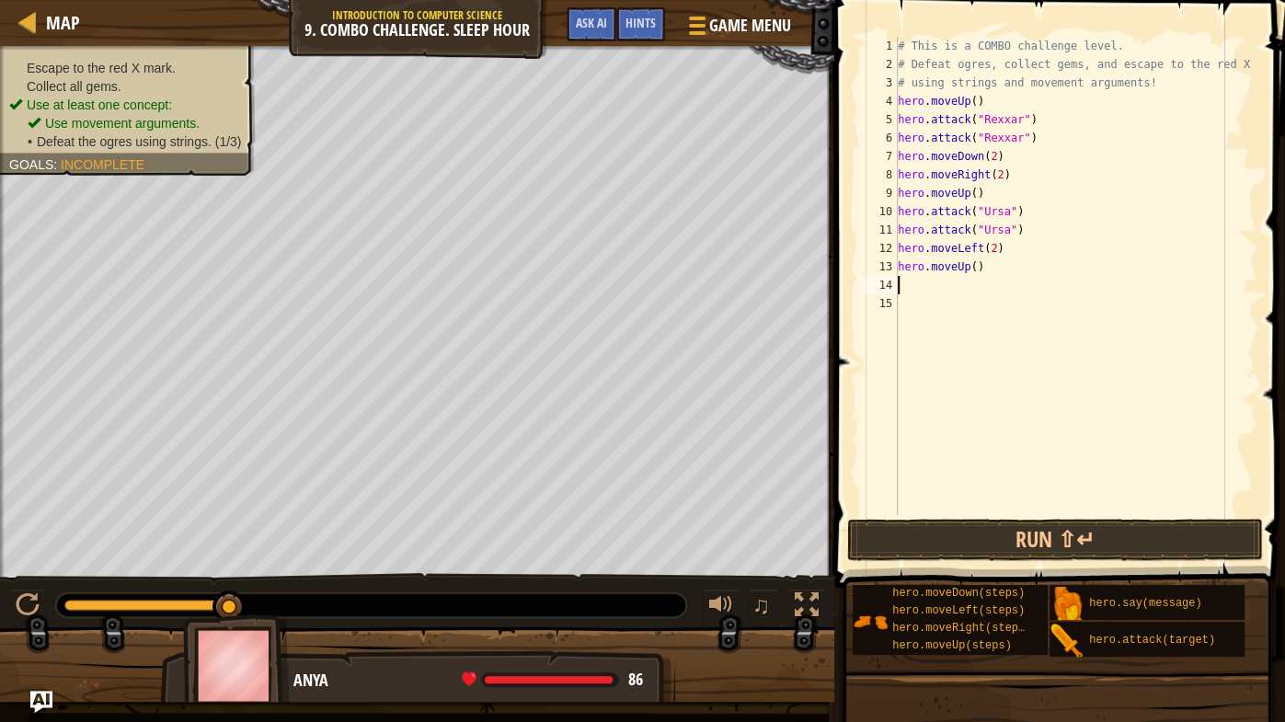
click at [976, 265] on div "# This is a COMBO challenge level. # Defeat [PERSON_NAME], collect gems, and es…" at bounding box center [1076, 294] width 364 height 515
type textarea "hero.moveUp()"
click at [903, 285] on div "# This is a COMBO challenge level. # Defeat [PERSON_NAME], collect gems, and es…" at bounding box center [1076, 294] width 364 height 515
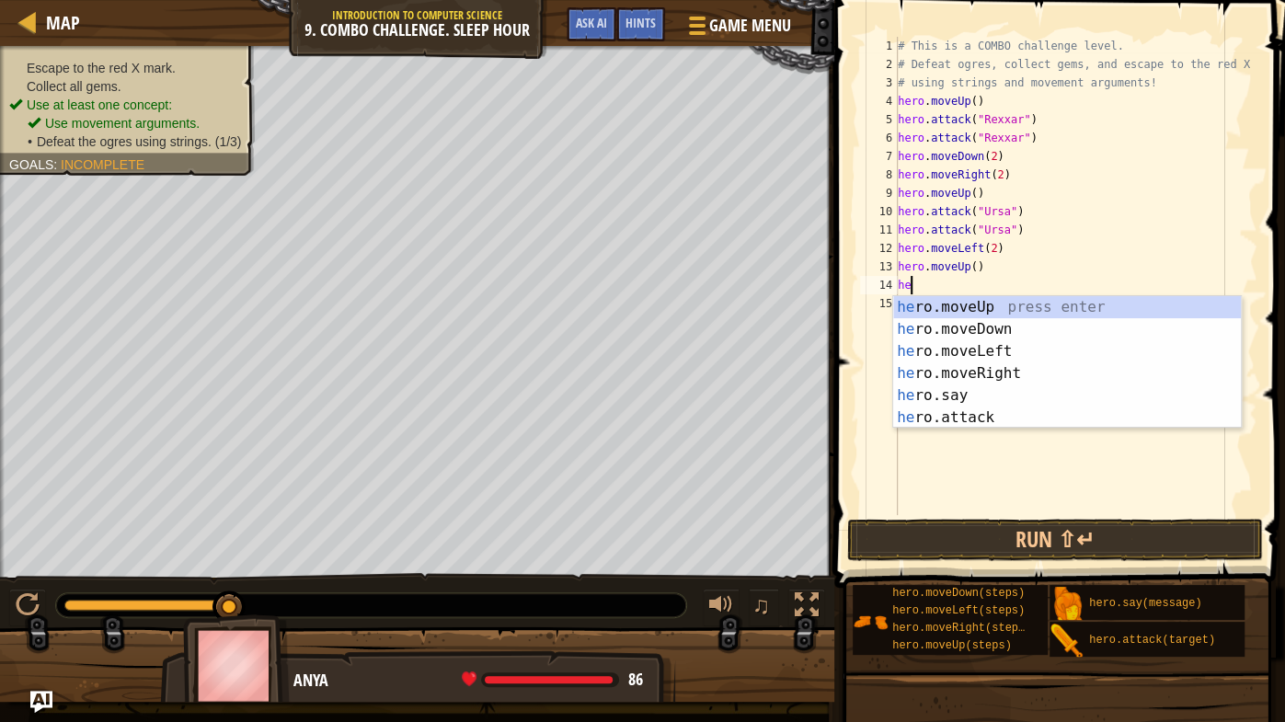
type textarea "her"
click at [985, 369] on div "her o.moveUp press enter her o.moveDown press enter her o.moveLeft press enter …" at bounding box center [1067, 384] width 349 height 177
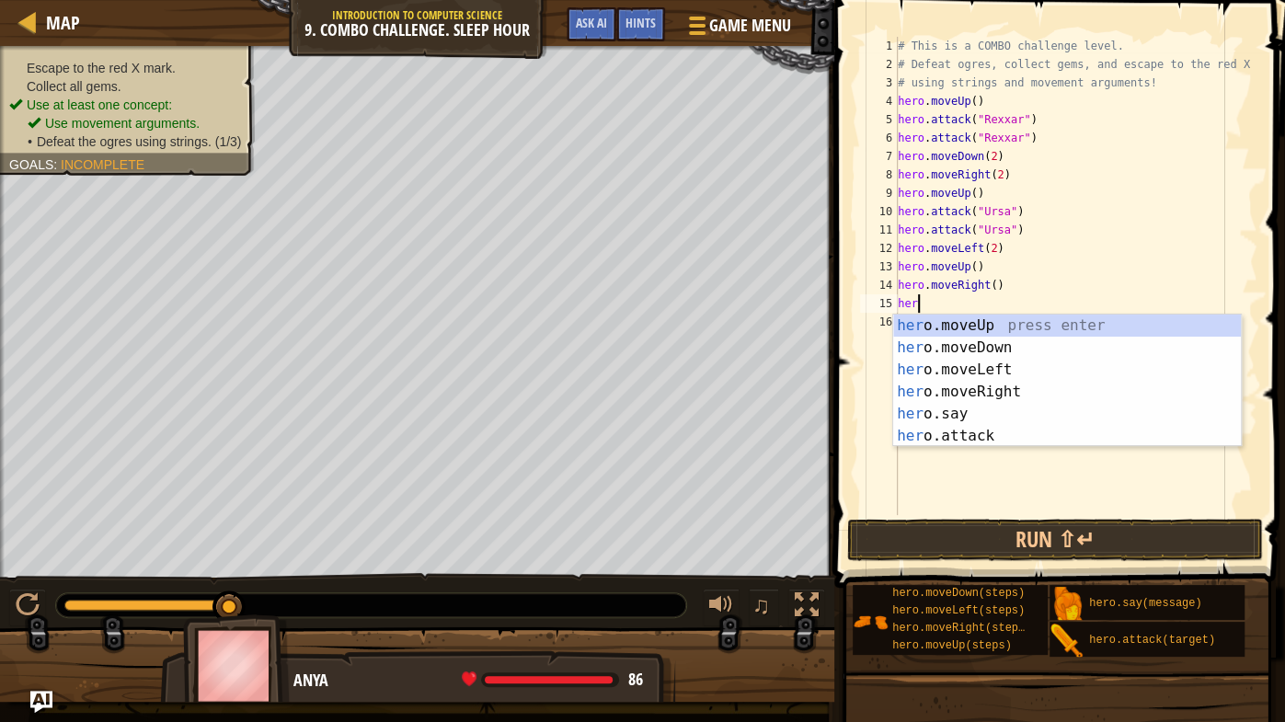
scroll to position [8, 1]
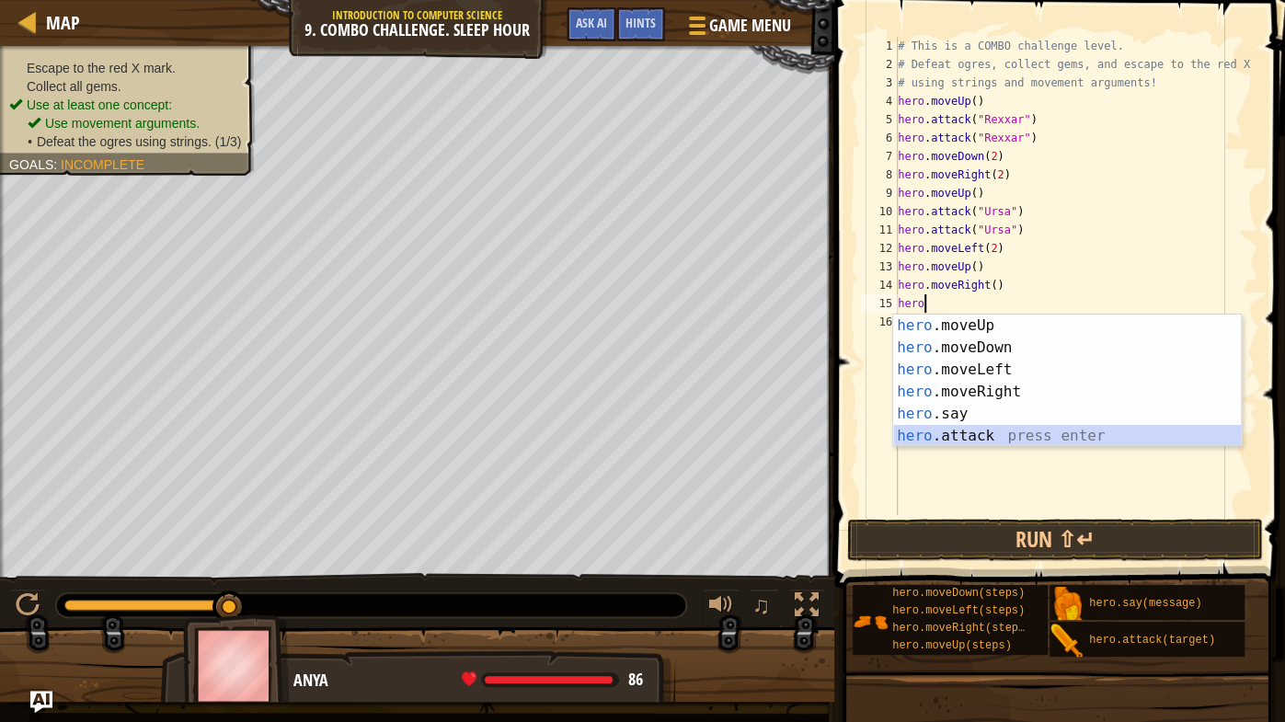
click at [941, 434] on div "hero .moveUp press enter hero .moveDown press enter hero .moveLeft press enter …" at bounding box center [1067, 402] width 349 height 177
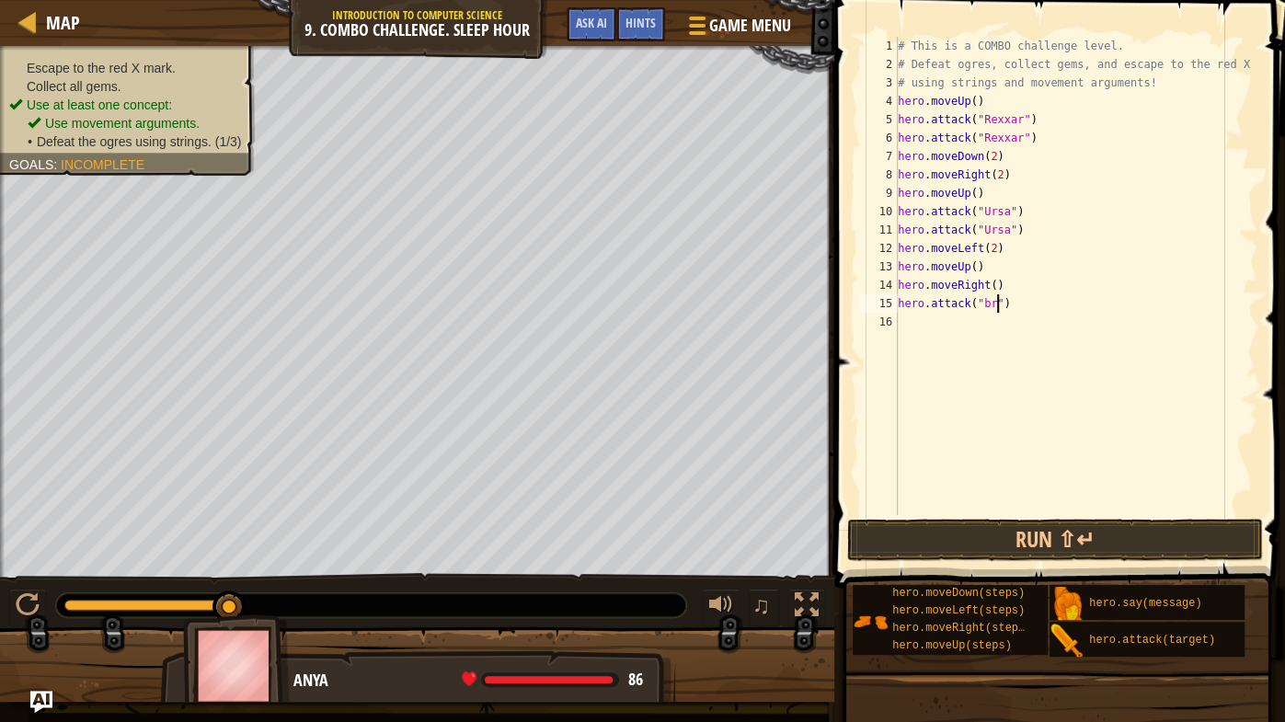
scroll to position [8, 6]
type textarea "hero.attack("Brack")"
click at [921, 317] on div "# This is a COMBO challenge level. # Defeat [PERSON_NAME], collect gems, and es…" at bounding box center [1076, 294] width 364 height 515
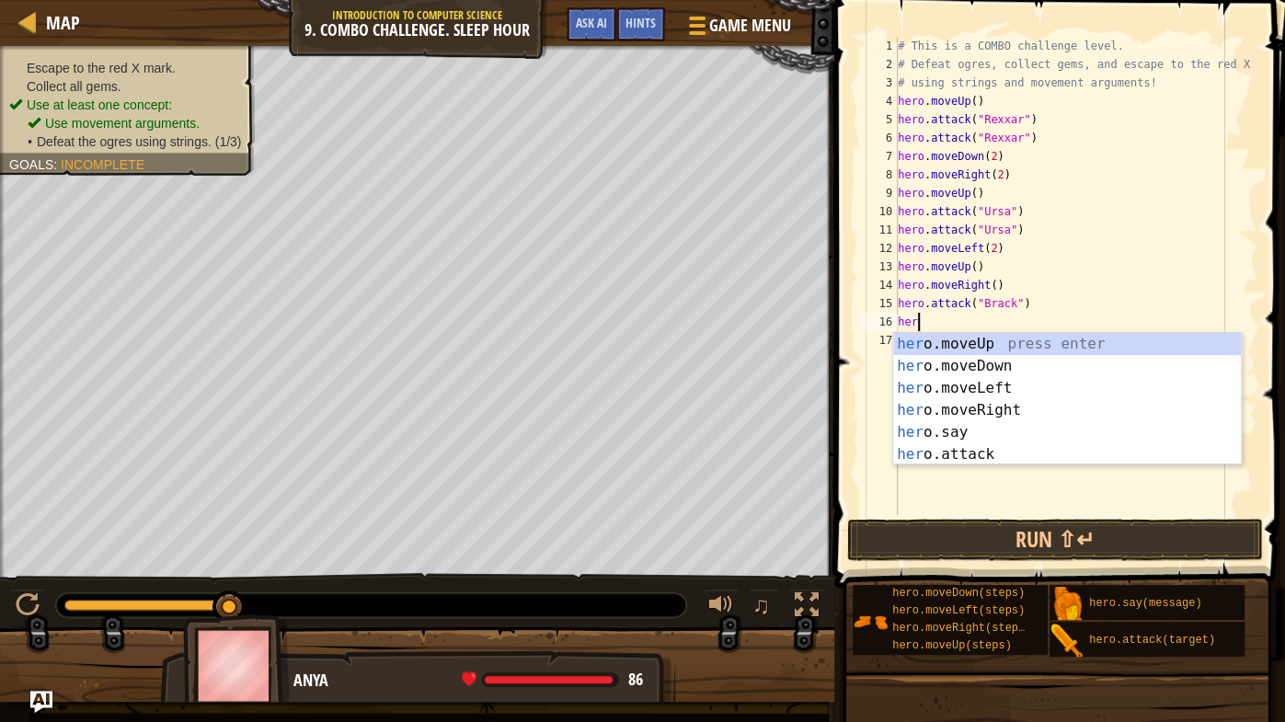
scroll to position [8, 0]
click at [977, 452] on div "her o.moveUp press enter her o.moveDown press enter her o.moveLeft press enter …" at bounding box center [1067, 421] width 349 height 177
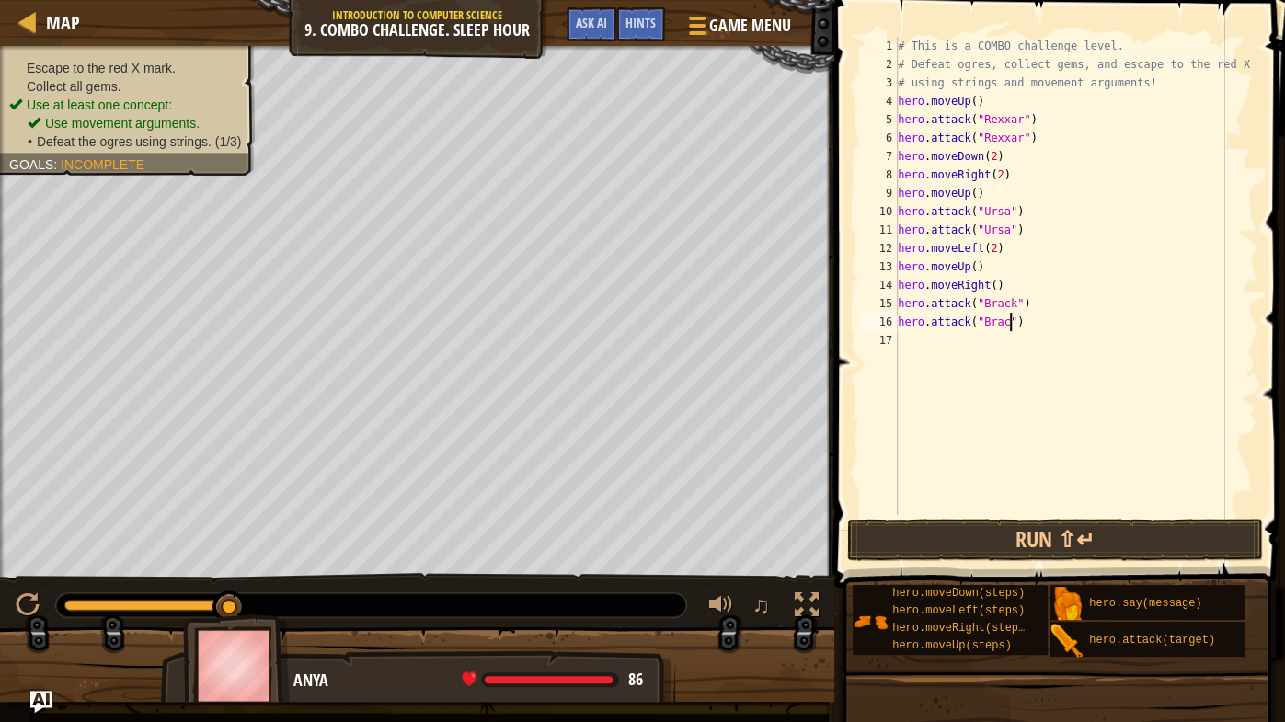
type textarea "hero.attack("Brack")"
click at [919, 351] on div "# This is a COMBO challenge level. # Defeat [PERSON_NAME], collect gems, and es…" at bounding box center [1076, 294] width 364 height 515
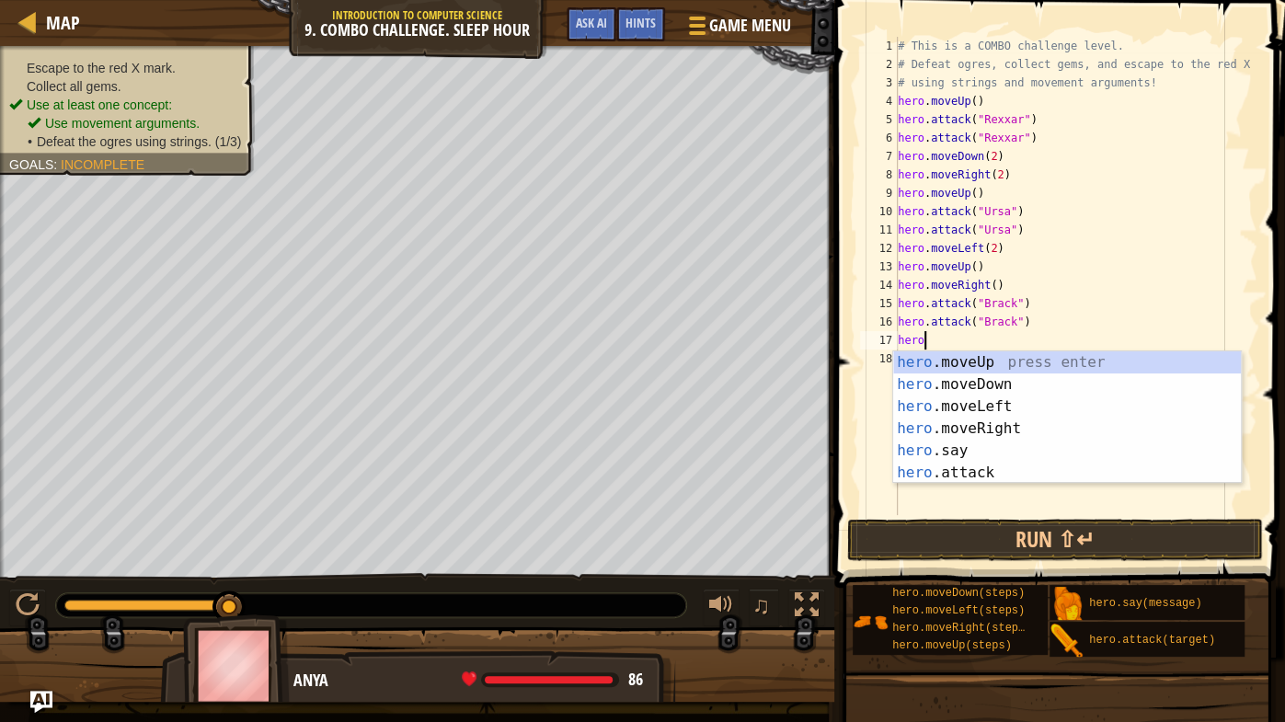
scroll to position [8, 1]
type textarea "hero."
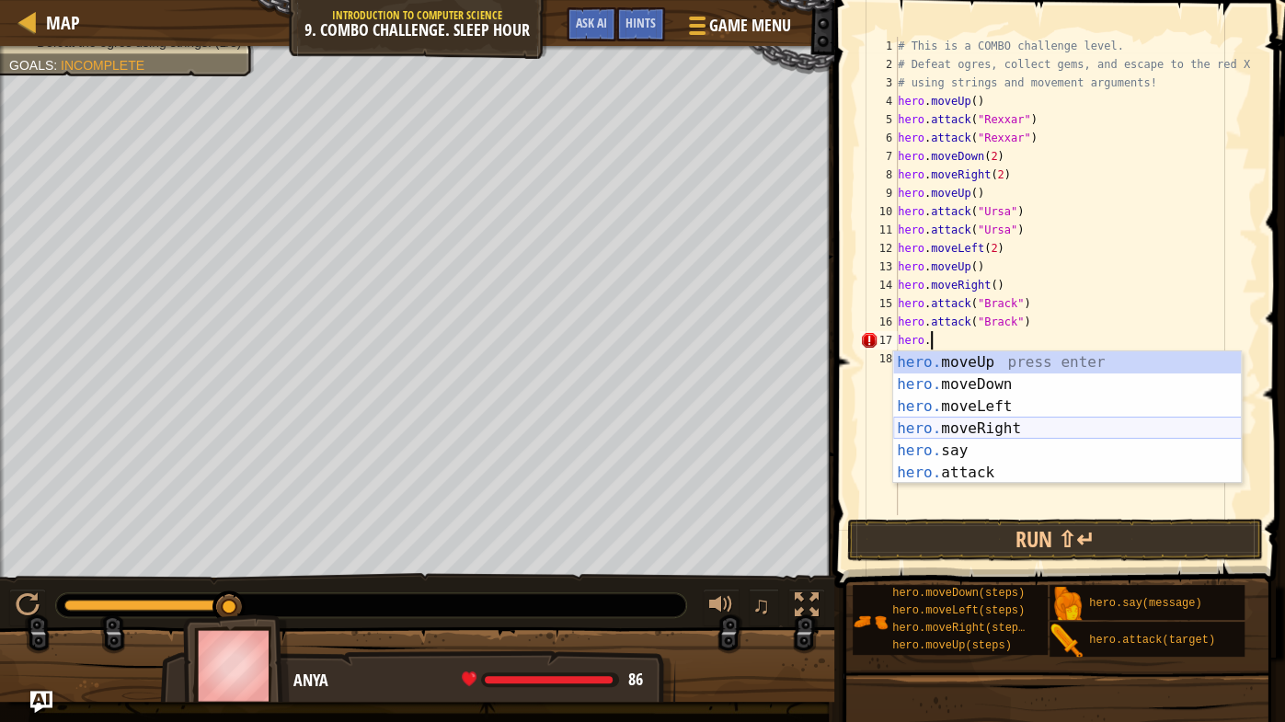
click at [982, 429] on div "hero. moveUp press enter hero. moveDown press enter hero. moveLeft press enter …" at bounding box center [1067, 439] width 349 height 177
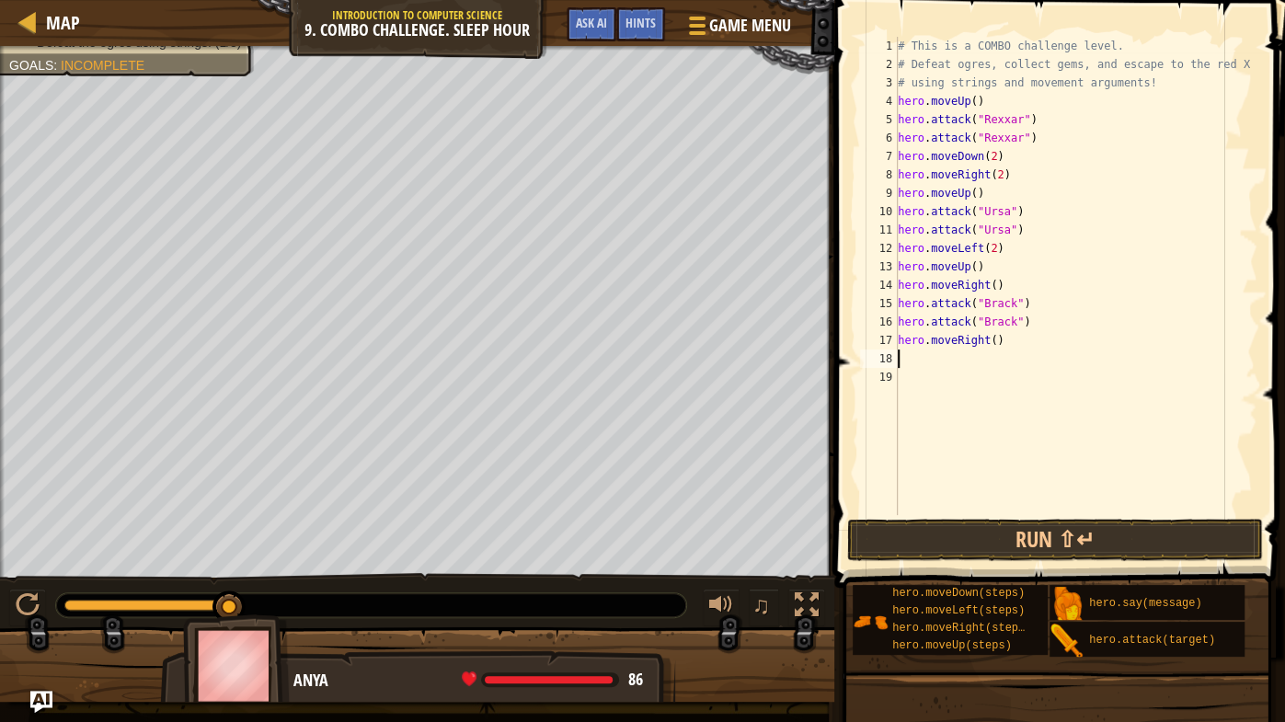
click at [996, 344] on div "# This is a COMBO challenge level. # Defeat [PERSON_NAME], collect gems, and es…" at bounding box center [1076, 294] width 364 height 515
type textarea "hero.moveRight(2)"
click at [1013, 177] on div "# This is a COMBO challenge level. # Defeat [PERSON_NAME], collect gems, and es…" at bounding box center [1076, 294] width 364 height 515
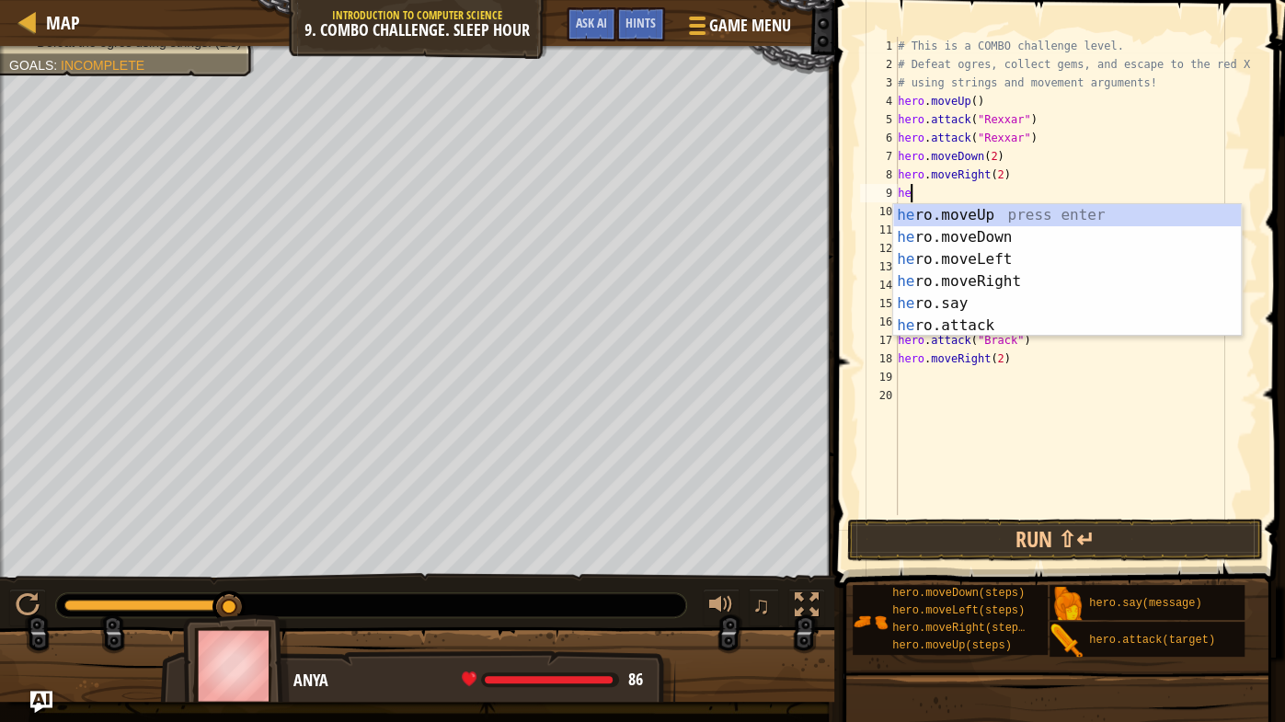
scroll to position [8, 0]
click at [988, 300] on div "her o.moveUp press enter her o.moveDown press enter her o.moveLeft press enter …" at bounding box center [1067, 292] width 349 height 177
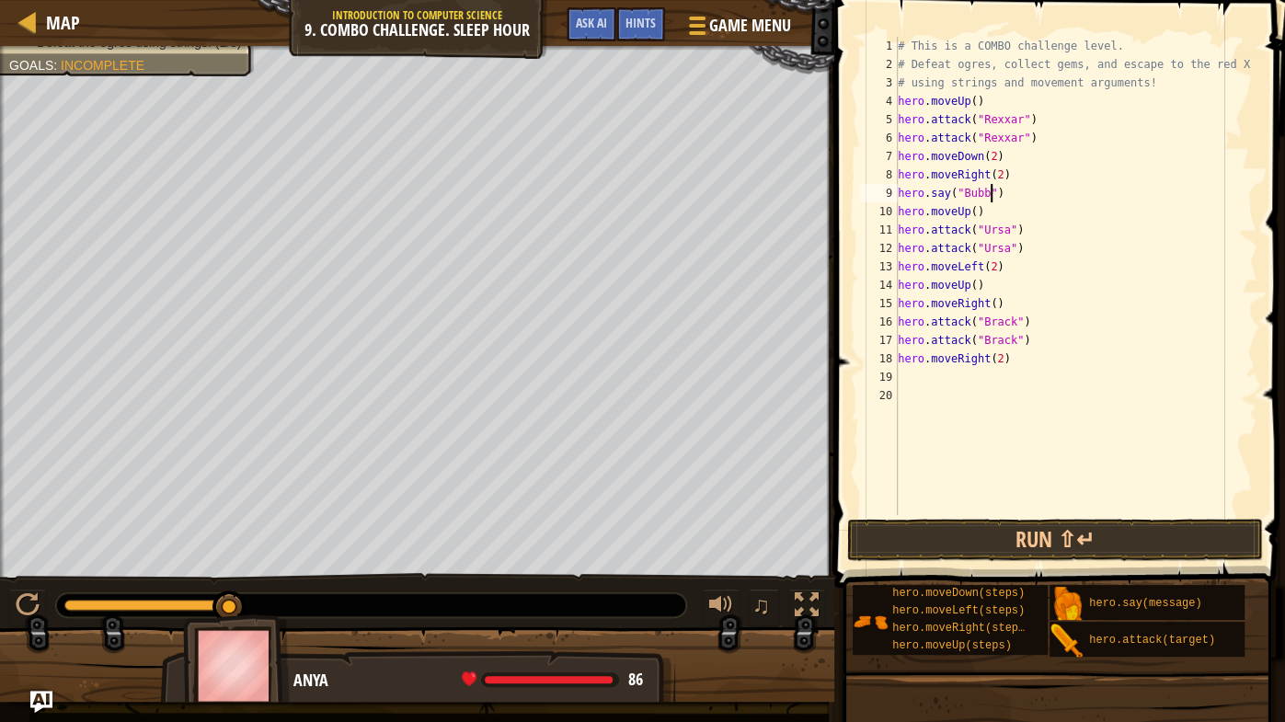
scroll to position [8, 7]
click at [984, 212] on div "# This is a COMBO challenge level. # Defeat [PERSON_NAME], collect gems, and es…" at bounding box center [1076, 294] width 364 height 515
drag, startPoint x: 1020, startPoint y: 191, endPoint x: 886, endPoint y: 192, distance: 133.3
click at [886, 192] on div "hero.moveUp() 1 2 3 4 5 6 7 8 9 10 11 12 13 14 15 16 17 18 19 20 # This is a CO…" at bounding box center [1056, 276] width 401 height 478
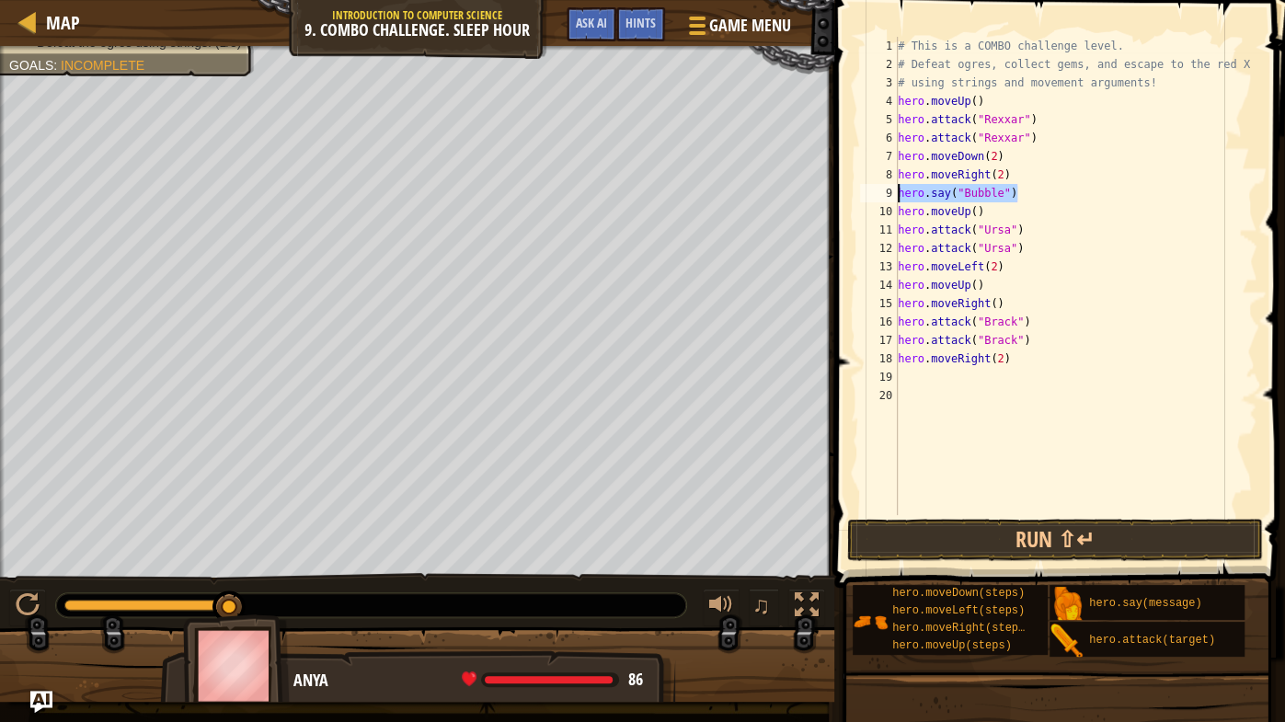
type textarea "hero.say("Bubble")"
click at [896, 166] on div "8" at bounding box center [879, 175] width 38 height 18
click at [1012, 161] on div "# This is a COMBO challenge level. # Defeat [PERSON_NAME], collect gems, and es…" at bounding box center [1076, 294] width 364 height 515
type textarea "hero.moveDown(2)"
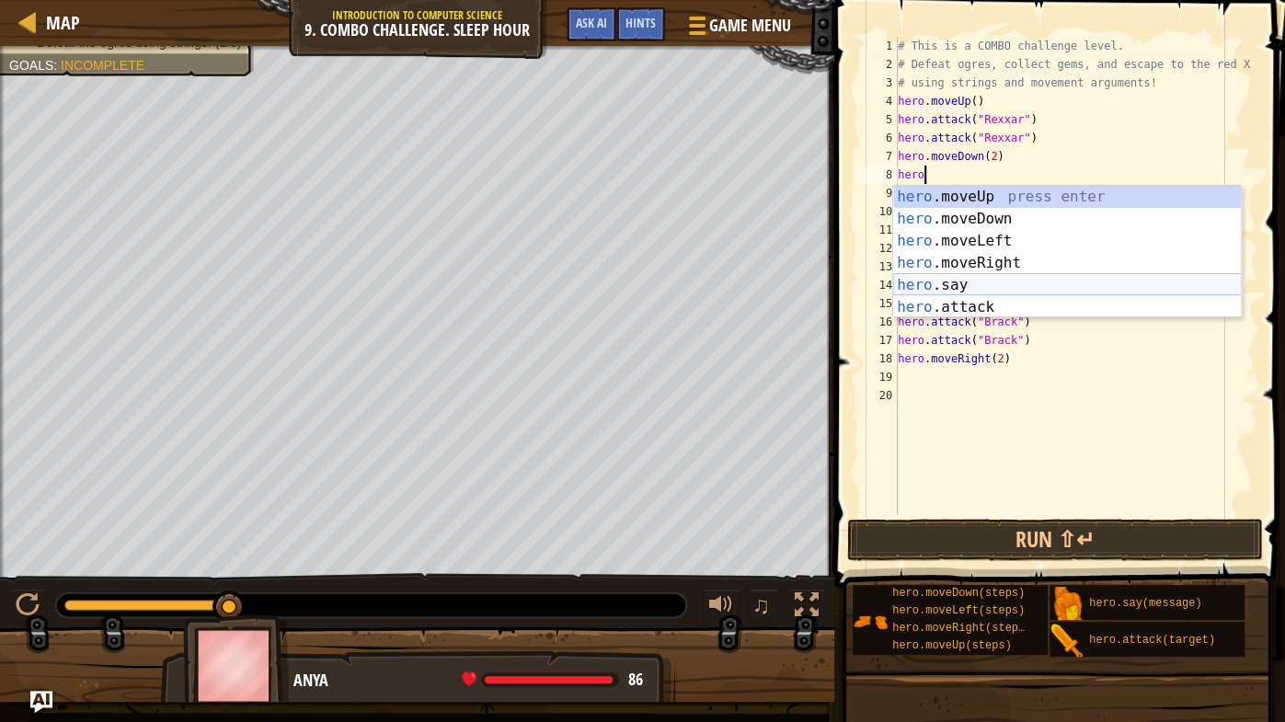
click at [981, 276] on div "hero .moveUp press enter hero .moveDown press enter hero .moveLeft press enter …" at bounding box center [1067, 274] width 349 height 177
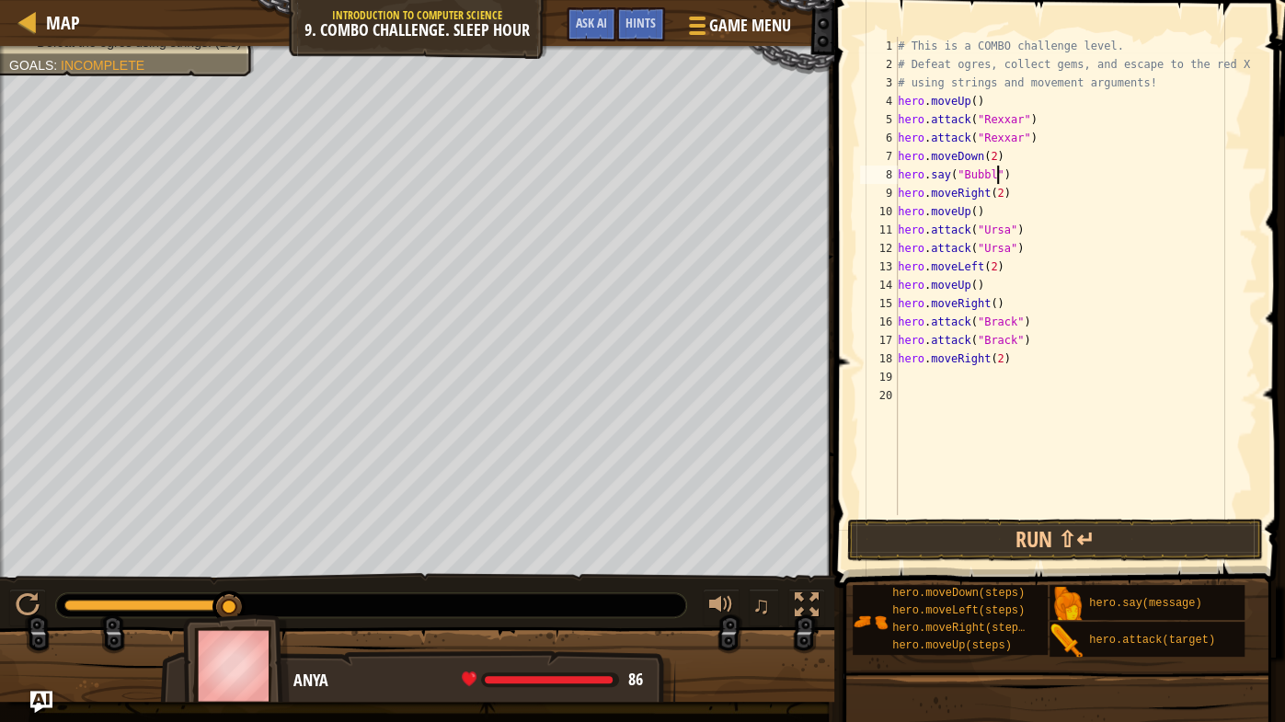
scroll to position [8, 7]
click at [1068, 223] on div "# This is a COMBO challenge level. # Defeat [PERSON_NAME], collect gems, and es…" at bounding box center [1076, 294] width 364 height 515
click at [989, 200] on div "# This is a COMBO challenge level. # Defeat [PERSON_NAME], collect gems, and es…" at bounding box center [1076, 294] width 364 height 515
type textarea "hero.moveRight(2)"
click at [1014, 199] on div "# This is a COMBO challenge level. # Defeat [PERSON_NAME], collect gems, and es…" at bounding box center [1076, 294] width 364 height 515
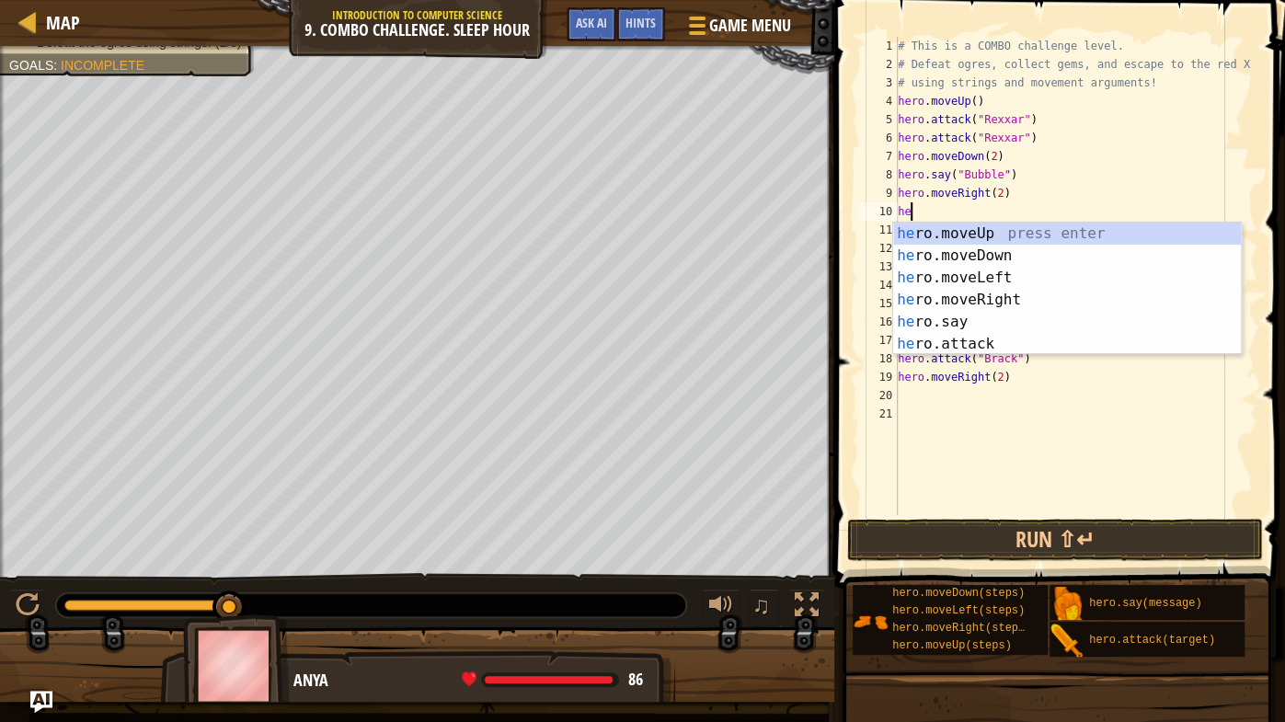
scroll to position [8, 0]
click at [1007, 314] on div "her o.moveUp press enter her o.moveDown press enter her o.moveLeft press enter …" at bounding box center [1067, 311] width 349 height 177
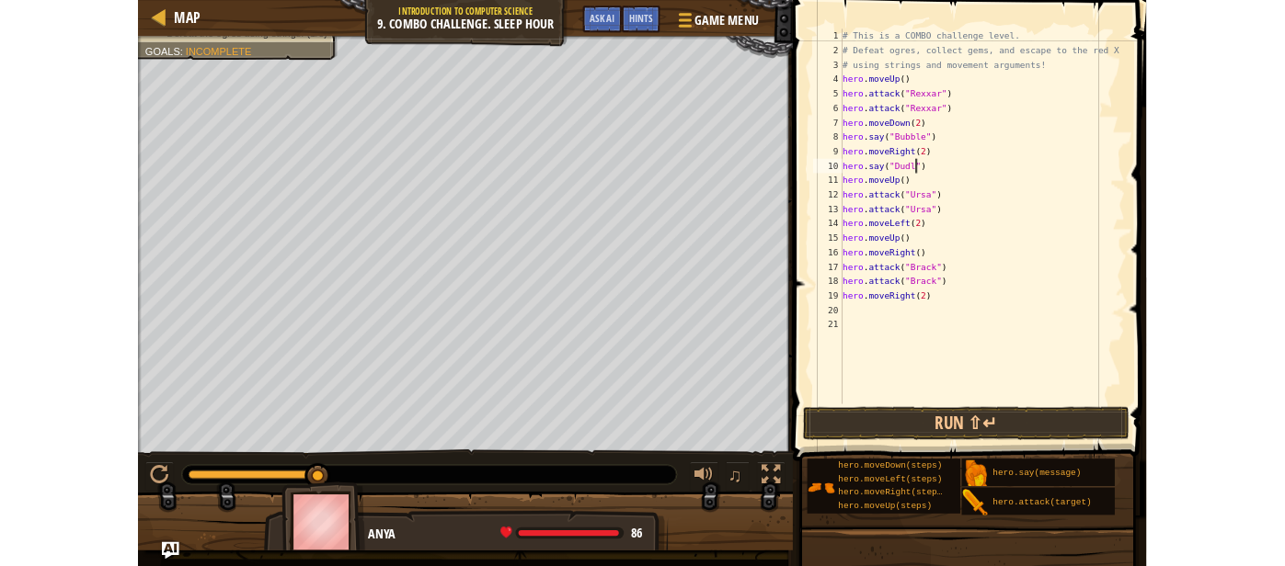
scroll to position [8, 7]
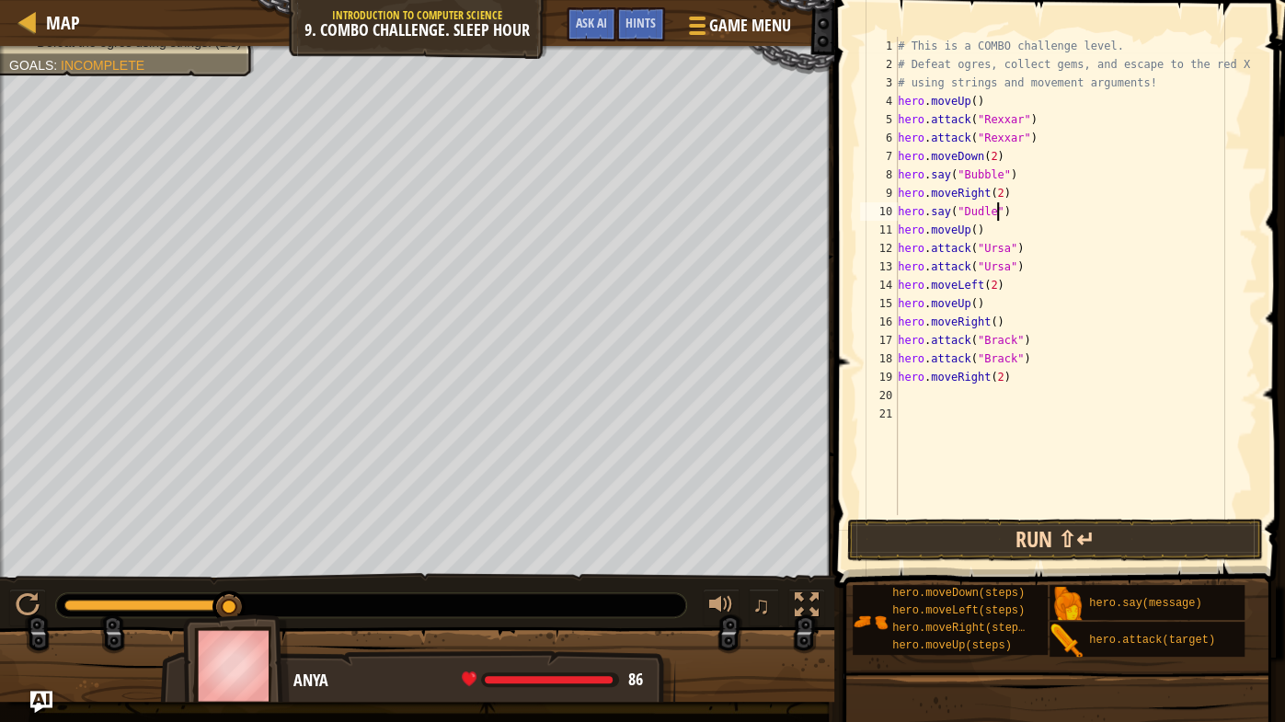
type textarea "hero.say("Dudle")"
click at [1002, 531] on button "Run ⇧↵" at bounding box center [1055, 540] width 416 height 42
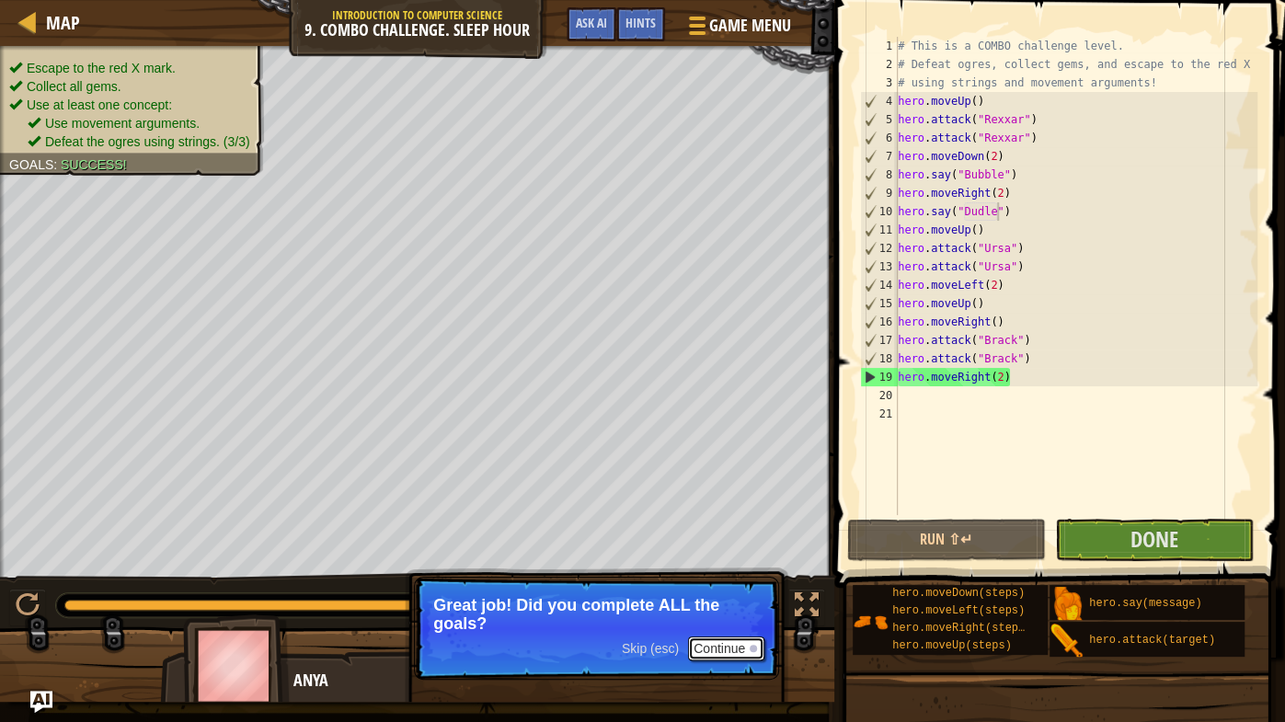
click at [730, 566] on button "Continue" at bounding box center [726, 648] width 76 height 24
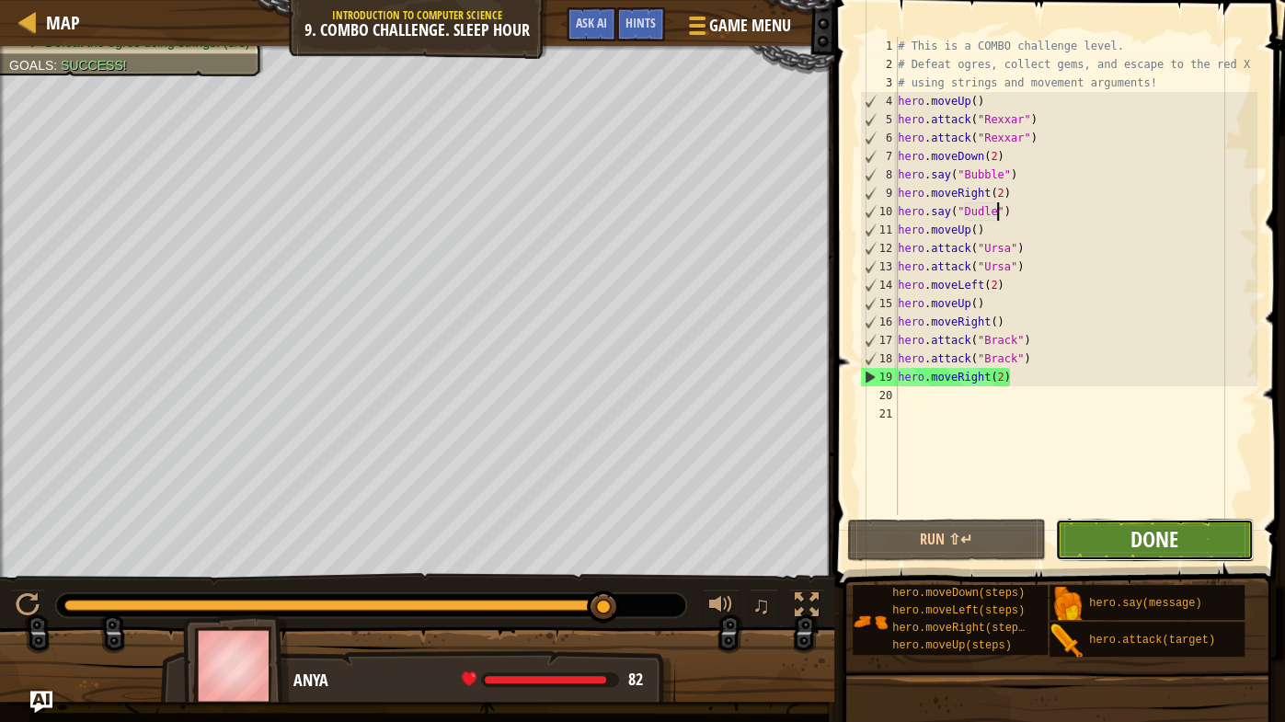
click at [1176, 526] on span "Done" at bounding box center [1154, 538] width 48 height 29
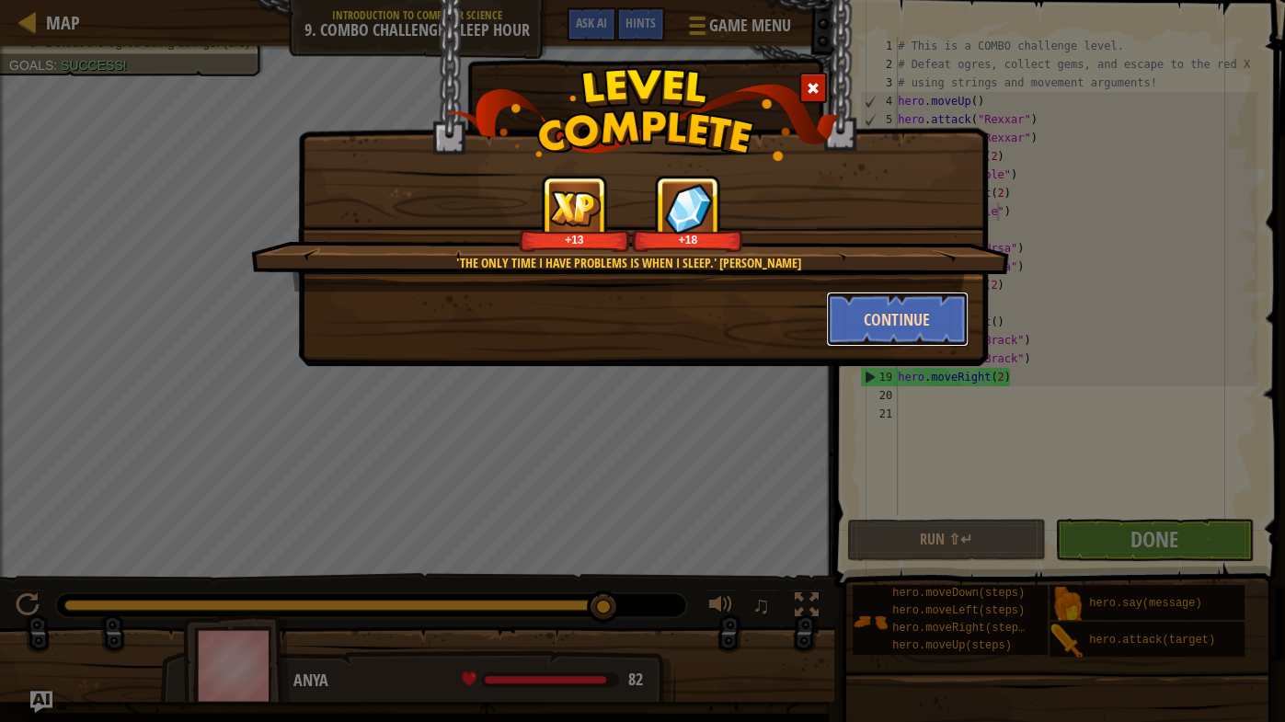
click at [884, 307] on button "Continue" at bounding box center [897, 318] width 143 height 55
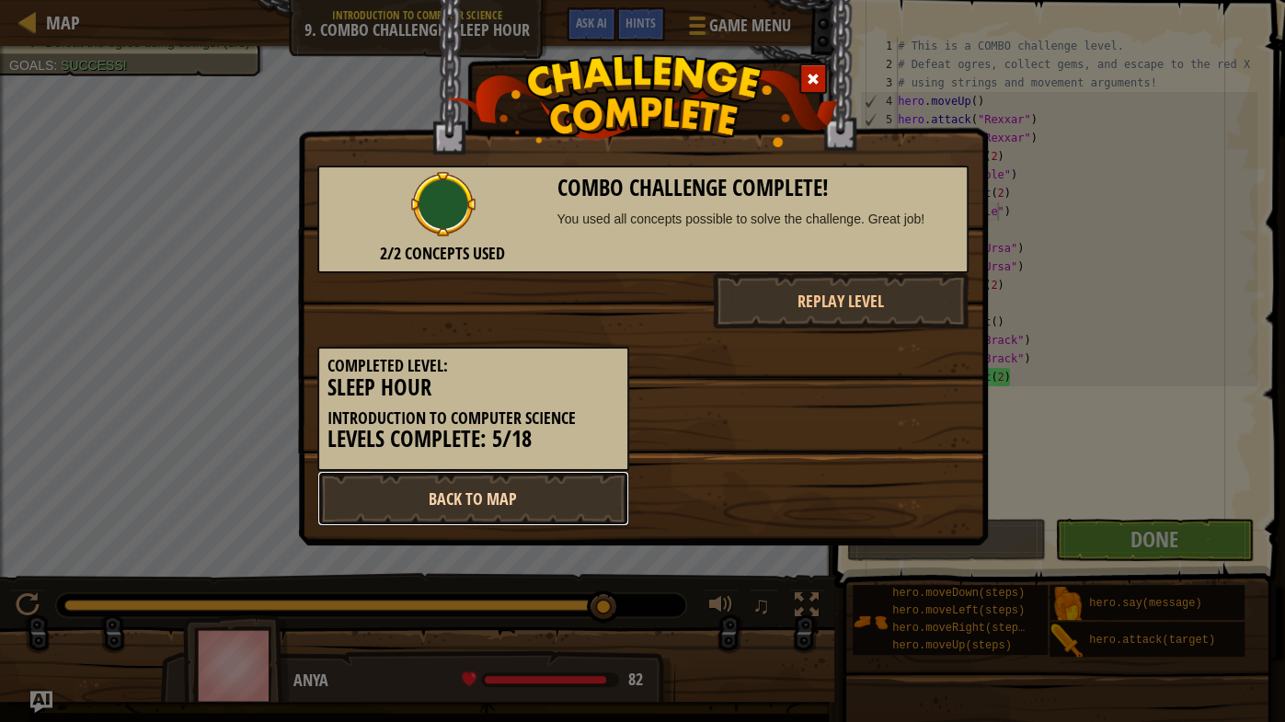
click at [599, 492] on link "Back to Map" at bounding box center [473, 498] width 312 height 55
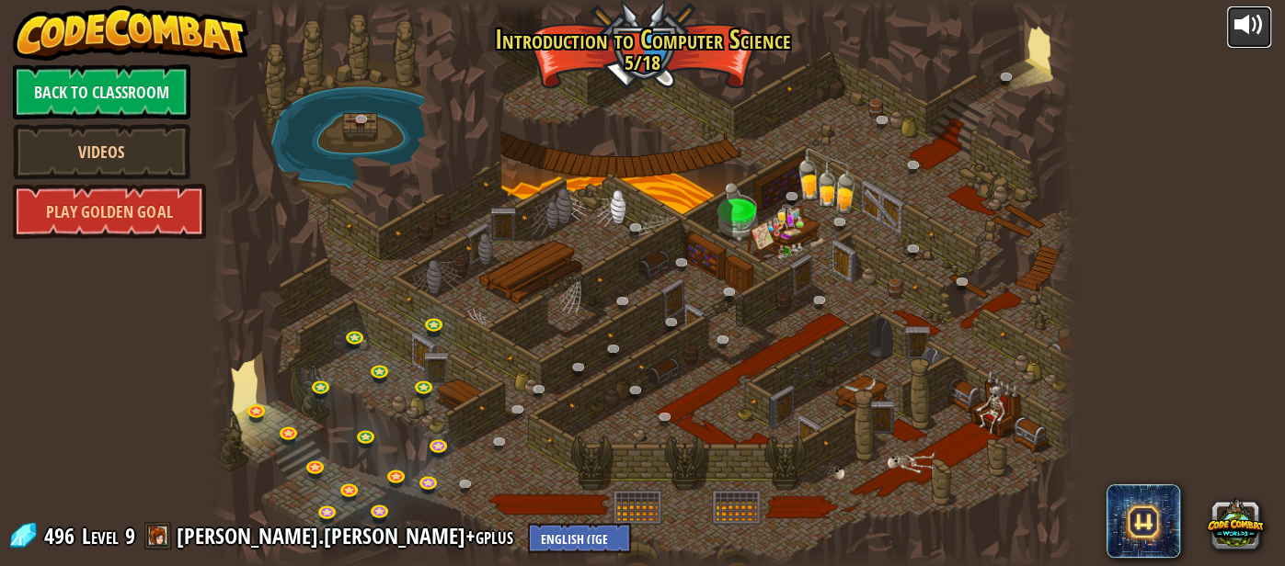
click at [1246, 29] on div at bounding box center [1248, 24] width 29 height 29
click at [156, 538] on span at bounding box center [158, 536] width 28 height 28
